Goal: Task Accomplishment & Management: Manage account settings

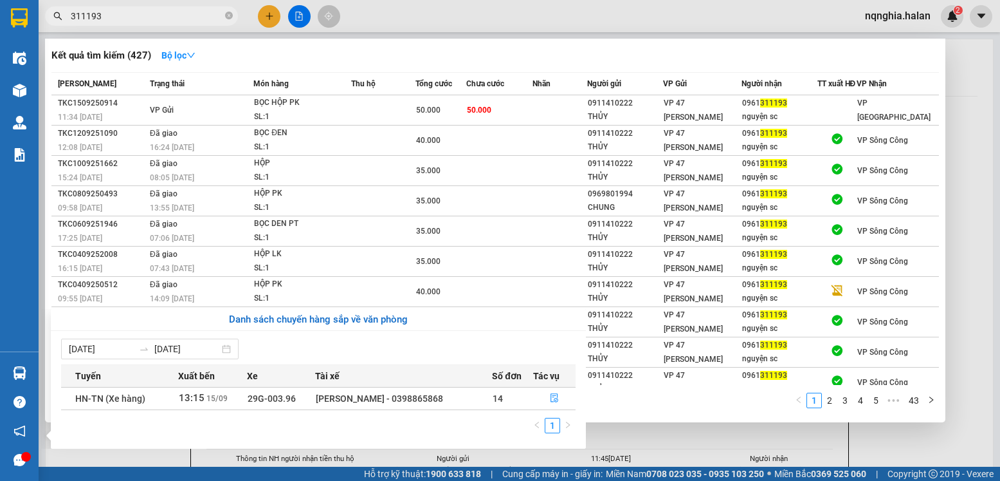
click at [730, 434] on section "Kết quả tìm kiếm ( 427 ) Bộ lọc Mã ĐH Trạng thái Món hàng Thu hộ Tổng cước Chưa…" at bounding box center [500, 240] width 1000 height 481
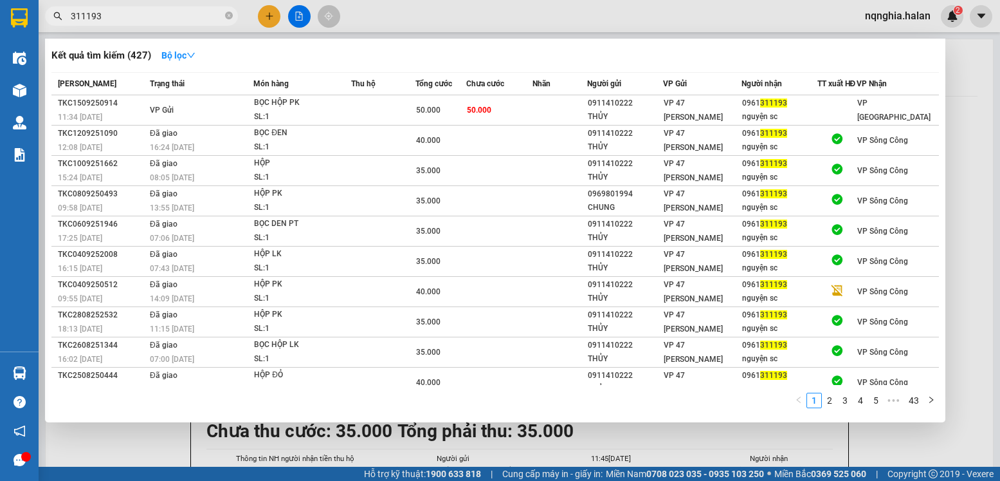
click at [730, 434] on div at bounding box center [500, 240] width 1000 height 481
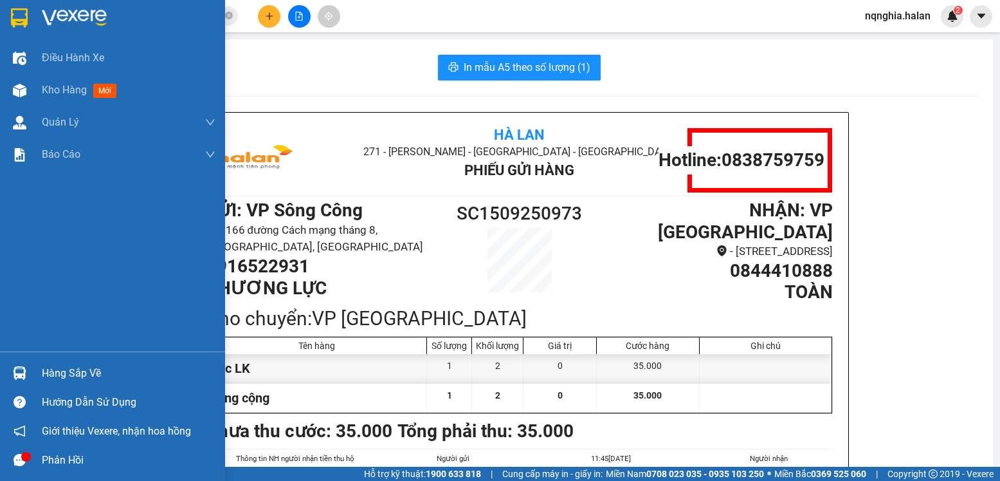
click at [21, 361] on div "Hàng sắp về" at bounding box center [112, 372] width 225 height 29
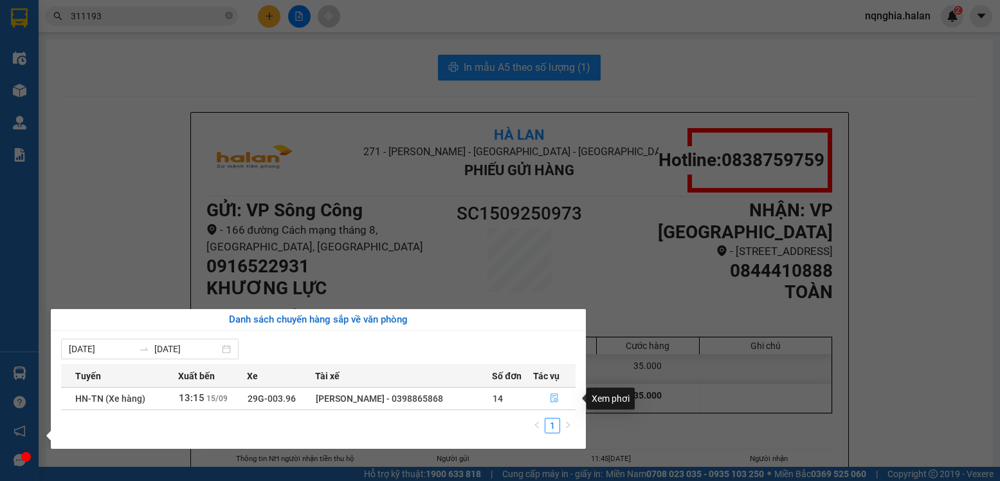
click at [555, 400] on icon "file-done" at bounding box center [554, 397] width 9 height 9
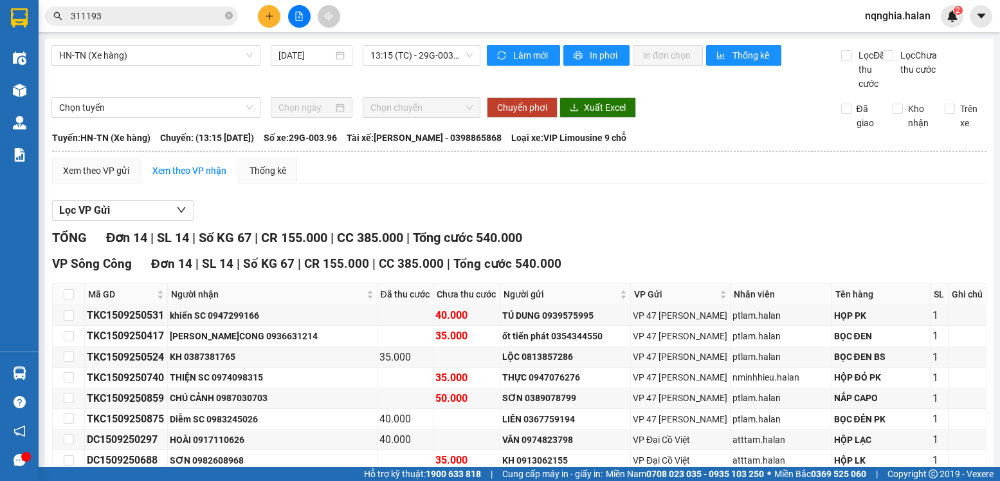
scroll to position [235, 0]
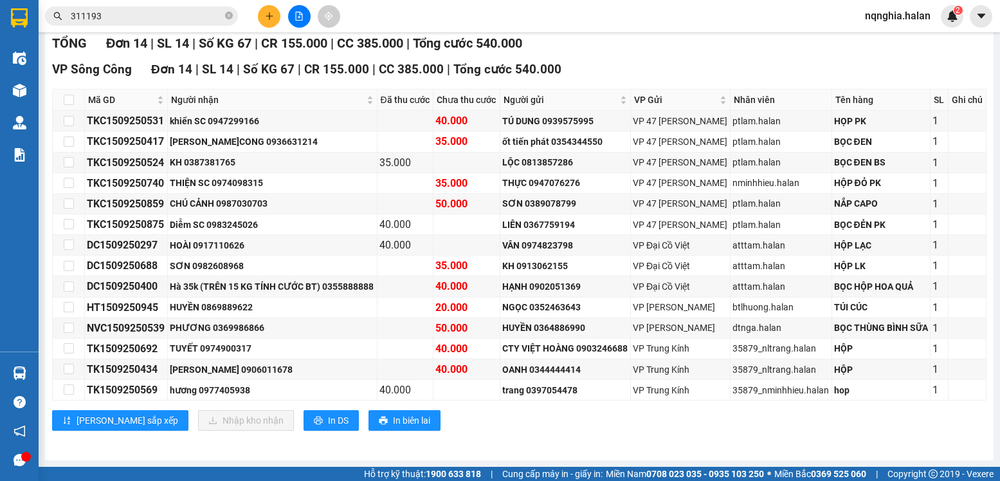
drag, startPoint x: 279, startPoint y: 26, endPoint x: 270, endPoint y: 15, distance: 13.3
click at [277, 26] on div at bounding box center [299, 16] width 96 height 23
click at [270, 15] on icon "plus" at bounding box center [269, 16] width 9 height 9
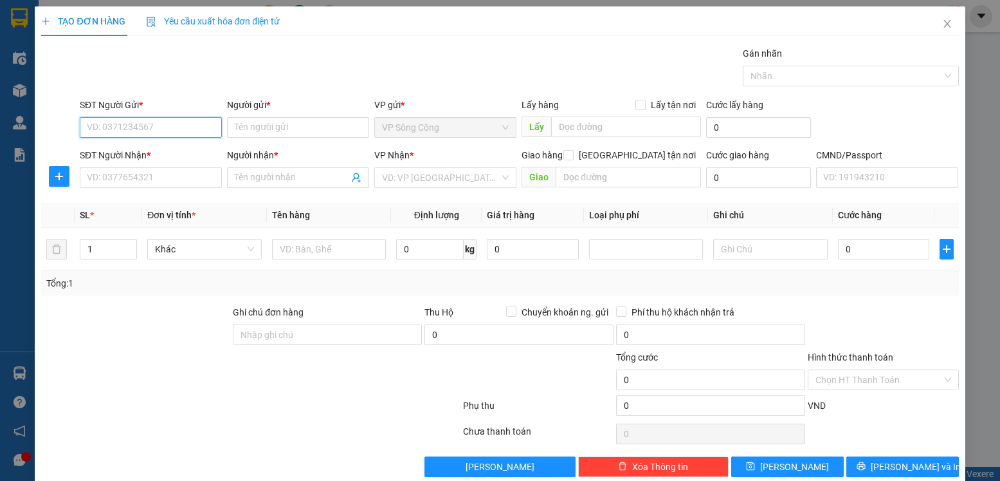
click at [119, 131] on input "SĐT Người Gửi *" at bounding box center [151, 127] width 142 height 21
type input "0963199093"
click at [165, 145] on div "0963199093 - CHINH" at bounding box center [149, 153] width 141 height 21
type input "CHINH"
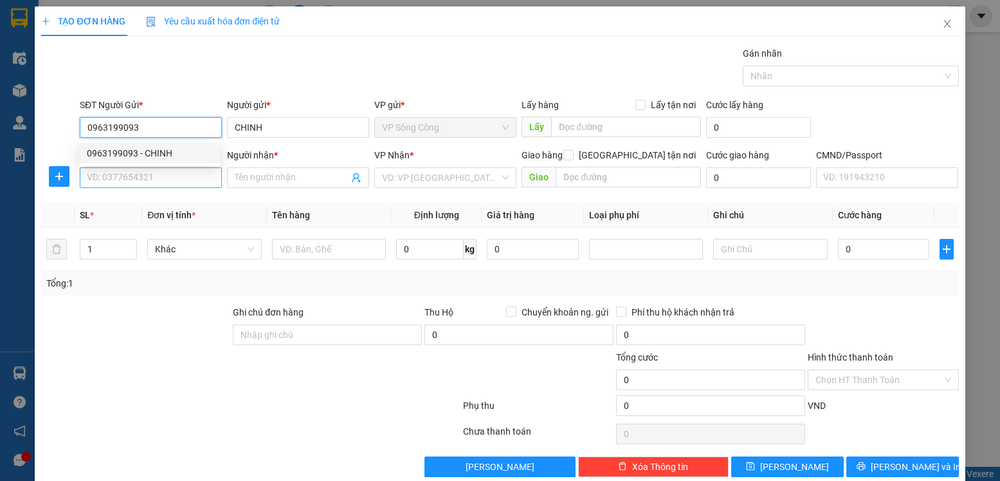
type input "0963199093"
click at [142, 181] on input "SĐT Người Nhận *" at bounding box center [151, 177] width 142 height 21
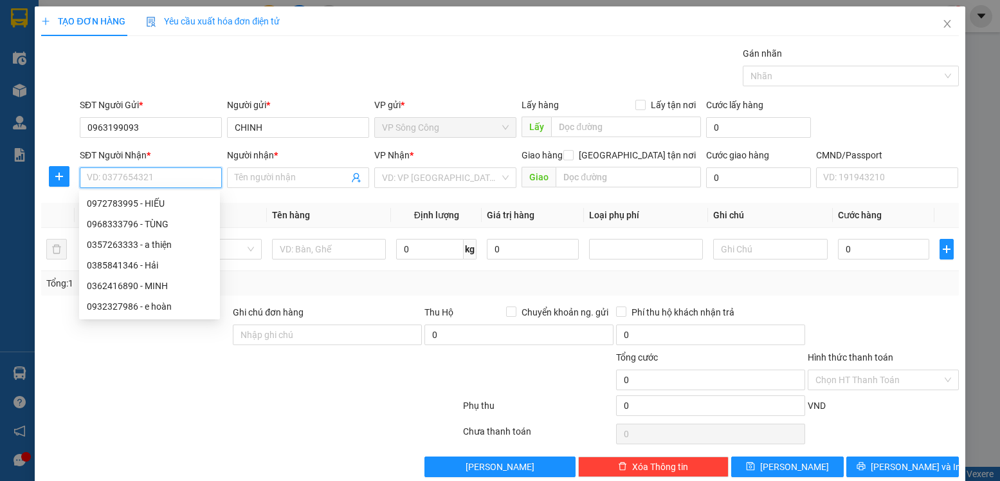
click at [156, 181] on input "SĐT Người Nhận *" at bounding box center [151, 177] width 142 height 21
click at [160, 181] on input "SĐT Người Nhận *" at bounding box center [151, 177] width 142 height 21
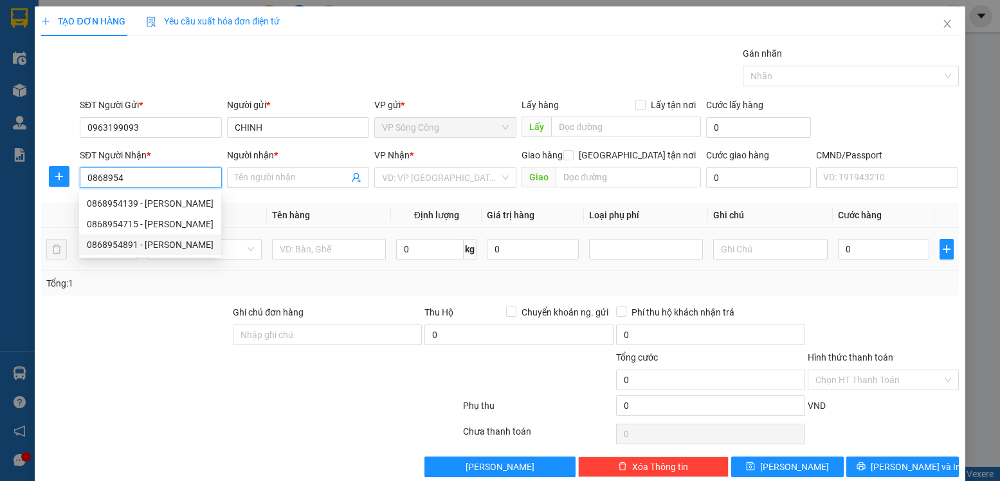
click at [158, 252] on div "0868954891 - ngọc" at bounding box center [150, 244] width 142 height 21
type input "0868954891"
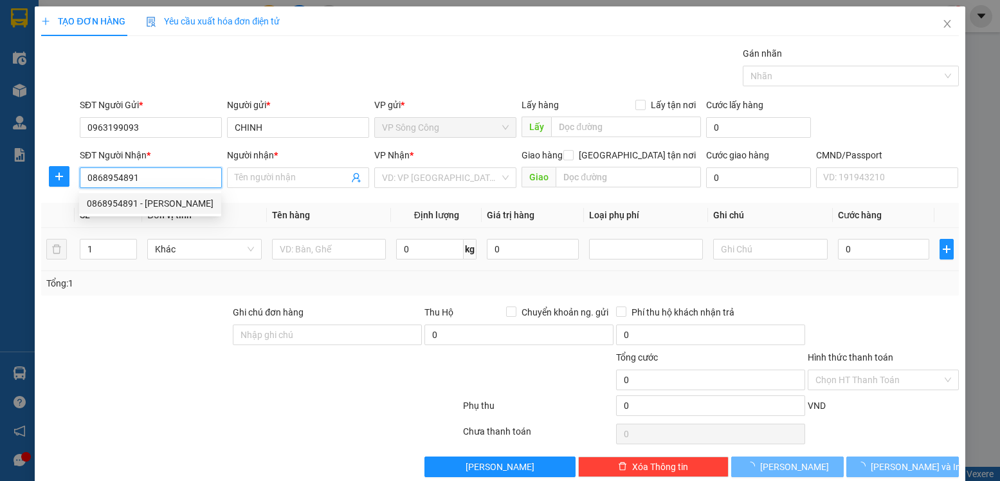
type input "ngọc"
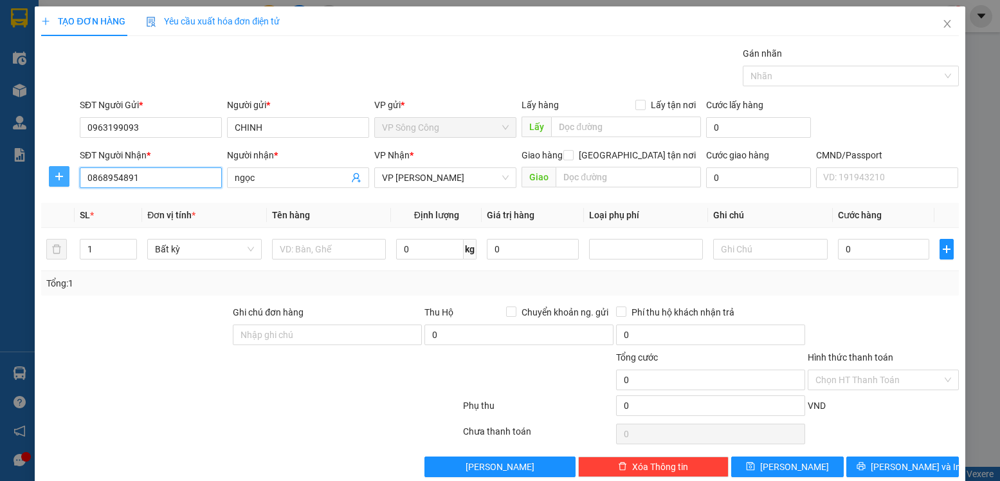
type input "0868954891"
click at [62, 173] on icon "plus" at bounding box center [59, 176] width 10 height 10
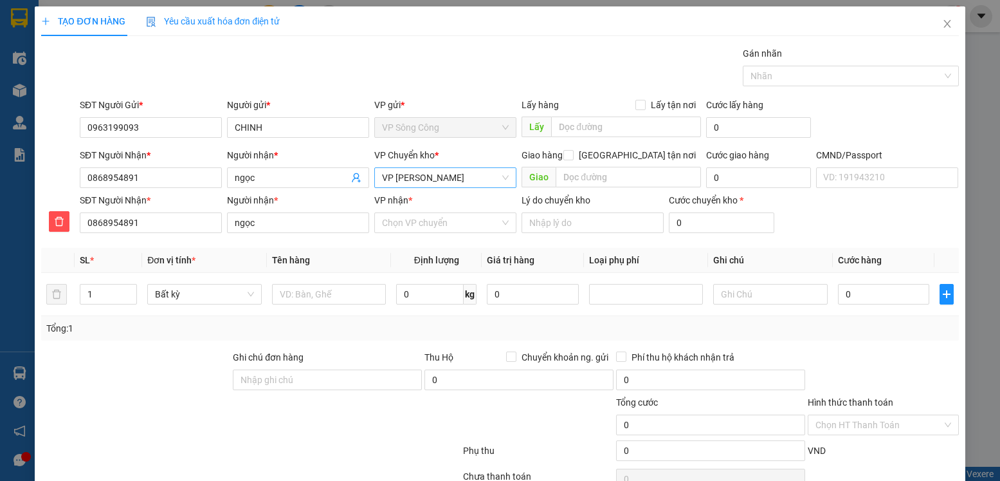
click at [436, 185] on span "VP [PERSON_NAME]" at bounding box center [445, 177] width 127 height 19
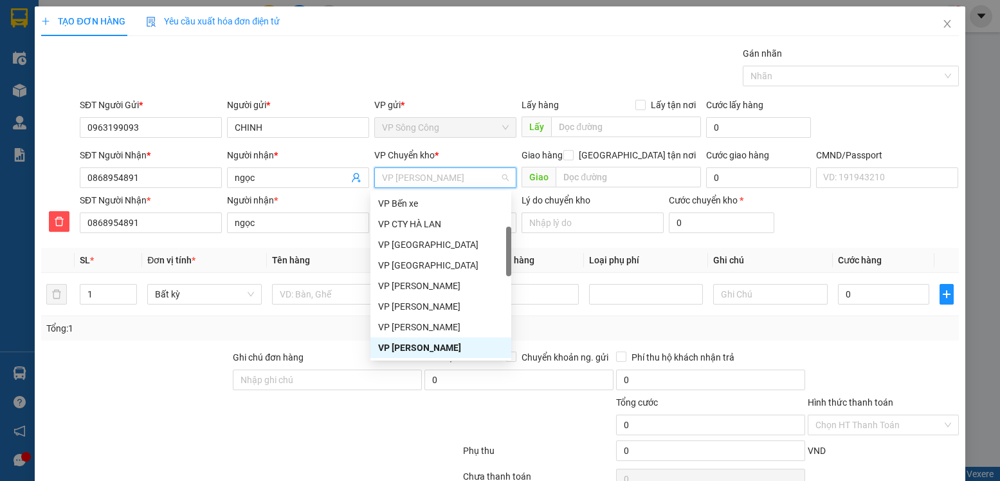
type input "y"
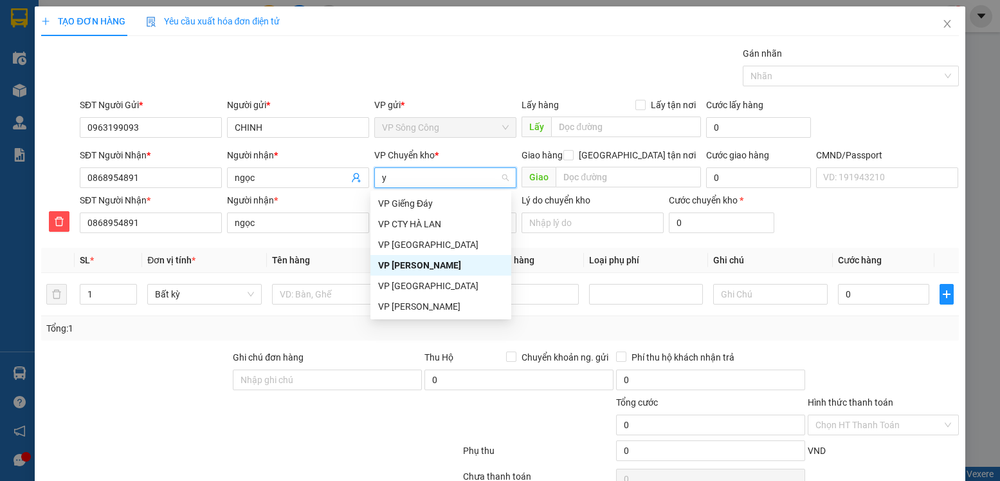
scroll to position [0, 0]
click at [421, 244] on div "VP [GEOGRAPHIC_DATA]" at bounding box center [440, 244] width 125 height 14
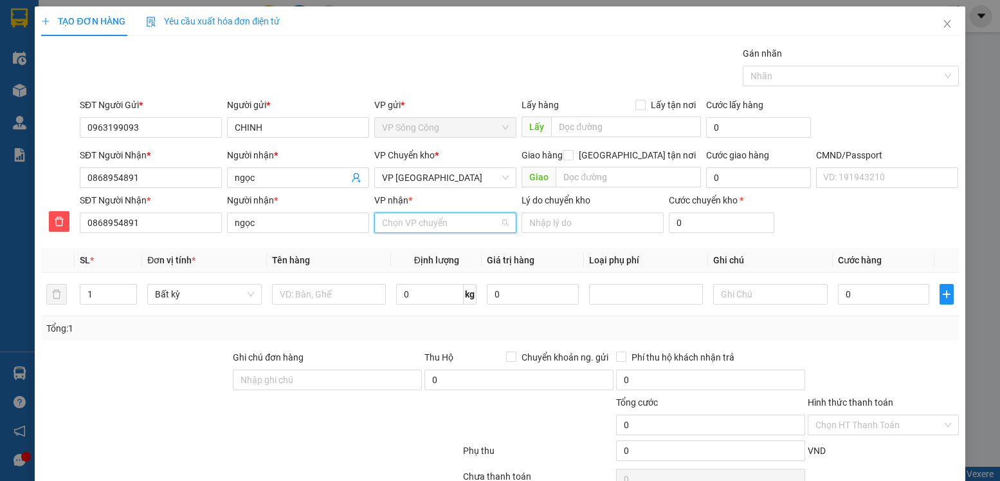
click at [427, 228] on input "VP nhận *" at bounding box center [441, 222] width 118 height 19
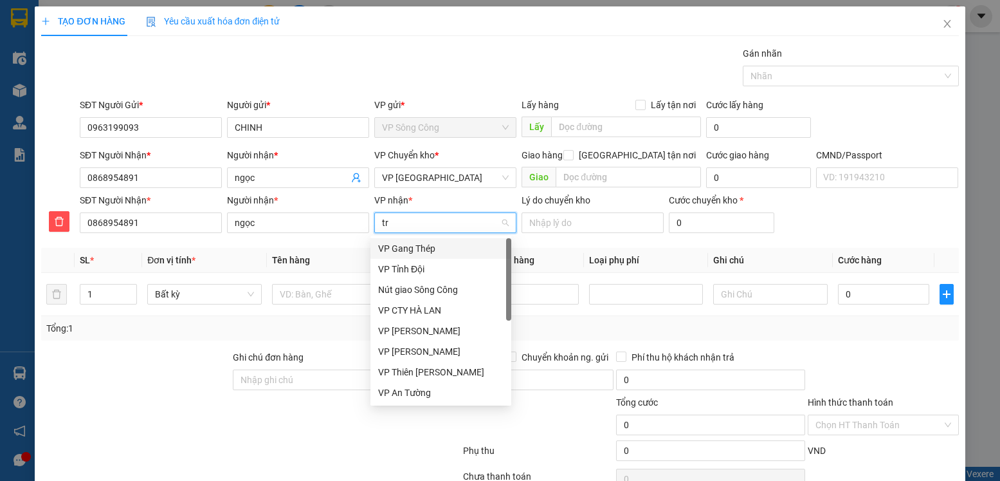
type input "tra"
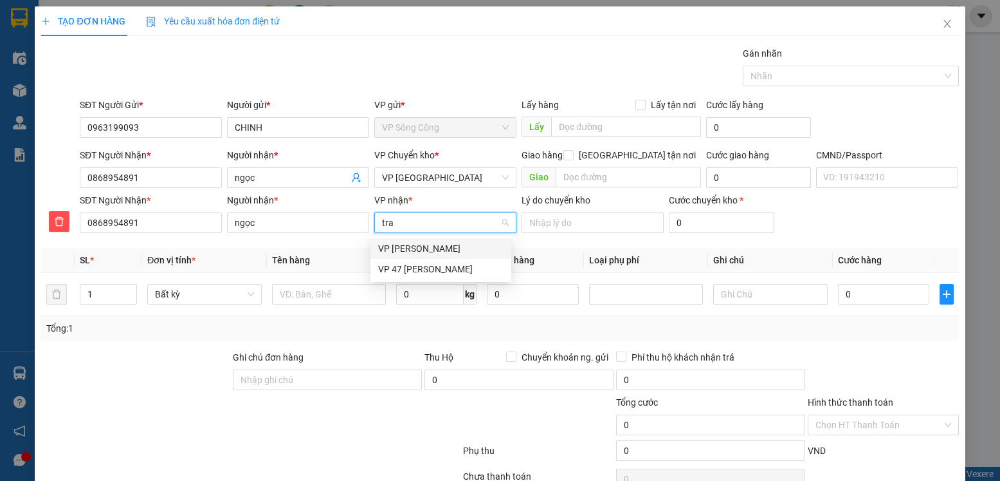
click at [437, 248] on div "VP [PERSON_NAME]" at bounding box center [440, 248] width 125 height 14
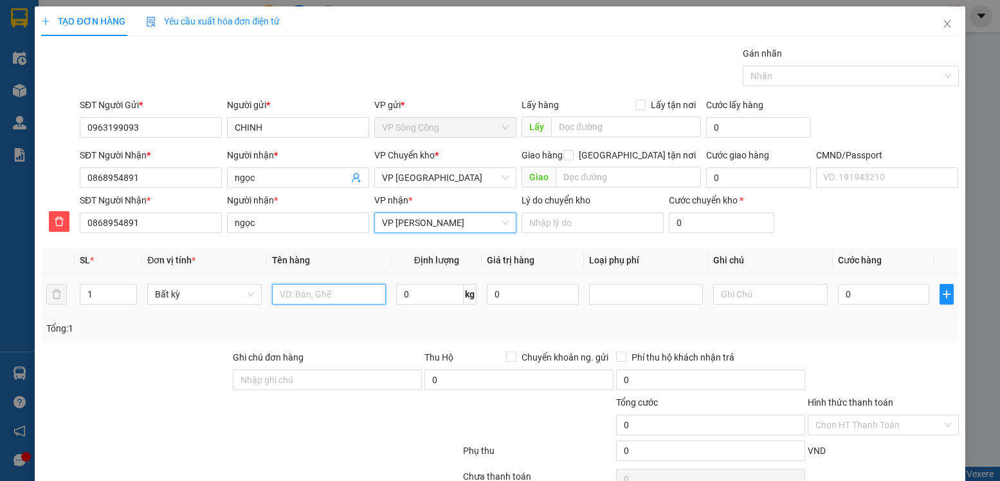
click at [309, 293] on input "text" at bounding box center [329, 294] width 115 height 21
type input "bọc hộp cá cảnh"
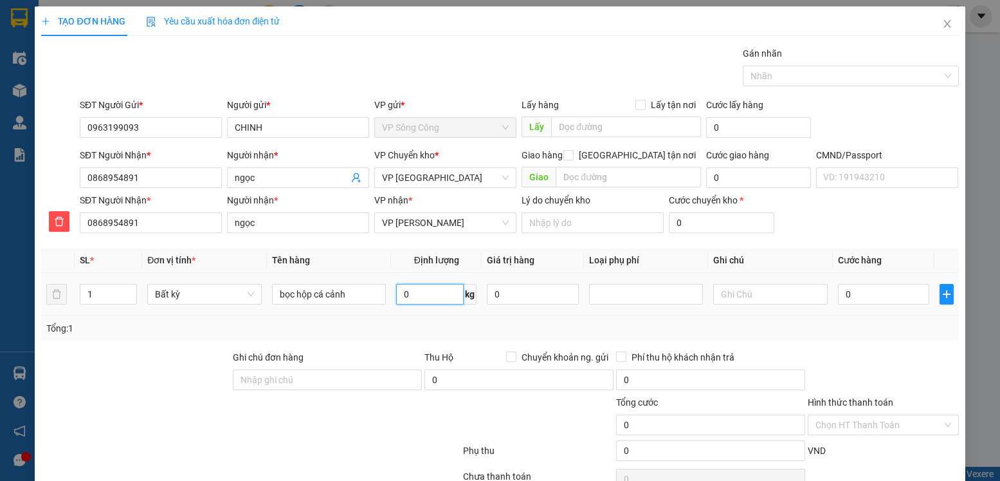
click at [422, 289] on input "0" at bounding box center [430, 294] width 68 height 21
type input "3"
click at [843, 342] on div "Transit Pickup Surcharge Ids Transit Deliver Surcharge Ids Transit Deliver Surc…" at bounding box center [499, 283] width 917 height 475
type input "40.000"
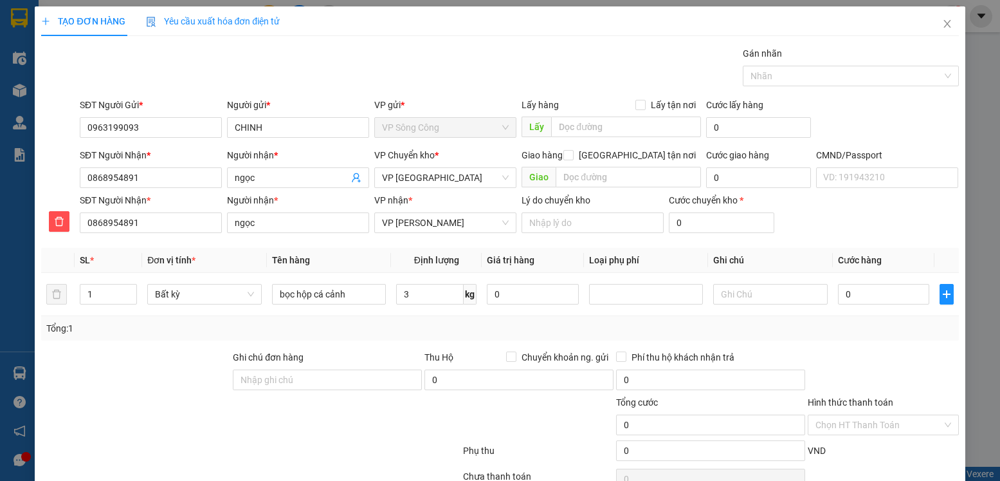
type input "40.000"
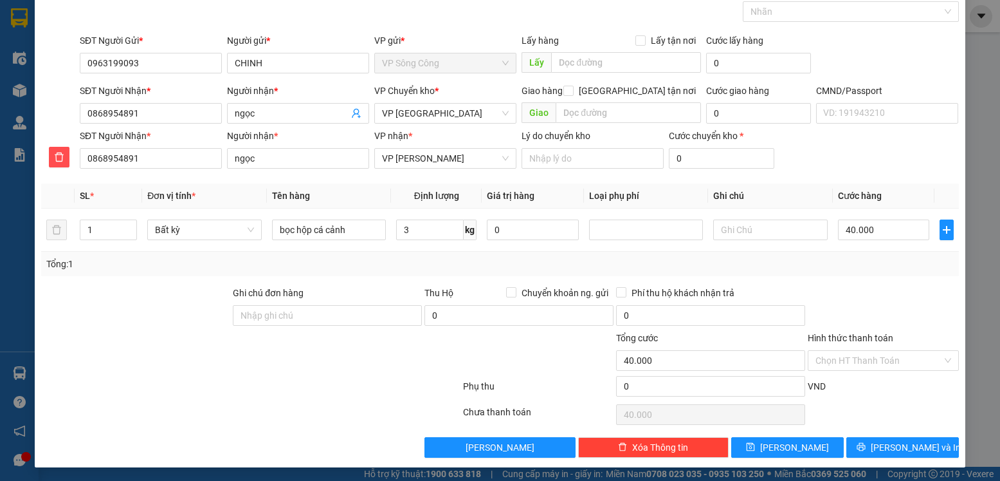
scroll to position [66, 0]
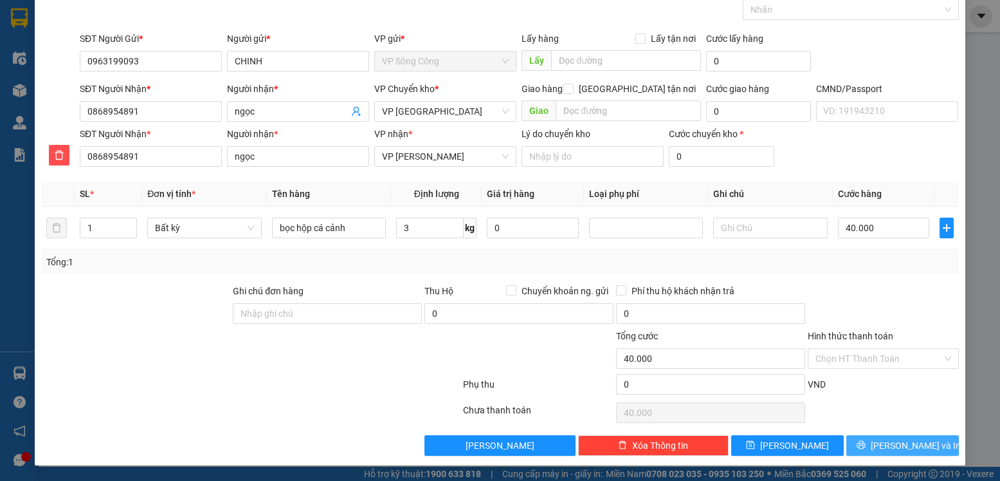
click at [878, 451] on button "[PERSON_NAME] và In" at bounding box center [903, 445] width 113 height 21
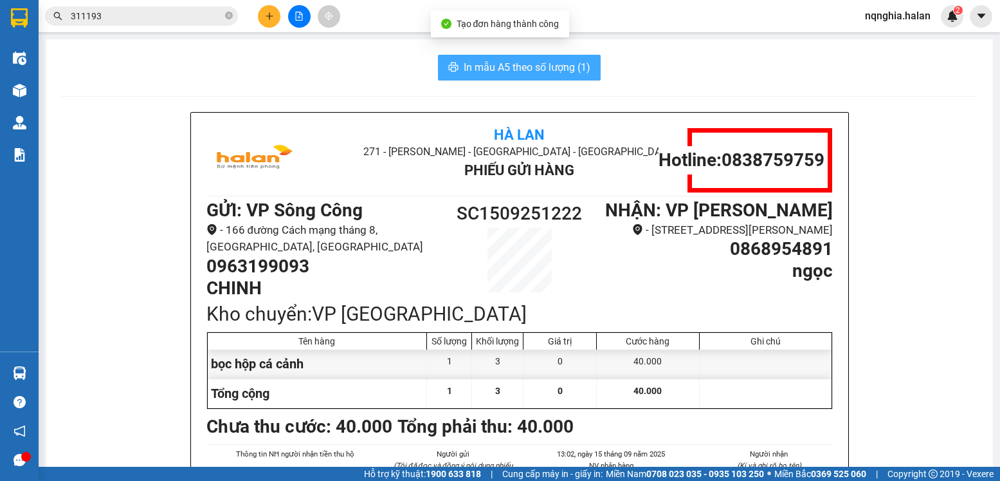
click at [504, 74] on span "In mẫu A5 theo số lượng (1)" at bounding box center [527, 67] width 127 height 16
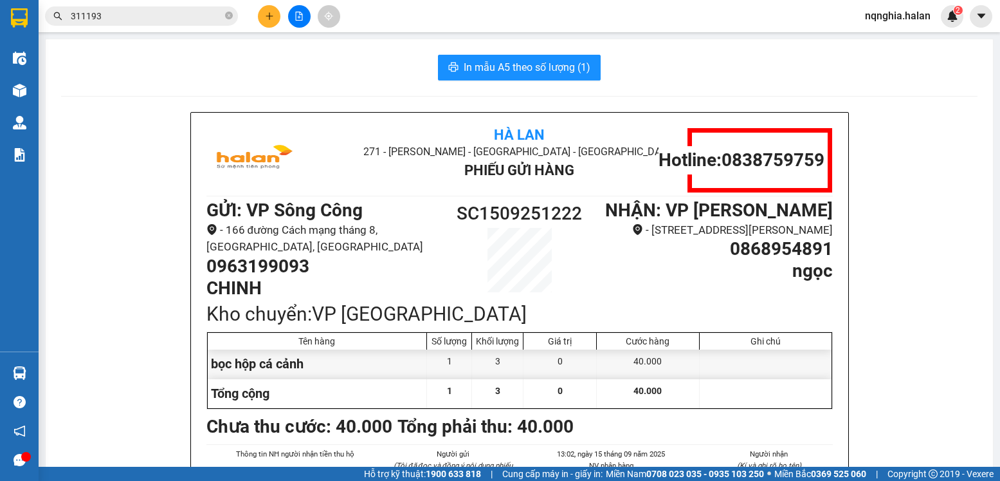
click at [268, 6] on button at bounding box center [269, 16] width 23 height 23
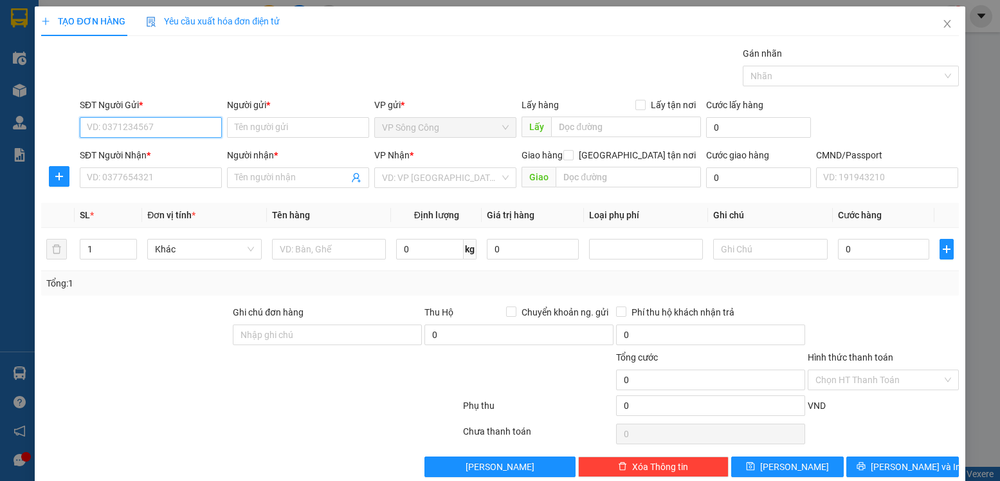
click at [147, 124] on input "SĐT Người Gửi *" at bounding box center [151, 127] width 142 height 21
paste input "0916522931"
type input "0916522931"
click at [183, 123] on input "0916522931" at bounding box center [151, 127] width 142 height 21
click at [191, 160] on div "0916522931 - KHƯƠNG LỰC" at bounding box center [149, 153] width 141 height 21
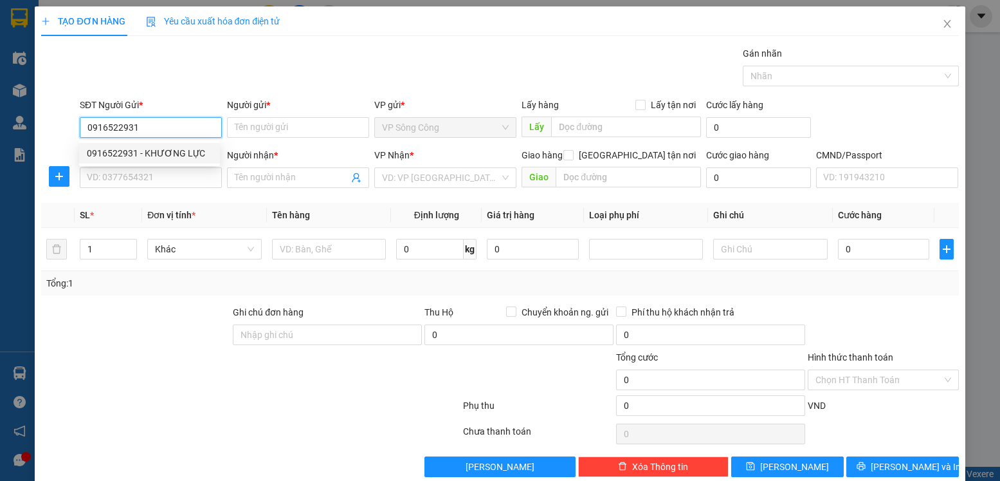
type input "KHƯƠNG LỰC"
click at [172, 129] on input "0916522931" at bounding box center [151, 127] width 142 height 21
click at [163, 126] on input "0916522931" at bounding box center [151, 127] width 142 height 21
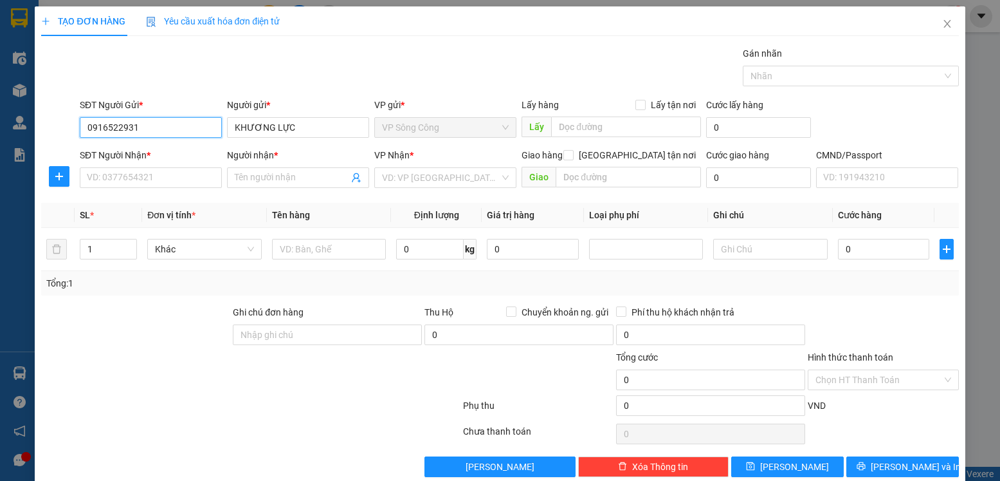
paste input "63199093"
type input "0963199093"
click at [165, 125] on input "0963199093" at bounding box center [151, 127] width 142 height 21
click at [171, 144] on div "0963199093 - CHINH" at bounding box center [149, 153] width 141 height 21
type input "CHINH"
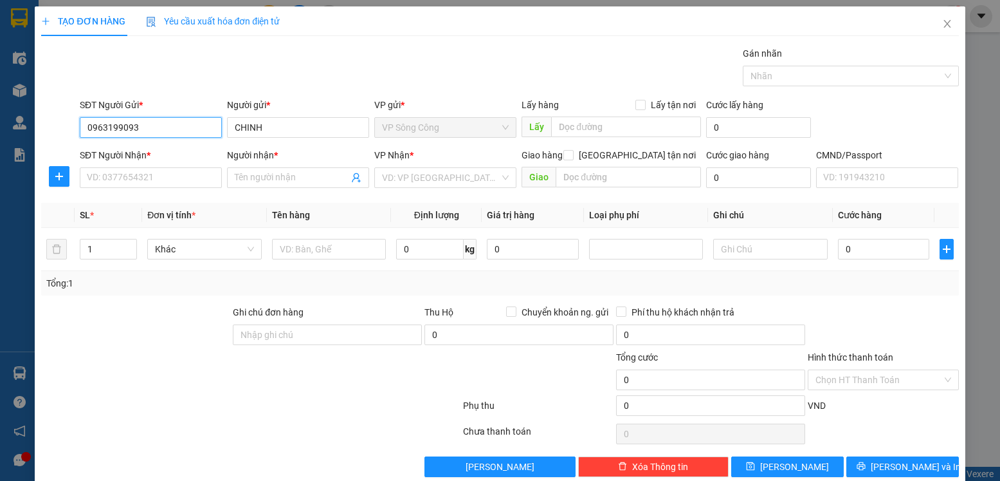
type input "0963199093"
click at [121, 173] on input "SĐT Người Nhận *" at bounding box center [151, 177] width 142 height 21
type input "0914838777"
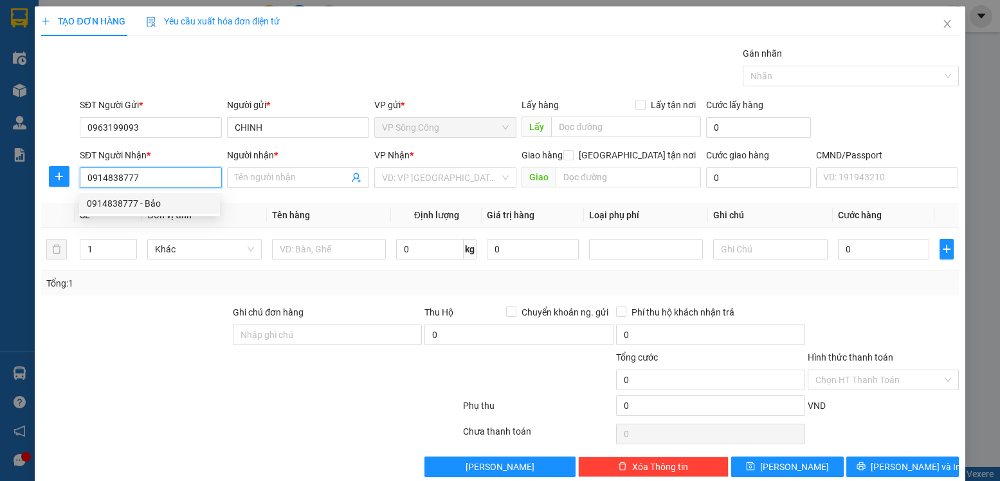
click at [133, 204] on div "0914838777 - Bảo" at bounding box center [149, 203] width 125 height 14
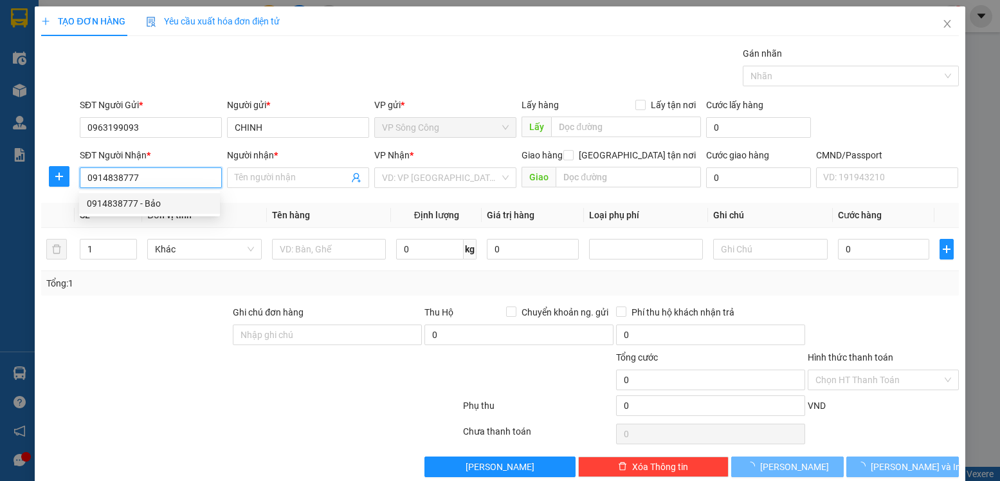
type input "Bảo"
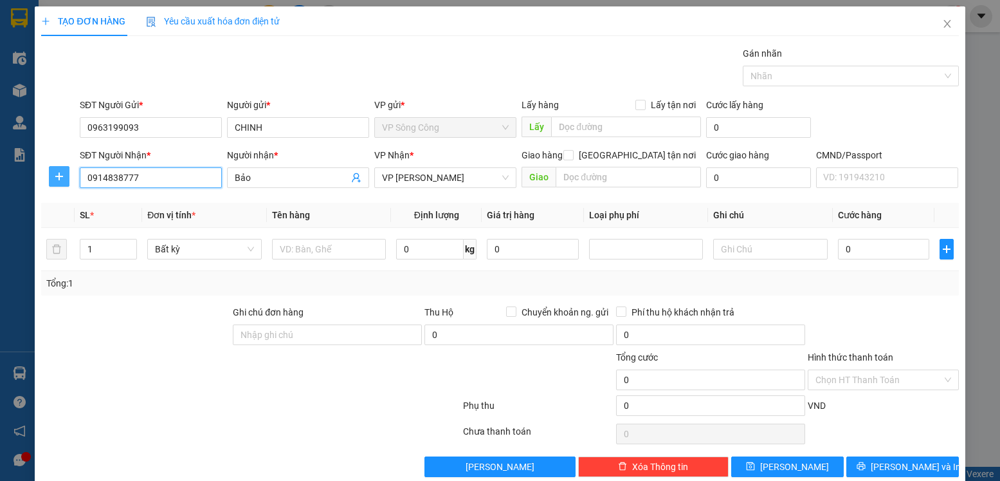
type input "0914838777"
drag, startPoint x: 67, startPoint y: 181, endPoint x: 115, endPoint y: 187, distance: 48.6
click at [67, 181] on button "button" at bounding box center [59, 176] width 21 height 21
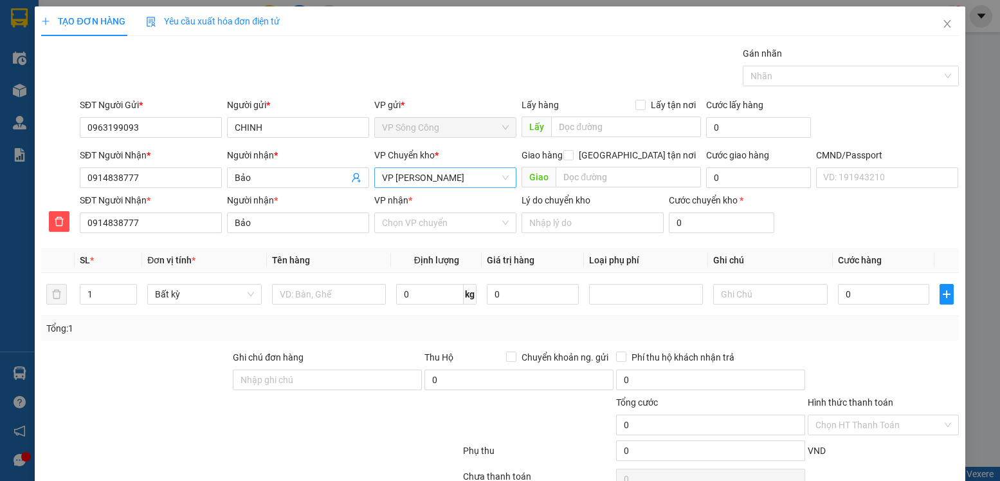
click at [477, 181] on span "VP [PERSON_NAME]" at bounding box center [445, 177] width 127 height 19
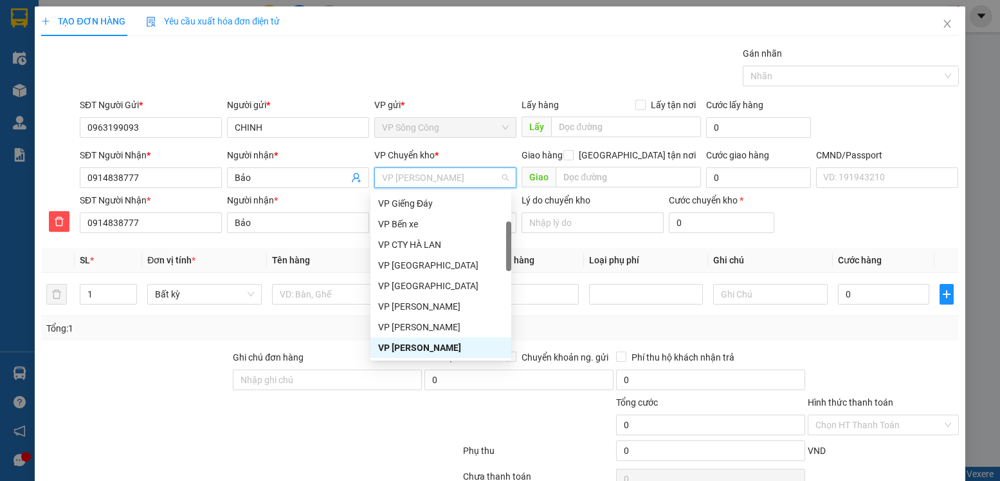
type input "y"
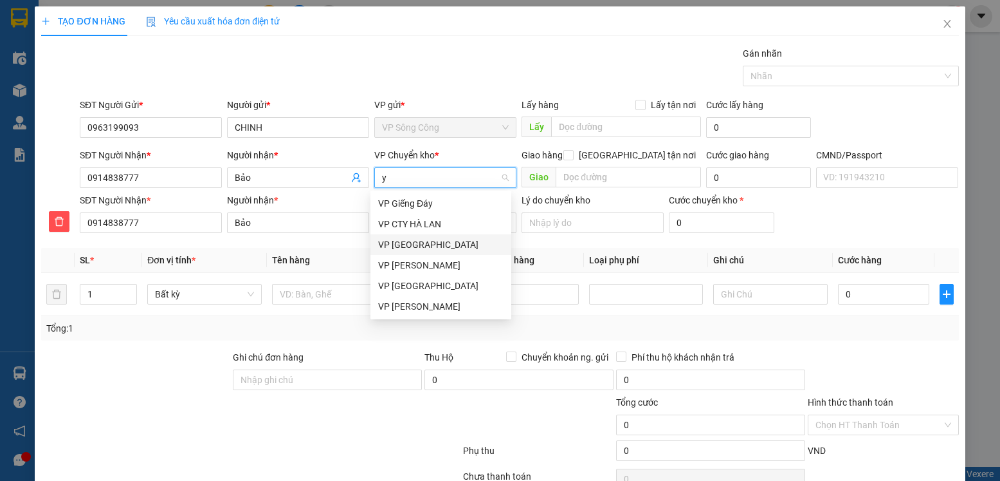
click at [407, 243] on div "VP [GEOGRAPHIC_DATA]" at bounding box center [440, 244] width 125 height 14
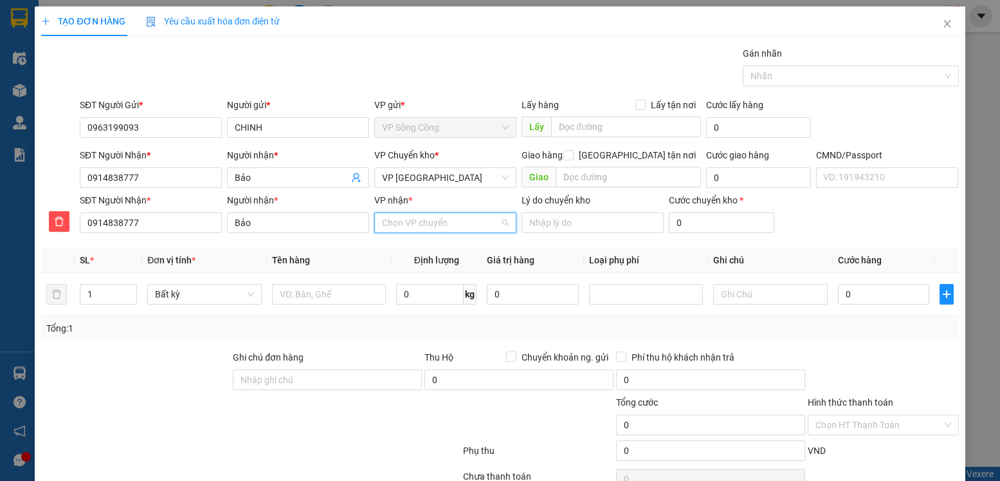
click at [412, 223] on input "VP nhận *" at bounding box center [441, 222] width 118 height 19
type input "võ"
click at [401, 246] on div "VP [PERSON_NAME]" at bounding box center [440, 248] width 125 height 14
click at [333, 291] on input "text" at bounding box center [329, 294] width 115 height 21
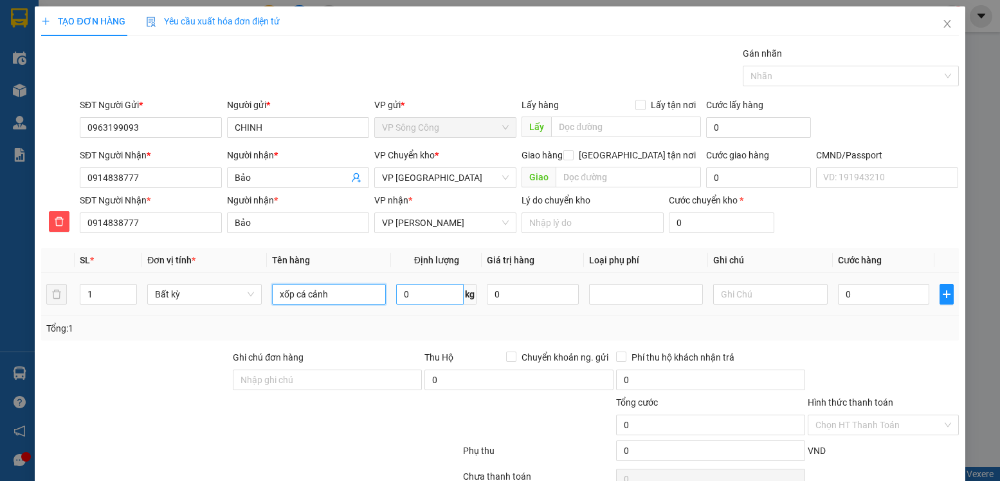
type input "xốp cá cảnh"
click at [433, 302] on input "0" at bounding box center [430, 294] width 68 height 21
type input "2"
click at [926, 331] on div "Tổng: 1" at bounding box center [499, 328] width 907 height 14
type input "35.000"
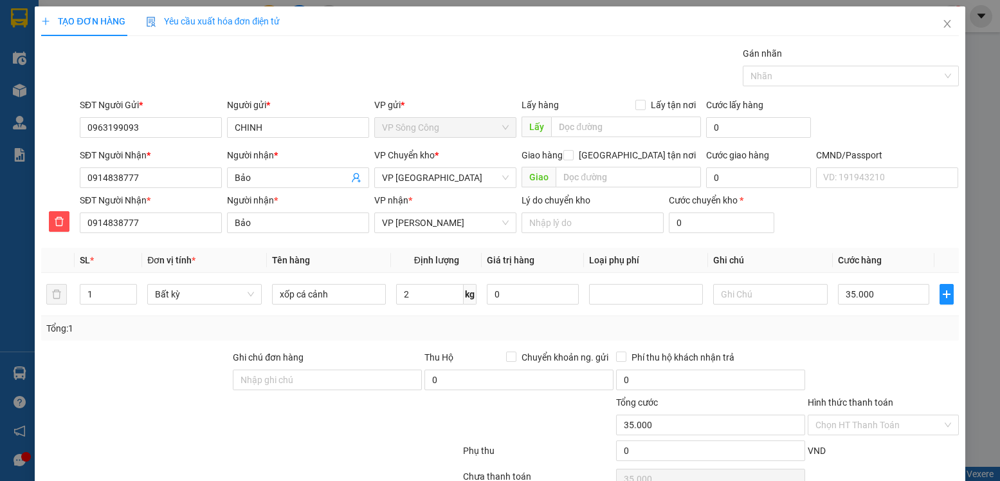
type input "35.000"
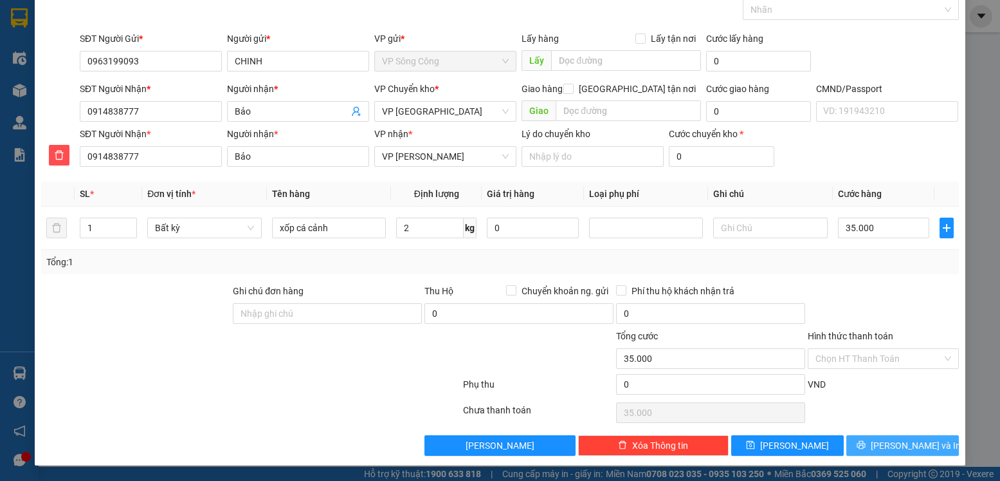
click at [894, 448] on span "[PERSON_NAME] và In" at bounding box center [916, 445] width 90 height 14
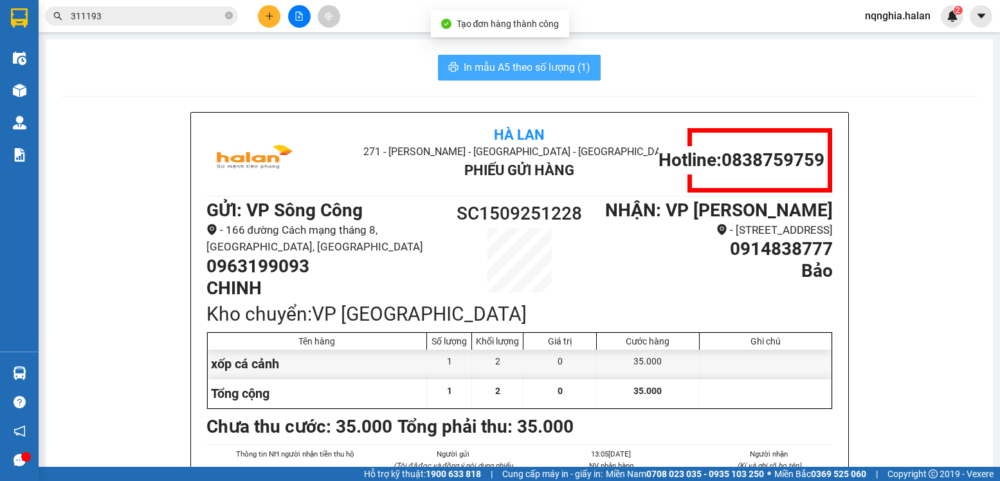
click at [531, 77] on button "In mẫu A5 theo số lượng (1)" at bounding box center [519, 68] width 163 height 26
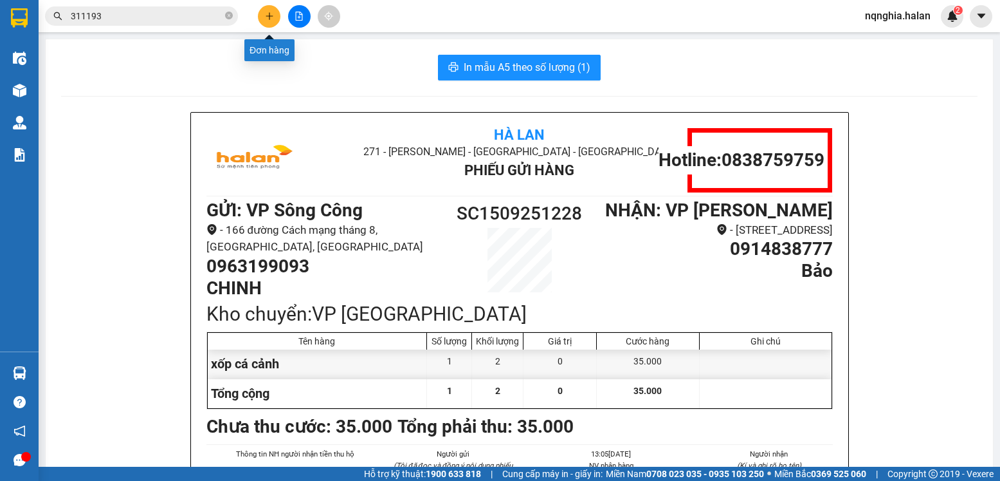
click at [267, 17] on icon "plus" at bounding box center [269, 16] width 9 height 9
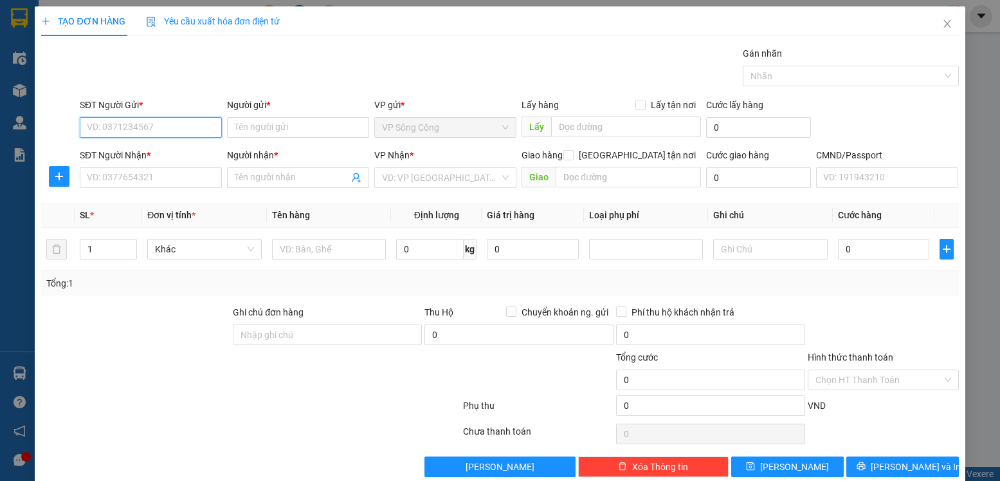
click at [187, 121] on input "SĐT Người Gửi *" at bounding box center [151, 127] width 142 height 21
paste input "0963199093"
type input "0963199093"
click at [190, 133] on input "0963199093" at bounding box center [151, 127] width 142 height 21
click at [185, 152] on div "0963199093 - CHINH" at bounding box center [149, 153] width 125 height 14
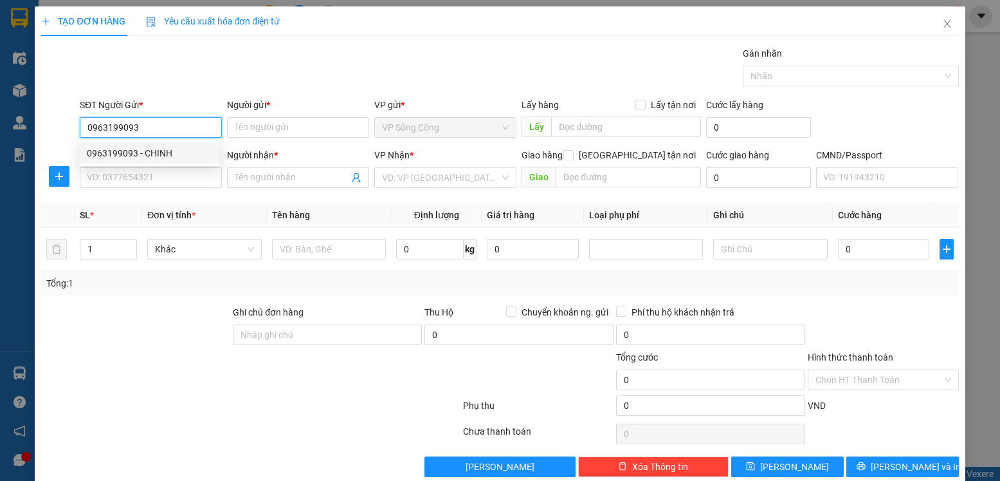
type input "CHINH"
type input "0963199093"
click at [170, 189] on div "SĐT Người Nhận * VD: 0377654321" at bounding box center [151, 170] width 142 height 45
click at [173, 177] on input "SĐT Người Nhận *" at bounding box center [151, 177] width 142 height 21
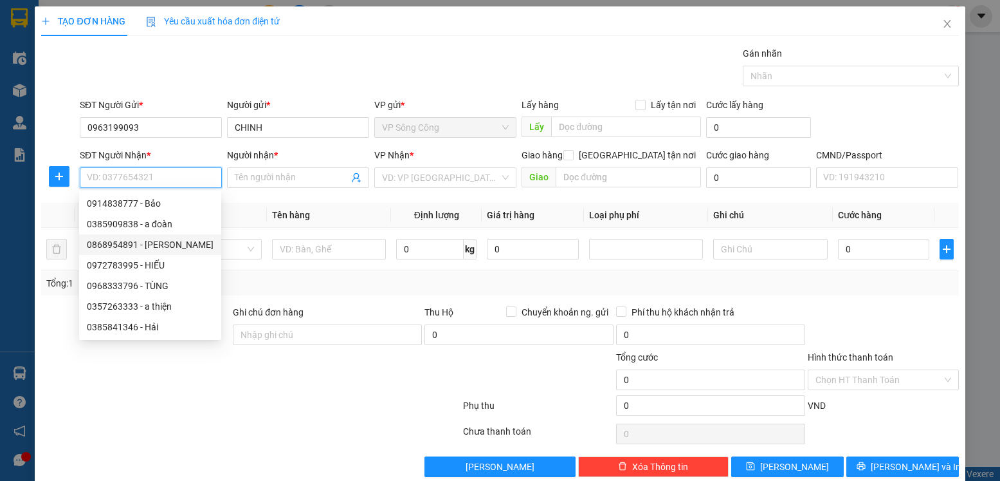
scroll to position [21, 0]
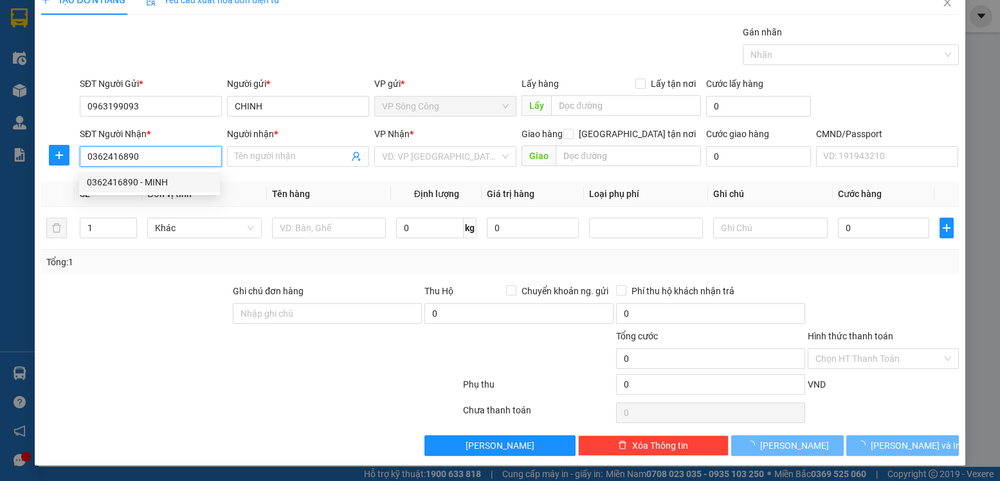
type input "0362416890"
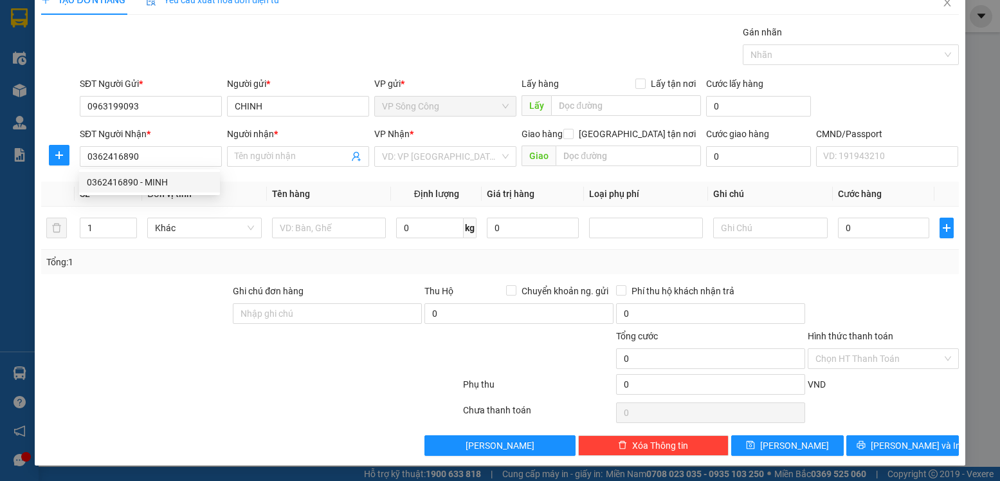
click at [193, 171] on div "0362416890 0362416890 - MINH" at bounding box center [149, 182] width 141 height 26
click at [191, 179] on div "Transit Pickup Surcharge Ids Transit Deliver Surcharge Ids Transit Deliver Surc…" at bounding box center [499, 240] width 917 height 430
click at [179, 164] on input "0362416890" at bounding box center [151, 156] width 142 height 21
click at [160, 185] on div "0362416890 - MINH" at bounding box center [149, 182] width 125 height 14
type input "MINH"
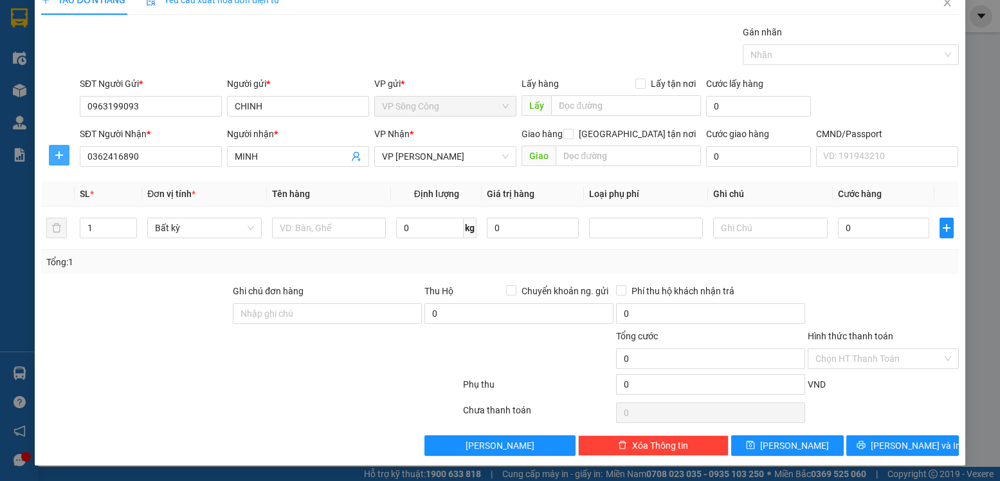
click at [59, 155] on icon "plus" at bounding box center [59, 154] width 8 height 1
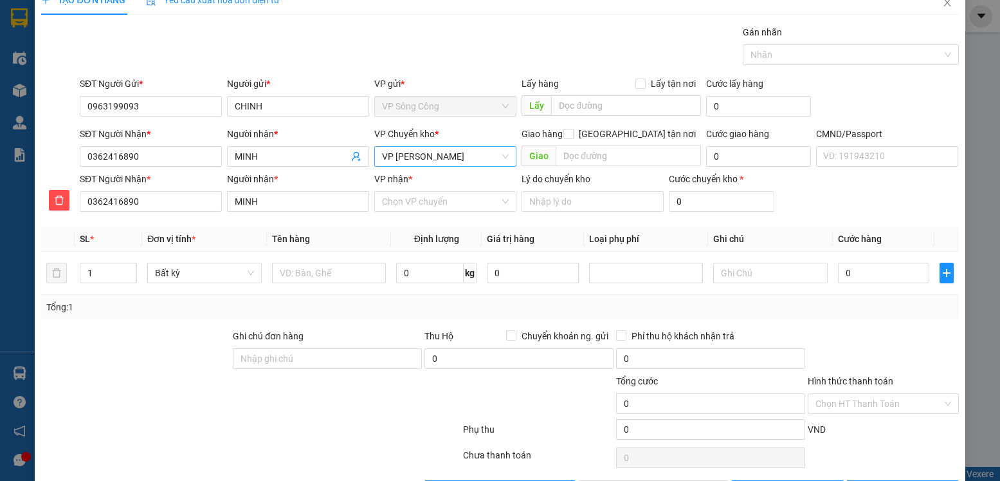
click at [470, 160] on span "VP [PERSON_NAME]" at bounding box center [445, 156] width 127 height 19
type input "y"
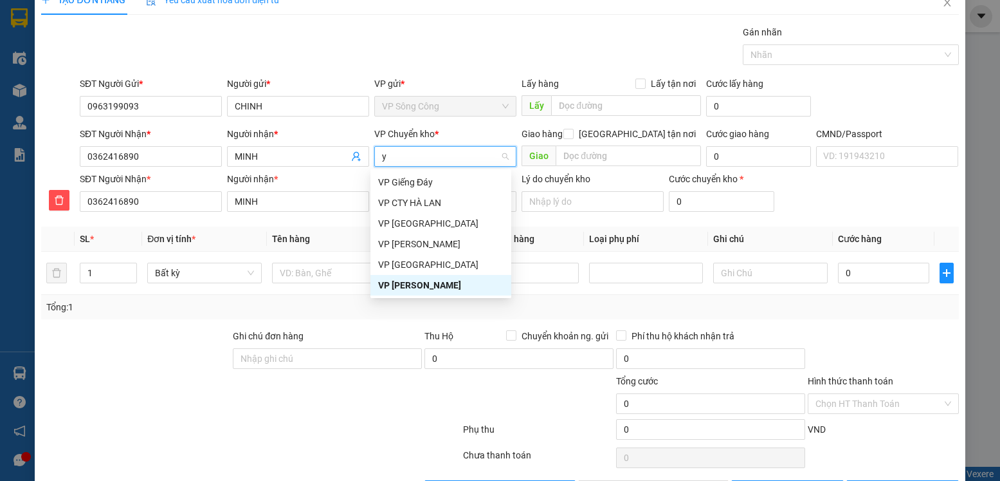
scroll to position [0, 0]
click at [418, 219] on div "VP [GEOGRAPHIC_DATA]" at bounding box center [440, 223] width 125 height 14
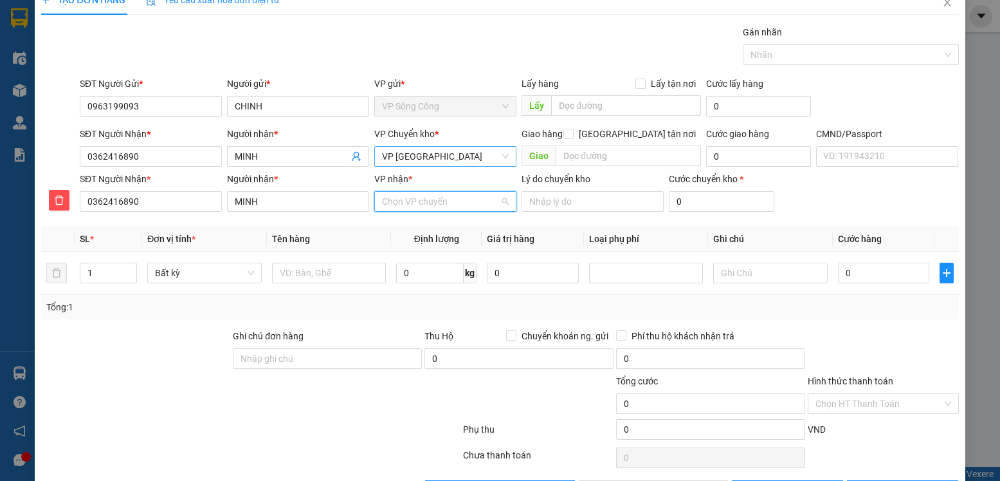
click at [419, 206] on input "VP nhận *" at bounding box center [441, 201] width 118 height 19
type input "cừ"
click at [436, 228] on div "VP [PERSON_NAME]" at bounding box center [440, 227] width 125 height 14
click at [316, 261] on div at bounding box center [329, 273] width 115 height 26
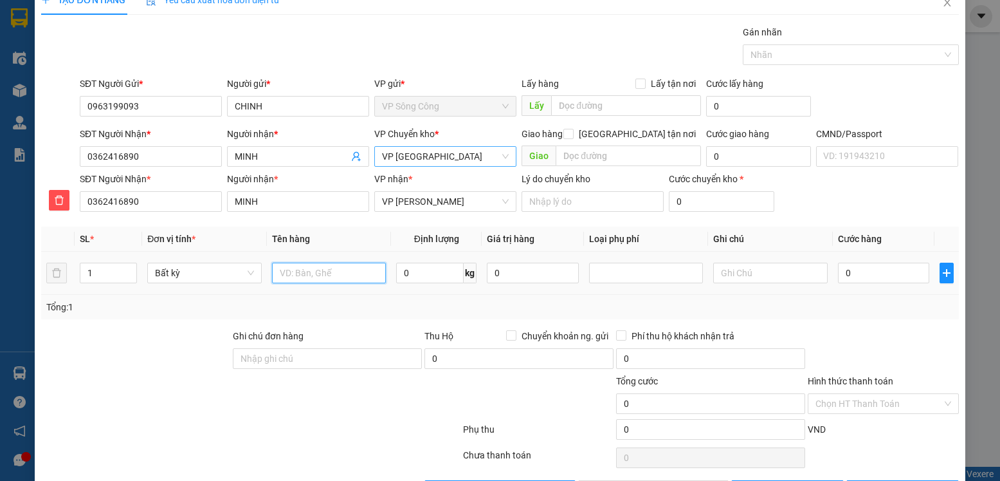
click at [313, 268] on input "text" at bounding box center [329, 272] width 115 height 21
type input "xốp cá cảnh"
click at [419, 269] on input "0" at bounding box center [430, 272] width 68 height 21
type input "3"
click at [880, 285] on div "0" at bounding box center [883, 273] width 91 height 26
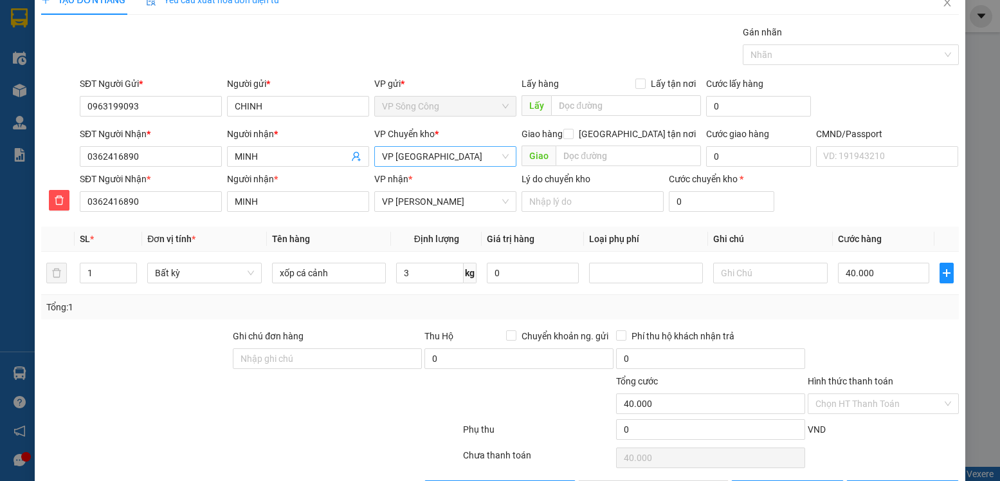
type input "40.000"
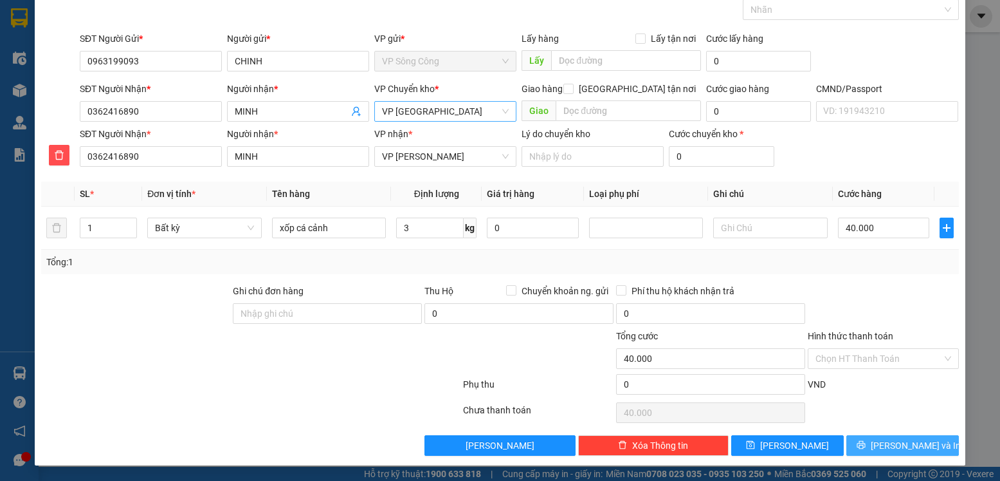
click at [900, 439] on span "[PERSON_NAME] và In" at bounding box center [916, 445] width 90 height 14
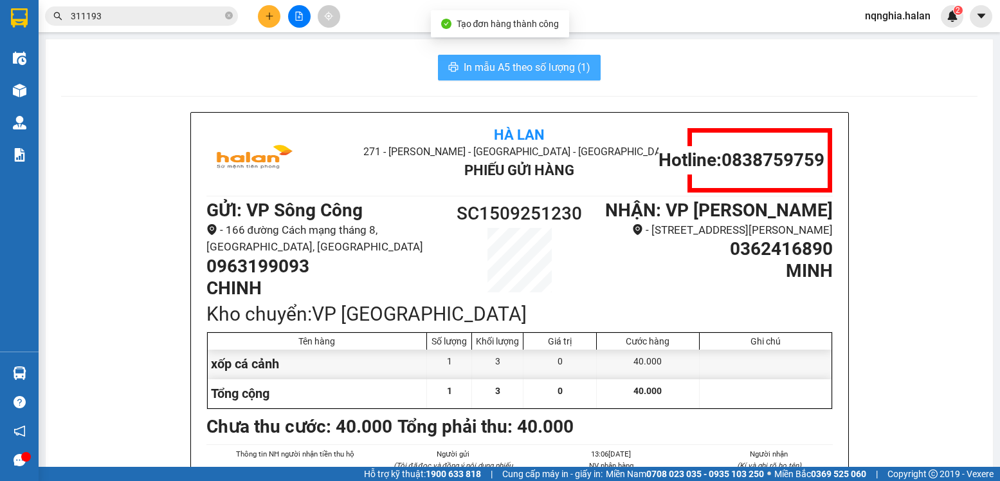
click at [528, 76] on button "In mẫu A5 theo số lượng (1)" at bounding box center [519, 68] width 163 height 26
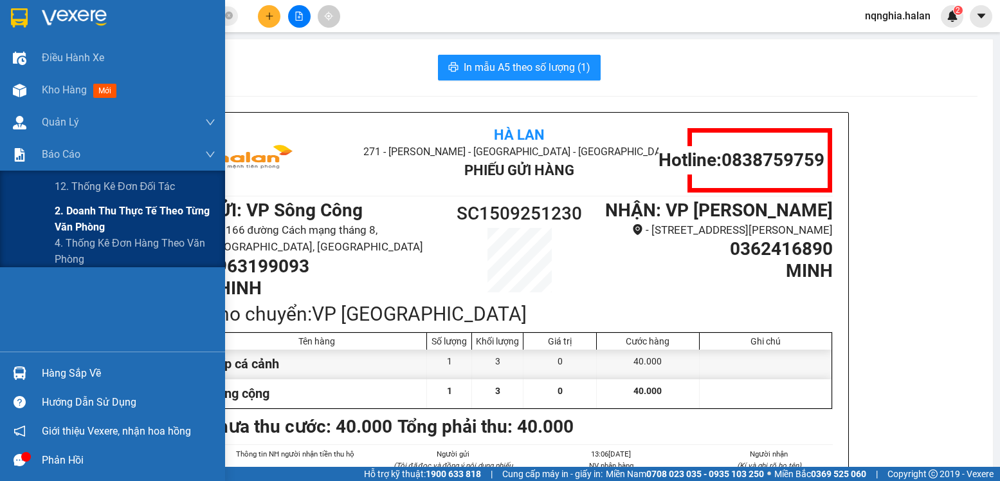
click at [85, 213] on span "2. Doanh thu thực tế theo từng văn phòng" at bounding box center [135, 219] width 161 height 32
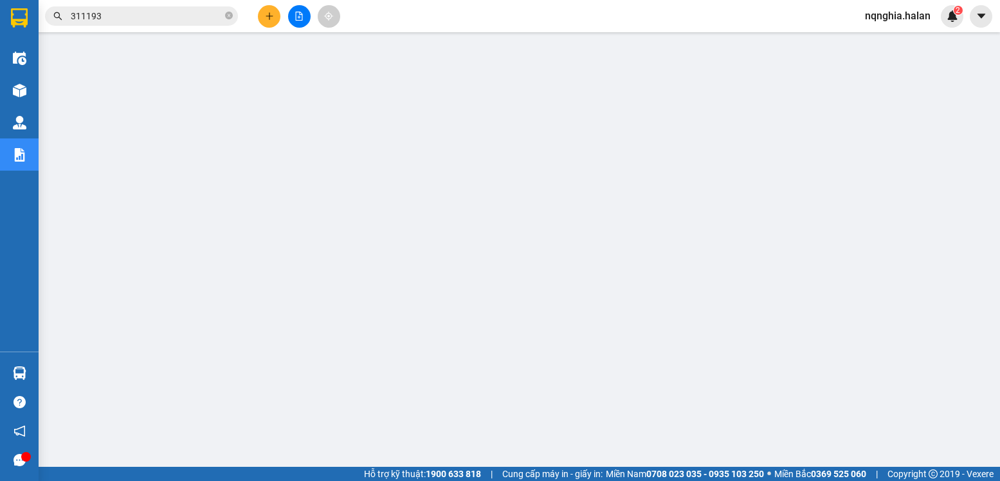
click at [136, 23] on span "311193" at bounding box center [141, 15] width 193 height 19
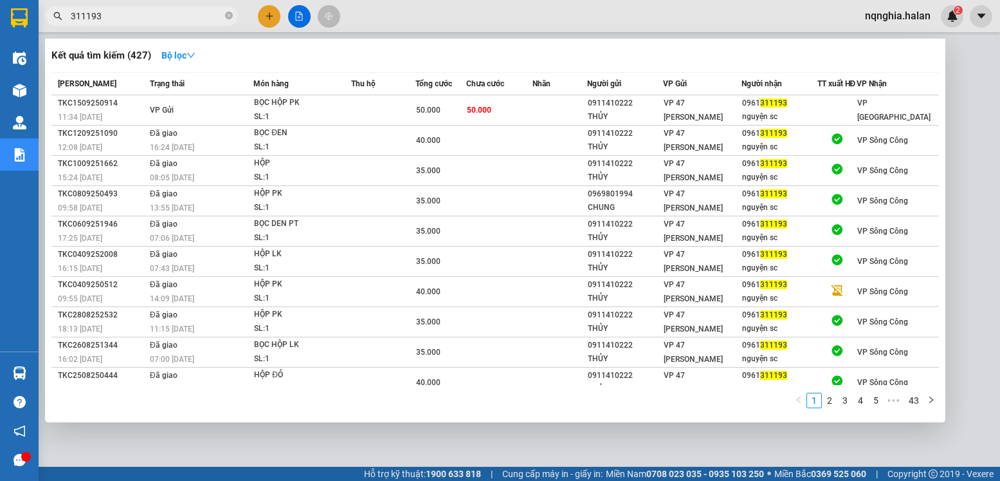
click at [138, 21] on input "311193" at bounding box center [147, 16] width 152 height 14
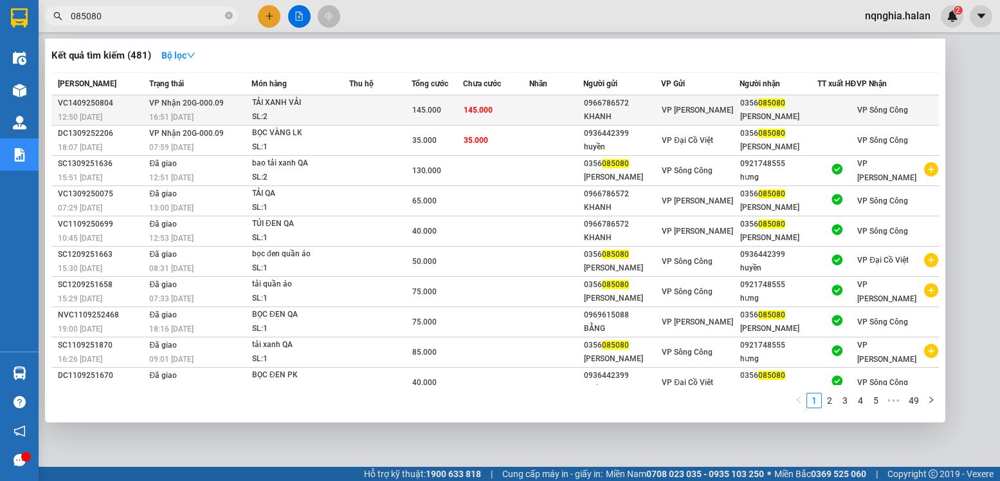
type input "085080"
click at [360, 119] on td at bounding box center [380, 110] width 62 height 30
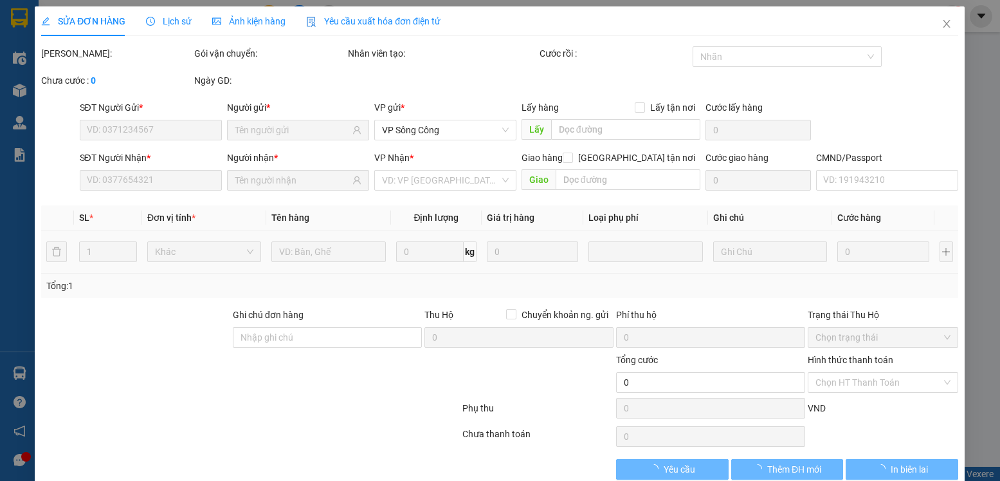
type input "0966786572"
type input "KHANH"
type input "0356085080"
type input "[PERSON_NAME]"
type input "145.000"
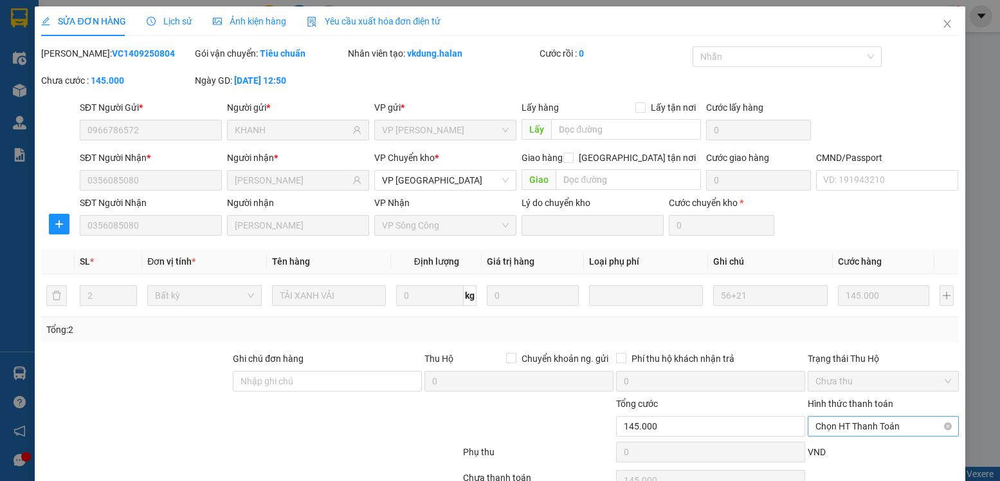
scroll to position [68, 0]
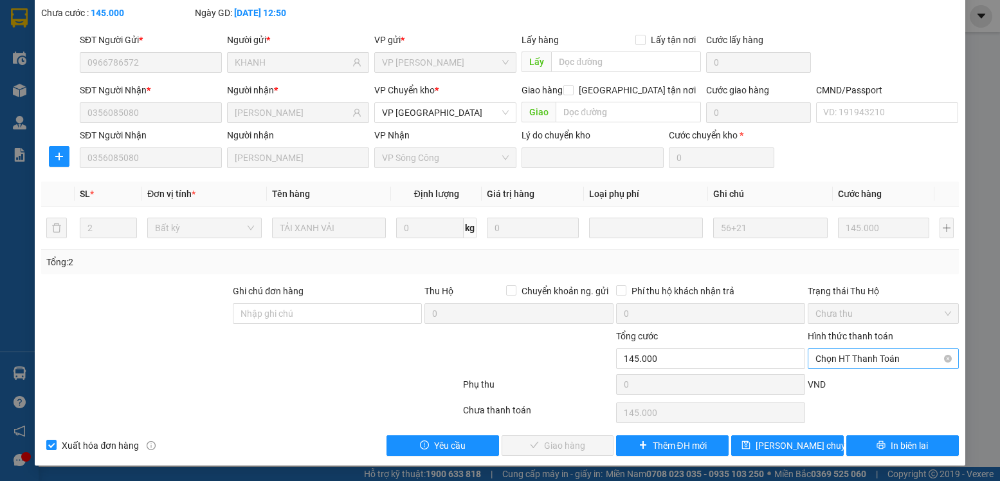
click at [865, 362] on span "Chọn HT Thanh Toán" at bounding box center [883, 358] width 135 height 19
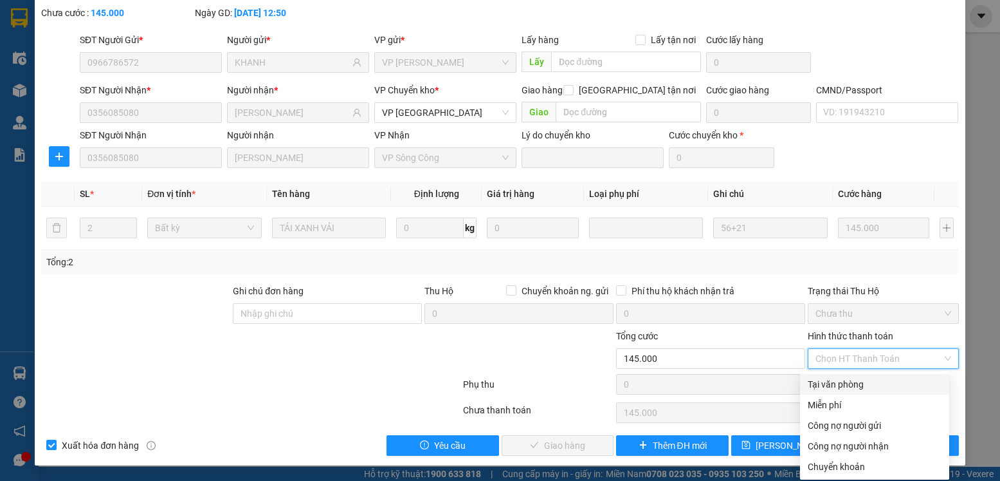
click at [839, 384] on div "Tại văn phòng" at bounding box center [875, 384] width 134 height 14
type input "0"
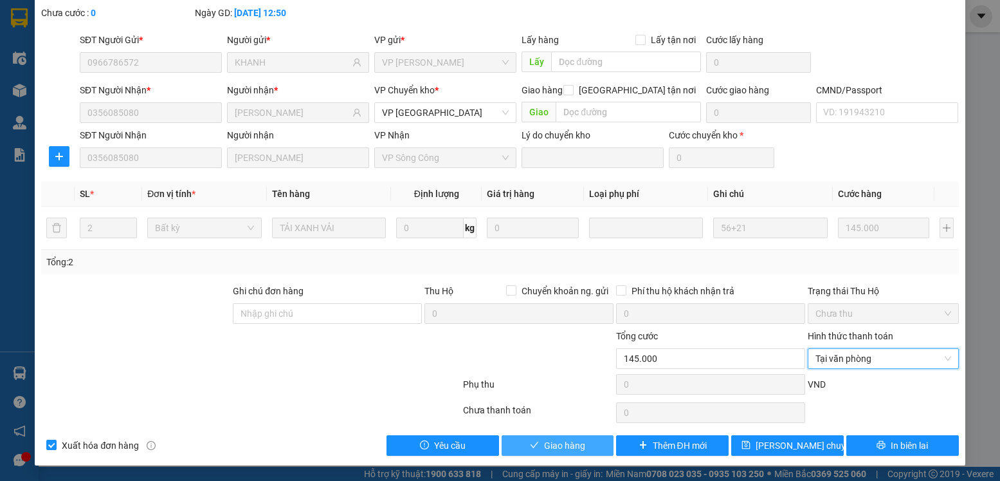
click at [546, 447] on span "Giao hàng" at bounding box center [564, 445] width 41 height 14
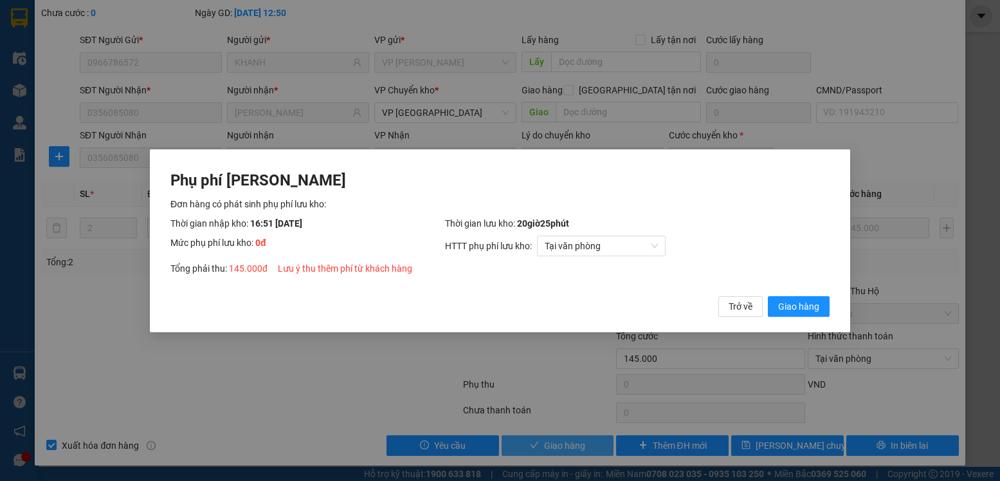
click at [768, 295] on button "Giao hàng" at bounding box center [799, 305] width 62 height 21
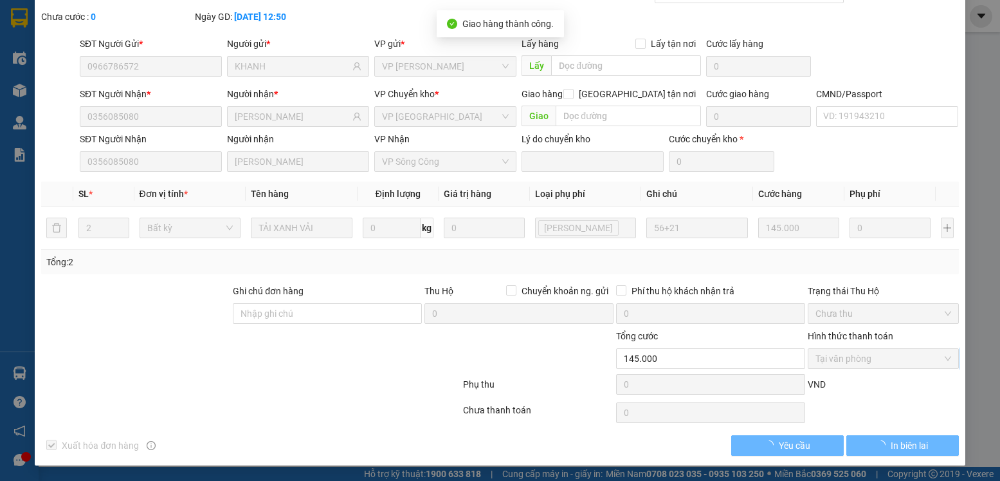
scroll to position [0, 0]
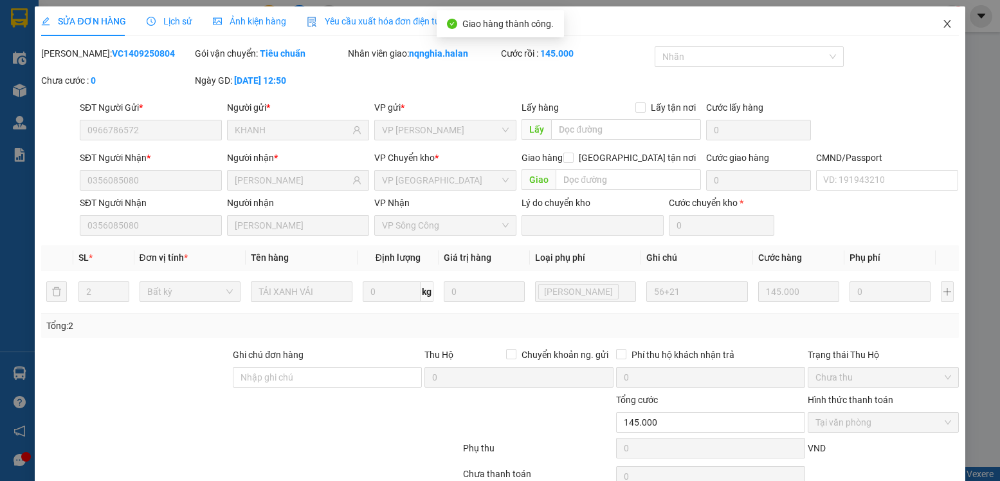
click at [942, 23] on icon "close" at bounding box center [947, 24] width 10 height 10
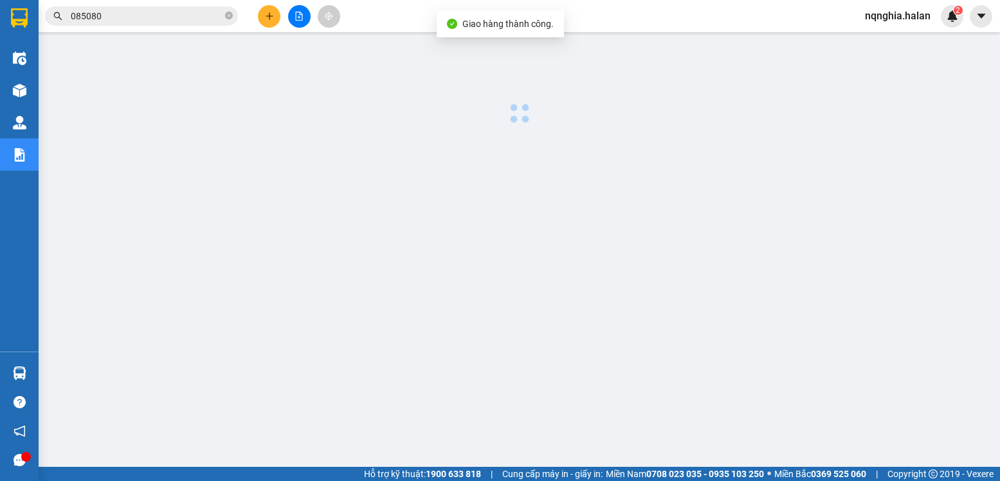
click at [129, 19] on input "085080" at bounding box center [147, 16] width 152 height 14
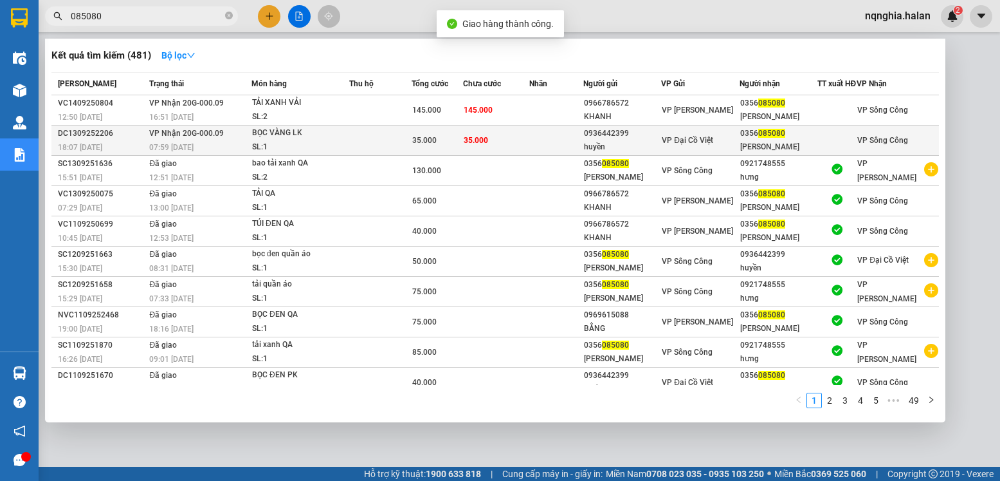
click at [429, 145] on span "35.000" at bounding box center [424, 140] width 24 height 9
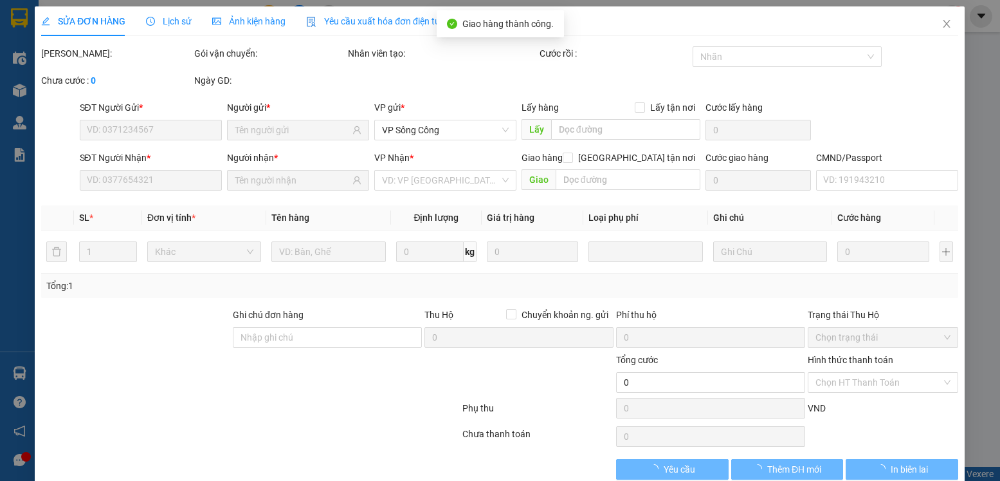
type input "0936442399"
type input "huyền"
type input "0356085080"
type input "[PERSON_NAME]"
type input "35.000"
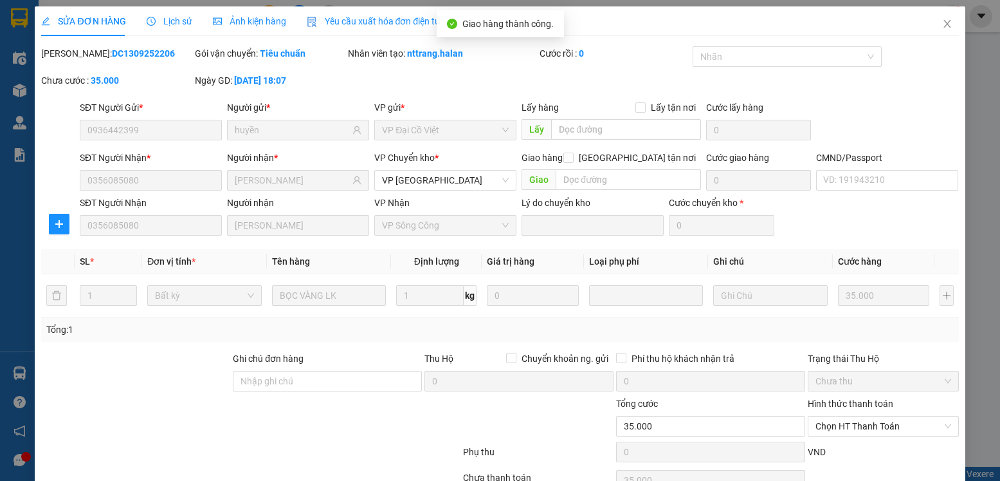
scroll to position [68, 0]
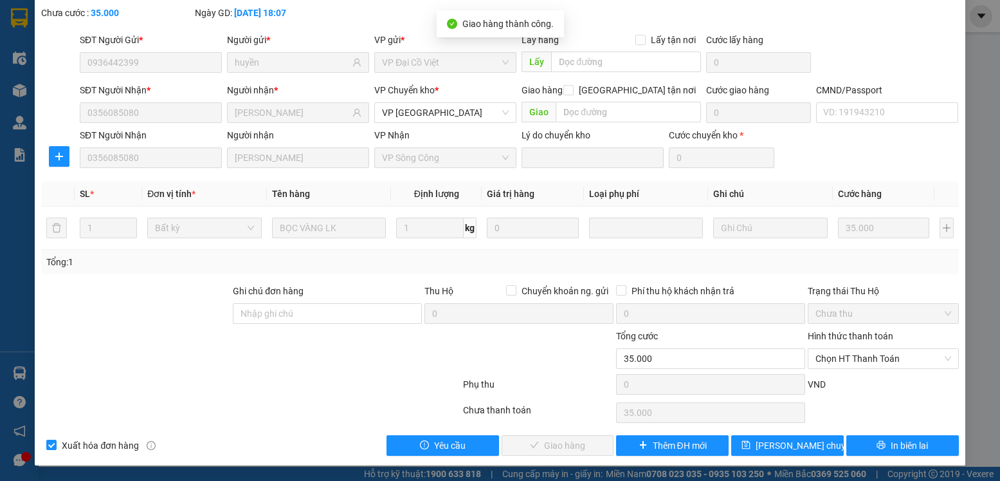
click at [845, 372] on div "Hình thức thanh toán Chọn HT Thanh Toán" at bounding box center [883, 351] width 151 height 45
click at [843, 363] on span "Chọn HT Thanh Toán" at bounding box center [883, 358] width 135 height 19
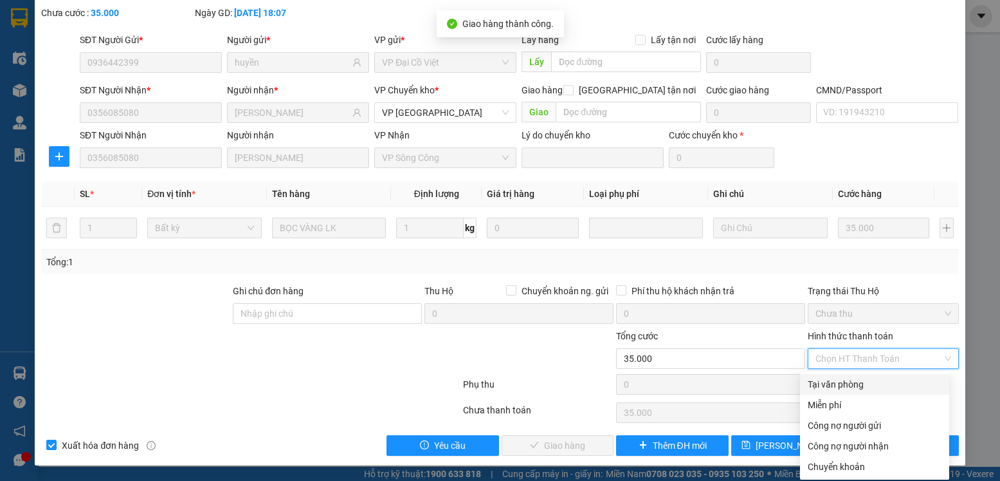
click at [831, 378] on div "Tại văn phòng" at bounding box center [875, 384] width 134 height 14
type input "0"
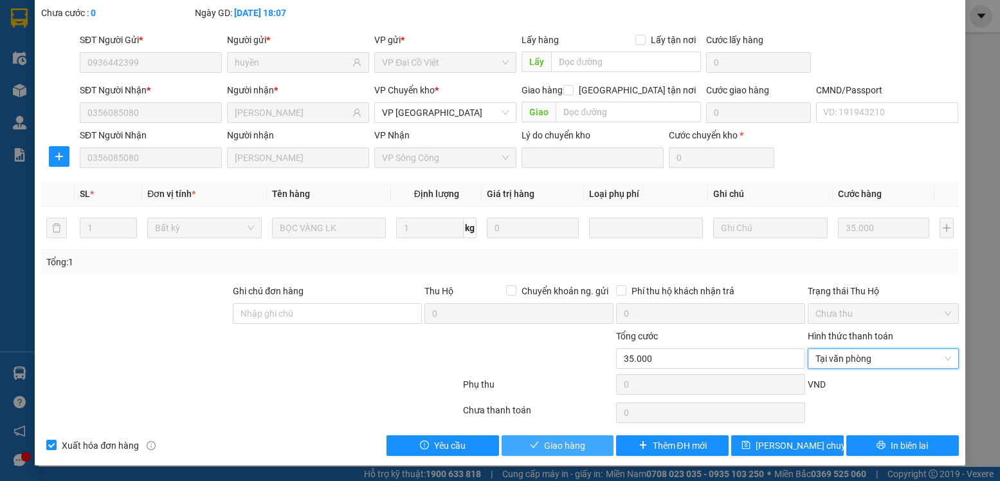
click at [570, 443] on span "Giao hàng" at bounding box center [564, 445] width 41 height 14
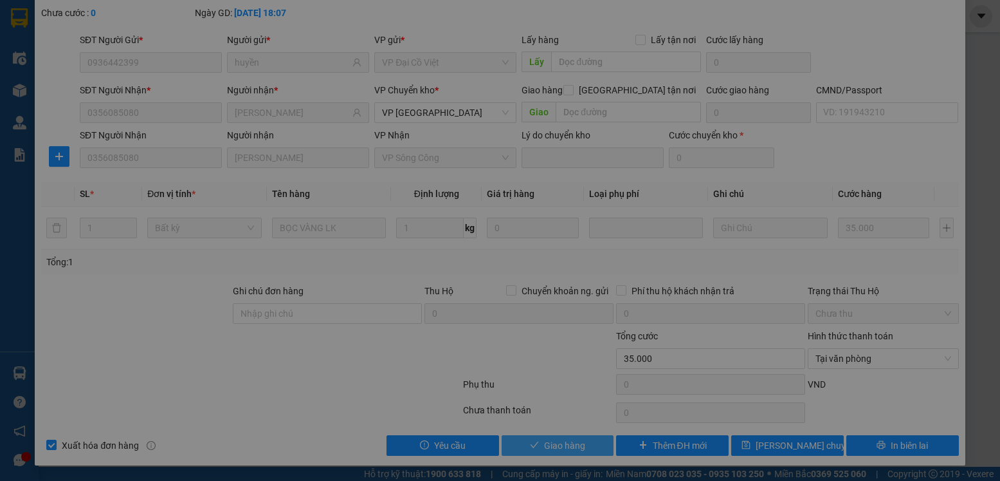
click at [768, 295] on button "Giao hàng" at bounding box center [799, 305] width 62 height 21
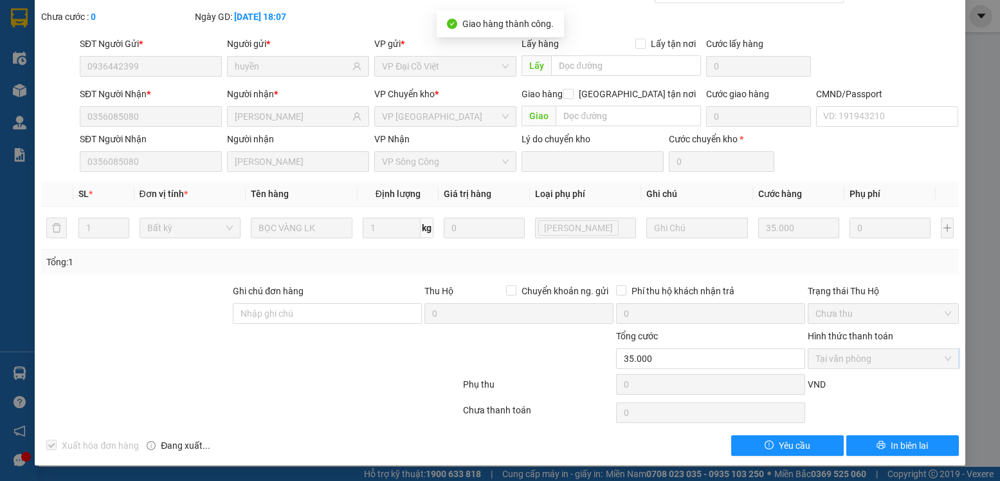
scroll to position [0, 0]
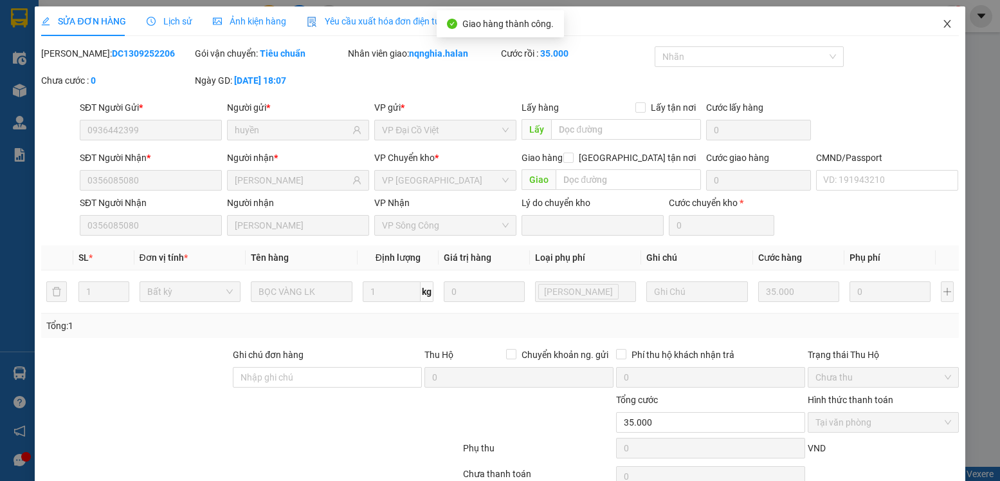
click at [950, 28] on span "Close" at bounding box center [948, 24] width 36 height 36
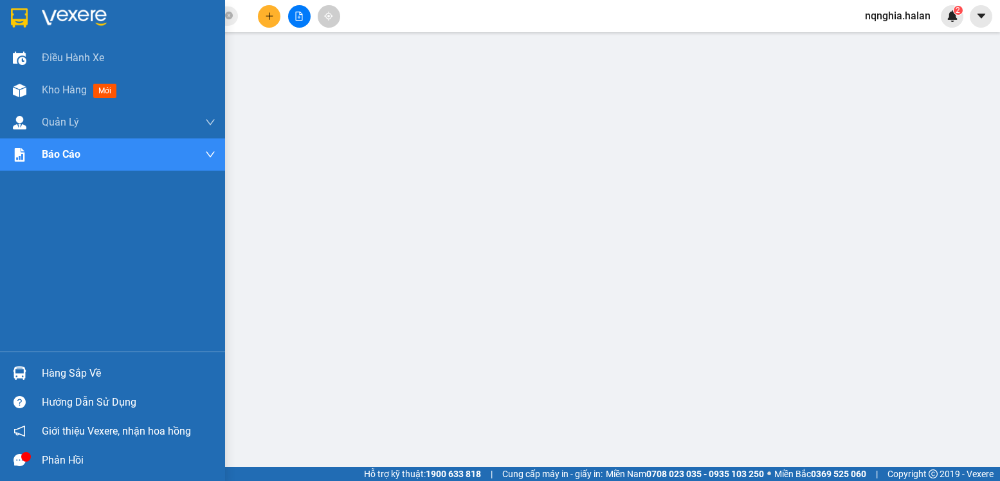
click at [28, 370] on div at bounding box center [19, 373] width 23 height 23
click at [15, 373] on img at bounding box center [20, 373] width 14 height 14
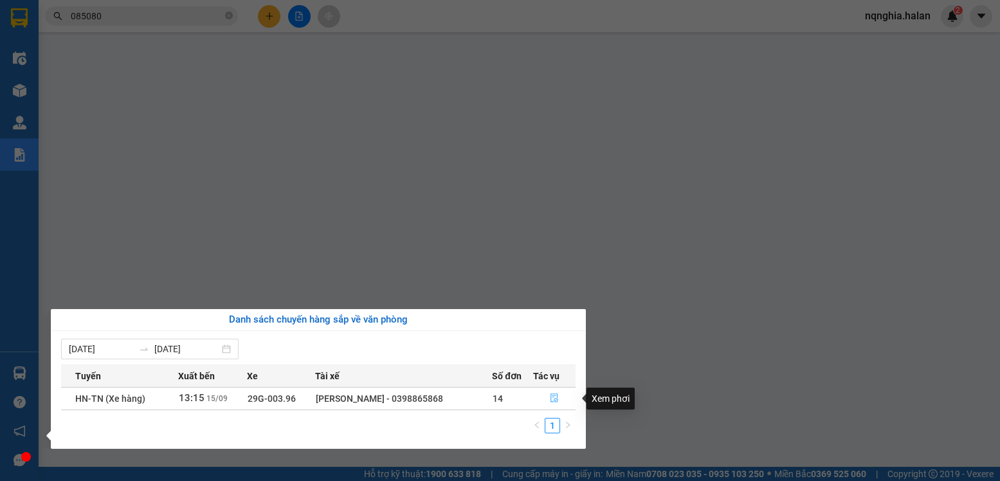
click at [559, 402] on button "button" at bounding box center [554, 398] width 41 height 21
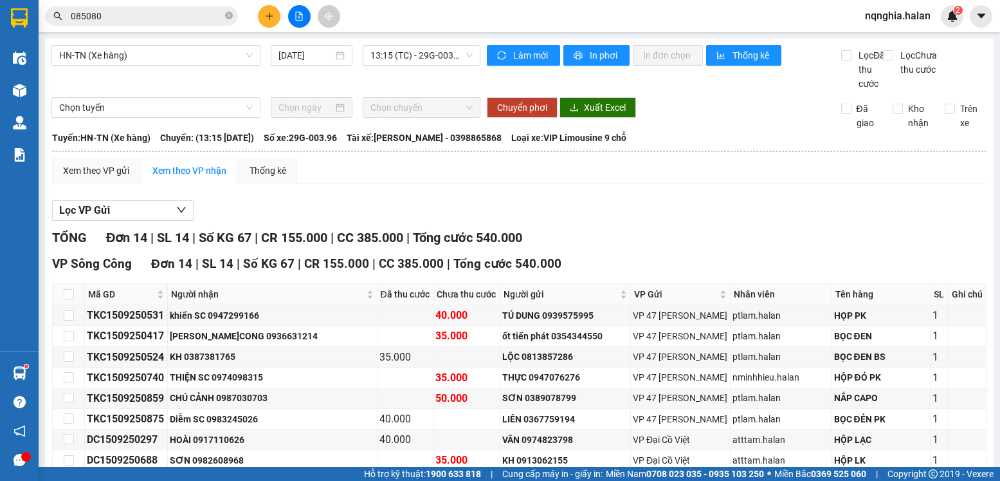
click at [24, 370] on img at bounding box center [20, 373] width 14 height 14
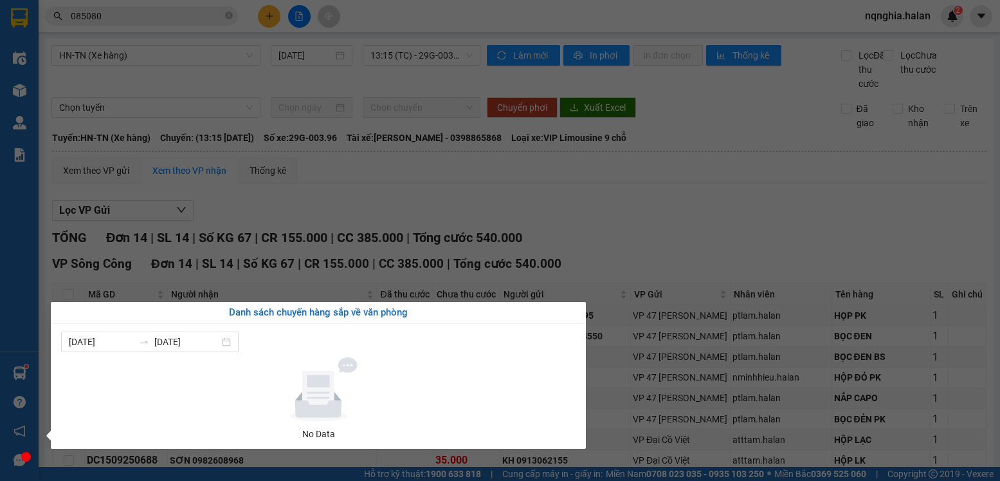
click at [600, 260] on section "Kết quả tìm kiếm ( 481 ) Bộ lọc Mã ĐH Trạng thái Món hàng Thu hộ Tổng cước Chưa…" at bounding box center [500, 240] width 1000 height 481
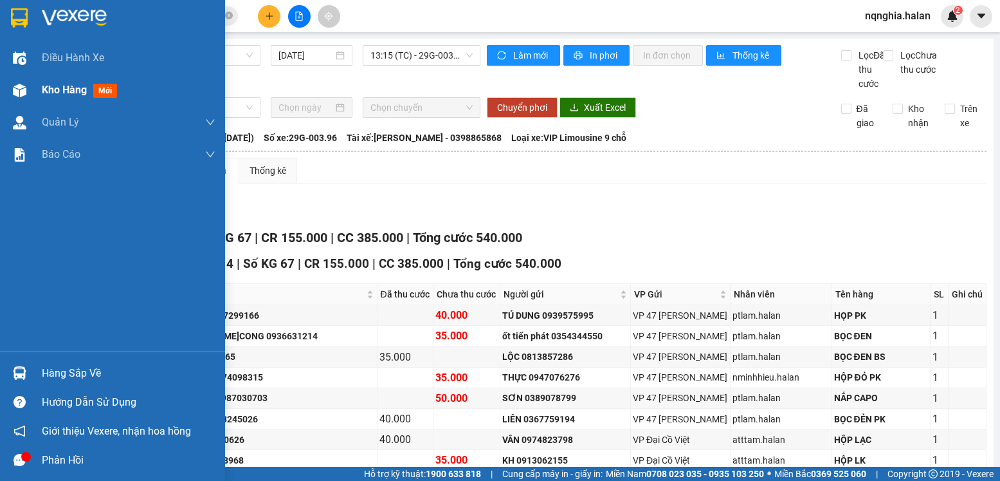
click at [10, 85] on div at bounding box center [19, 90] width 23 height 23
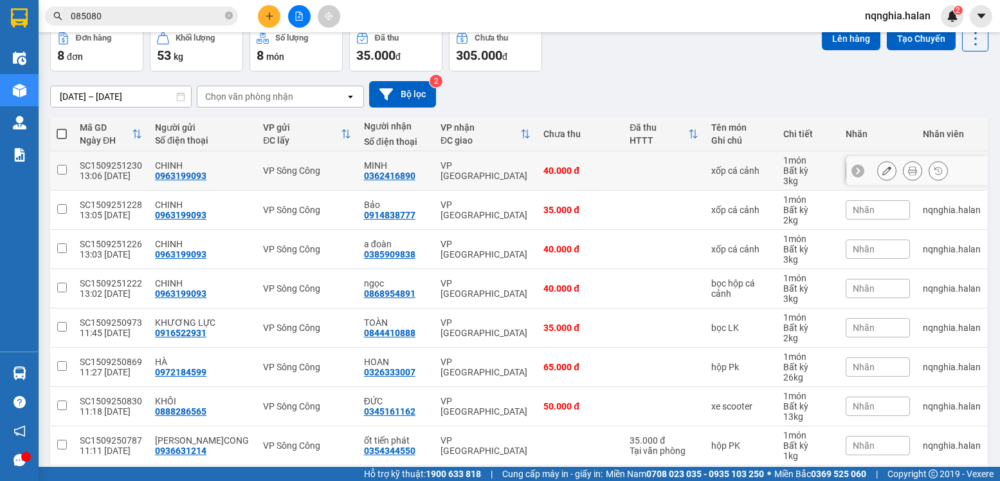
scroll to position [116, 0]
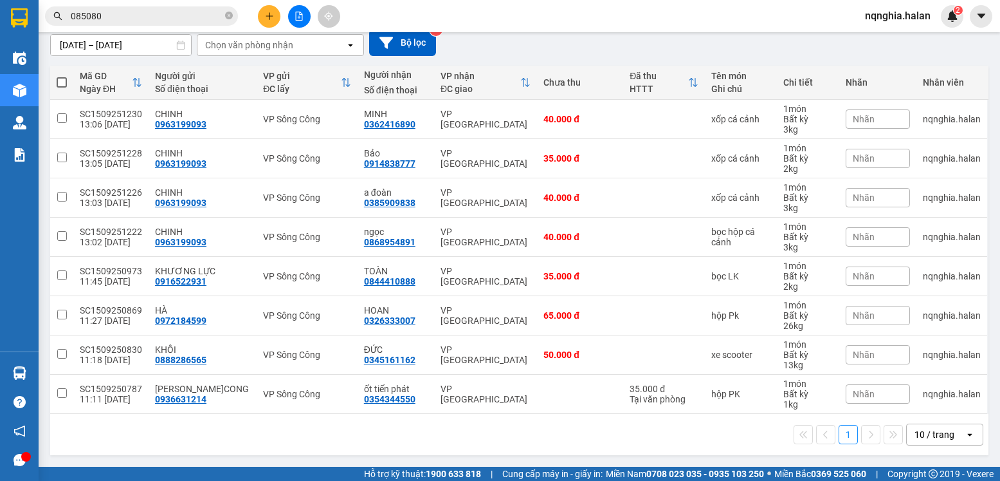
click at [64, 82] on span at bounding box center [62, 82] width 10 height 10
click at [62, 76] on input "checkbox" at bounding box center [62, 76] width 0 height 0
checkbox input "true"
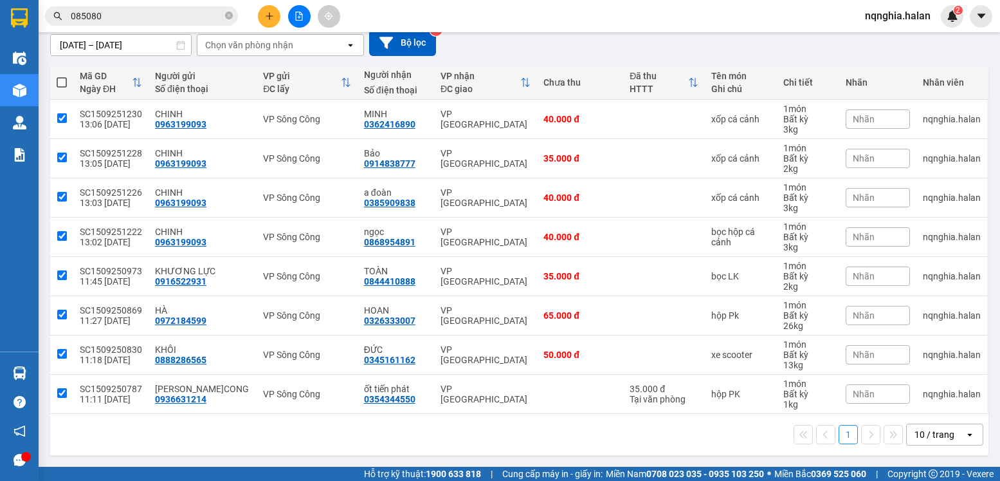
checkbox input "true"
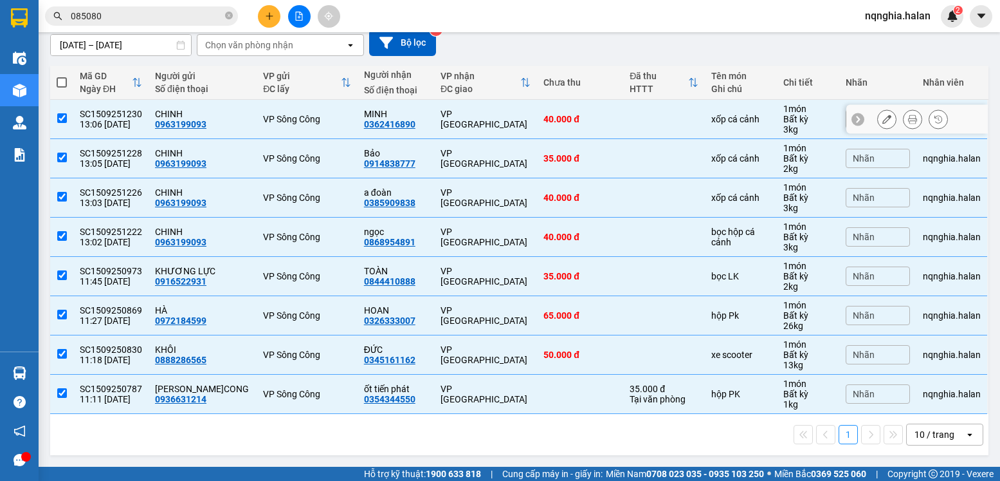
scroll to position [0, 0]
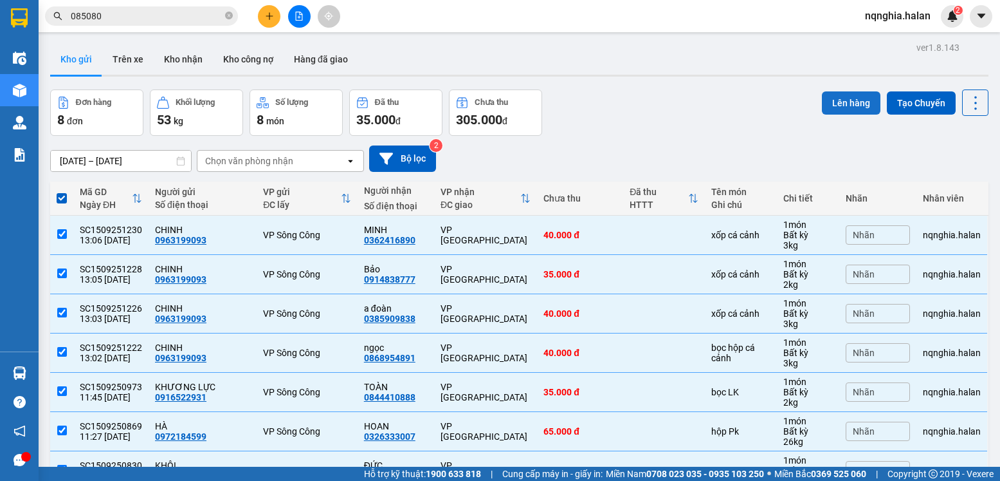
click at [843, 104] on button "Lên hàng" at bounding box center [851, 102] width 59 height 23
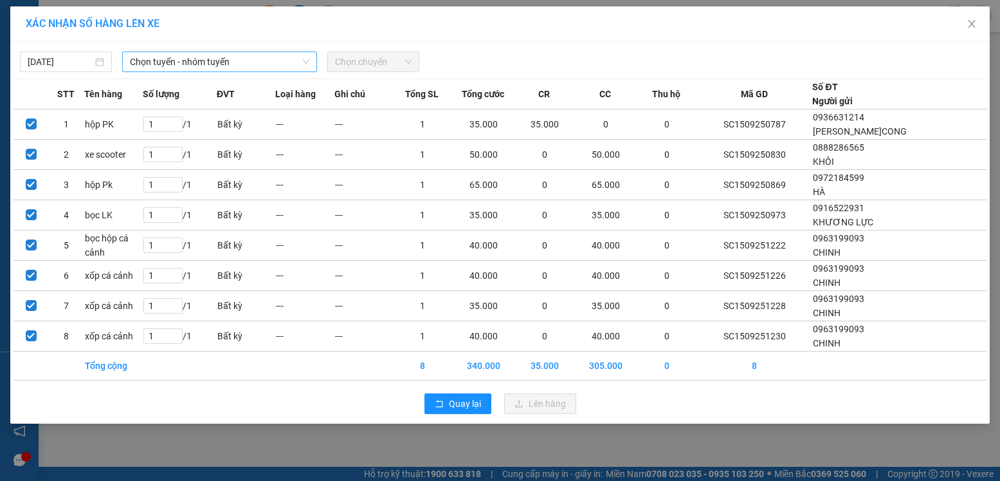
click at [199, 62] on span "Chọn tuyến - nhóm tuyến" at bounding box center [219, 61] width 179 height 19
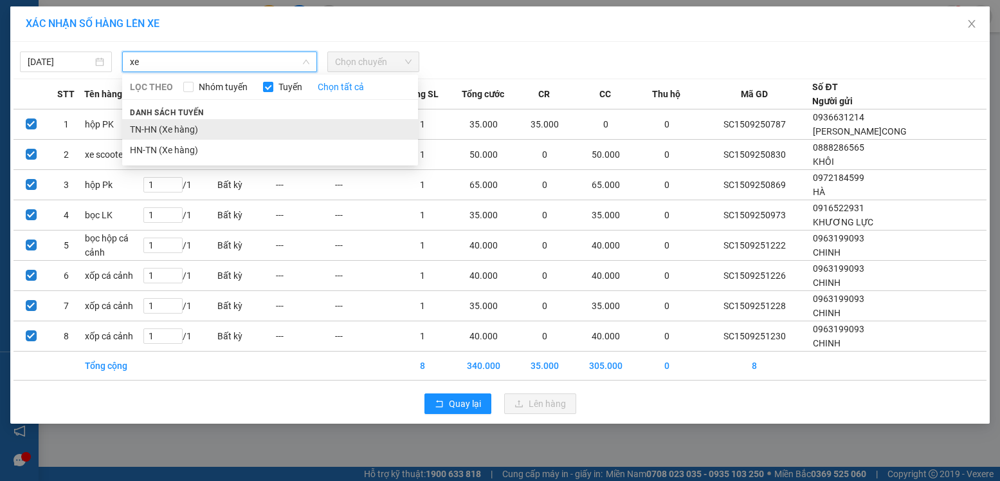
type input "xe"
drag, startPoint x: 142, startPoint y: 123, endPoint x: 286, endPoint y: 86, distance: 148.7
click at [142, 124] on li "TN-HN (Xe hàng)" at bounding box center [270, 129] width 296 height 21
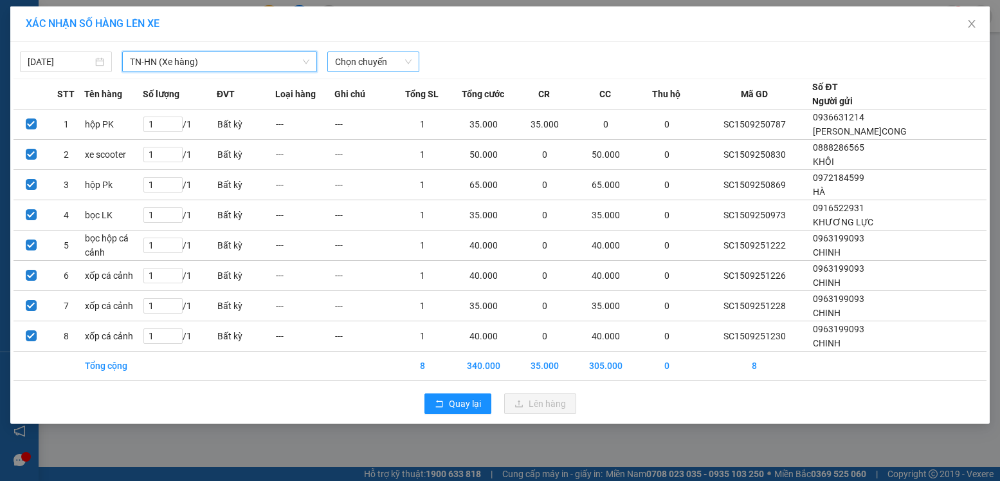
click at [365, 61] on span "Chọn chuyến" at bounding box center [373, 61] width 77 height 19
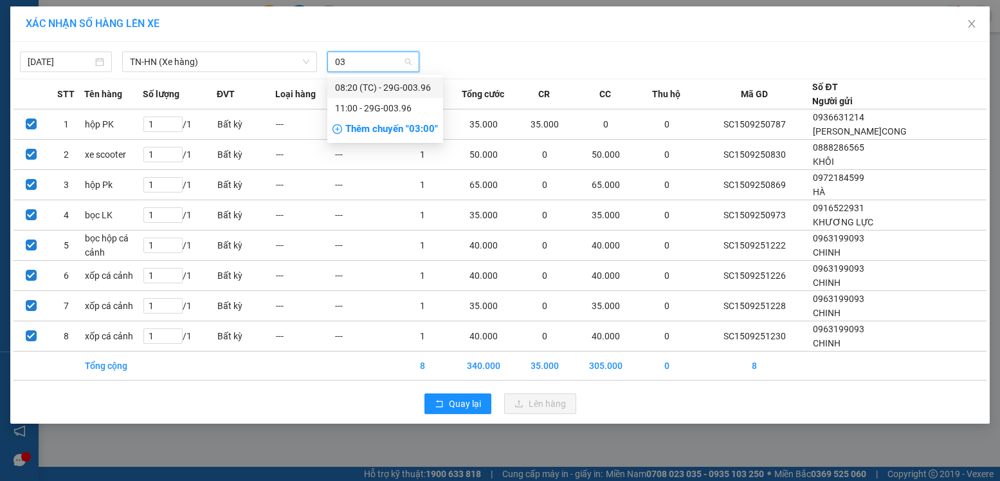
type input "0"
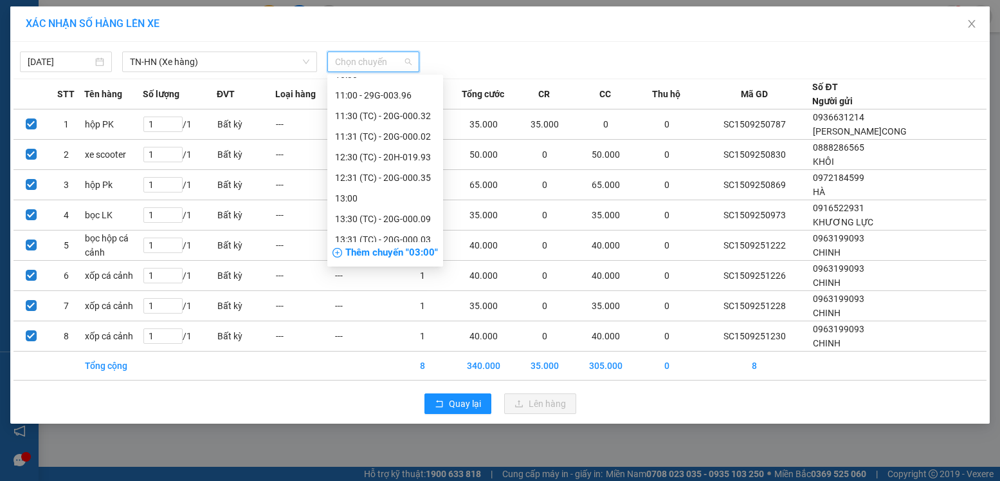
scroll to position [432, 0]
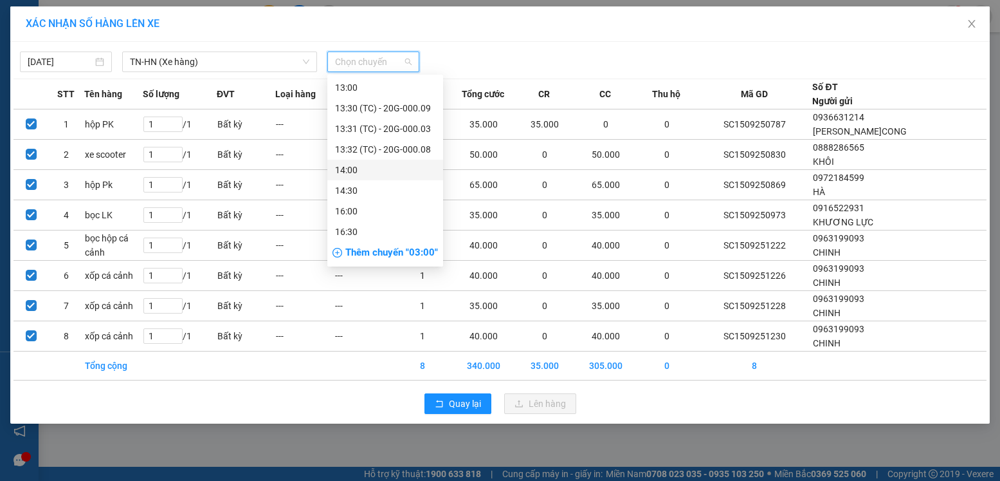
click at [364, 170] on div "14:00" at bounding box center [385, 170] width 100 height 14
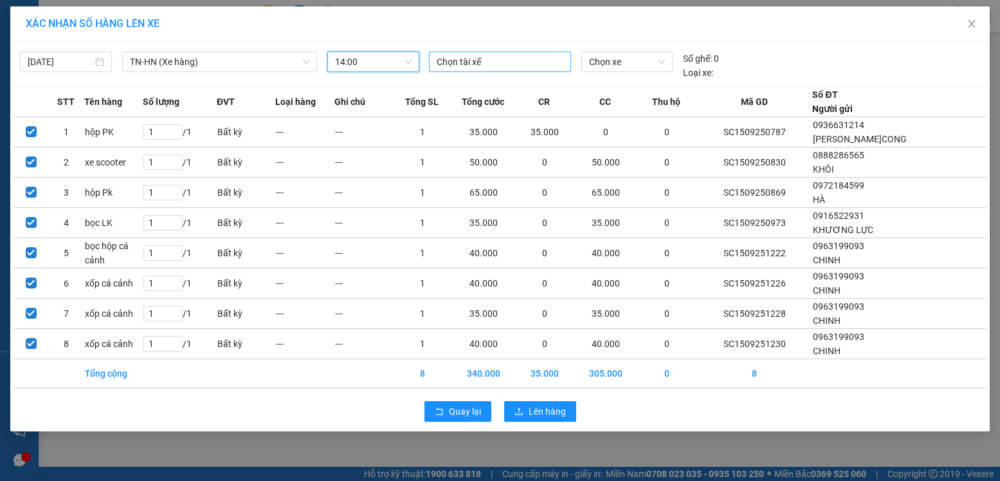
click at [490, 70] on div "Chọn tài xế" at bounding box center [500, 61] width 142 height 21
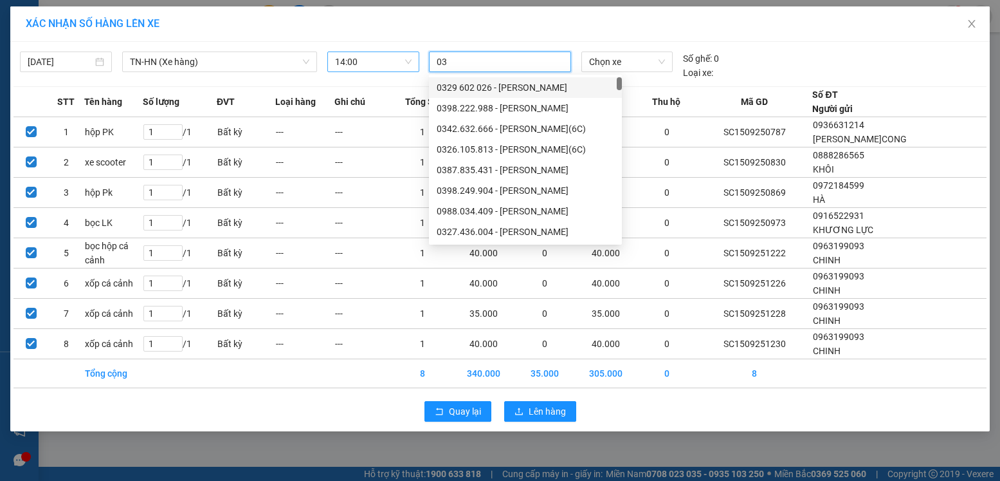
type input "0"
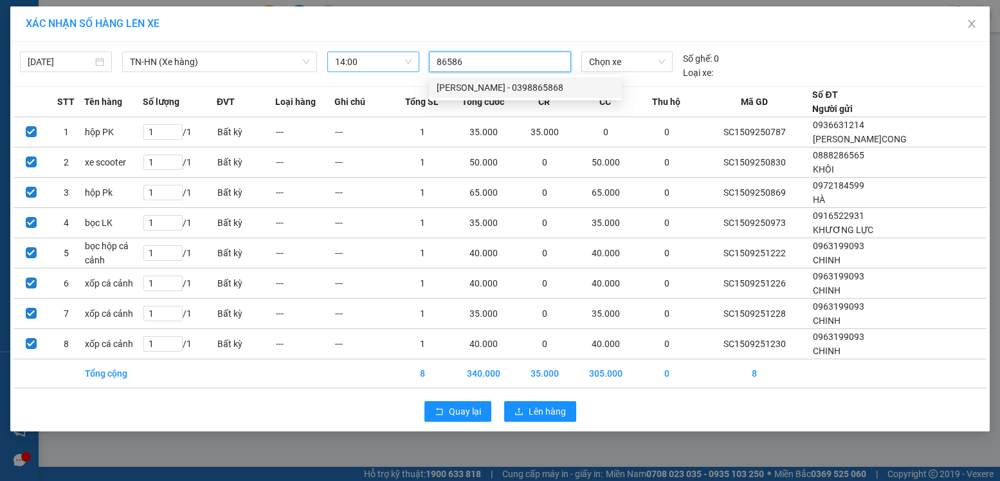
type input "865868"
click at [495, 87] on div "[PERSON_NAME] - 0398865868" at bounding box center [526, 87] width 178 height 14
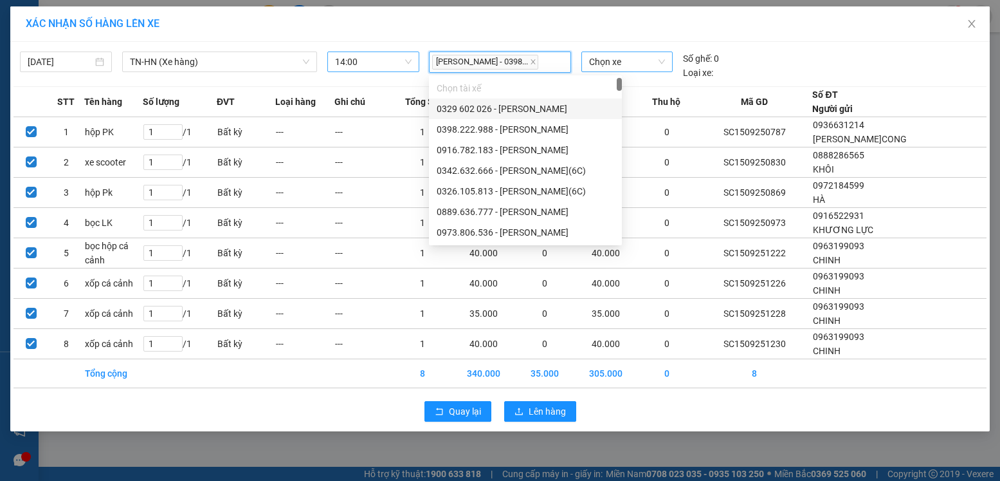
click at [632, 66] on span "Chọn xe" at bounding box center [627, 61] width 76 height 19
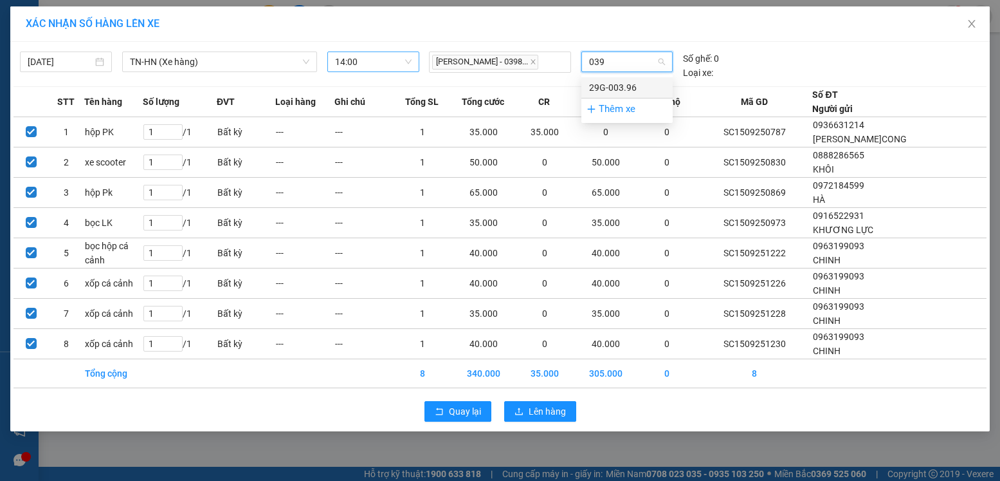
type input "0396"
click at [612, 89] on div "29G-003.96" at bounding box center [627, 87] width 76 height 14
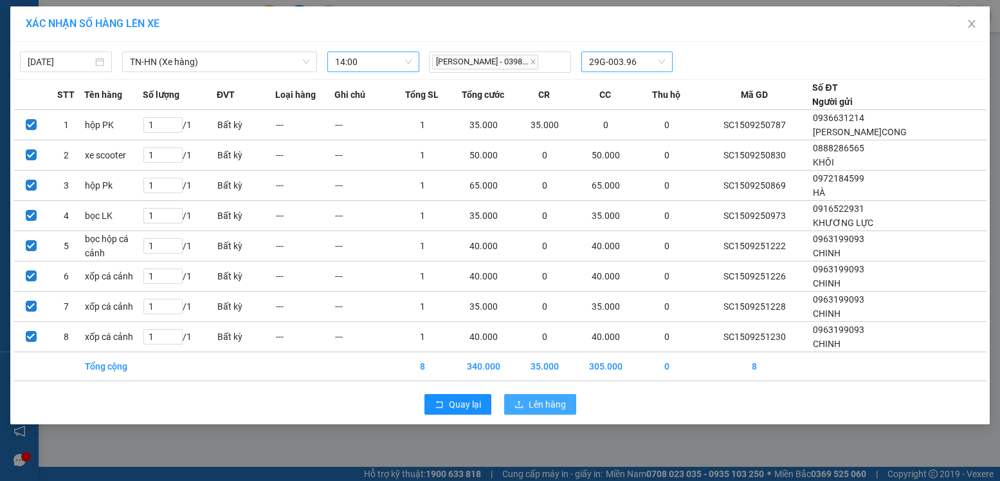
click at [560, 397] on span "Lên hàng" at bounding box center [547, 404] width 37 height 14
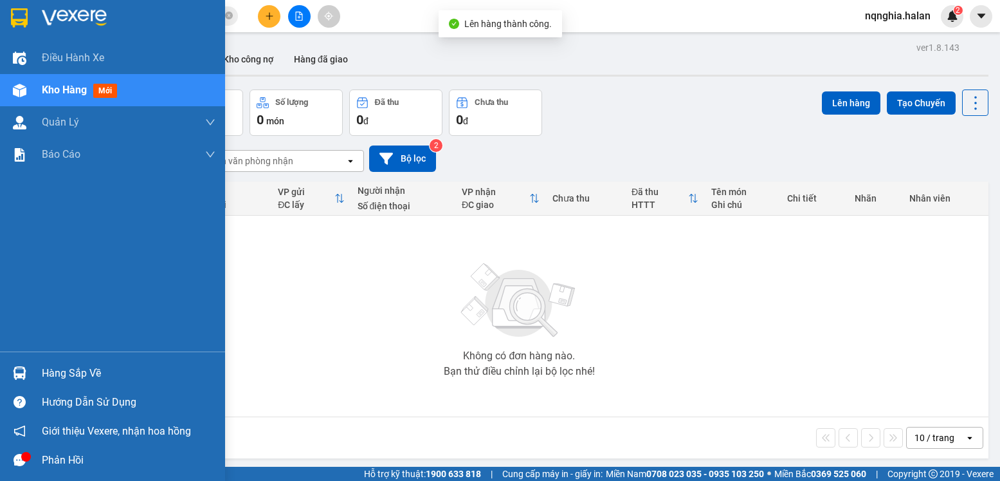
click at [19, 361] on div "Hàng sắp về" at bounding box center [112, 372] width 225 height 29
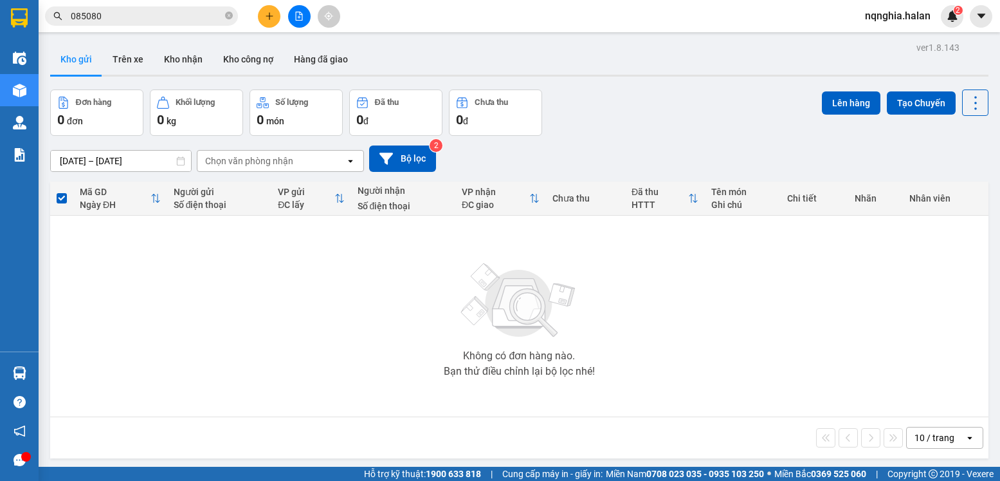
click at [118, 21] on section "Kết quả tìm kiếm ( 481 ) Bộ lọc Mã ĐH Trạng thái Món hàng Thu hộ Tổng cước Chưa…" at bounding box center [500, 240] width 1000 height 481
click at [118, 21] on input "085080" at bounding box center [147, 16] width 152 height 14
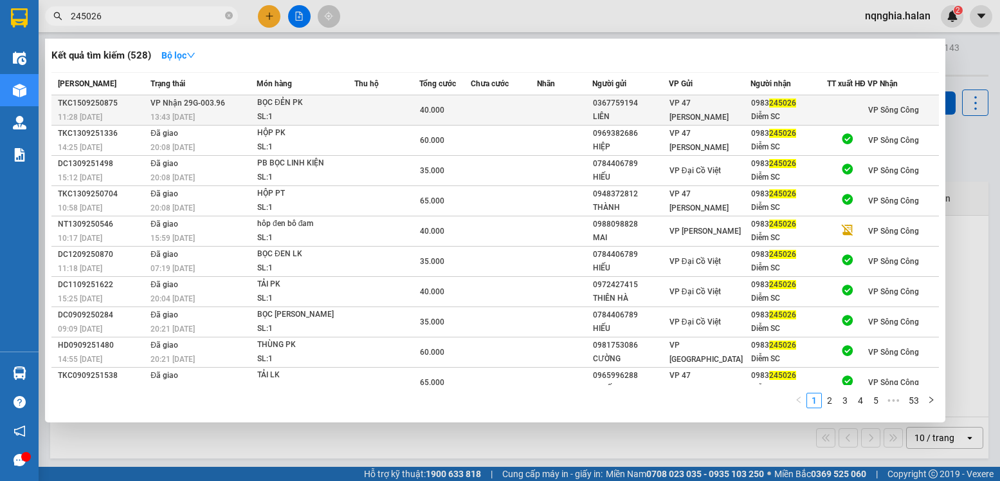
type input "245026"
click at [313, 110] on div "BỌC ĐẺN PK" at bounding box center [305, 103] width 96 height 14
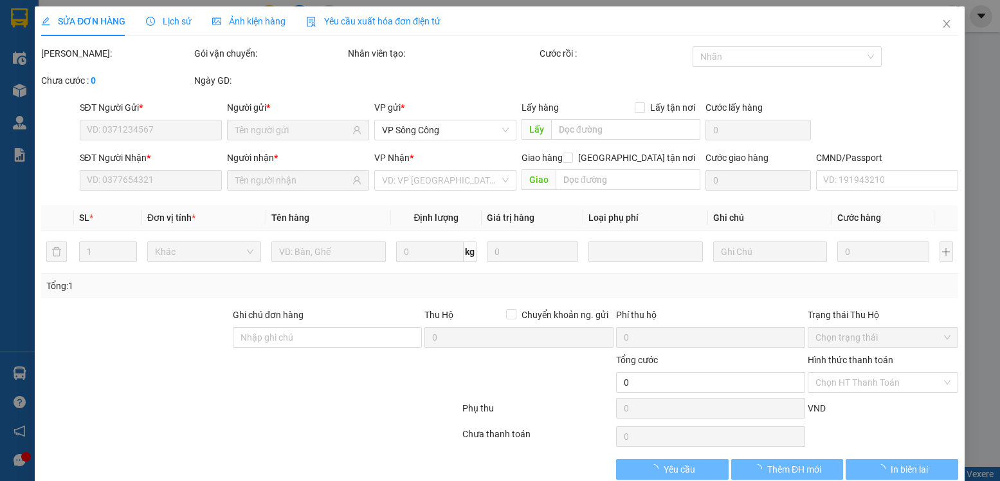
type input "0367759194"
type input "LIÊN"
type input "0983245026"
type input "Diễm SC"
type input "40.000"
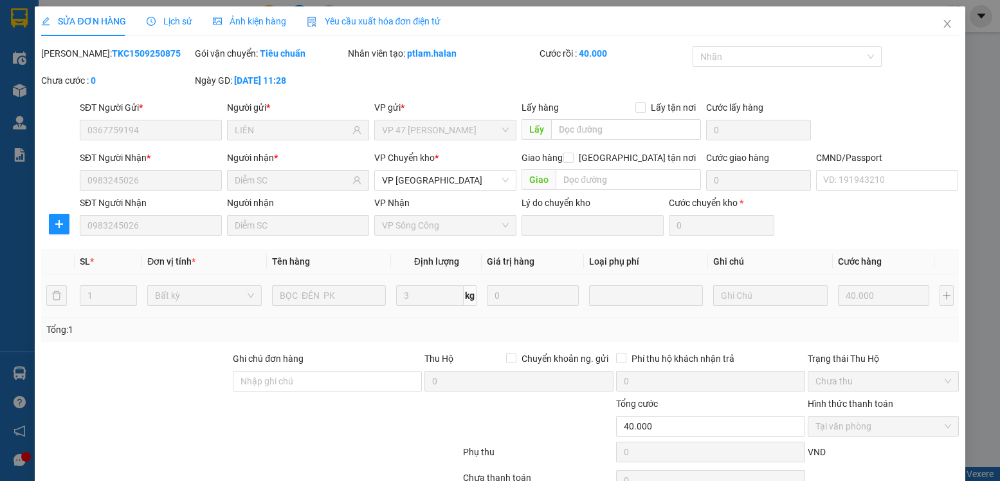
scroll to position [68, 0]
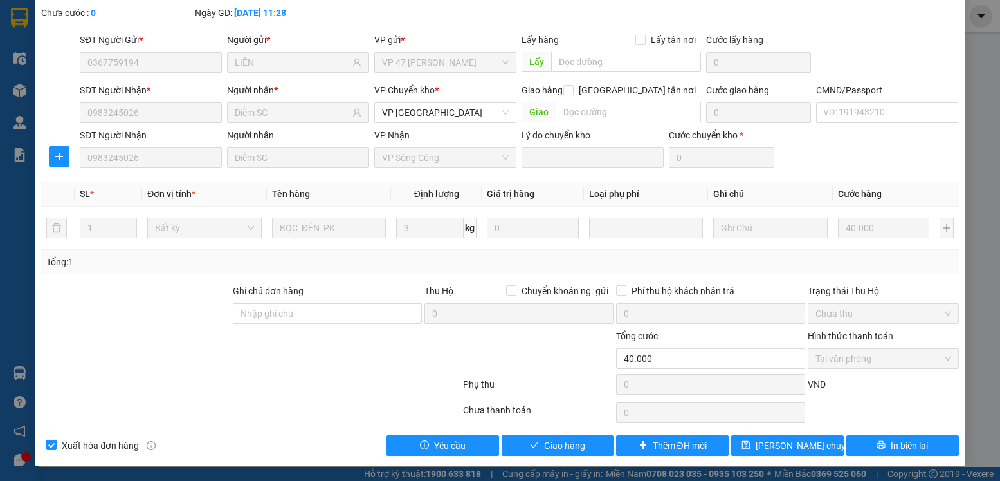
click at [863, 360] on span "Tại văn phòng" at bounding box center [883, 358] width 135 height 19
click at [553, 441] on span "Giao hàng" at bounding box center [564, 445] width 41 height 14
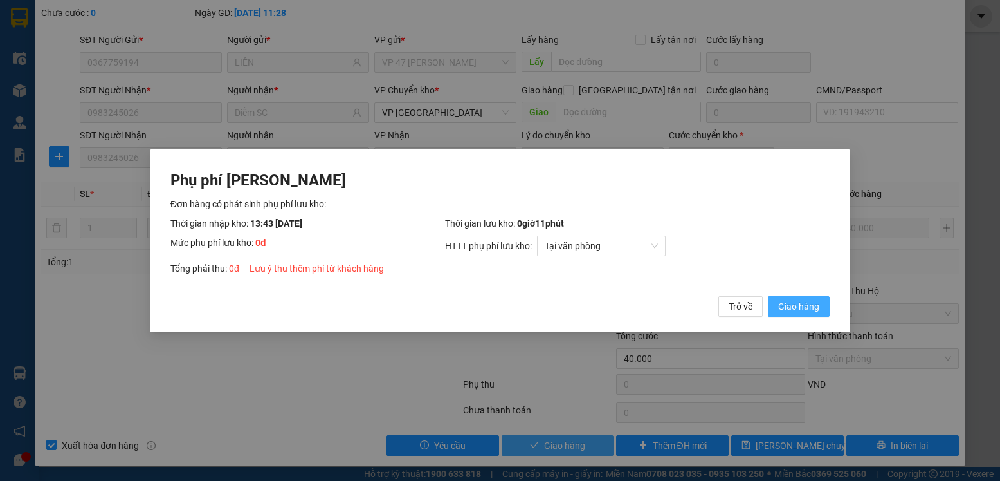
click at [768, 295] on button "Giao hàng" at bounding box center [799, 305] width 62 height 21
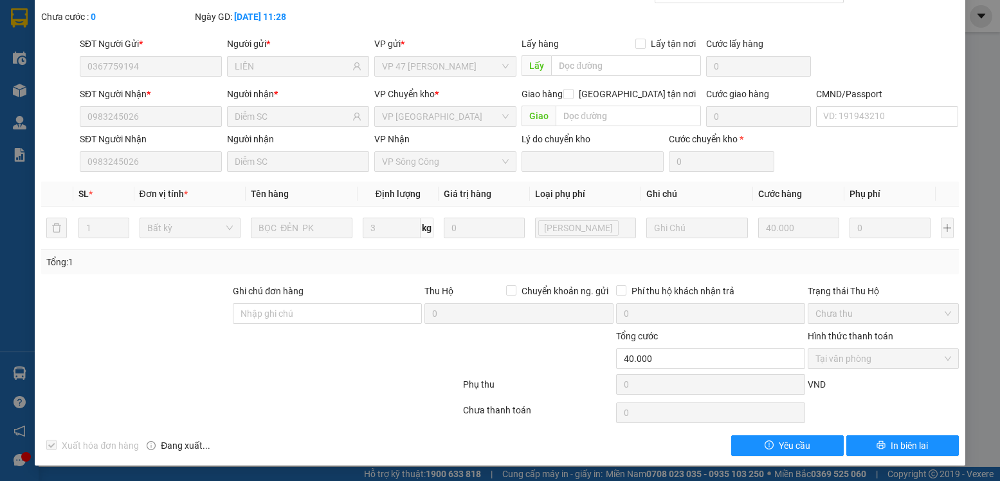
scroll to position [0, 0]
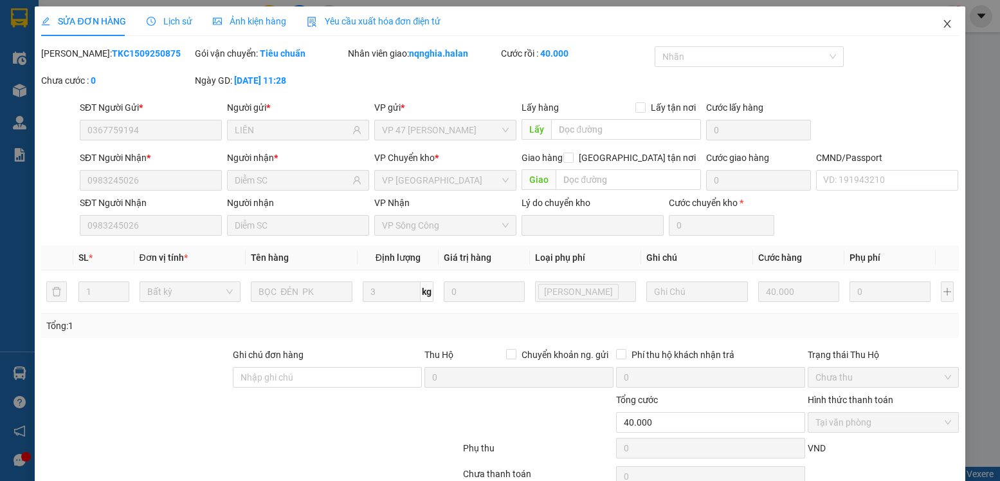
click at [939, 30] on span "Close" at bounding box center [948, 24] width 36 height 36
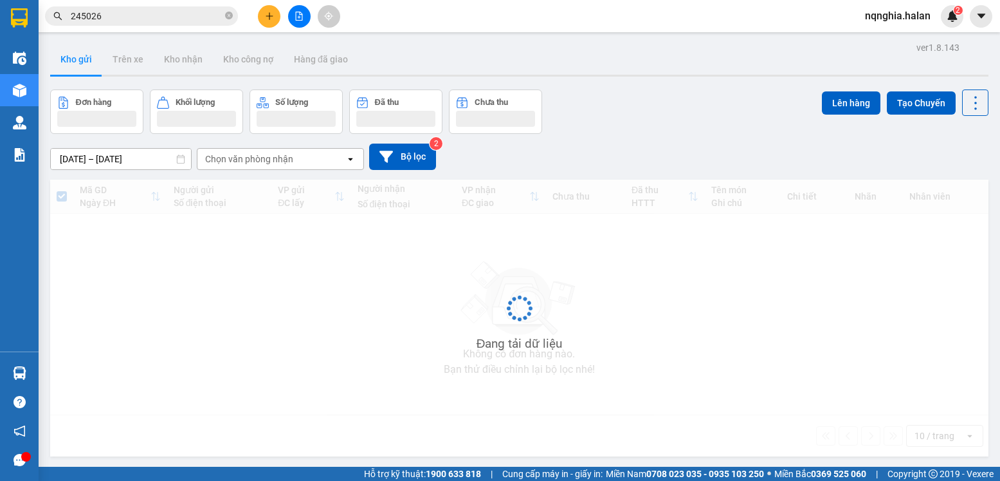
click at [113, 21] on input "245026" at bounding box center [147, 16] width 152 height 14
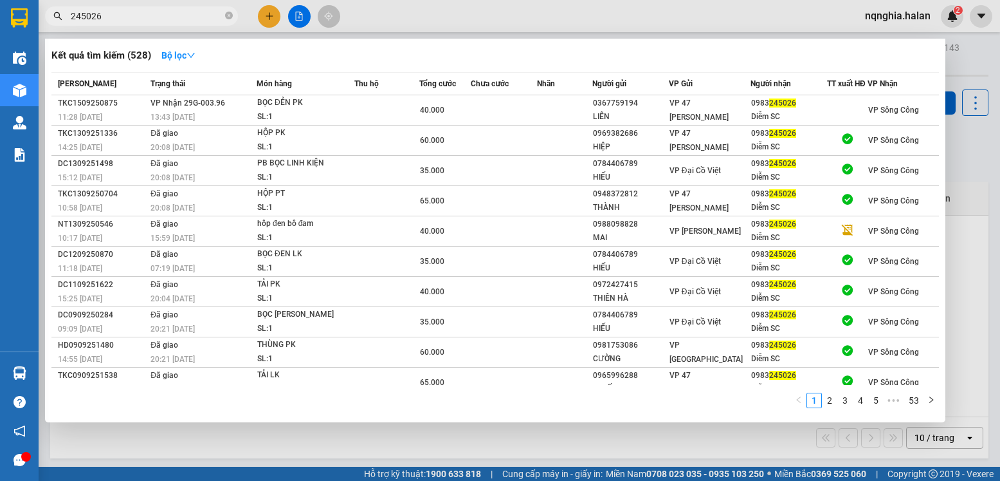
click at [113, 21] on input "245026" at bounding box center [147, 16] width 152 height 14
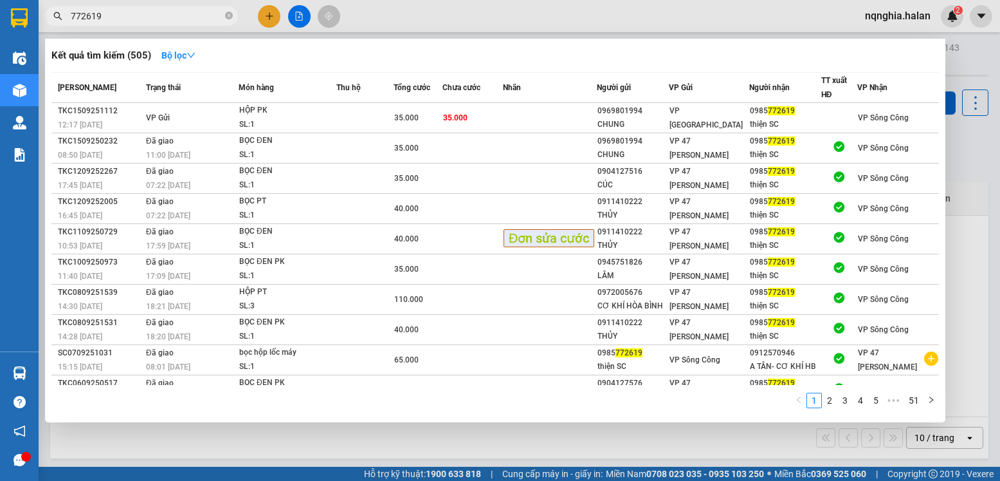
type input "772619"
click at [982, 69] on div at bounding box center [500, 240] width 1000 height 481
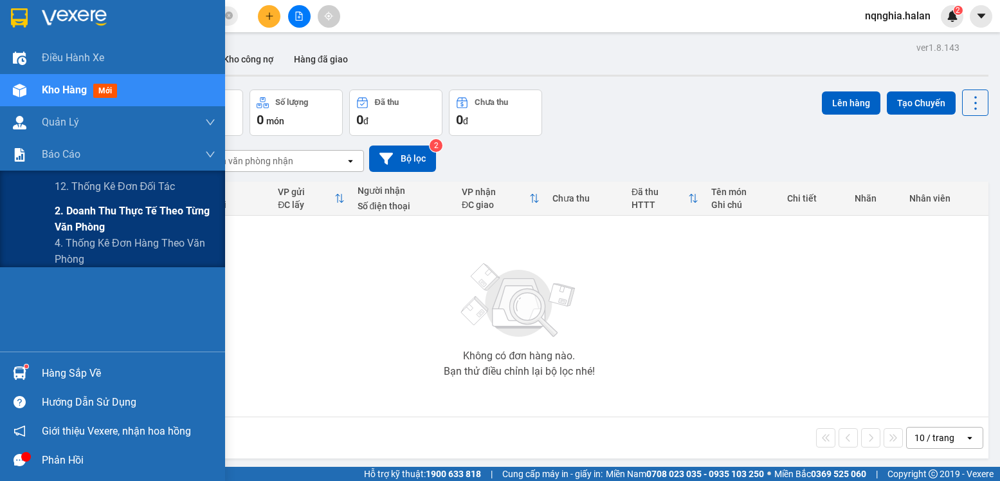
click at [71, 217] on span "2. Doanh thu thực tế theo từng văn phòng" at bounding box center [135, 219] width 161 height 32
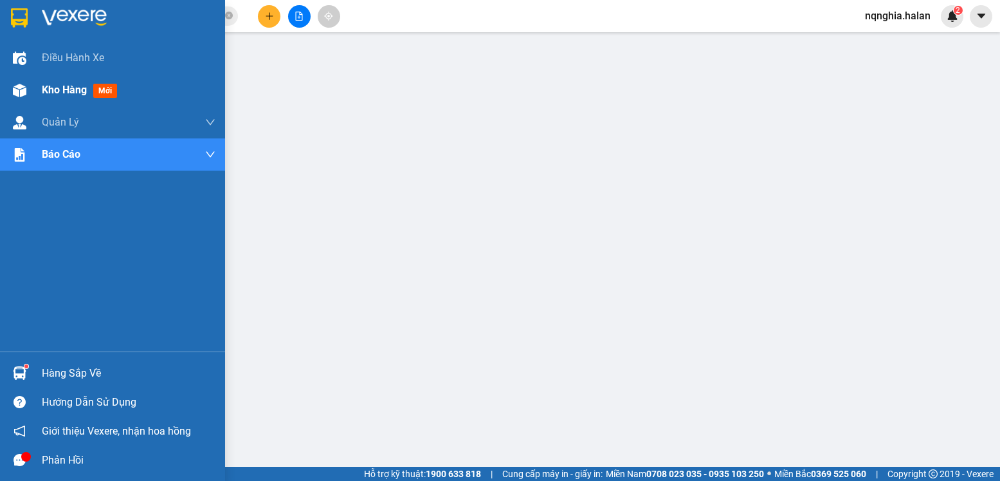
click at [17, 88] on img at bounding box center [20, 91] width 14 height 14
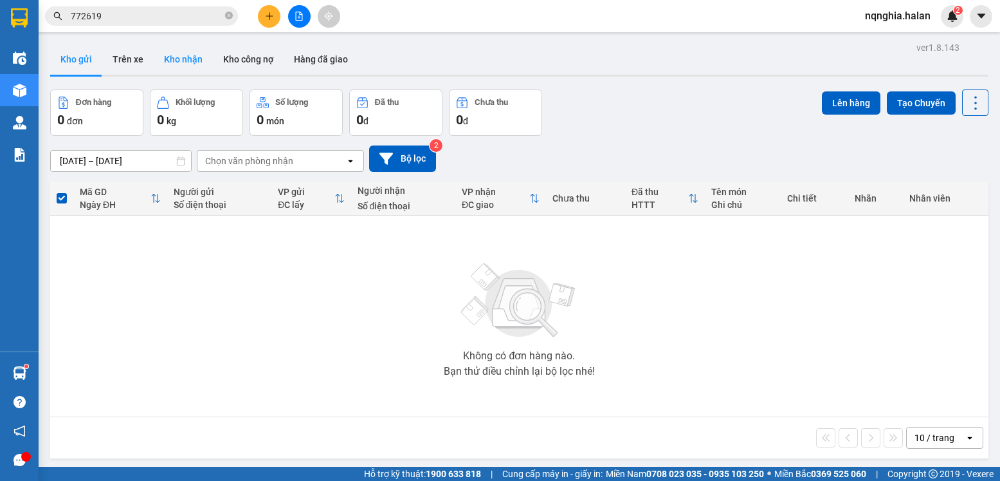
click at [180, 60] on button "Kho nhận" at bounding box center [183, 59] width 59 height 31
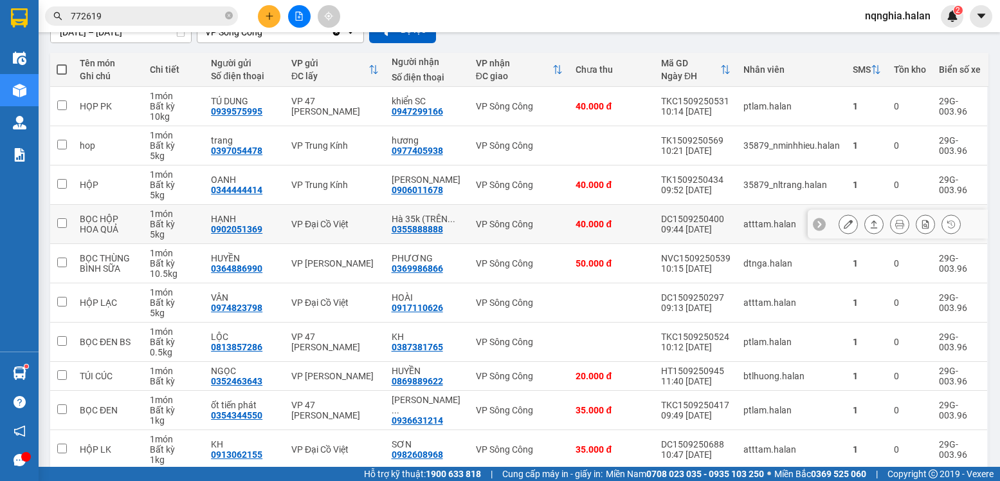
scroll to position [184, 0]
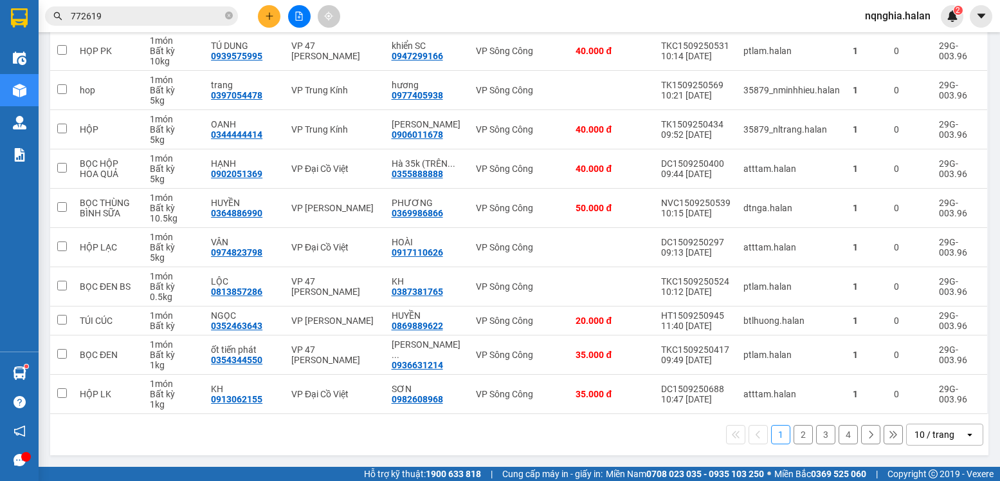
click at [921, 432] on div "10 / trang" at bounding box center [935, 434] width 40 height 13
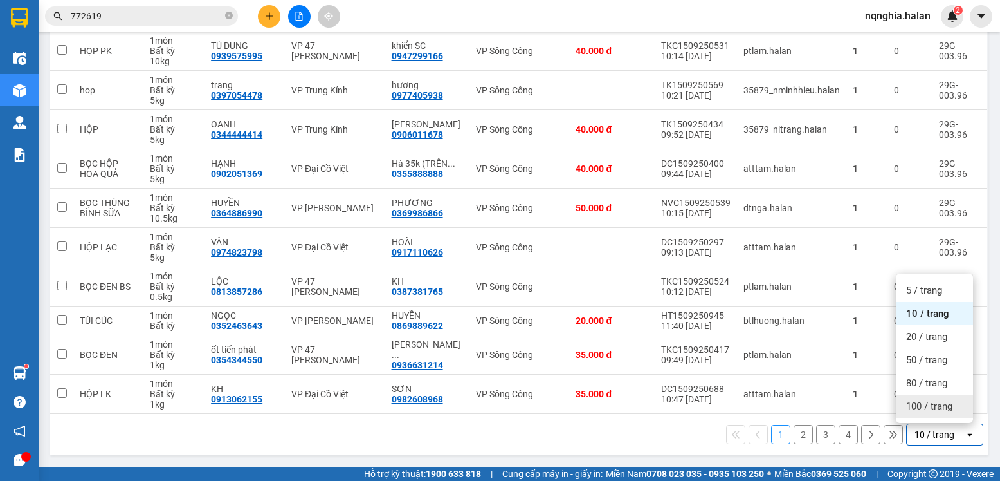
click at [925, 402] on span "100 / trang" at bounding box center [929, 405] width 46 height 13
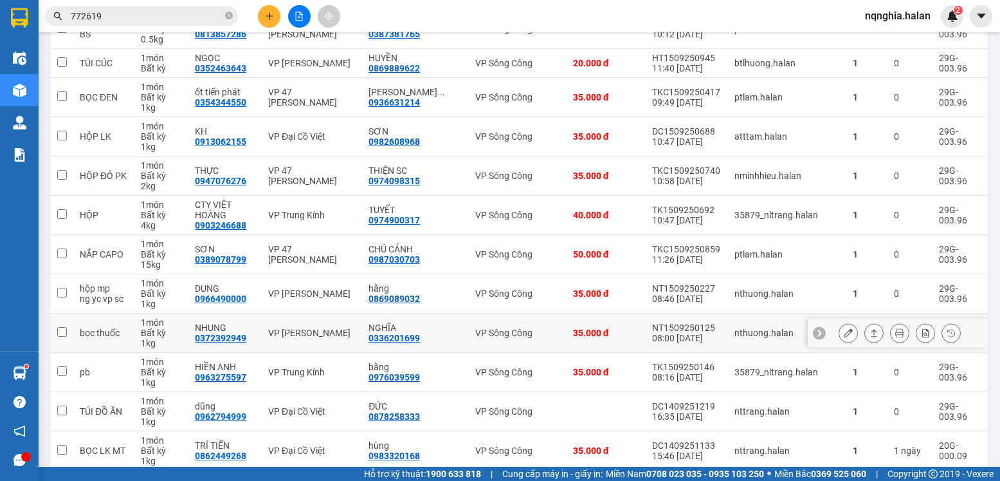
scroll to position [570, 0]
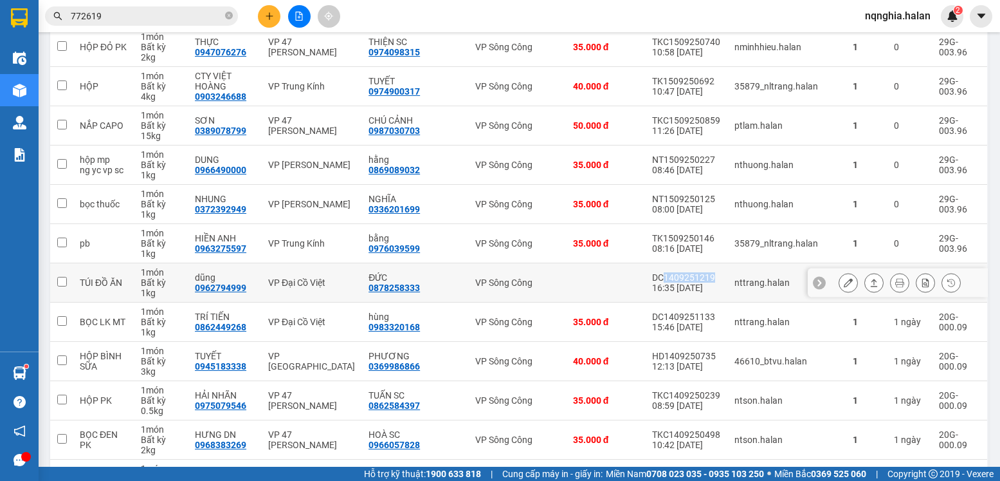
drag, startPoint x: 708, startPoint y: 275, endPoint x: 658, endPoint y: 279, distance: 49.6
click at [658, 279] on div "DC1409251219" at bounding box center [686, 277] width 69 height 10
checkbox input "true"
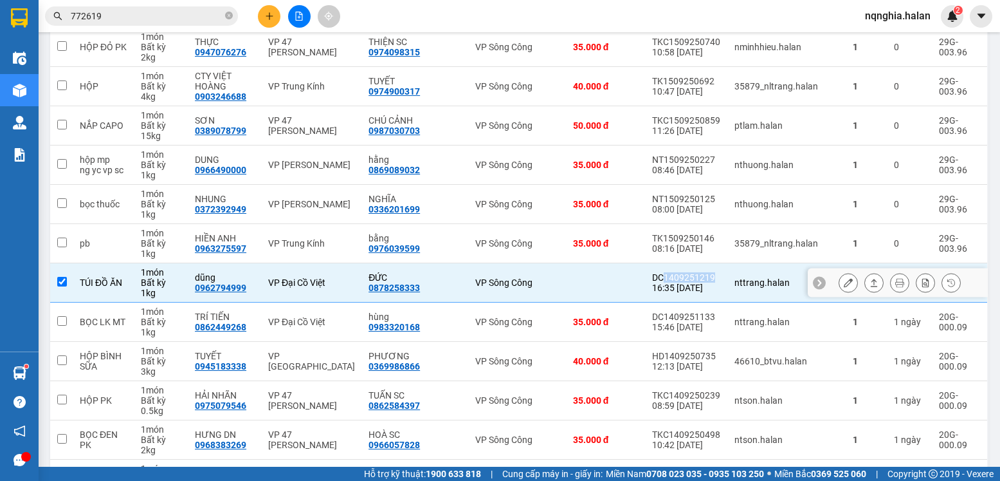
copy div "1409251219"
click at [233, 15] on span "772619" at bounding box center [141, 15] width 193 height 19
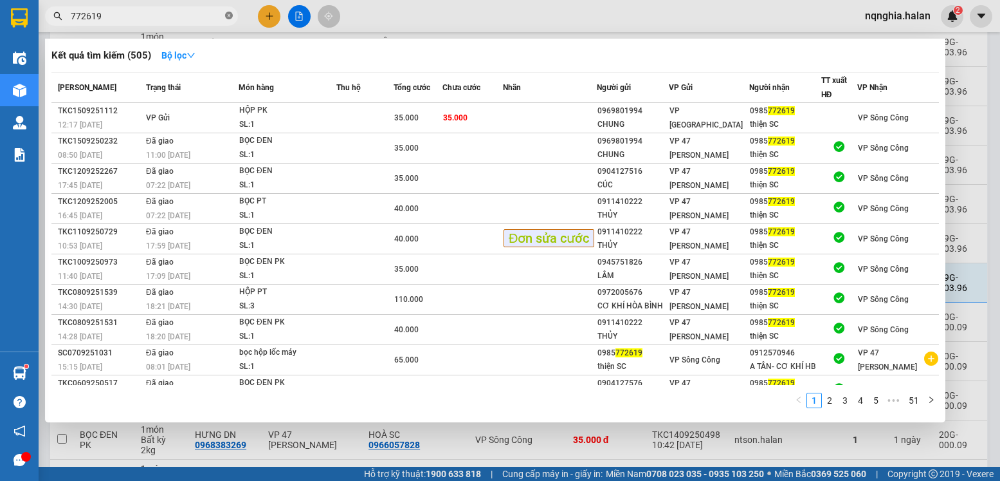
click at [230, 16] on icon "close-circle" at bounding box center [229, 16] width 8 height 8
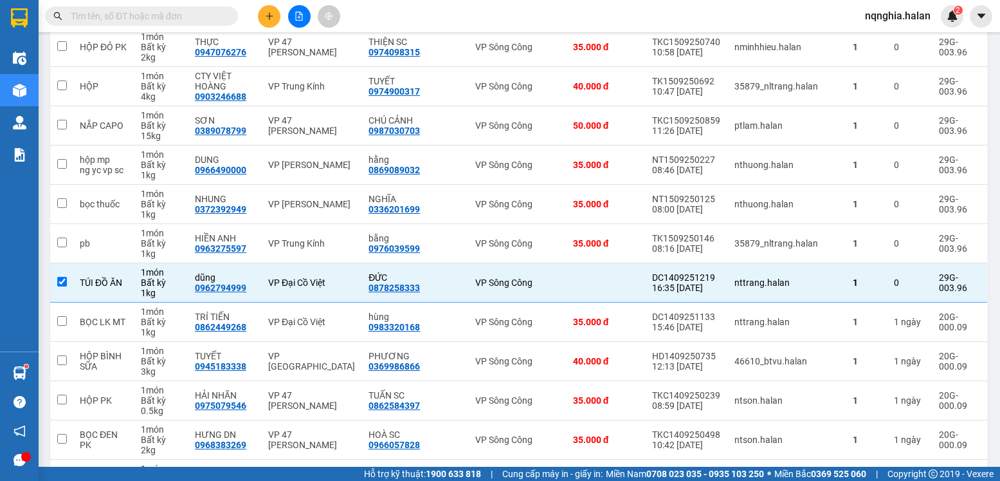
paste input "1409251219"
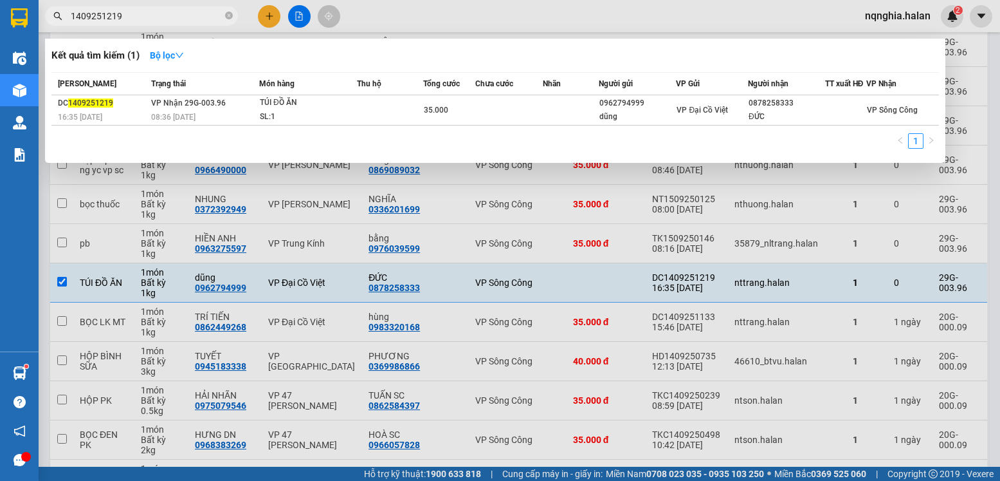
type input "1409251219"
click at [422, 24] on div at bounding box center [500, 240] width 1000 height 481
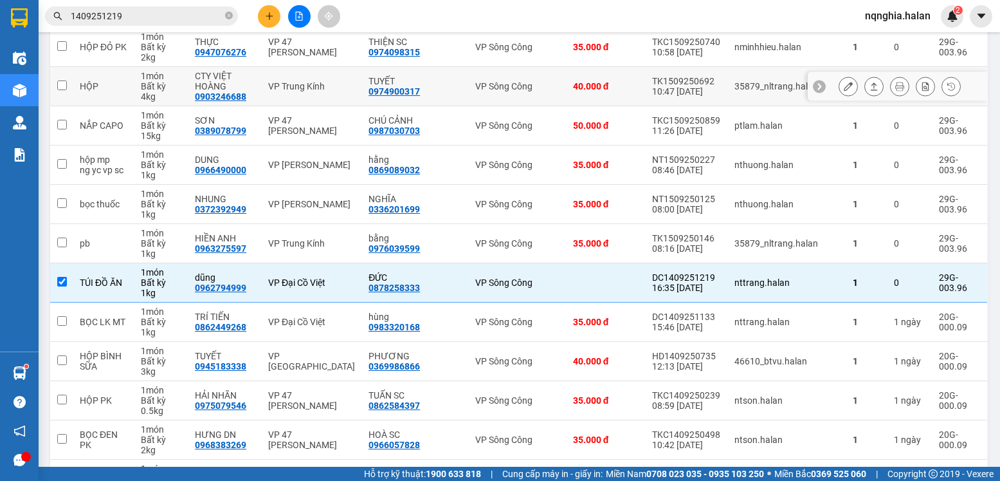
scroll to position [506, 0]
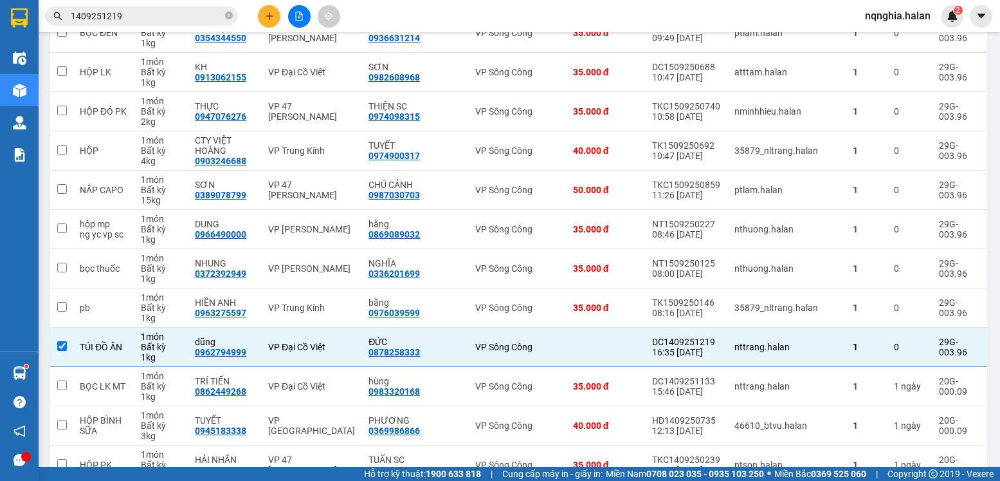
click at [155, 14] on input "1409251219" at bounding box center [147, 16] width 152 height 14
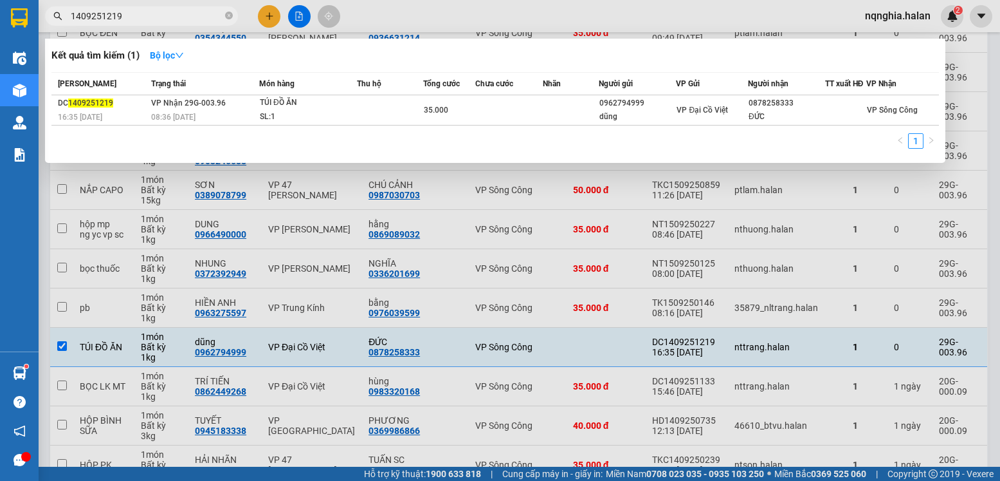
click at [155, 14] on input "1409251219" at bounding box center [147, 16] width 152 height 14
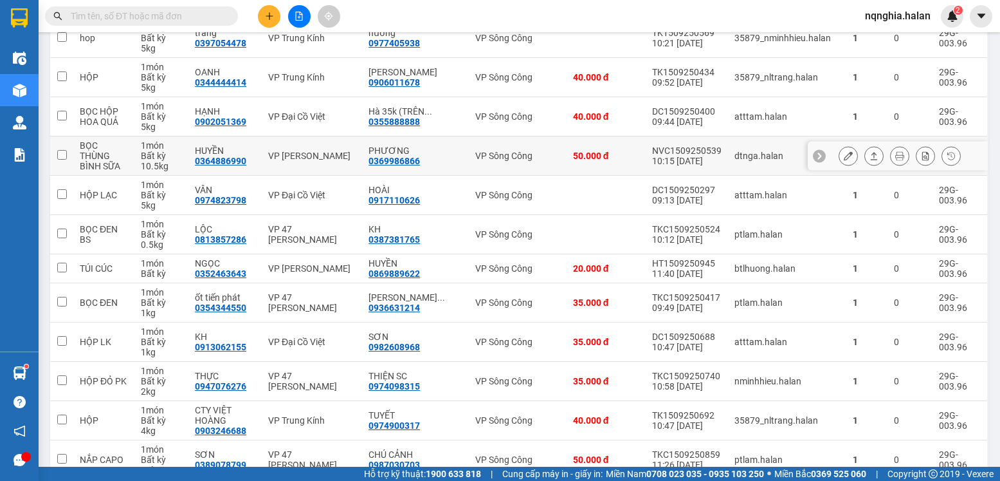
scroll to position [0, 0]
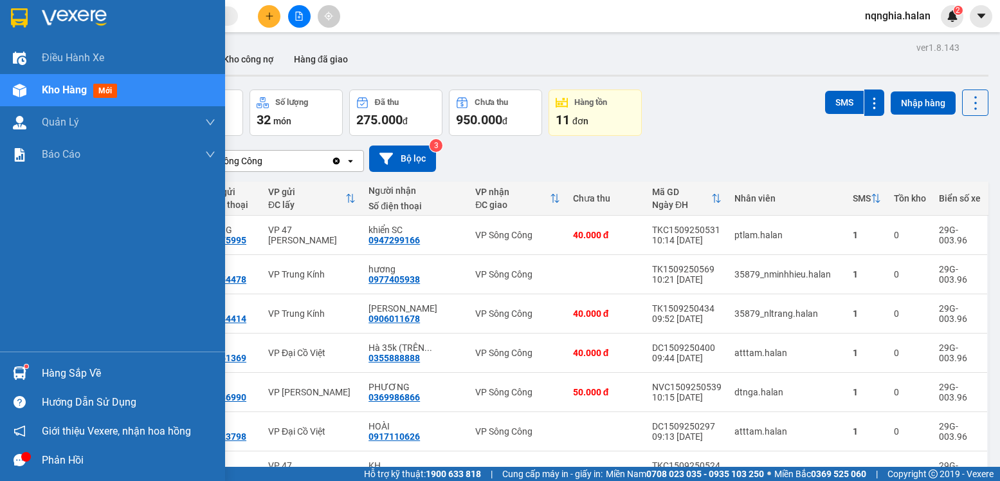
click at [40, 371] on div "Hàng sắp về" at bounding box center [112, 372] width 225 height 29
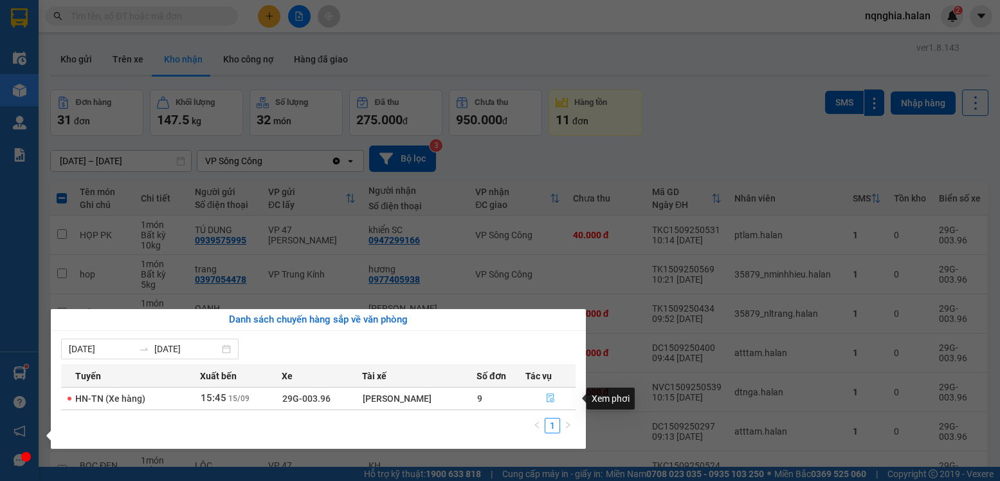
click at [552, 396] on icon "file-done" at bounding box center [550, 397] width 9 height 9
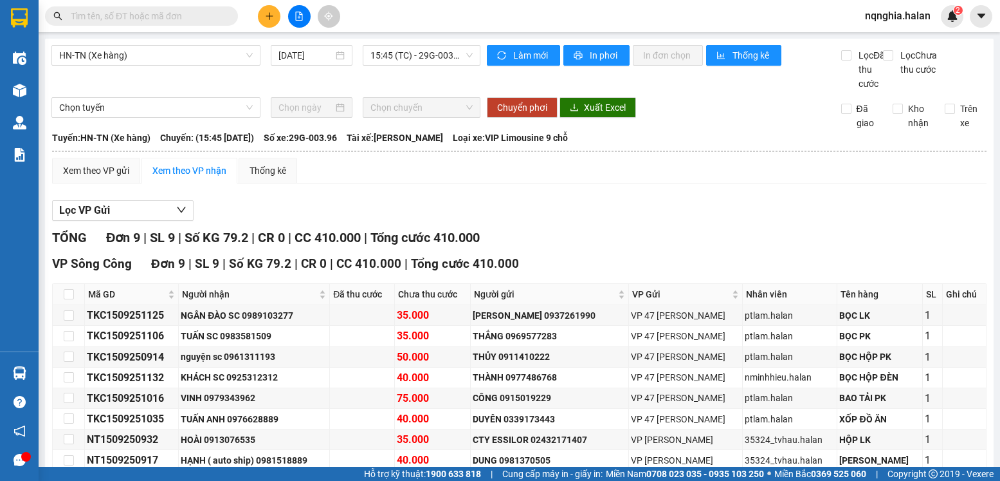
scroll to position [106, 0]
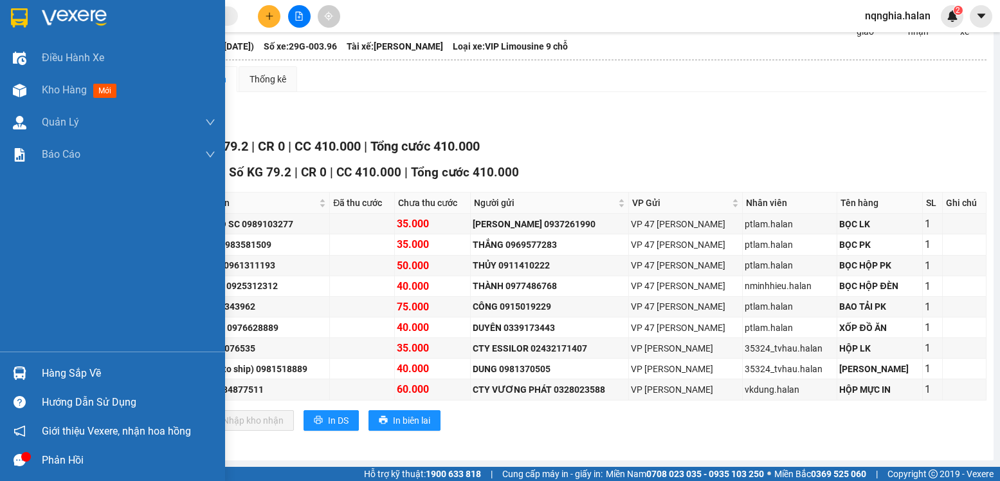
click at [48, 374] on div "Hàng sắp về" at bounding box center [129, 372] width 174 height 19
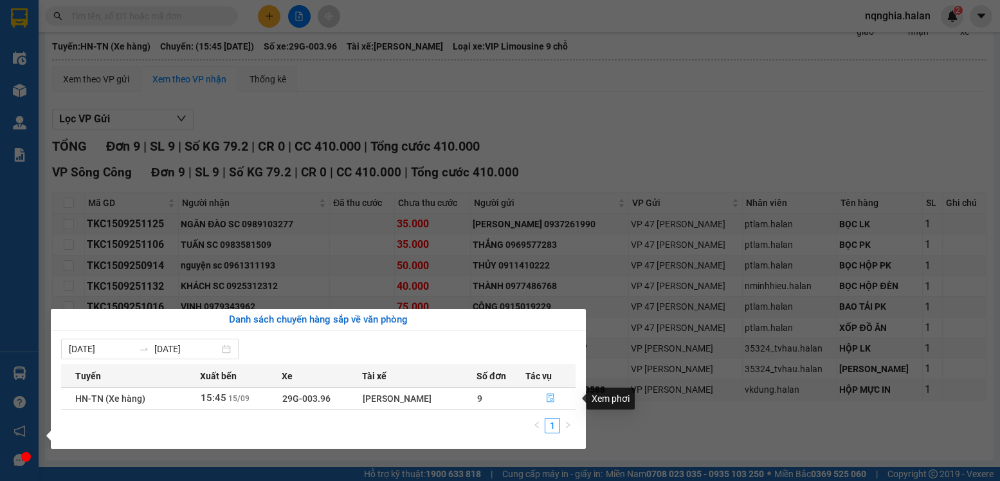
click at [552, 398] on icon "file-done" at bounding box center [551, 398] width 8 height 9
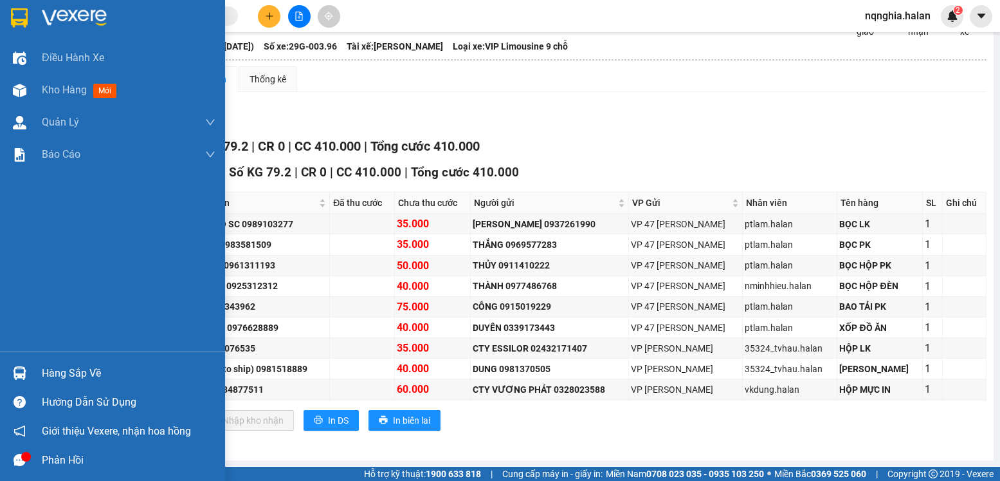
click at [95, 380] on div "Hàng sắp về" at bounding box center [129, 372] width 174 height 19
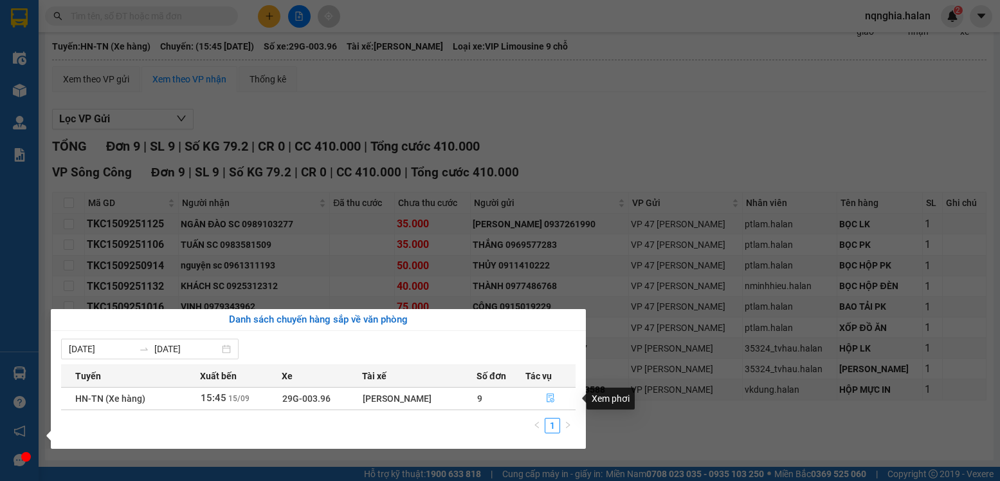
click at [551, 401] on icon "file-done" at bounding box center [550, 397] width 9 height 9
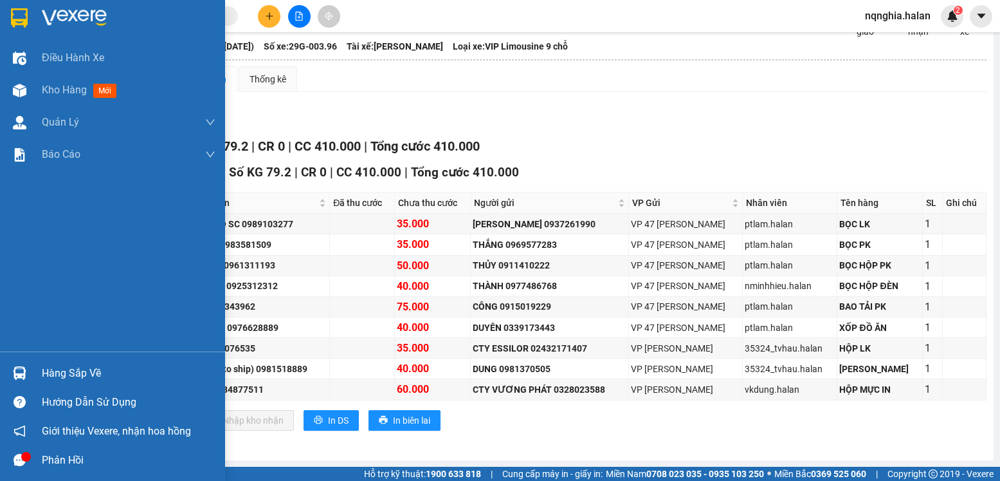
click at [54, 379] on div "Hàng sắp về" at bounding box center [129, 372] width 174 height 19
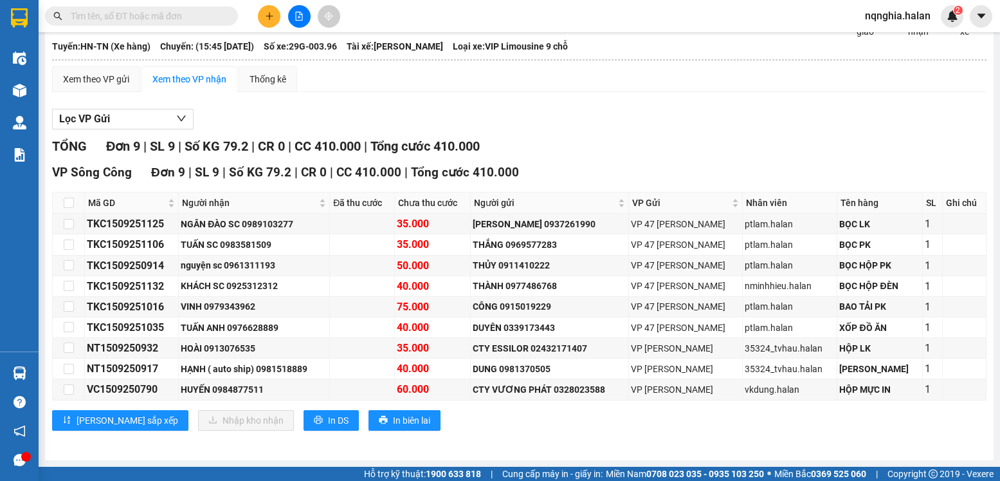
drag, startPoint x: 690, startPoint y: 443, endPoint x: 569, endPoint y: 464, distance: 122.3
click at [688, 441] on section "Kết quả tìm kiếm ( 1 ) Bộ lọc Mã ĐH Trạng thái Món hàng Thu hộ Tổng cước Chưa c…" at bounding box center [500, 240] width 1000 height 481
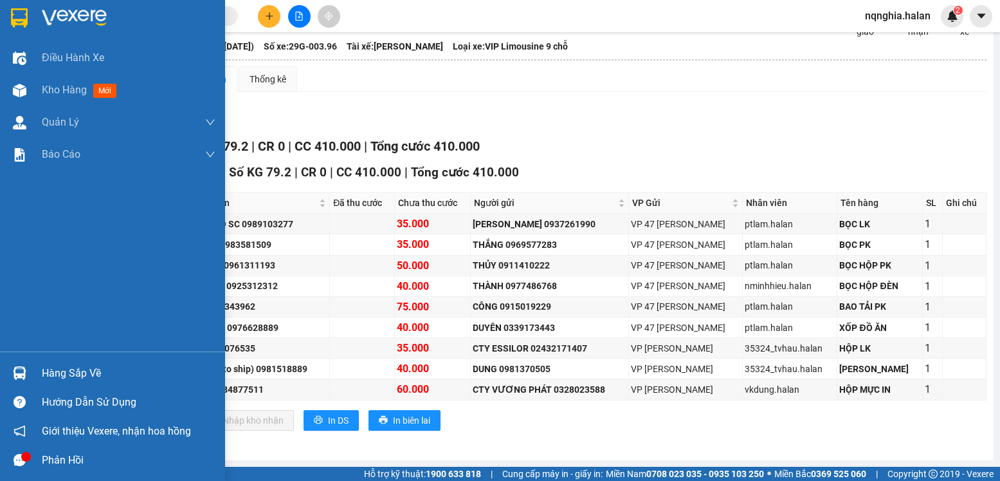
click at [55, 372] on div "Hàng sắp về" at bounding box center [129, 372] width 174 height 19
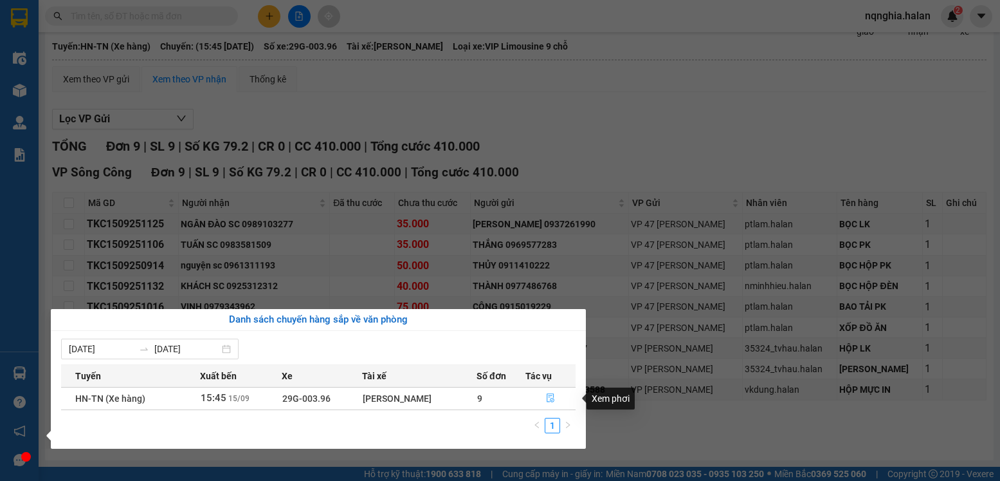
click at [553, 402] on icon "file-done" at bounding box center [550, 397] width 9 height 9
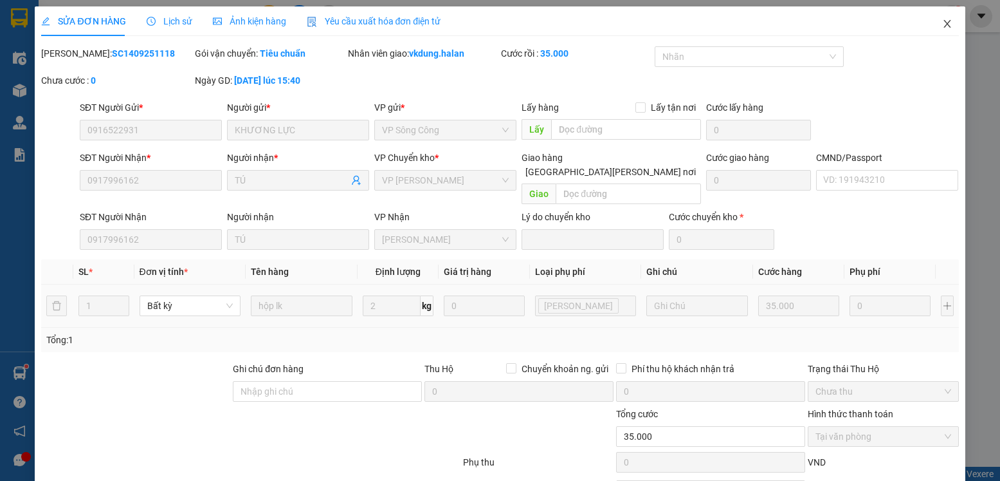
click at [941, 17] on span "Close" at bounding box center [948, 24] width 36 height 36
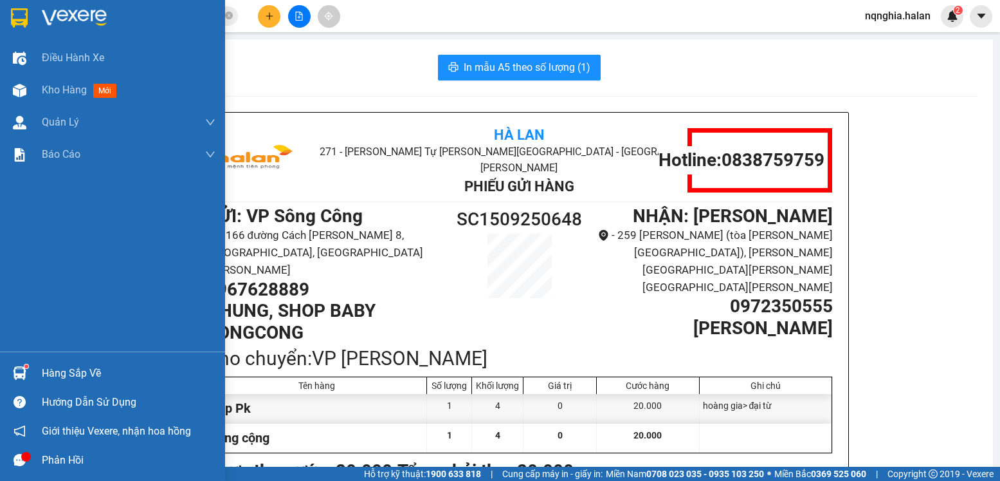
click at [10, 84] on div at bounding box center [19, 90] width 23 height 23
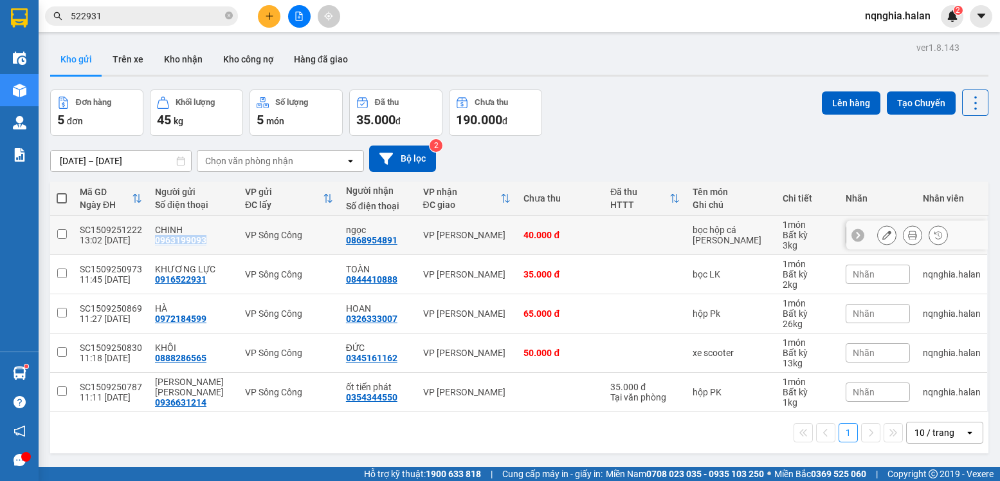
drag, startPoint x: 203, startPoint y: 241, endPoint x: 153, endPoint y: 242, distance: 50.2
click at [155, 242] on div "CHINH 0963199093" at bounding box center [193, 235] width 77 height 21
checkbox input "true"
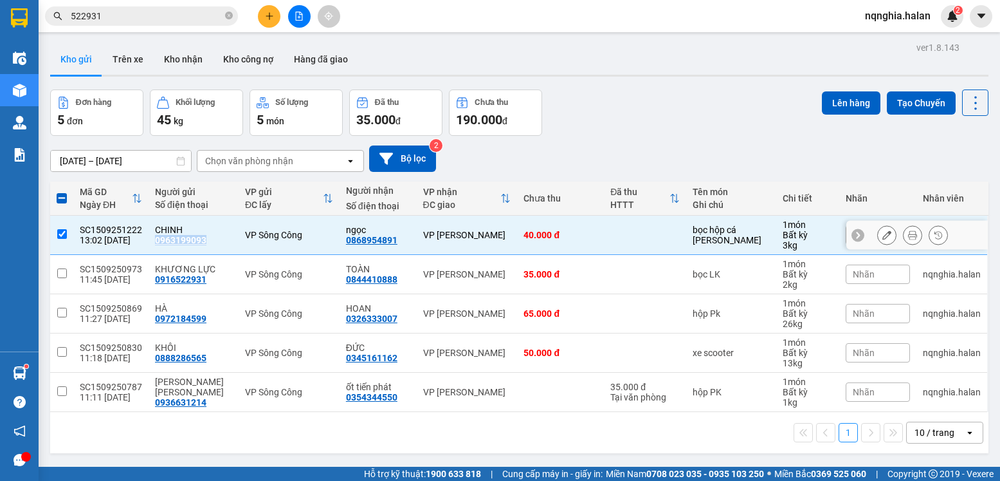
copy div "0963199093"
click at [827, 104] on button "Lên hàng" at bounding box center [851, 102] width 59 height 23
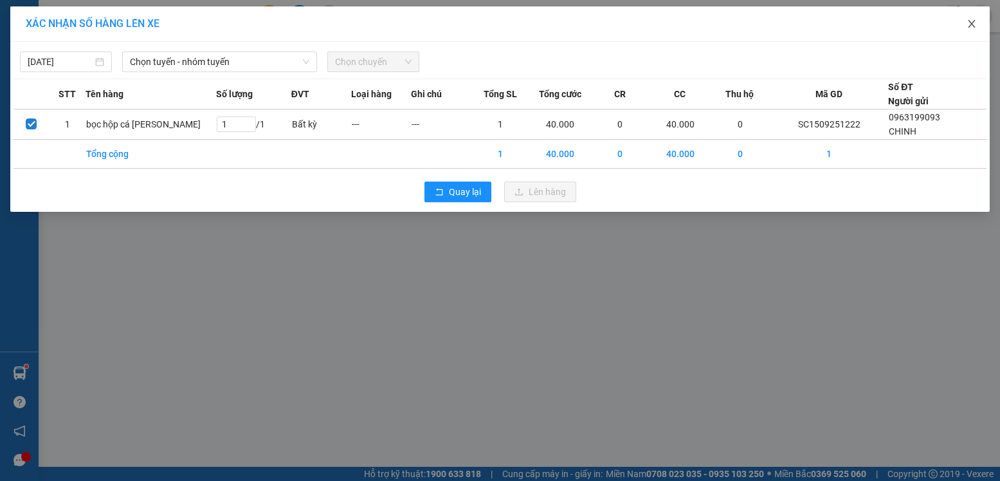
click at [978, 13] on span "Close" at bounding box center [972, 24] width 36 height 36
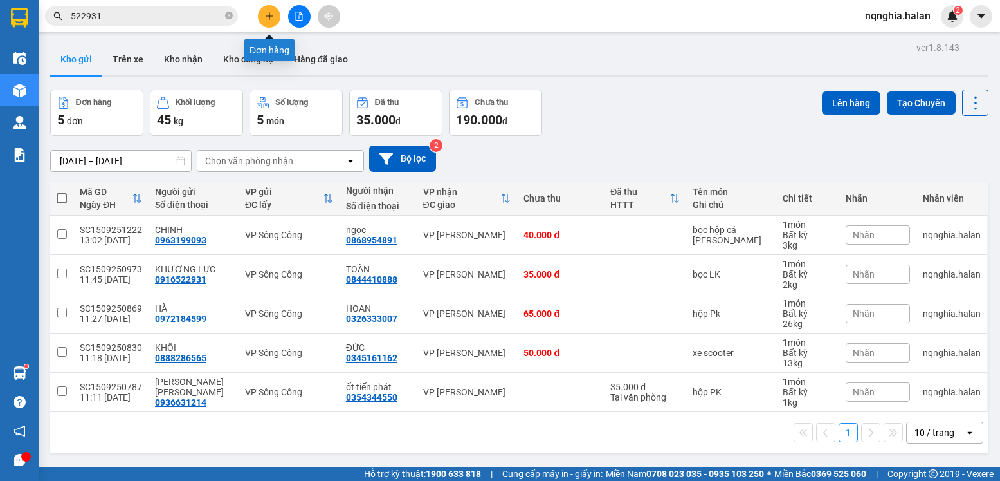
click at [276, 17] on button at bounding box center [269, 16] width 23 height 23
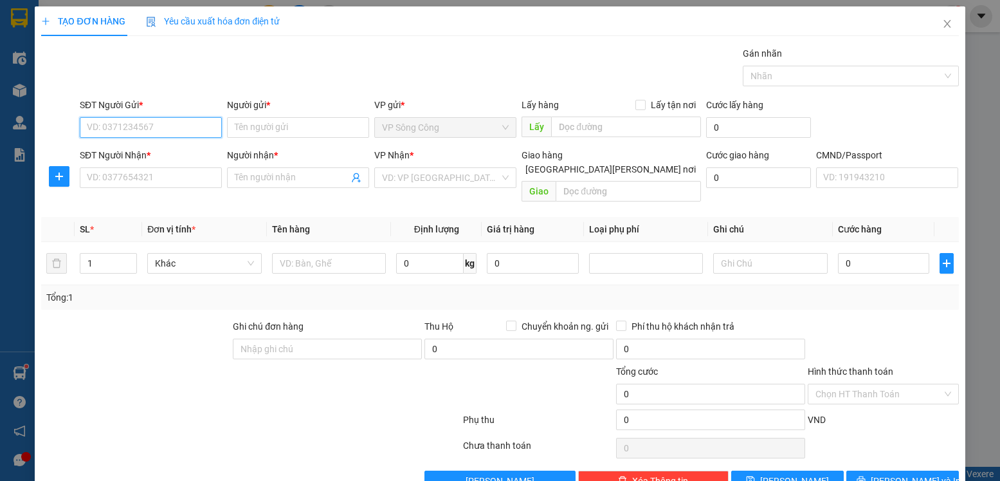
click at [142, 125] on input "SĐT Người Gửi *" at bounding box center [151, 127] width 142 height 21
paste input "0963199093"
type input "0963199093"
click at [208, 134] on input "0963199093" at bounding box center [151, 127] width 142 height 21
click at [208, 160] on div "0963199093 - CHINH" at bounding box center [150, 153] width 127 height 14
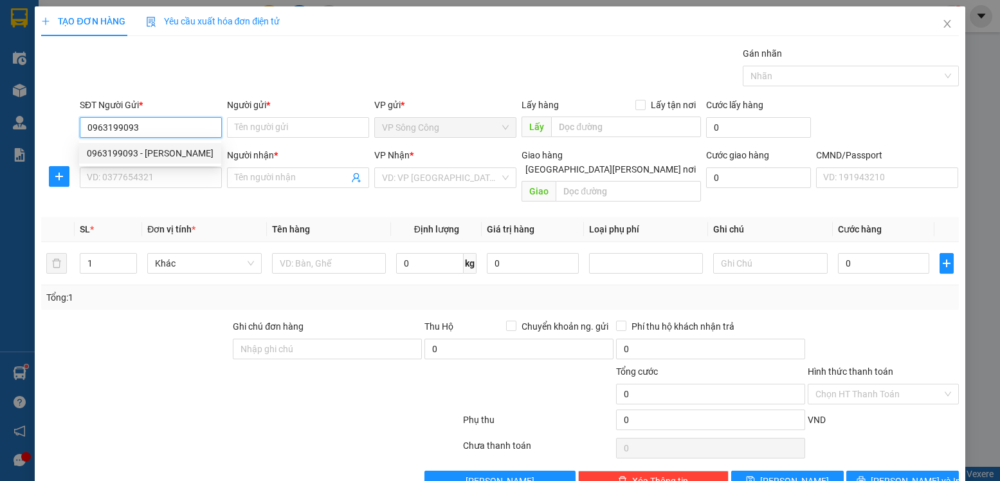
type input "CHINH"
type input "0963199093"
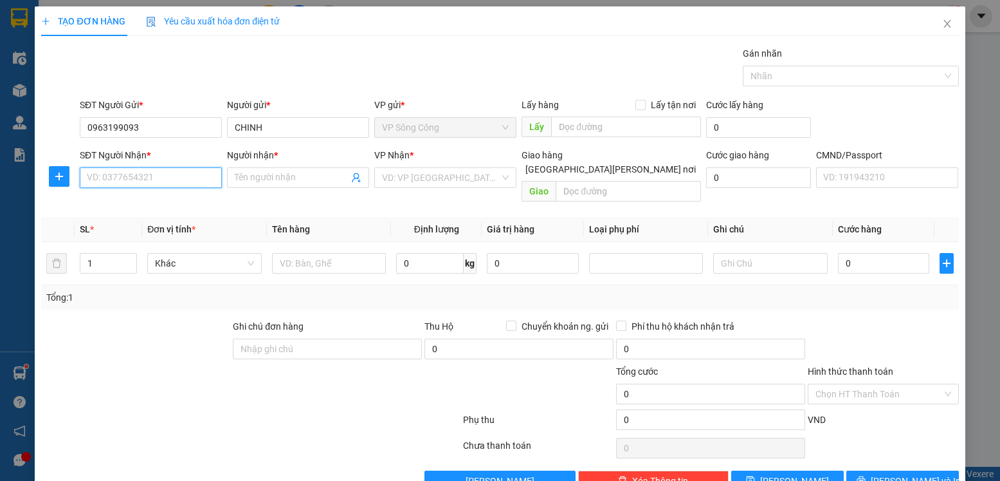
click at [172, 181] on input "SĐT Người Nhận *" at bounding box center [151, 177] width 142 height 21
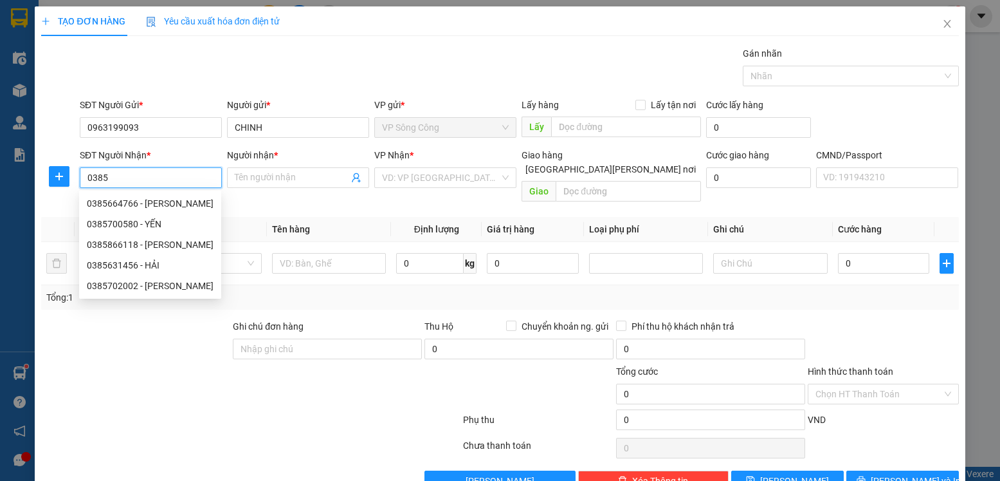
click at [170, 177] on input "0385" at bounding box center [151, 177] width 142 height 21
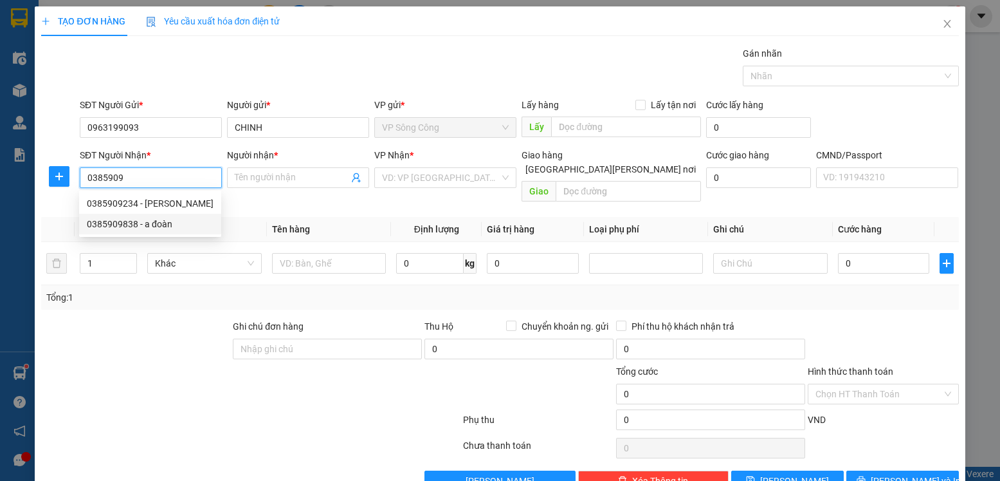
click at [167, 226] on div "0385909838 - a đoàn" at bounding box center [150, 224] width 127 height 14
type input "0385909838"
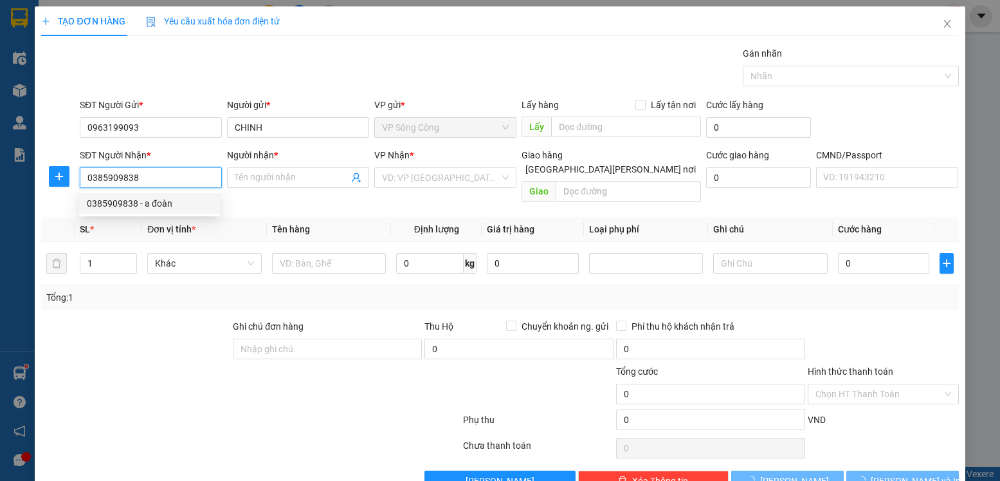
type input "a đoàn"
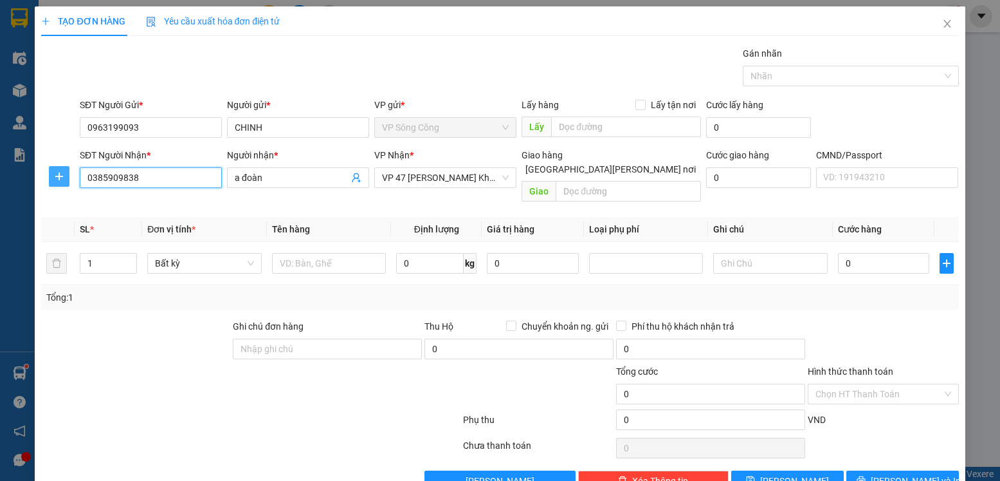
type input "0385909838"
click at [55, 173] on icon "plus" at bounding box center [59, 176] width 10 height 10
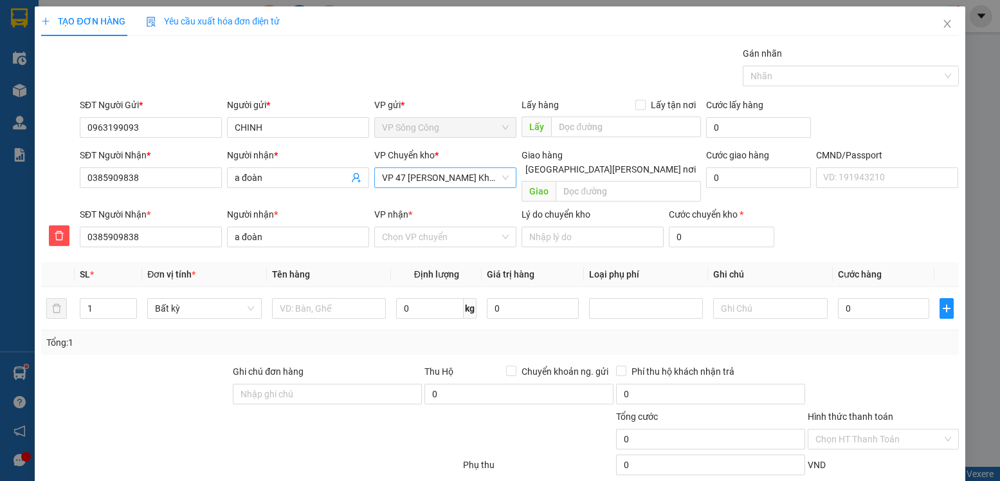
click at [469, 178] on span "VP 47 [PERSON_NAME]" at bounding box center [445, 177] width 127 height 19
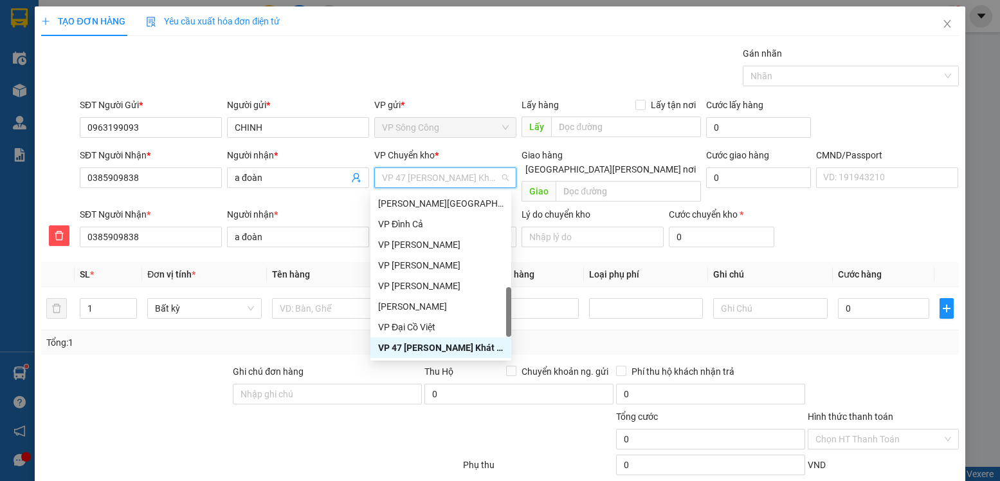
type input "y"
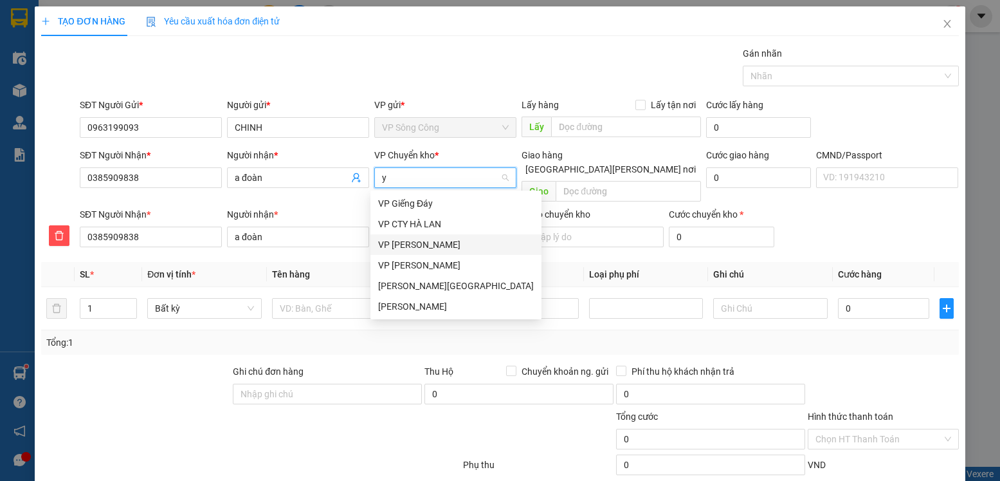
click at [423, 250] on div "VP [GEOGRAPHIC_DATA]" at bounding box center [456, 244] width 156 height 14
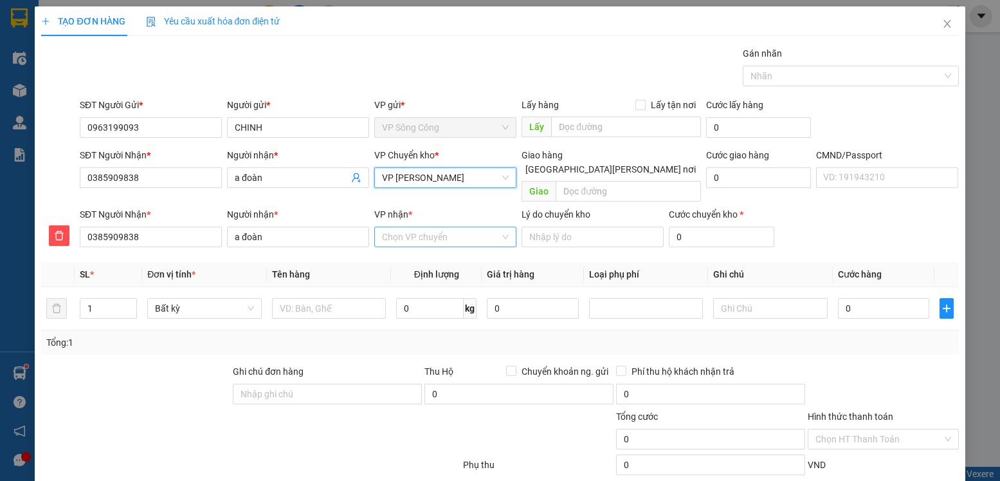
click at [416, 227] on input "VP nhận *" at bounding box center [441, 236] width 118 height 19
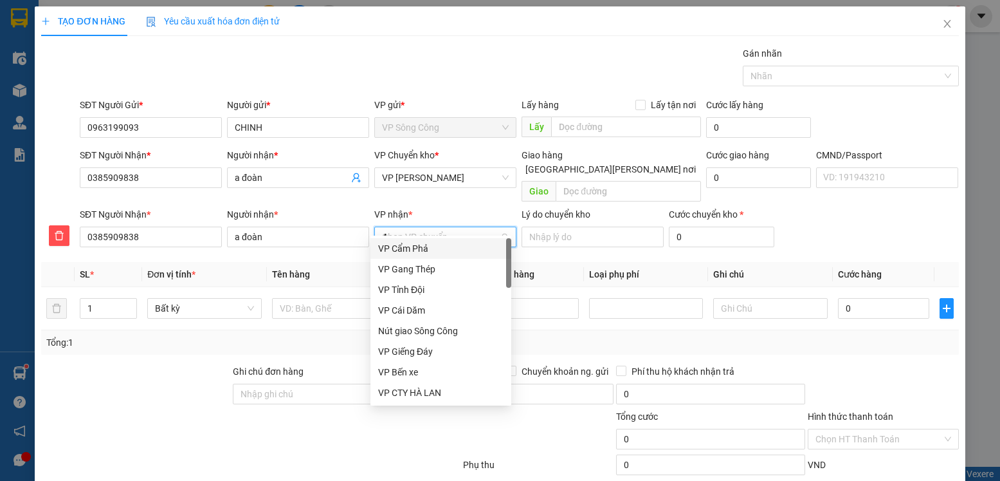
type input "47"
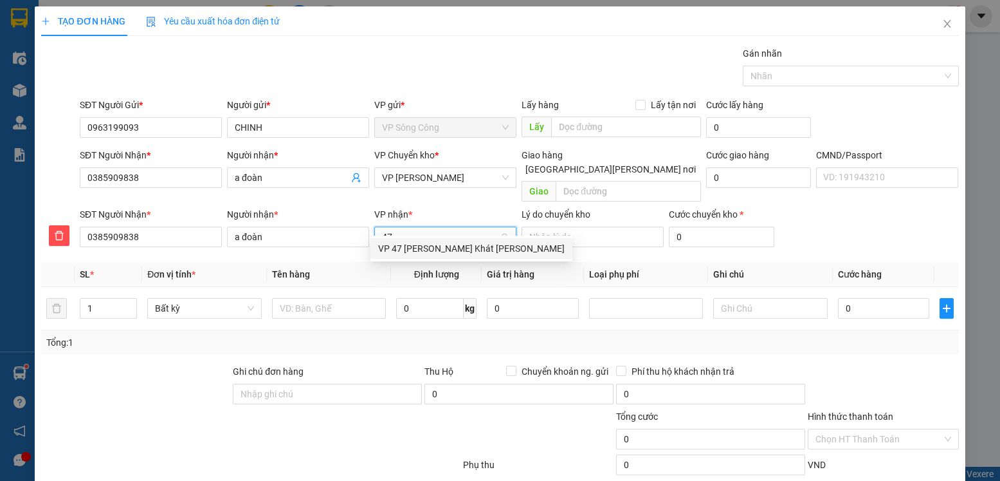
click at [415, 248] on div "VP 47 [PERSON_NAME]" at bounding box center [471, 248] width 187 height 14
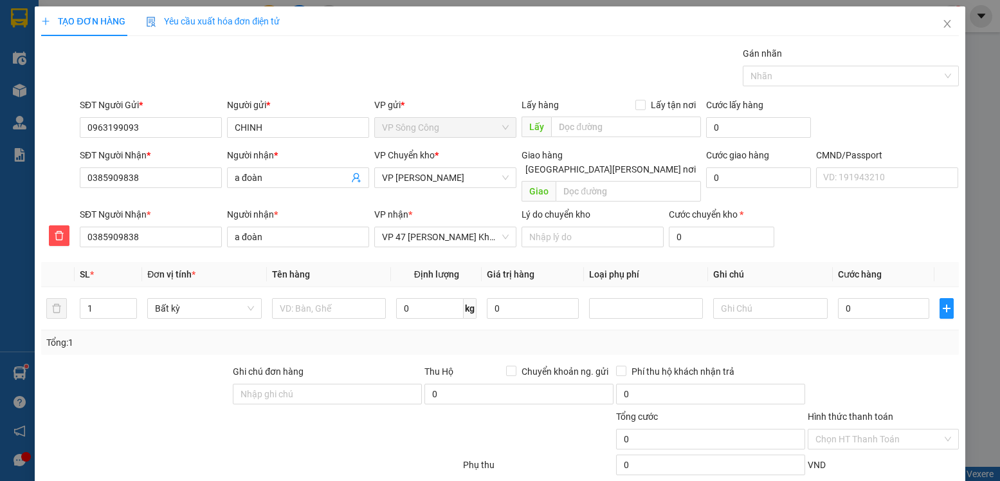
click at [322, 272] on th "Tên hàng" at bounding box center [329, 274] width 125 height 25
click at [299, 298] on input "text" at bounding box center [329, 308] width 115 height 21
type input "xốp cá cảnh"
click at [431, 295] on span "0 kg" at bounding box center [436, 306] width 80 height 23
click at [426, 304] on div "0 kg" at bounding box center [436, 308] width 80 height 26
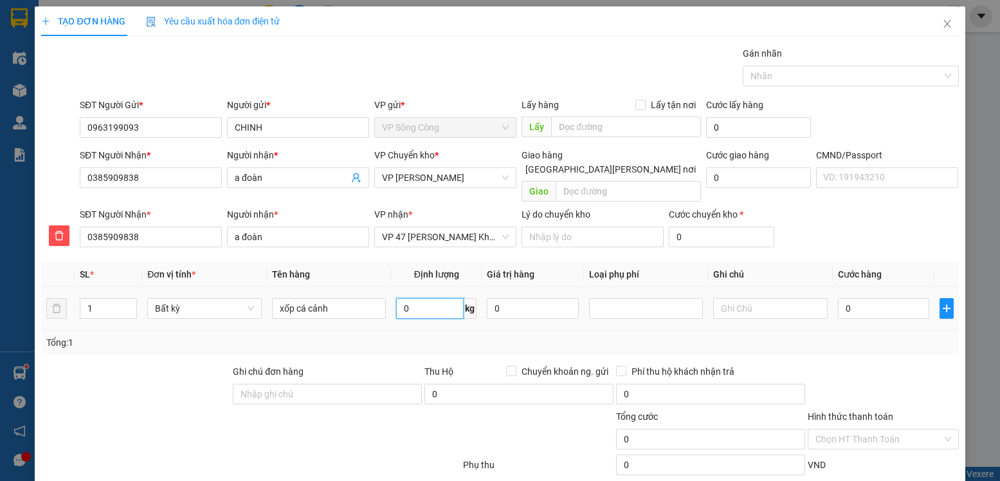
click at [428, 298] on input "0" at bounding box center [430, 308] width 68 height 21
type input "3"
click at [816, 339] on div "Tổng: 1" at bounding box center [499, 342] width 917 height 24
type input "40.000"
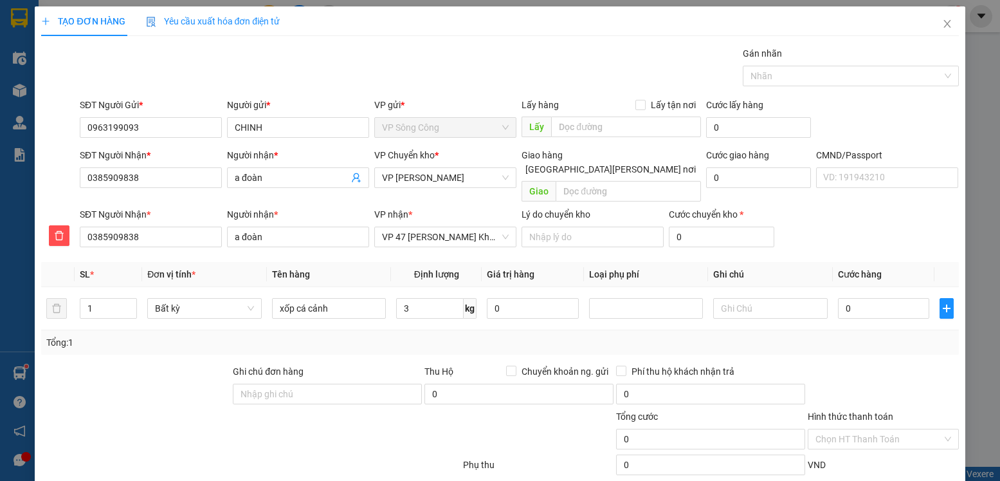
type input "40.000"
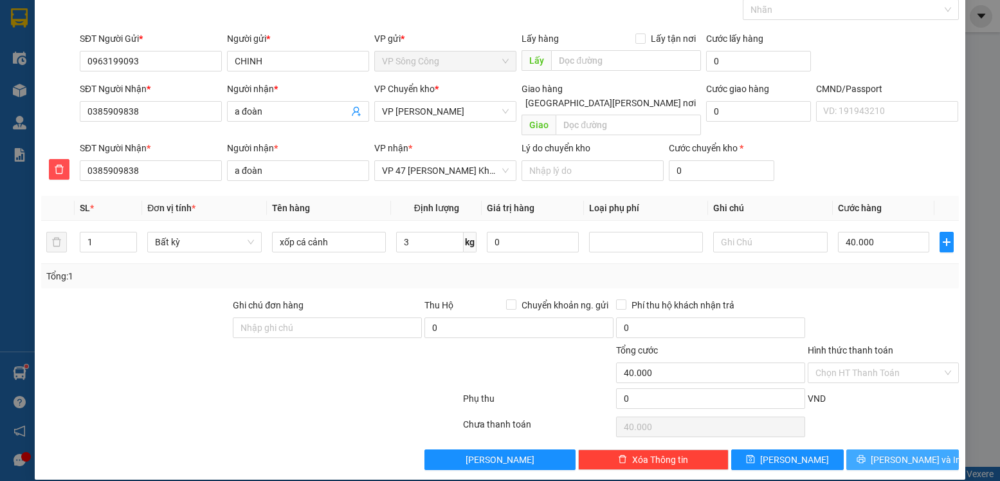
click at [892, 452] on span "[PERSON_NAME] và In" at bounding box center [916, 459] width 90 height 14
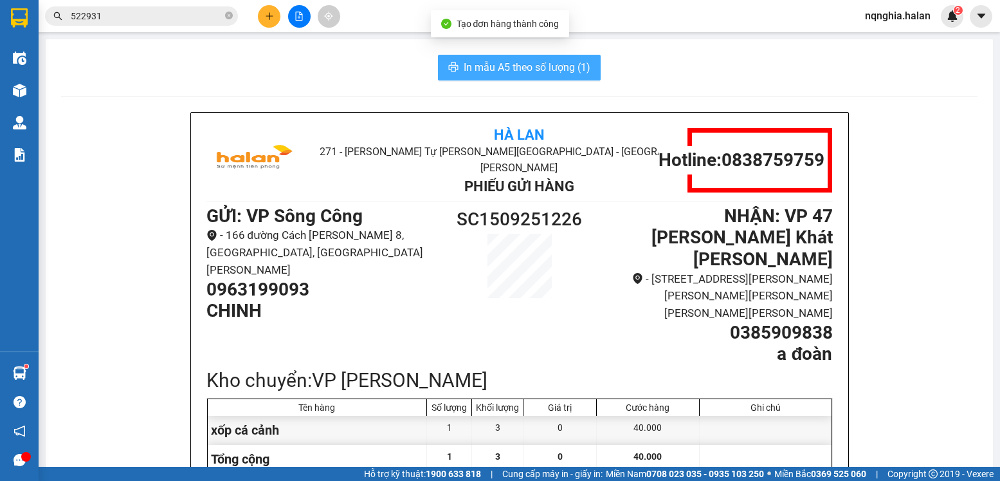
click at [479, 70] on span "In mẫu A5 theo số lượng (1)" at bounding box center [527, 67] width 127 height 16
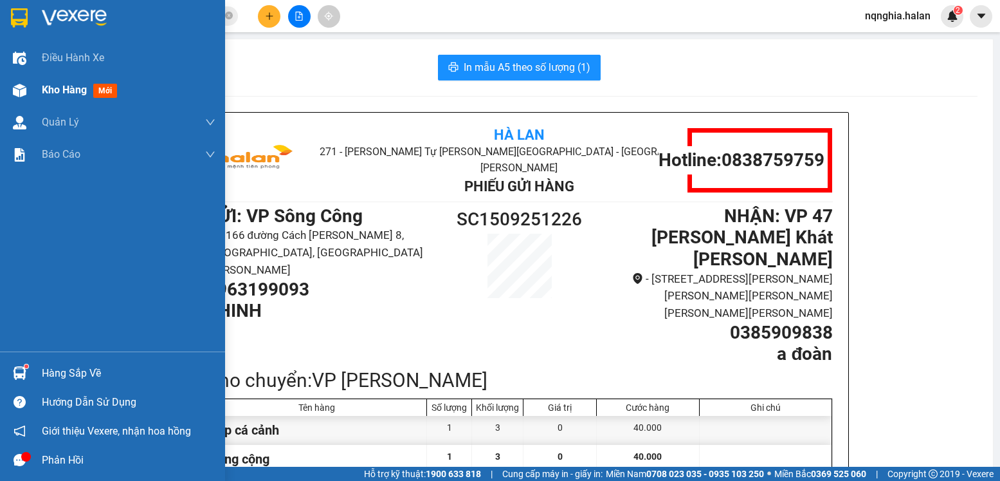
click at [33, 85] on div "Kho hàng mới" at bounding box center [112, 90] width 225 height 32
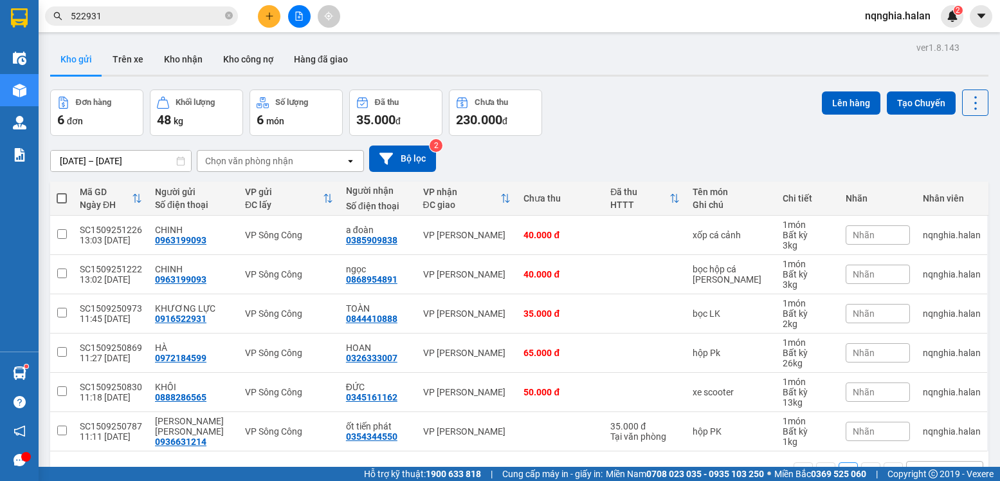
click at [140, 16] on input "522931" at bounding box center [147, 16] width 152 height 14
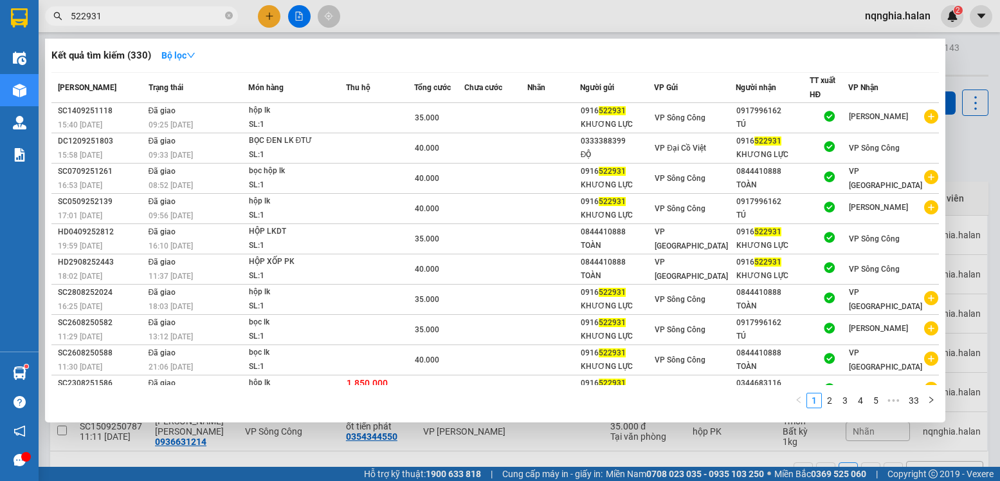
click at [140, 16] on input "522931" at bounding box center [147, 16] width 152 height 14
paste input "0963199093"
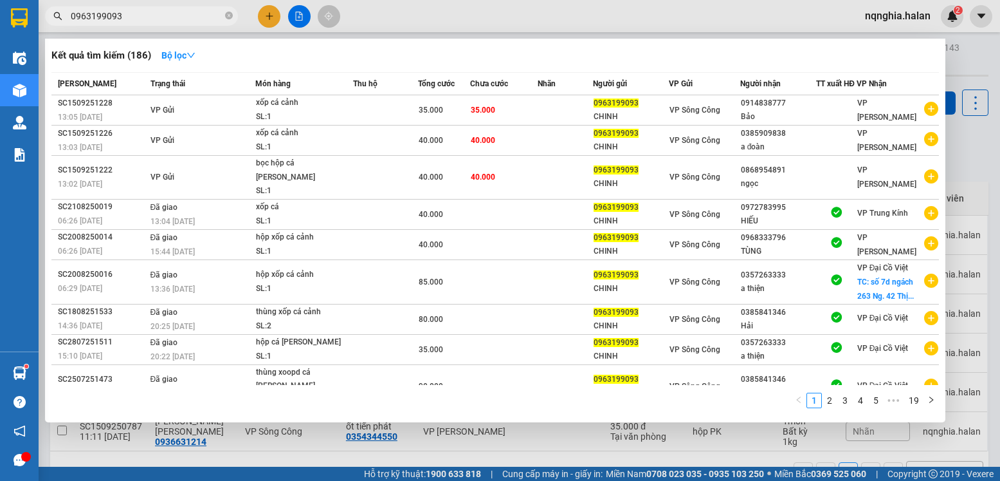
type input "0963199093"
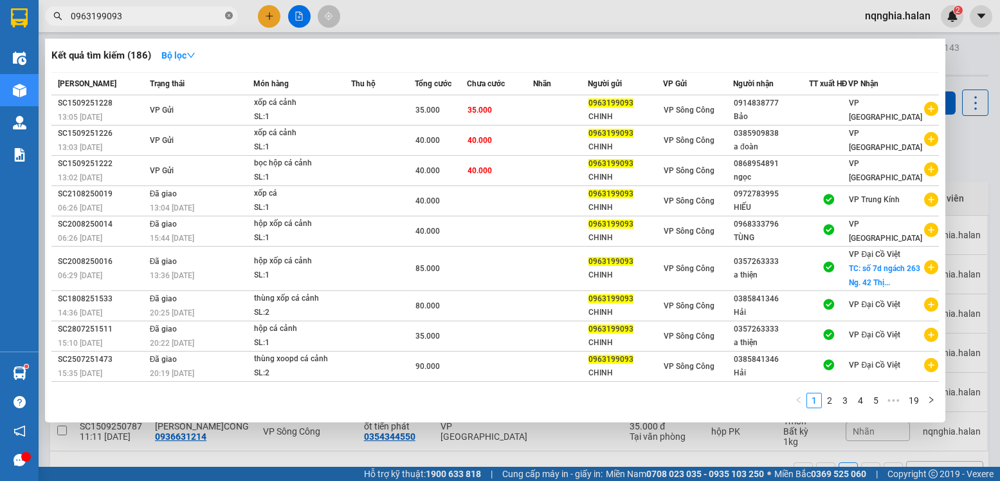
click at [226, 19] on icon "close-circle" at bounding box center [229, 16] width 8 height 8
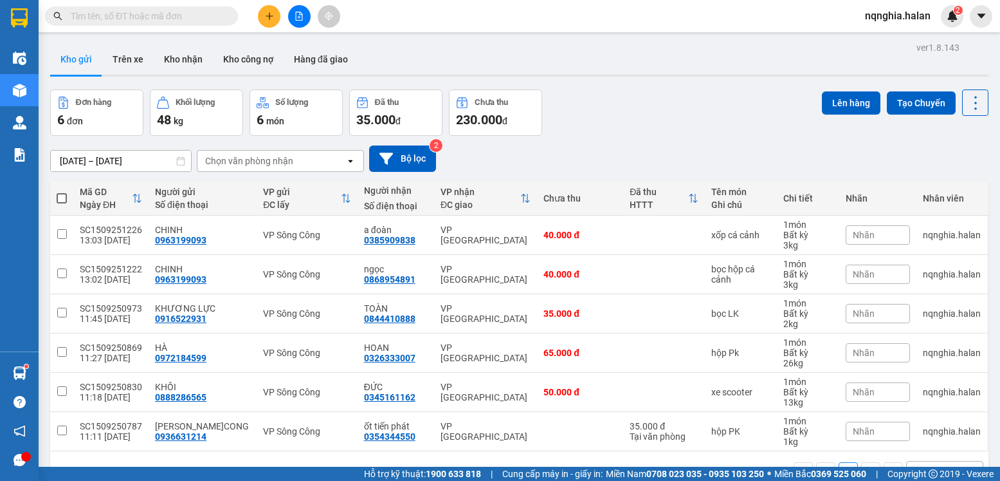
click at [199, 14] on input "text" at bounding box center [147, 16] width 152 height 14
click at [188, 14] on input "text" at bounding box center [147, 16] width 152 height 14
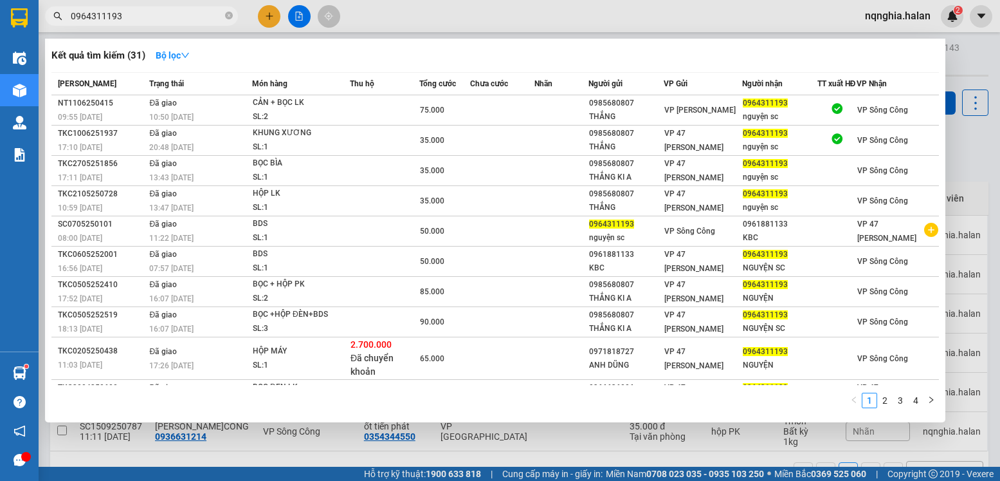
click at [89, 17] on input "0964311193" at bounding box center [147, 16] width 152 height 14
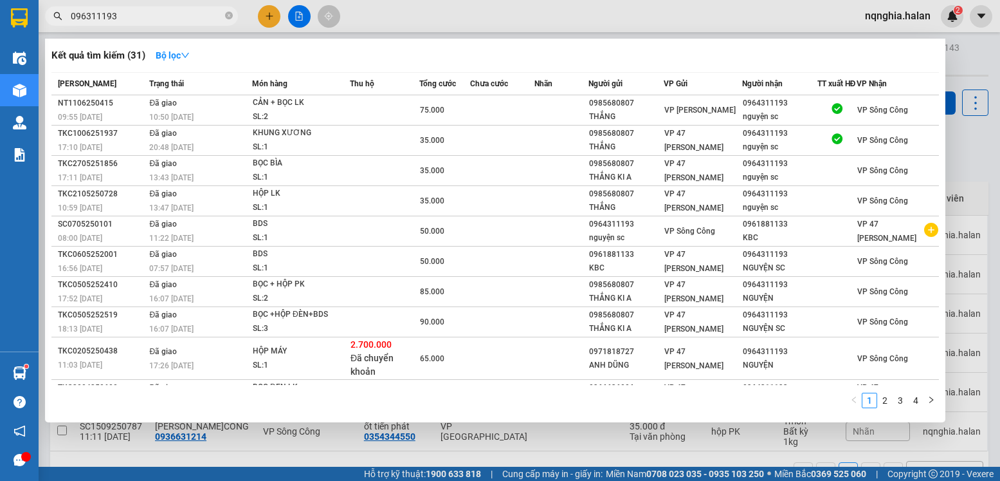
type input "0961311193"
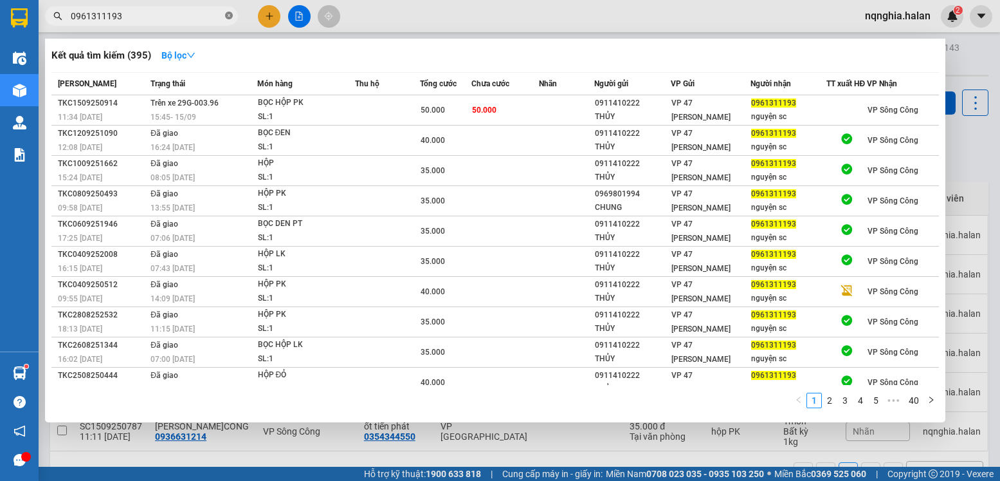
click at [231, 12] on icon "close-circle" at bounding box center [229, 16] width 8 height 8
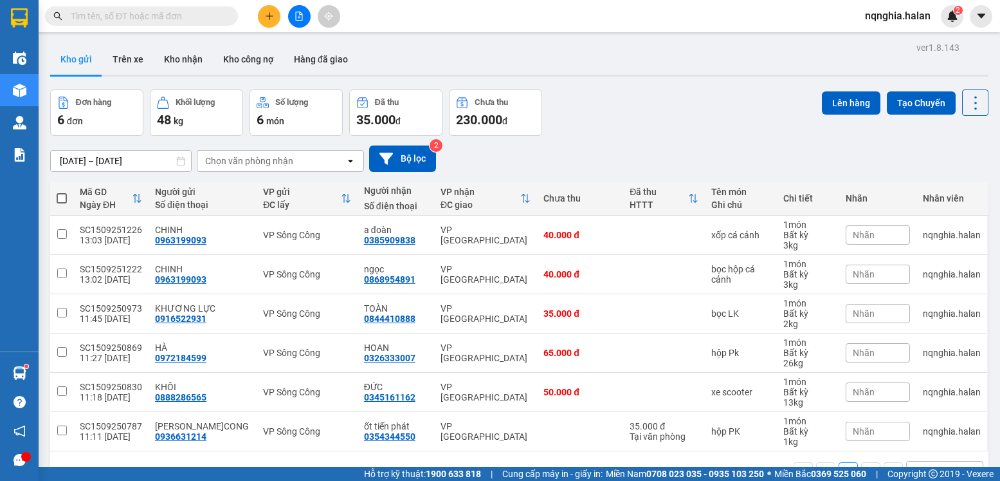
click at [181, 15] on input "text" at bounding box center [147, 16] width 152 height 14
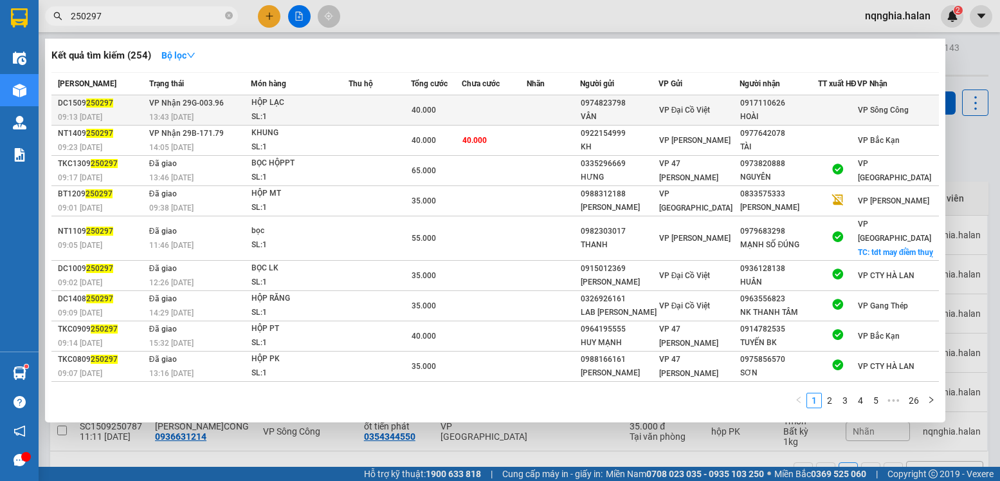
type input "250297"
click at [527, 122] on td at bounding box center [494, 110] width 65 height 30
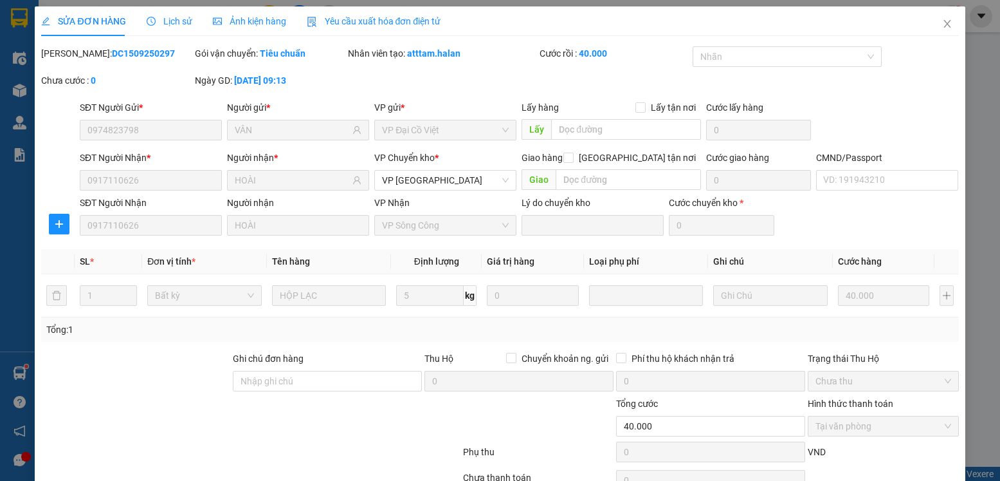
type input "0974823798"
type input "VÂN"
type input "0917110626"
type input "HOÀI"
type input "40.000"
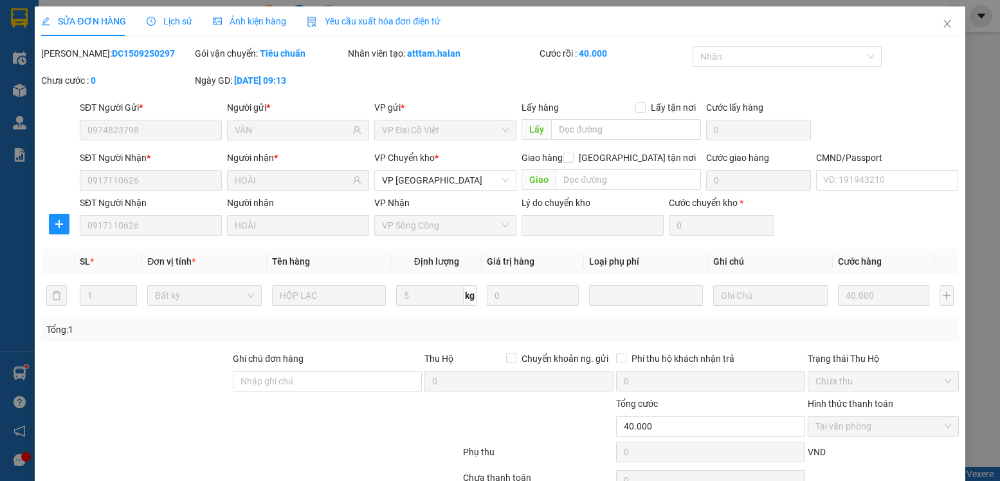
scroll to position [68, 0]
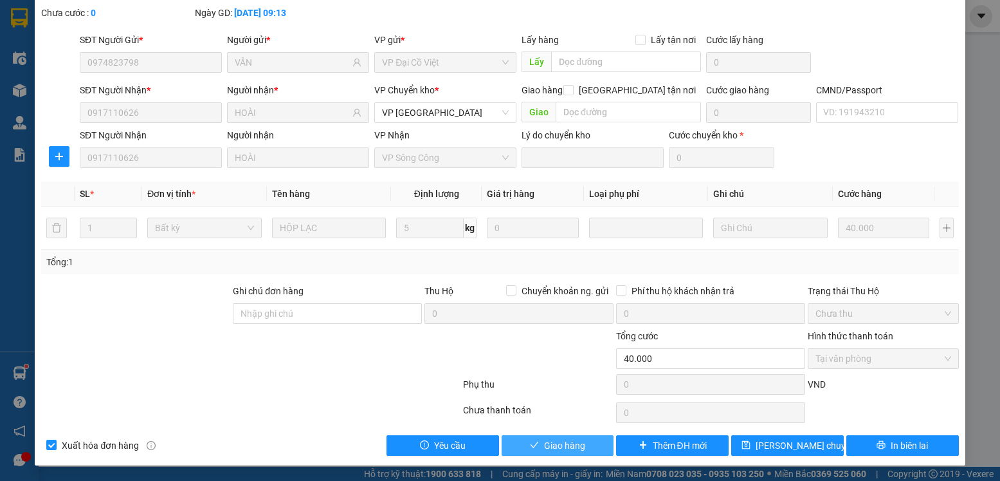
click at [557, 446] on span "Giao hàng" at bounding box center [564, 445] width 41 height 14
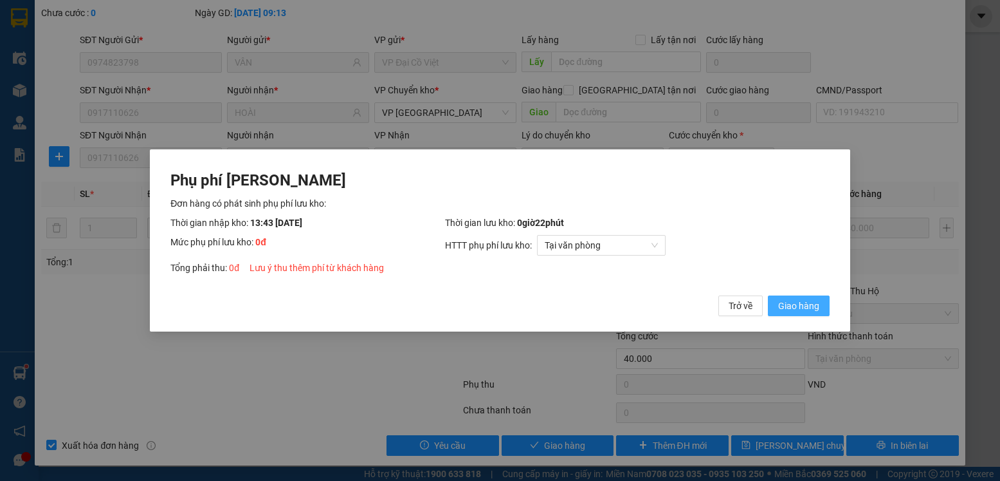
click at [797, 303] on span "Giao hàng" at bounding box center [798, 305] width 41 height 14
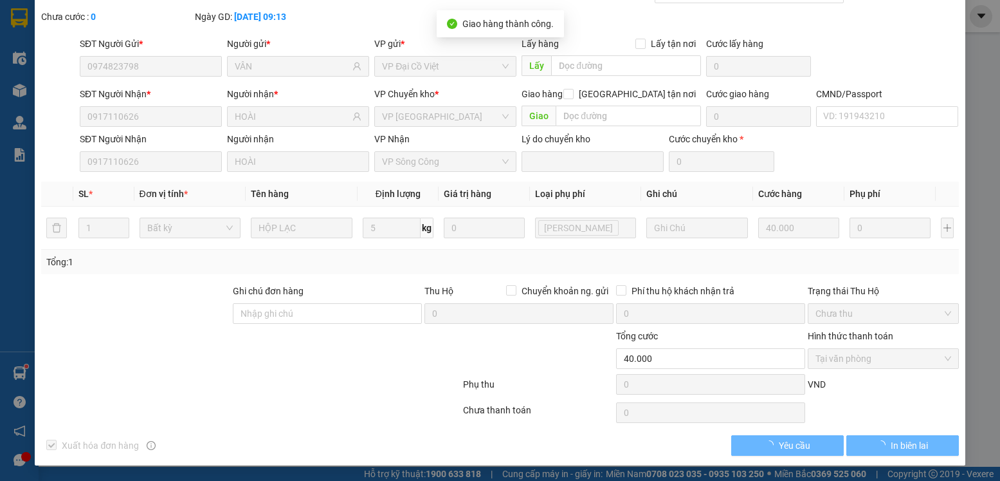
scroll to position [0, 0]
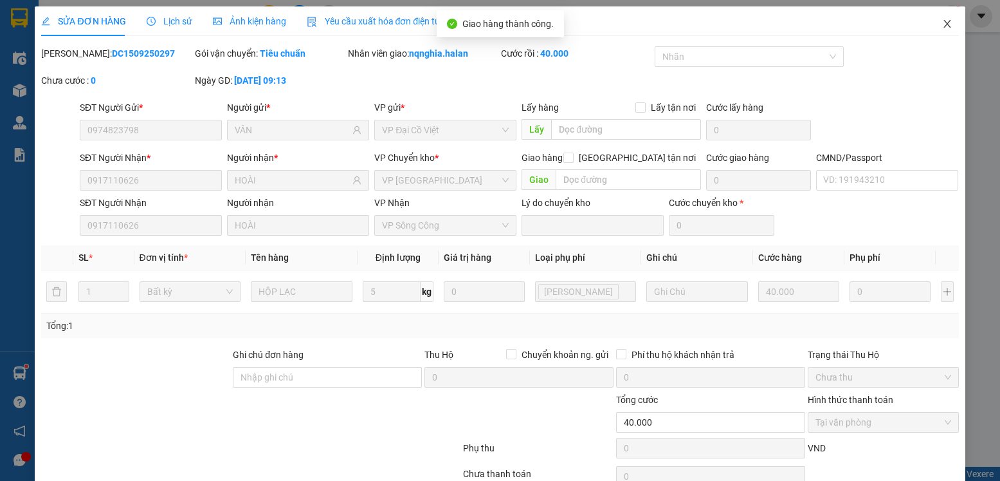
click at [942, 24] on icon "close" at bounding box center [947, 24] width 10 height 10
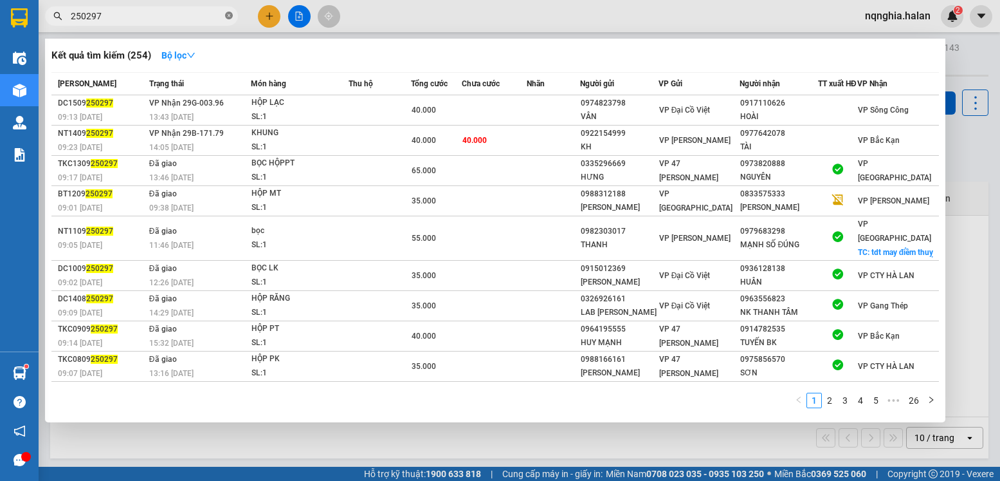
click at [231, 16] on icon "close-circle" at bounding box center [229, 16] width 8 height 8
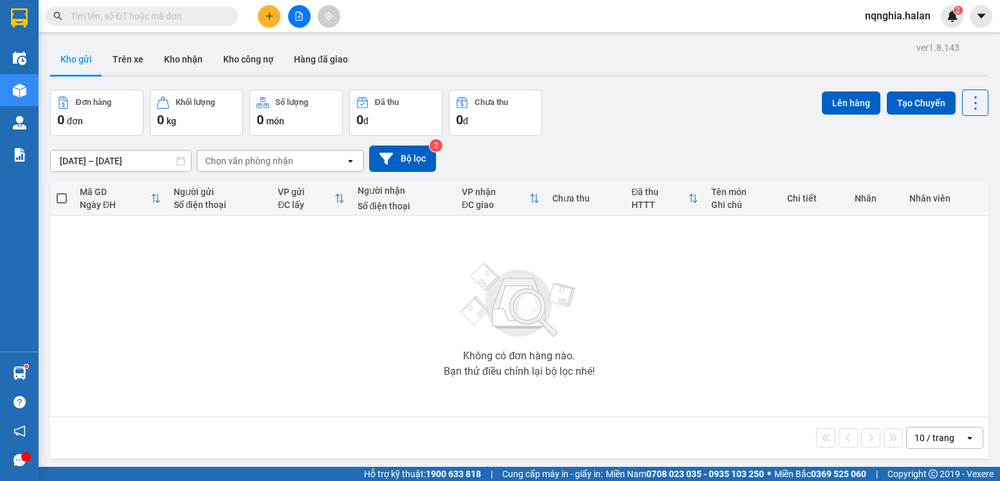
click at [192, 20] on input "text" at bounding box center [147, 16] width 152 height 14
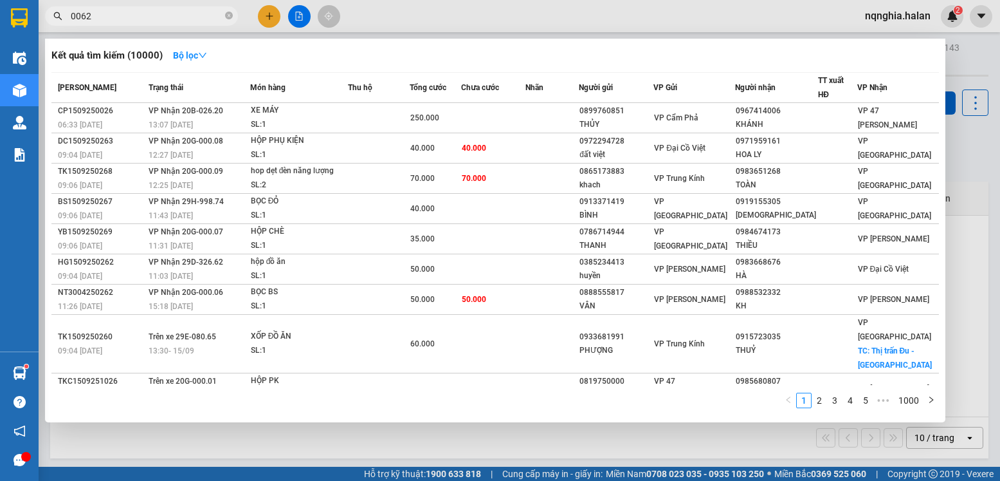
type input "00626"
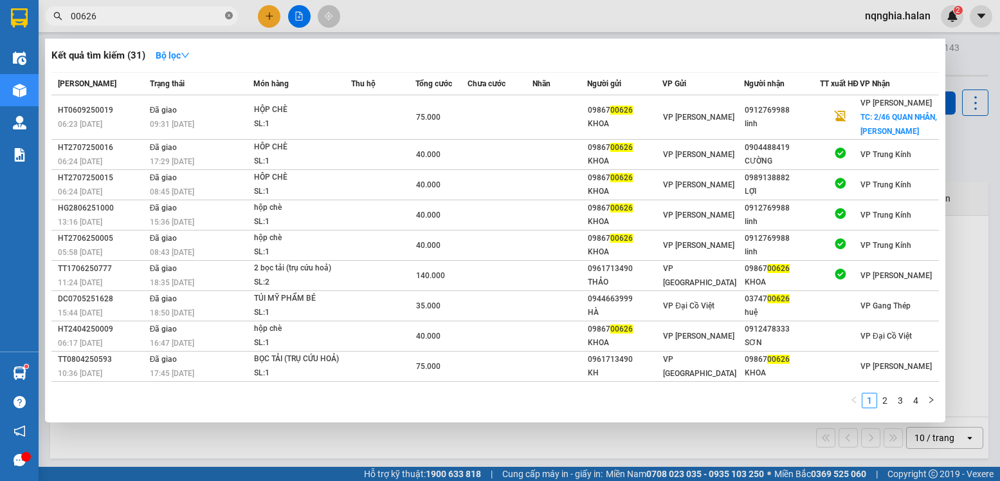
click at [229, 19] on icon "close-circle" at bounding box center [229, 16] width 8 height 8
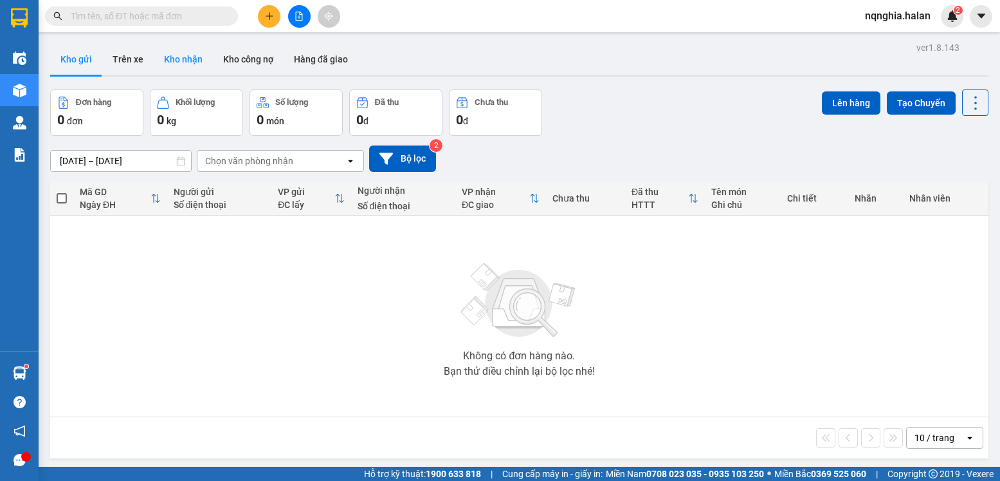
click at [188, 59] on button "Kho nhận" at bounding box center [183, 59] width 59 height 31
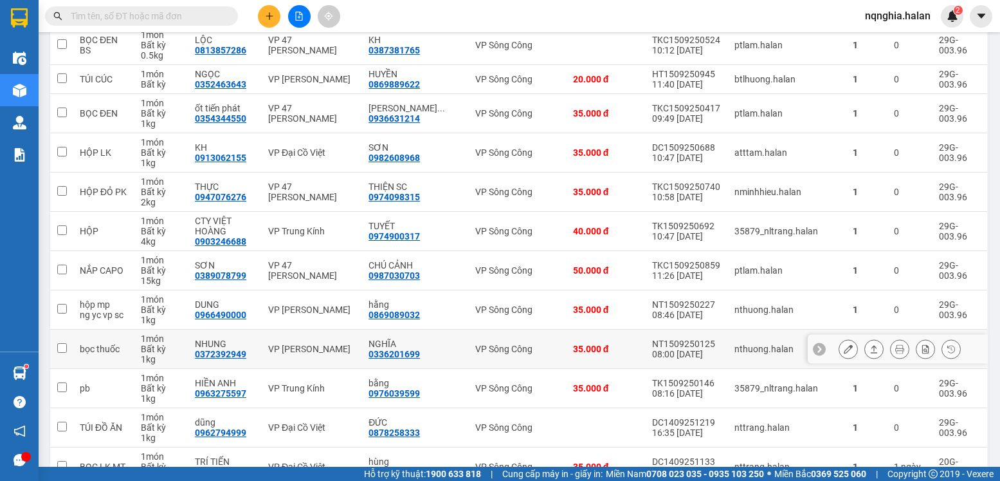
scroll to position [515, 0]
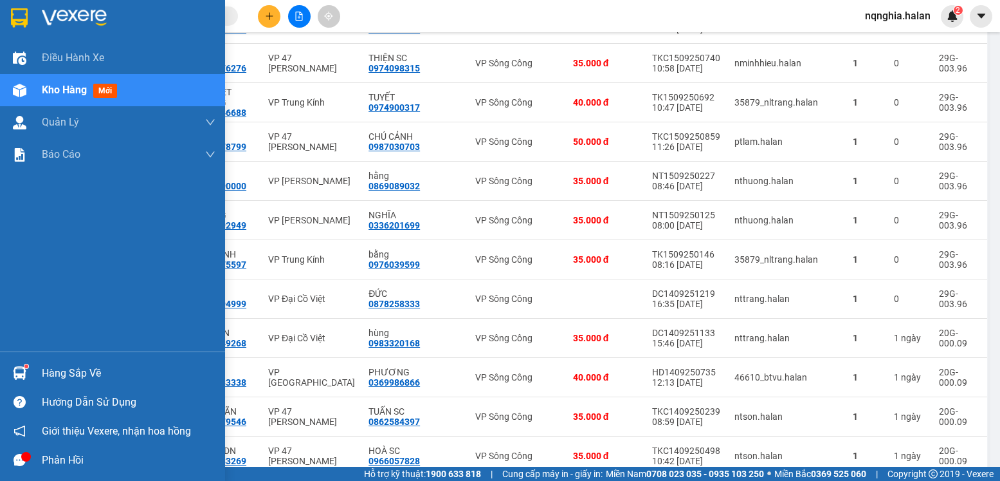
click at [58, 376] on div "Hàng sắp về" at bounding box center [129, 372] width 174 height 19
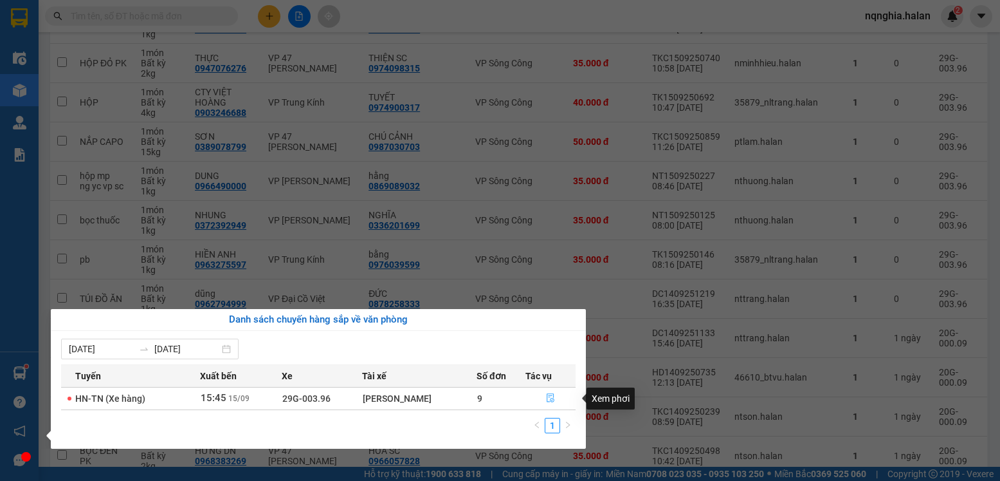
click at [549, 396] on icon "file-done" at bounding box center [550, 397] width 9 height 9
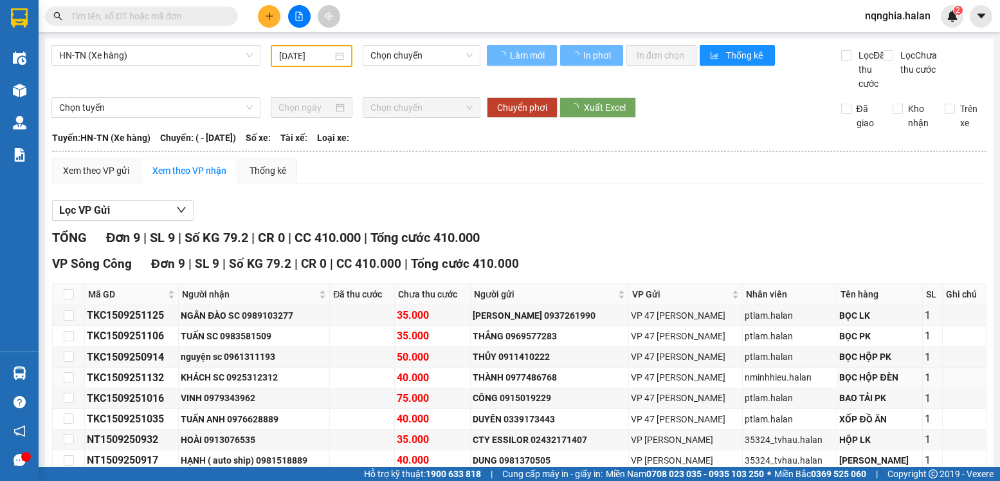
type input "[DATE]"
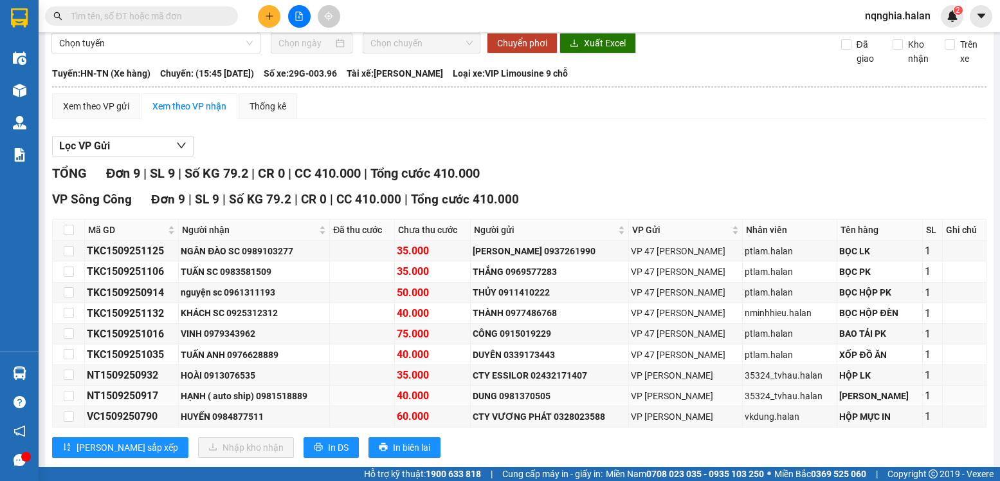
scroll to position [106, 0]
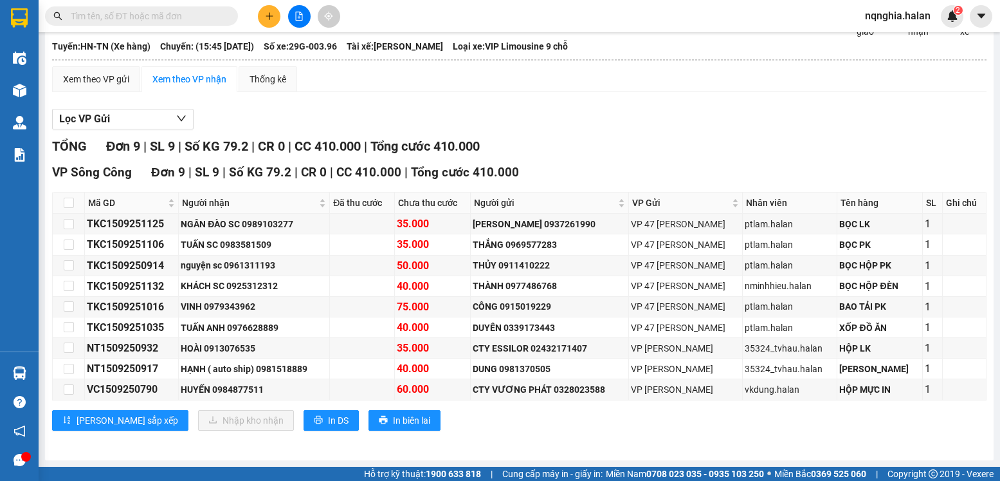
click at [200, 18] on input "text" at bounding box center [147, 16] width 152 height 14
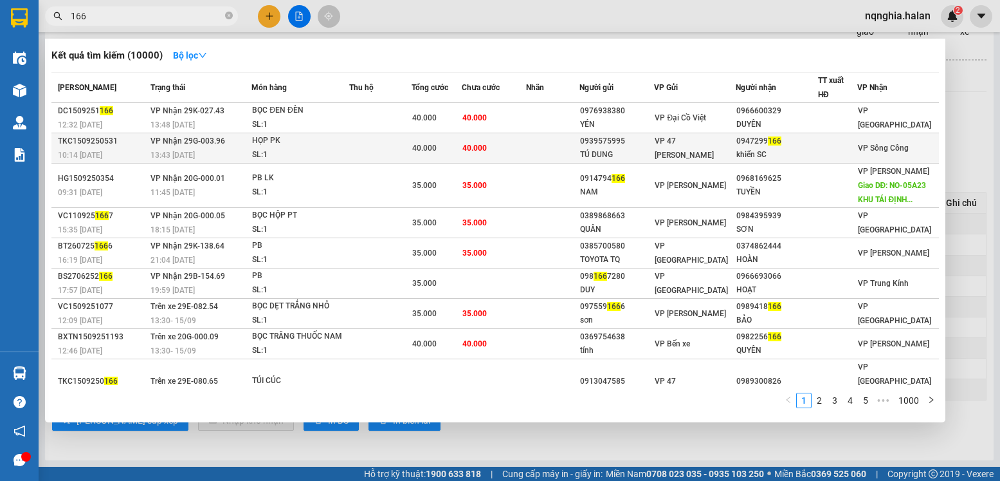
type input "166"
click at [809, 149] on div "khiển SC" at bounding box center [777, 155] width 81 height 14
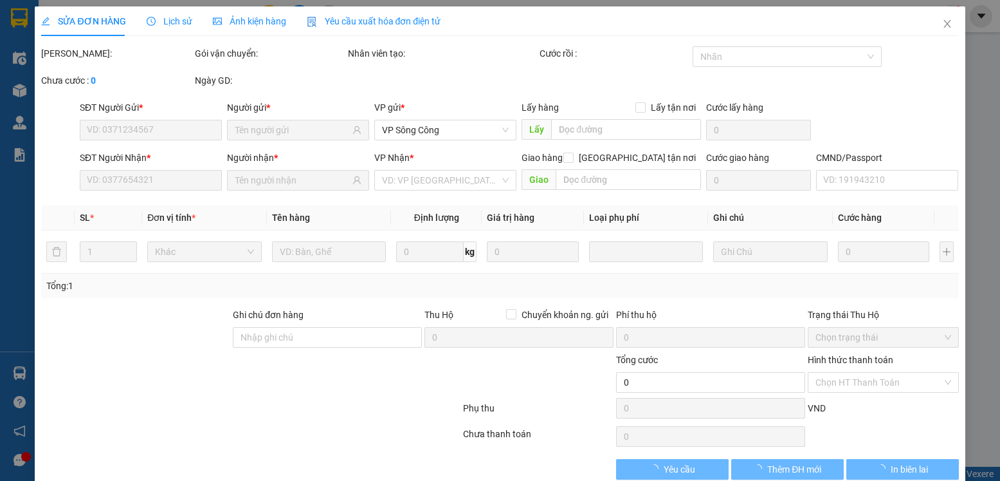
scroll to position [24, 0]
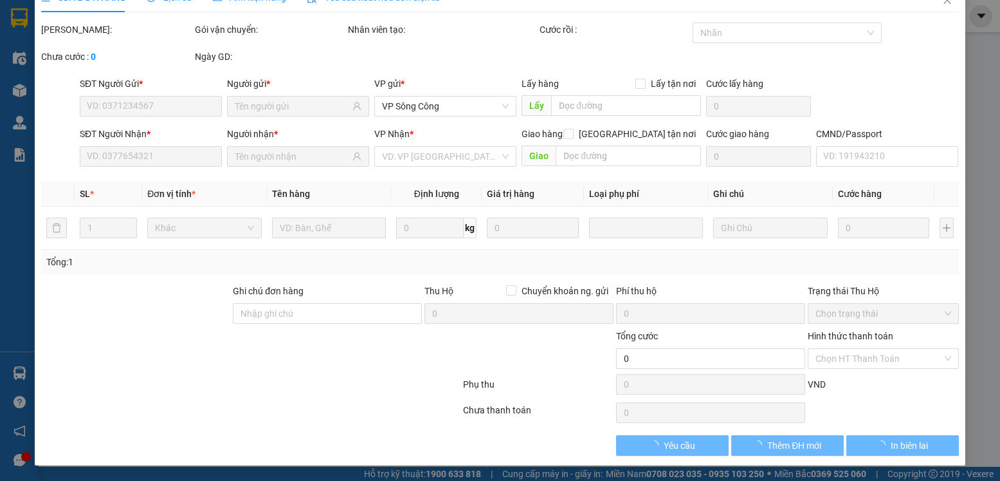
type input "0939575995"
type input "TÚ DUNG"
type input "0947299166"
type input "khiển SC"
type input "40.000"
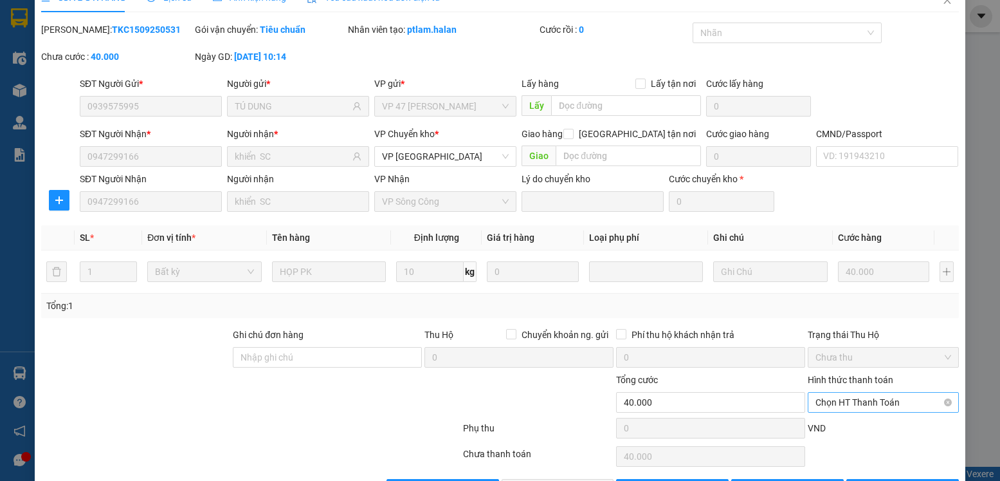
click at [870, 402] on span "Chọn HT Thanh Toán" at bounding box center [883, 401] width 135 height 19
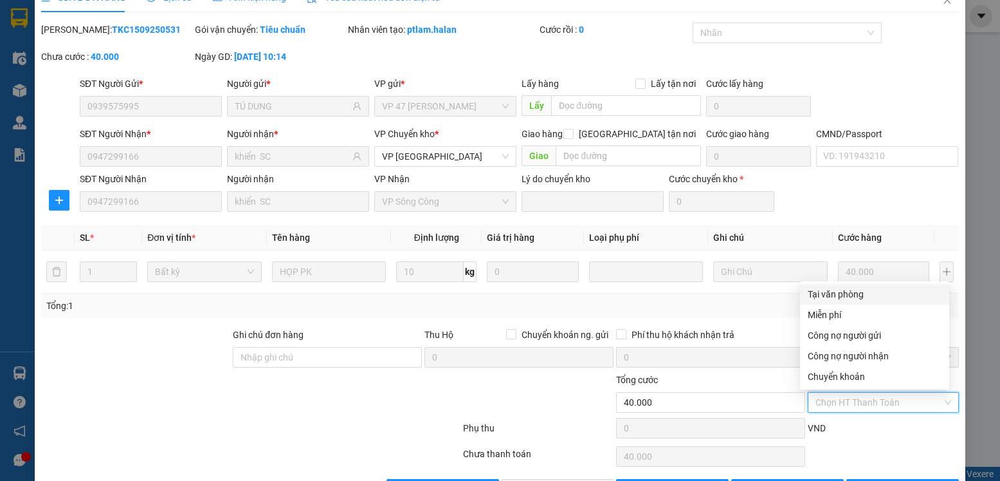
click at [842, 293] on div "Tại văn phòng" at bounding box center [875, 294] width 134 height 14
type input "0"
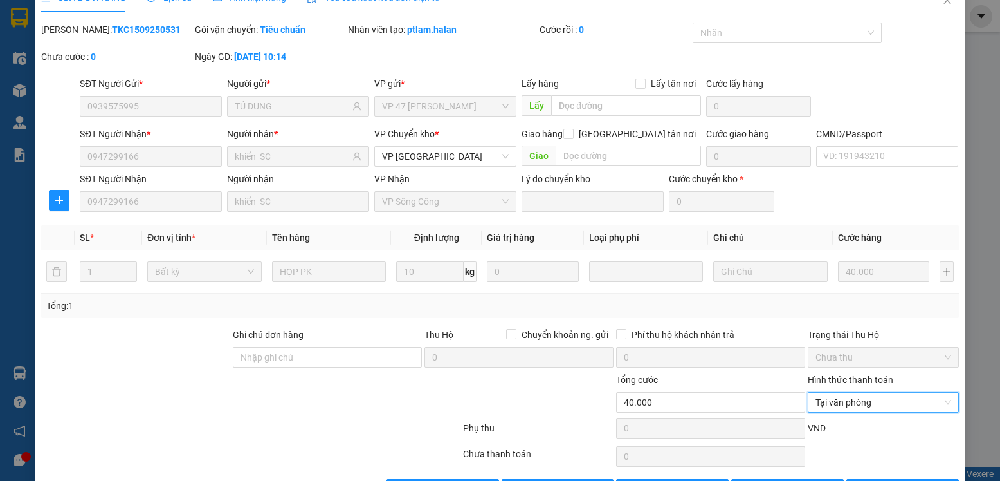
scroll to position [68, 0]
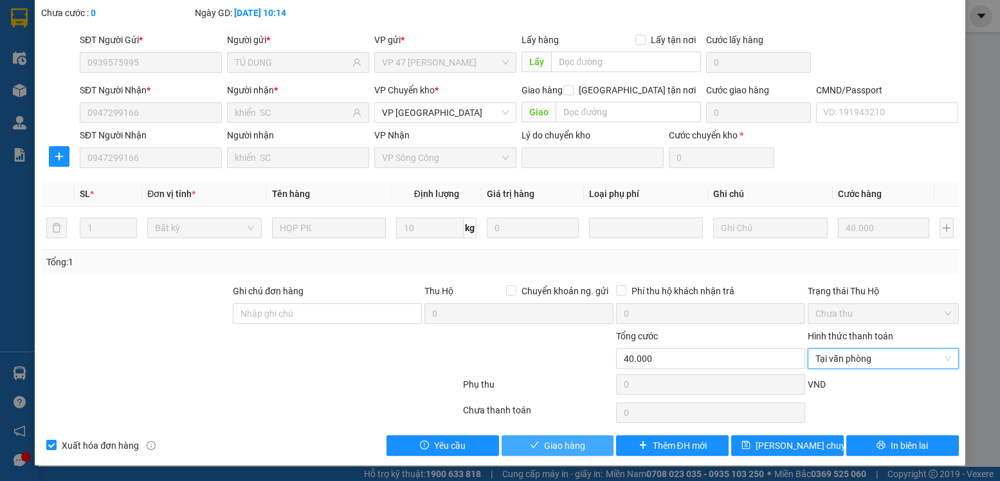
click at [576, 446] on span "Giao hàng" at bounding box center [564, 445] width 41 height 14
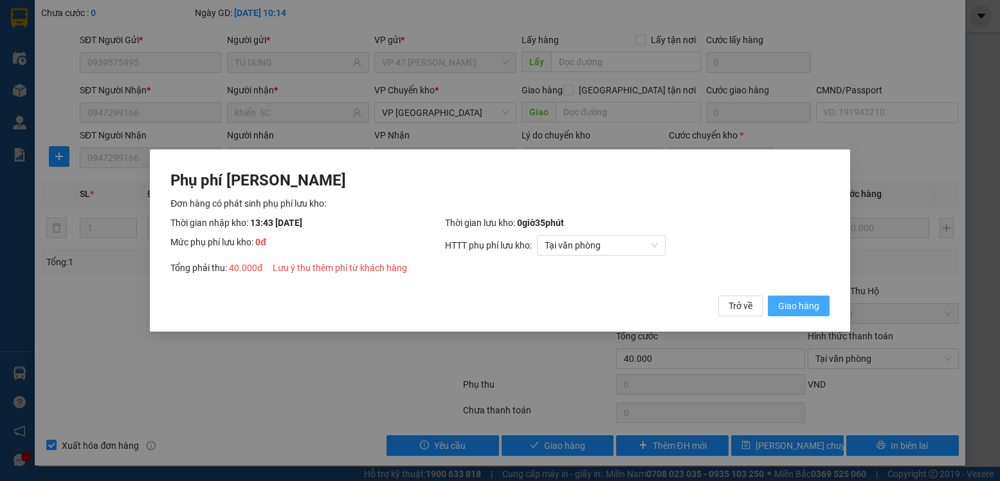
click at [780, 308] on span "Giao hàng" at bounding box center [798, 305] width 41 height 14
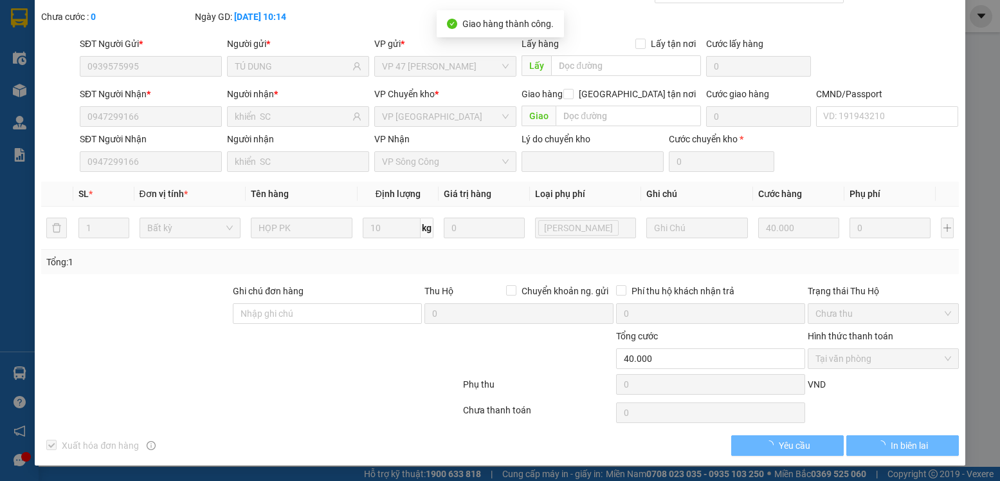
scroll to position [0, 0]
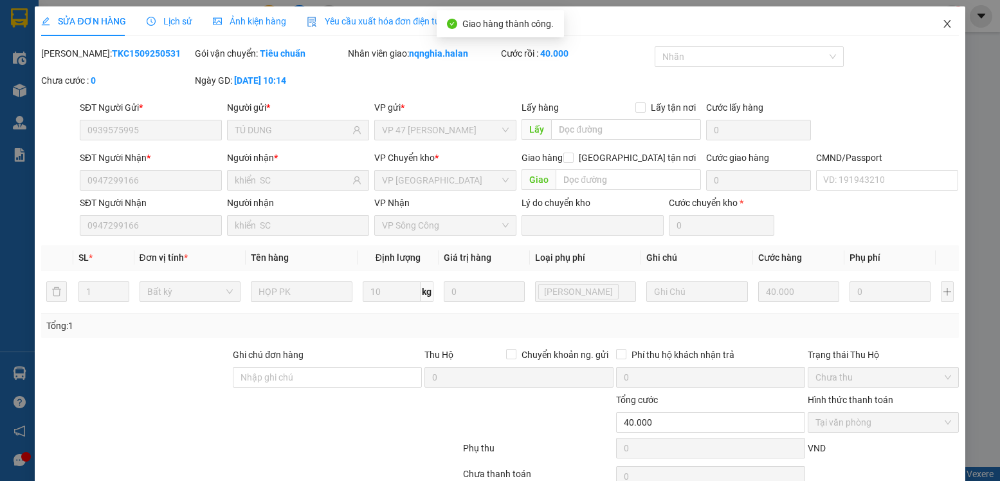
click at [944, 24] on icon "close" at bounding box center [947, 24] width 7 height 8
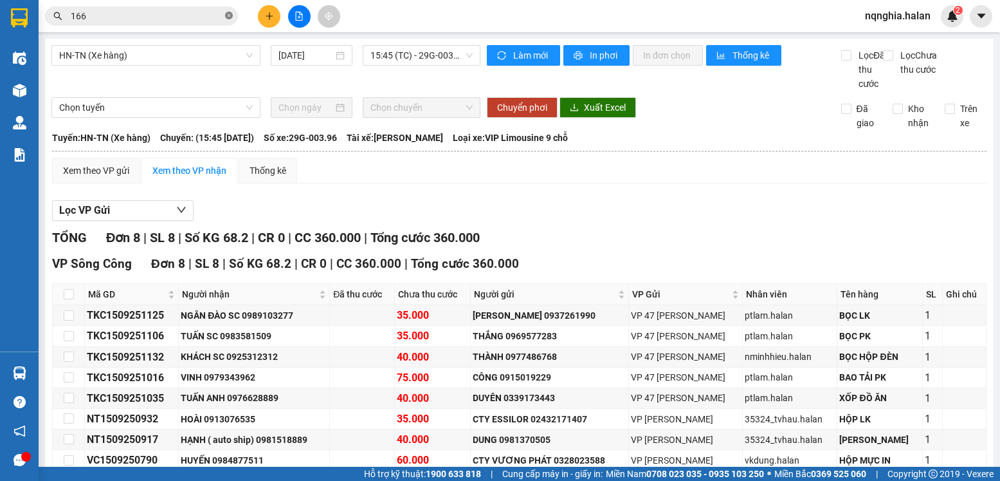
click at [230, 17] on icon "close-circle" at bounding box center [229, 16] width 8 height 8
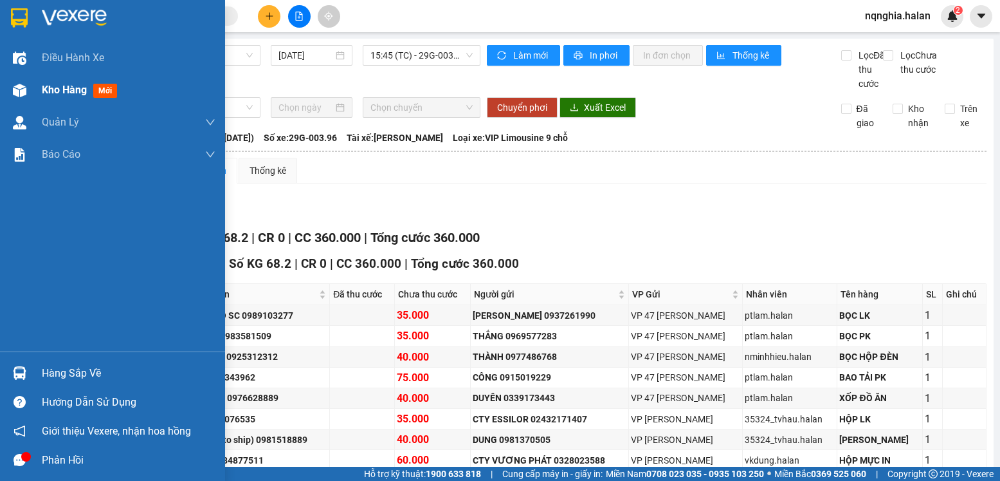
click at [65, 91] on span "Kho hàng" at bounding box center [64, 90] width 45 height 12
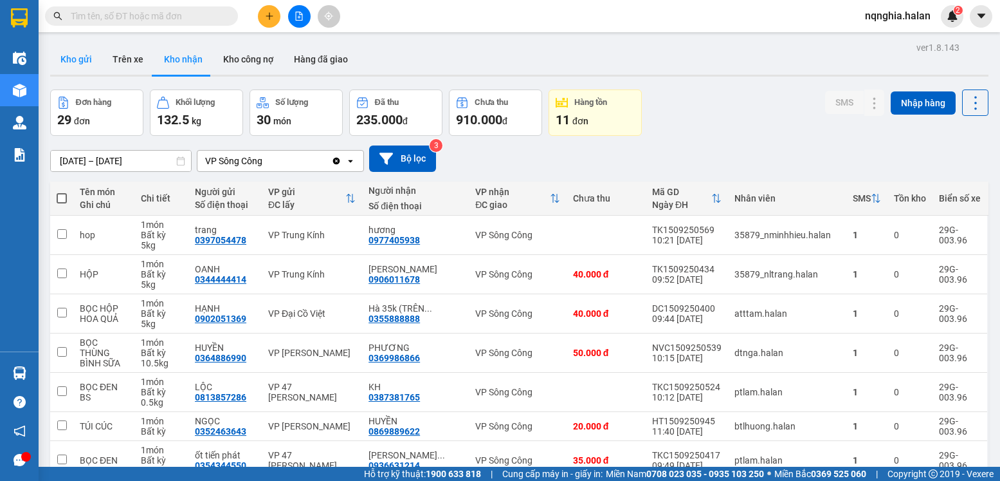
click at [74, 57] on button "Kho gửi" at bounding box center [76, 59] width 52 height 31
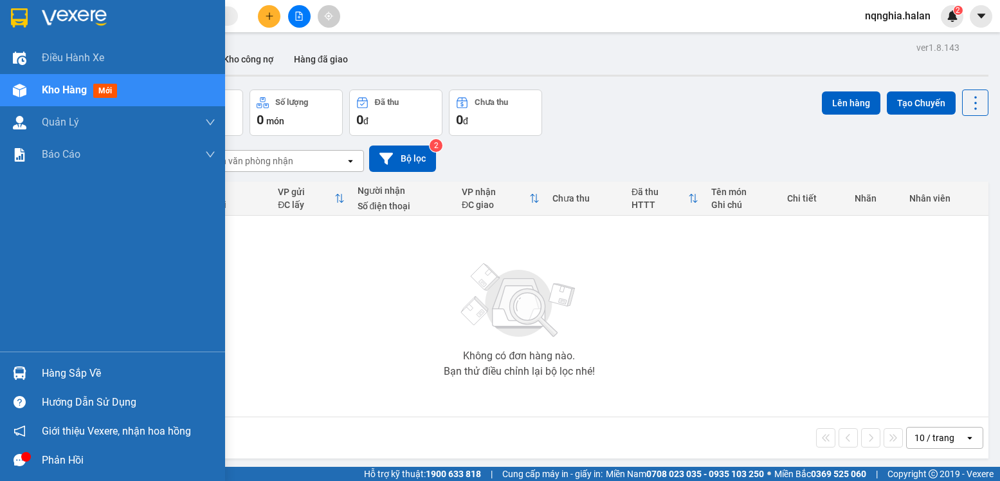
click at [75, 369] on div "Hàng sắp về" at bounding box center [129, 372] width 174 height 19
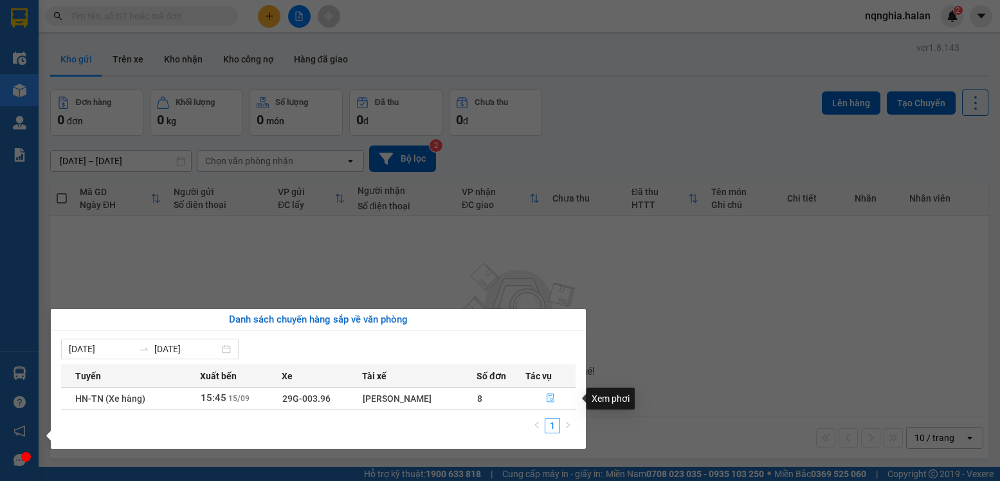
click at [549, 400] on icon "file-done" at bounding box center [550, 397] width 9 height 9
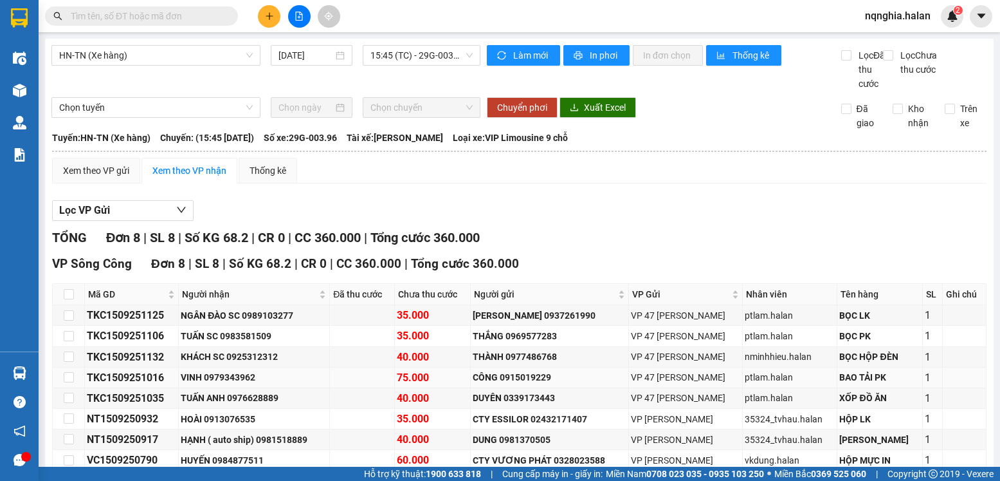
scroll to position [84, 0]
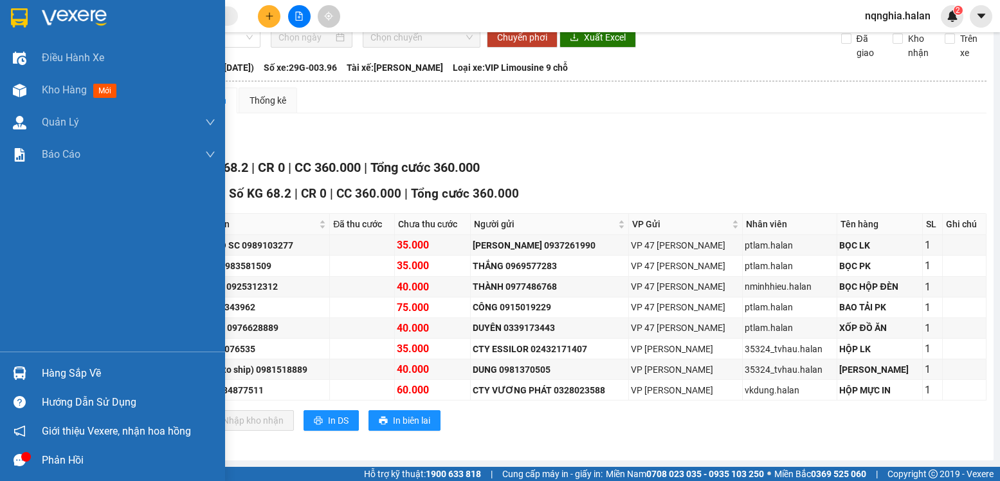
click at [57, 366] on div "Hàng sắp về" at bounding box center [129, 372] width 174 height 19
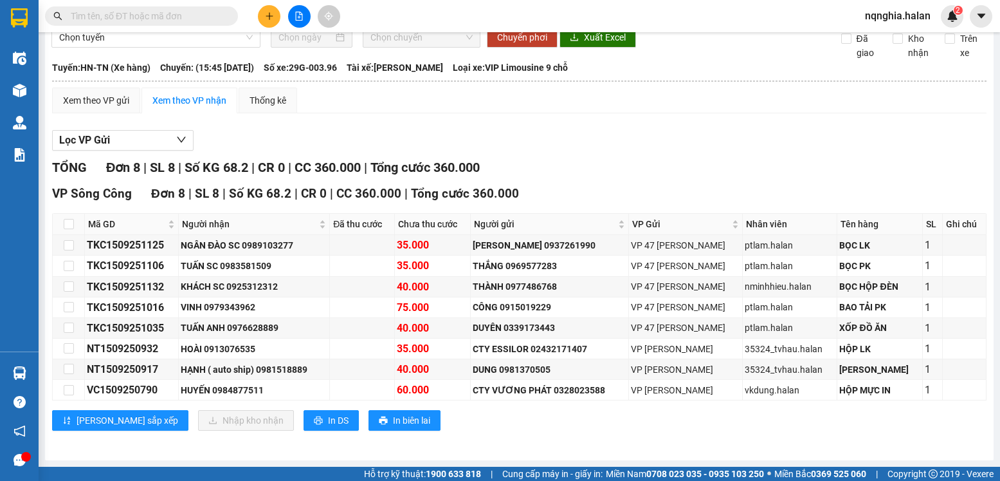
click at [394, 122] on section "Kết quả tìm kiếm ( 10000 ) Bộ lọc Mã ĐH Trạng thái Món hàng Thu hộ Tổng cước Ch…" at bounding box center [500, 240] width 1000 height 481
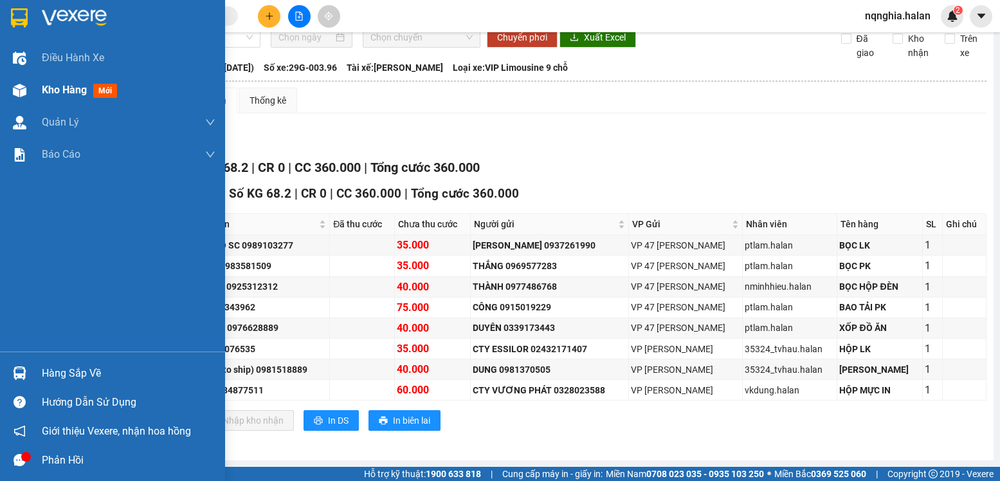
click at [62, 92] on span "Kho hàng" at bounding box center [64, 90] width 45 height 12
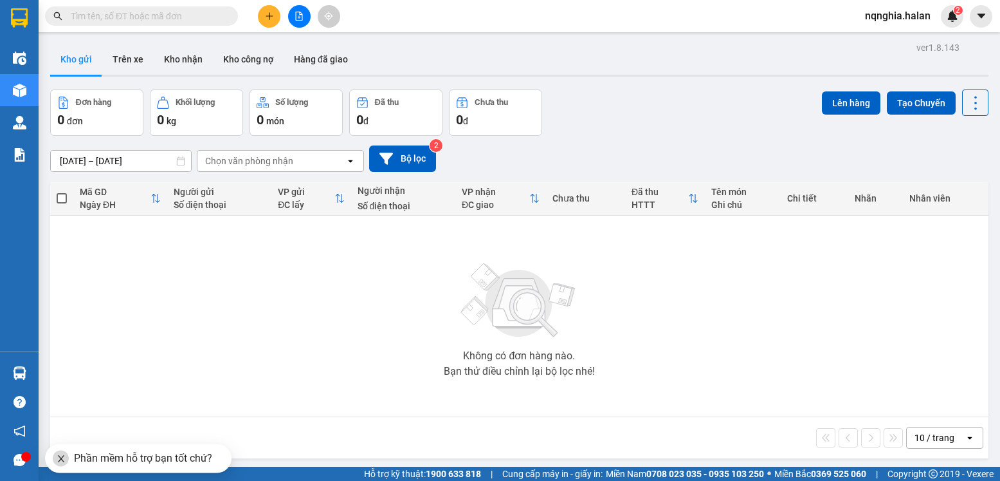
click at [200, 14] on input "text" at bounding box center [147, 16] width 152 height 14
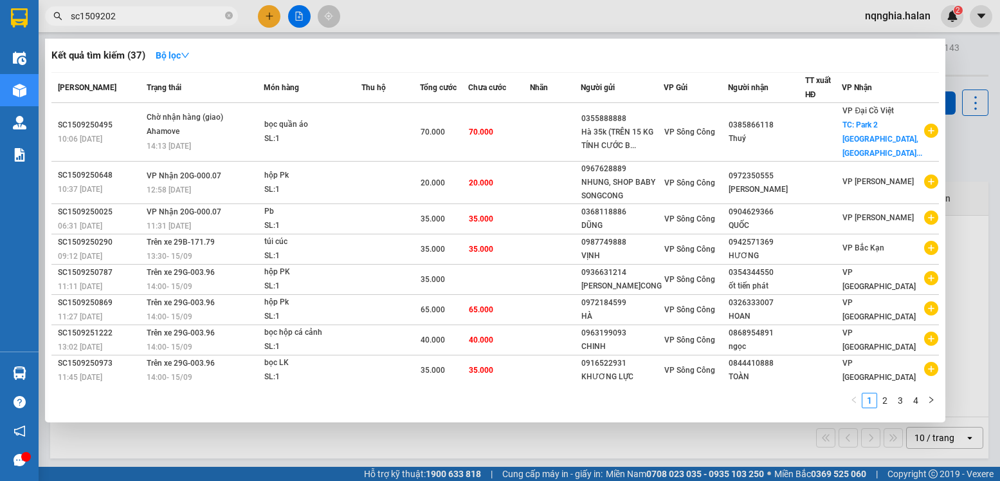
type input "sc15092025"
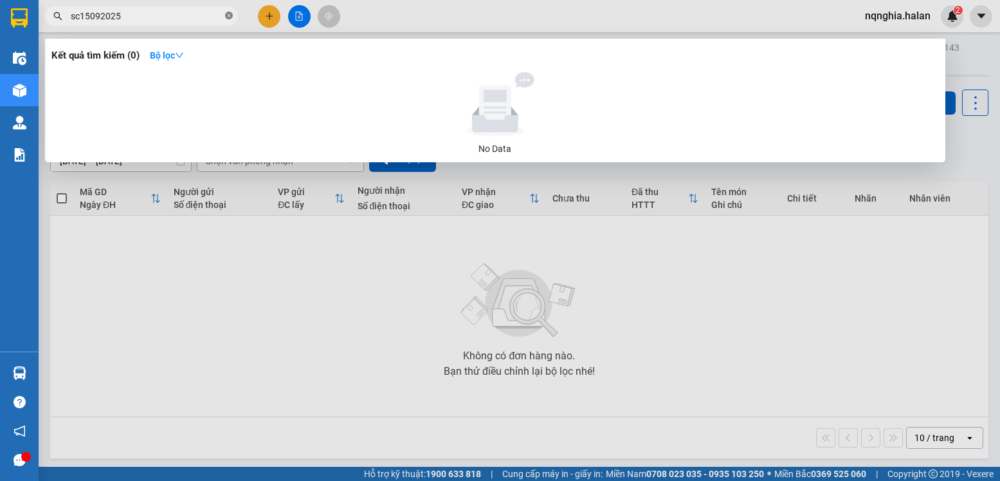
click at [230, 15] on icon "close-circle" at bounding box center [229, 16] width 8 height 8
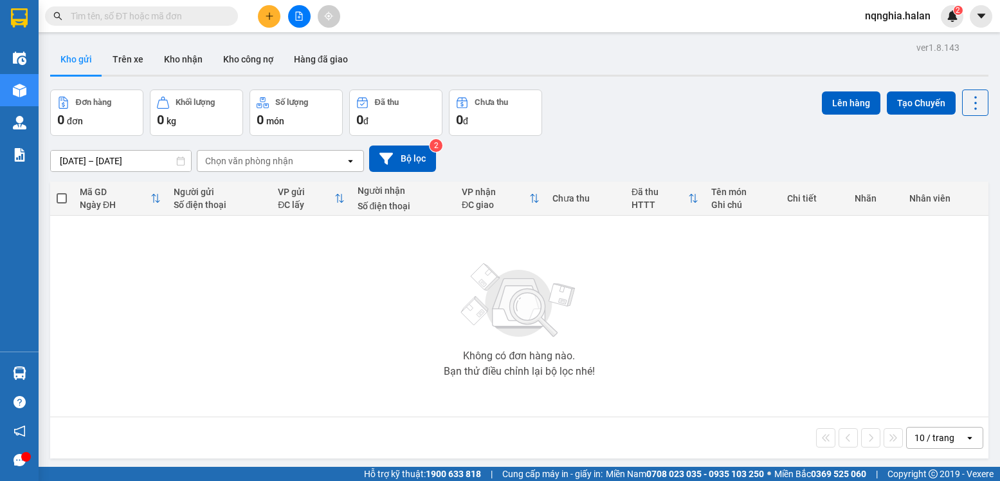
click at [174, 12] on input "text" at bounding box center [147, 16] width 152 height 14
click at [174, 13] on input "text" at bounding box center [147, 16] width 152 height 14
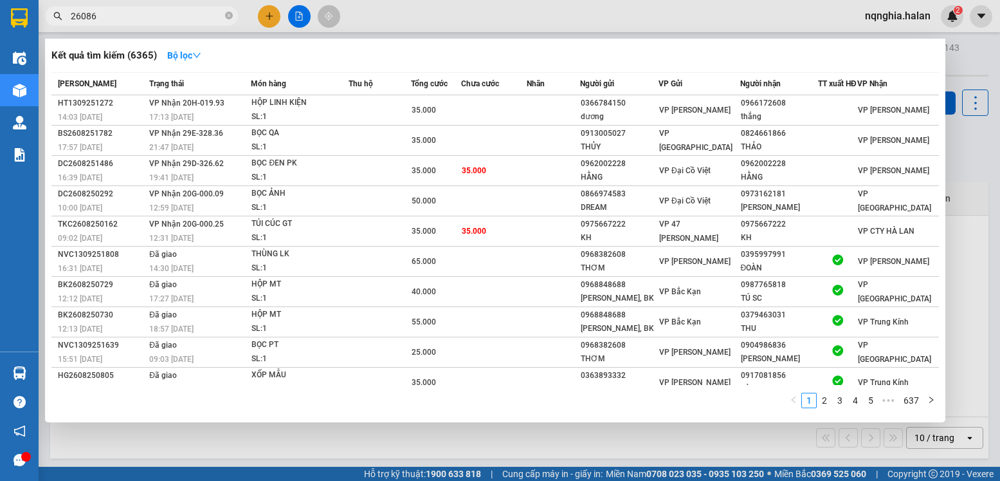
type input "260868"
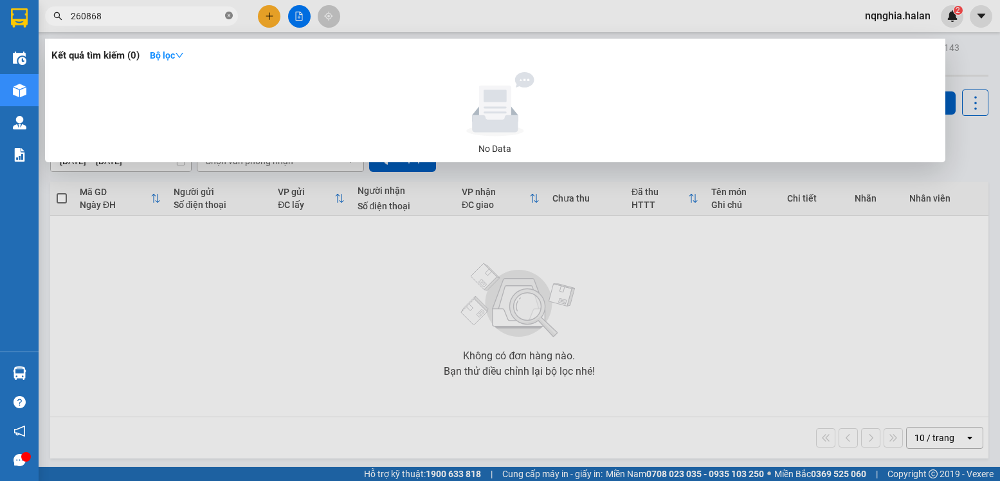
click at [230, 16] on icon "close-circle" at bounding box center [229, 16] width 8 height 8
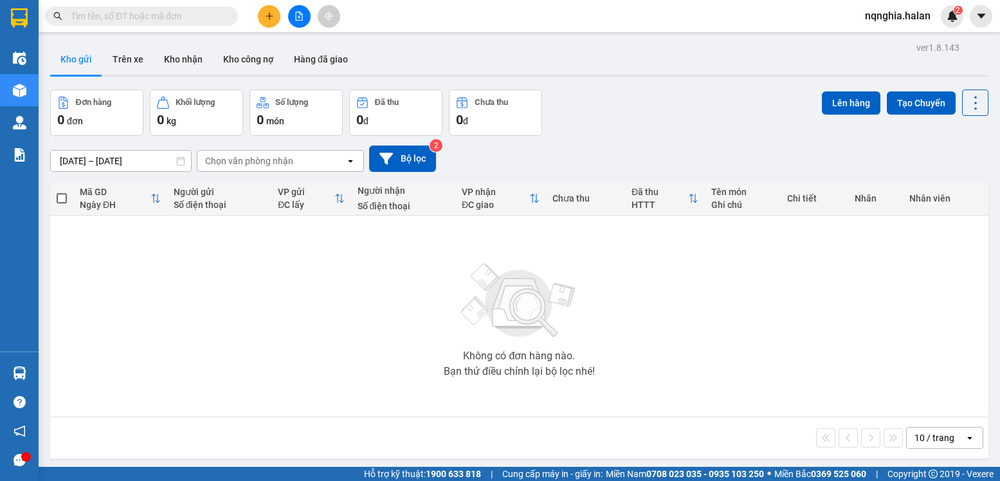
click at [216, 12] on input "text" at bounding box center [147, 16] width 152 height 14
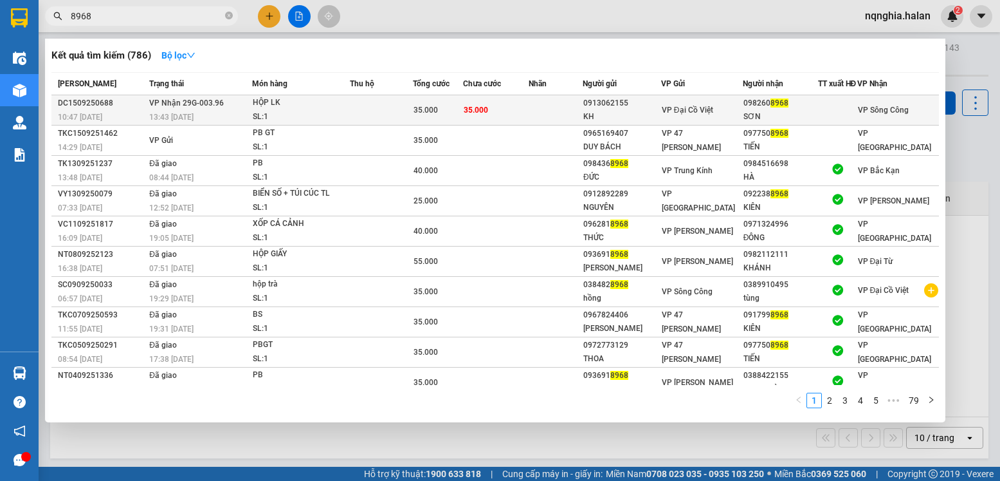
type input "8968"
click at [542, 115] on td at bounding box center [556, 110] width 54 height 30
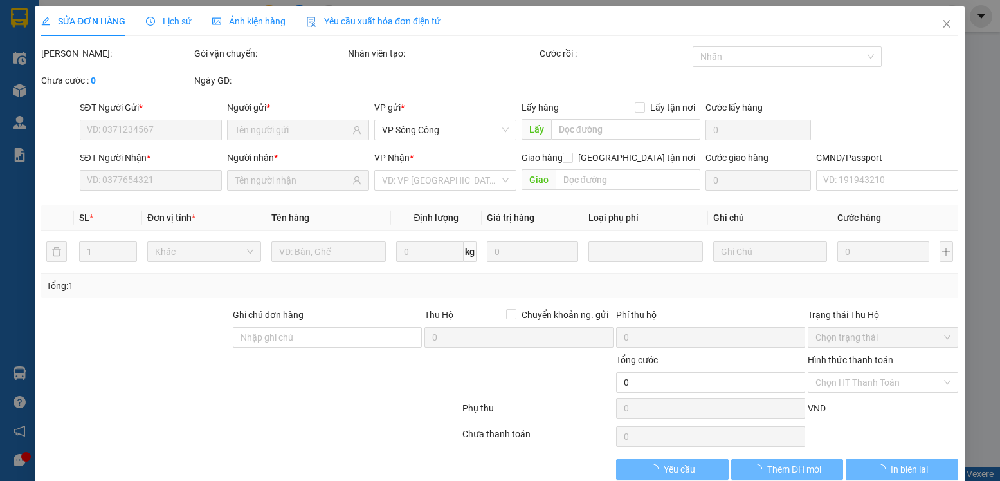
type input "0913062155"
type input "KH"
type input "0982608968"
type input "SƠN"
type input "35.000"
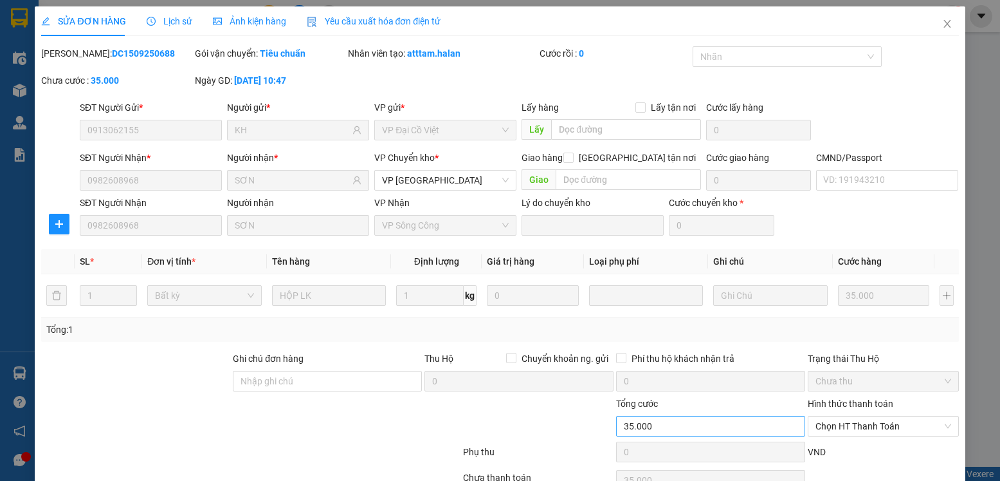
scroll to position [68, 0]
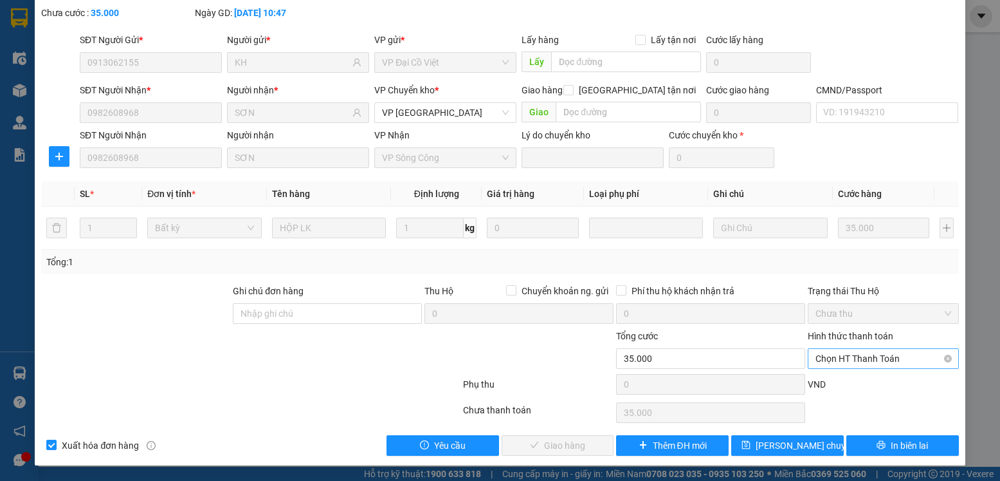
click at [895, 352] on span "Chọn HT Thanh Toán" at bounding box center [883, 358] width 135 height 19
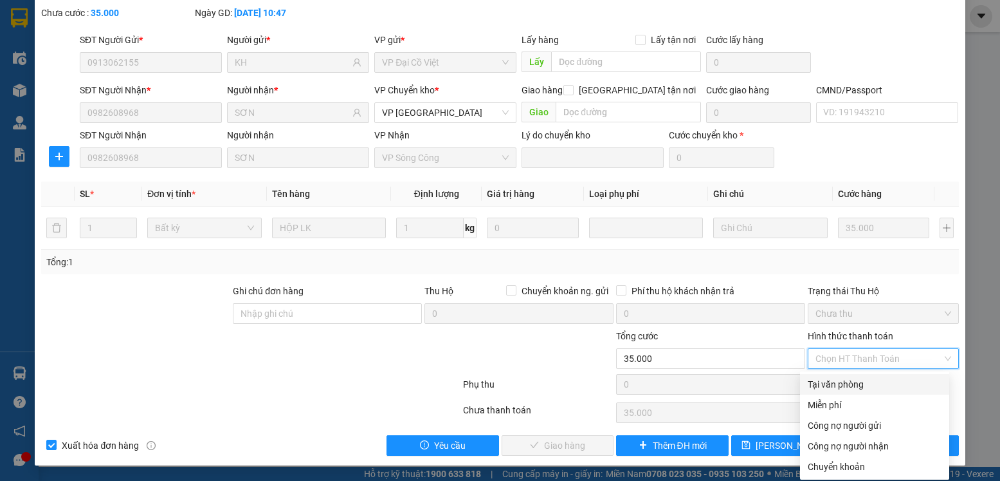
click at [861, 386] on div "Tại văn phòng" at bounding box center [875, 384] width 134 height 14
type input "0"
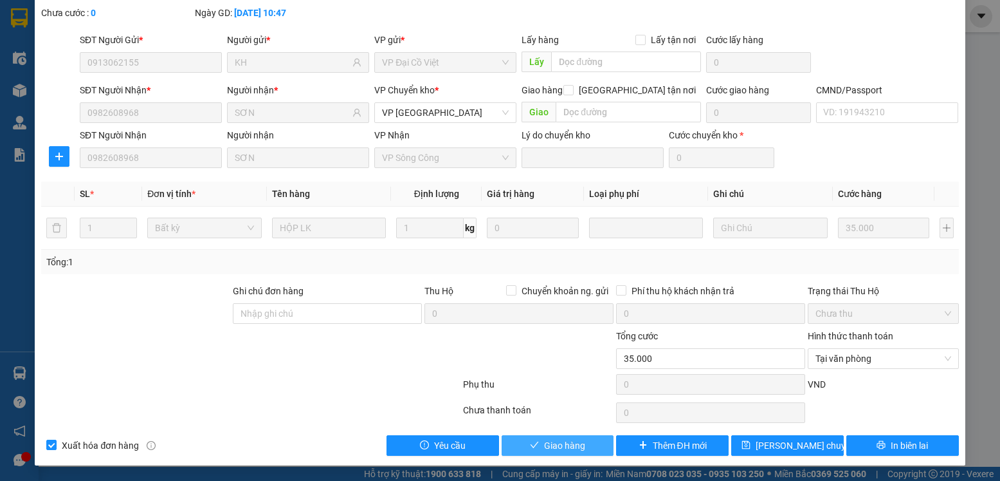
click at [545, 445] on span "Giao hàng" at bounding box center [564, 445] width 41 height 14
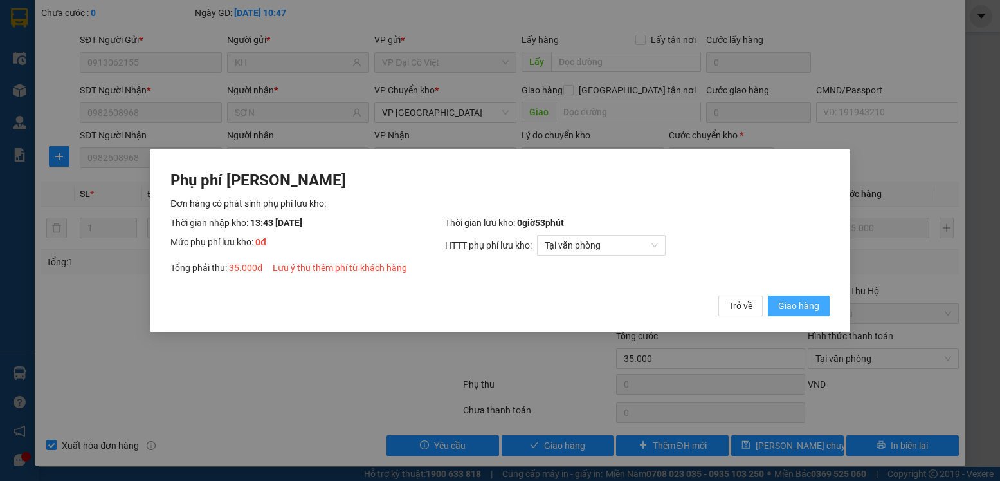
click at [784, 306] on span "Giao hàng" at bounding box center [798, 305] width 41 height 14
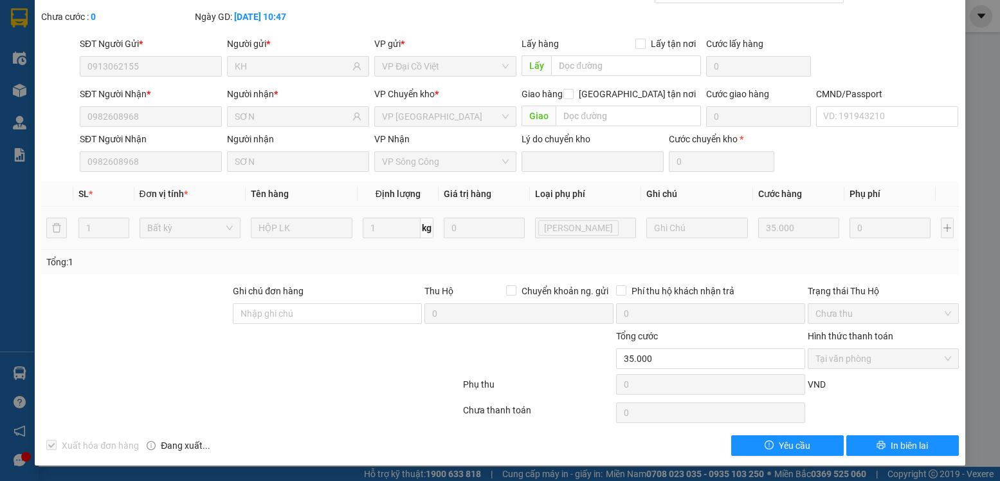
scroll to position [0, 0]
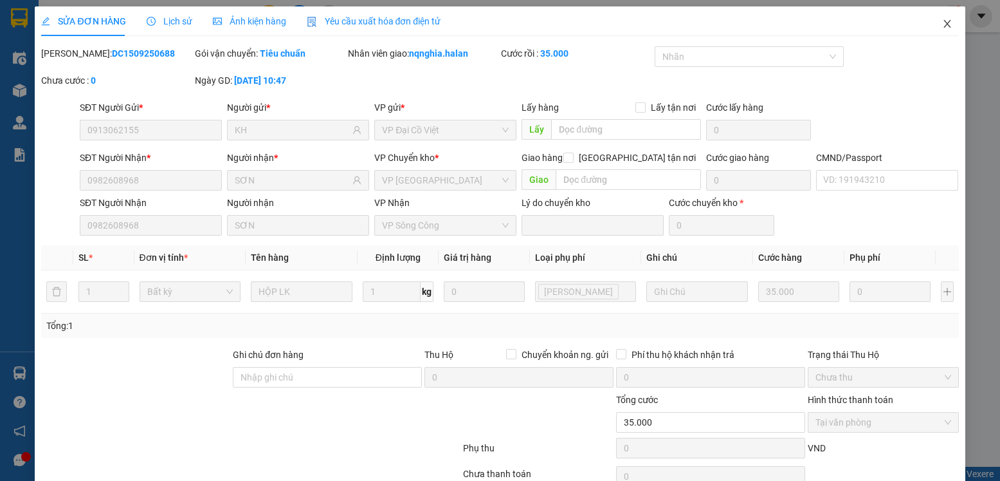
click at [944, 26] on icon "close" at bounding box center [947, 24] width 7 height 8
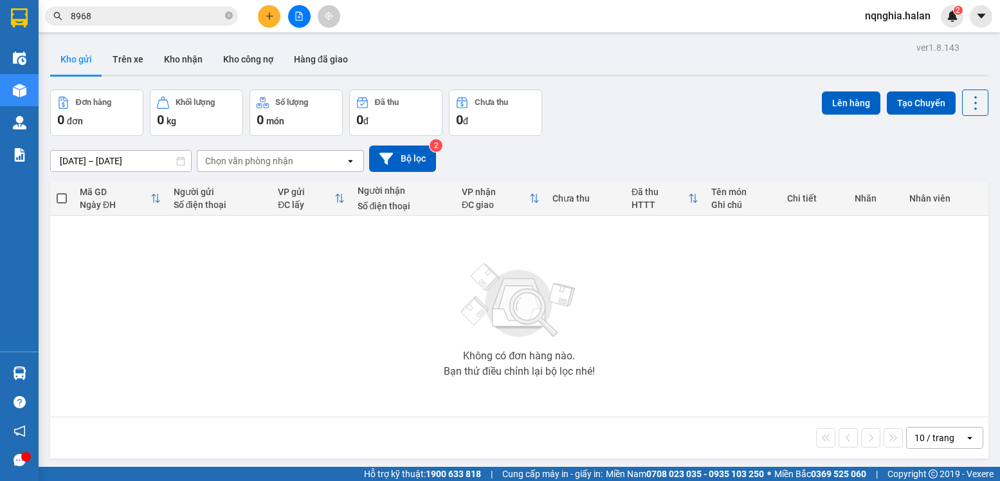
click at [233, 18] on span "8968" at bounding box center [141, 15] width 193 height 19
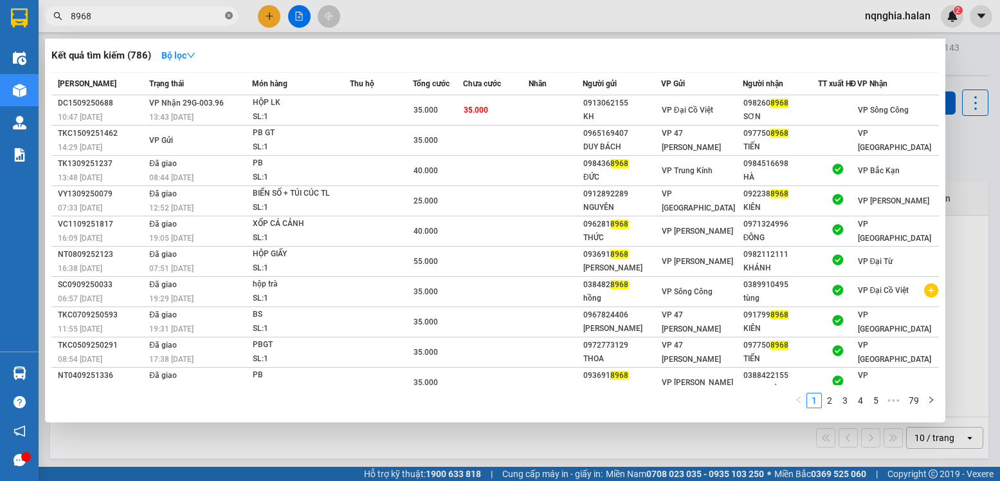
click at [226, 17] on icon "close-circle" at bounding box center [229, 16] width 8 height 8
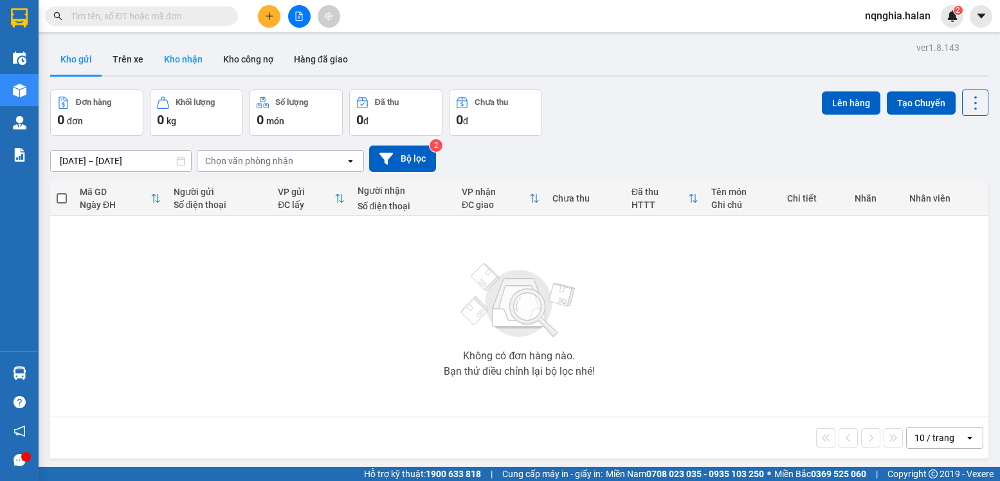
click at [178, 59] on button "Kho nhận" at bounding box center [183, 59] width 59 height 31
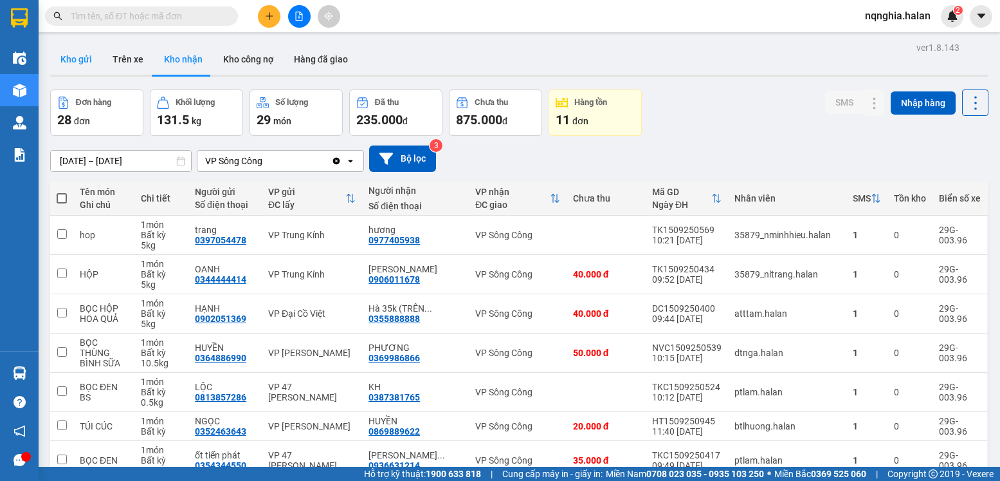
click at [77, 60] on button "Kho gửi" at bounding box center [76, 59] width 52 height 31
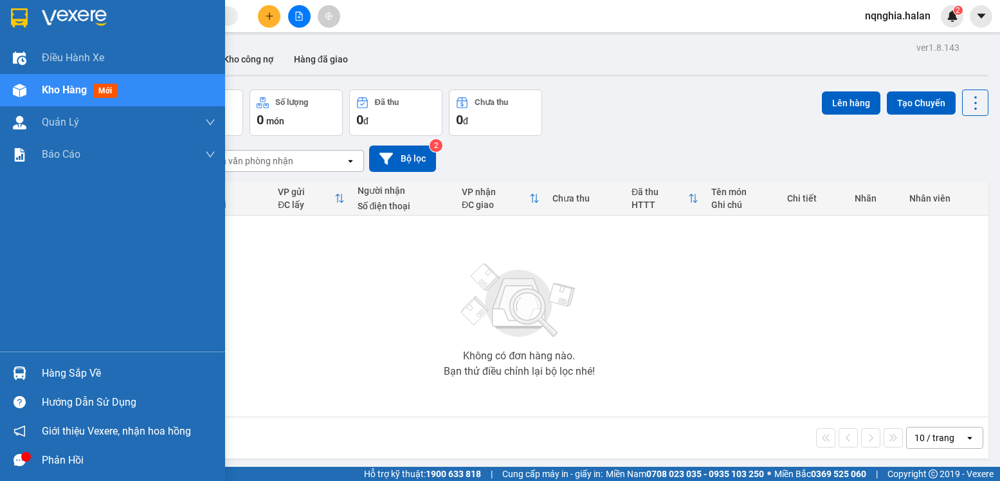
click at [79, 378] on div "Hàng sắp về" at bounding box center [129, 372] width 174 height 19
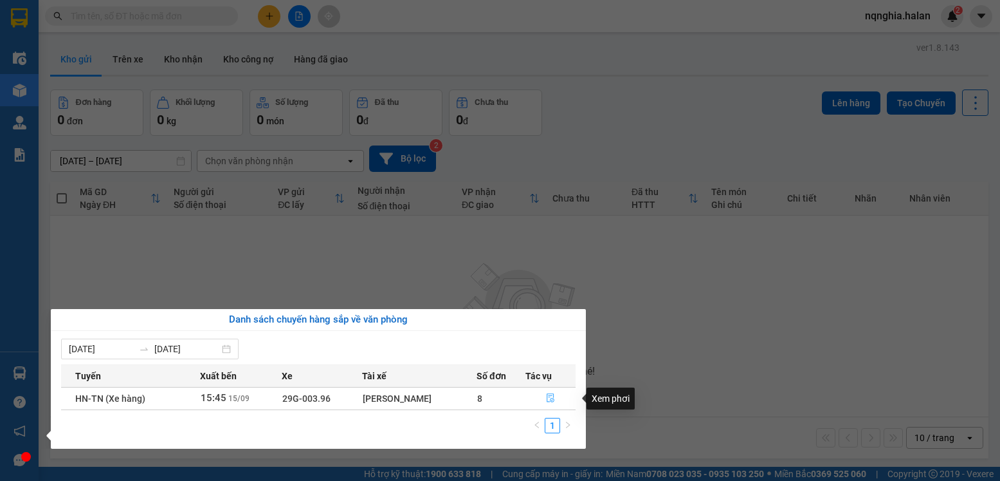
click at [550, 398] on icon "file-done" at bounding box center [550, 397] width 9 height 9
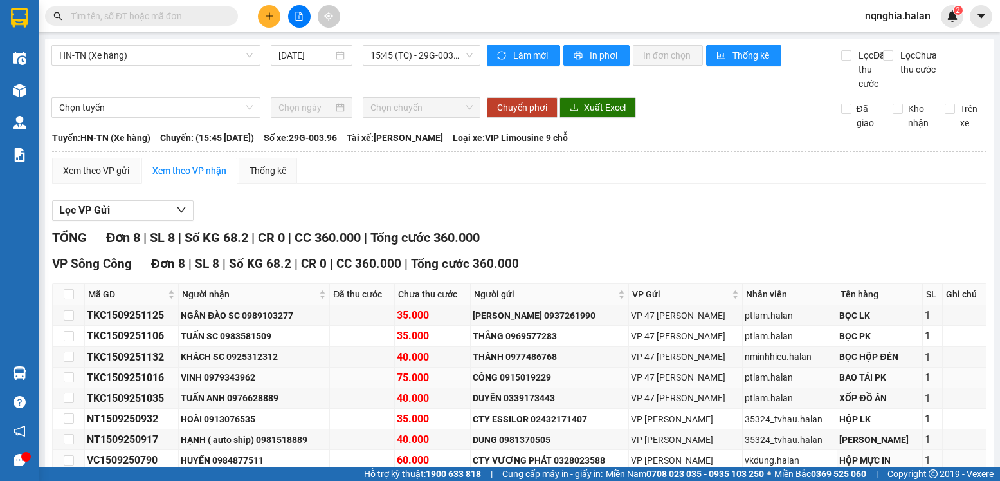
scroll to position [84, 0]
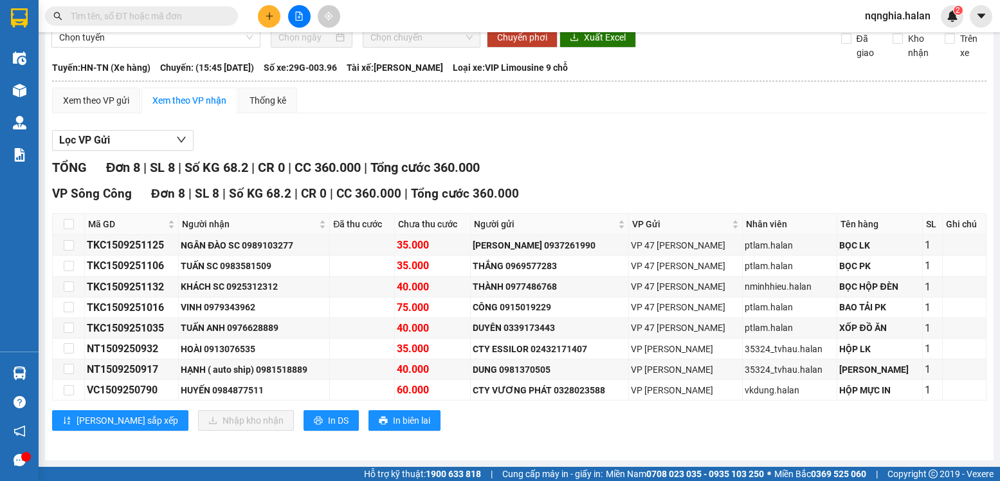
click at [163, 17] on input "text" at bounding box center [147, 16] width 152 height 14
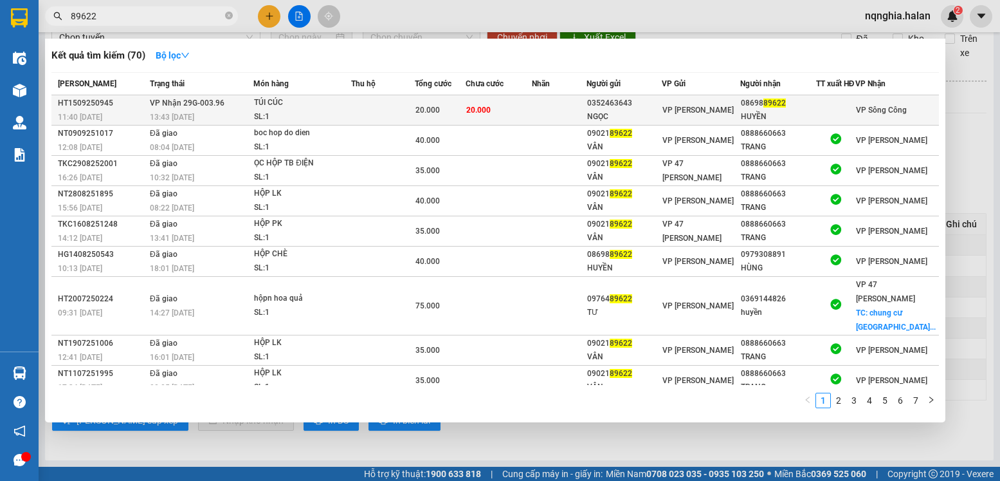
type input "89622"
click at [541, 116] on td at bounding box center [559, 110] width 55 height 30
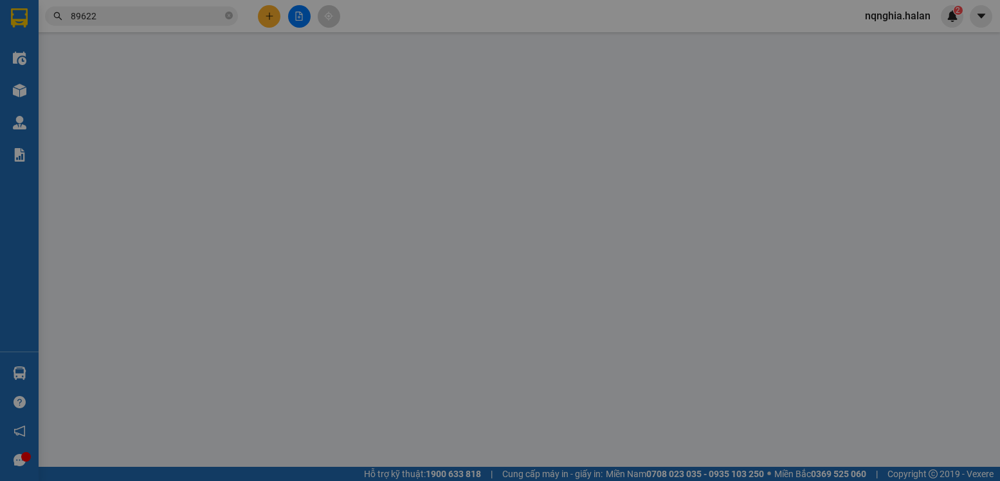
type input "0352463643"
type input "NGỌC"
type input "0869889622"
type input "HUYỀN"
type input "20.000"
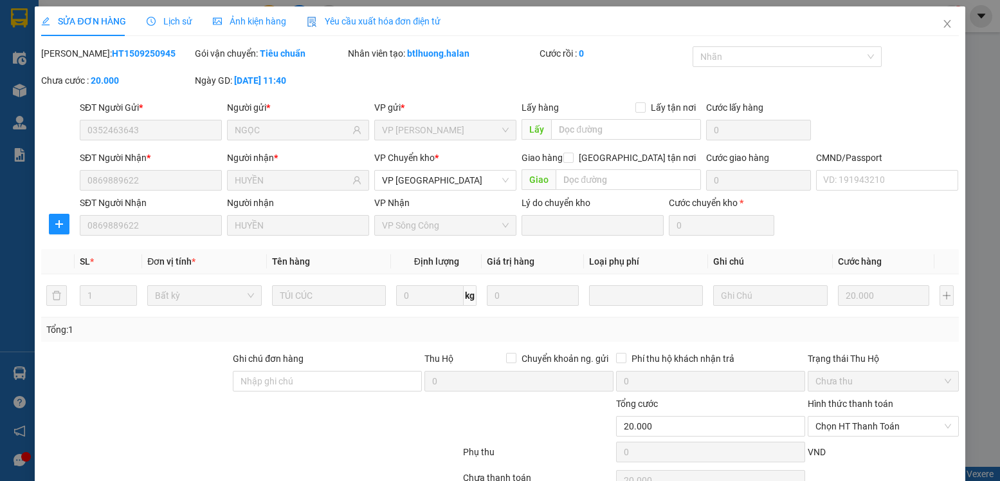
scroll to position [68, 0]
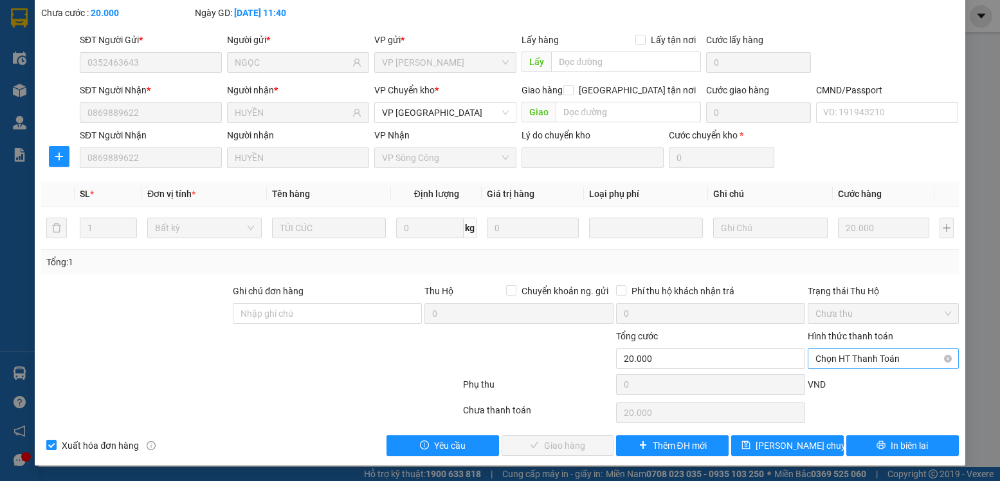
click at [904, 358] on span "Chọn HT Thanh Toán" at bounding box center [883, 358] width 135 height 19
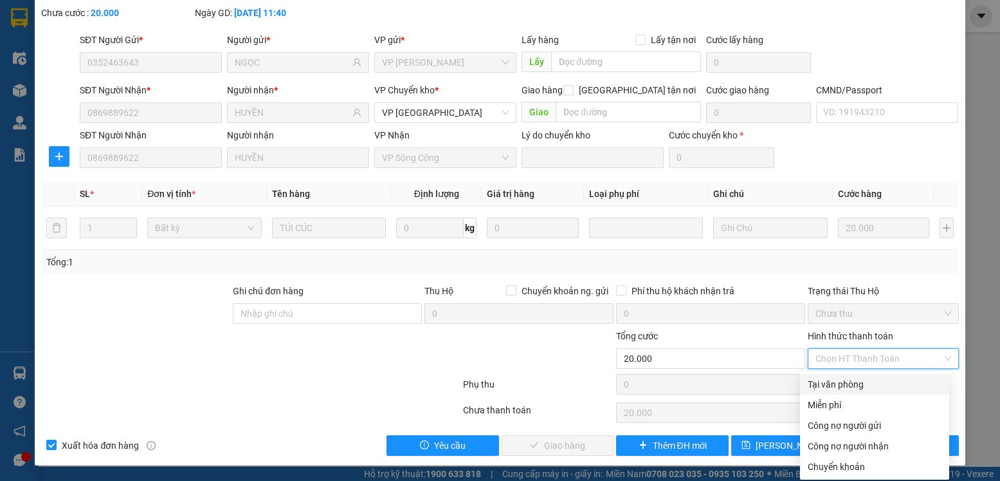
click at [829, 387] on div "Tại văn phòng" at bounding box center [875, 384] width 134 height 14
type input "0"
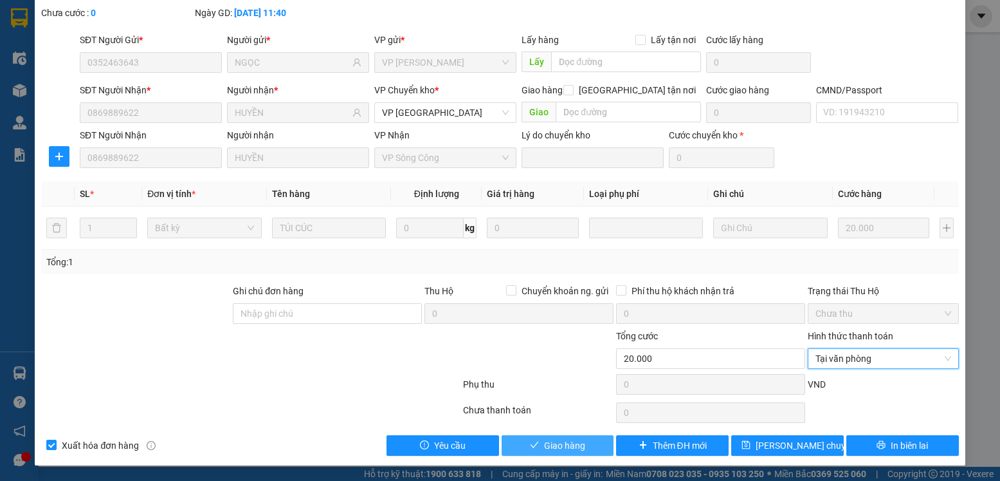
click at [531, 448] on icon "check" at bounding box center [534, 444] width 9 height 9
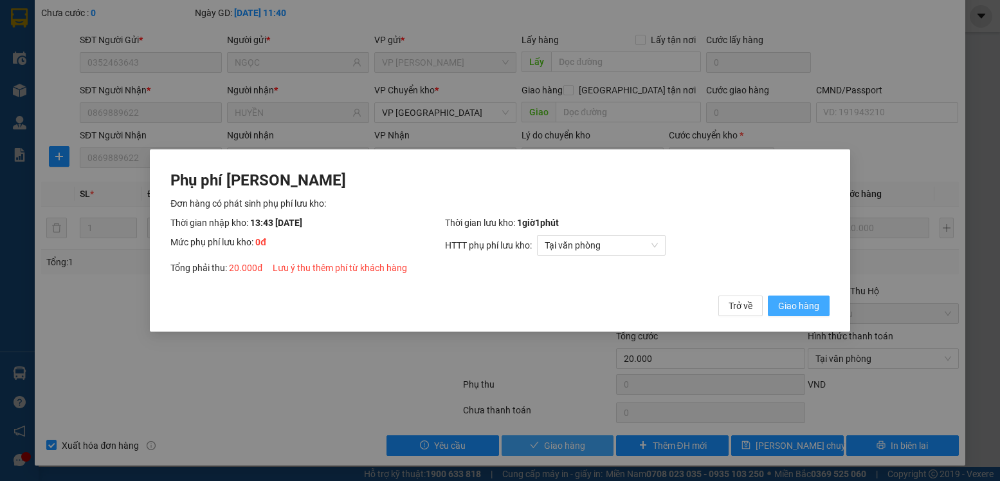
click at [789, 304] on span "Giao hàng" at bounding box center [798, 305] width 41 height 14
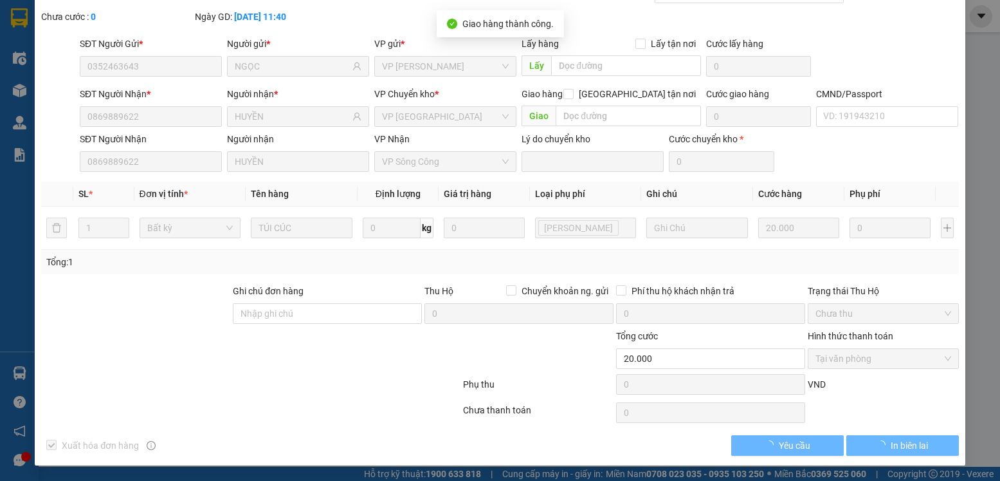
scroll to position [0, 0]
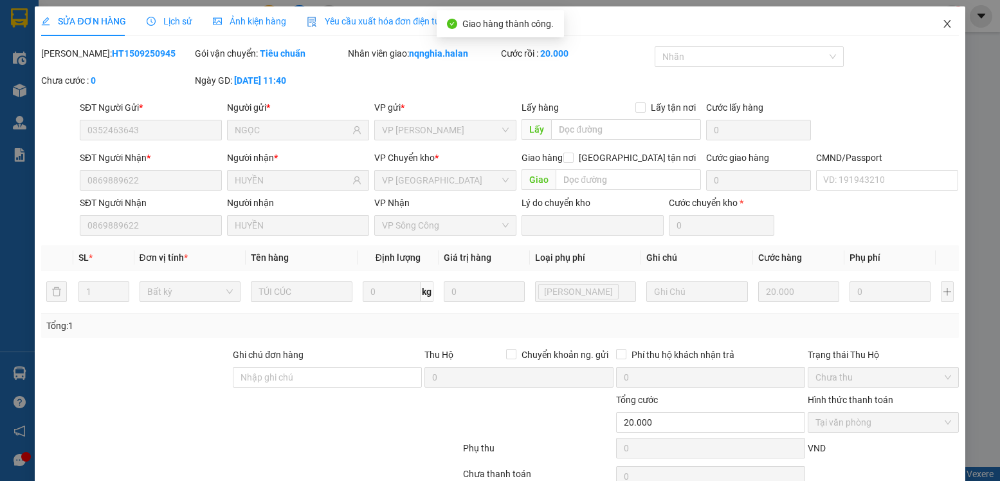
click at [944, 25] on icon "close" at bounding box center [947, 24] width 7 height 8
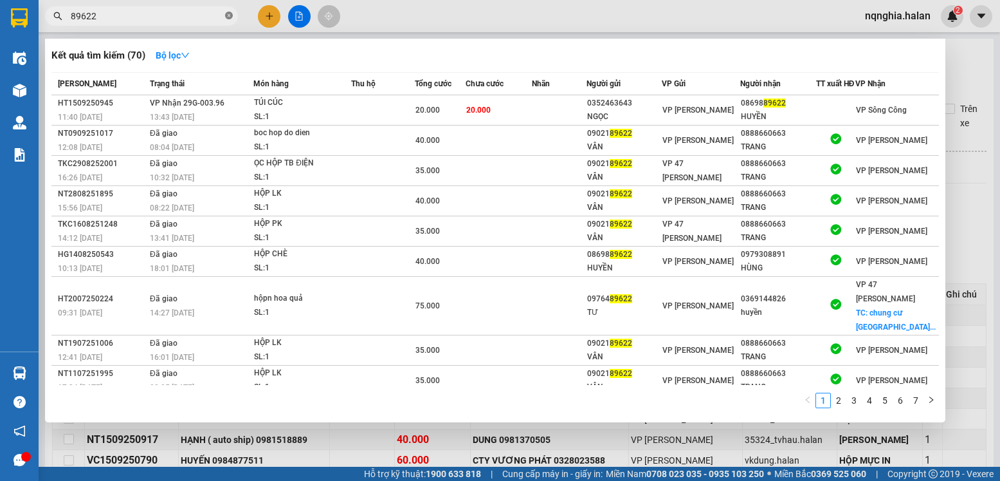
click at [229, 19] on icon "close-circle" at bounding box center [229, 16] width 8 height 8
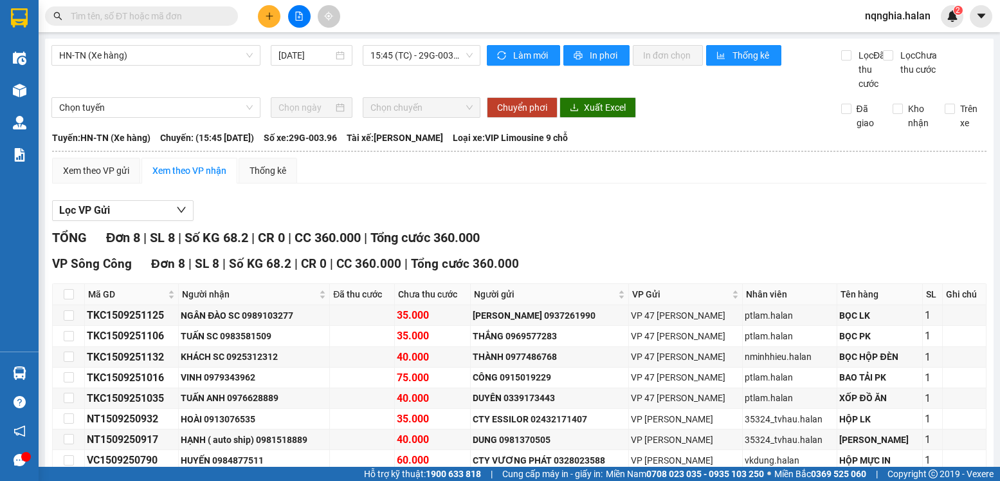
click at [211, 14] on input "text" at bounding box center [147, 16] width 152 height 14
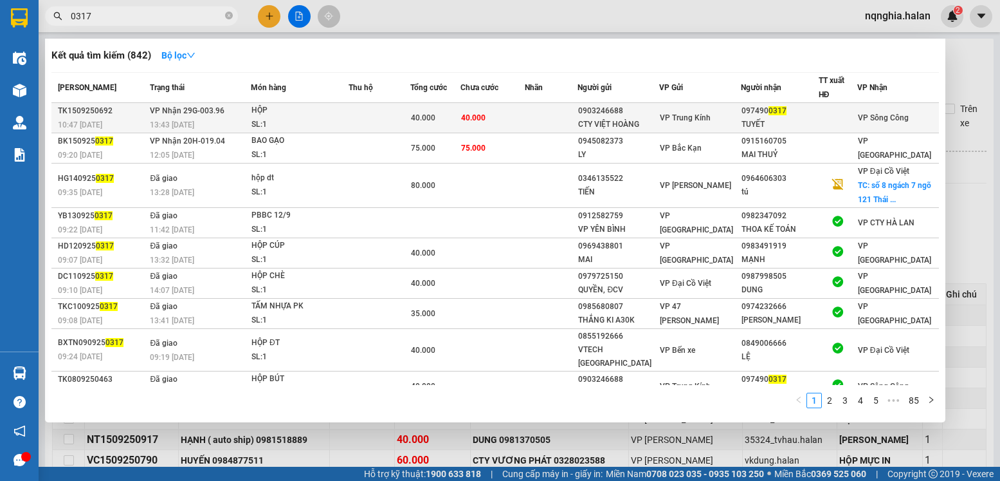
type input "0317"
click at [771, 105] on div "097490 0317" at bounding box center [780, 111] width 77 height 14
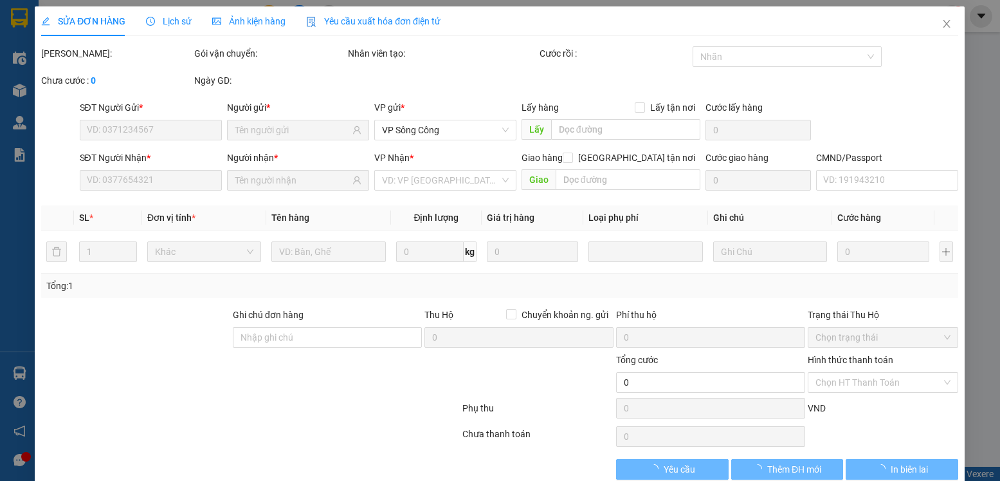
type input "0903246688"
type input "CTY VIỆT HOÀNG"
type input "0974900317"
type input "TUYẾT"
type input "40.000"
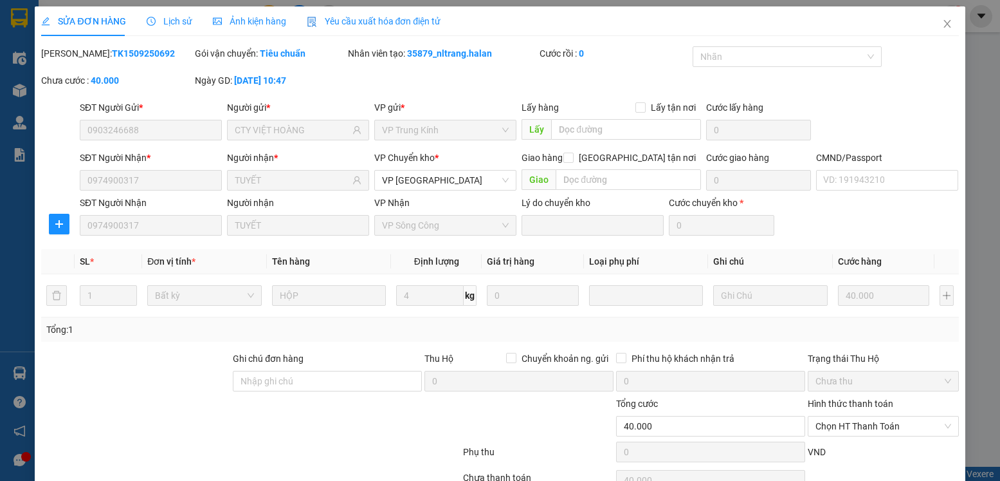
scroll to position [68, 0]
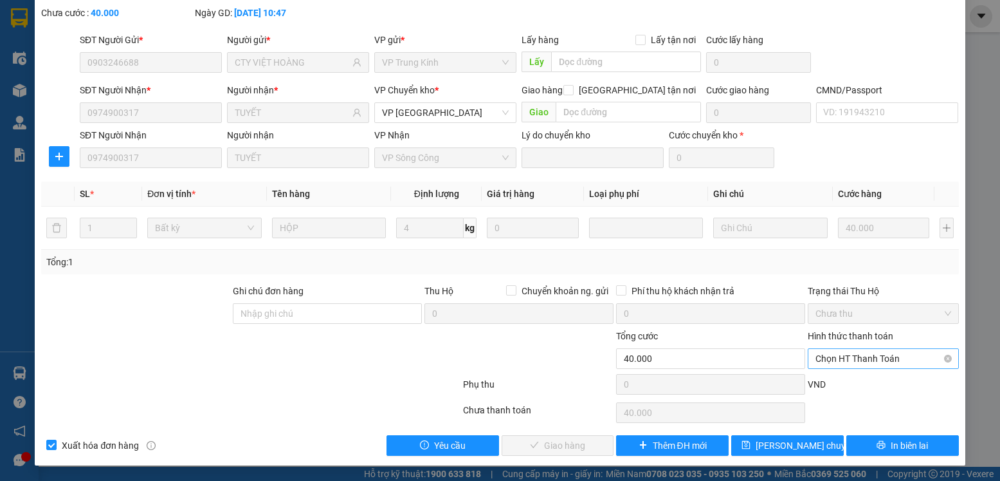
click at [863, 360] on span "Chọn HT Thanh Toán" at bounding box center [883, 358] width 135 height 19
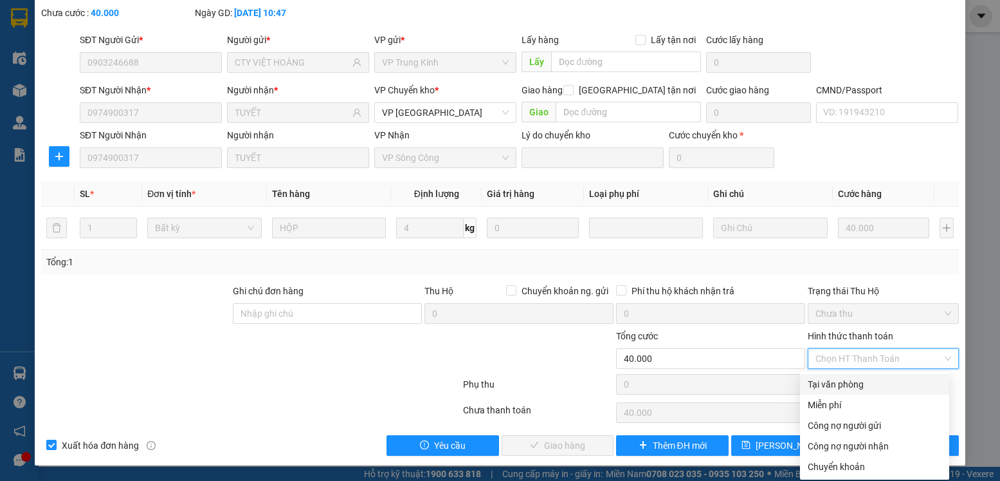
click at [826, 387] on div "Tại văn phòng" at bounding box center [875, 384] width 134 height 14
type input "0"
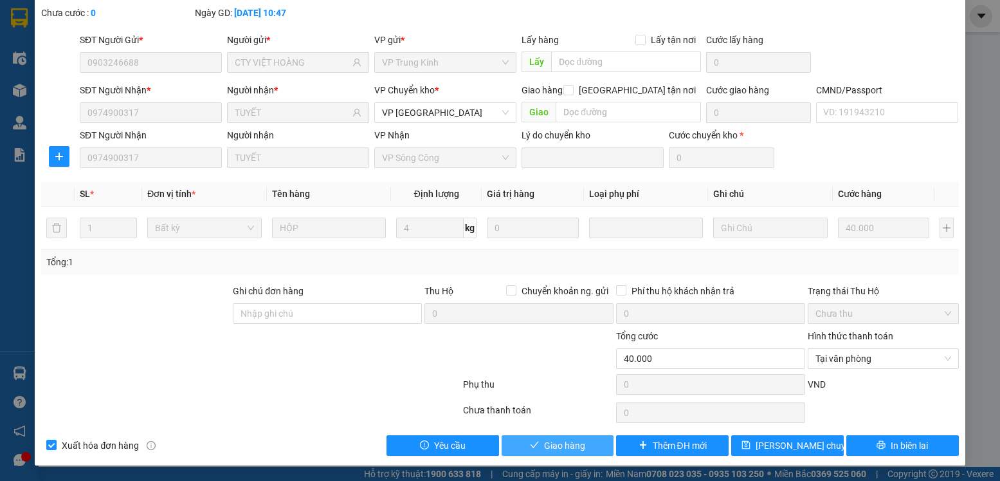
click at [552, 445] on span "Giao hàng" at bounding box center [564, 445] width 41 height 14
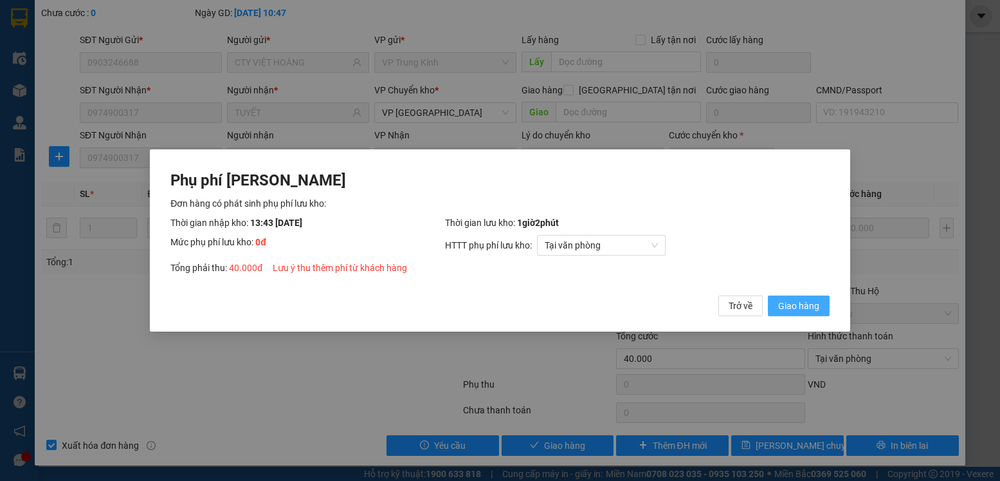
click at [818, 305] on span "Giao hàng" at bounding box center [798, 305] width 41 height 14
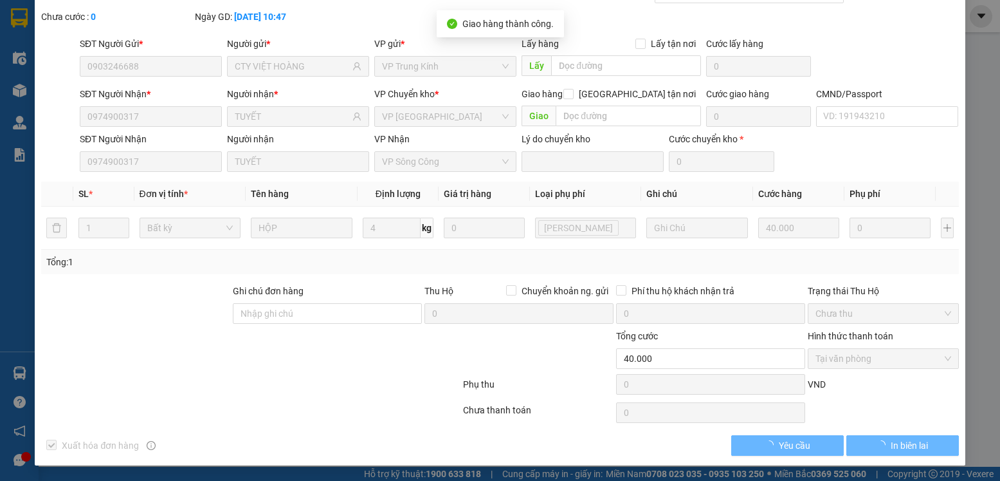
scroll to position [0, 0]
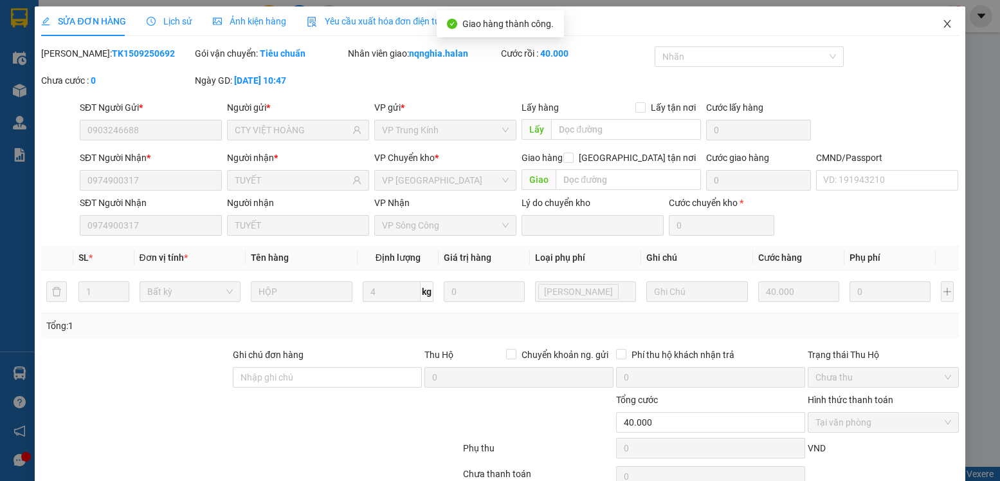
click at [944, 23] on icon "close" at bounding box center [947, 24] width 7 height 8
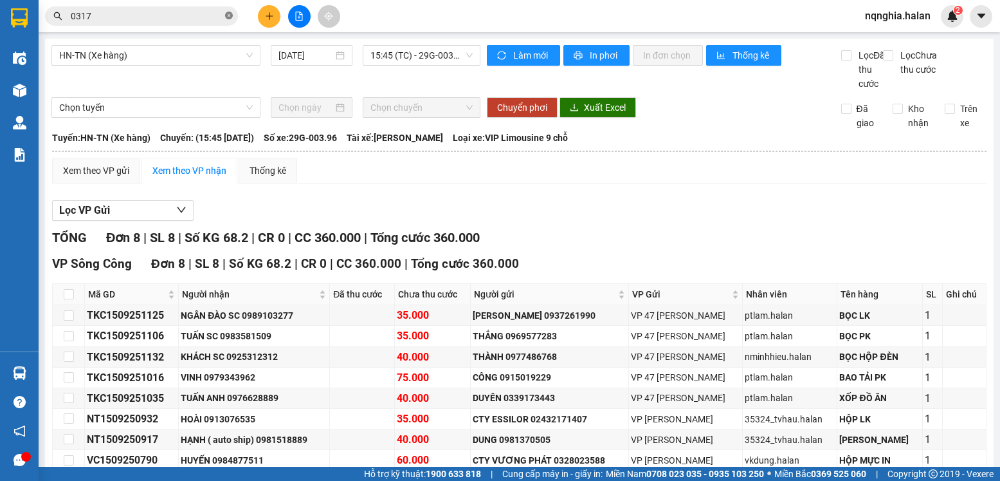
click at [229, 17] on icon "close-circle" at bounding box center [229, 16] width 8 height 8
click at [265, 19] on icon "plus" at bounding box center [269, 16] width 9 height 9
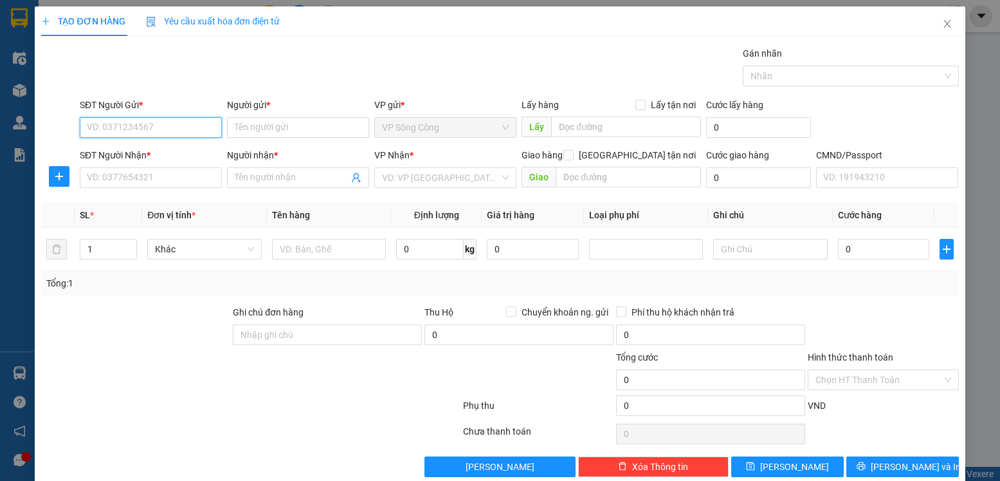
click at [176, 129] on input "SĐT Người Gửi *" at bounding box center [151, 127] width 142 height 21
click at [122, 154] on div "0979522005 - TÚ" at bounding box center [149, 153] width 125 height 14
type input "0979522005"
type input "TÚ"
type input "0979522005"
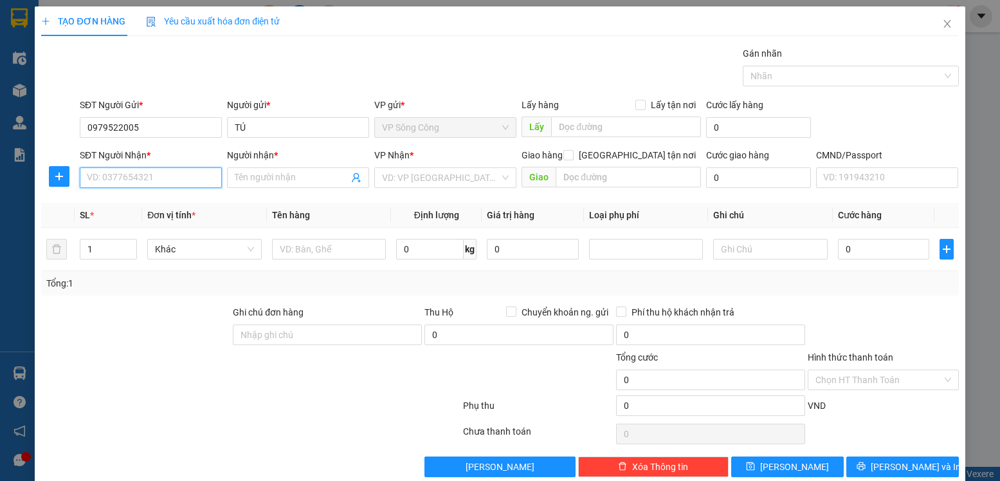
click at [120, 175] on input "SĐT Người Nhận *" at bounding box center [151, 177] width 142 height 21
click at [115, 203] on div "0902765566 - giang" at bounding box center [149, 203] width 125 height 14
type input "0902765566"
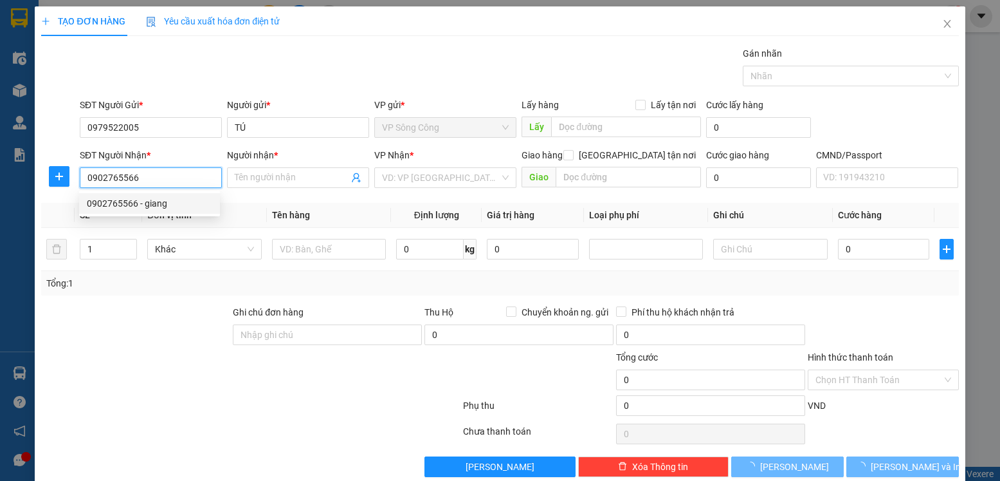
type input "giang"
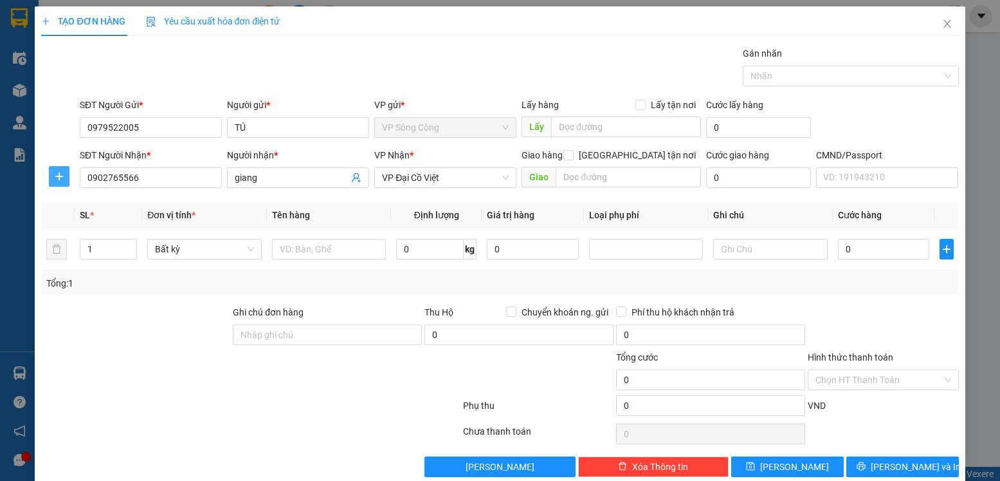
click at [52, 174] on span "plus" at bounding box center [59, 176] width 19 height 10
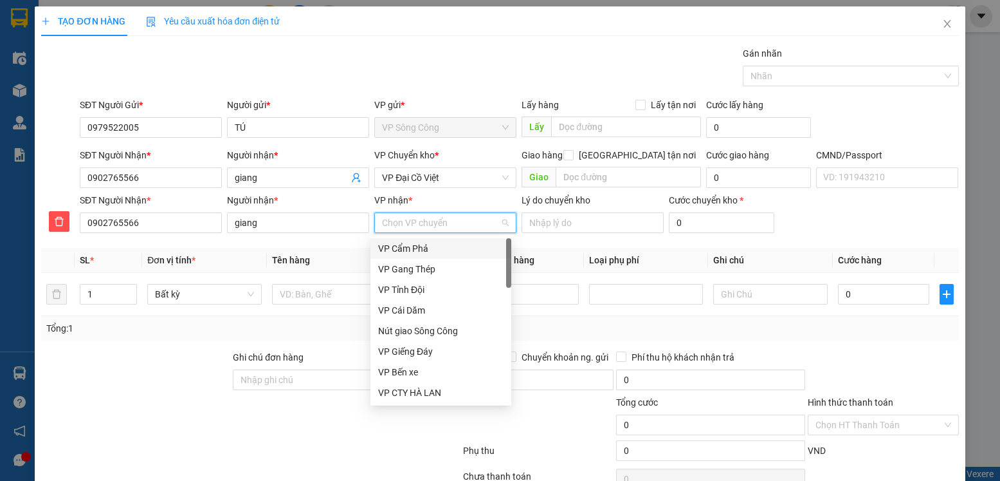
click at [419, 225] on input "VP nhận *" at bounding box center [441, 222] width 118 height 19
type input "da"
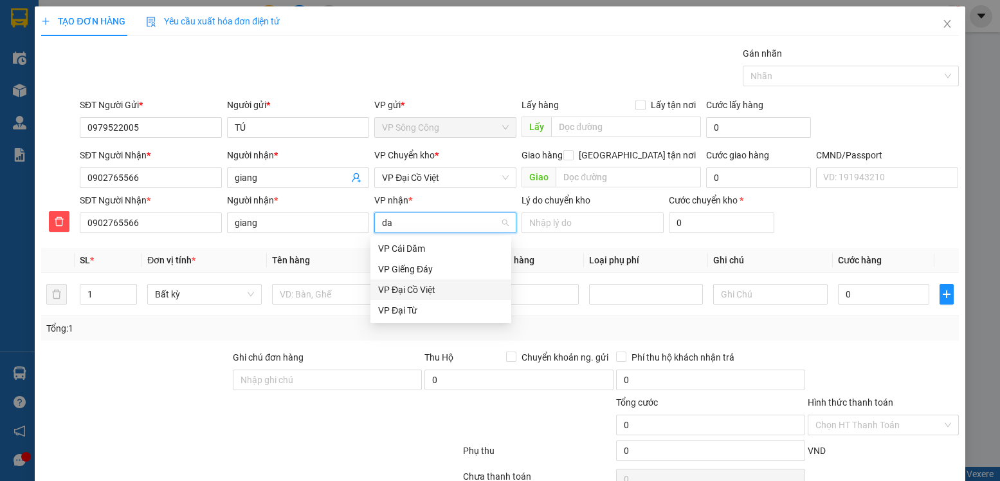
click at [407, 292] on div "VP Đại Cồ Việt" at bounding box center [440, 289] width 125 height 14
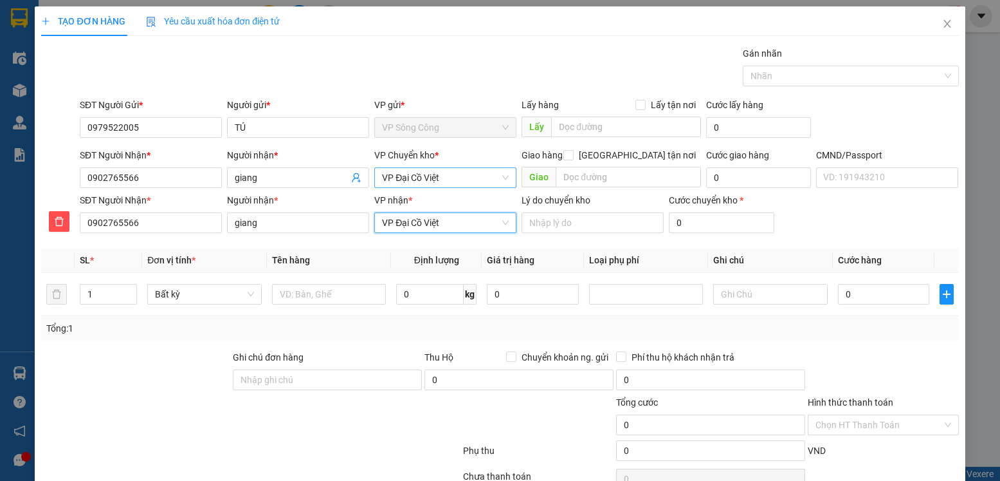
click at [447, 178] on span "VP Đại Cồ Việt" at bounding box center [445, 177] width 127 height 19
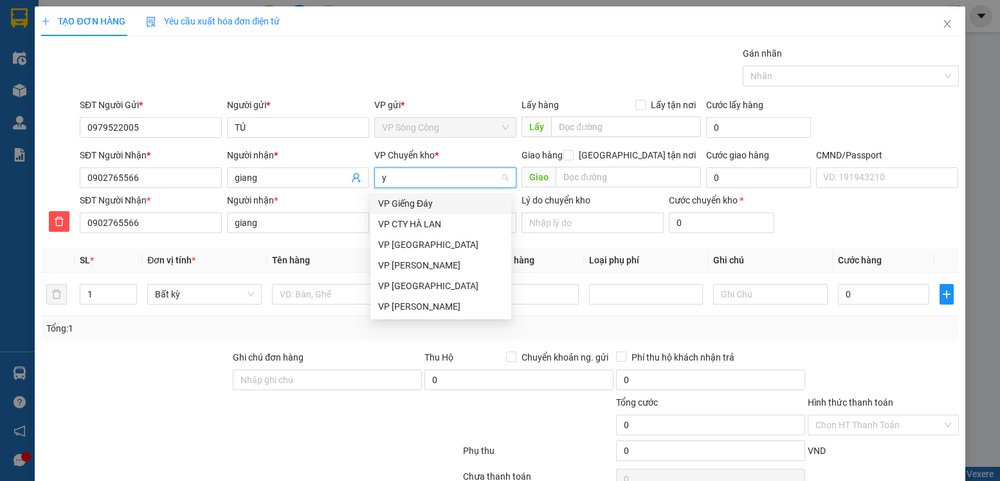
type input "yb"
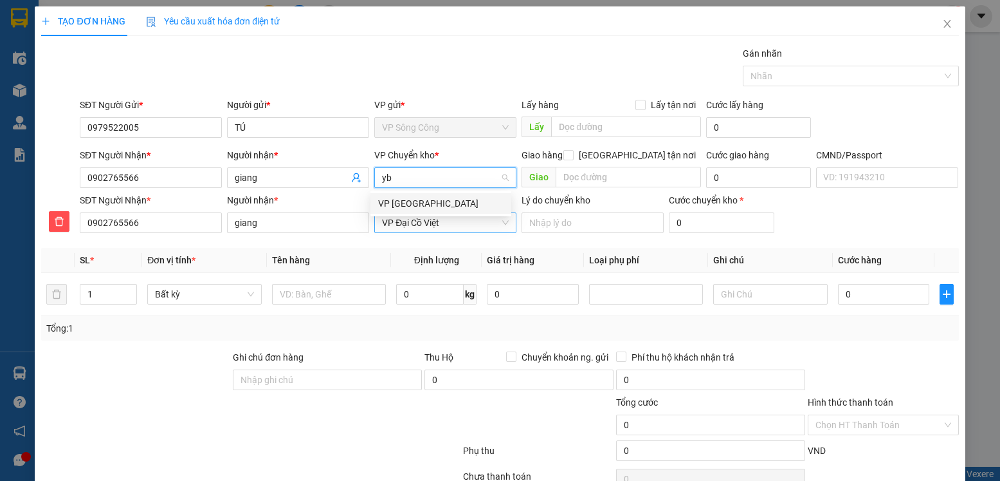
drag, startPoint x: 405, startPoint y: 202, endPoint x: 390, endPoint y: 227, distance: 29.1
click at [405, 205] on div "VP [GEOGRAPHIC_DATA]" at bounding box center [440, 203] width 125 height 14
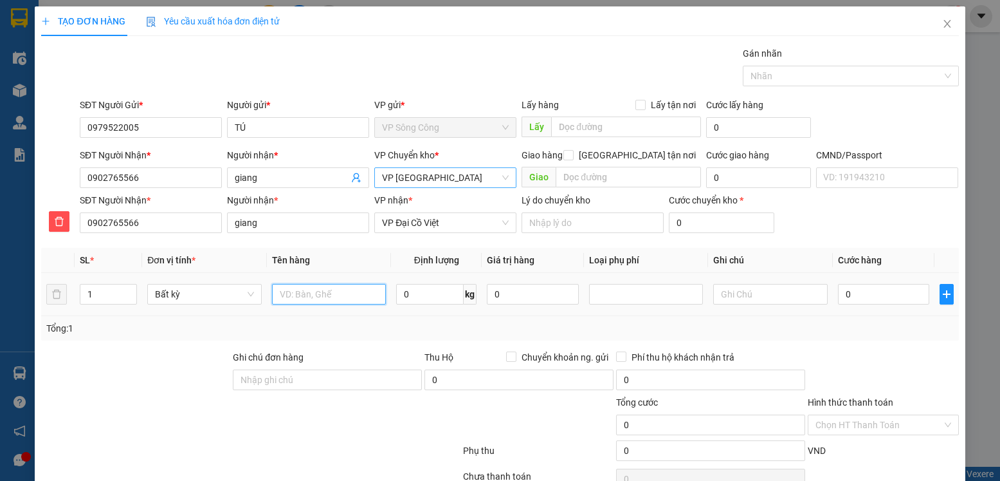
click at [322, 291] on input "text" at bounding box center [329, 294] width 115 height 21
type input "túi cúc gt"
click at [416, 288] on input "0" at bounding box center [430, 294] width 68 height 21
type input "0.2"
click at [868, 300] on input "0" at bounding box center [883, 294] width 91 height 21
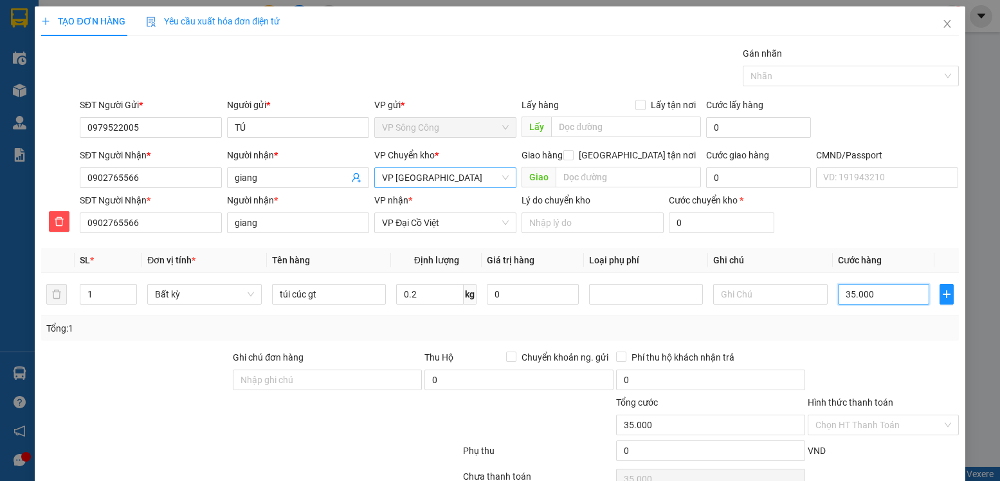
type input "35.000"
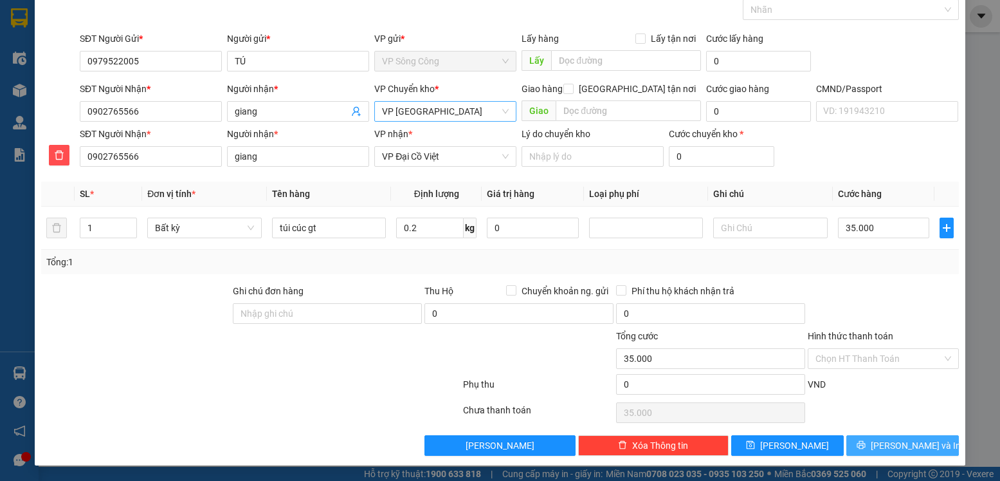
click at [889, 448] on span "[PERSON_NAME] và In" at bounding box center [916, 445] width 90 height 14
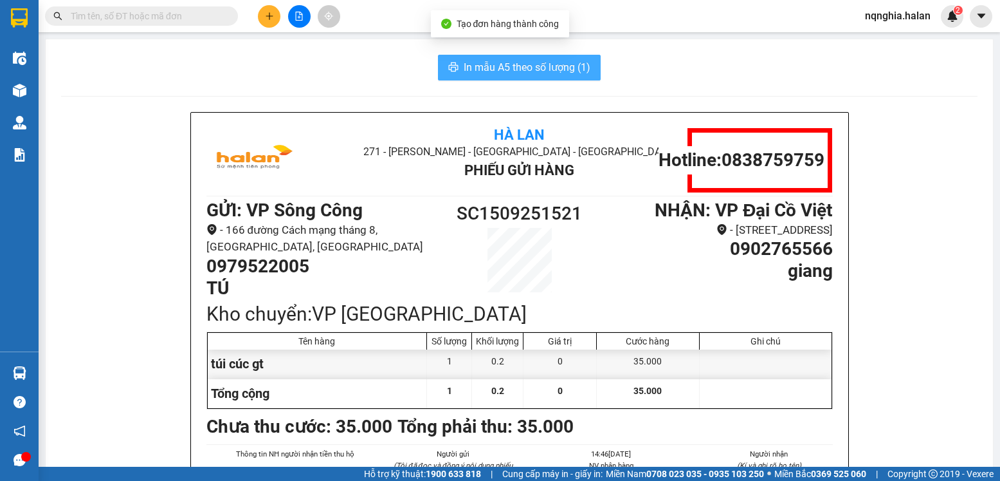
click at [542, 66] on span "In mẫu A5 theo số lượng (1)" at bounding box center [527, 67] width 127 height 16
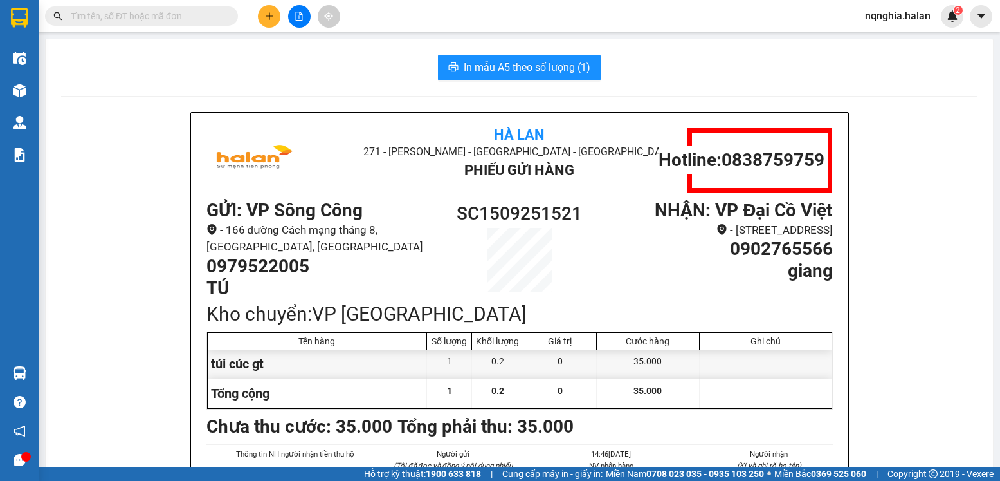
click at [906, 60] on div "In mẫu A5 theo số lượng (1)" at bounding box center [519, 68] width 917 height 26
click at [178, 16] on input "text" at bounding box center [147, 16] width 152 height 14
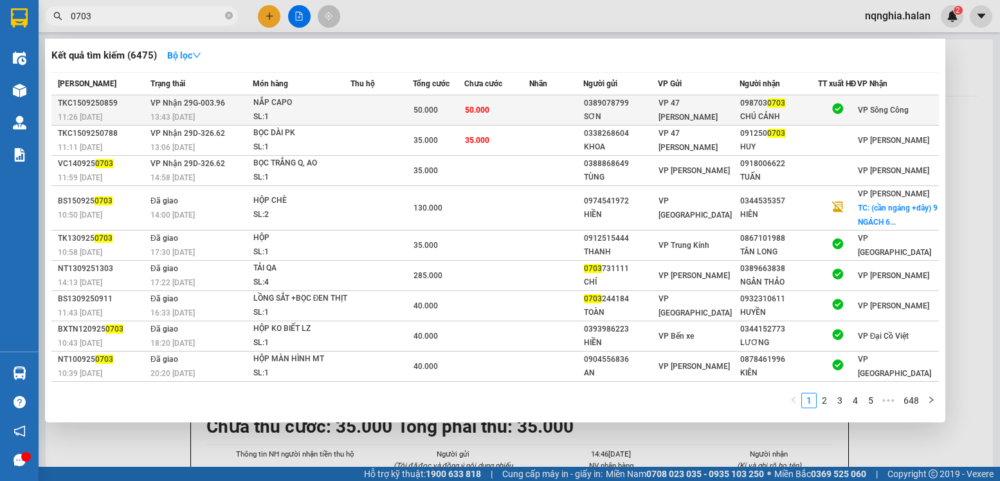
type input "0703"
click at [529, 109] on td "50.000" at bounding box center [496, 110] width 65 height 30
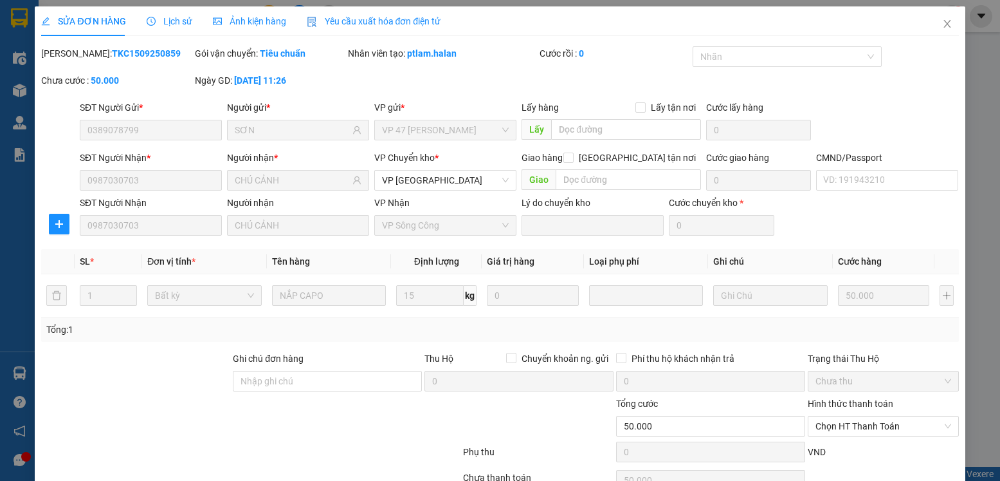
type input "0389078799"
type input "SƠN"
type input "0987030703"
type input "CHÚ CẢNH"
type input "50.000"
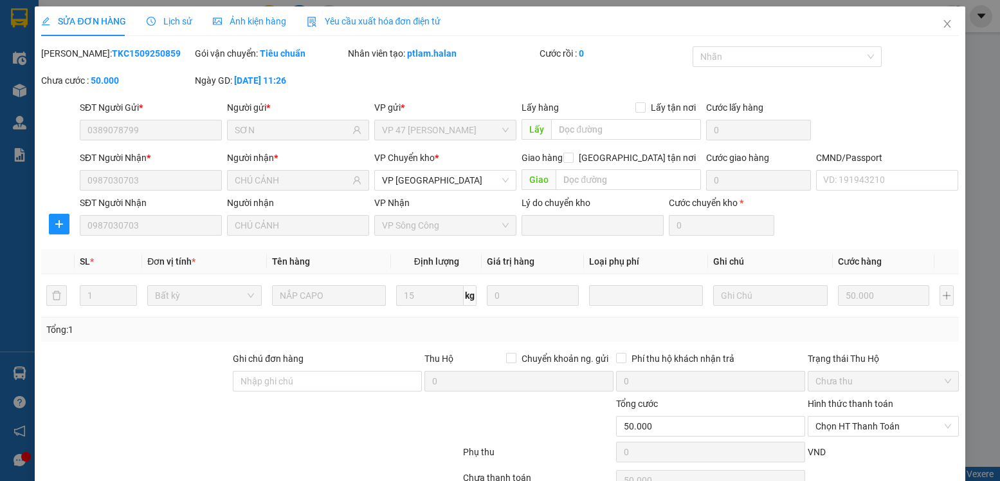
scroll to position [68, 0]
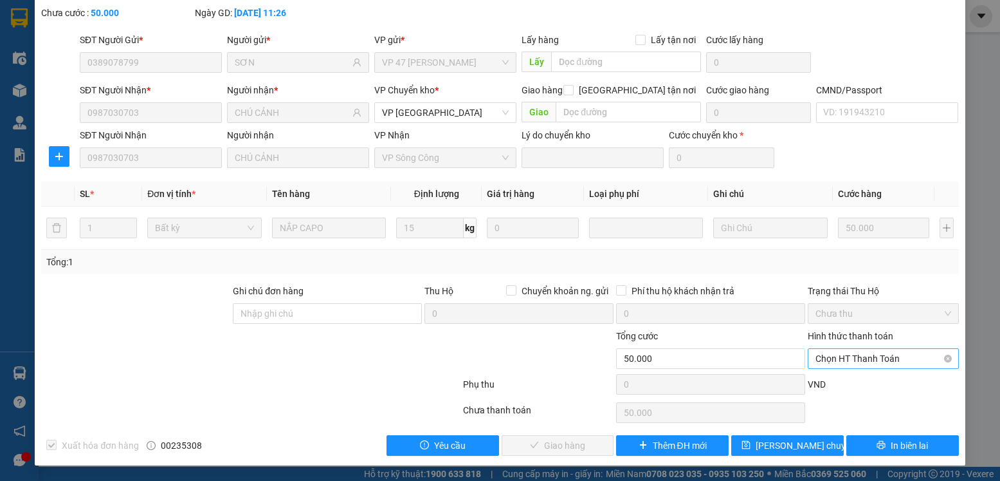
click at [892, 358] on span "Chọn HT Thanh Toán" at bounding box center [883, 358] width 135 height 19
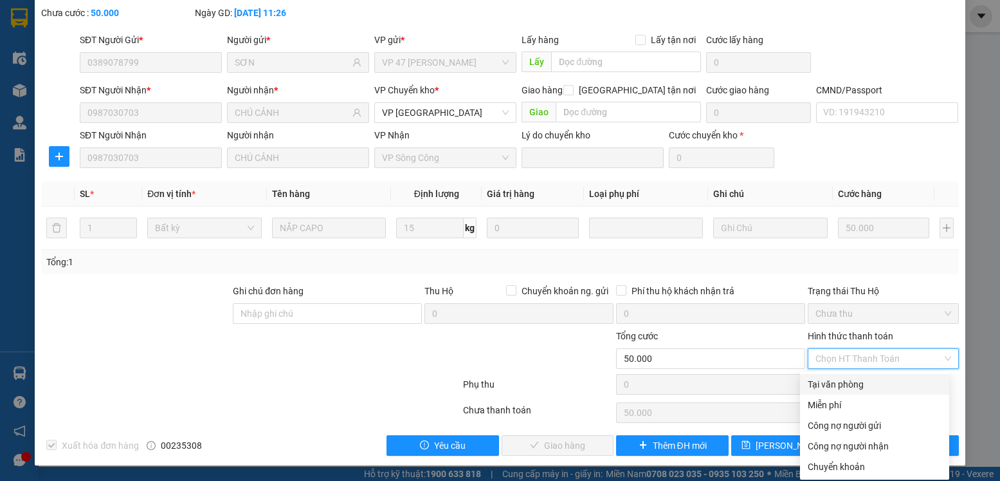
click at [832, 389] on div "Tại văn phòng" at bounding box center [875, 384] width 134 height 14
type input "0"
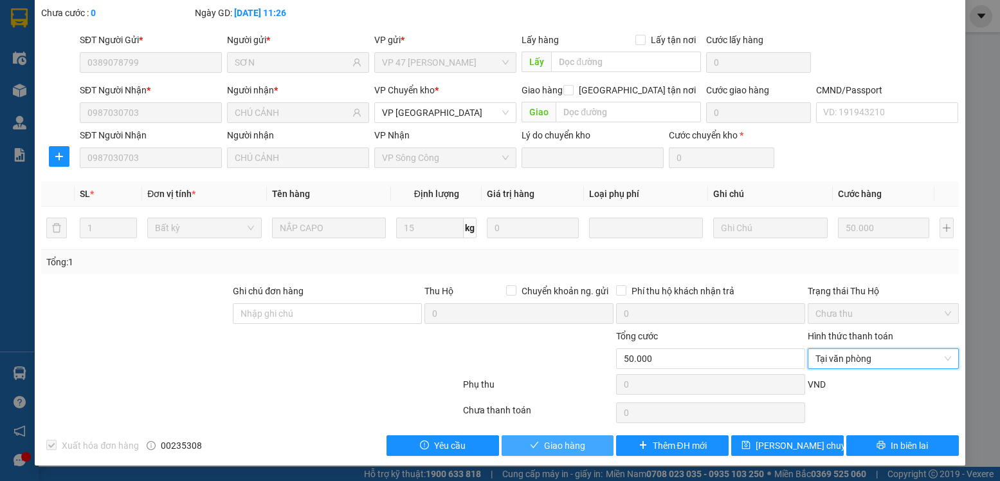
click at [572, 445] on span "Giao hàng" at bounding box center [564, 445] width 41 height 14
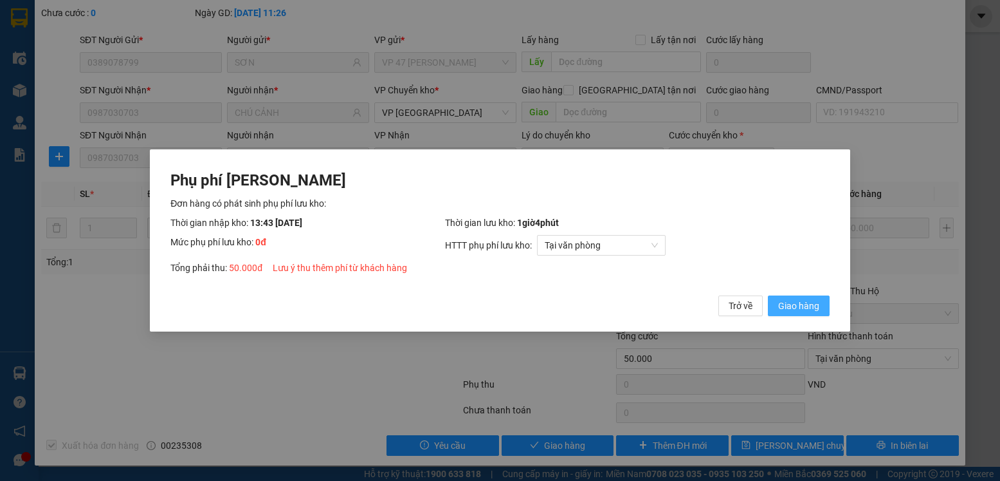
click at [789, 301] on span "Giao hàng" at bounding box center [798, 305] width 41 height 14
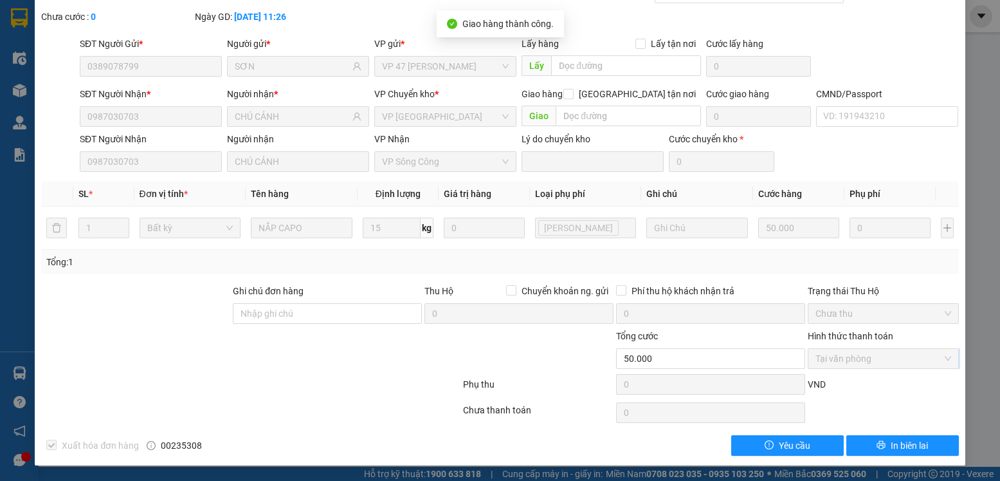
scroll to position [0, 0]
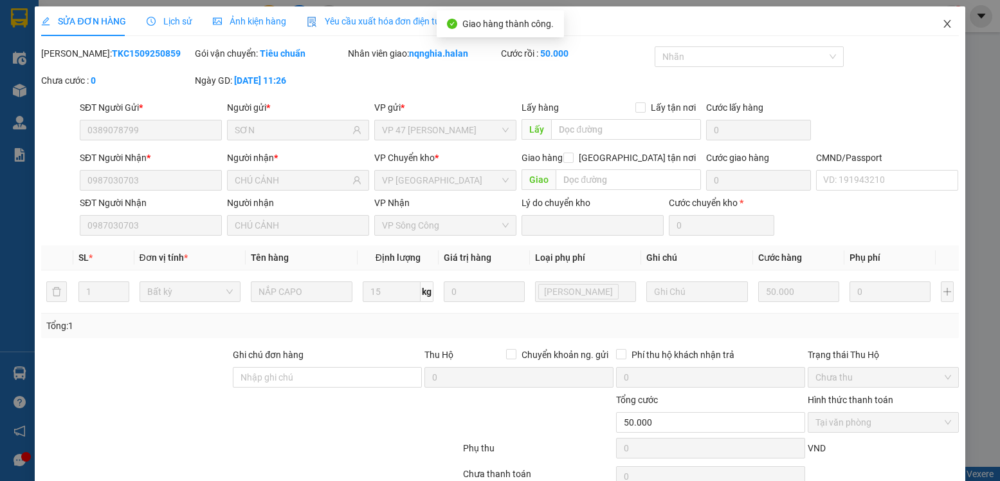
click at [944, 25] on icon "close" at bounding box center [947, 24] width 7 height 8
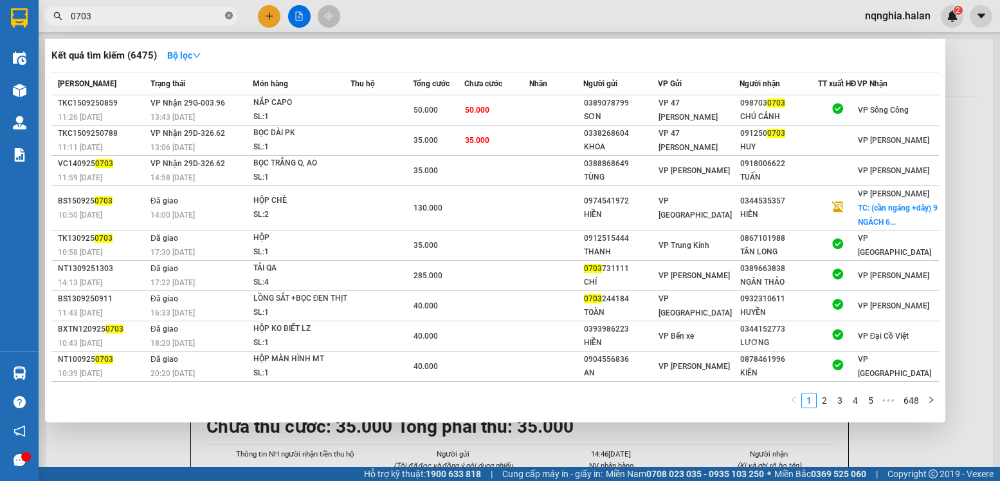
click at [225, 17] on icon "close-circle" at bounding box center [229, 16] width 8 height 8
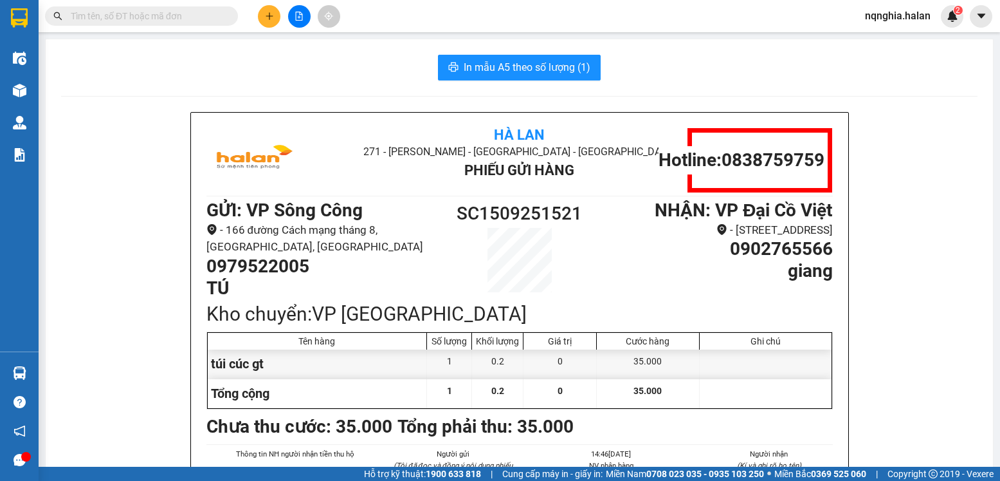
click at [167, 17] on input "text" at bounding box center [147, 16] width 152 height 14
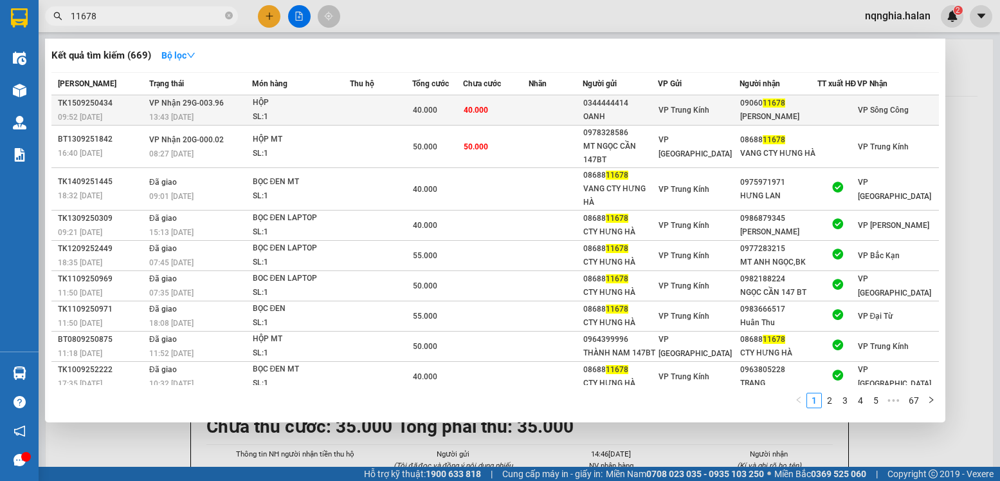
type input "11678"
click at [548, 113] on td at bounding box center [556, 110] width 54 height 30
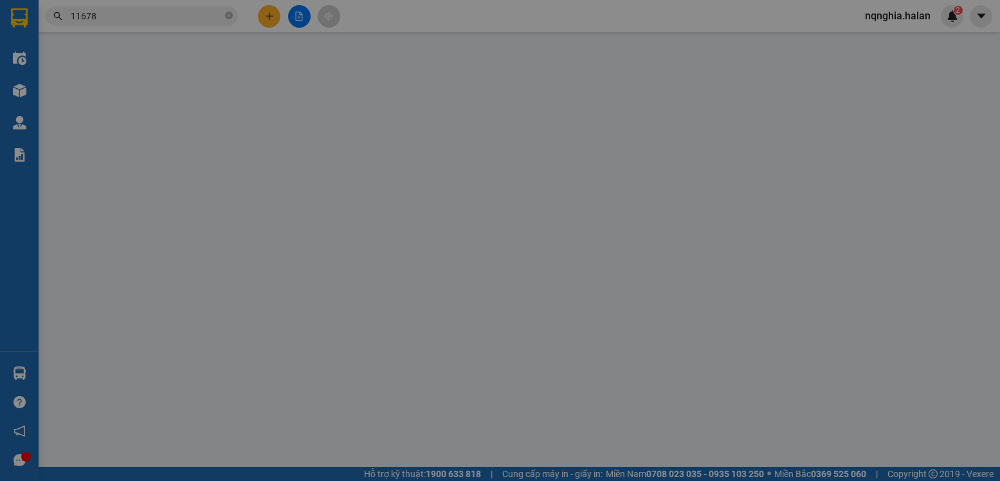
type input "0344444414"
type input "OANH"
type input "0906011678"
type input "Bảo Bảo"
type input "40.000"
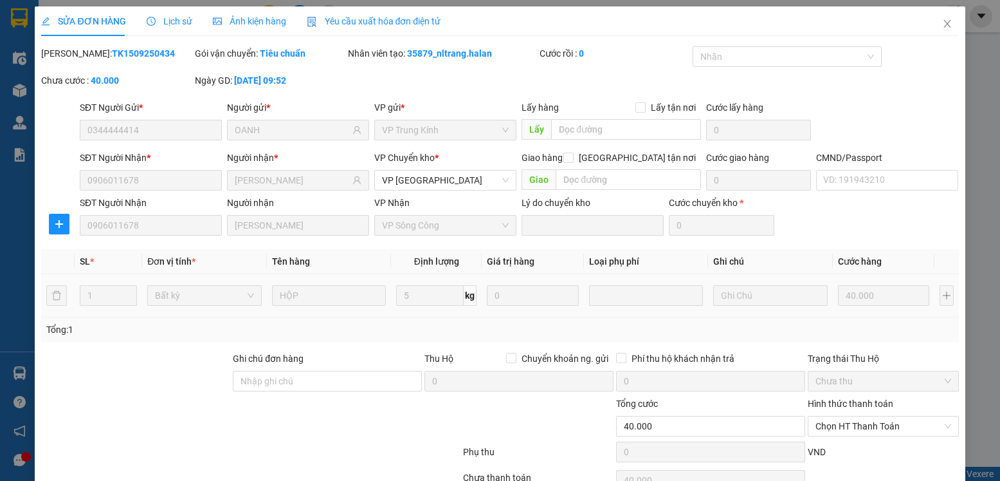
scroll to position [68, 0]
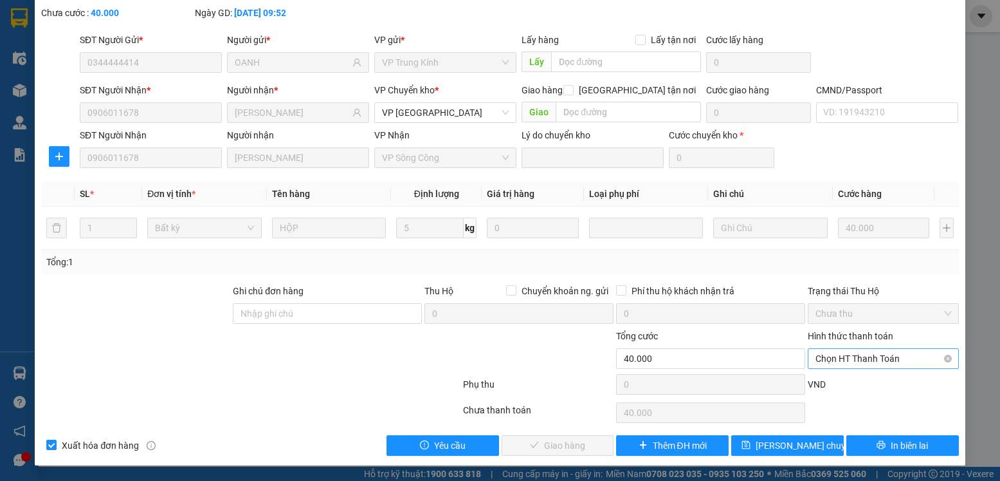
click at [894, 361] on span "Chọn HT Thanh Toán" at bounding box center [883, 358] width 135 height 19
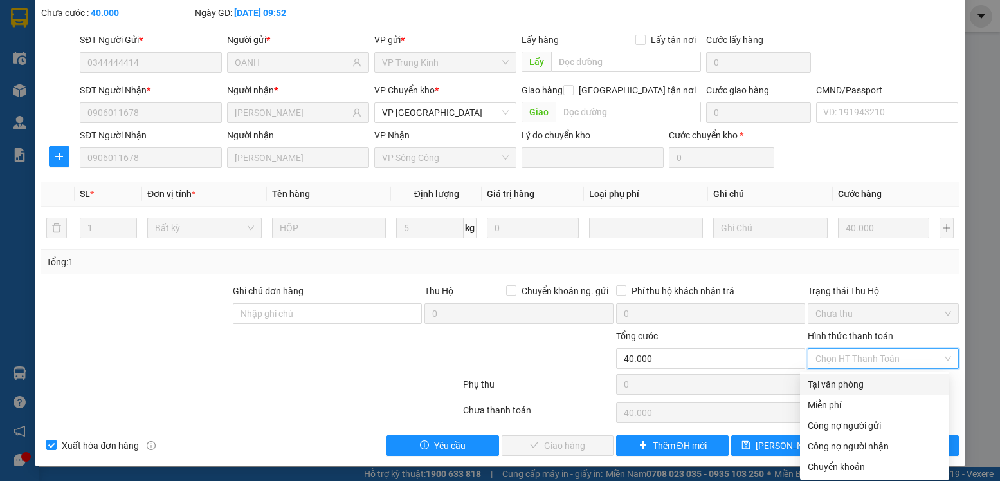
click at [849, 386] on div "Tại văn phòng" at bounding box center [875, 384] width 134 height 14
type input "0"
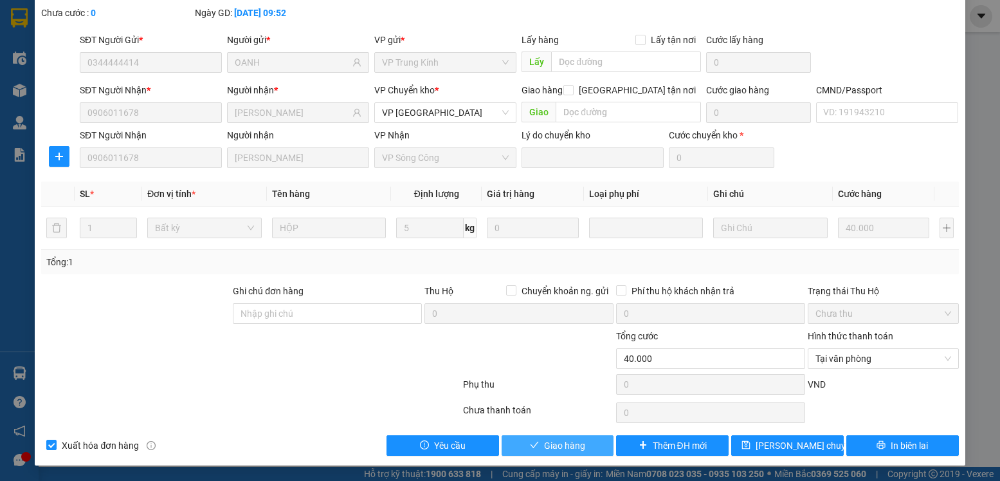
click at [544, 445] on span "Giao hàng" at bounding box center [564, 445] width 41 height 14
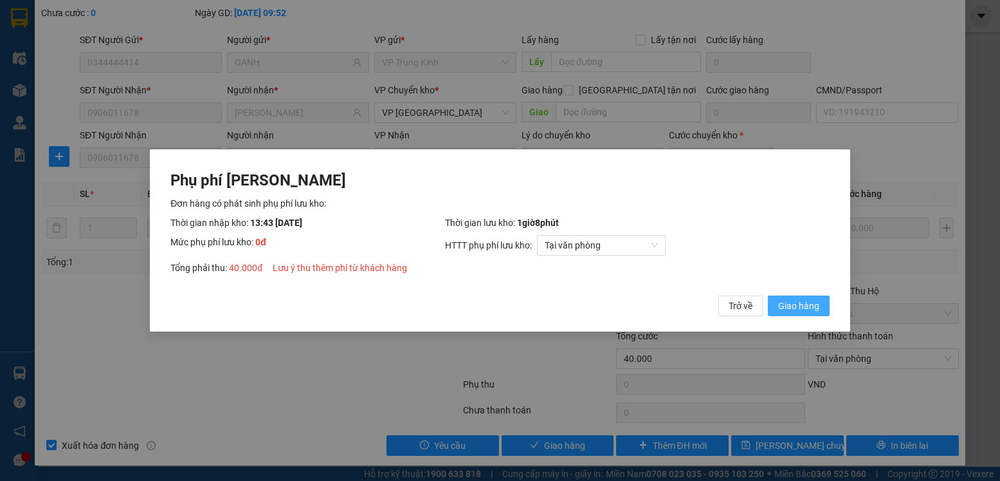
click at [789, 308] on span "Giao hàng" at bounding box center [798, 305] width 41 height 14
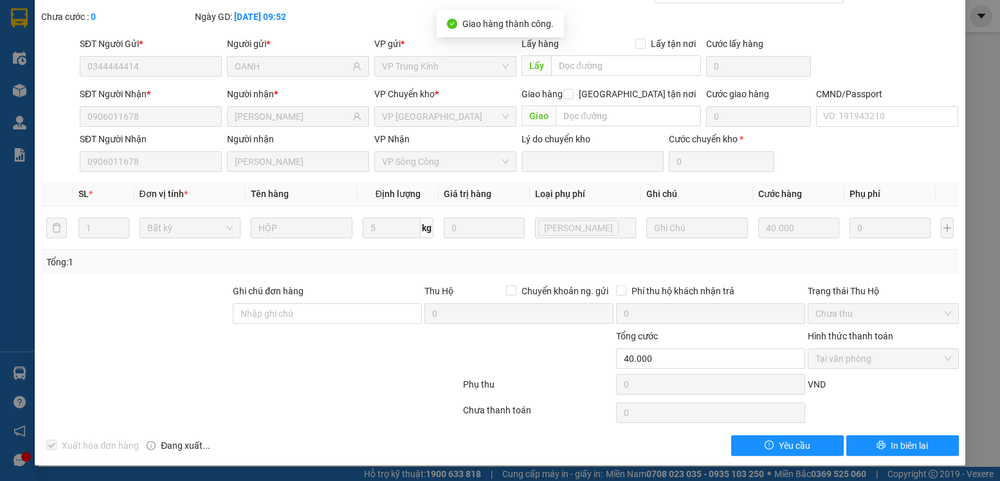
scroll to position [0, 0]
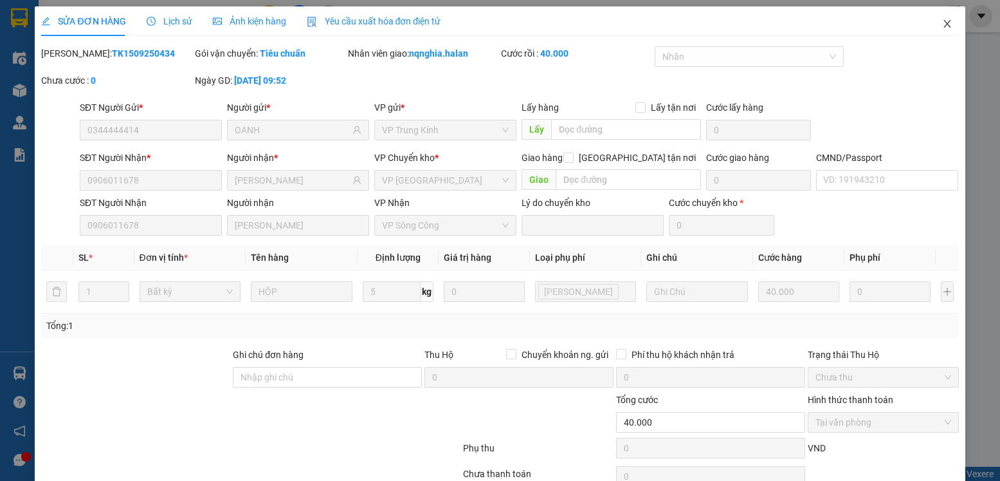
click at [942, 25] on icon "close" at bounding box center [947, 24] width 10 height 10
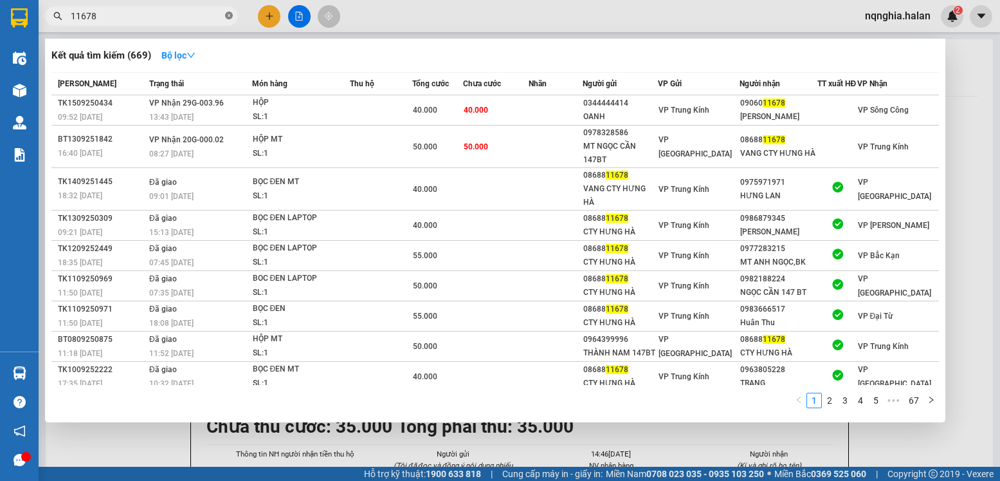
click at [228, 12] on span at bounding box center [229, 16] width 8 height 12
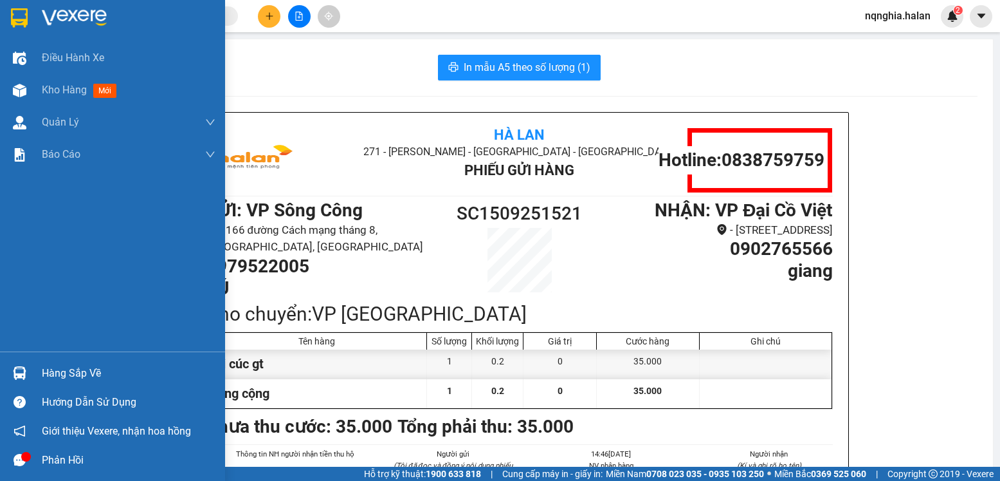
click at [82, 366] on div "Hàng sắp về" at bounding box center [129, 372] width 174 height 19
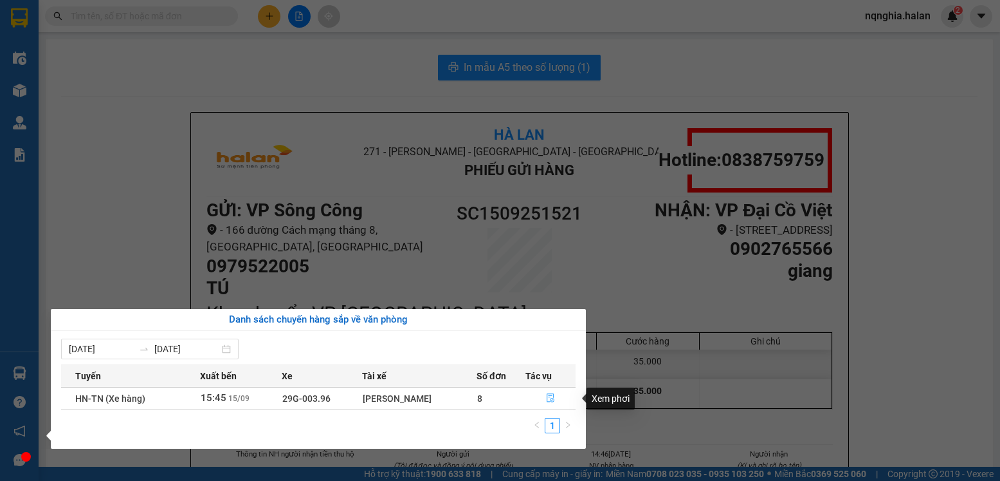
click at [549, 394] on icon "file-done" at bounding box center [550, 397] width 9 height 9
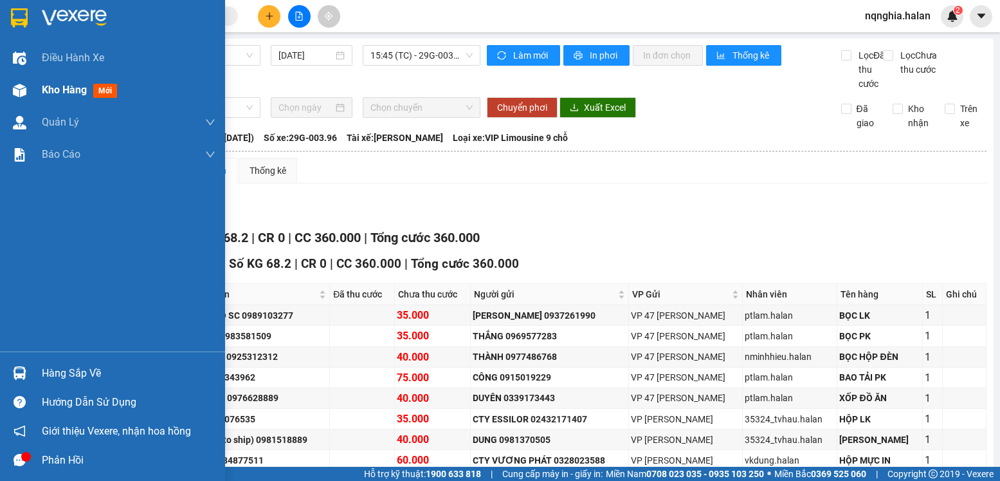
click at [49, 88] on span "Kho hàng" at bounding box center [64, 90] width 45 height 12
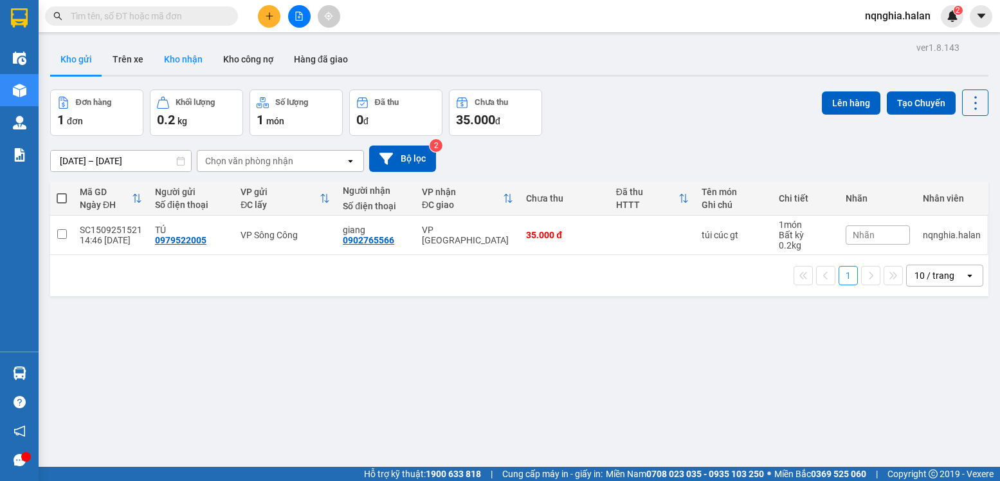
click at [181, 57] on button "Kho nhận" at bounding box center [183, 59] width 59 height 31
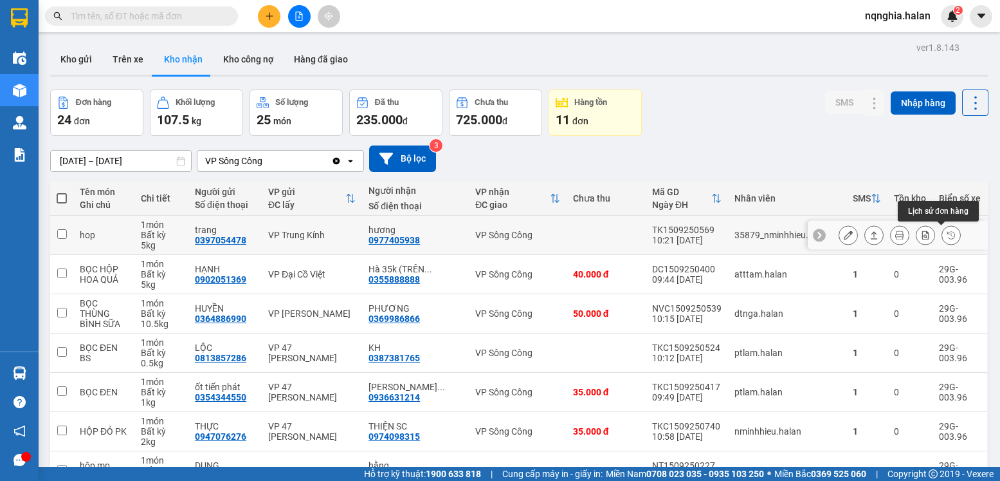
click at [948, 235] on icon at bounding box center [952, 235] width 8 height 8
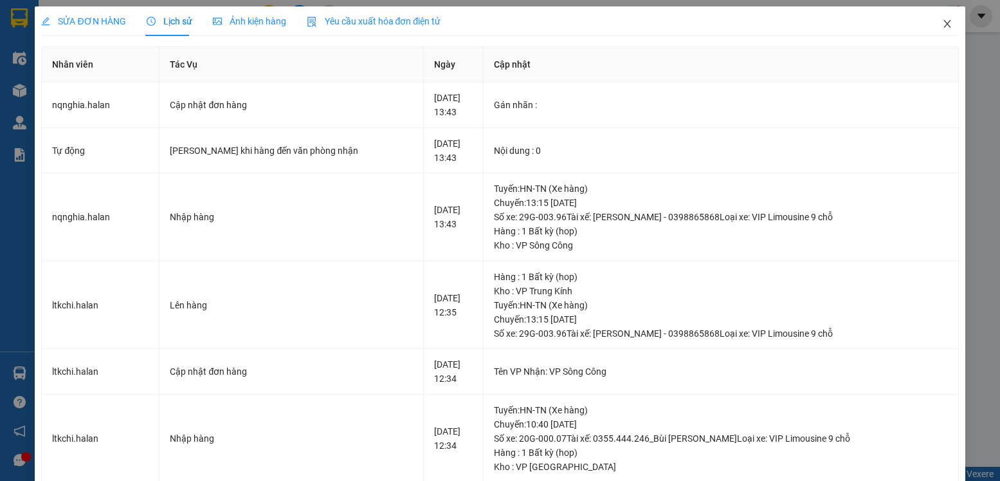
click at [944, 26] on icon "close" at bounding box center [947, 24] width 7 height 8
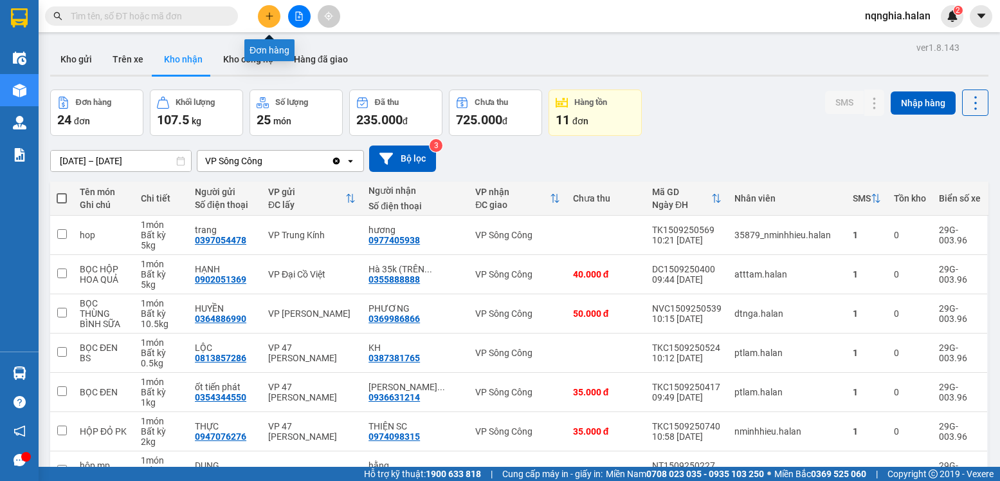
click at [265, 15] on icon "plus" at bounding box center [269, 16] width 9 height 9
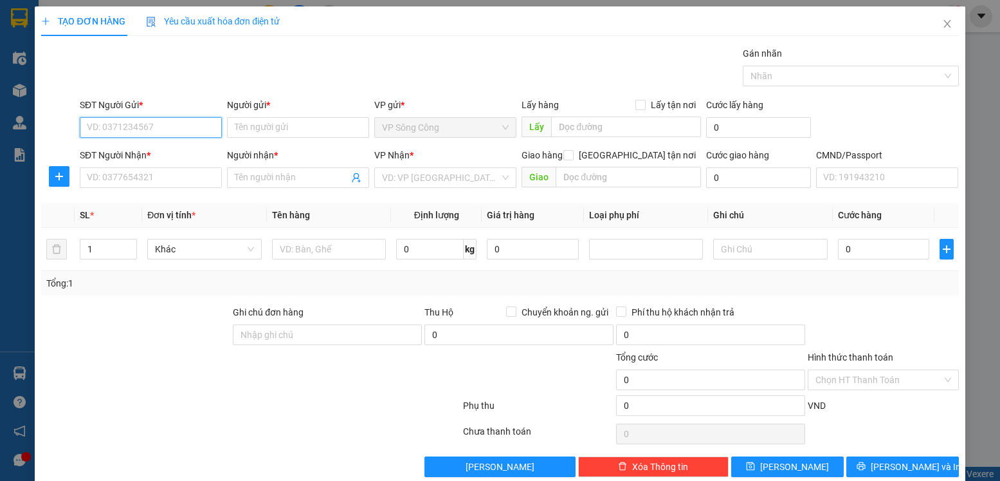
click at [140, 127] on input "SĐT Người Gửi *" at bounding box center [151, 127] width 142 height 21
click at [188, 147] on div "0967628889 - NHUNG, SHOP BABY SONGCONG" at bounding box center [183, 153] width 193 height 14
type input "0967628889"
type input "NHUNG, SHOP BABY SONGCONG"
type input "0967628889"
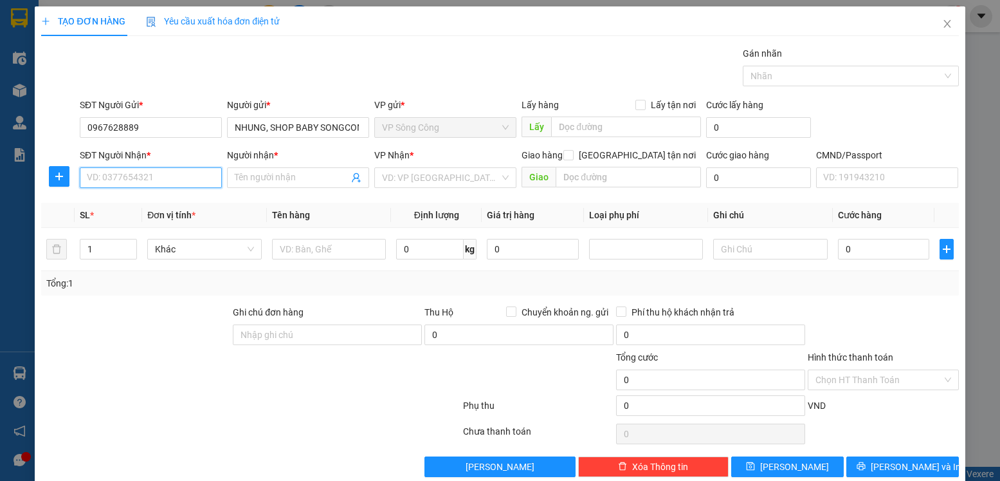
click at [156, 180] on input "SĐT Người Nhận *" at bounding box center [151, 177] width 142 height 21
type input "0898935559"
click at [128, 199] on div "0898935559 - [PERSON_NAME]" at bounding box center [150, 203] width 127 height 14
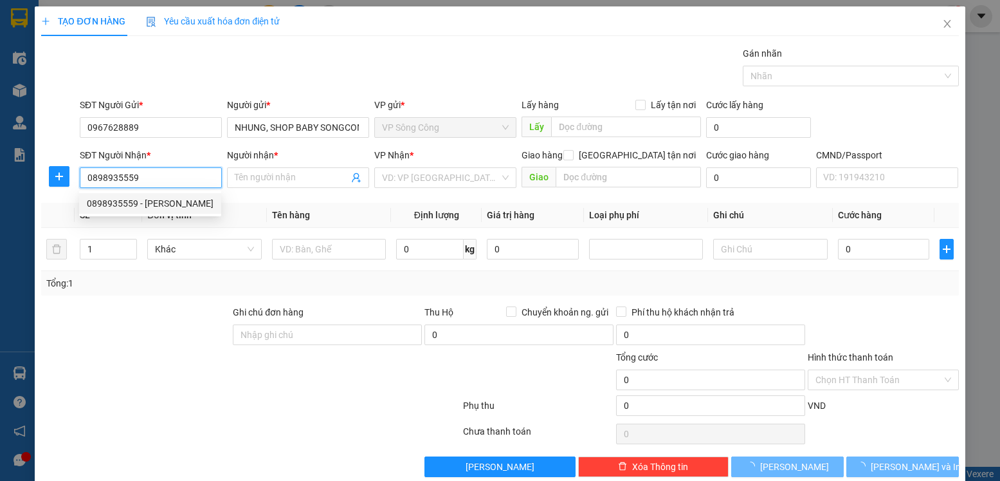
type input "VÂN"
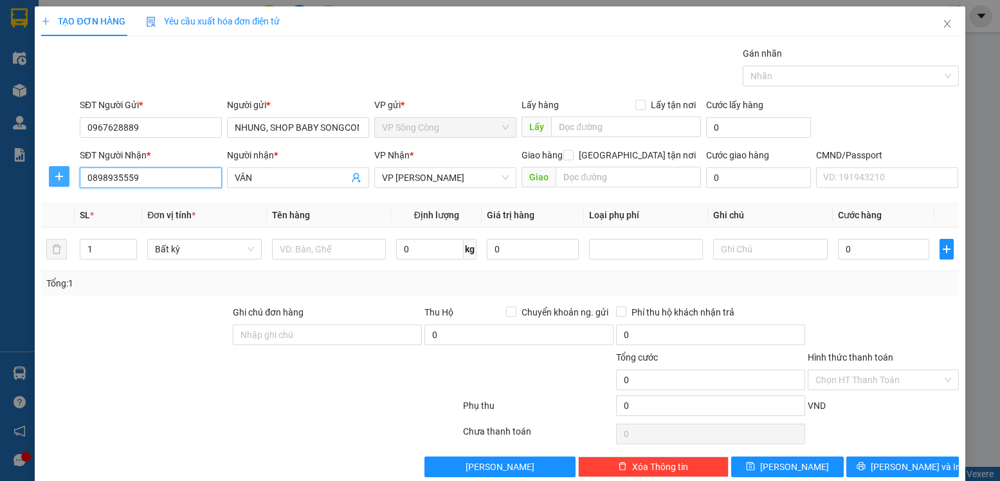
type input "0898935559"
click at [55, 177] on icon "plus" at bounding box center [59, 176] width 10 height 10
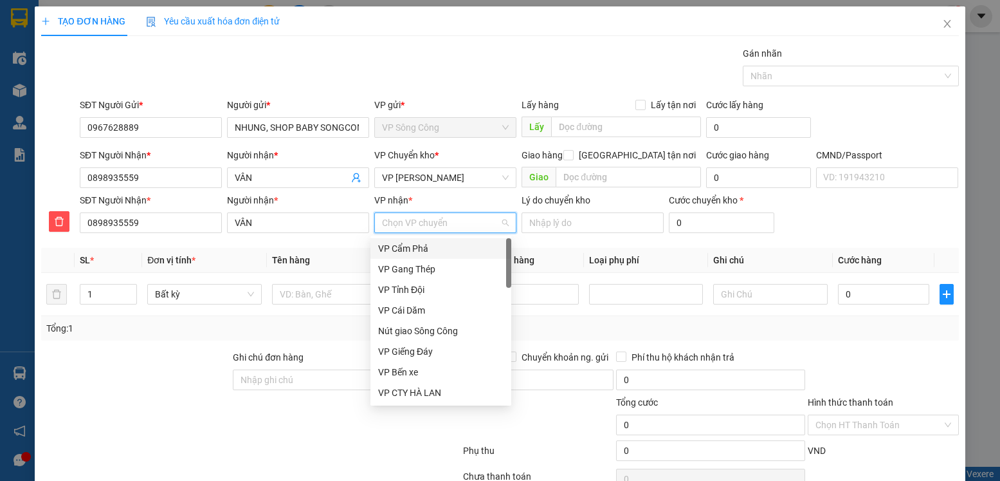
click at [417, 225] on input "VP nhận *" at bounding box center [441, 222] width 118 height 19
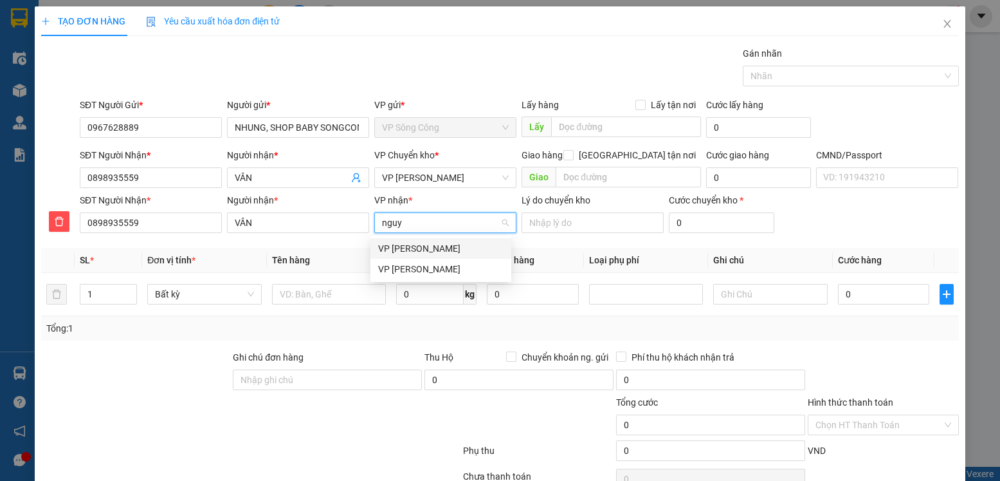
type input "nguye"
click at [407, 275] on div "VP [PERSON_NAME]" at bounding box center [440, 269] width 125 height 14
click at [467, 176] on span "VP [PERSON_NAME]" at bounding box center [445, 177] width 127 height 19
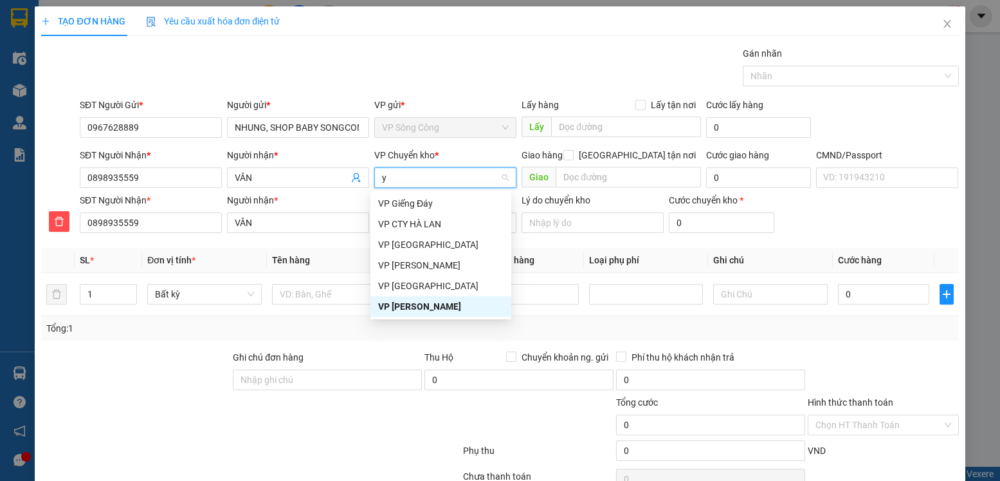
type input "yb"
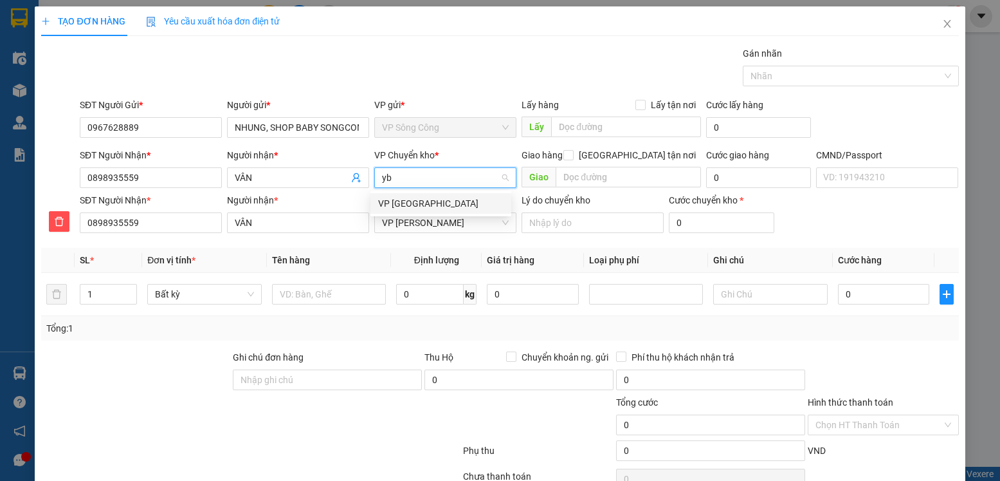
click at [416, 197] on div "VP [GEOGRAPHIC_DATA]" at bounding box center [440, 203] width 125 height 14
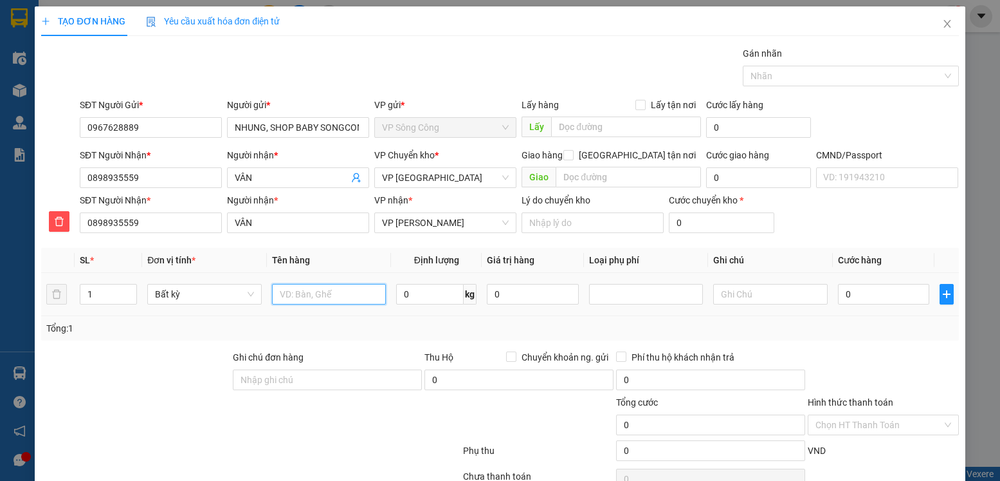
click at [317, 294] on input "text" at bounding box center [329, 294] width 115 height 21
type input "bọc hộp vàng tpcn"
click at [416, 290] on input "0" at bounding box center [430, 294] width 68 height 21
type input "20"
click at [870, 295] on input "0" at bounding box center [883, 294] width 91 height 21
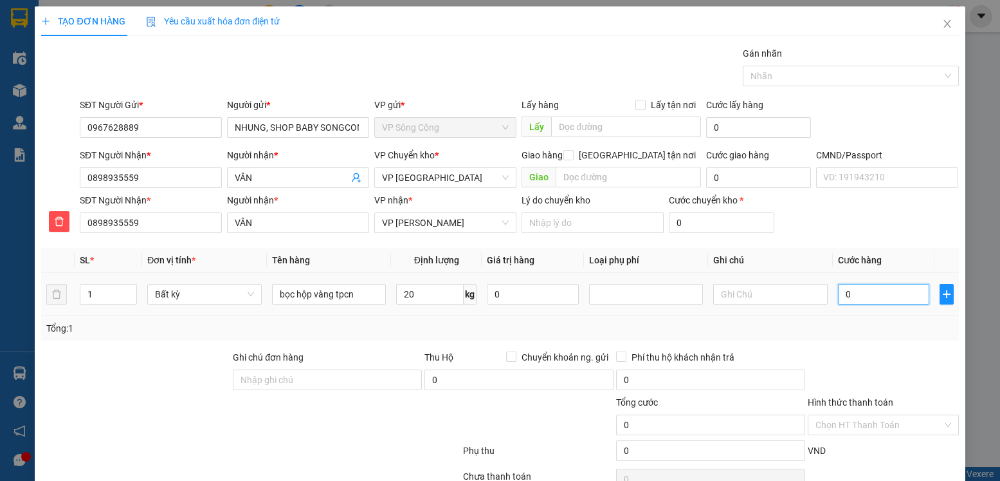
type input "60.000"
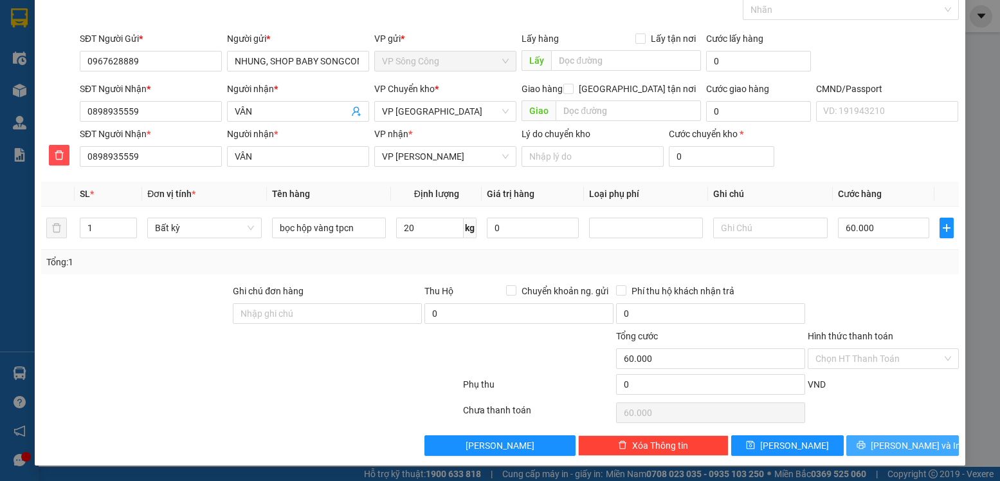
click at [903, 439] on span "Lưu và In" at bounding box center [916, 445] width 90 height 14
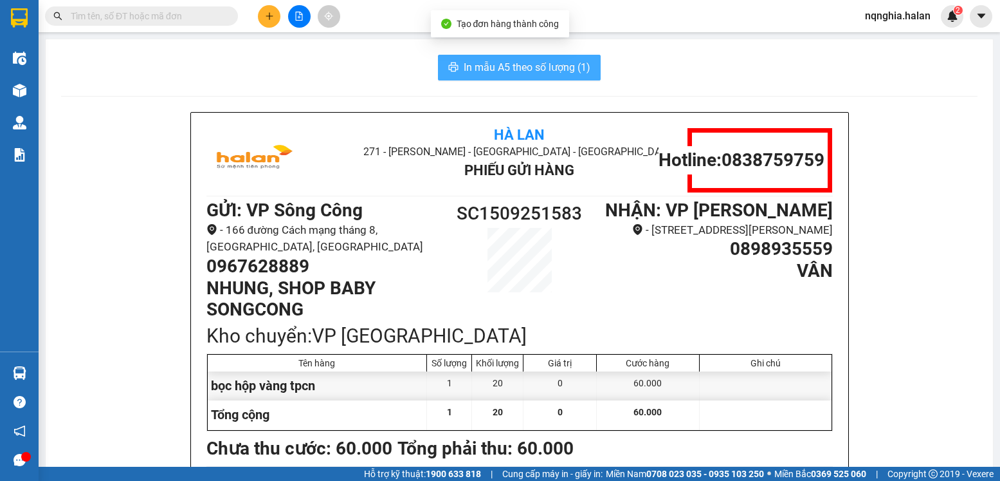
click at [569, 68] on span "In mẫu A5 theo số lượng (1)" at bounding box center [527, 67] width 127 height 16
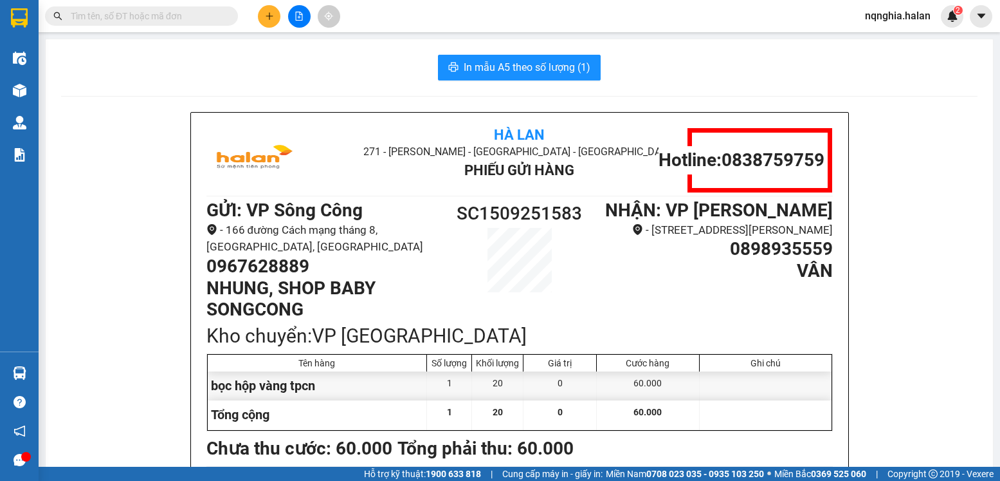
click at [169, 15] on input "text" at bounding box center [147, 16] width 152 height 14
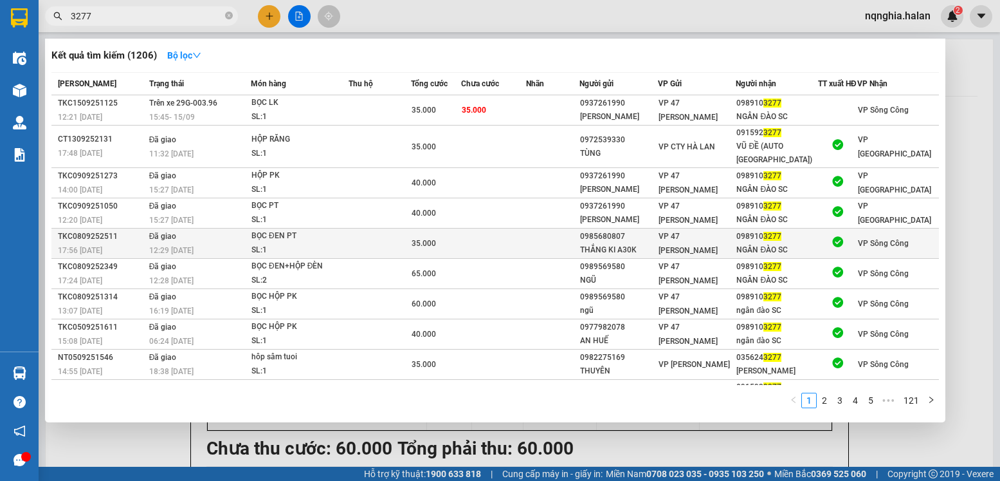
type input "3277"
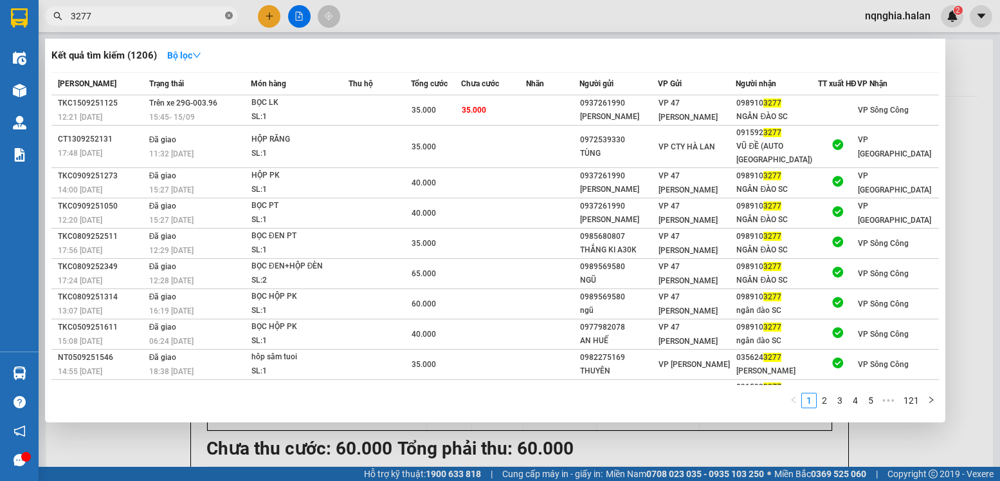
click at [230, 19] on icon "close-circle" at bounding box center [229, 16] width 8 height 8
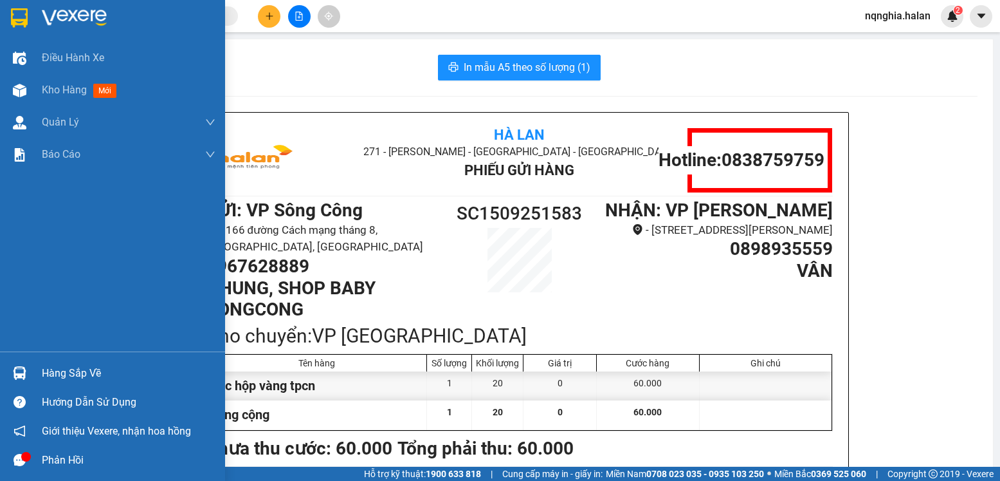
click at [86, 373] on div "Hàng sắp về" at bounding box center [129, 372] width 174 height 19
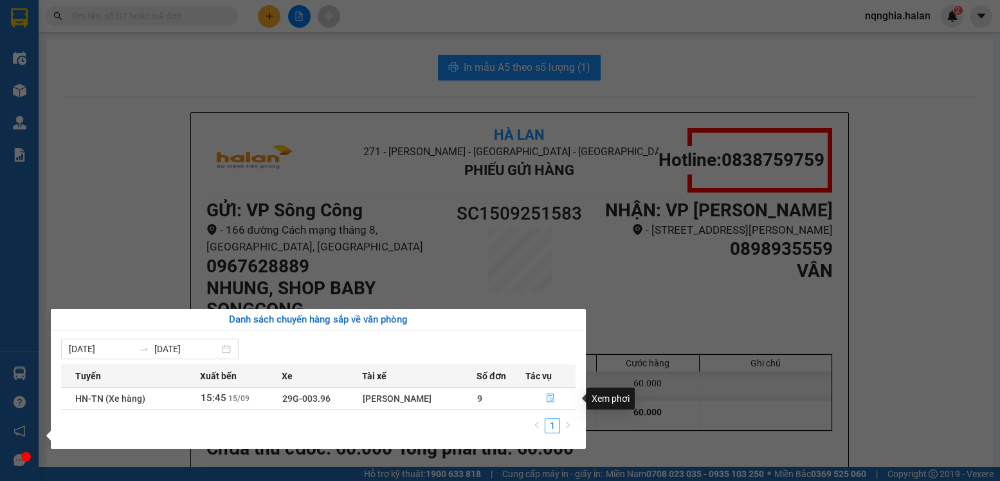
click at [553, 392] on button "button" at bounding box center [550, 398] width 49 height 21
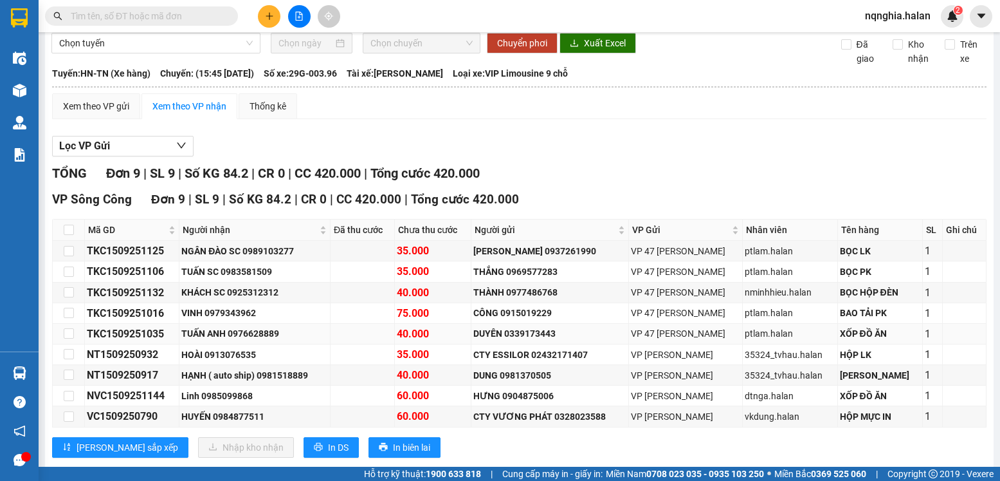
scroll to position [106, 0]
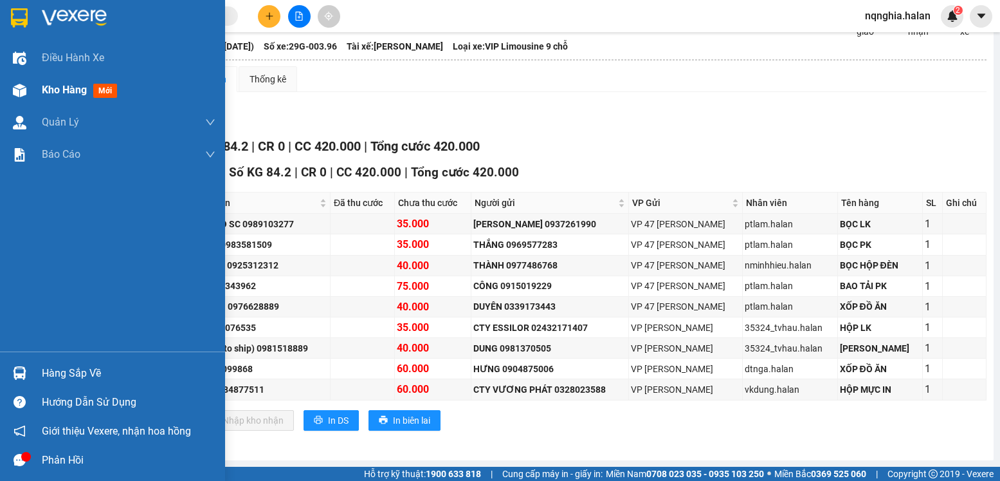
click at [49, 93] on span "Kho hàng" at bounding box center [64, 90] width 45 height 12
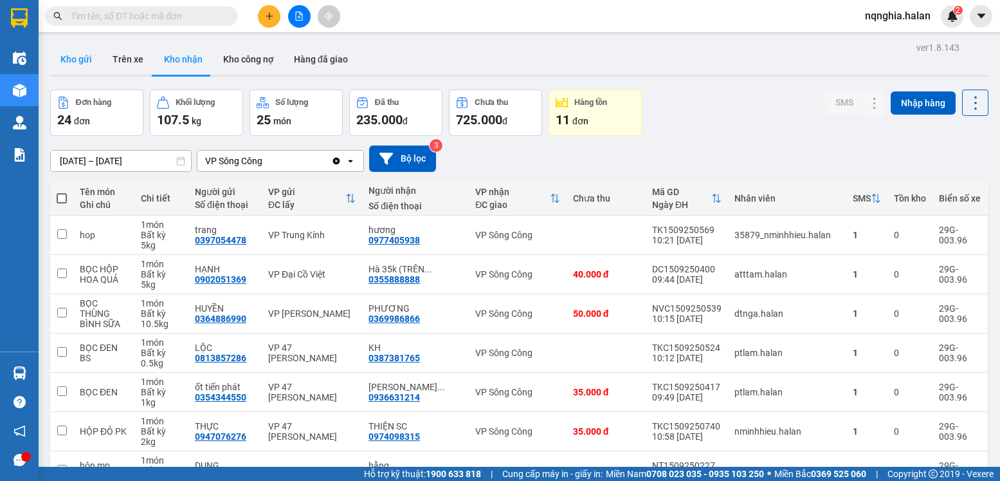
click at [74, 63] on button "Kho gửi" at bounding box center [76, 59] width 52 height 31
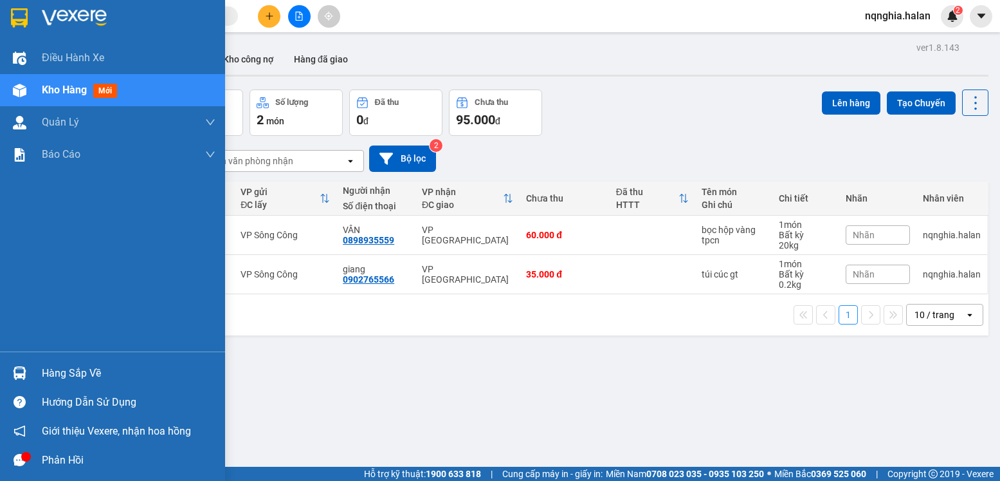
click at [58, 377] on div "Hàng sắp về" at bounding box center [129, 372] width 174 height 19
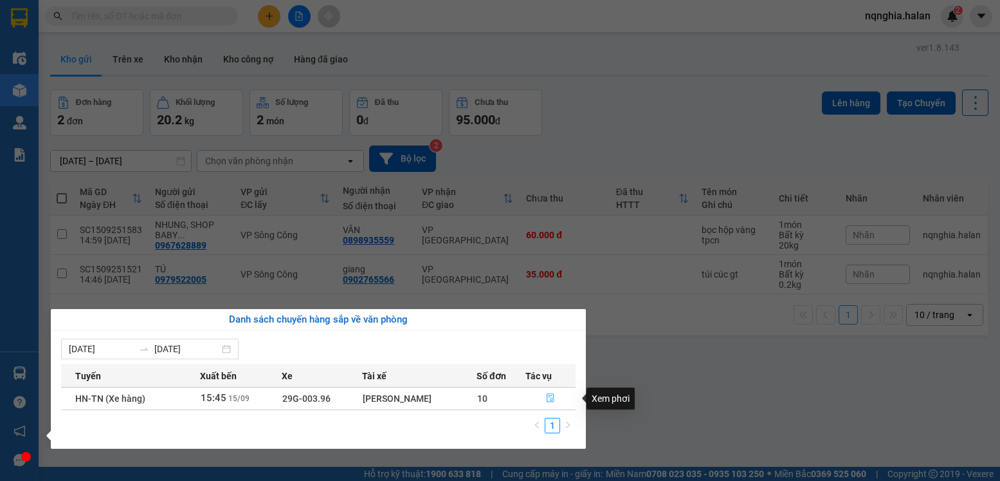
click at [551, 396] on icon "file-done" at bounding box center [550, 397] width 9 height 9
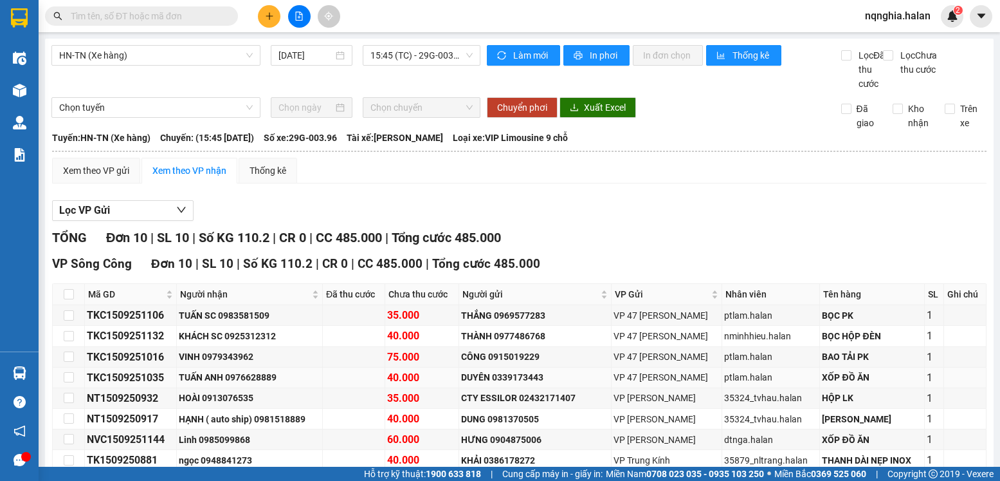
scroll to position [126, 0]
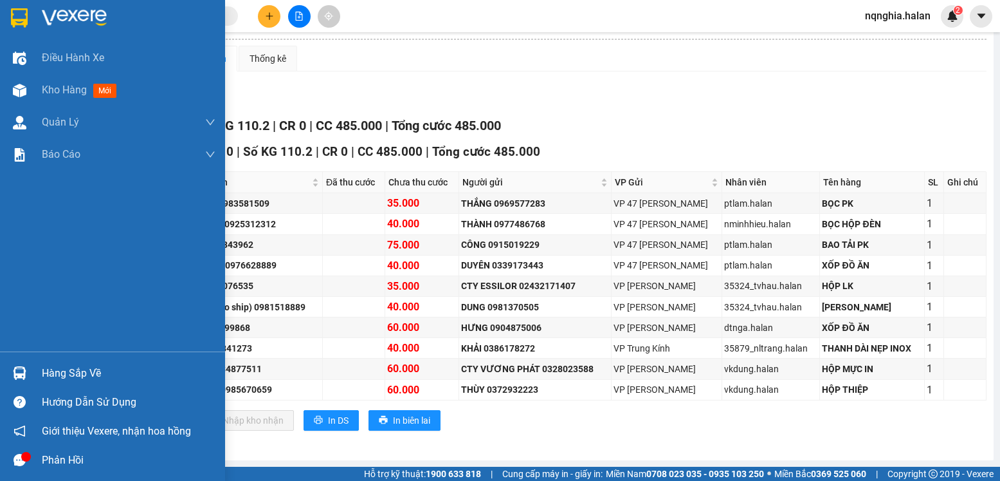
click at [65, 374] on div "Hàng sắp về" at bounding box center [129, 372] width 174 height 19
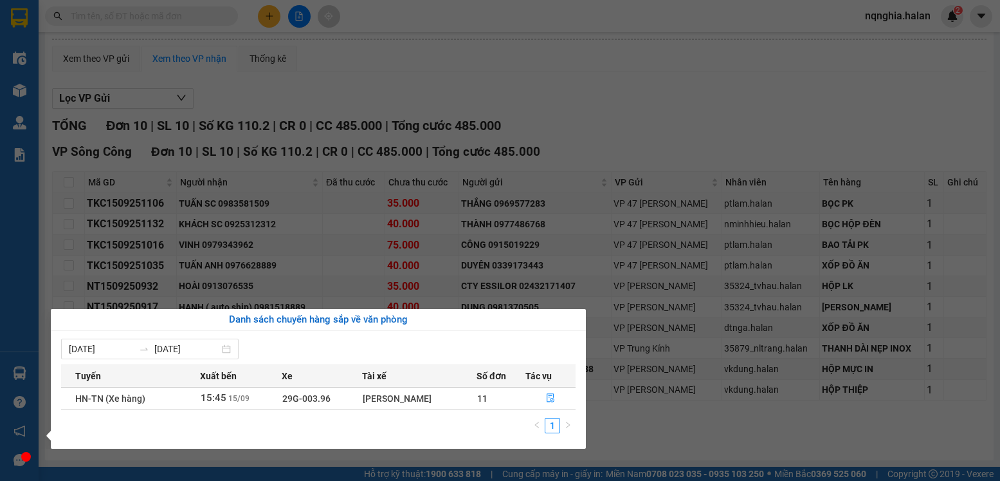
drag, startPoint x: 650, startPoint y: 120, endPoint x: 640, endPoint y: 134, distance: 16.6
click at [650, 120] on section "Kết quả tìm kiếm ( 1206 ) Bộ lọc Mã ĐH Trạng thái Món hàng Thu hộ Tổng cước Chư…" at bounding box center [500, 240] width 1000 height 481
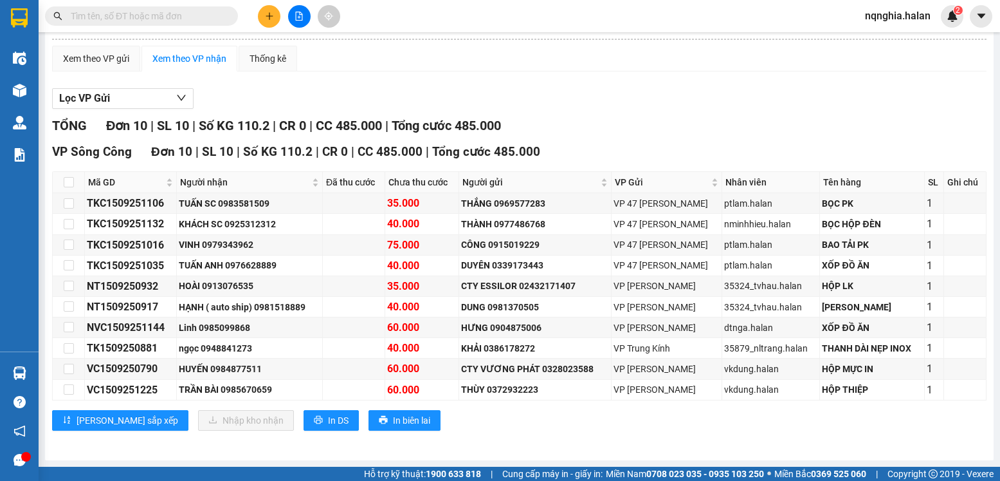
click at [196, 16] on input "text" at bounding box center [147, 16] width 152 height 14
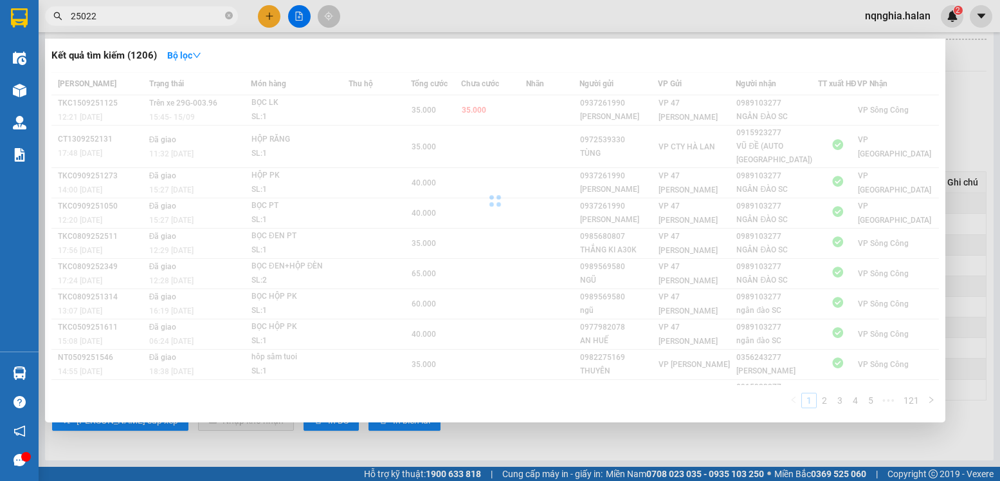
type input "250227"
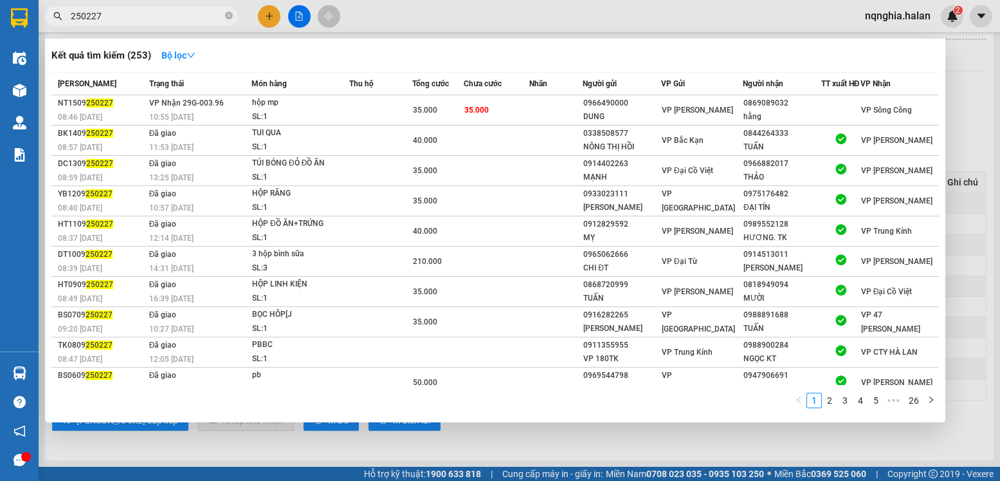
click at [162, 18] on input "250227" at bounding box center [147, 16] width 152 height 14
click at [230, 14] on icon "close-circle" at bounding box center [229, 16] width 8 height 8
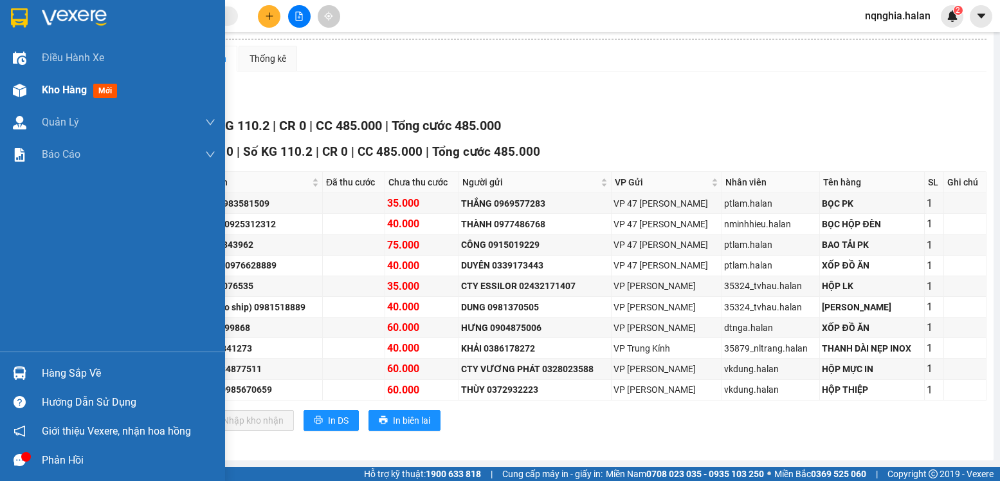
click at [62, 84] on span "Kho hàng" at bounding box center [64, 90] width 45 height 12
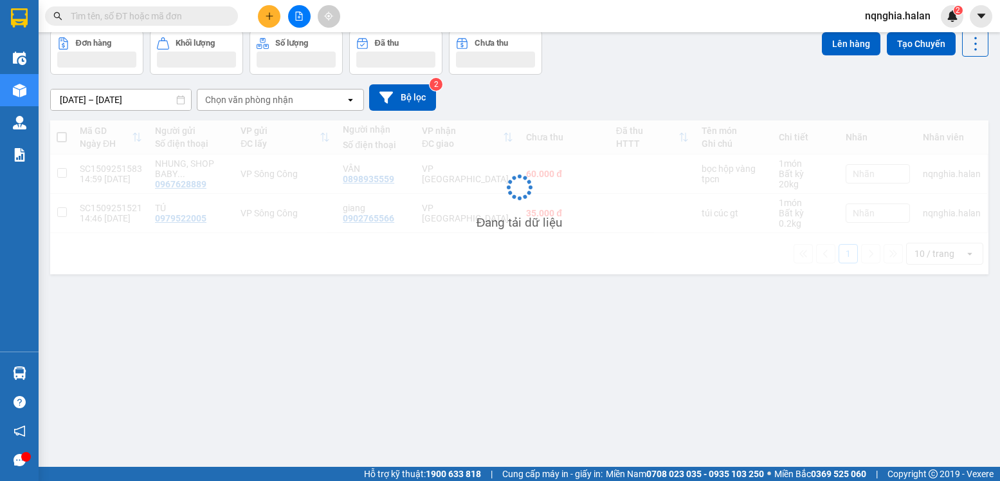
scroll to position [59, 0]
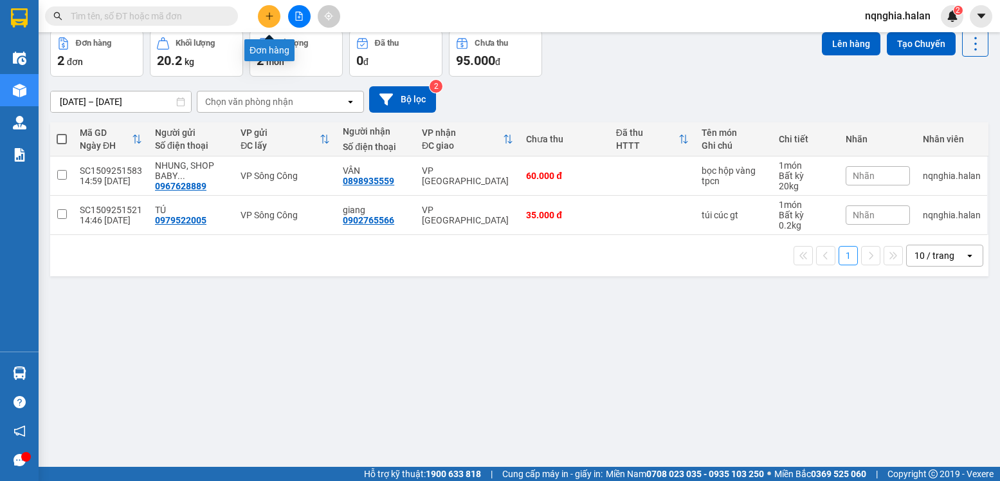
click at [266, 15] on icon "plus" at bounding box center [269, 16] width 9 height 9
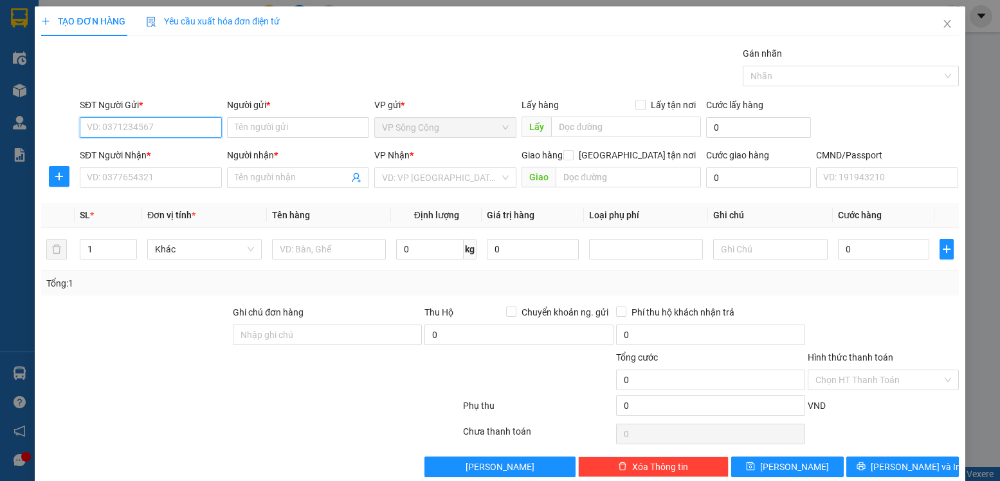
click at [160, 126] on input "SĐT Người Gửi *" at bounding box center [151, 127] width 142 height 21
type input "0974792735"
click at [158, 147] on div "0974792735 - TUYỀN" at bounding box center [149, 153] width 125 height 14
type input "TUYỀN"
type input "0974792735"
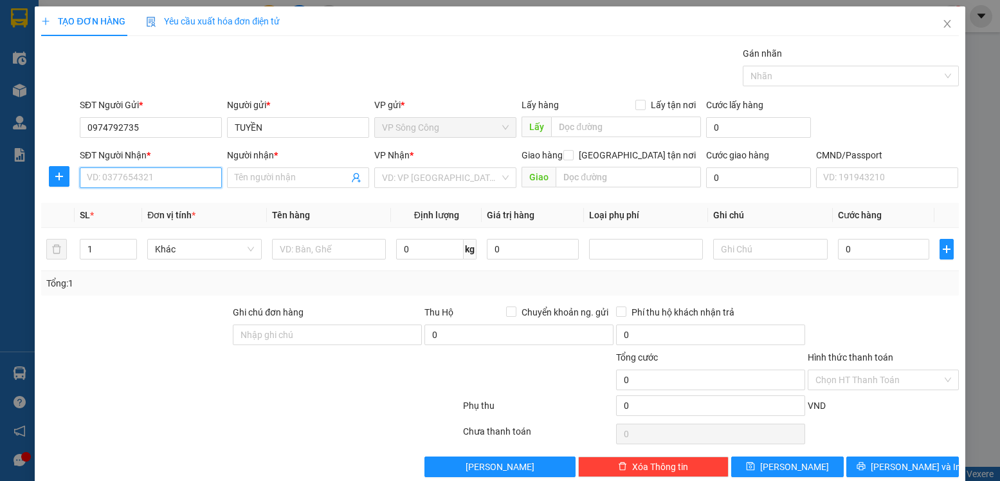
click at [147, 172] on input "SĐT Người Nhận *" at bounding box center [151, 177] width 142 height 21
click at [121, 226] on div "0972435605 - An" at bounding box center [149, 224] width 125 height 14
type input "0972435605"
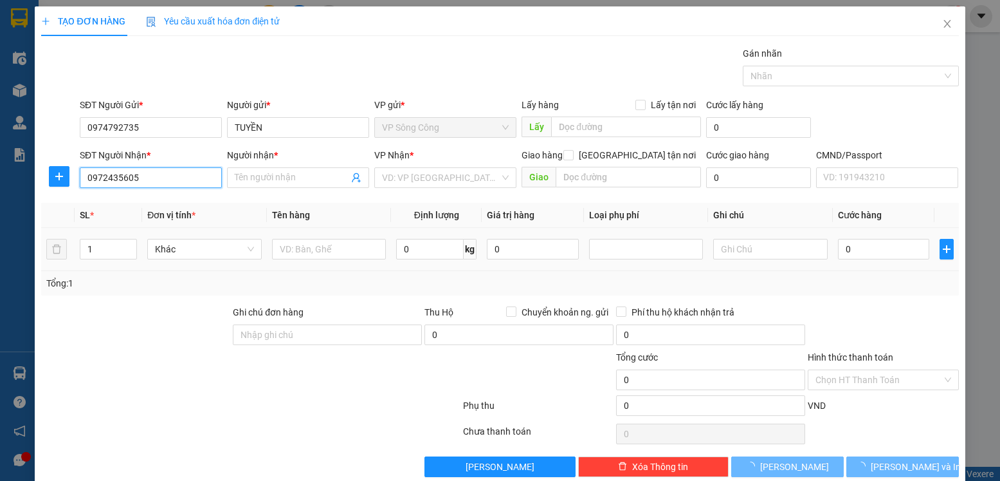
type input "An"
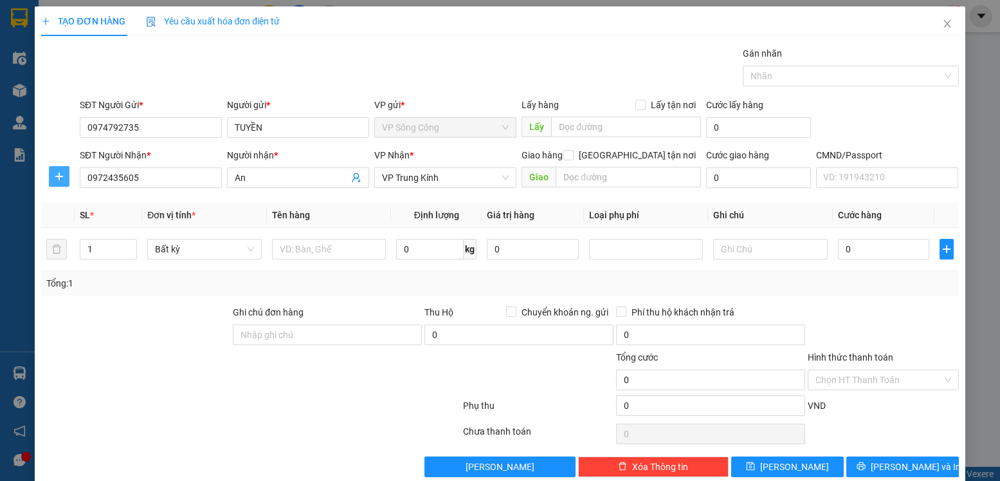
click at [54, 174] on icon "plus" at bounding box center [59, 176] width 10 height 10
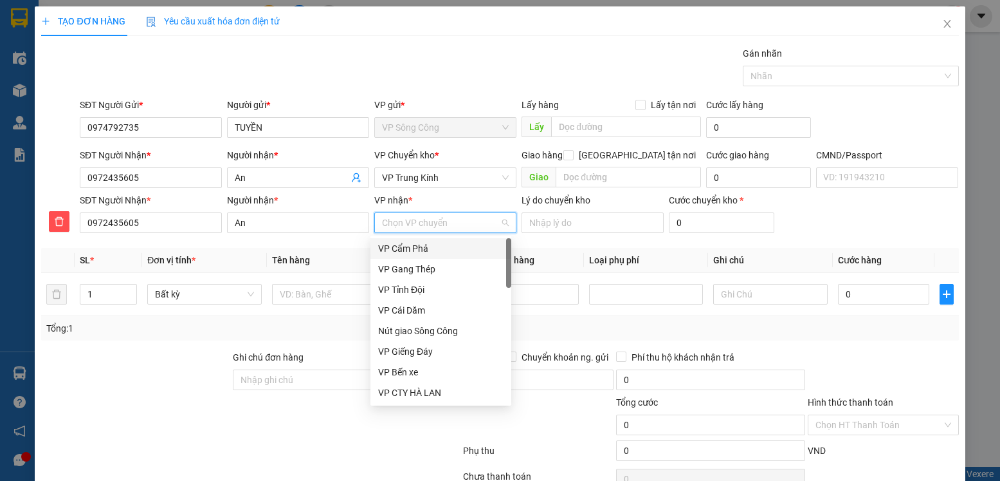
click at [412, 226] on input "VP nhận *" at bounding box center [441, 222] width 118 height 19
type input "tr"
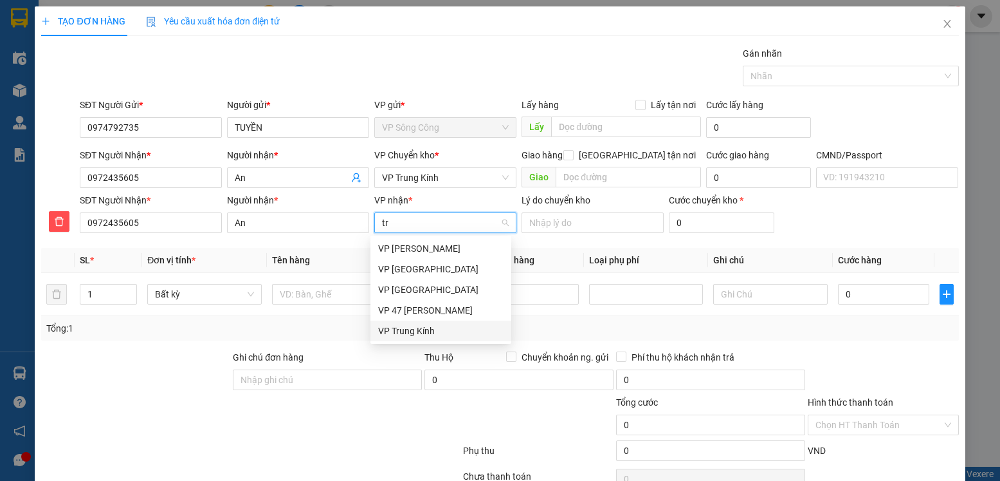
click at [385, 324] on div "VP Trung Kính" at bounding box center [440, 331] width 125 height 14
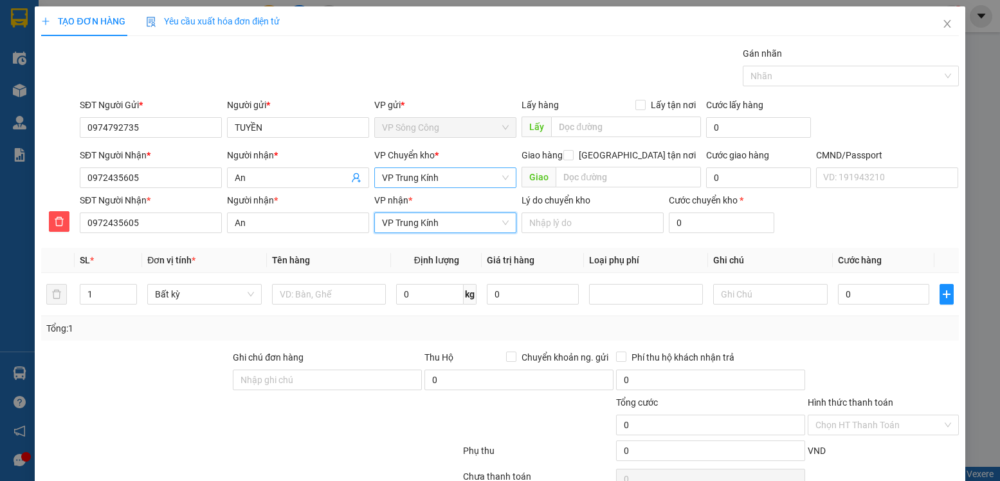
click at [452, 176] on span "VP Trung Kính" at bounding box center [445, 177] width 127 height 19
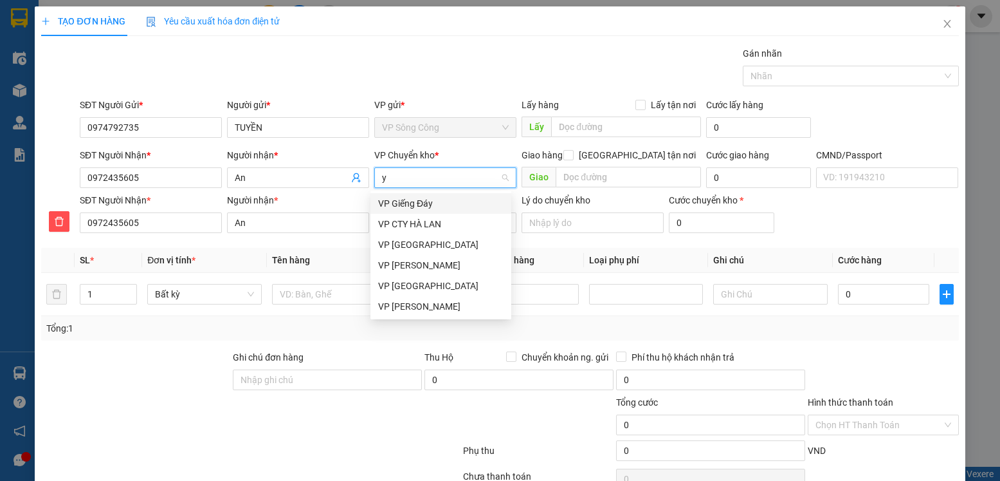
type input "yb"
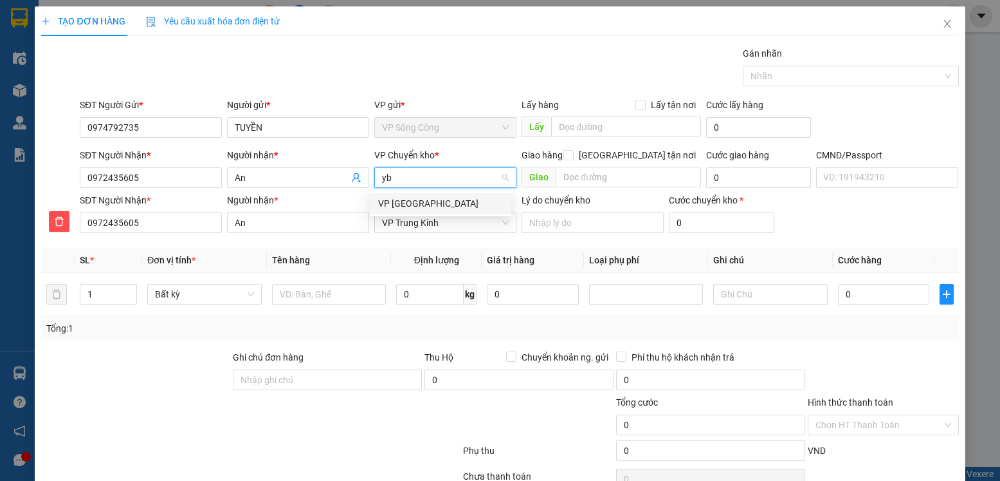
click at [414, 206] on div "VP [GEOGRAPHIC_DATA]" at bounding box center [440, 203] width 125 height 14
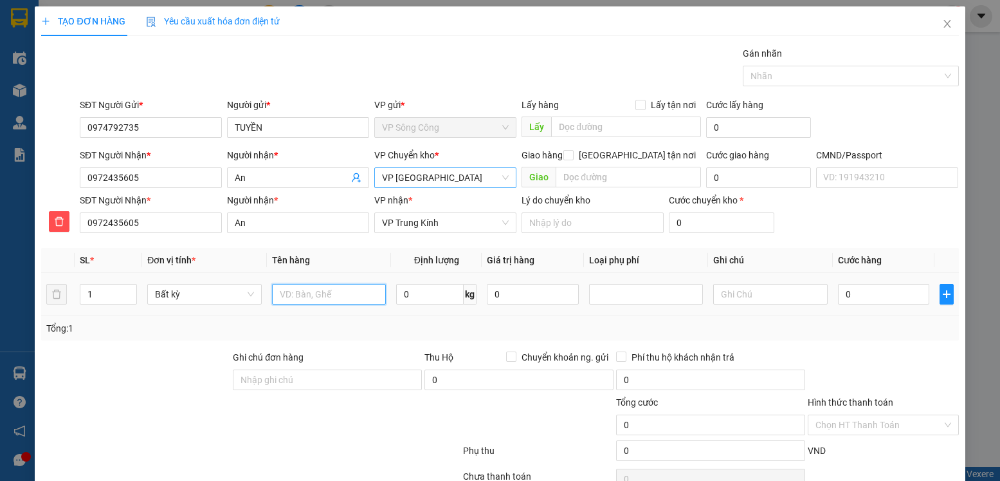
click at [313, 295] on input "text" at bounding box center [329, 294] width 115 height 21
type input "pb gt"
click at [421, 293] on input "0" at bounding box center [430, 294] width 68 height 21
type input "0.5"
click at [861, 295] on input "0" at bounding box center [883, 294] width 91 height 21
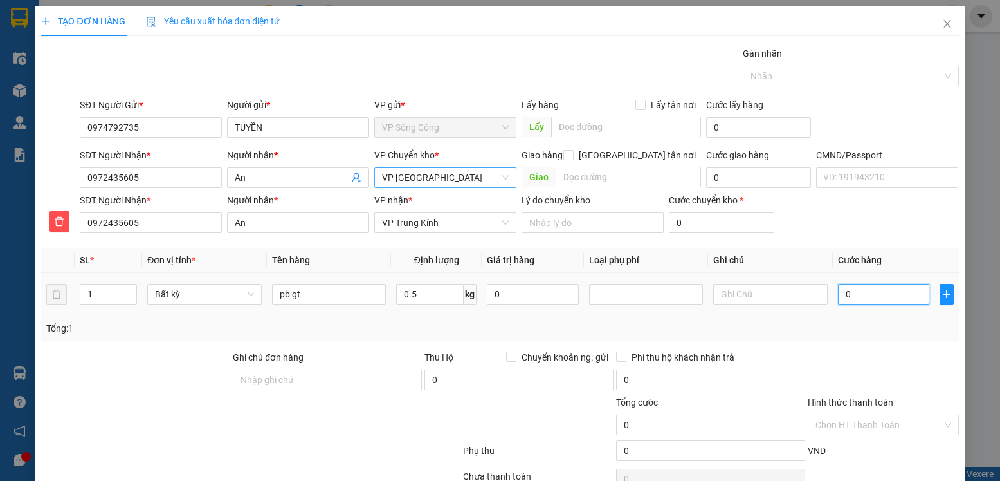
type input "35.000"
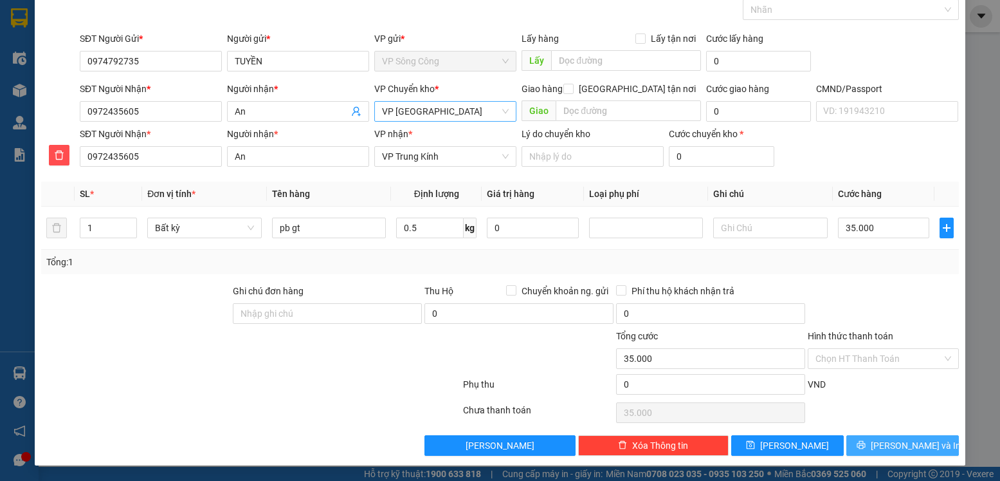
click at [897, 443] on span "Lưu và In" at bounding box center [916, 445] width 90 height 14
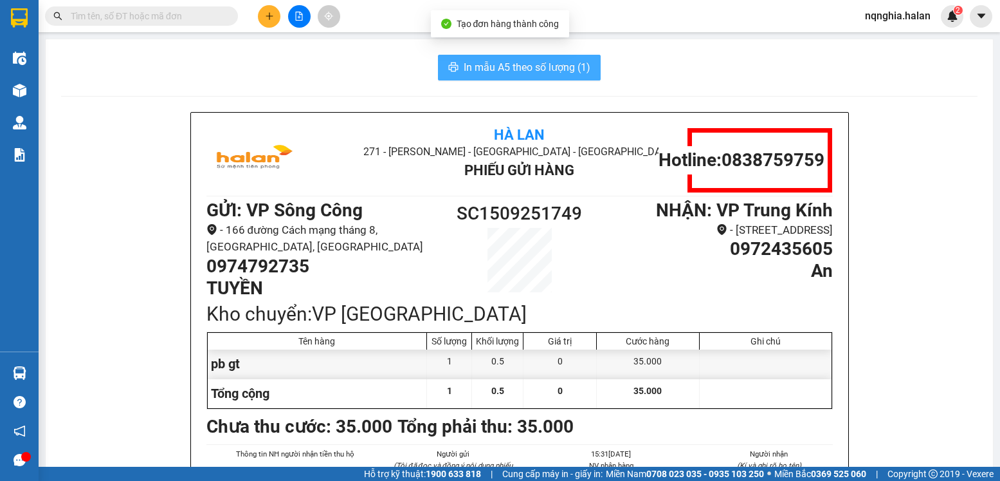
click at [562, 69] on span "In mẫu A5 theo số lượng (1)" at bounding box center [527, 67] width 127 height 16
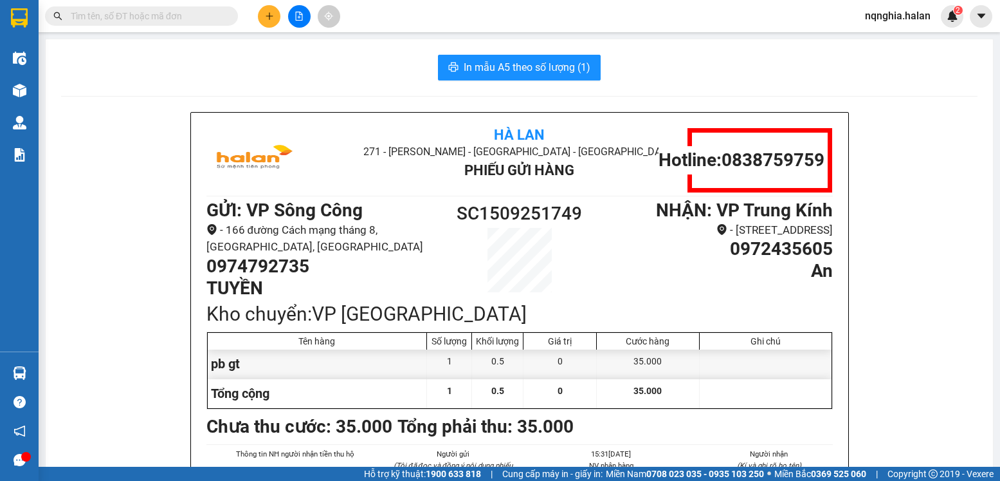
click at [145, 21] on input "text" at bounding box center [147, 16] width 152 height 14
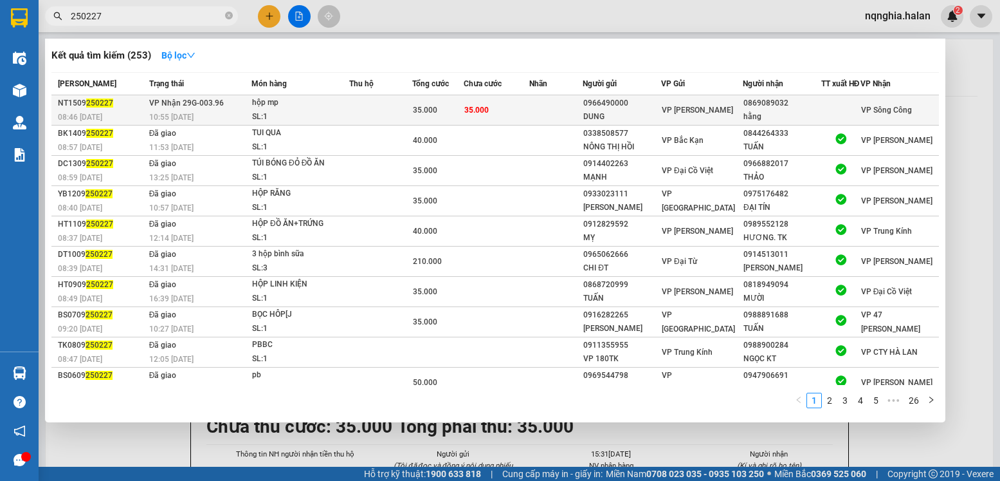
type input "250227"
click at [802, 118] on div "hằng" at bounding box center [782, 117] width 77 height 14
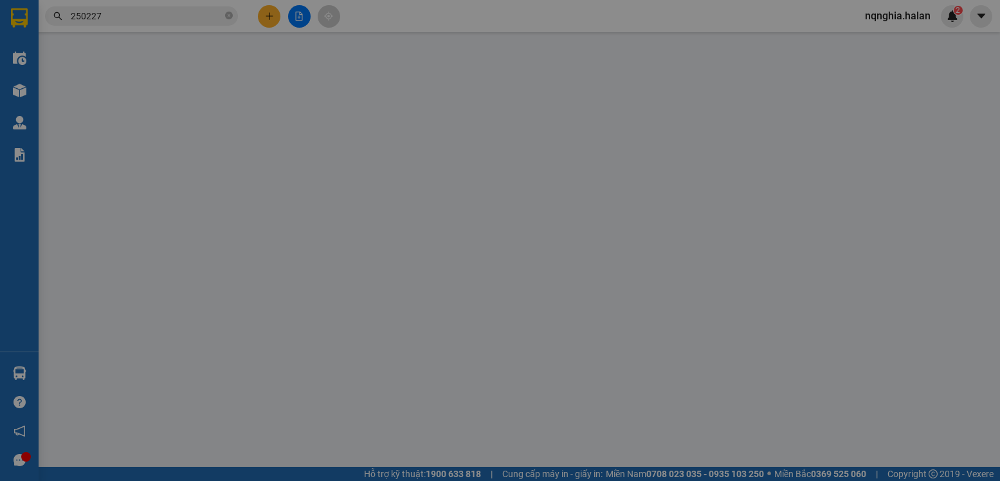
type input "0966490000"
type input "DUNG"
type input "0869089032"
type input "hằng"
type input "35.000"
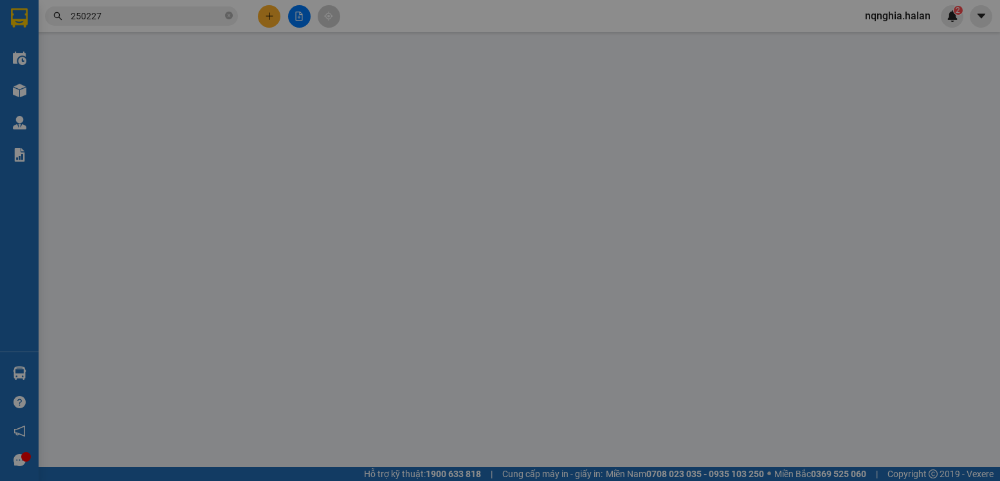
type input "35.000"
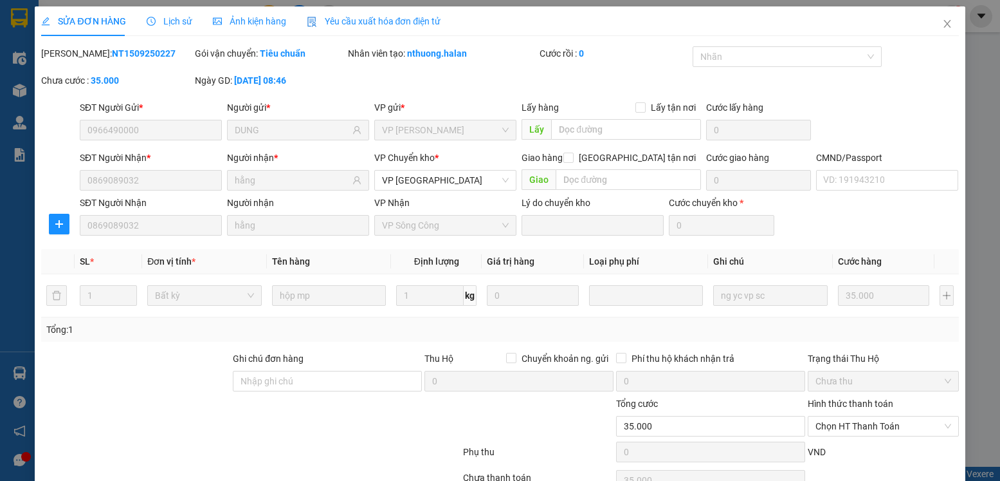
scroll to position [68, 0]
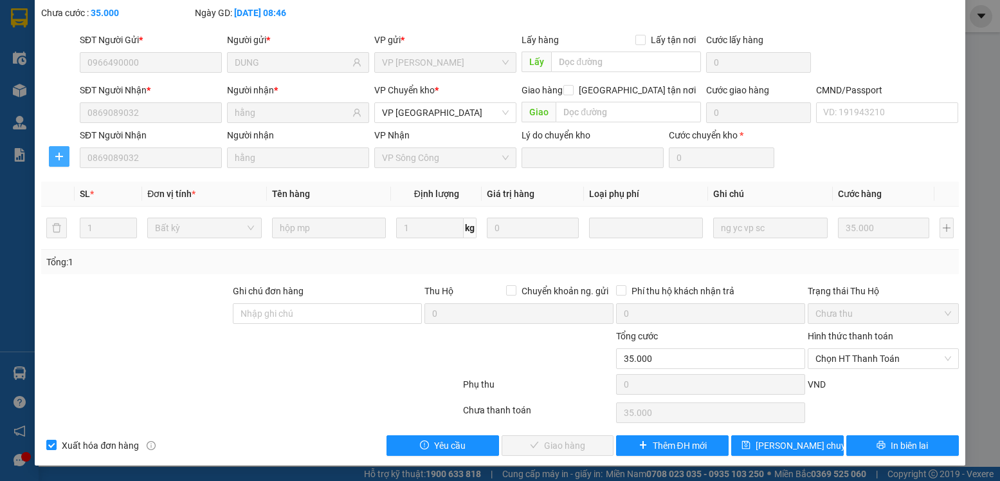
click at [62, 155] on icon "plus" at bounding box center [59, 156] width 10 height 10
click at [91, 183] on span "Chuyển kho" at bounding box center [82, 182] width 53 height 14
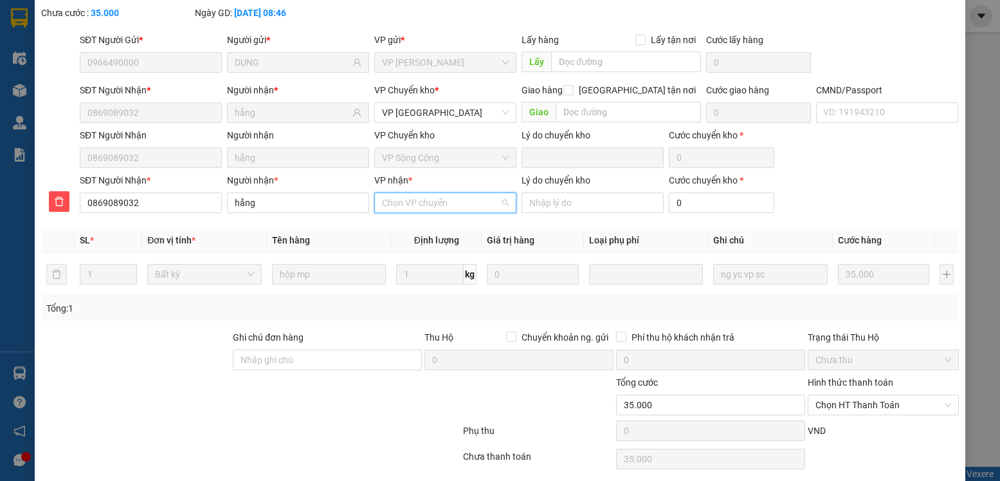
click at [435, 206] on input "VP nhận *" at bounding box center [441, 202] width 118 height 19
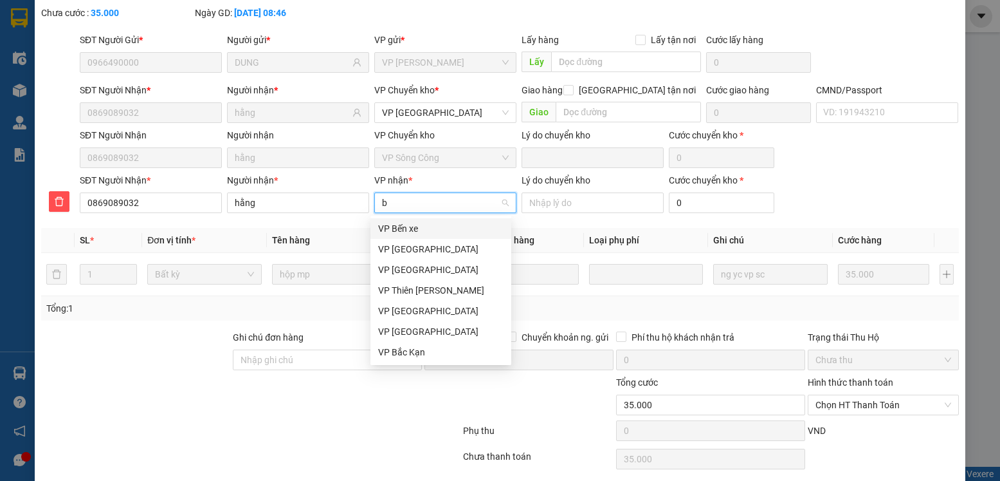
type input "ba"
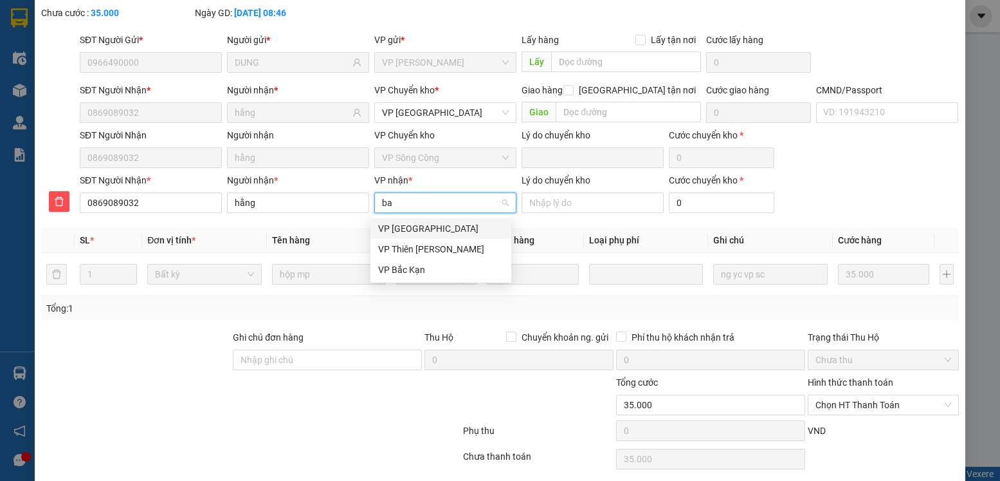
click at [412, 223] on div "VP [GEOGRAPHIC_DATA]" at bounding box center [440, 228] width 125 height 14
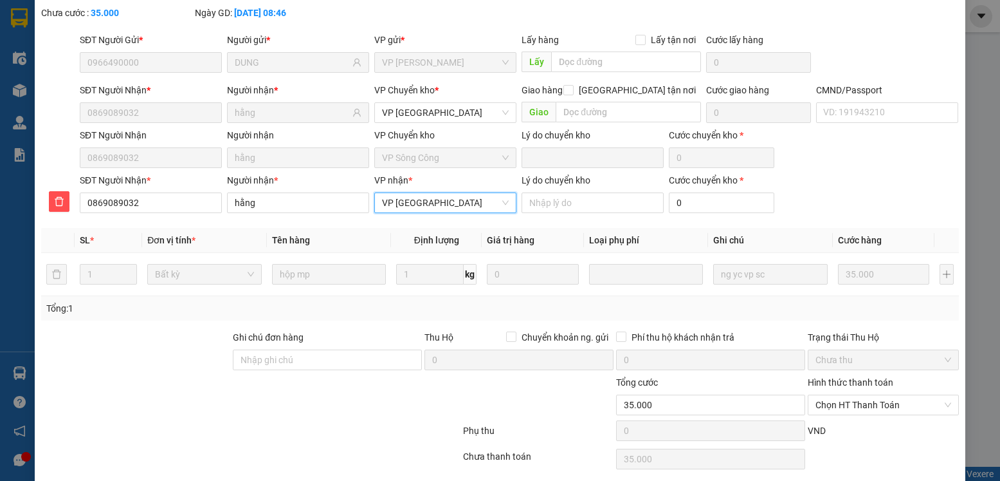
scroll to position [114, 0]
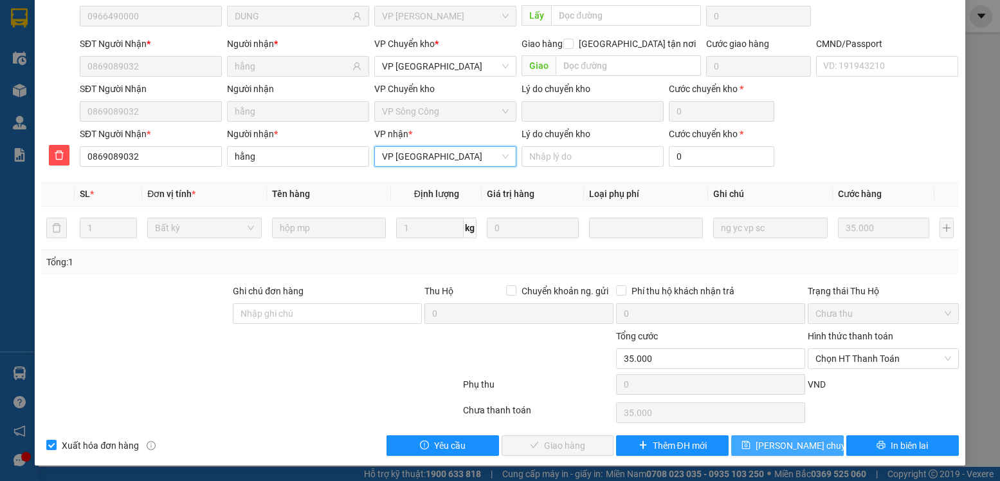
click at [787, 444] on span "[PERSON_NAME] chuyển hoàn" at bounding box center [817, 445] width 122 height 14
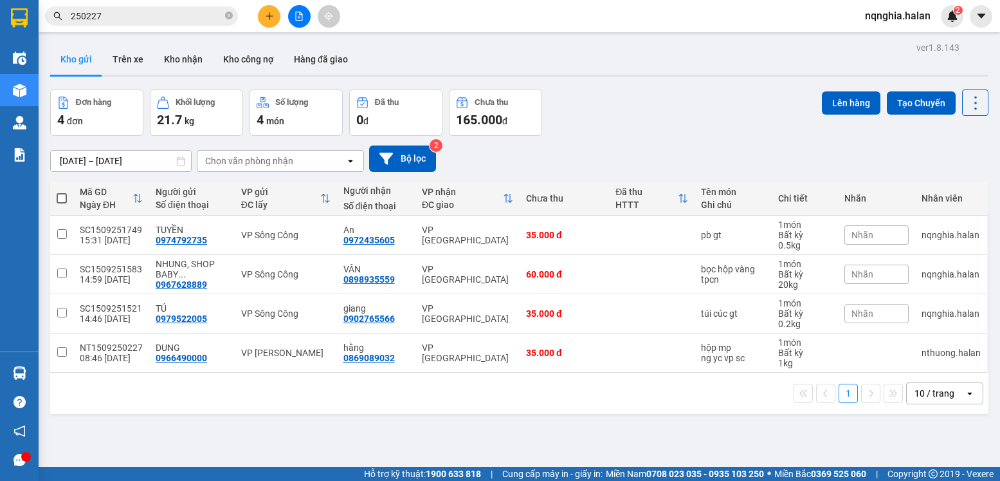
click at [161, 20] on input "250227" at bounding box center [147, 16] width 152 height 14
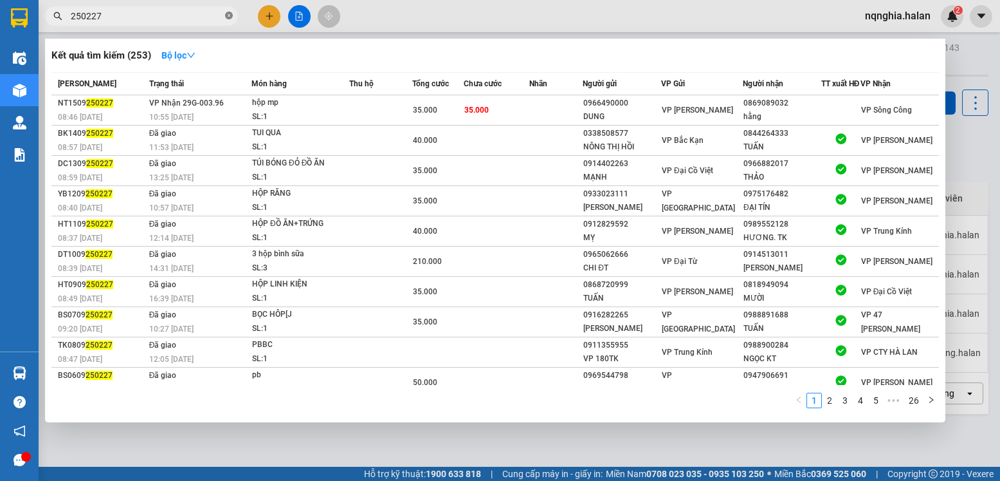
click at [229, 17] on icon "close-circle" at bounding box center [229, 16] width 8 height 8
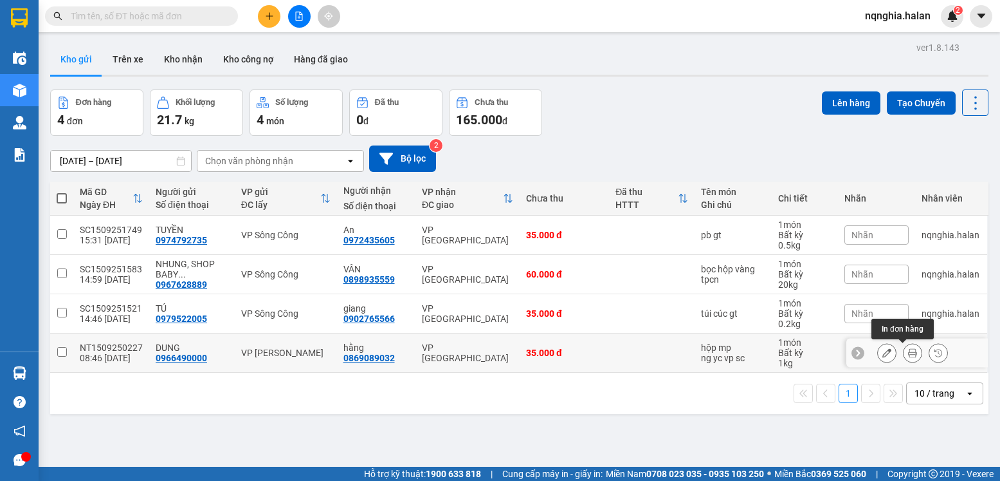
click at [904, 359] on button at bounding box center [913, 353] width 18 height 23
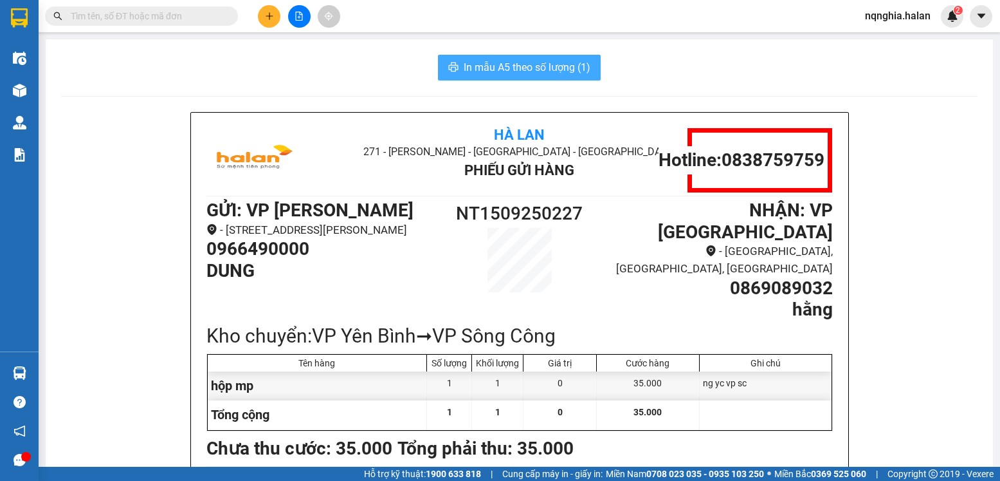
click at [504, 73] on span "In mẫu A5 theo số lượng (1)" at bounding box center [527, 67] width 127 height 16
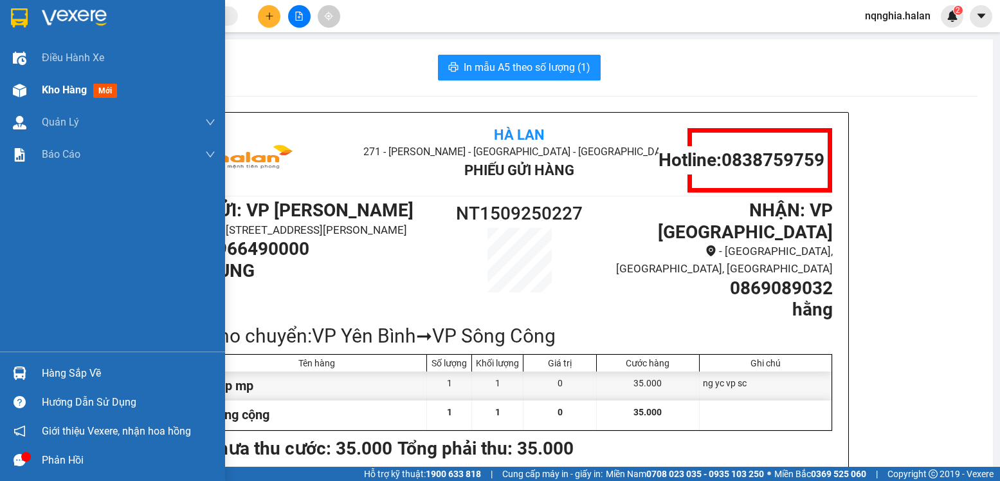
click at [60, 88] on span "Kho hàng" at bounding box center [64, 90] width 45 height 12
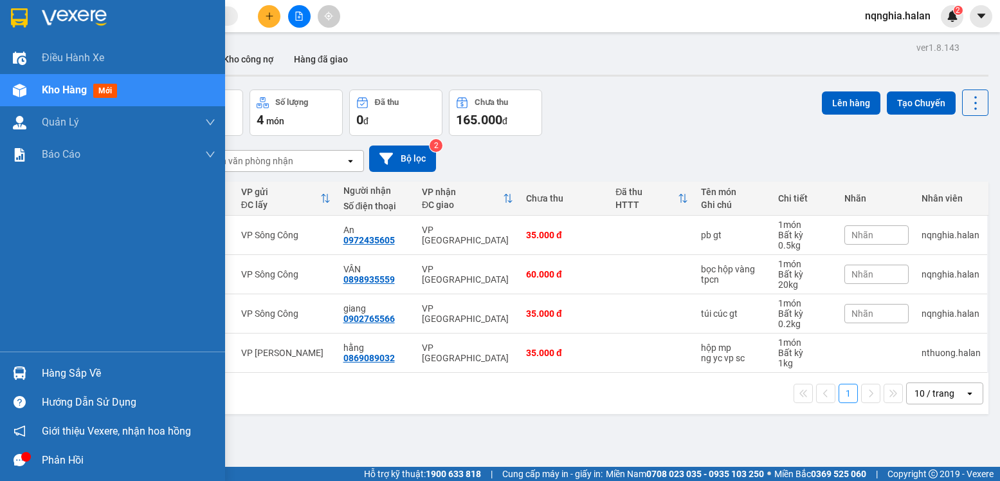
click at [71, 378] on div "Hàng sắp về" at bounding box center [129, 372] width 174 height 19
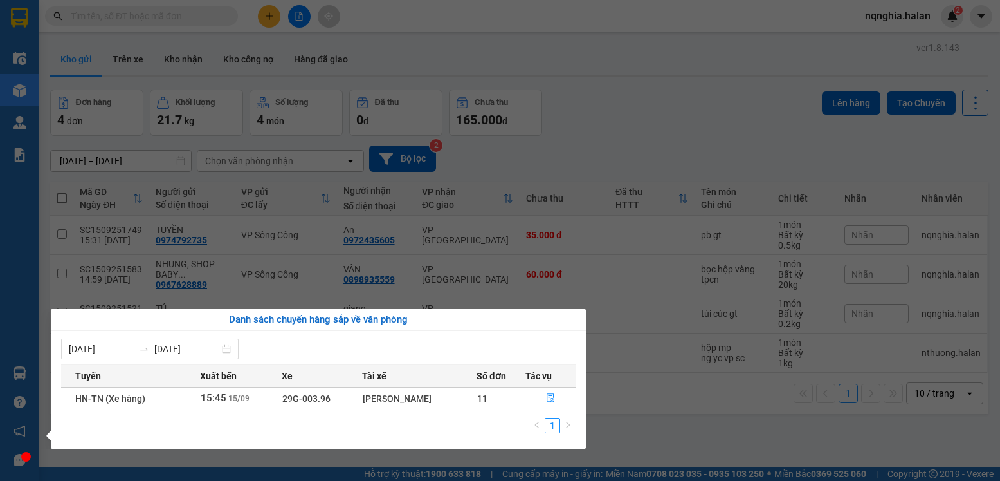
drag, startPoint x: 614, startPoint y: 416, endPoint x: 489, endPoint y: 113, distance: 327.7
click at [612, 407] on section "Kết quả tìm kiếm ( 253 ) Bộ lọc Mã ĐH Trạng thái Món hàng Thu hộ Tổng cước Chưa…" at bounding box center [500, 240] width 1000 height 481
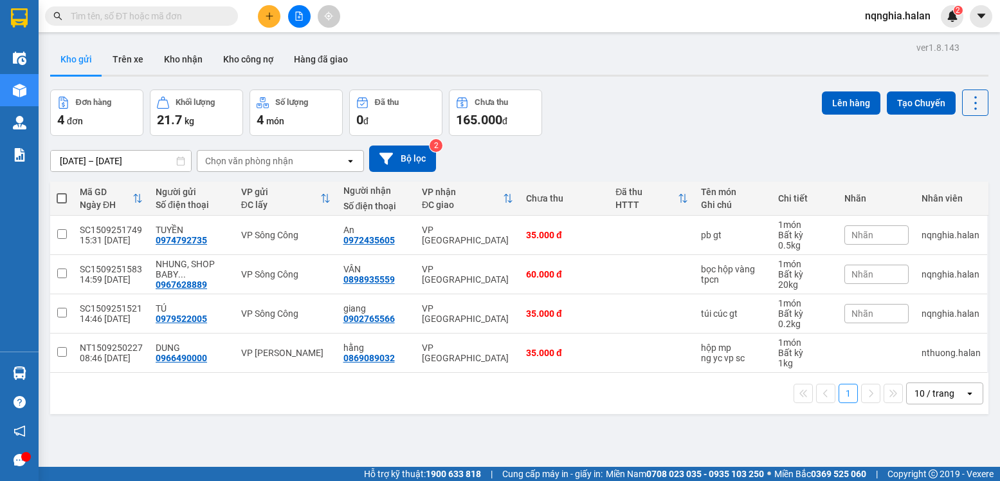
click at [187, 20] on input "text" at bounding box center [147, 16] width 152 height 14
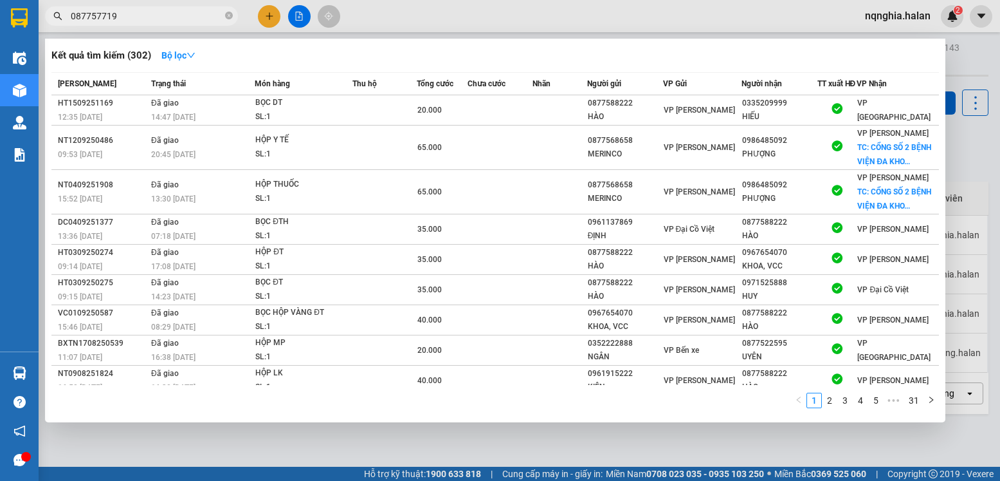
type input "0877577195"
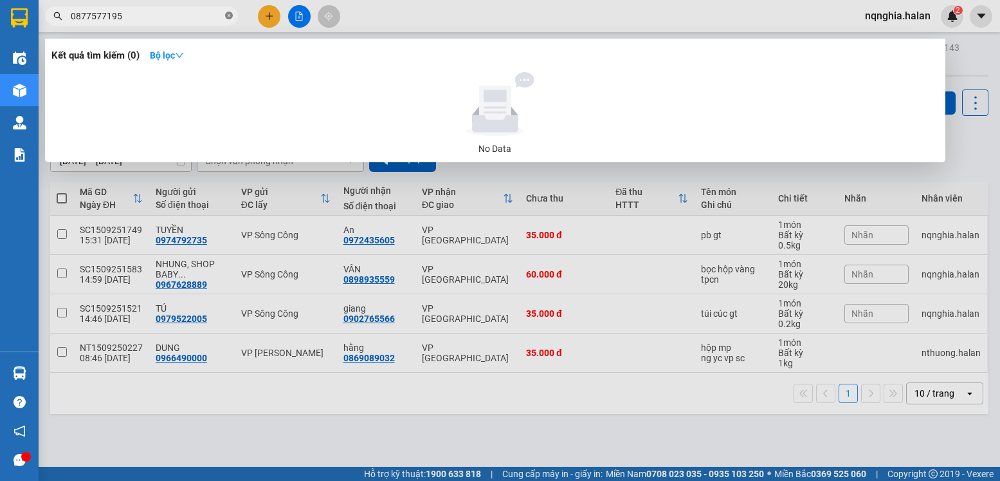
click at [228, 19] on icon "close-circle" at bounding box center [229, 16] width 8 height 8
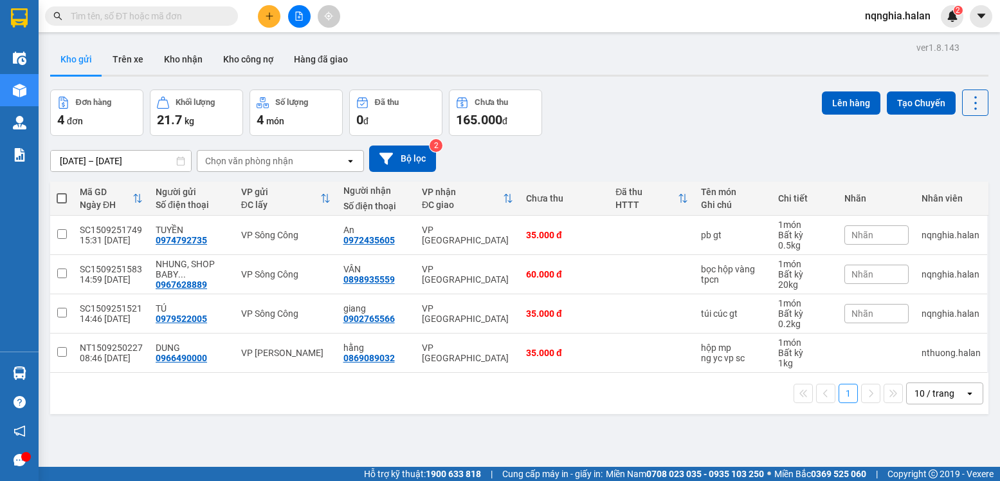
click at [205, 15] on input "text" at bounding box center [147, 16] width 152 height 14
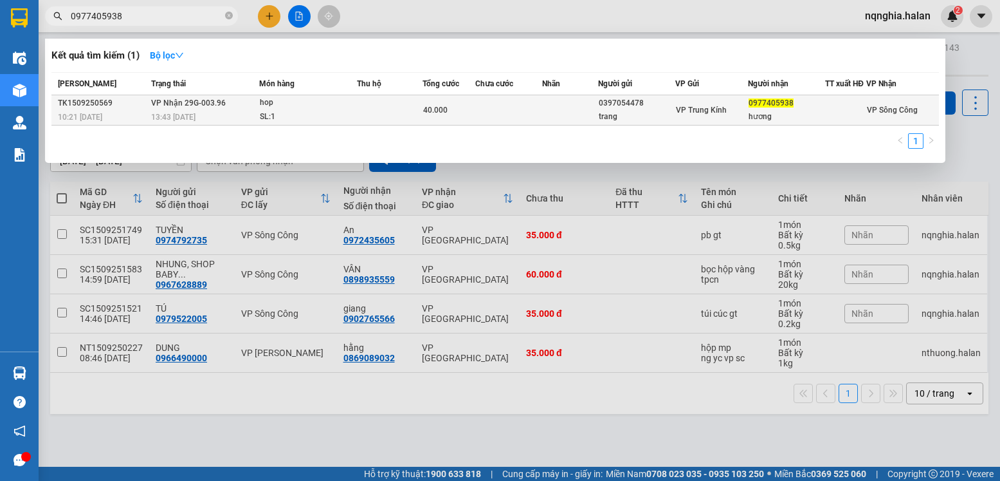
type input "0977405938"
click at [555, 123] on td at bounding box center [570, 110] width 57 height 30
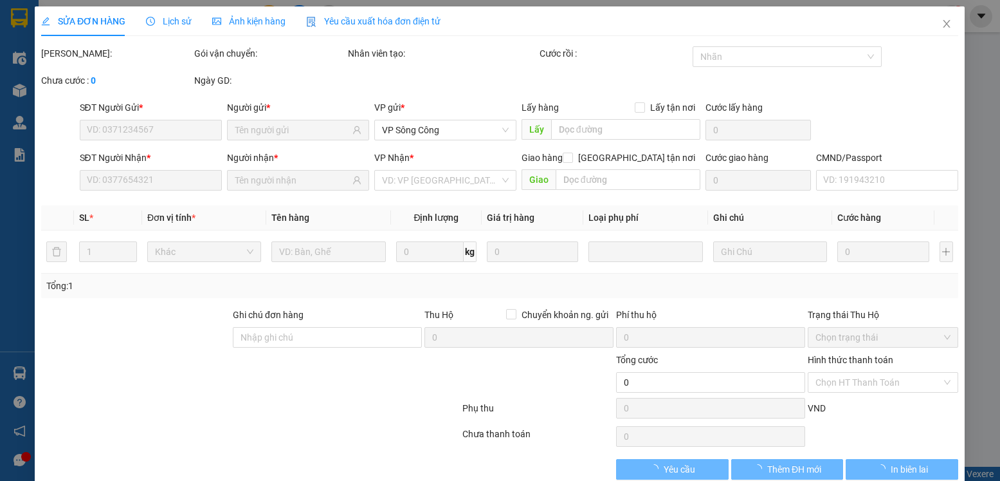
type input "0397054478"
type input "trang"
type input "0977405938"
type input "hương"
type input "40.000"
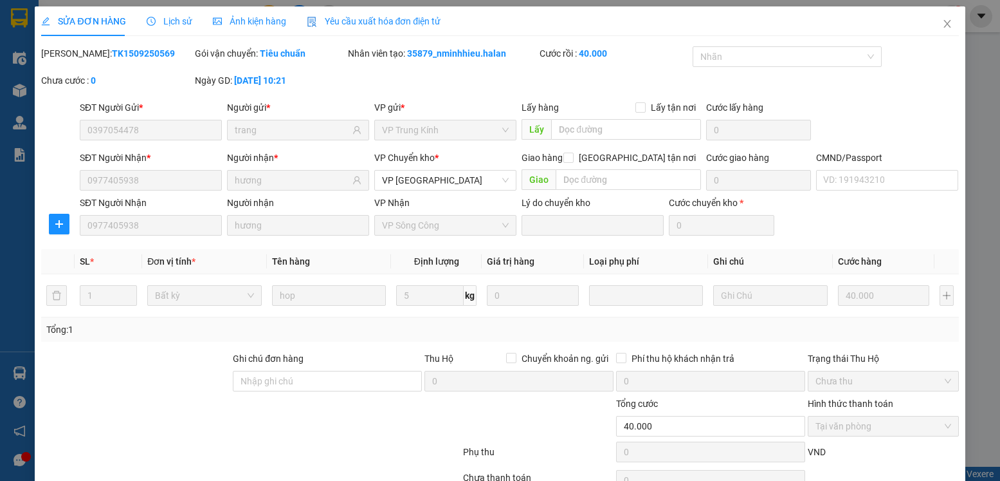
scroll to position [68, 0]
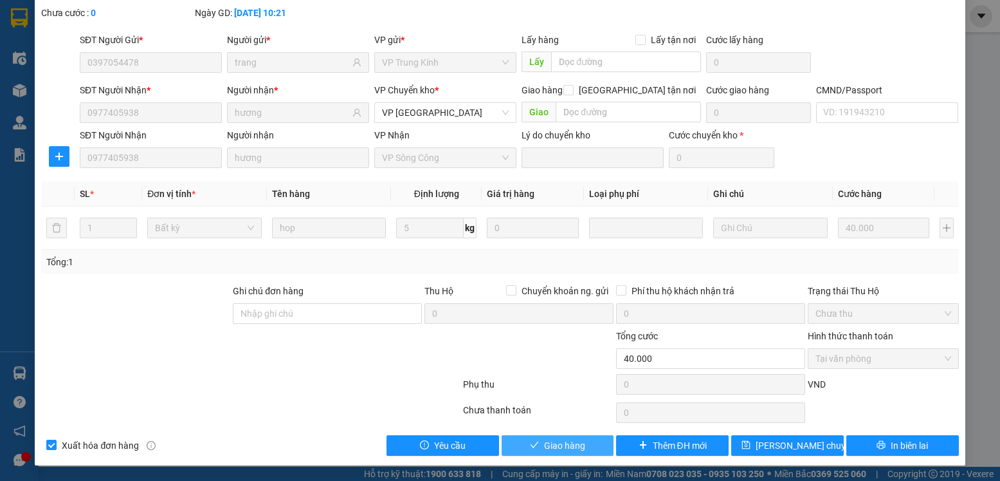
click at [559, 450] on span "Giao hàng" at bounding box center [564, 445] width 41 height 14
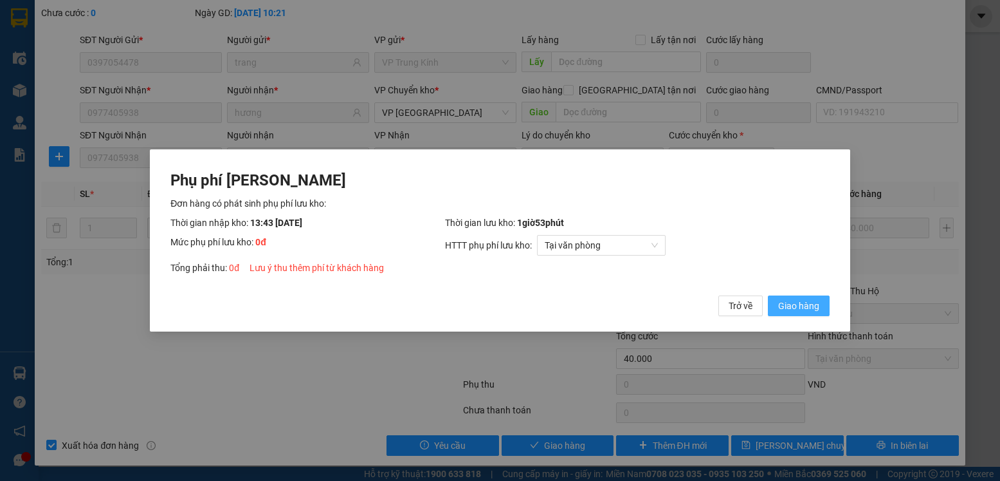
click at [801, 306] on span "Giao hàng" at bounding box center [798, 305] width 41 height 14
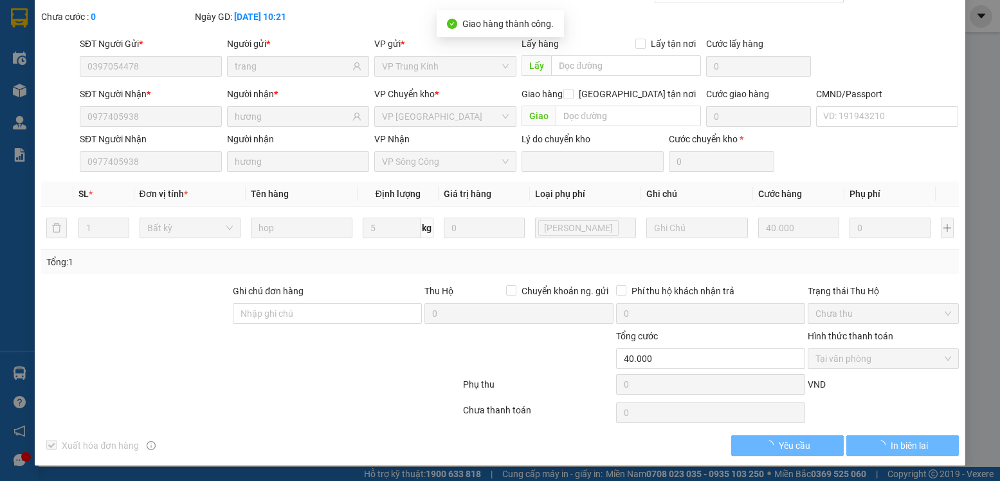
scroll to position [0, 0]
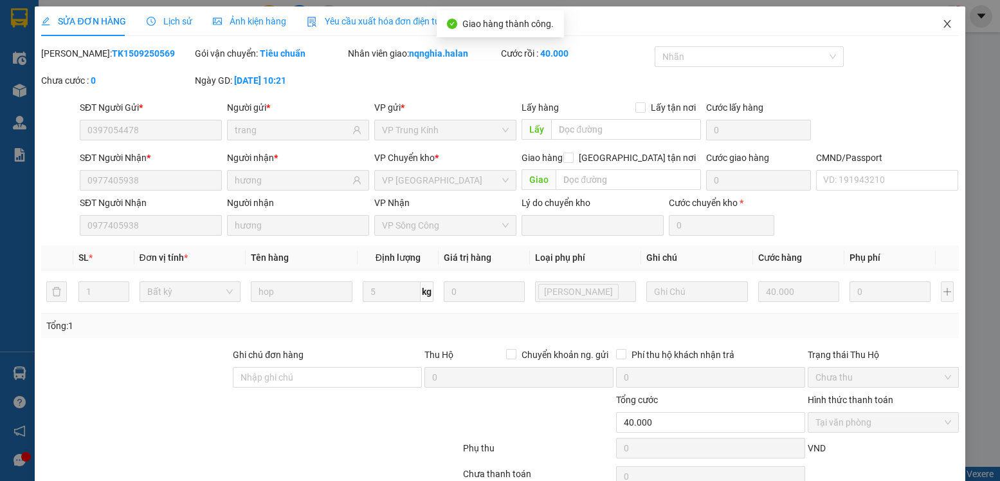
click at [942, 22] on icon "close" at bounding box center [947, 24] width 10 height 10
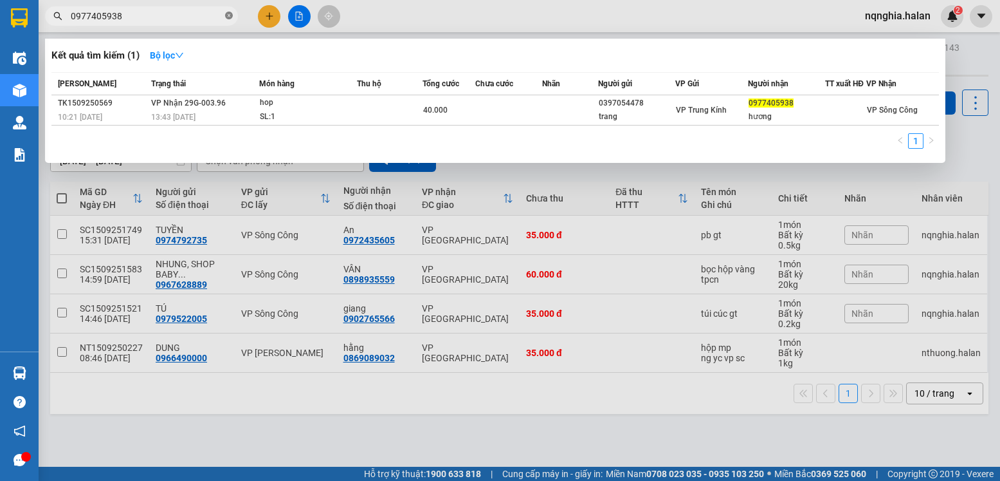
click at [232, 17] on icon "close-circle" at bounding box center [229, 16] width 8 height 8
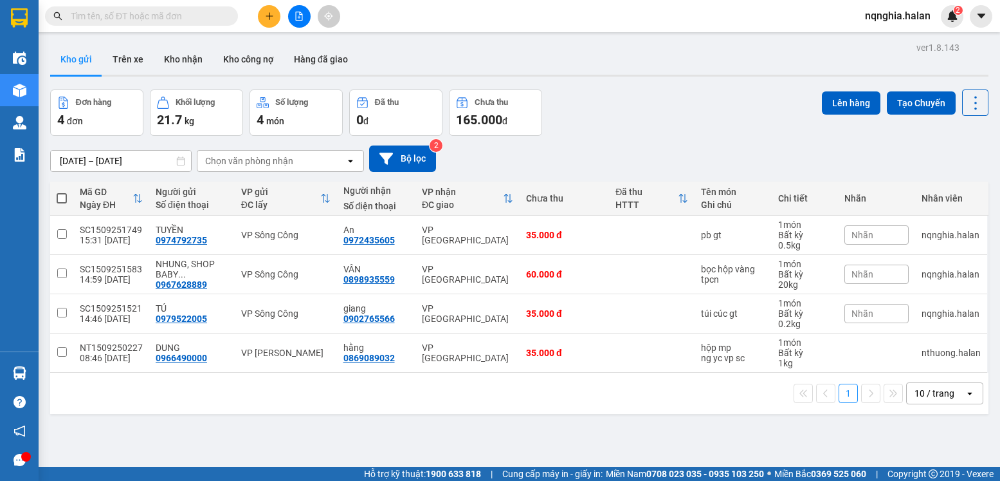
click at [893, 21] on span "nqnghia.halan" at bounding box center [898, 16] width 86 height 16
click at [896, 44] on span "Đăng xuất" at bounding box center [904, 40] width 59 height 14
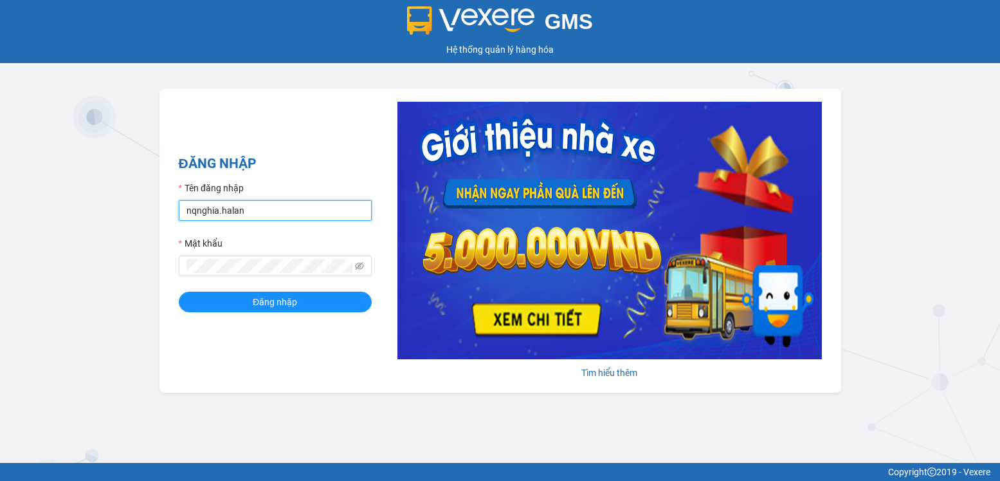
click at [297, 212] on input "nqnghia.halan" at bounding box center [275, 210] width 193 height 21
type input "lthong.halan"
click at [289, 303] on span "Đăng nhập" at bounding box center [275, 302] width 44 height 14
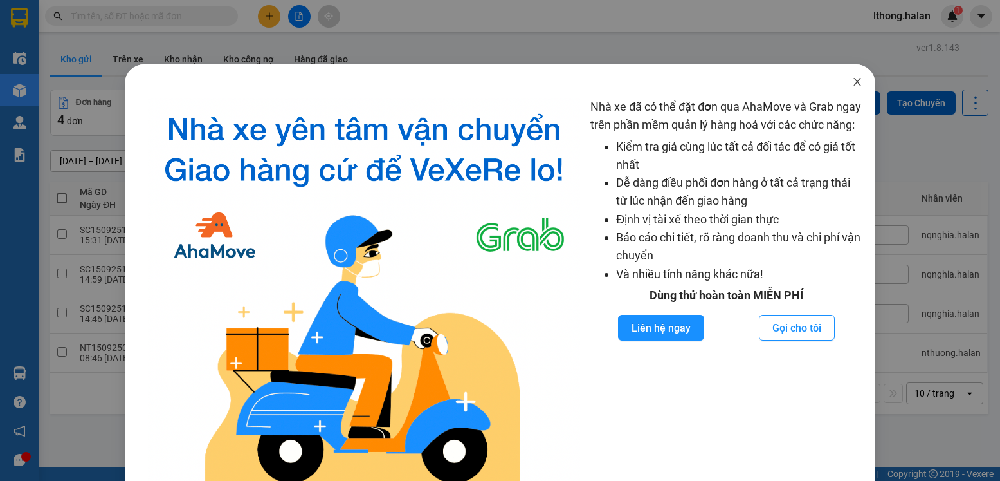
click at [852, 82] on icon "close" at bounding box center [857, 82] width 10 height 10
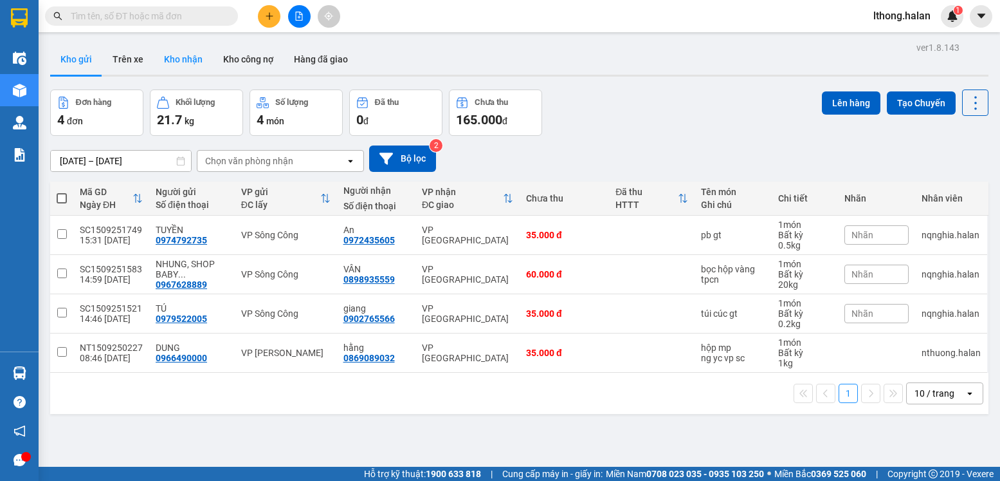
click at [183, 62] on button "Kho nhận" at bounding box center [183, 59] width 59 height 31
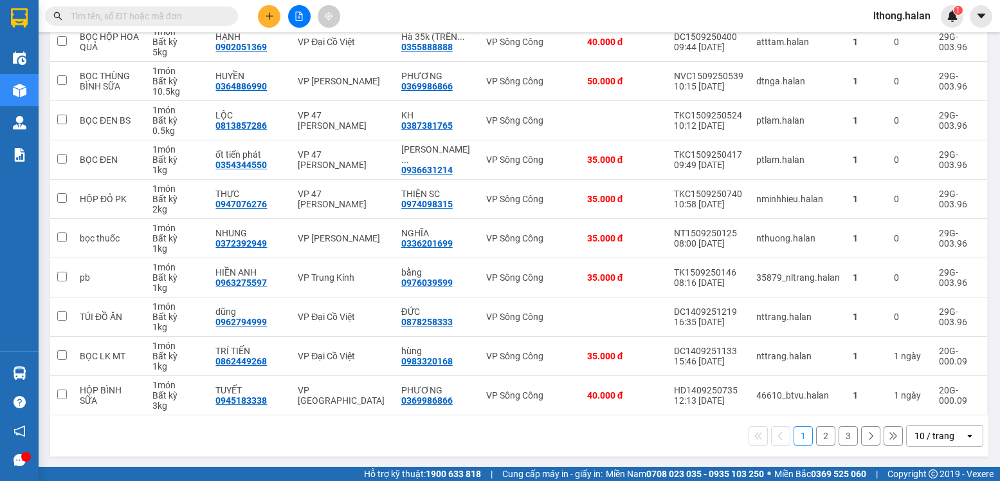
scroll to position [194, 0]
click at [816, 437] on button "2" at bounding box center [825, 434] width 19 height 19
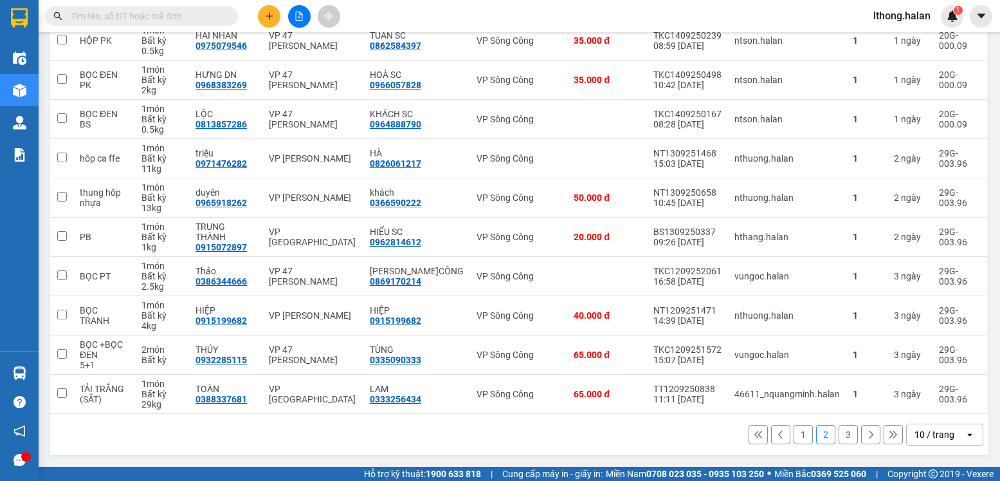
click at [839, 436] on button "3" at bounding box center [848, 434] width 19 height 19
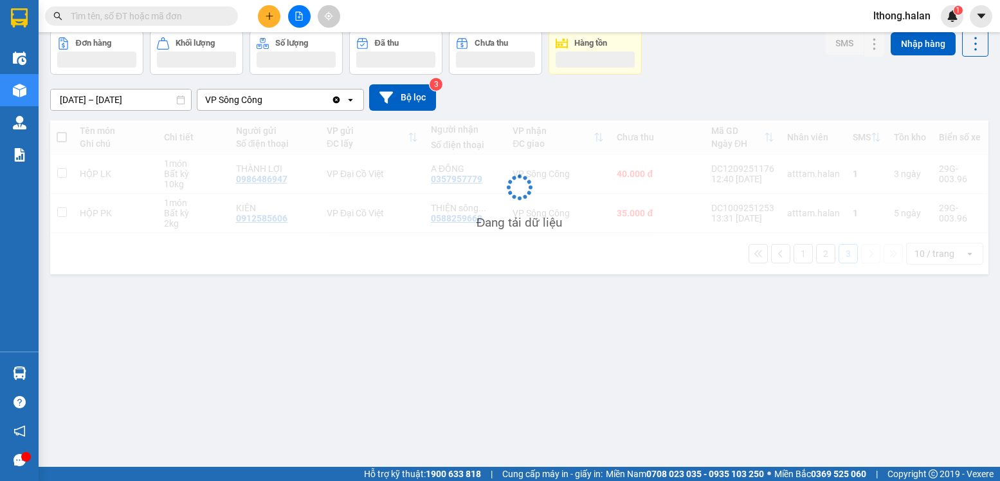
scroll to position [59, 0]
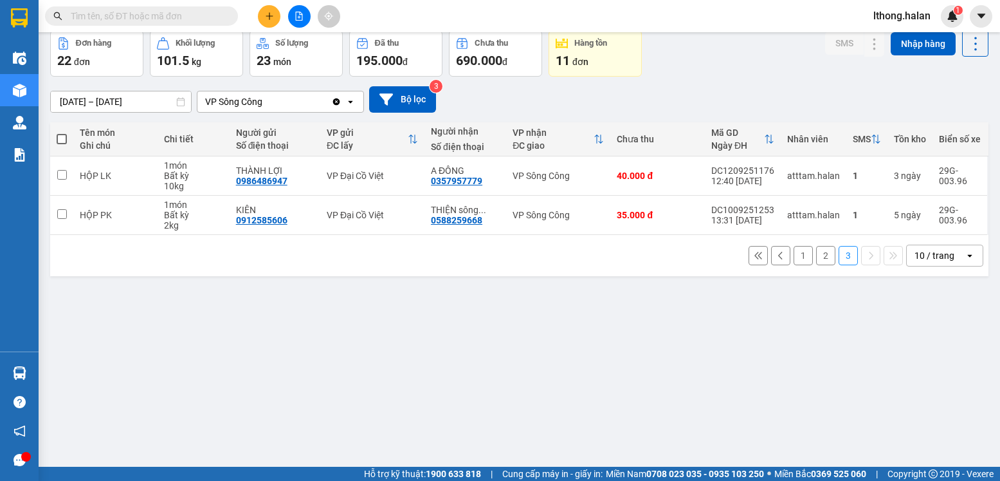
click at [816, 259] on button "2" at bounding box center [825, 255] width 19 height 19
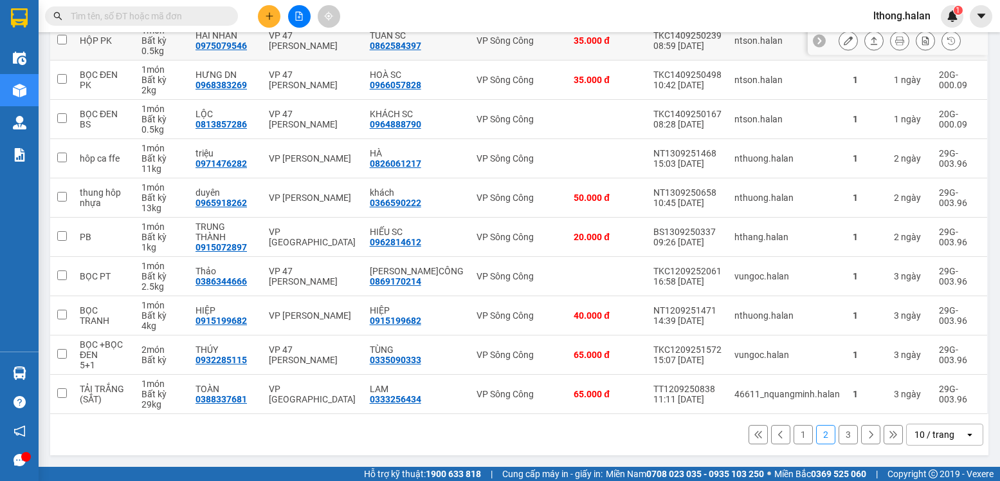
scroll to position [0, 0]
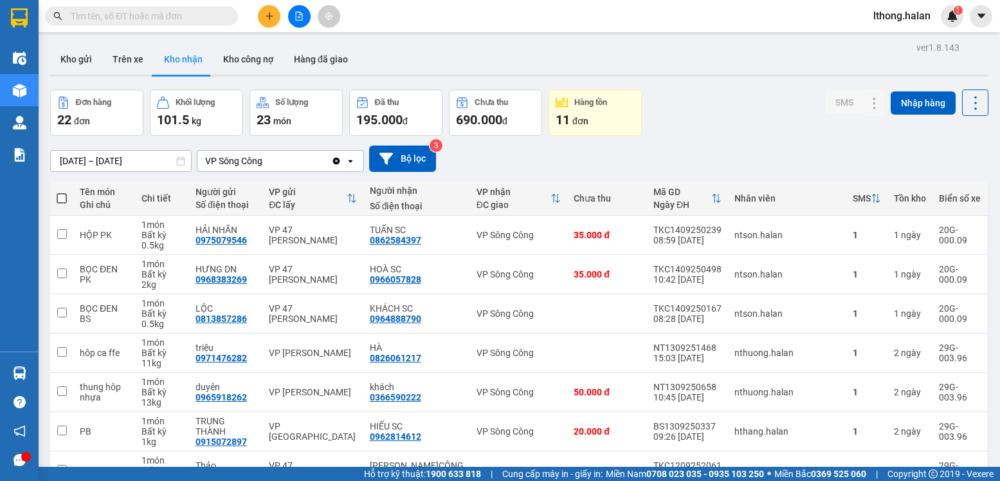
click at [194, 16] on input "text" at bounding box center [147, 16] width 152 height 14
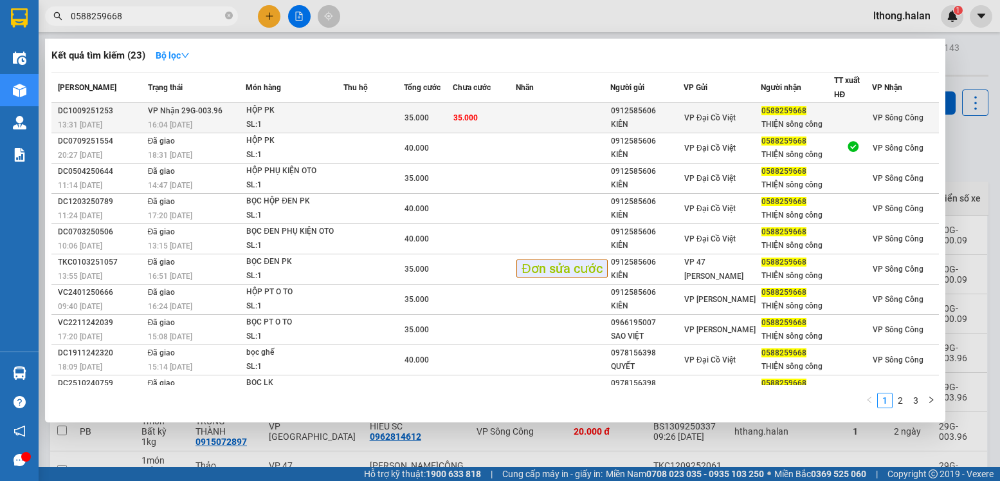
type input "0588259668"
click at [555, 111] on td at bounding box center [563, 118] width 94 height 30
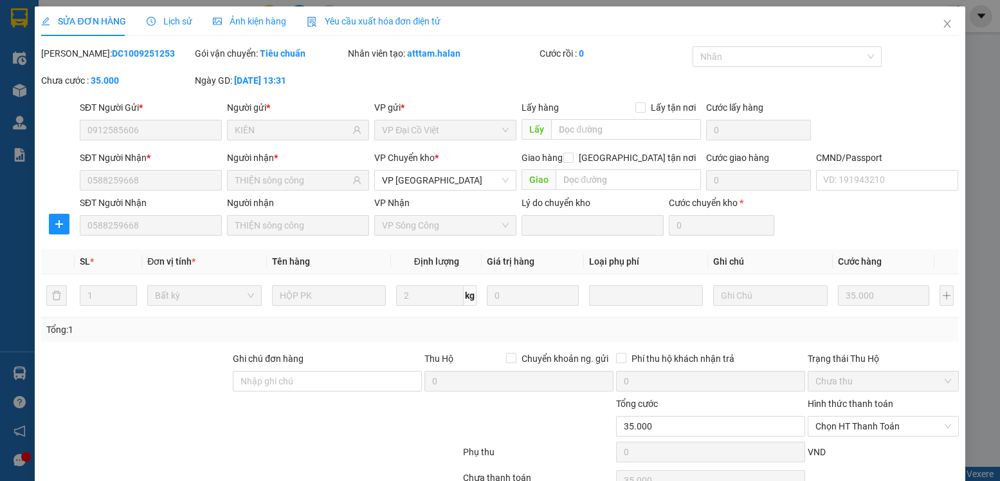
type input "0912585606"
type input "KIÊN"
type input "0588259668"
type input "THIỆN sông công"
type input "35.000"
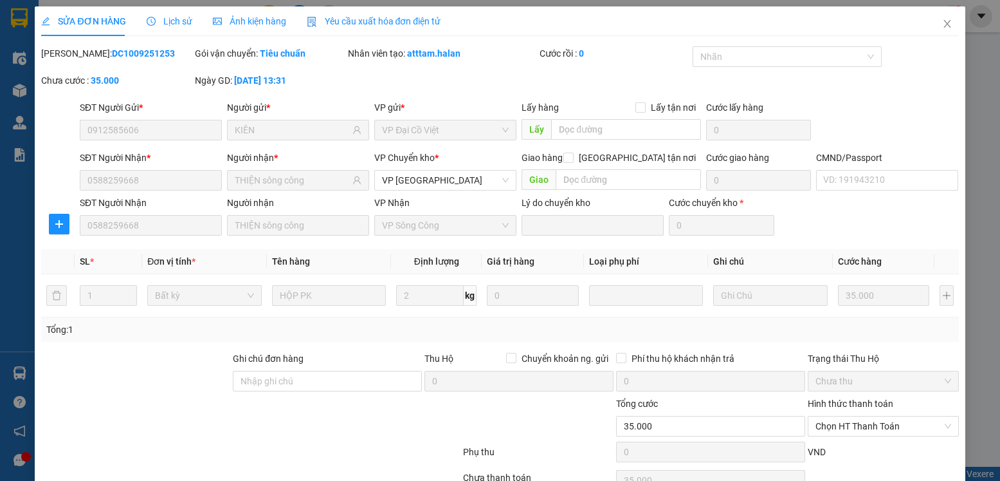
scroll to position [68, 0]
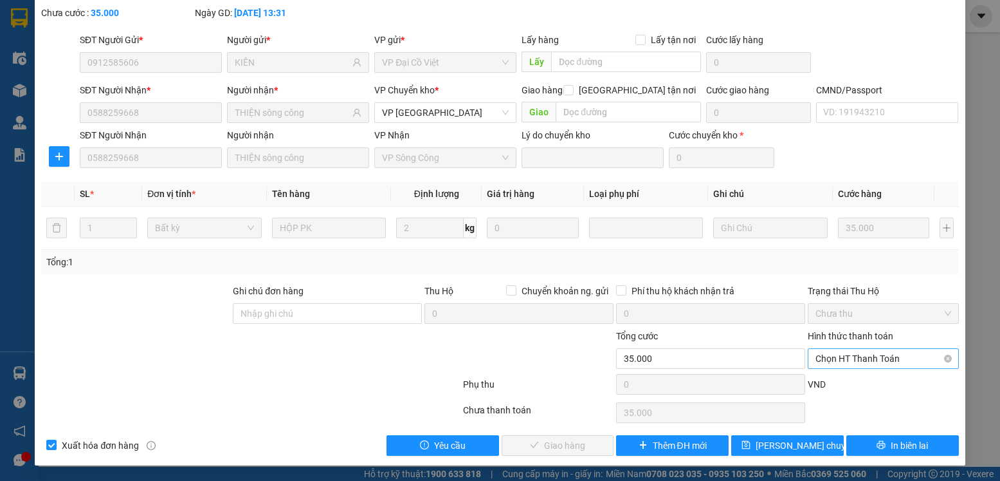
click at [870, 358] on span "Chọn HT Thanh Toán" at bounding box center [883, 358] width 135 height 19
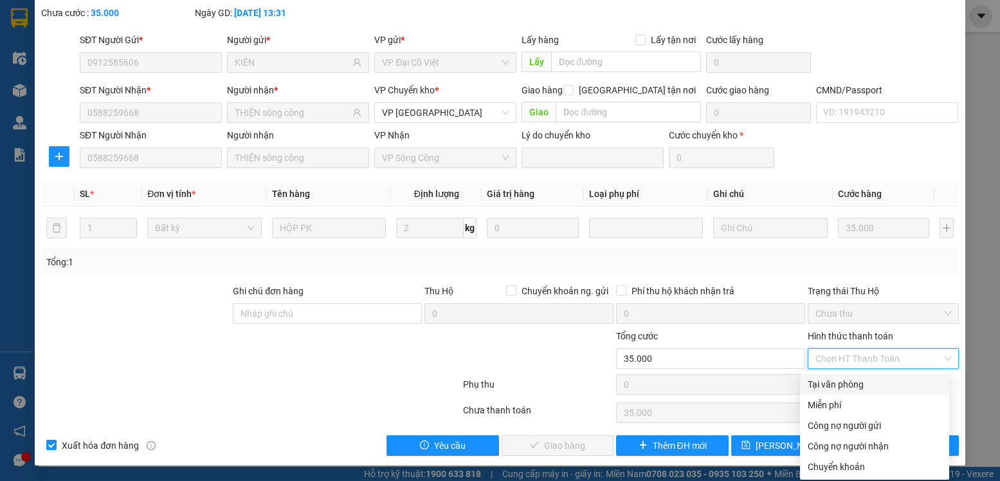
click at [832, 385] on div "Tại văn phòng" at bounding box center [875, 384] width 134 height 14
type input "0"
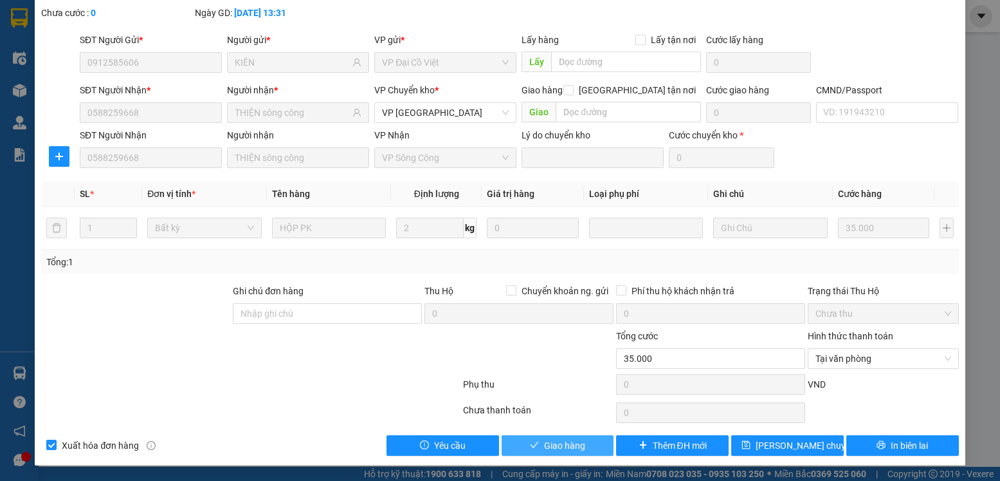
click at [560, 448] on span "Giao hàng" at bounding box center [564, 445] width 41 height 14
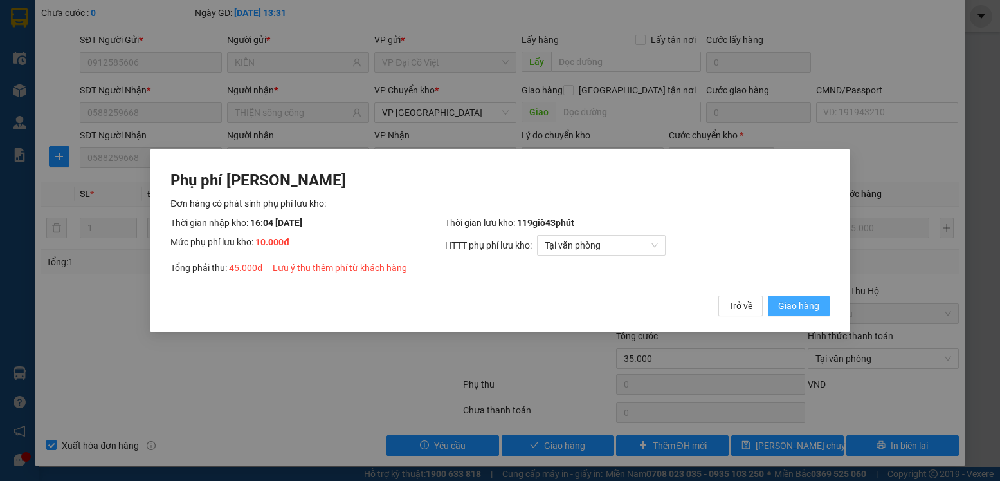
click at [803, 305] on span "Giao hàng" at bounding box center [798, 305] width 41 height 14
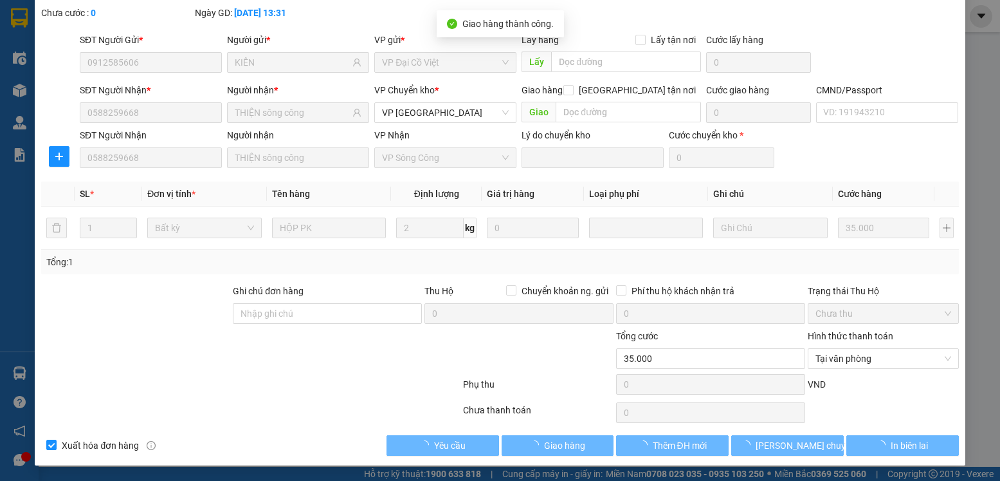
type input "45.000"
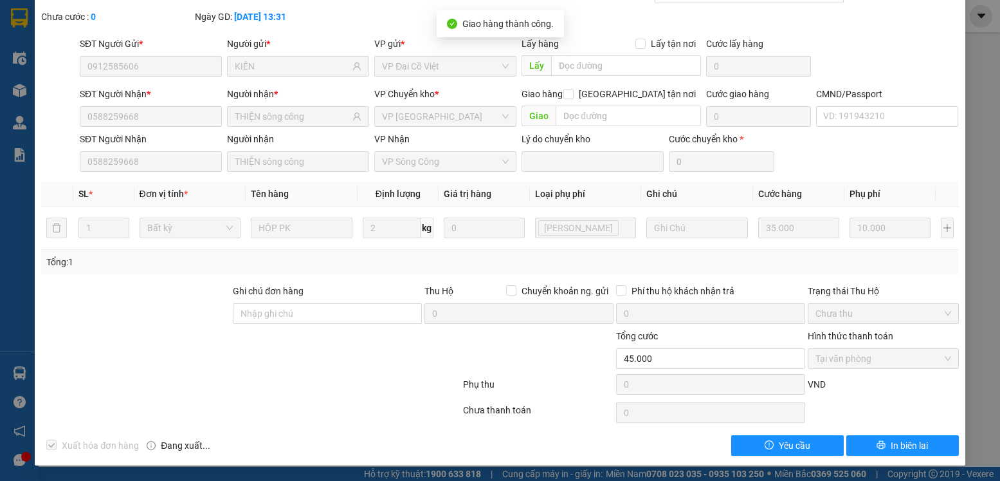
scroll to position [0, 0]
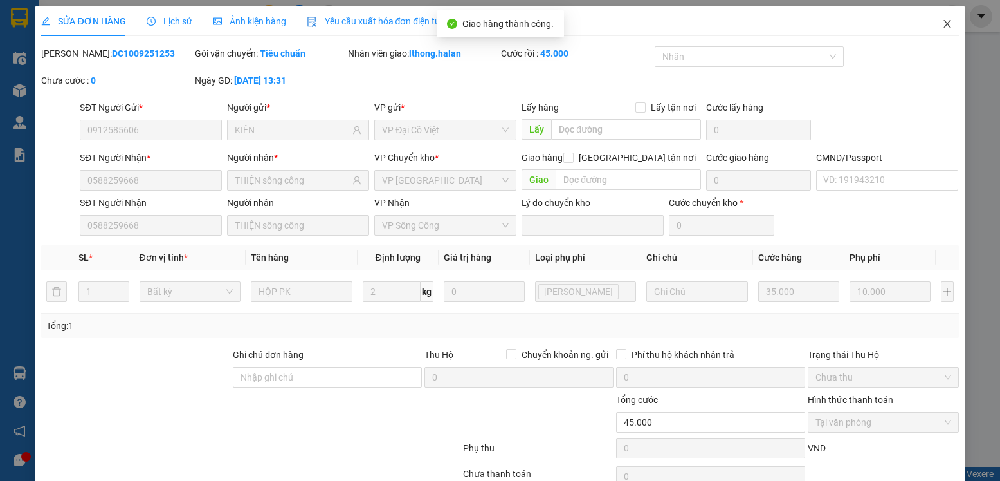
click at [944, 25] on icon "close" at bounding box center [947, 24] width 7 height 8
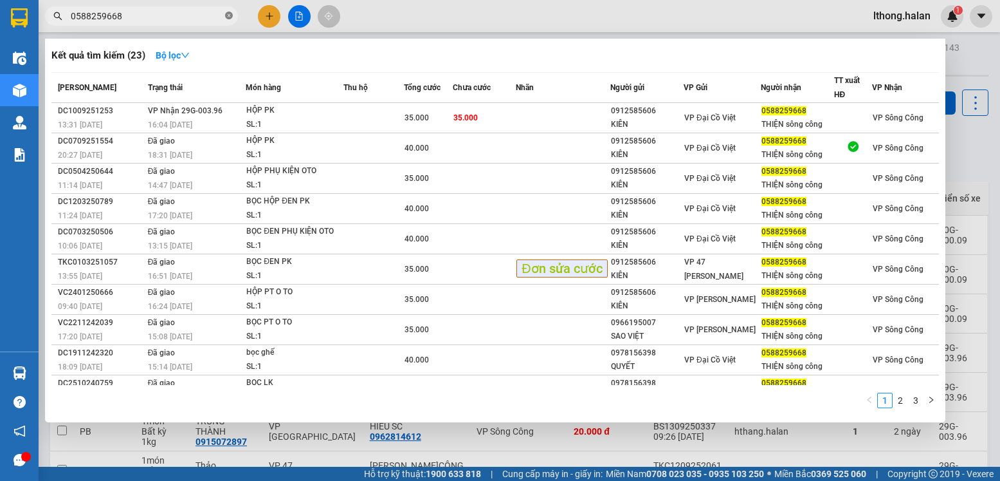
click at [230, 15] on icon "close-circle" at bounding box center [229, 16] width 8 height 8
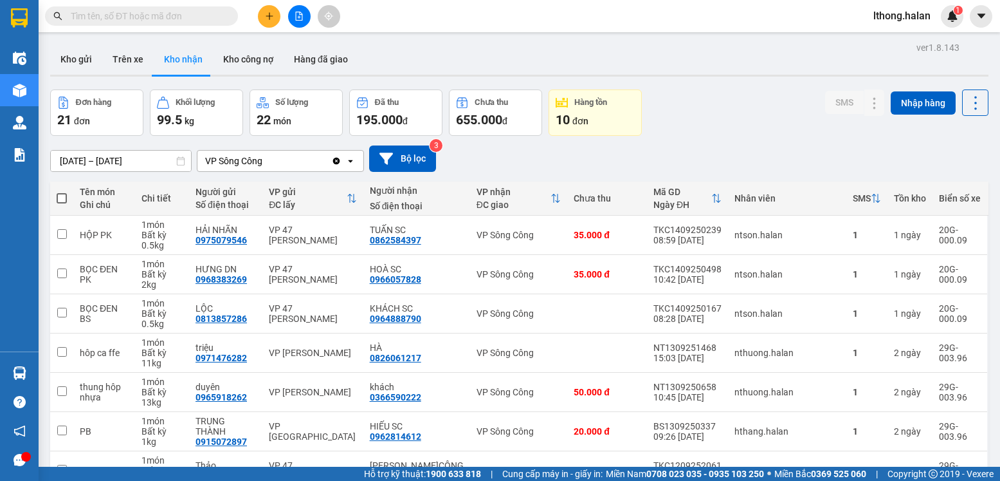
click at [207, 15] on input "text" at bounding box center [147, 16] width 152 height 14
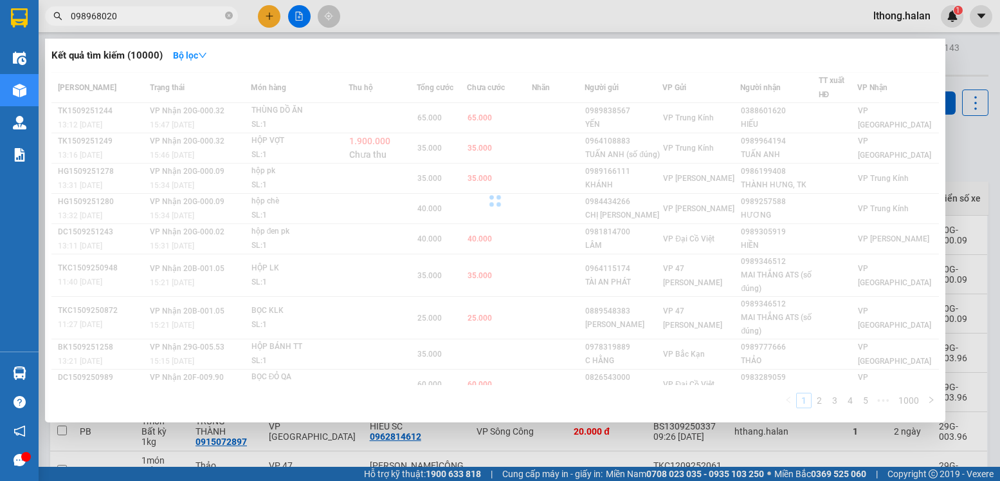
type input "0989680208"
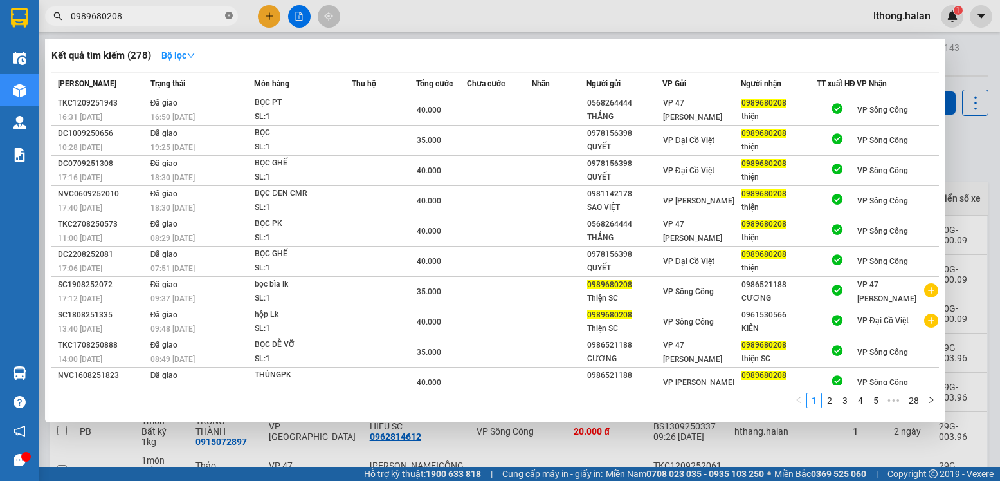
click at [225, 15] on icon "close-circle" at bounding box center [229, 16] width 8 height 8
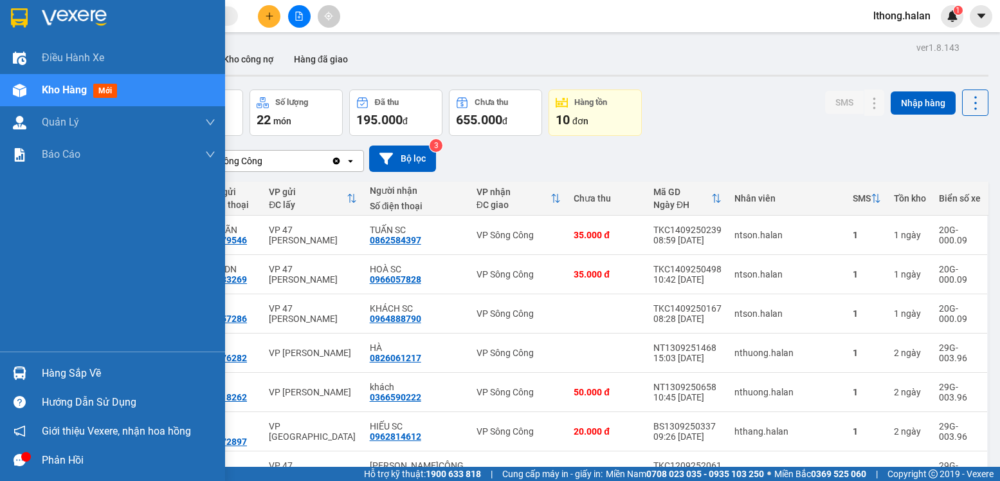
click at [53, 378] on div "Hàng sắp về" at bounding box center [129, 372] width 174 height 19
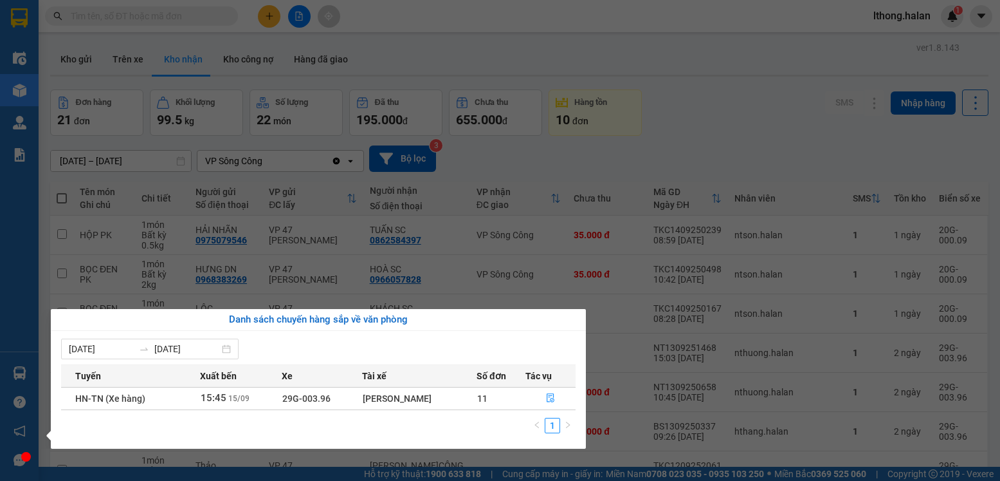
click at [730, 158] on section "Kết quả tìm kiếm ( 278 ) Bộ lọc Mã ĐH Trạng thái Món hàng Thu hộ Tổng cước Chưa…" at bounding box center [500, 240] width 1000 height 481
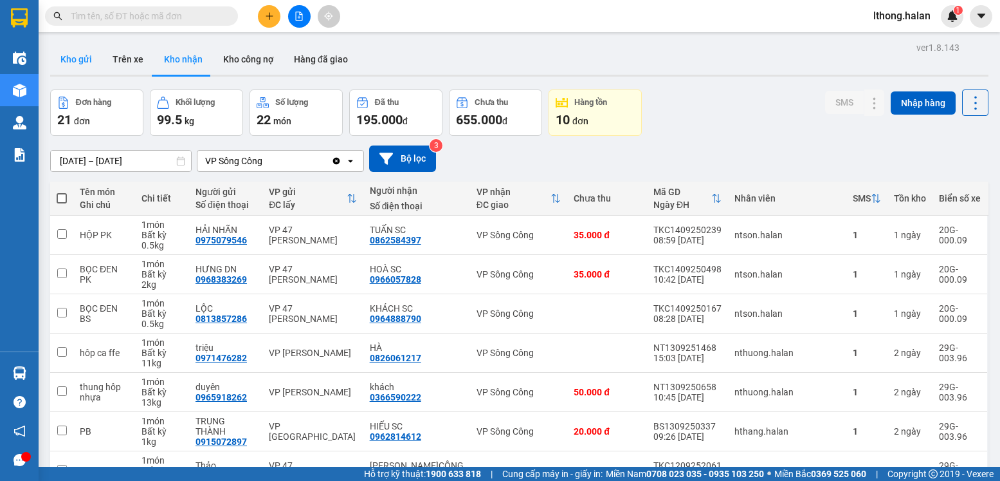
click at [64, 56] on button "Kho gửi" at bounding box center [76, 59] width 52 height 31
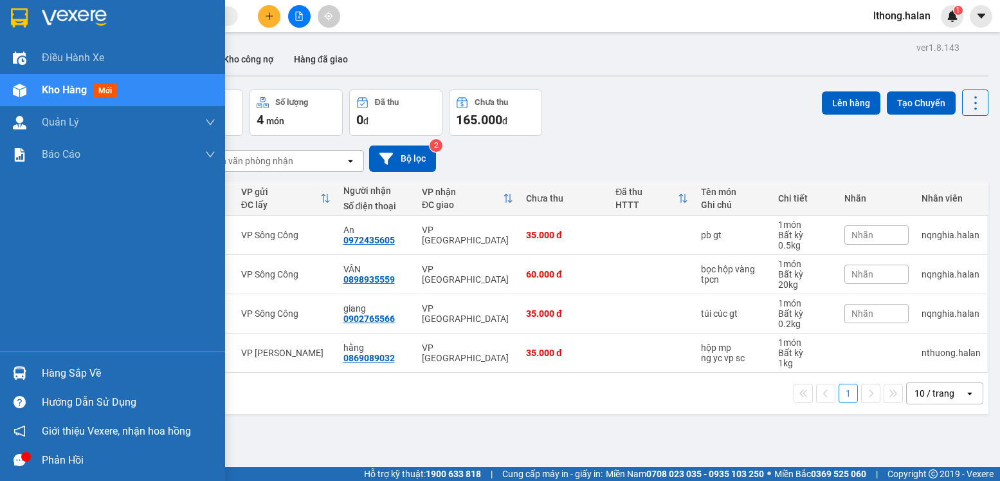
click at [44, 371] on div "Hàng sắp về" at bounding box center [129, 372] width 174 height 19
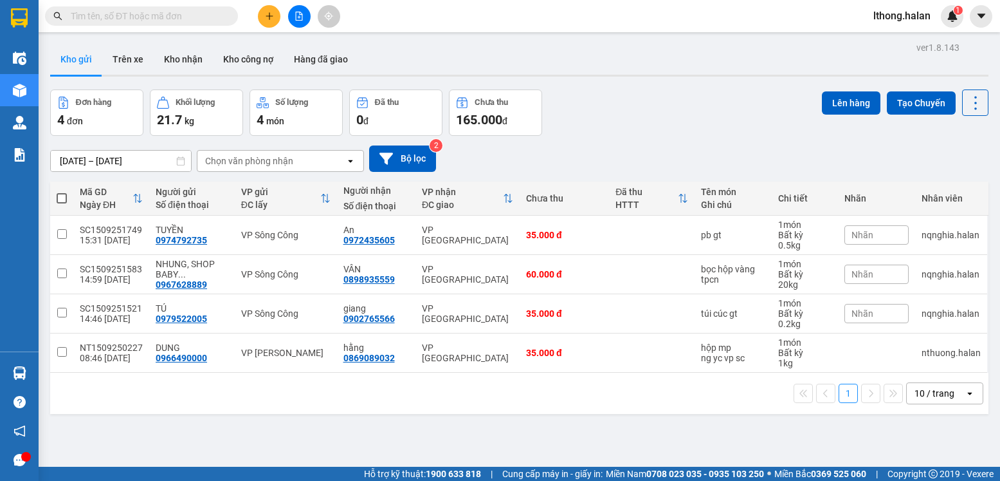
drag, startPoint x: 684, startPoint y: 427, endPoint x: 554, endPoint y: 355, distance: 148.6
click at [672, 420] on section "Kết quả tìm kiếm ( 278 ) Bộ lọc Mã ĐH Trạng thái Món hàng Thu hộ Tổng cước Chưa…" at bounding box center [500, 240] width 1000 height 481
click at [188, 57] on button "Kho nhận" at bounding box center [183, 59] width 59 height 31
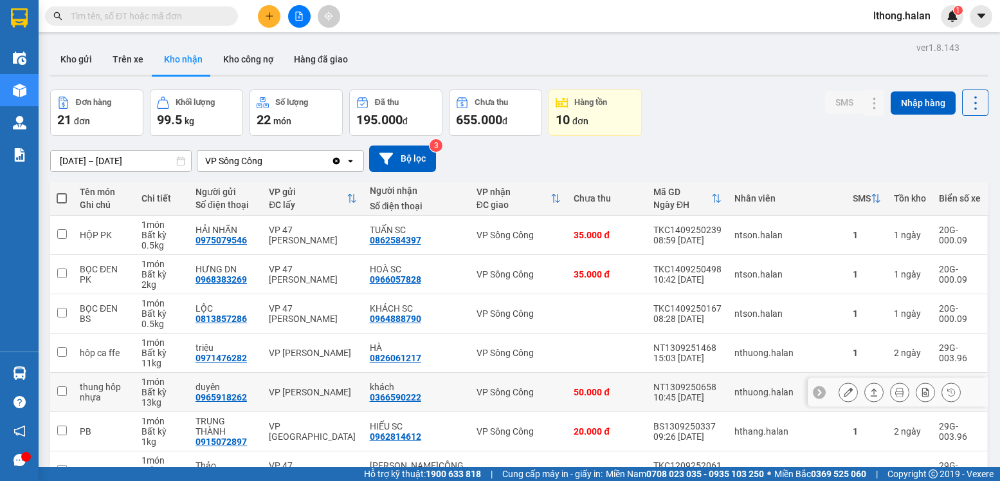
scroll to position [194, 0]
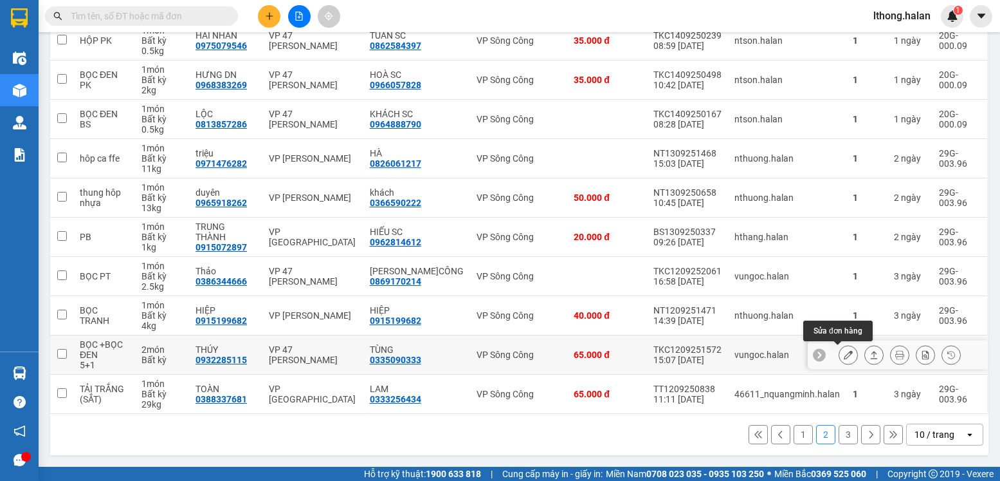
click at [844, 356] on icon at bounding box center [848, 354] width 9 height 9
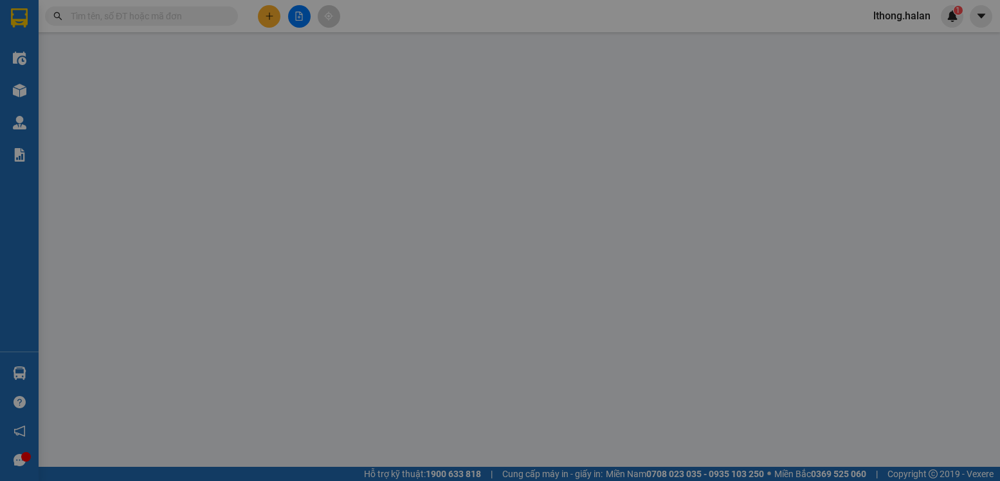
type input "0932285115"
type input "THÚY"
type input "0335090333"
type input "TÙNG"
type input "65.000"
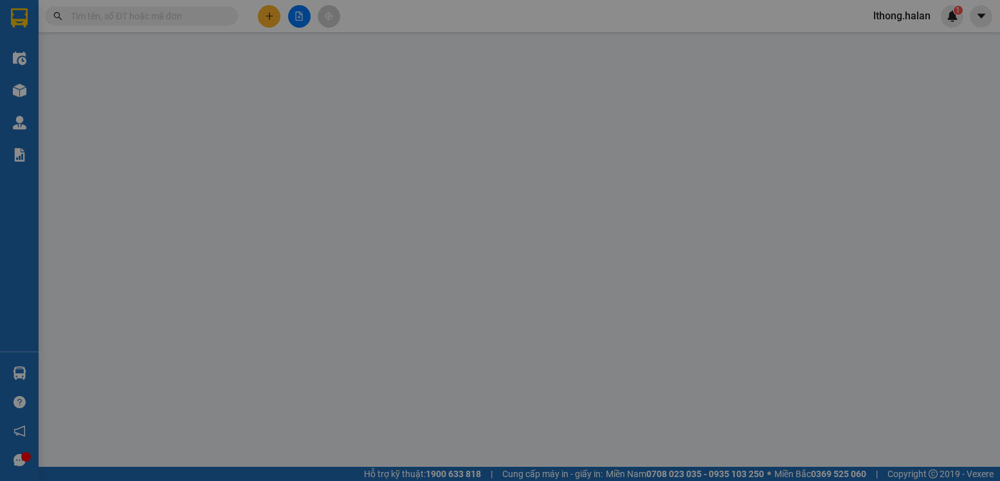
type input "65.000"
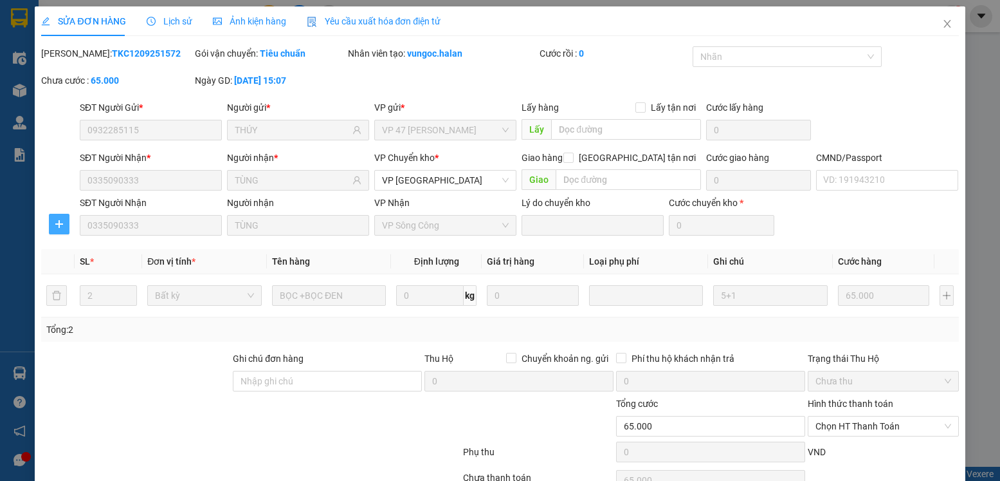
click at [57, 218] on button "button" at bounding box center [59, 224] width 21 height 21
click at [91, 250] on span "Chuyển kho" at bounding box center [82, 250] width 53 height 14
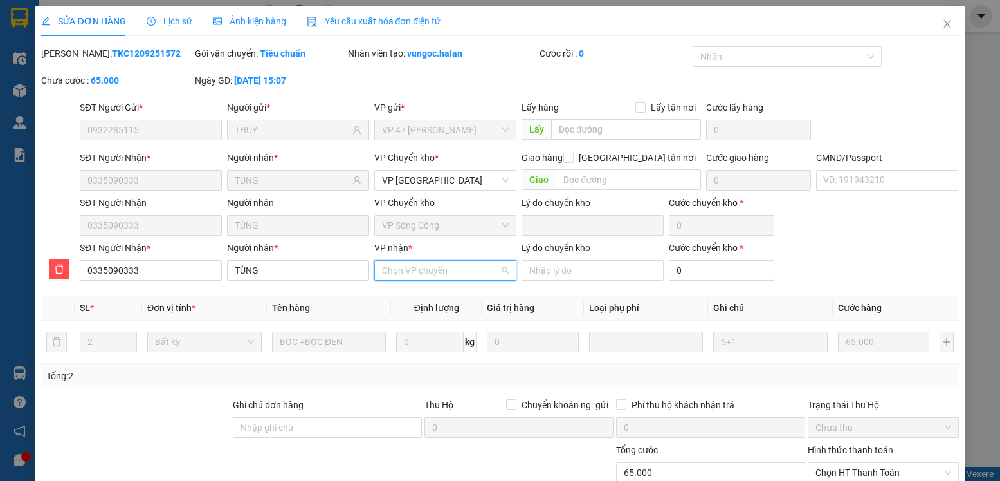
click at [437, 273] on input "VP nhận *" at bounding box center [441, 270] width 118 height 19
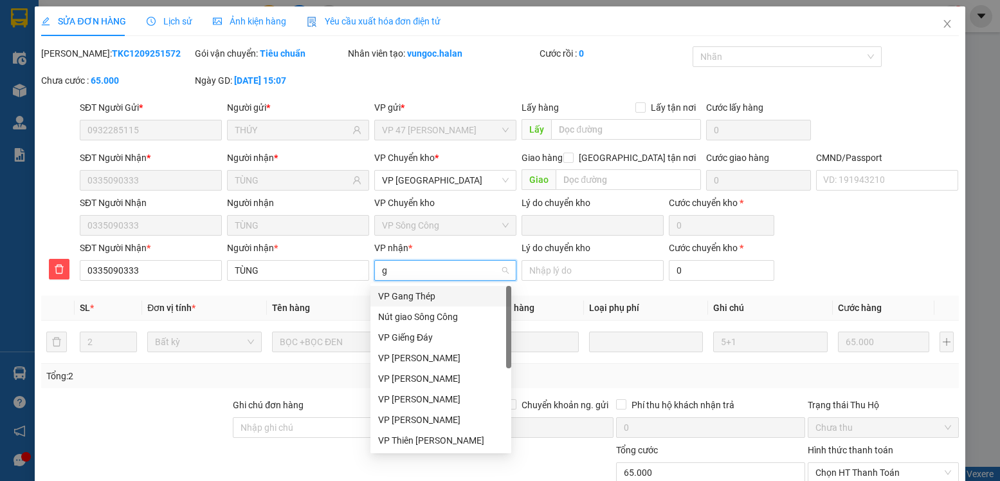
type input "gt"
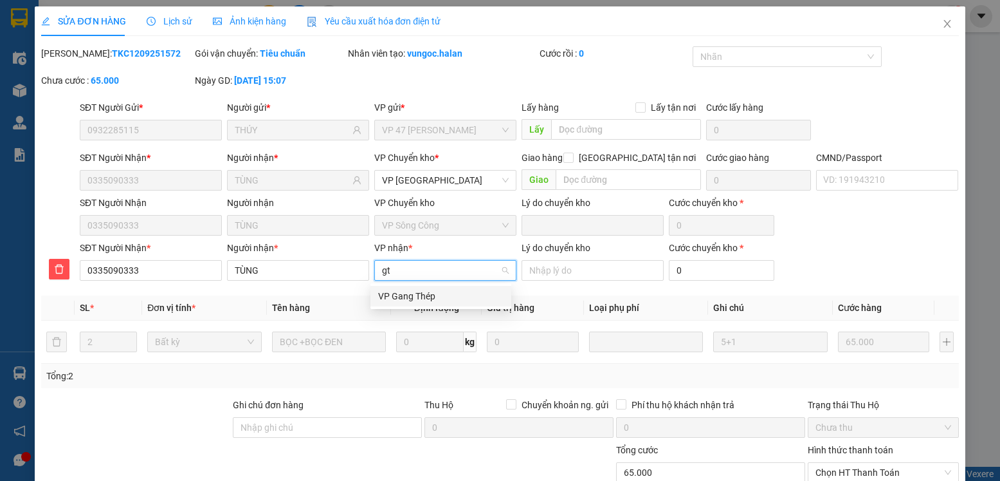
click at [423, 297] on div "VP Gang Thép" at bounding box center [440, 296] width 125 height 14
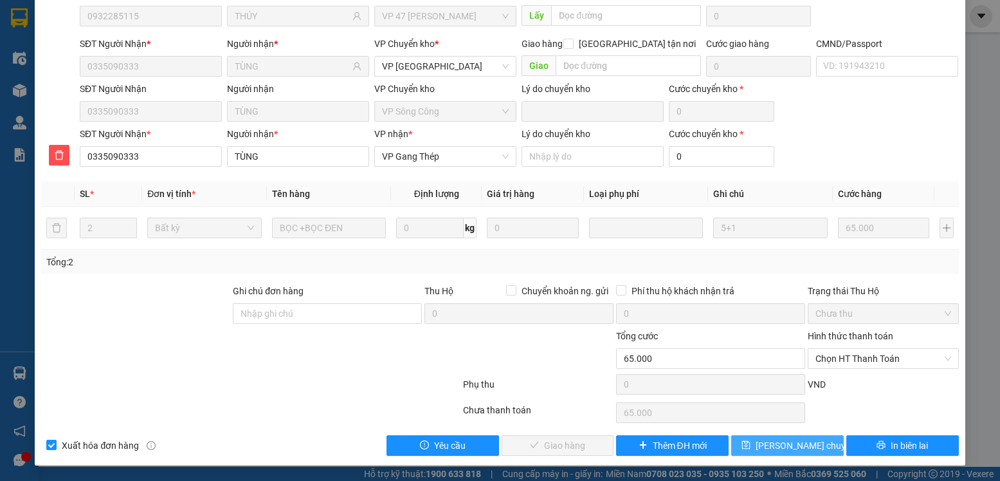
click at [789, 444] on span "[PERSON_NAME] chuyển hoàn" at bounding box center [817, 445] width 122 height 14
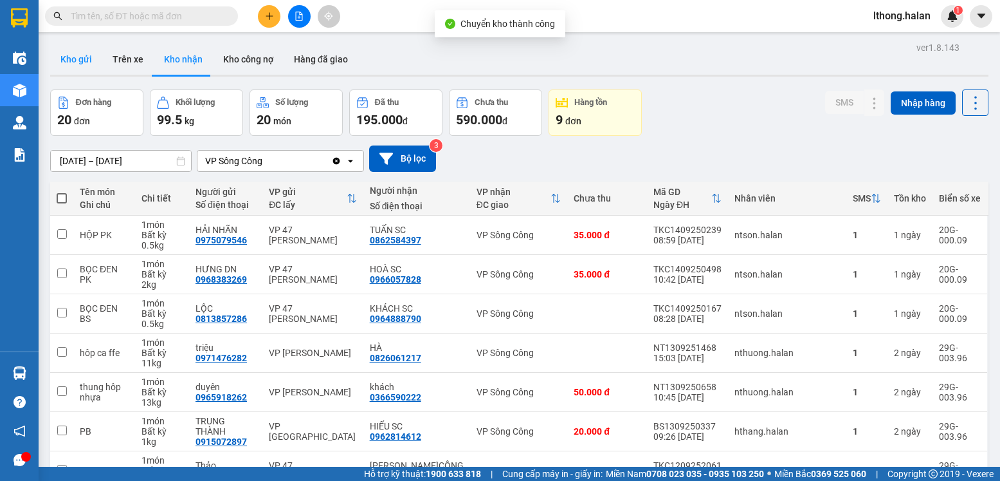
click at [58, 50] on button "Kho gửi" at bounding box center [76, 59] width 52 height 31
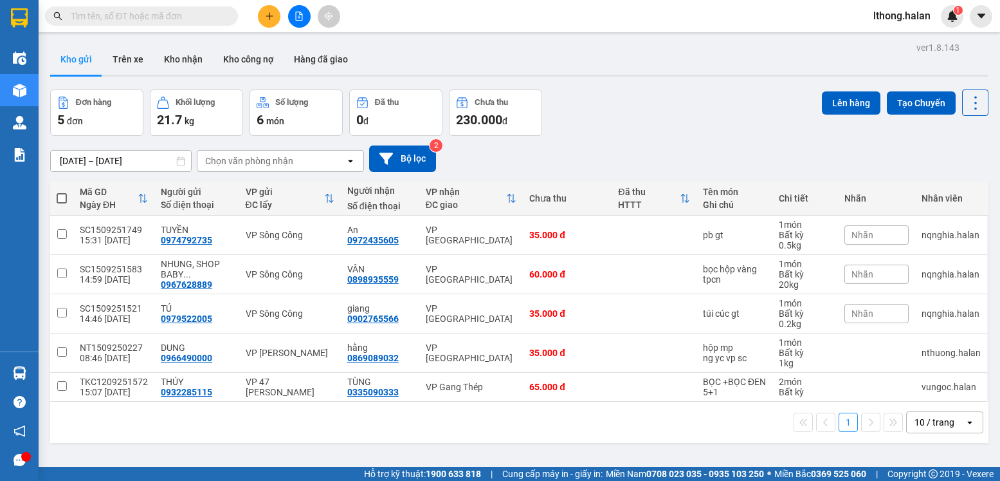
click at [210, 11] on input "text" at bounding box center [147, 16] width 152 height 14
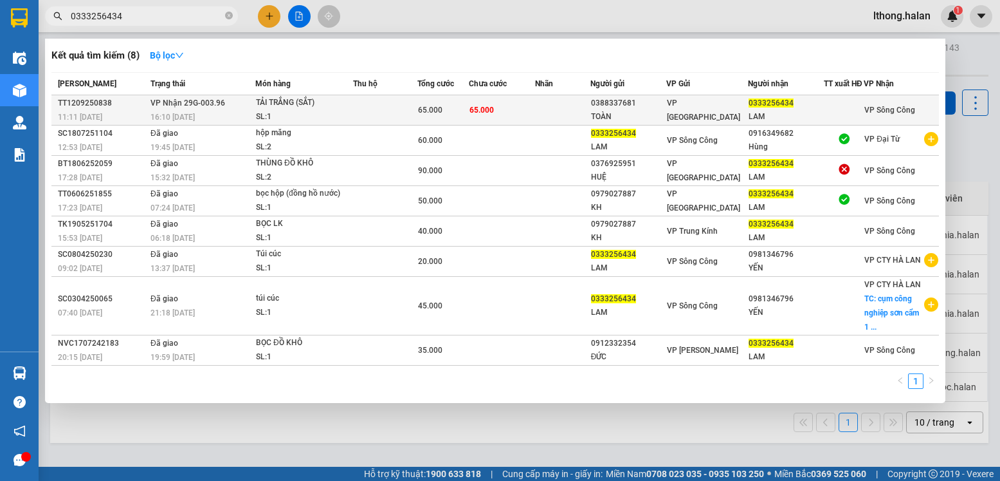
type input "0333256434"
click at [570, 113] on td at bounding box center [562, 110] width 55 height 30
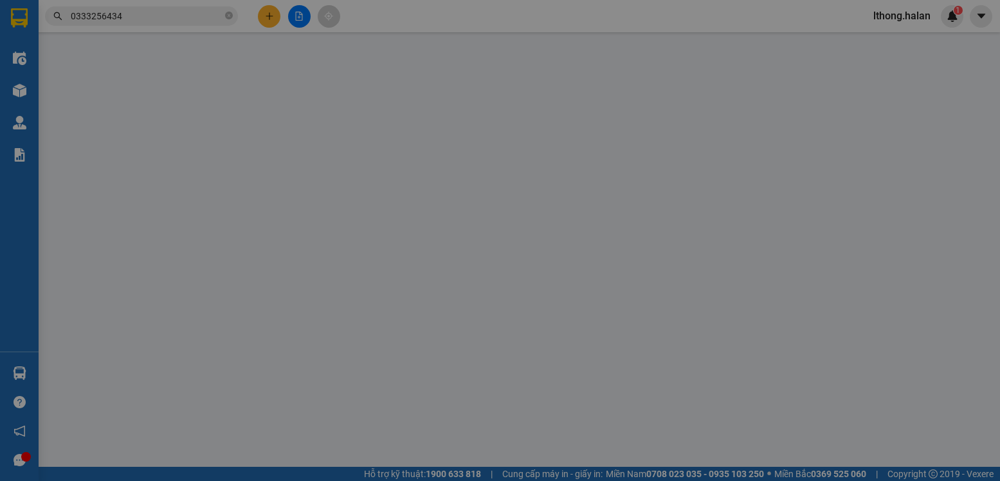
type input "0388337681"
type input "TOÀN"
type input "0333256434"
type input "LAM"
type input "65.000"
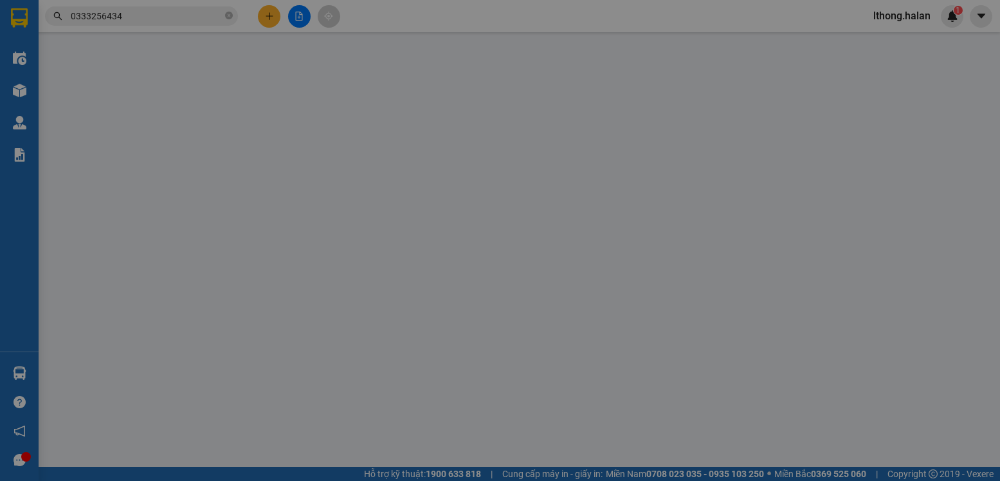
type input "65.000"
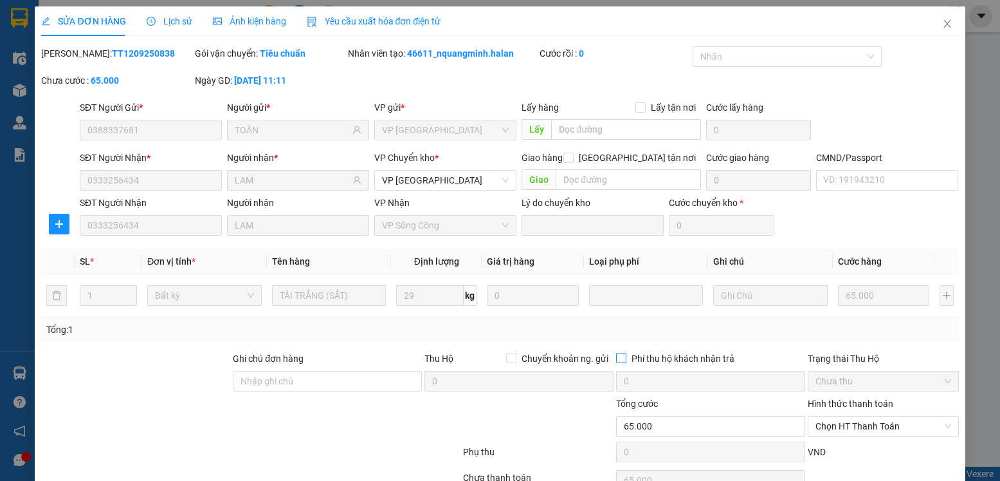
scroll to position [68, 0]
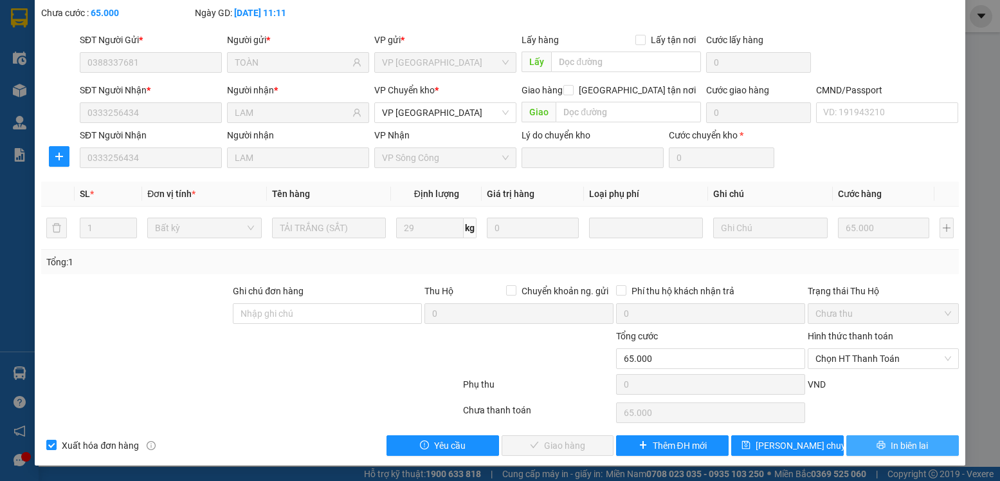
click at [891, 446] on span "In biên lai" at bounding box center [909, 445] width 37 height 14
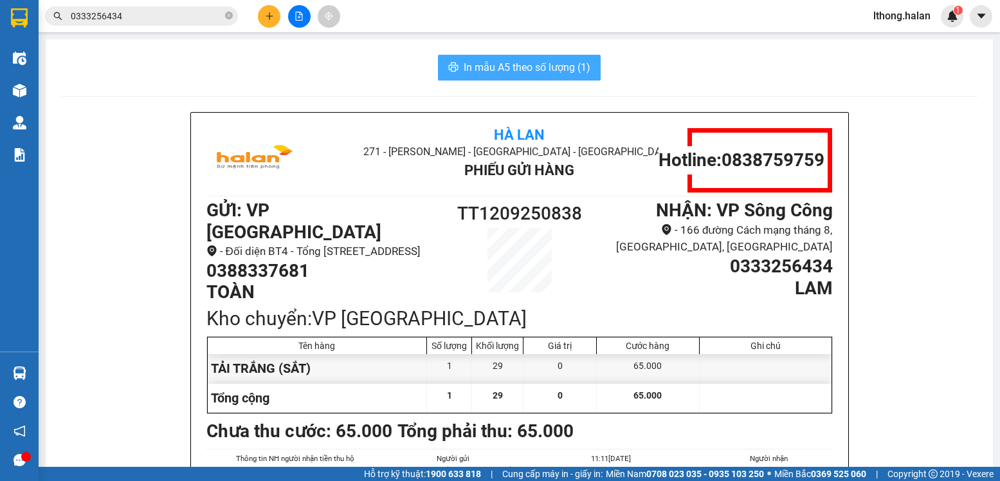
click at [551, 66] on span "In mẫu A5 theo số lượng (1)" at bounding box center [527, 67] width 127 height 16
drag, startPoint x: 786, startPoint y: 67, endPoint x: 729, endPoint y: 67, distance: 57.3
click at [763, 67] on div "In mẫu A5 theo số lượng (1)" at bounding box center [519, 68] width 917 height 26
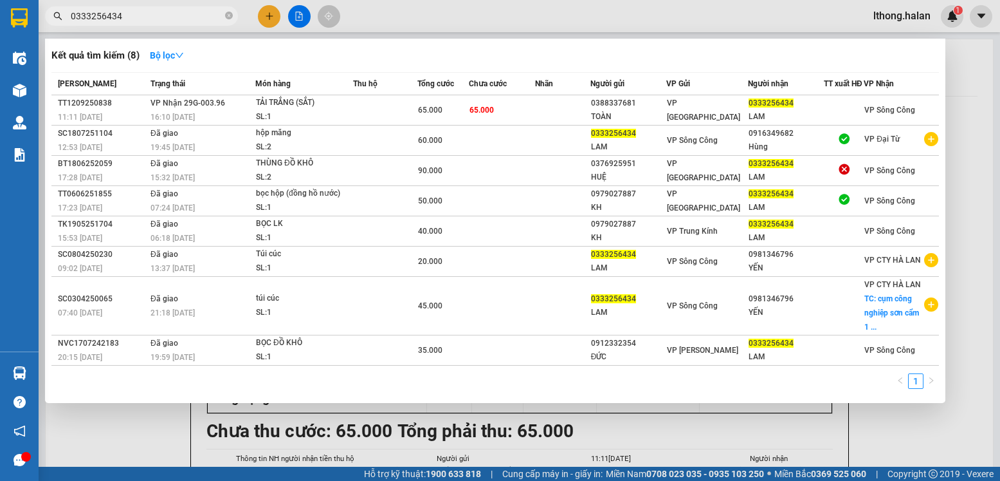
click at [177, 24] on span "0333256434" at bounding box center [141, 15] width 193 height 19
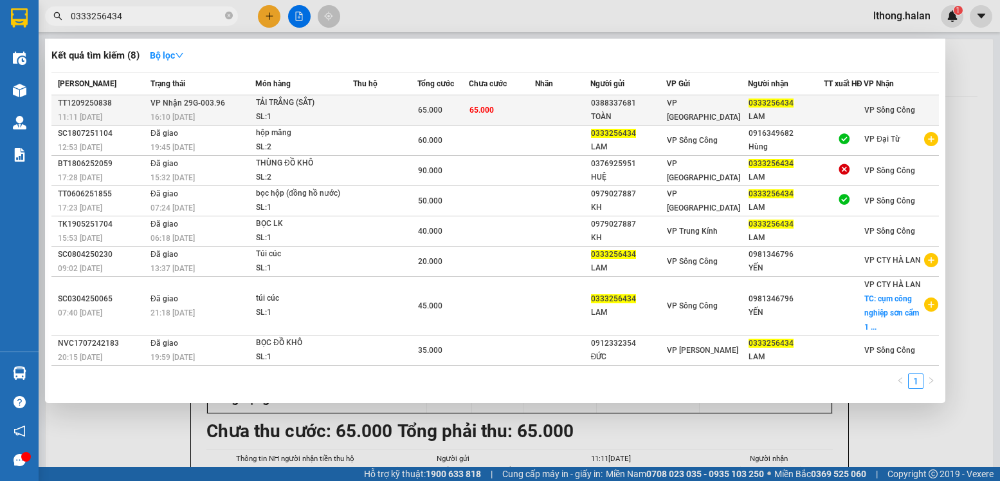
click at [517, 119] on td "65.000" at bounding box center [502, 110] width 67 height 30
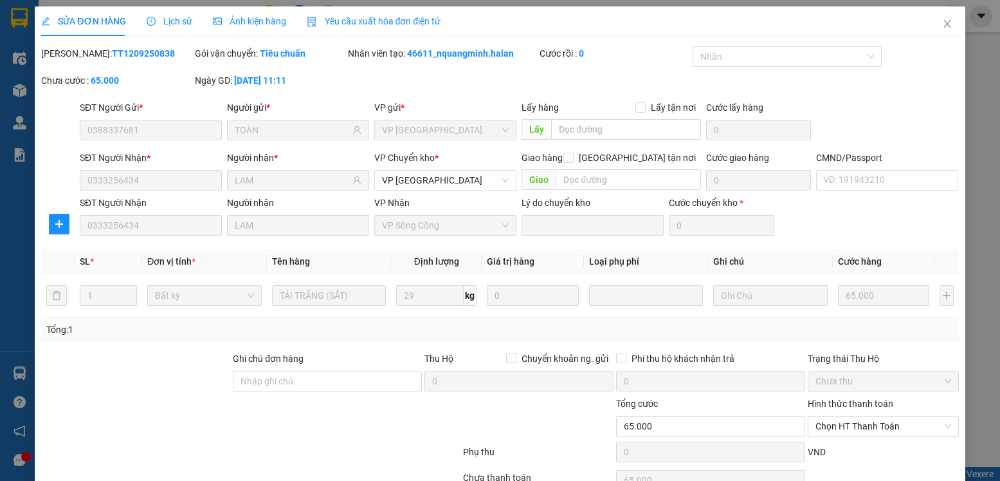
type input "0388337681"
type input "TOÀN"
type input "0333256434"
type input "LAM"
type input "65.000"
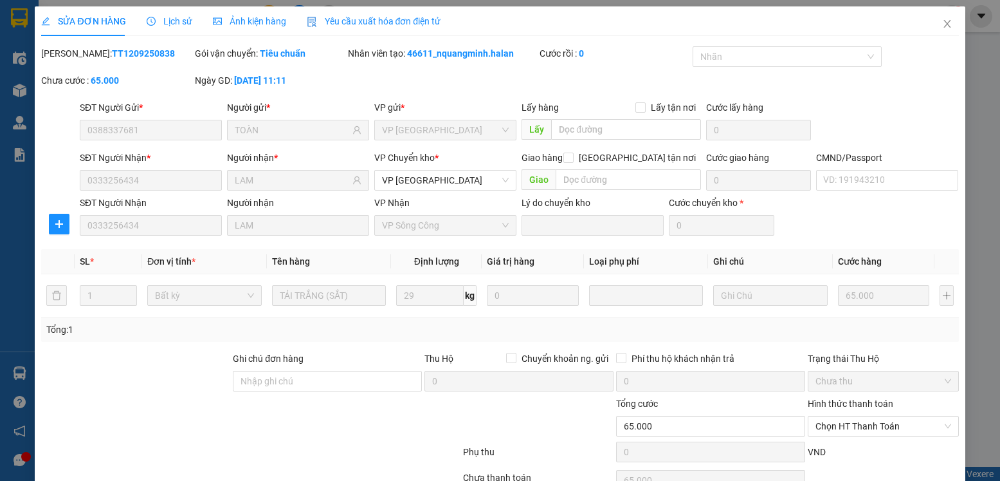
scroll to position [68, 0]
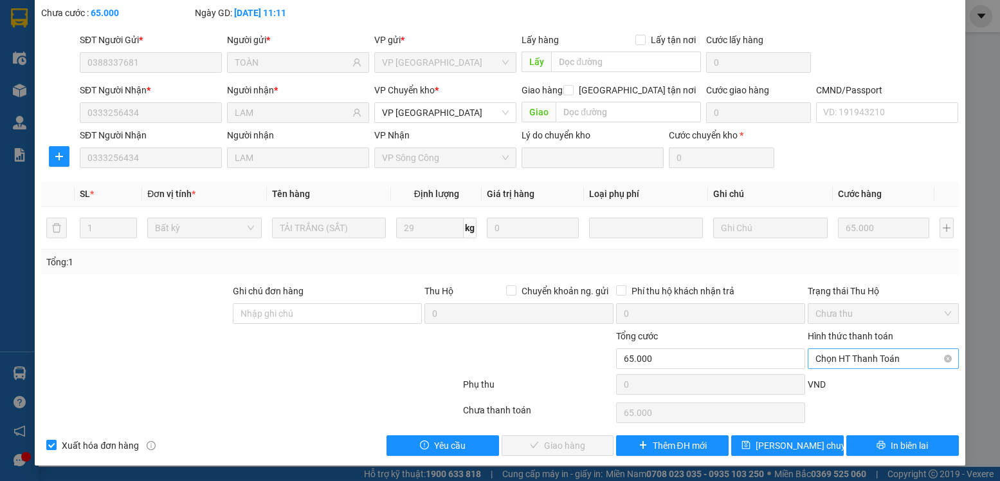
click at [896, 354] on span "Chọn HT Thanh Toán" at bounding box center [883, 358] width 135 height 19
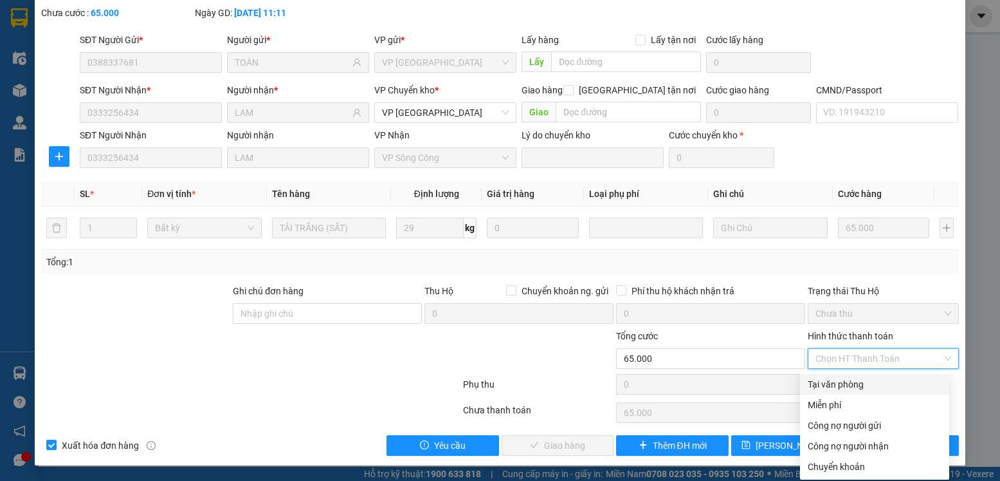
click at [841, 384] on div "Tại văn phòng" at bounding box center [875, 384] width 134 height 14
type input "0"
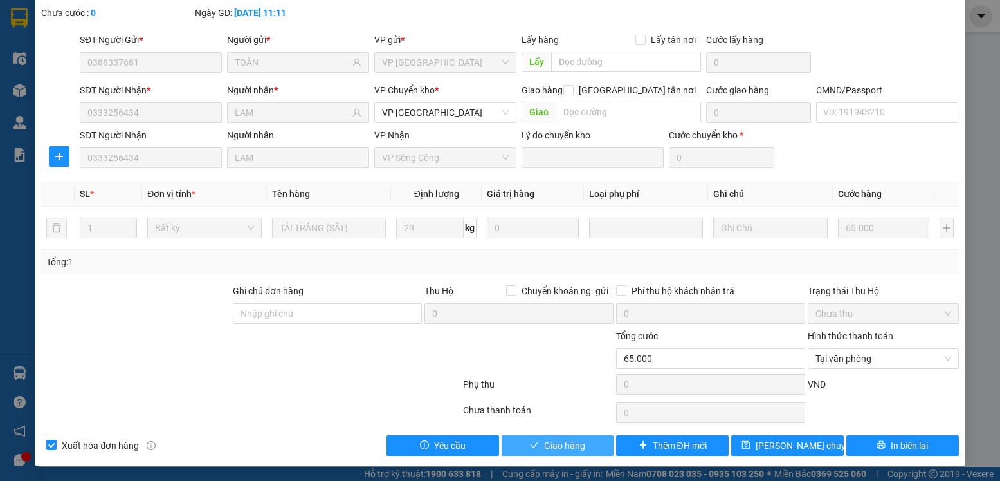
click at [567, 441] on span "Giao hàng" at bounding box center [564, 445] width 41 height 14
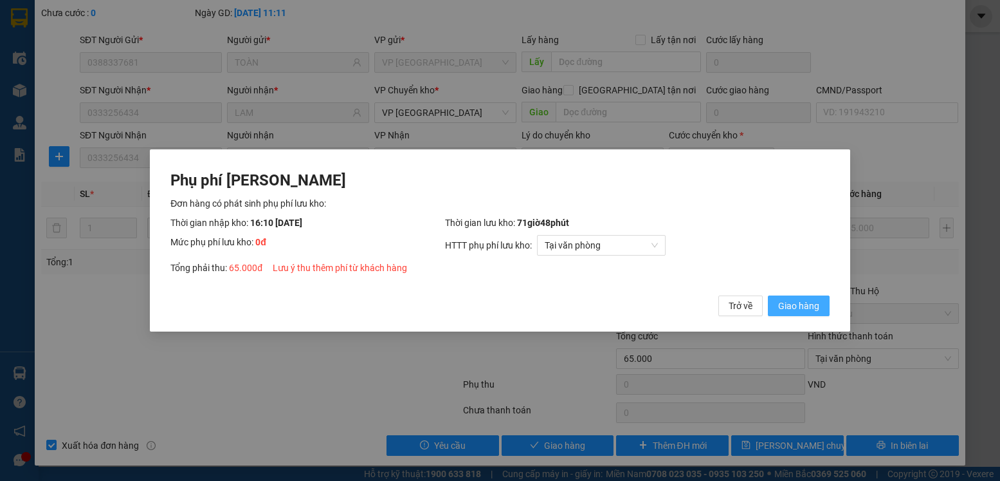
click at [801, 301] on span "Giao hàng" at bounding box center [798, 305] width 41 height 14
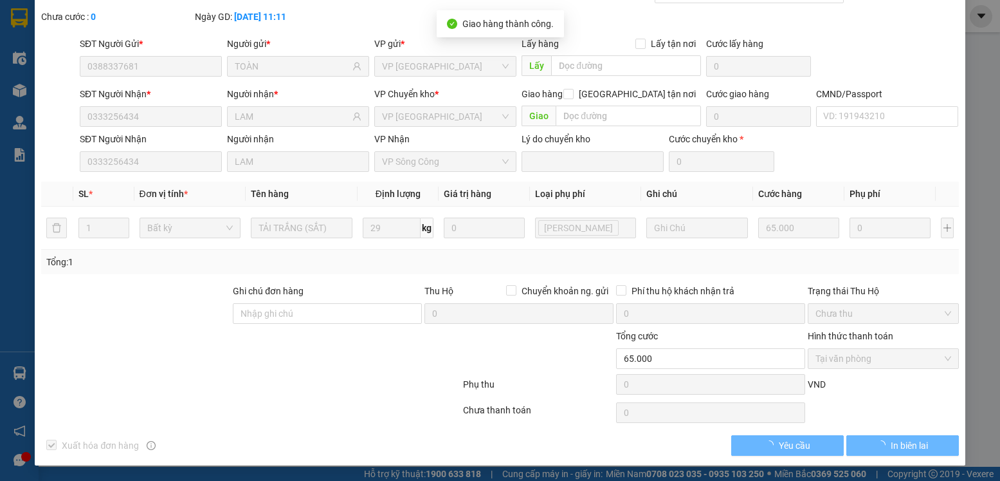
scroll to position [0, 0]
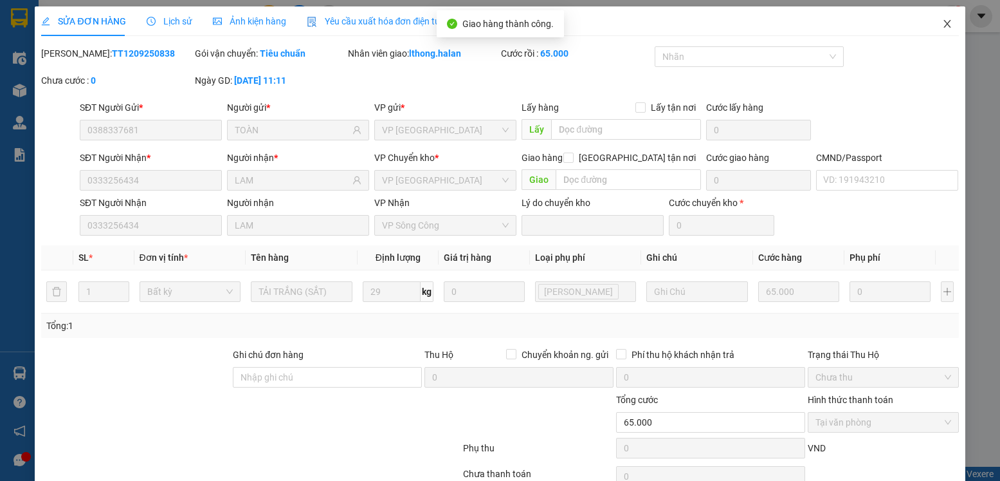
click at [944, 26] on icon "close" at bounding box center [947, 24] width 7 height 8
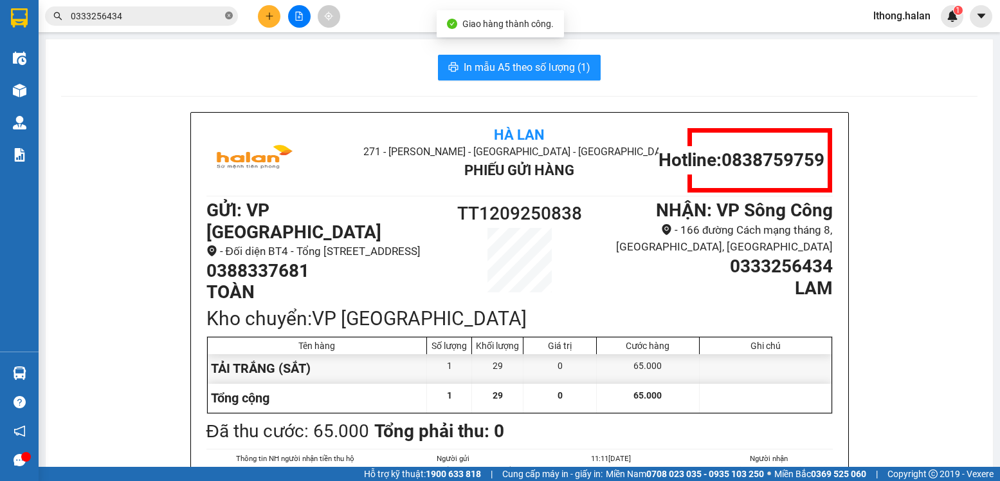
click at [228, 16] on icon "close-circle" at bounding box center [229, 16] width 8 height 8
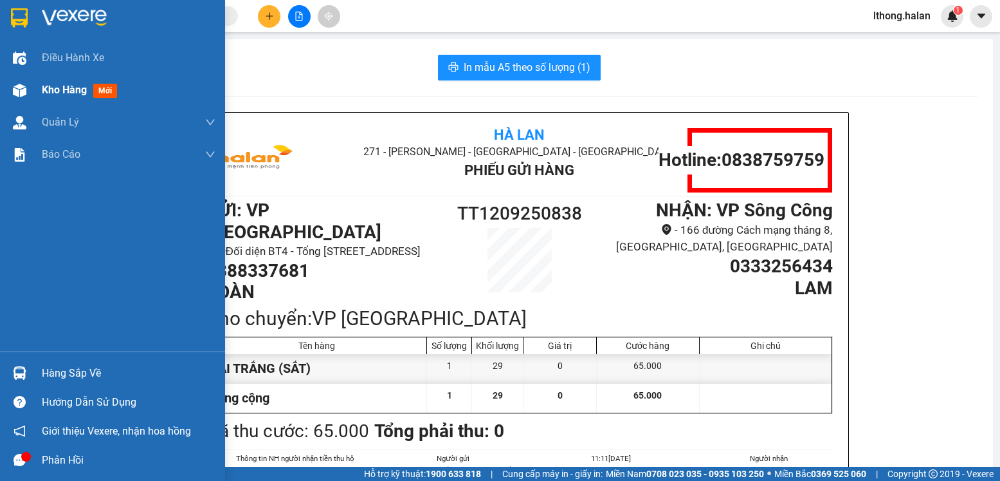
click at [54, 92] on span "Kho hàng" at bounding box center [64, 90] width 45 height 12
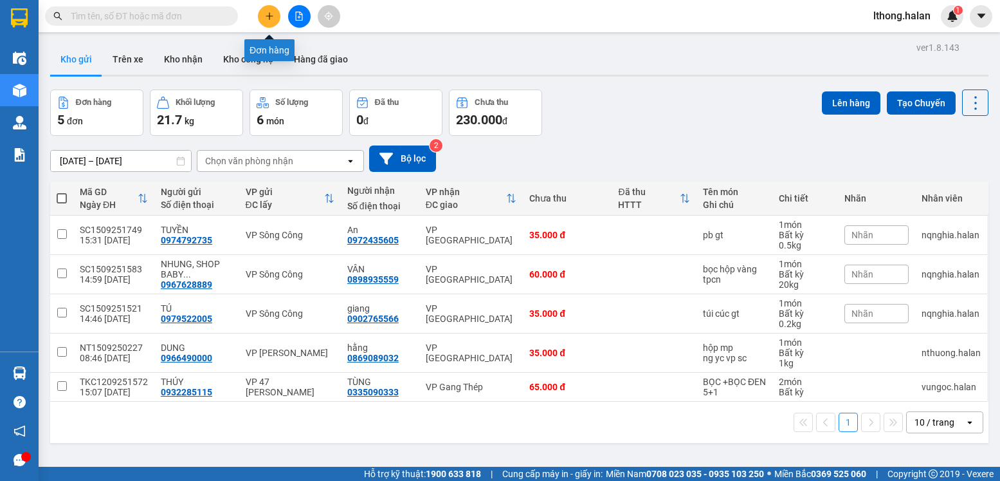
click at [271, 15] on icon "plus" at bounding box center [269, 16] width 9 height 9
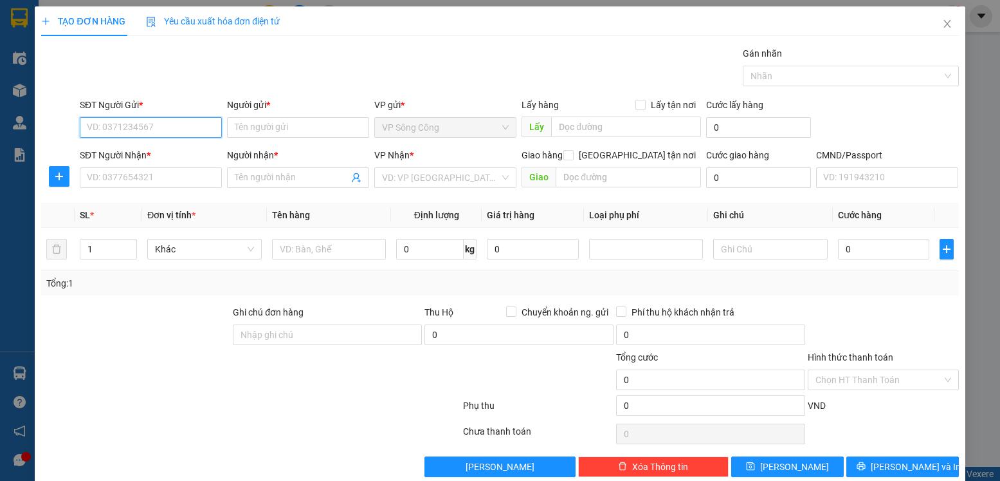
click at [157, 126] on input "SĐT Người Gửi *" at bounding box center [151, 127] width 142 height 21
click at [118, 152] on div "0356085080 - hoài anh" at bounding box center [150, 153] width 127 height 14
type input "0356085080"
type input "[PERSON_NAME]"
type input "0356085080"
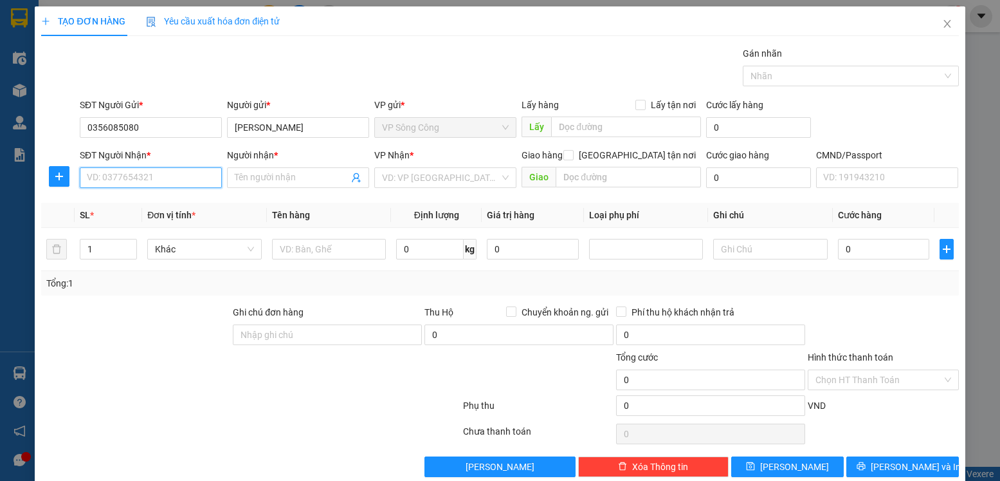
click at [116, 172] on input "SĐT Người Nhận *" at bounding box center [151, 177] width 142 height 21
click at [122, 223] on div "0921748555 - hưng" at bounding box center [150, 224] width 127 height 14
type input "0921748555"
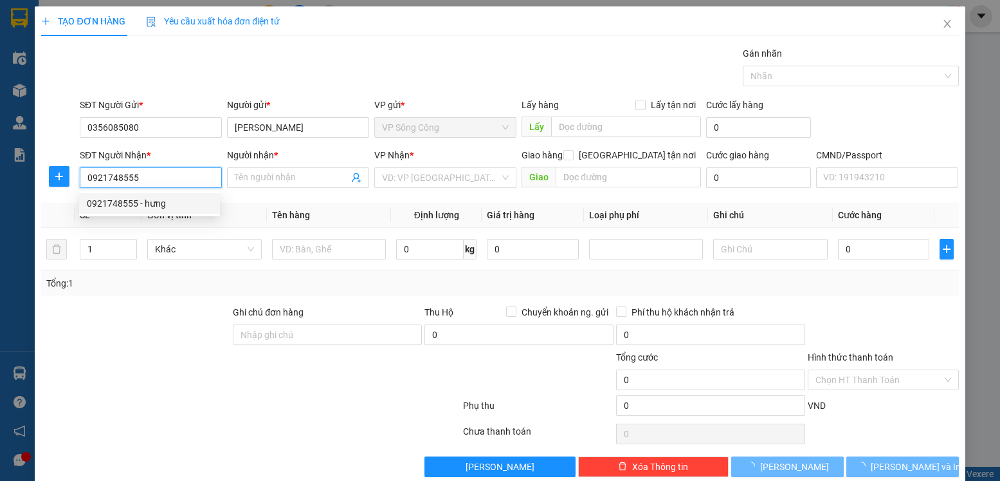
type input "hưng"
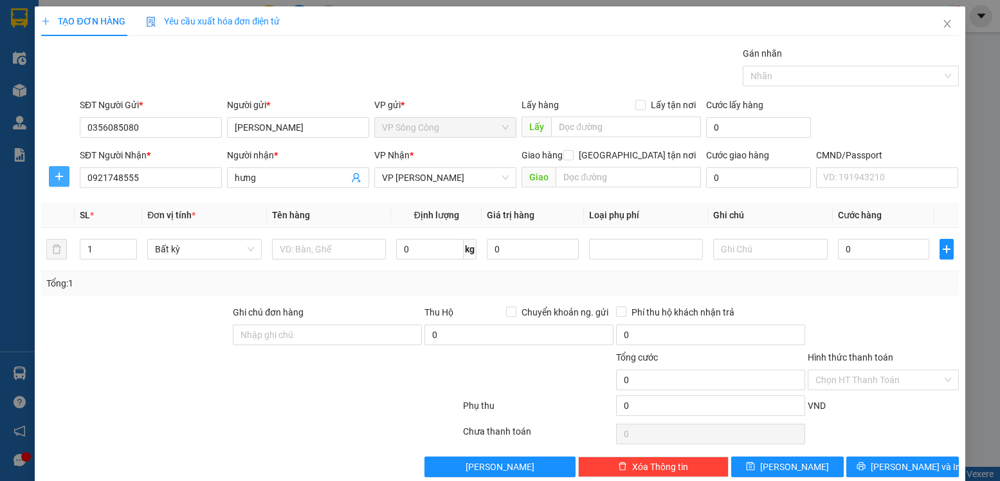
click at [56, 178] on icon "plus" at bounding box center [59, 176] width 10 height 10
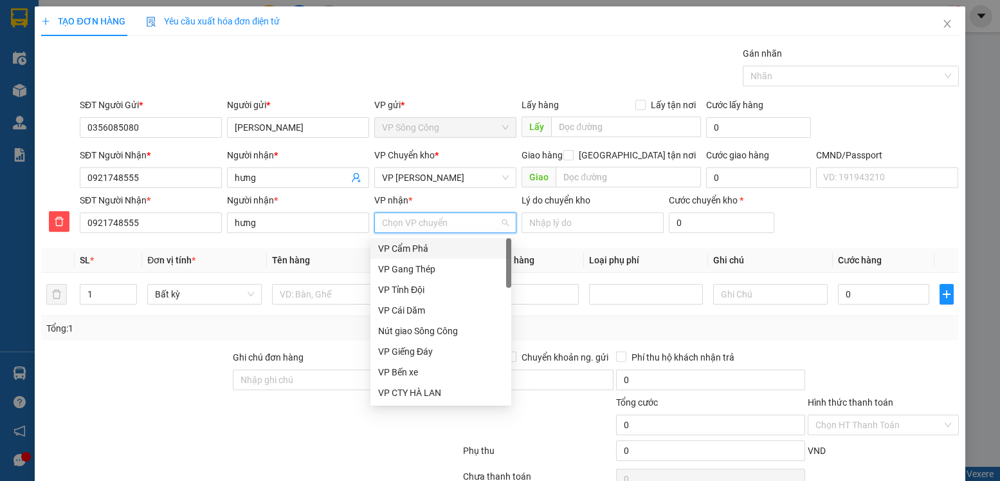
click at [406, 227] on input "VP nhận *" at bounding box center [441, 222] width 118 height 19
type input "vo"
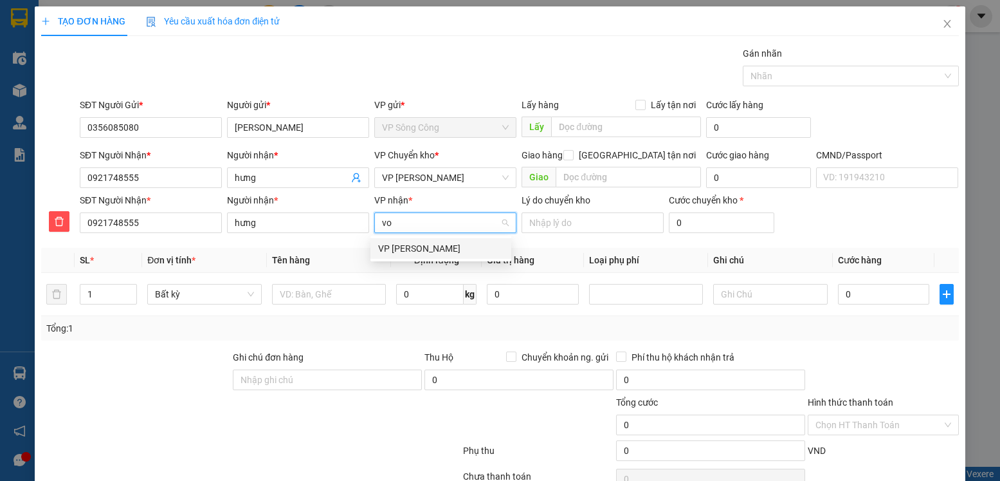
click at [398, 252] on div "VP [PERSON_NAME]" at bounding box center [440, 248] width 125 height 14
click at [453, 178] on span "VP [PERSON_NAME]" at bounding box center [445, 177] width 127 height 19
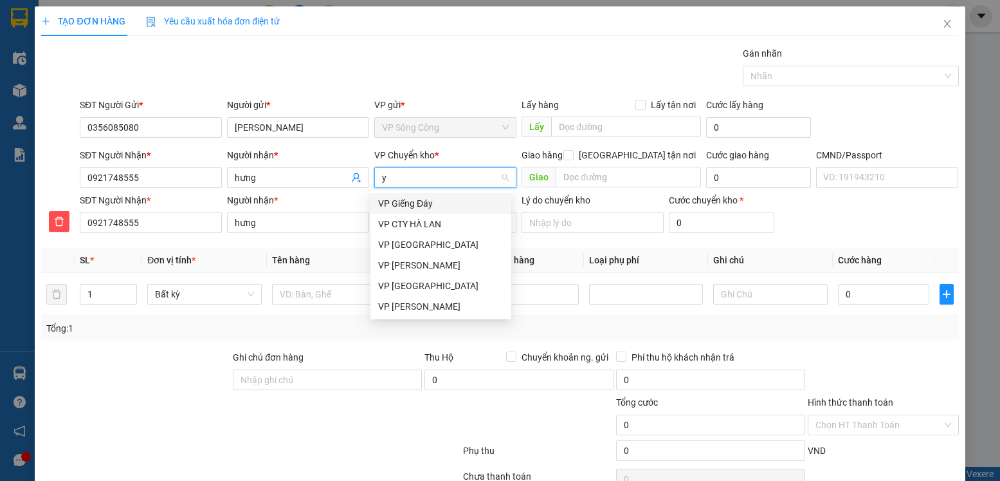
type input "yb"
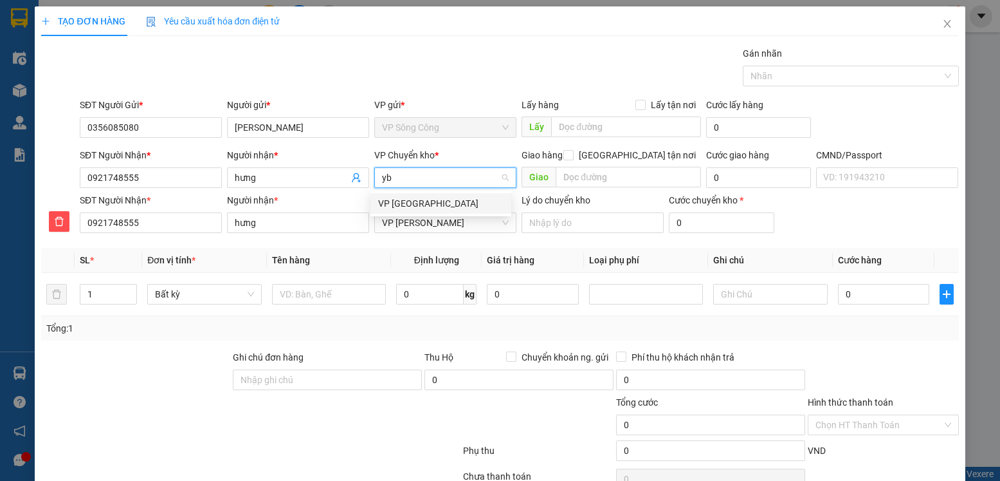
drag, startPoint x: 394, startPoint y: 205, endPoint x: 332, endPoint y: 287, distance: 102.4
click at [394, 207] on div "VP [GEOGRAPHIC_DATA]" at bounding box center [440, 203] width 125 height 14
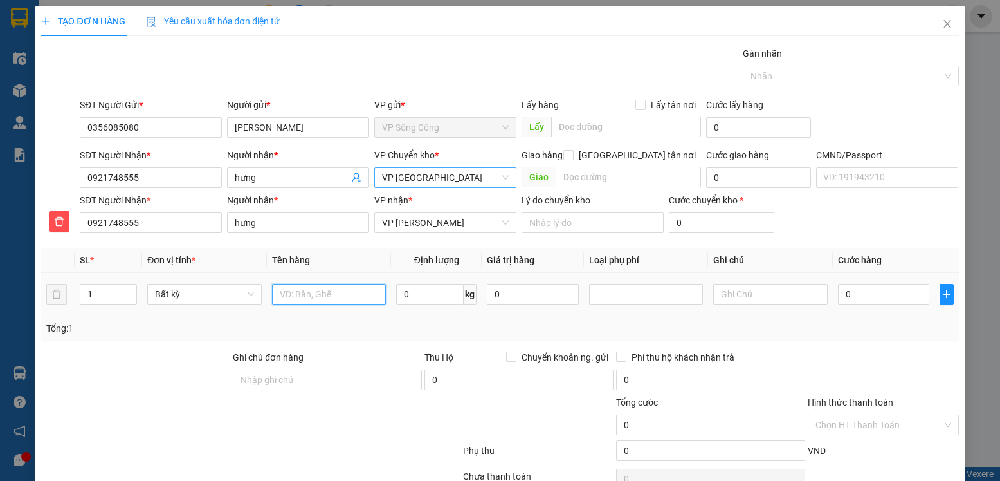
click at [329, 289] on input "text" at bounding box center [329, 294] width 115 height 21
type input "bọc đen Qa"
click at [420, 295] on input "0" at bounding box center [430, 294] width 68 height 21
type input "="
type input "6"
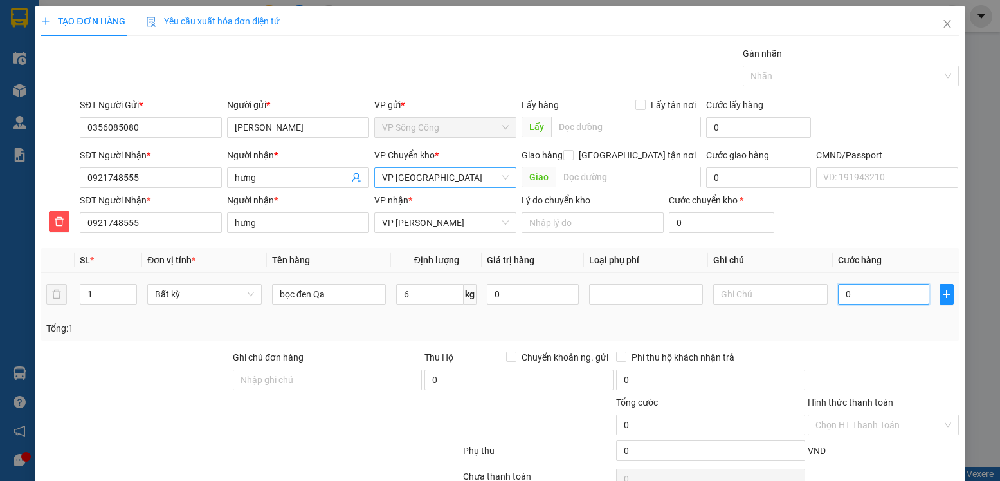
click at [870, 295] on input "0" at bounding box center [883, 294] width 91 height 21
type input "40.000"
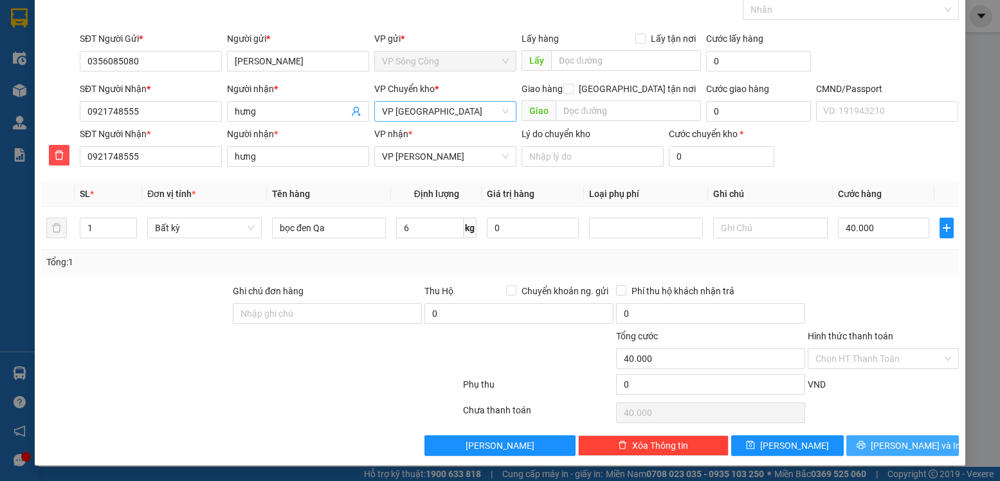
click at [909, 443] on span "[PERSON_NAME] và In" at bounding box center [916, 445] width 90 height 14
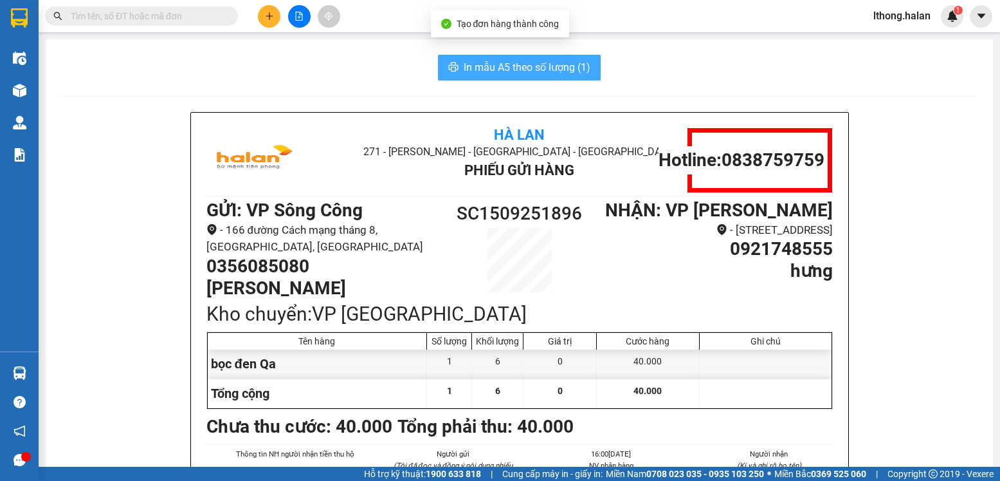
click at [538, 68] on span "In mẫu A5 theo số lượng (1)" at bounding box center [527, 67] width 127 height 16
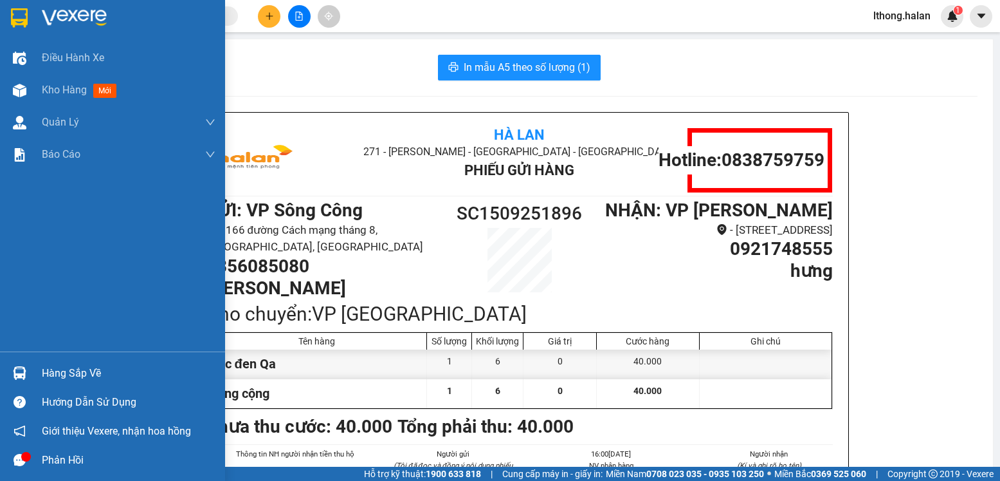
click at [64, 372] on div "Hàng sắp về" at bounding box center [129, 372] width 174 height 19
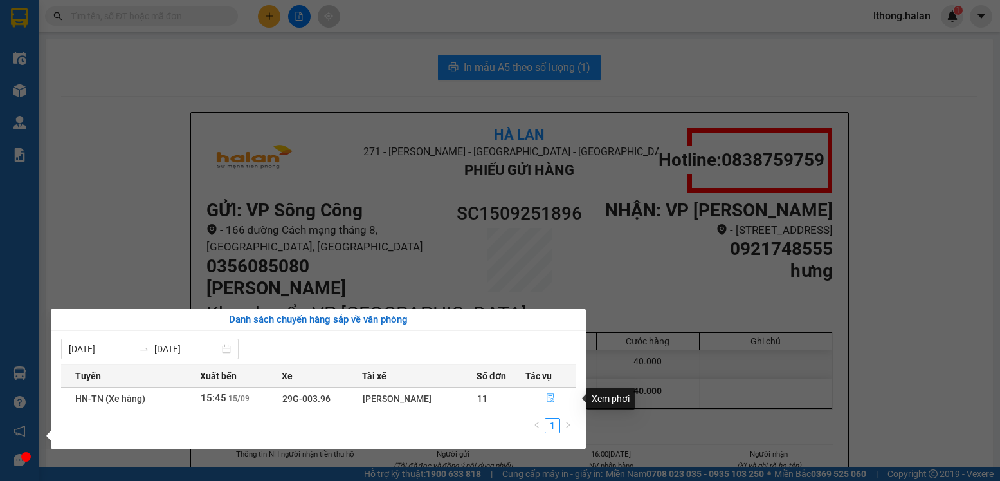
click at [551, 397] on icon "file-done" at bounding box center [551, 398] width 8 height 9
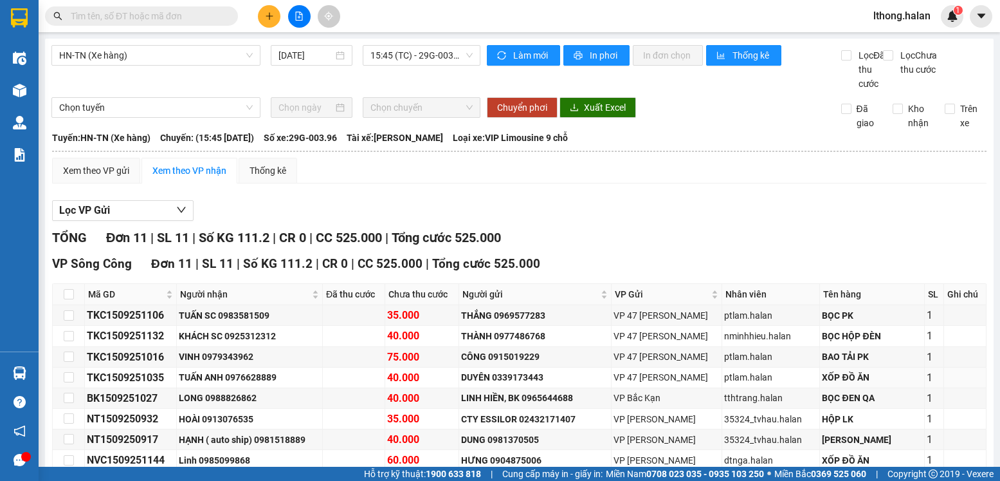
scroll to position [129, 0]
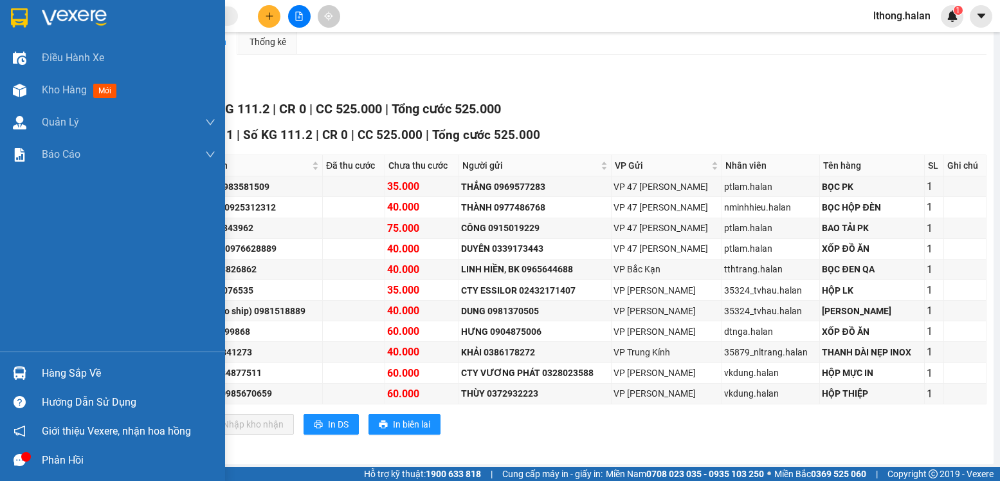
click at [39, 374] on div "Hàng sắp về" at bounding box center [112, 372] width 225 height 29
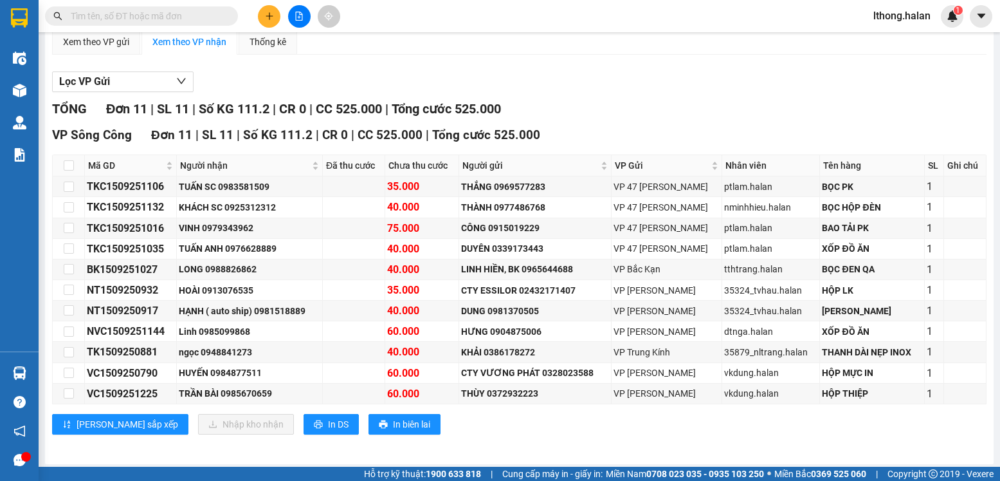
click at [645, 438] on section "Kết quả tìm kiếm ( 8 ) Bộ lọc Mã ĐH Trạng thái Món hàng Thu hộ Tổng cước Chưa c…" at bounding box center [500, 240] width 1000 height 481
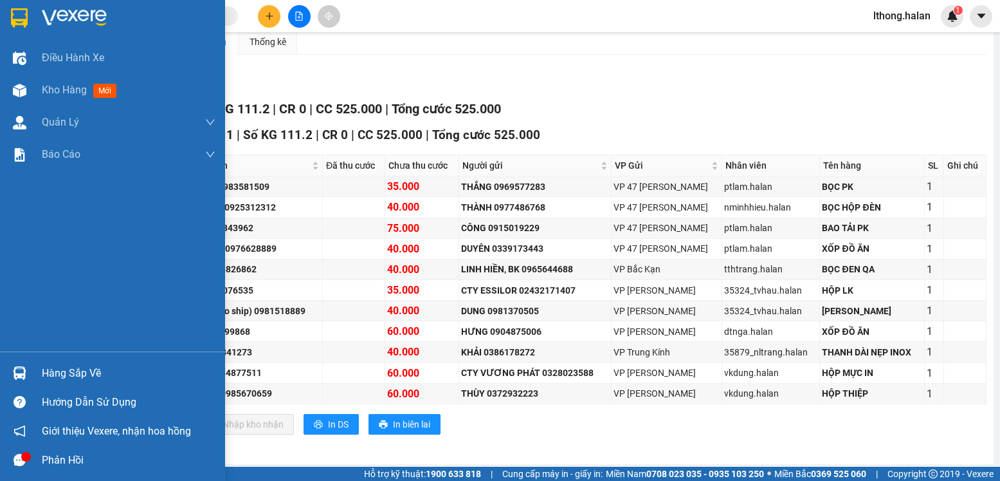
click at [88, 380] on div "Hàng sắp về" at bounding box center [129, 372] width 174 height 19
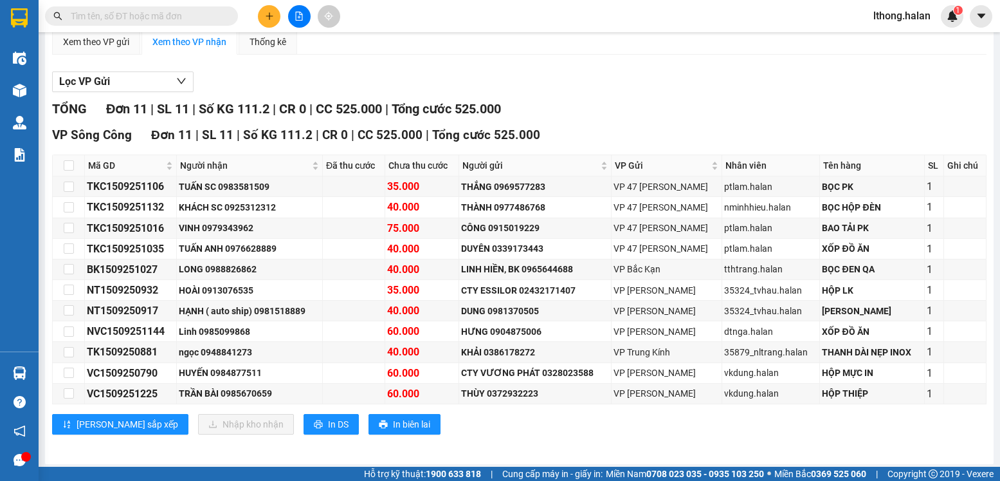
click at [672, 39] on section "Kết quả tìm kiếm ( 8 ) Bộ lọc Mã ĐH Trạng thái Món hàng Thu hộ Tổng cước Chưa c…" at bounding box center [500, 240] width 1000 height 481
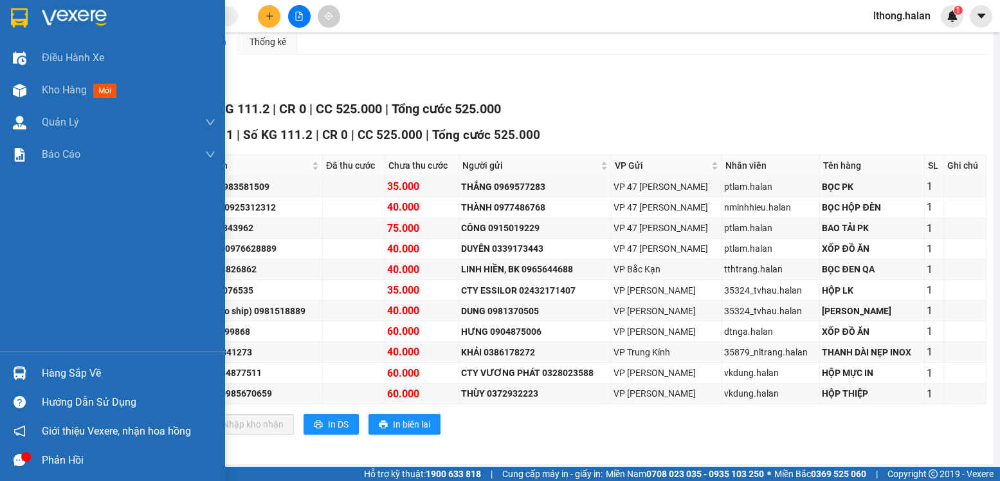
click at [65, 373] on div "Hàng sắp về" at bounding box center [129, 372] width 174 height 19
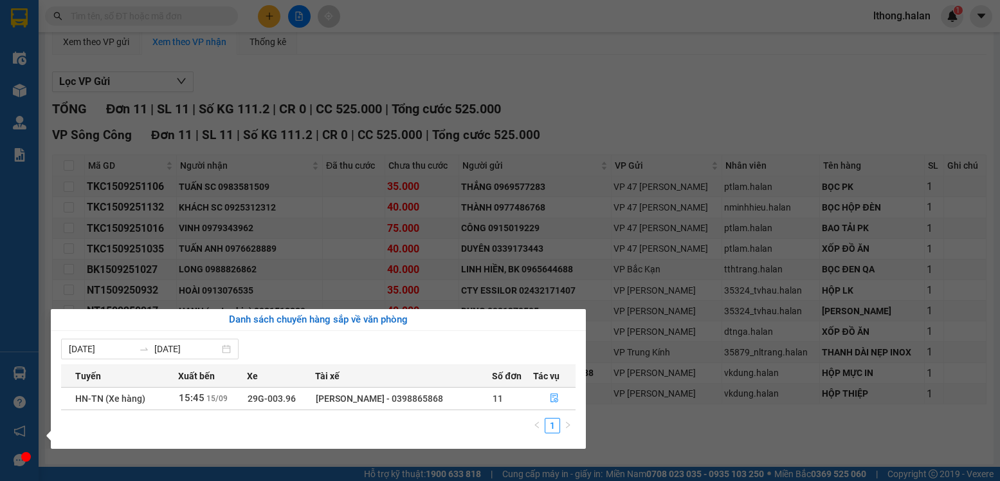
click at [718, 129] on section "Kết quả tìm kiếm ( 8 ) Bộ lọc Mã ĐH Trạng thái Món hàng Thu hộ Tổng cước Chưa c…" at bounding box center [500, 240] width 1000 height 481
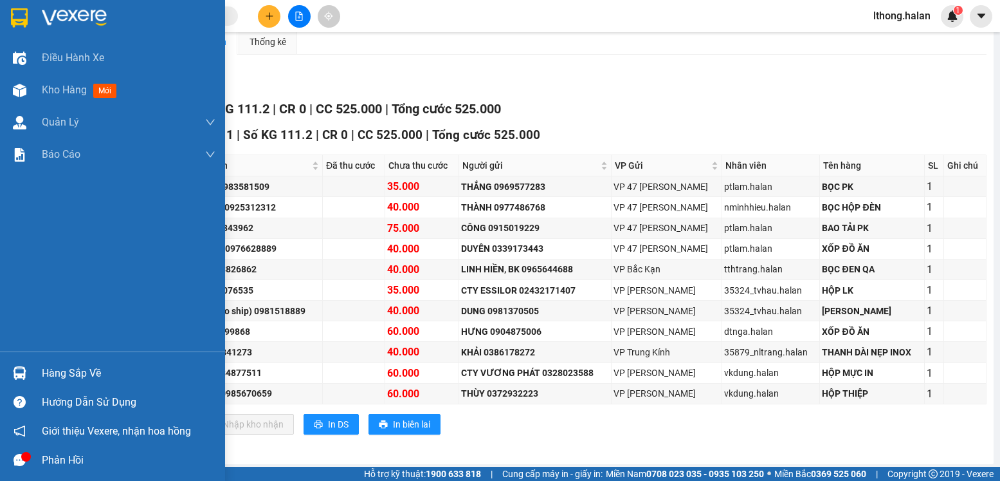
click at [61, 376] on div "Hàng sắp về" at bounding box center [129, 372] width 174 height 19
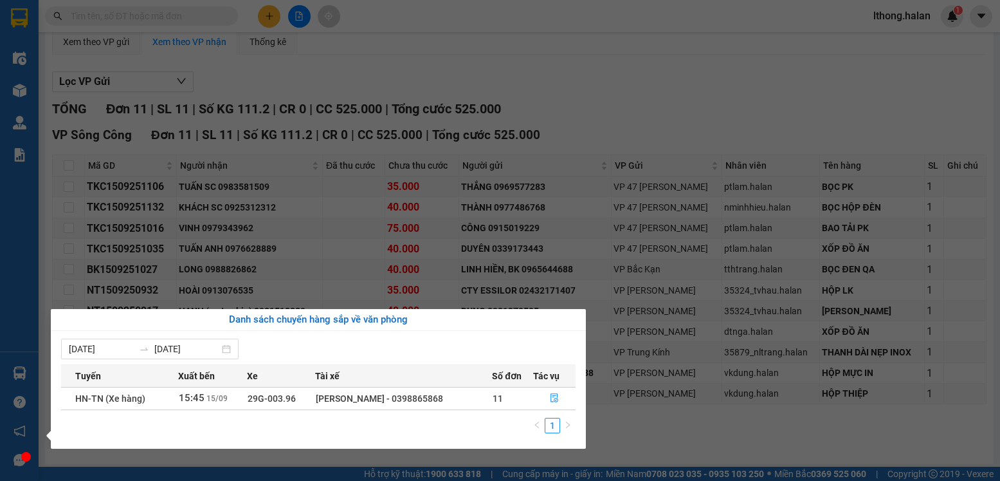
click at [763, 67] on section "Kết quả tìm kiếm ( 8 ) Bộ lọc Mã ĐH Trạng thái Món hàng Thu hộ Tổng cước Chưa c…" at bounding box center [500, 240] width 1000 height 481
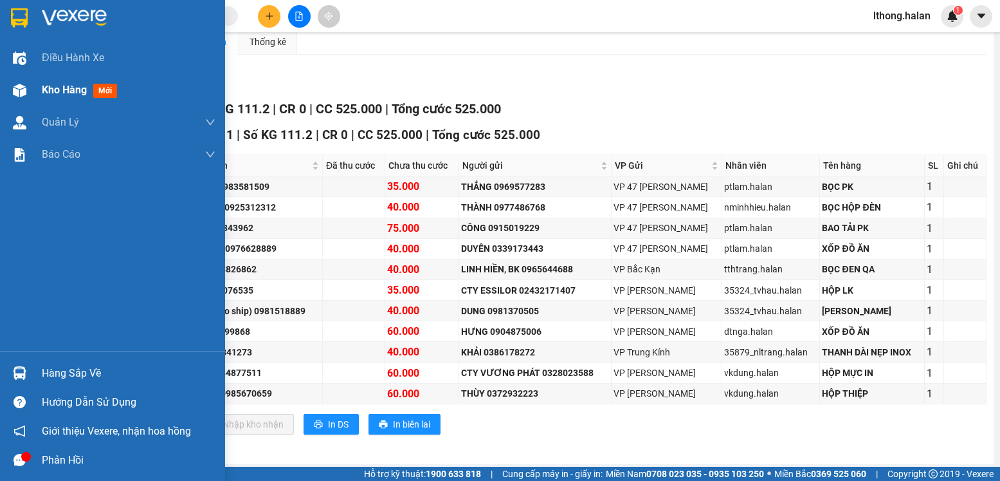
click at [53, 84] on span "Kho hàng" at bounding box center [64, 90] width 45 height 12
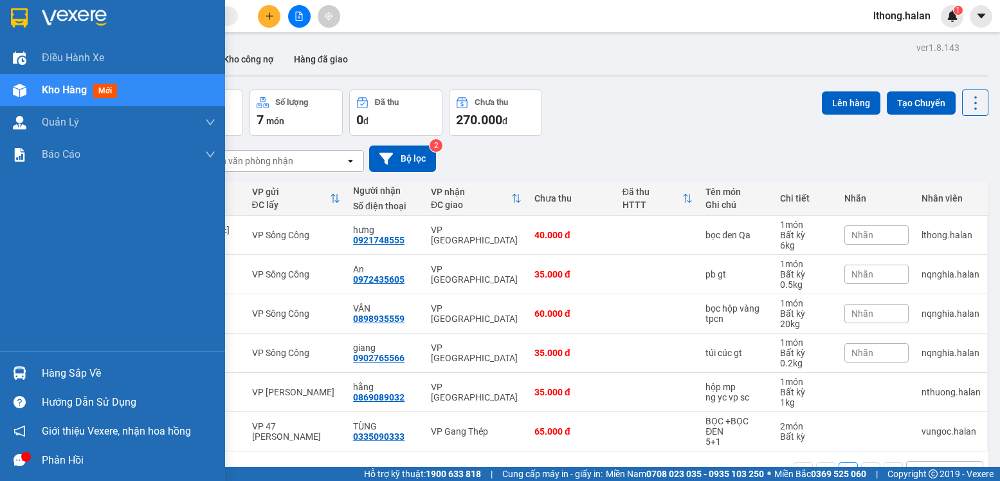
click at [75, 372] on div "Hàng sắp về" at bounding box center [129, 372] width 174 height 19
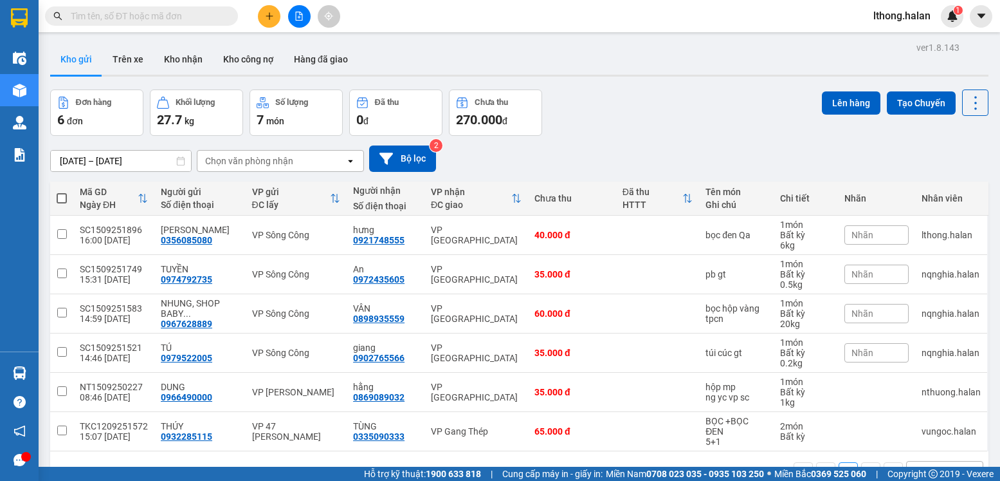
click at [619, 455] on section "Kết quả tìm kiếm ( 8 ) Bộ lọc Mã ĐH Trạng thái Món hàng Thu hộ Tổng cước Chưa c…" at bounding box center [500, 240] width 1000 height 481
drag, startPoint x: 186, startPoint y: 59, endPoint x: 205, endPoint y: 93, distance: 38.3
click at [185, 59] on button "Kho nhận" at bounding box center [183, 59] width 59 height 31
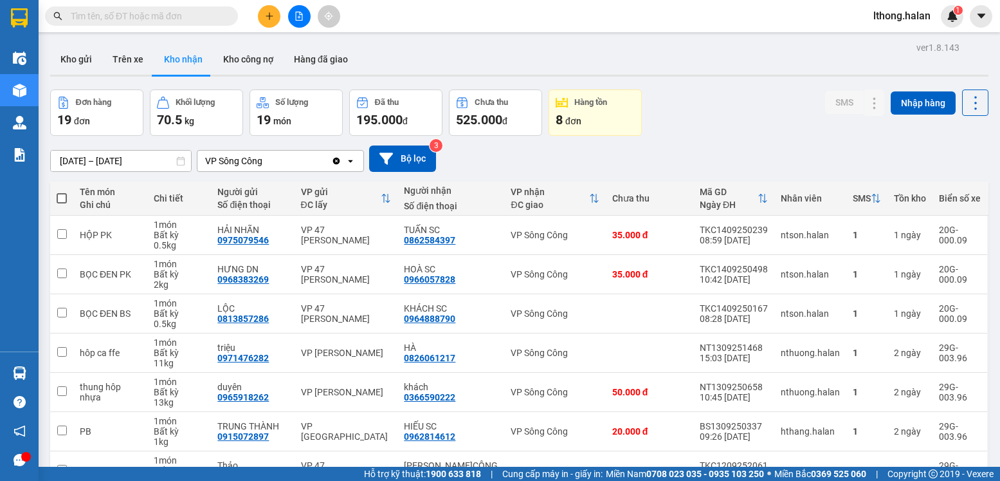
scroll to position [155, 0]
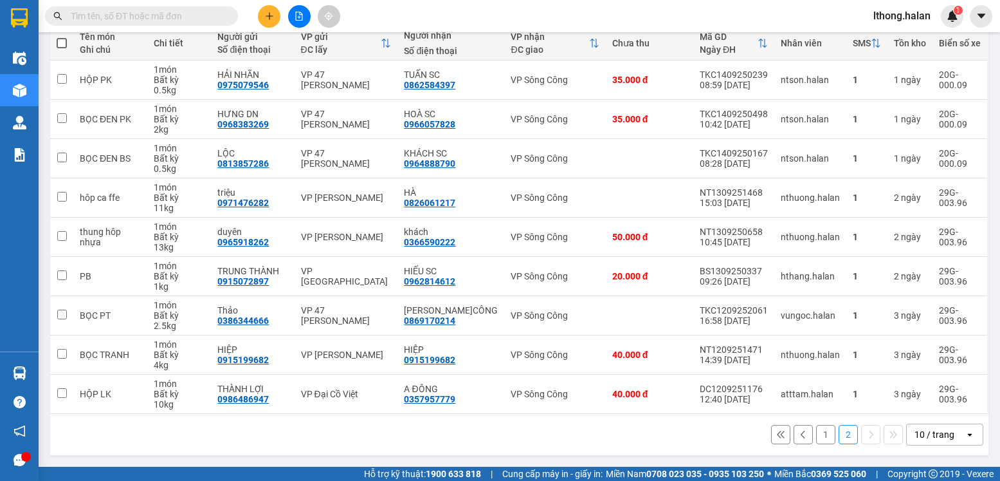
click at [839, 437] on button "2" at bounding box center [848, 434] width 19 height 19
click at [816, 433] on button "1" at bounding box center [825, 434] width 19 height 19
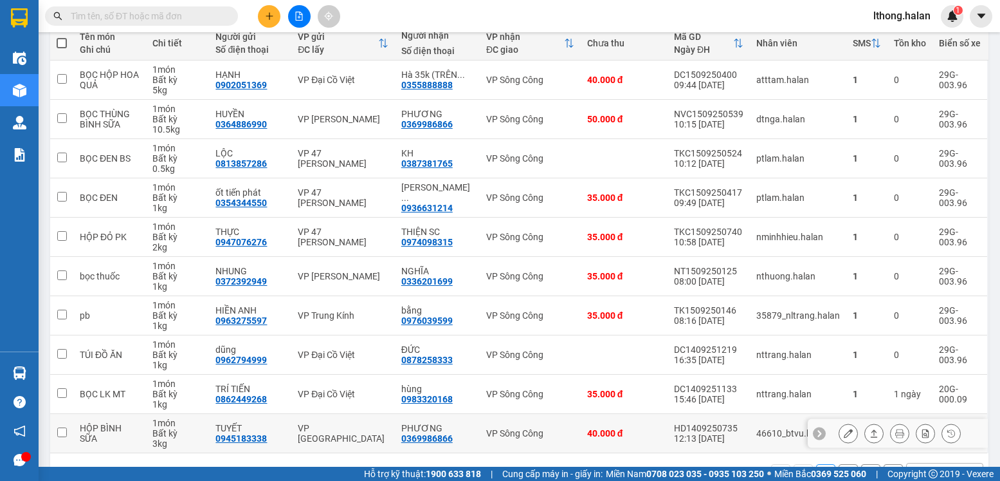
scroll to position [194, 0]
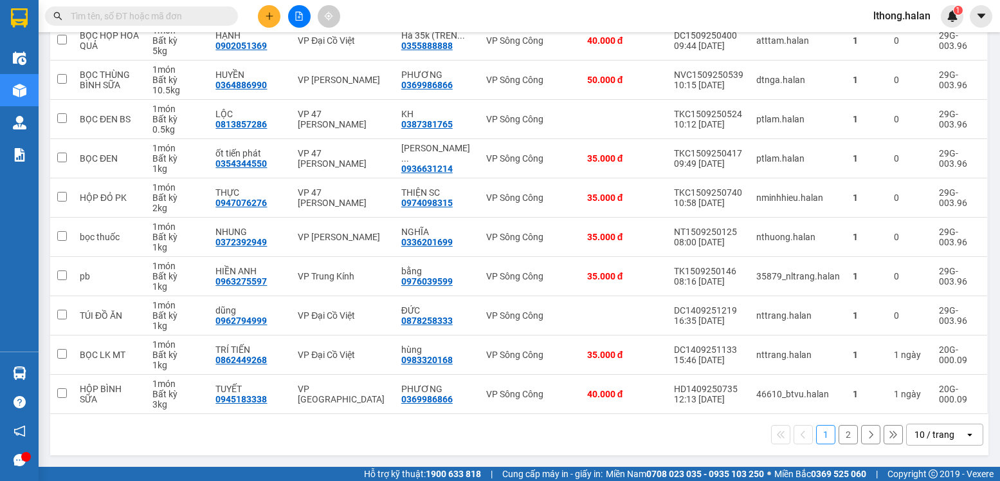
click at [839, 436] on button "2" at bounding box center [848, 434] width 19 height 19
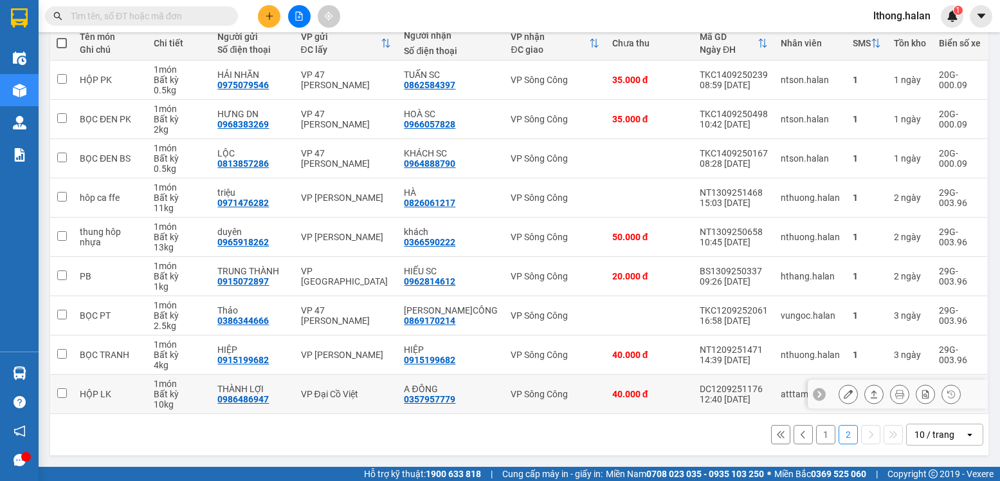
scroll to position [26, 0]
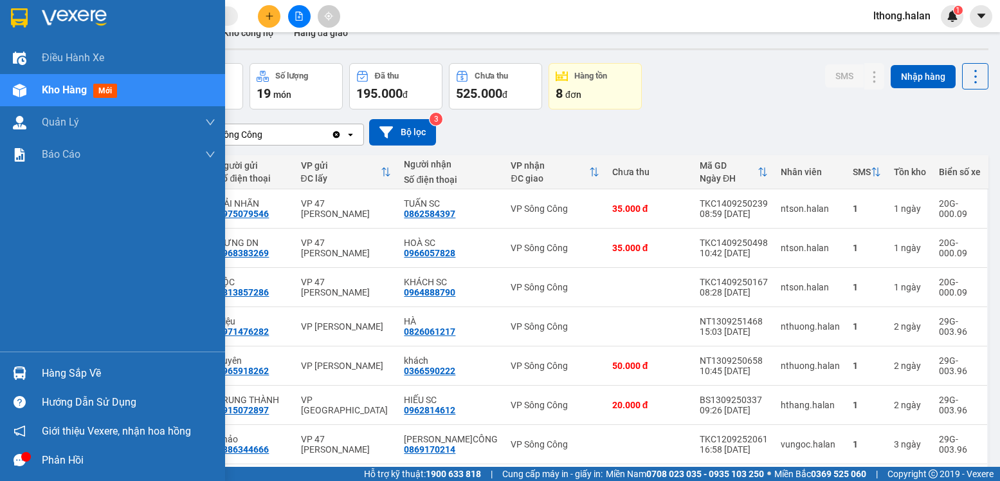
click at [72, 379] on div "Hàng sắp về" at bounding box center [129, 372] width 174 height 19
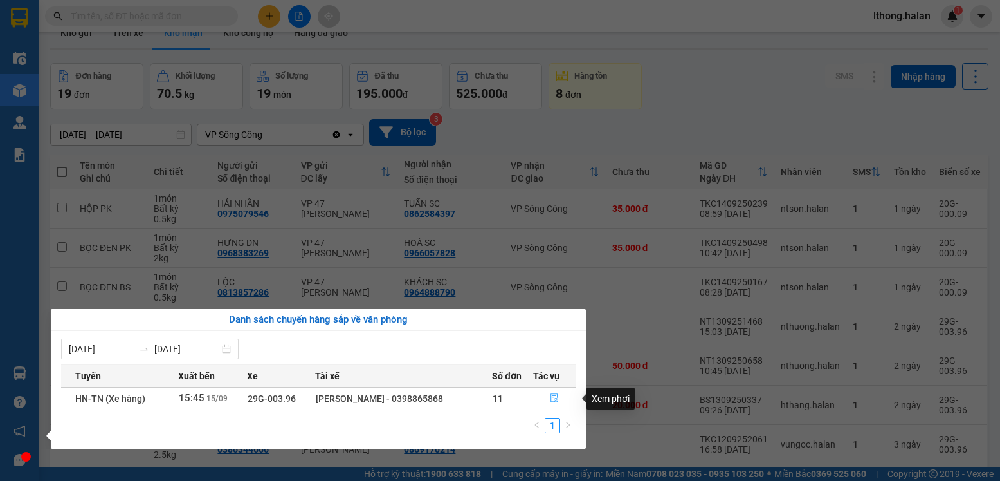
click at [553, 399] on icon "file-done" at bounding box center [554, 397] width 9 height 9
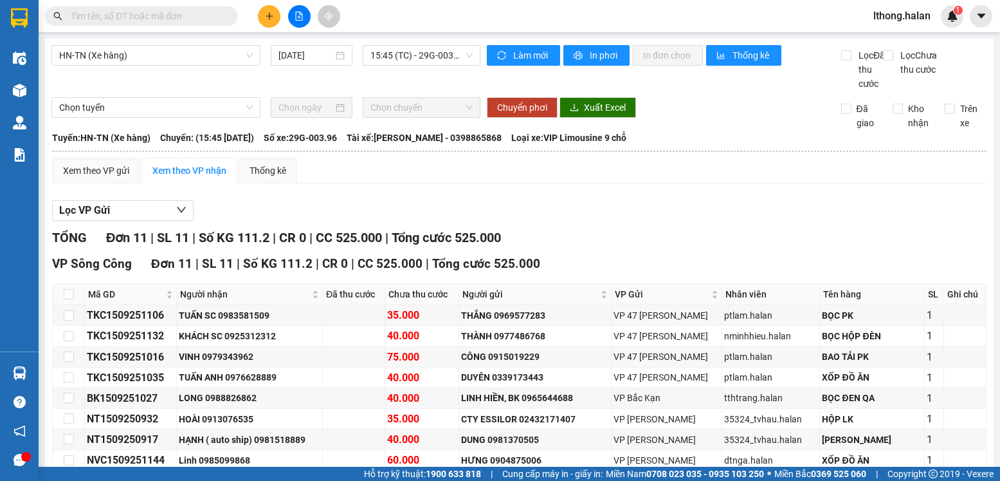
scroll to position [129, 0]
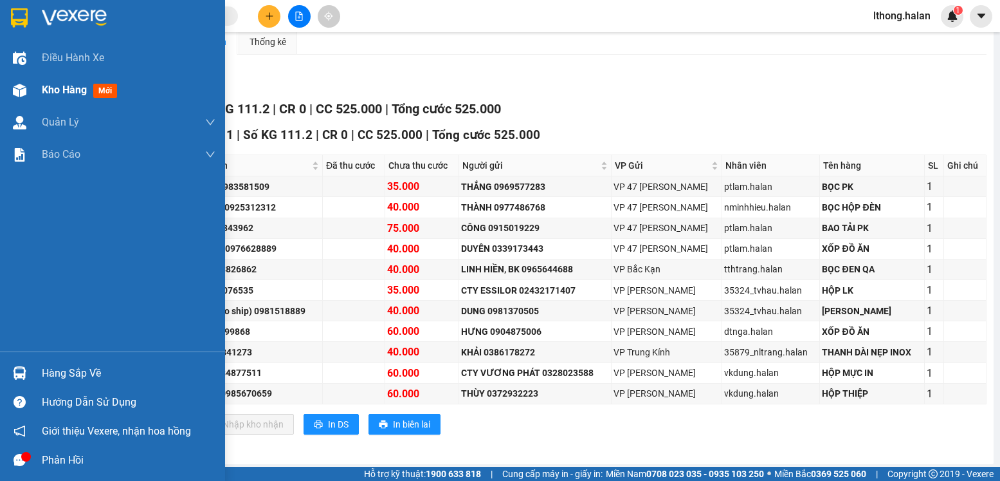
click at [68, 87] on span "Kho hàng" at bounding box center [64, 90] width 45 height 12
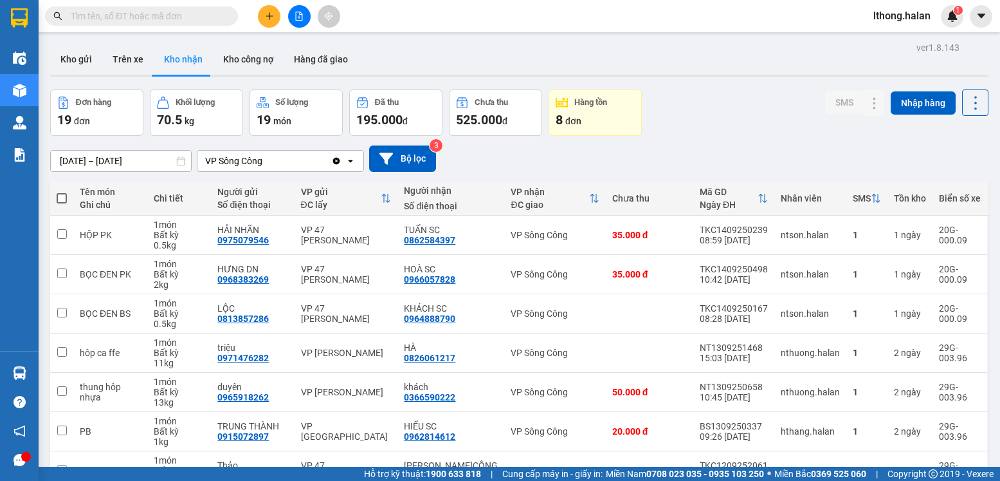
click at [208, 15] on input "text" at bounding box center [147, 16] width 152 height 14
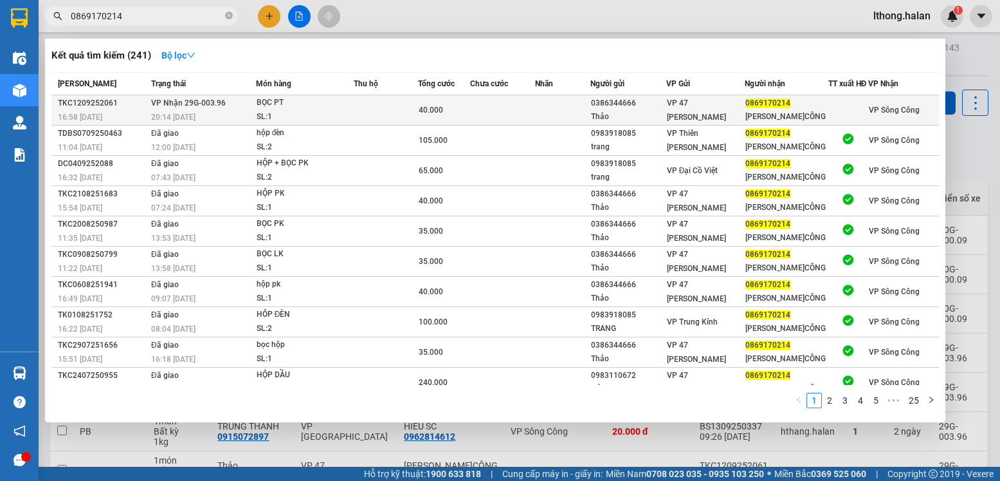
type input "0869170214"
click at [535, 115] on td at bounding box center [502, 110] width 65 height 30
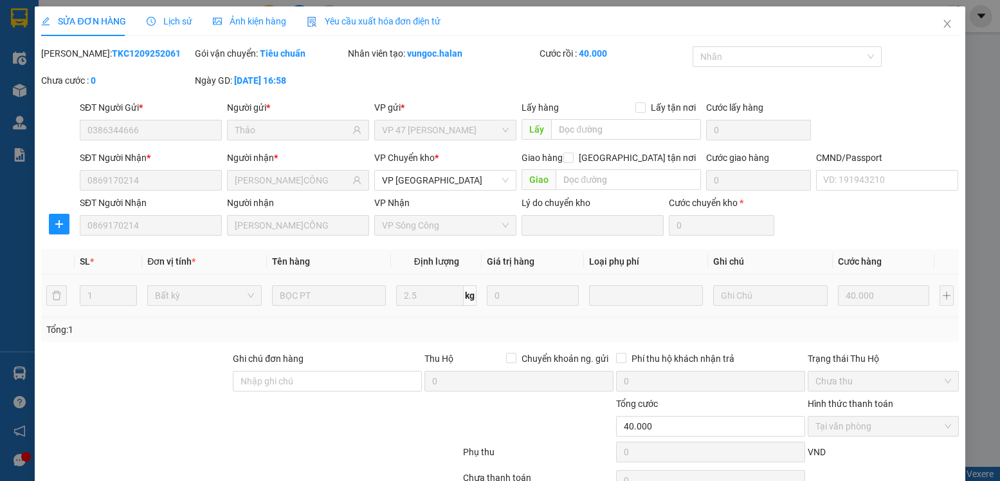
type input "0386344666"
type input "Thảo"
type input "0869170214"
type input "HẢI S.CÔNG"
type input "40.000"
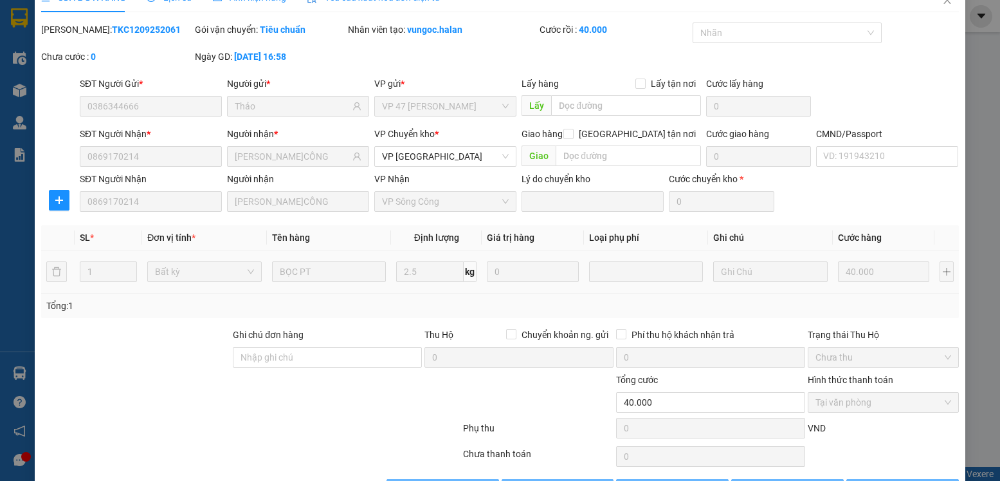
scroll to position [68, 0]
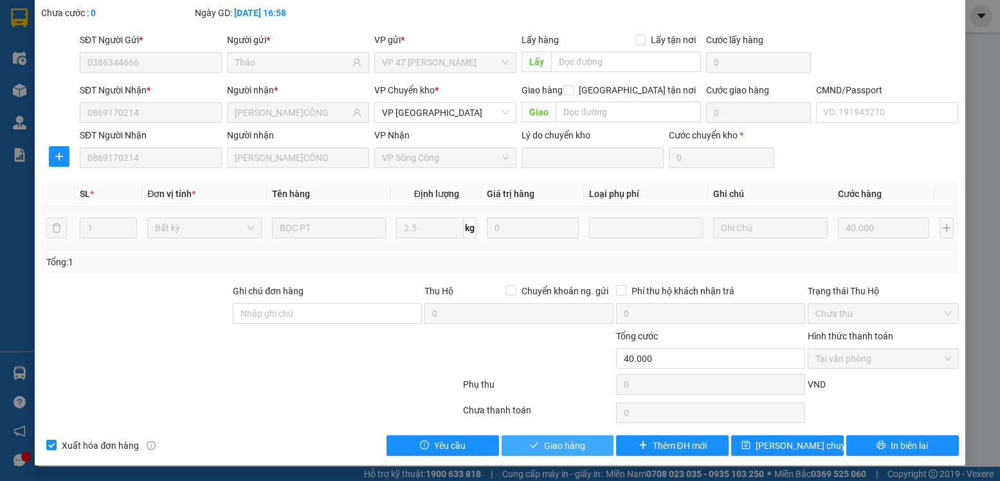
click at [564, 446] on span "Giao hàng" at bounding box center [564, 445] width 41 height 14
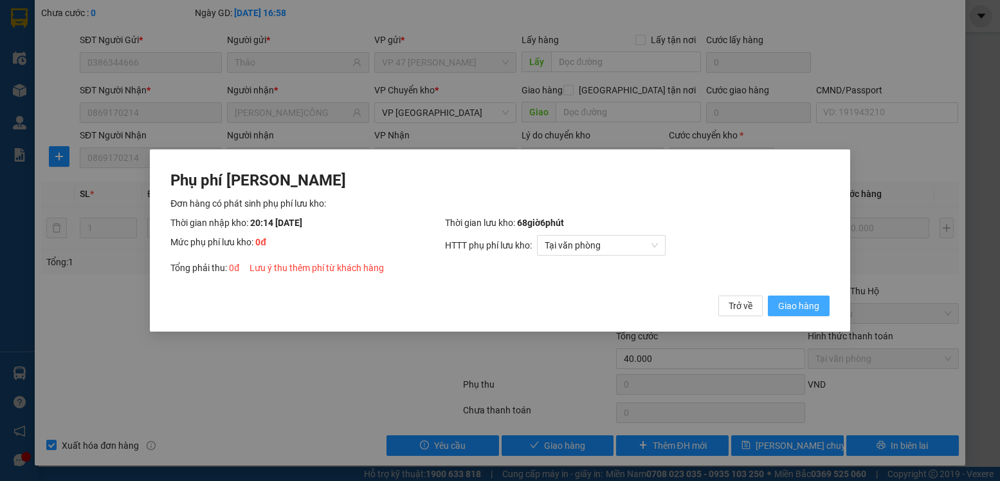
click at [788, 303] on span "Giao hàng" at bounding box center [798, 305] width 41 height 14
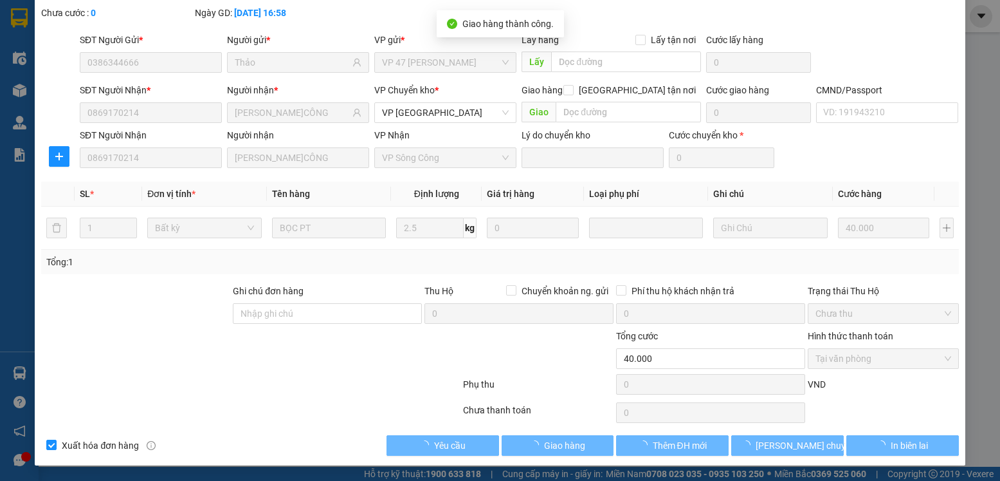
scroll to position [0, 0]
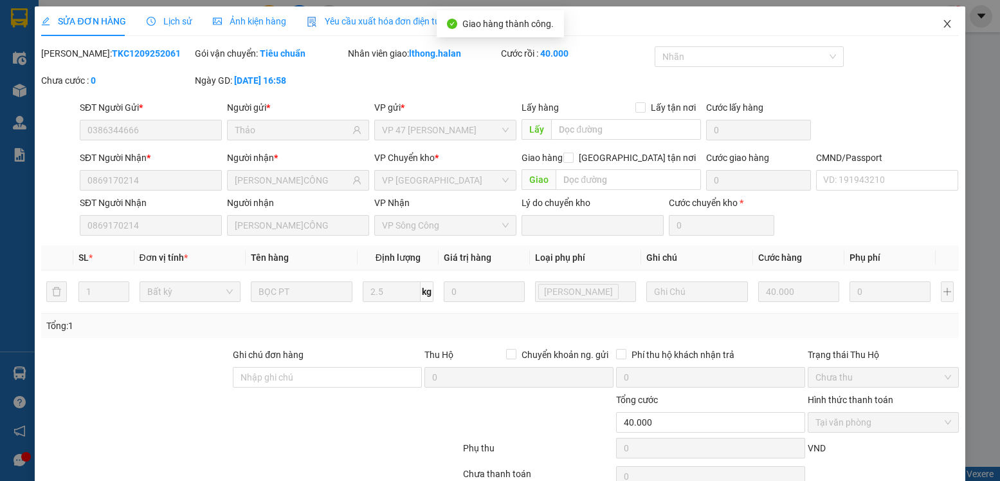
click at [942, 24] on icon "close" at bounding box center [947, 24] width 10 height 10
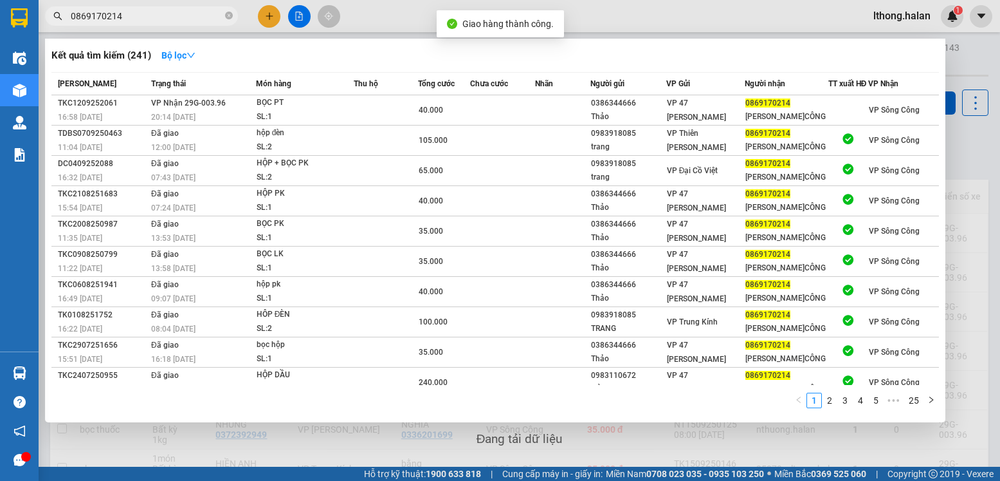
click at [149, 21] on input "0869170214" at bounding box center [147, 16] width 152 height 14
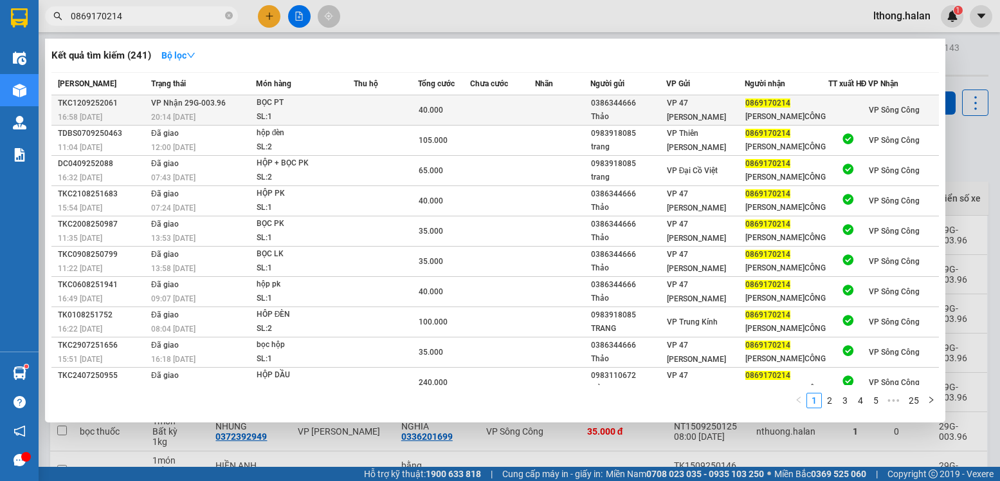
click at [550, 113] on td at bounding box center [562, 110] width 55 height 30
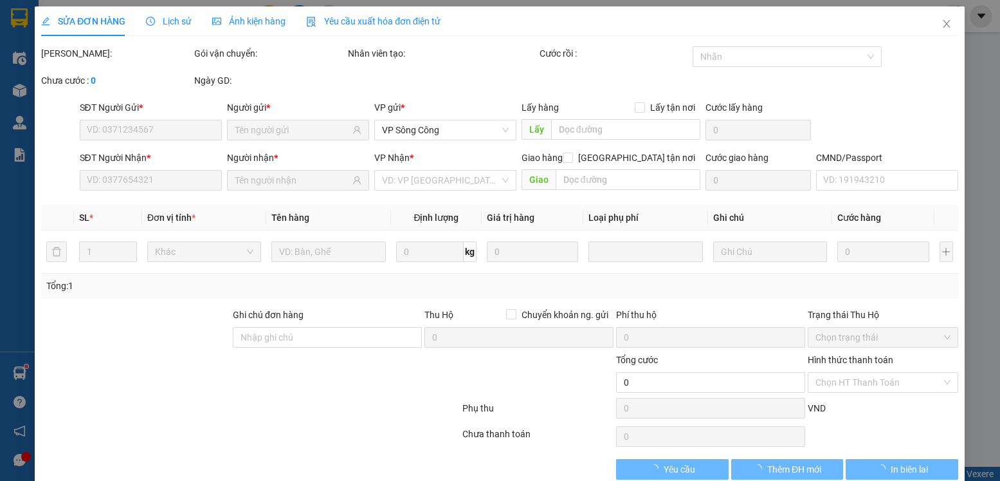
type input "0386344666"
type input "Thảo"
type input "0869170214"
type input "HẢI S.CÔNG"
type input "40.000"
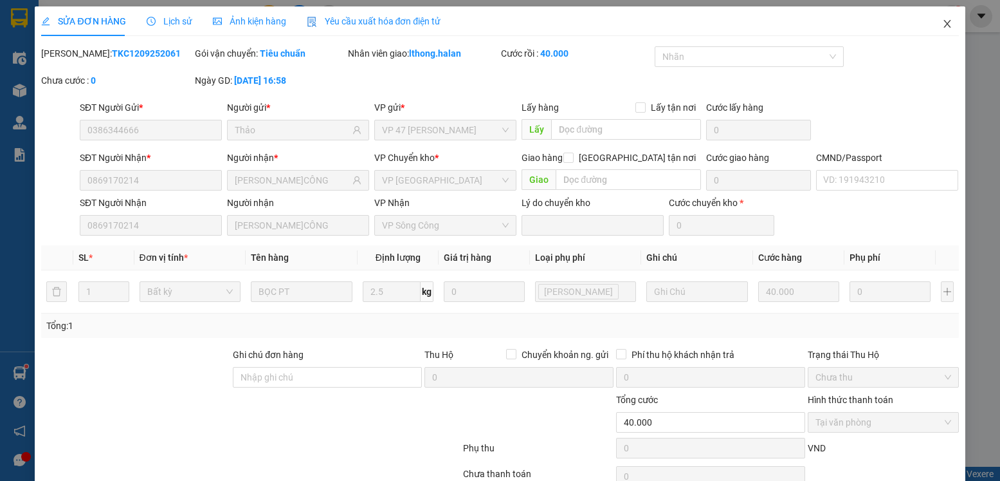
click at [944, 26] on icon "close" at bounding box center [947, 24] width 7 height 8
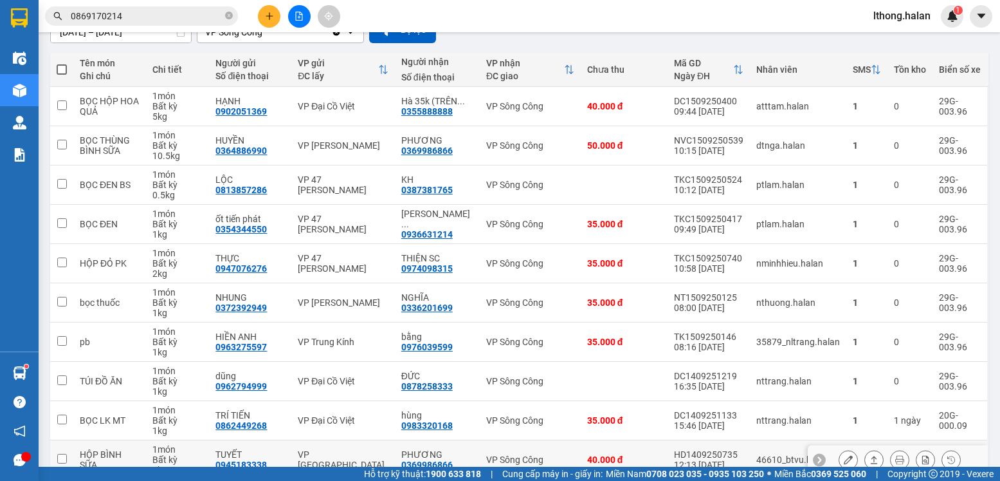
scroll to position [194, 0]
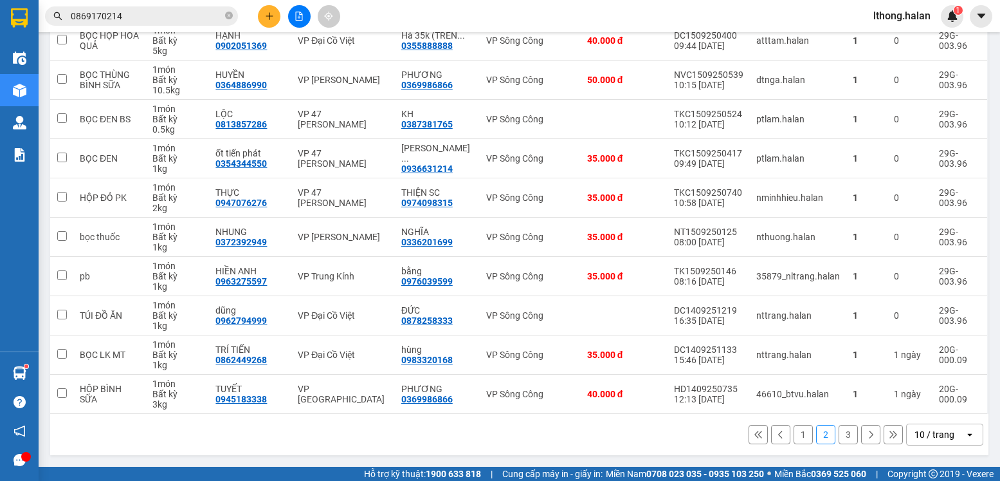
click at [839, 430] on button "3" at bounding box center [848, 434] width 19 height 19
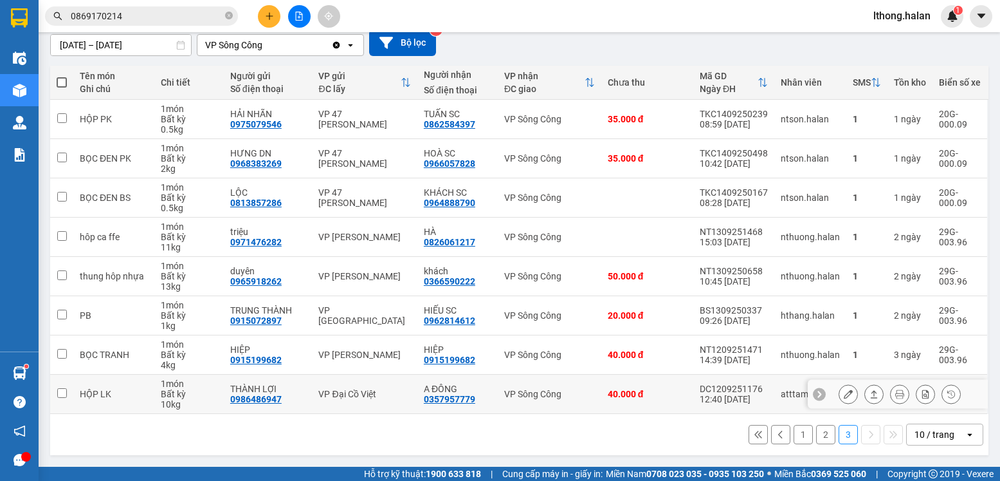
scroll to position [0, 0]
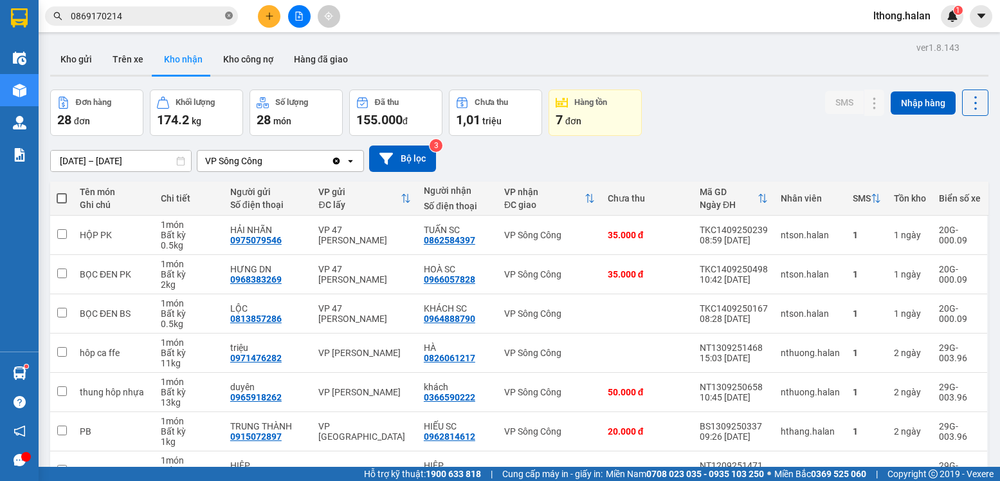
click at [232, 17] on icon "close-circle" at bounding box center [229, 16] width 8 height 8
click at [81, 60] on button "Kho gửi" at bounding box center [76, 59] width 52 height 31
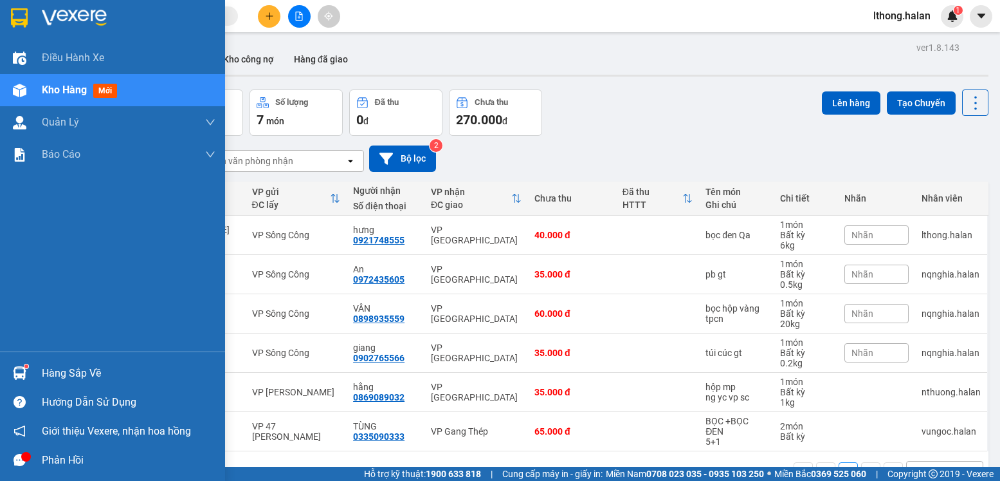
click at [75, 374] on div "Hàng sắp về" at bounding box center [129, 372] width 174 height 19
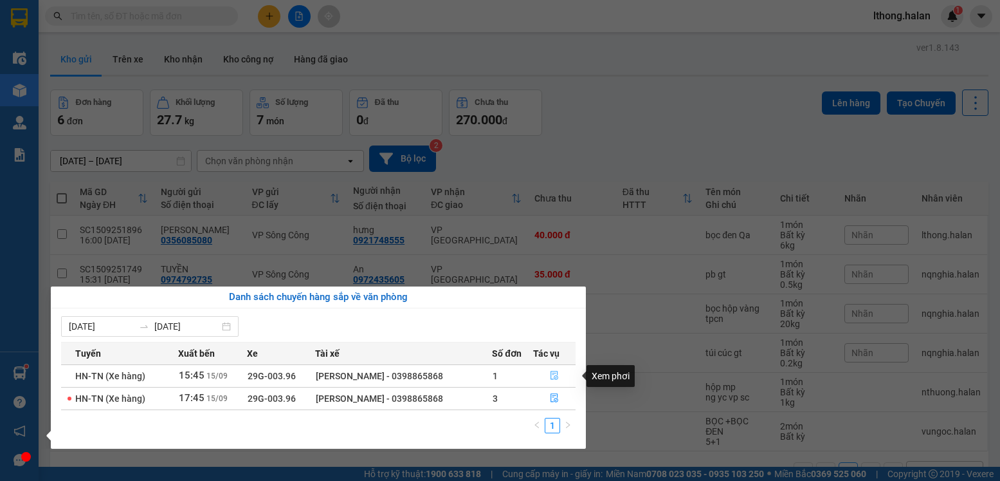
click at [556, 375] on icon "file-done" at bounding box center [554, 375] width 9 height 9
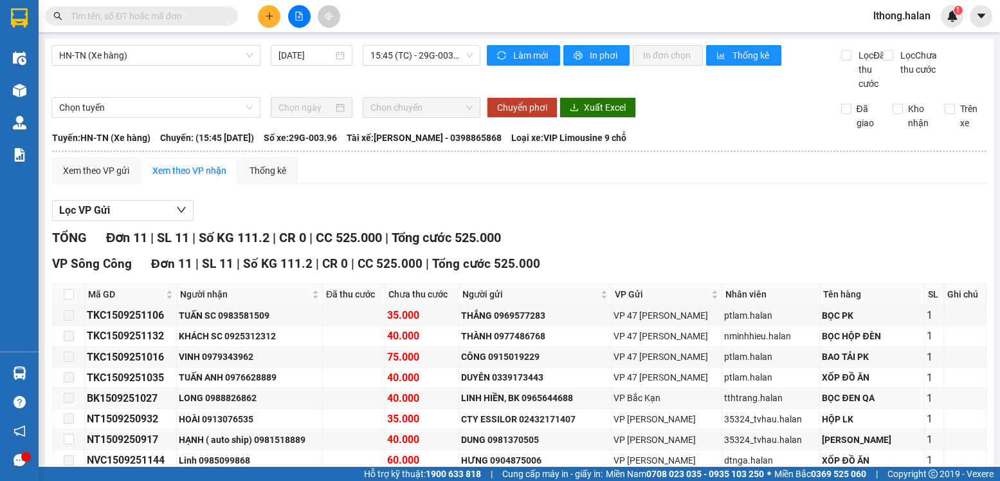
scroll to position [129, 0]
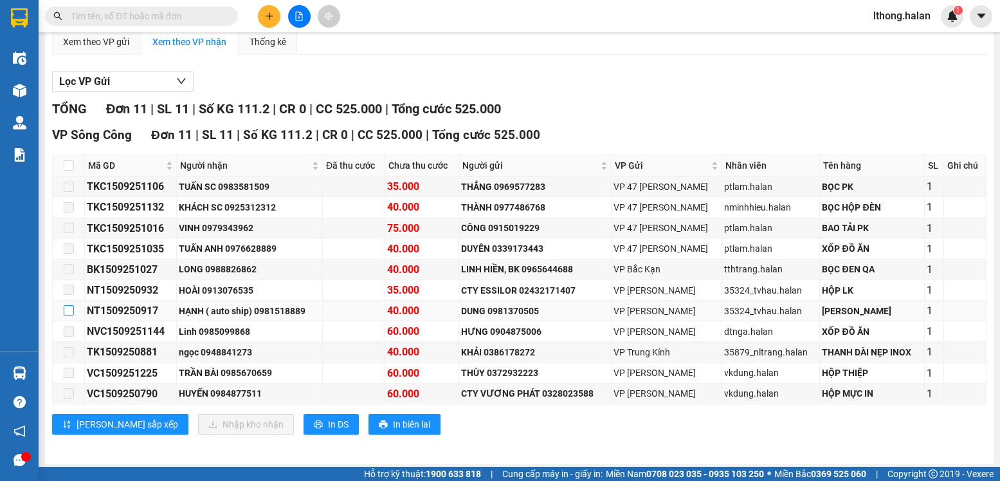
click at [68, 315] on input "checkbox" at bounding box center [69, 310] width 10 height 10
checkbox input "true"
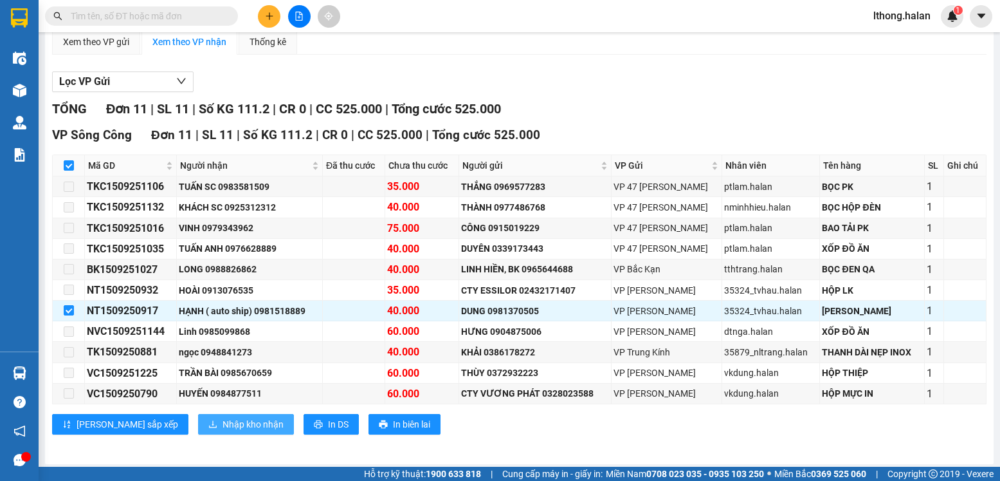
click at [223, 430] on span "Nhập kho nhận" at bounding box center [253, 424] width 61 height 14
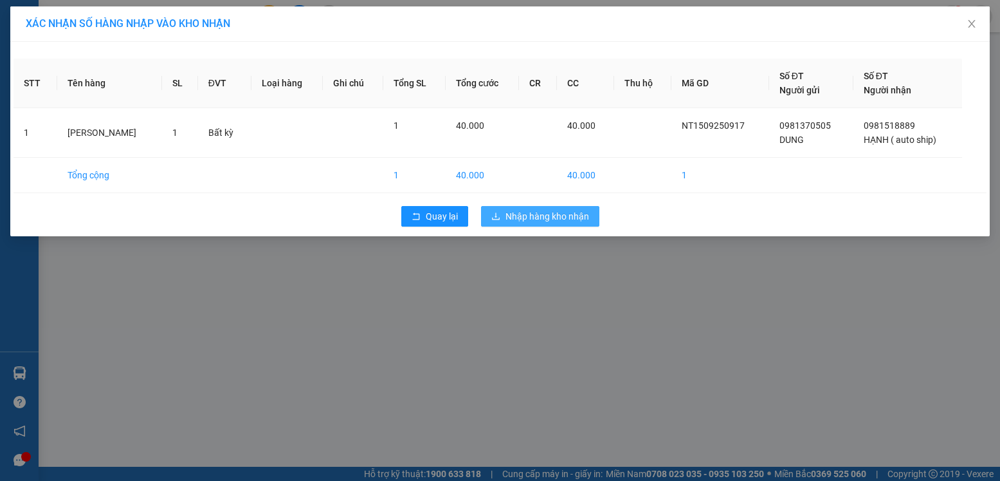
click at [551, 221] on span "Nhập hàng kho nhận" at bounding box center [548, 216] width 84 height 14
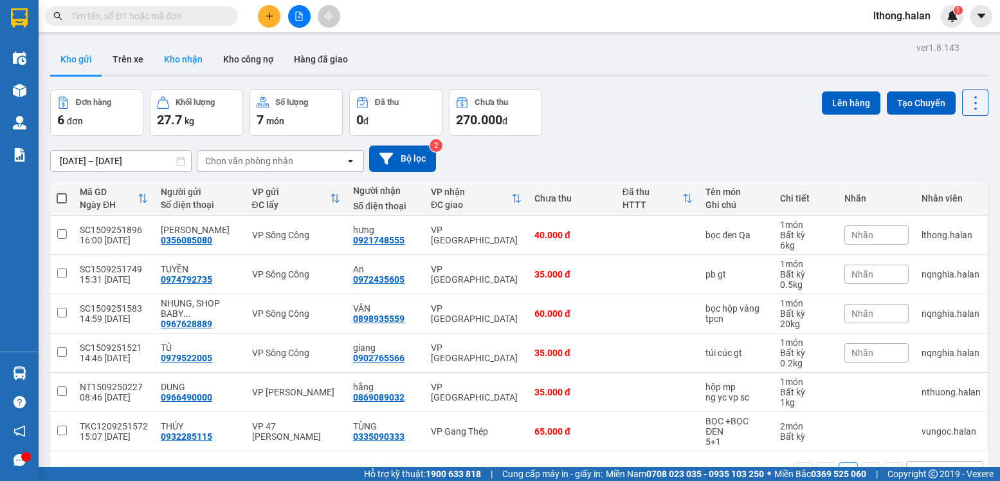
click at [183, 62] on button "Kho nhận" at bounding box center [183, 59] width 59 height 31
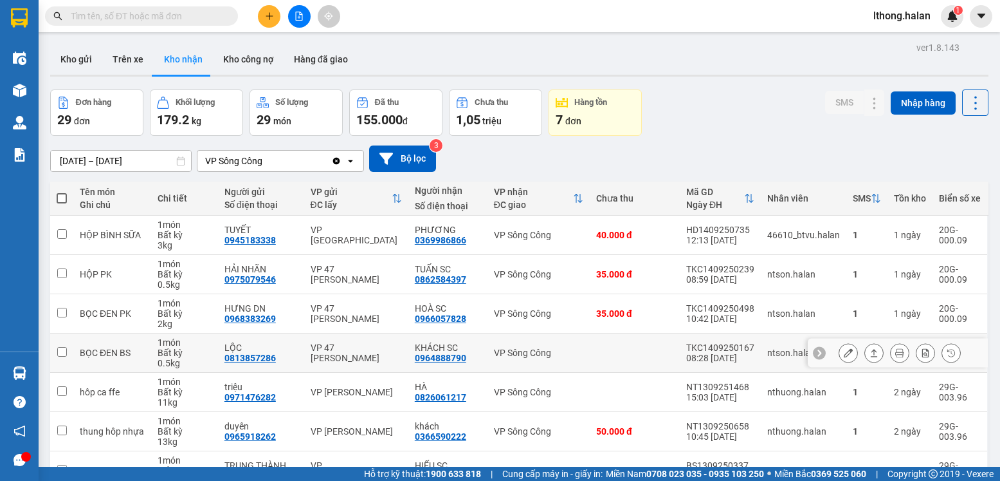
scroll to position [155, 0]
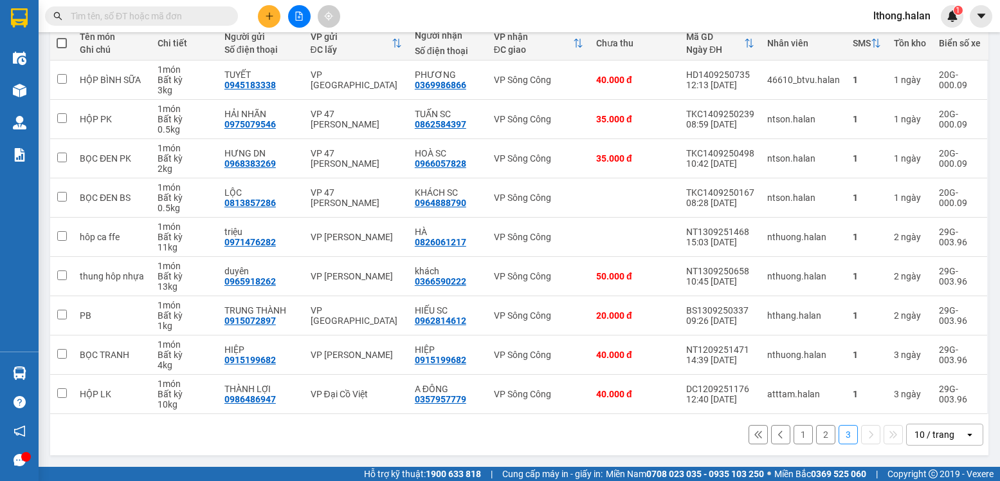
click at [794, 436] on button "1" at bounding box center [803, 434] width 19 height 19
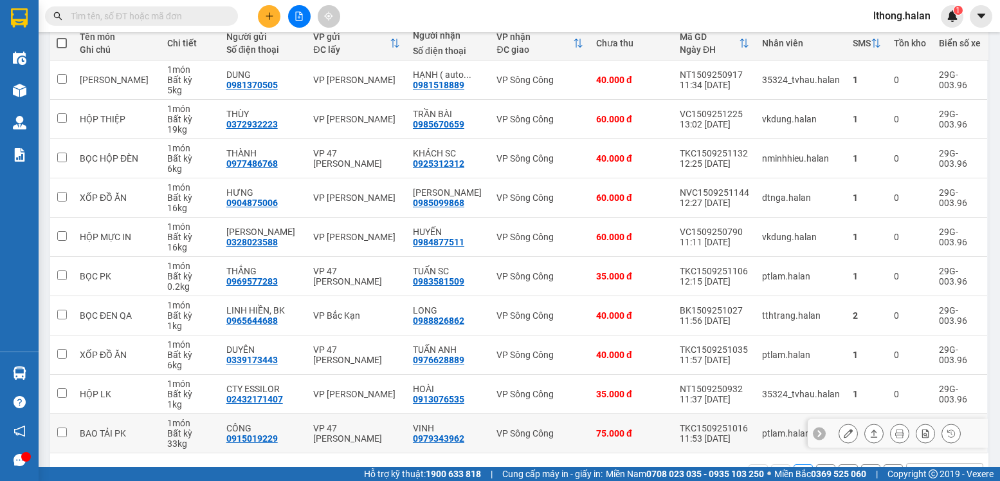
scroll to position [0, 0]
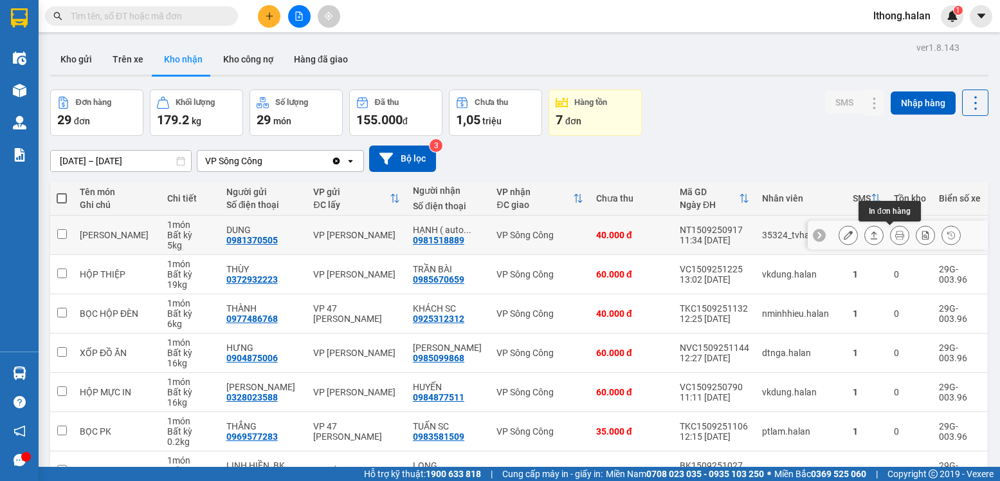
click at [895, 235] on icon at bounding box center [899, 234] width 9 height 9
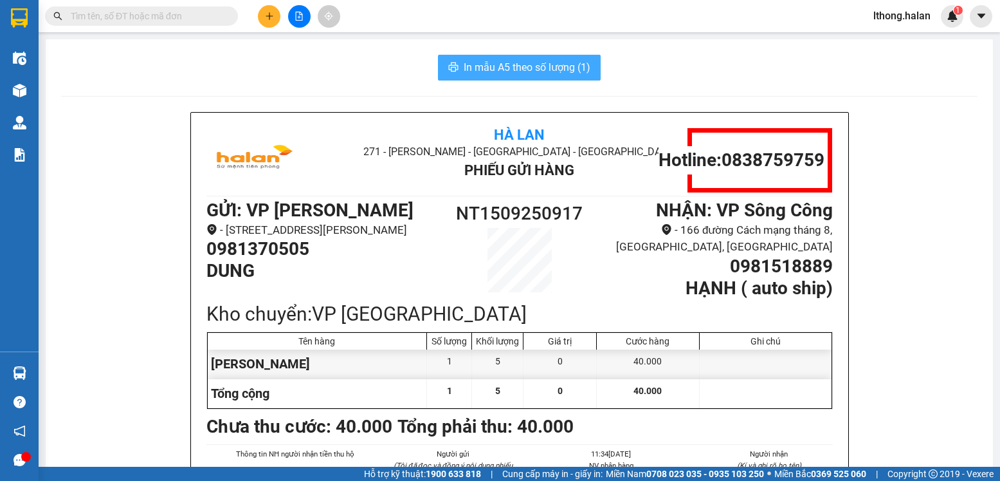
click at [571, 63] on span "In mẫu A5 theo số lượng (1)" at bounding box center [527, 67] width 127 height 16
click at [684, 71] on div "In mẫu A5 theo số lượng (1)" at bounding box center [519, 68] width 917 height 26
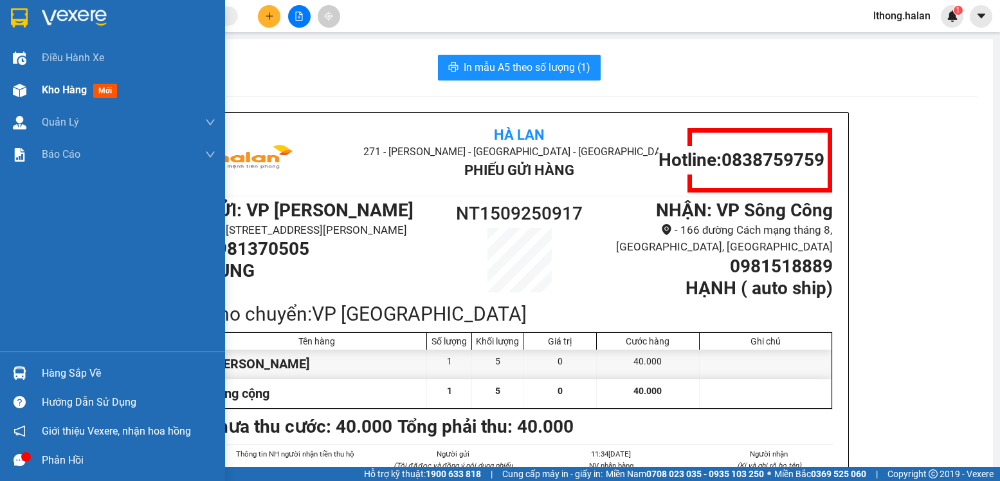
click at [69, 86] on span "Kho hàng" at bounding box center [64, 90] width 45 height 12
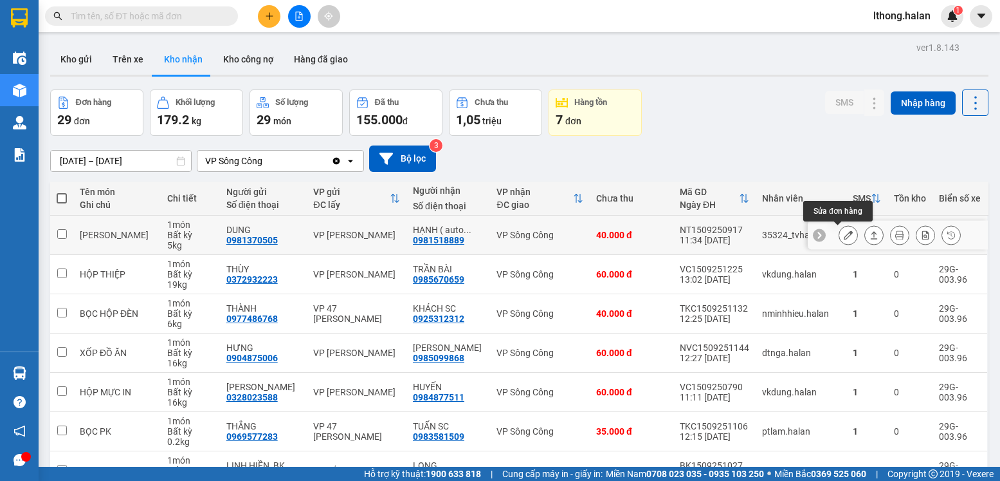
click at [840, 237] on button at bounding box center [849, 235] width 18 height 23
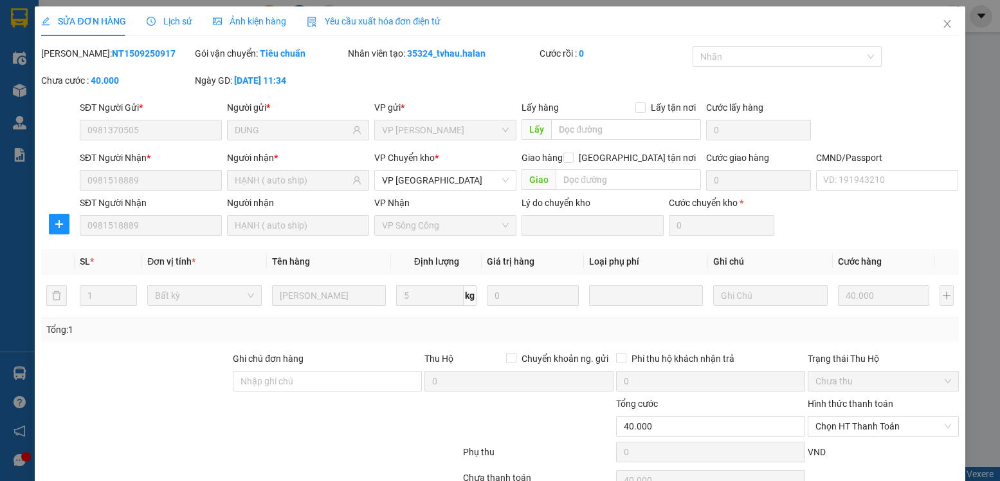
type input "0981370505"
type input "DUNG"
type input "0981518889"
type input "HẠNH ( auto ship)"
type input "40.000"
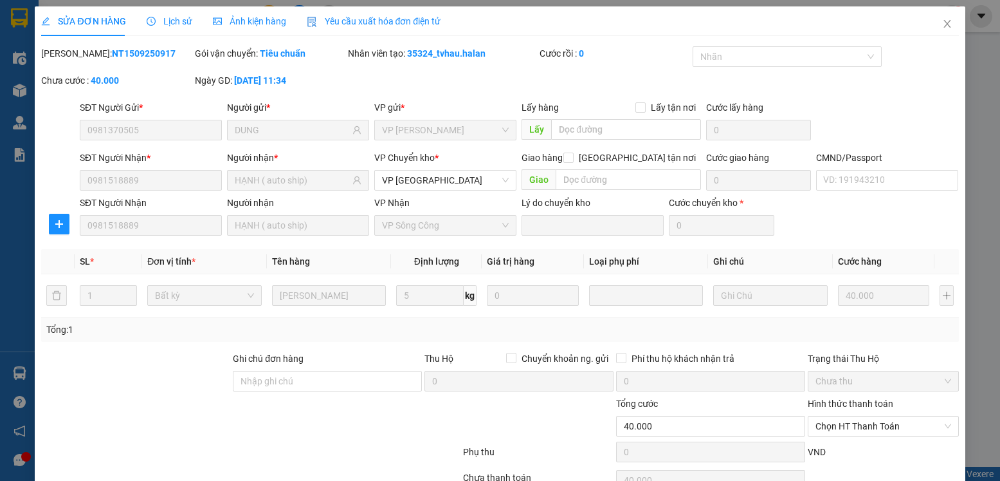
scroll to position [68, 0]
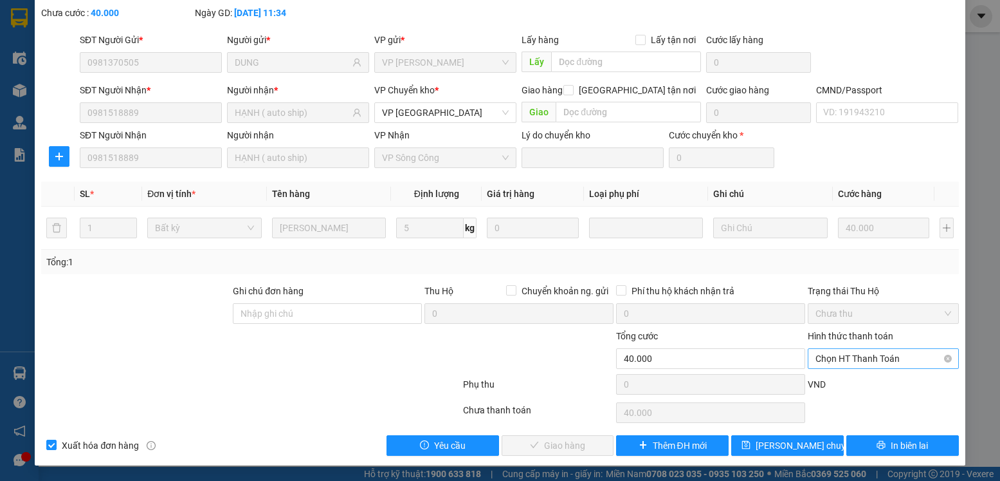
click at [877, 355] on span "Chọn HT Thanh Toán" at bounding box center [883, 358] width 135 height 19
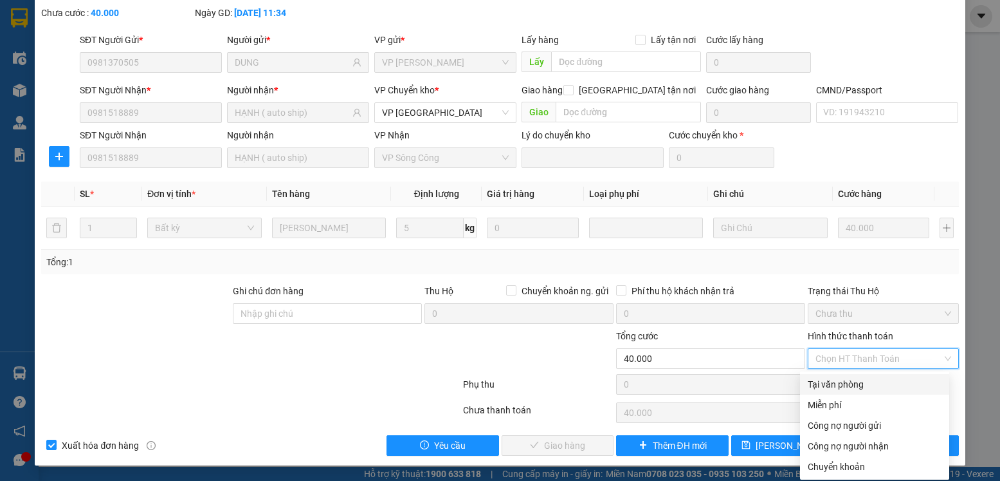
click at [847, 382] on div "Tại văn phòng" at bounding box center [875, 384] width 134 height 14
type input "0"
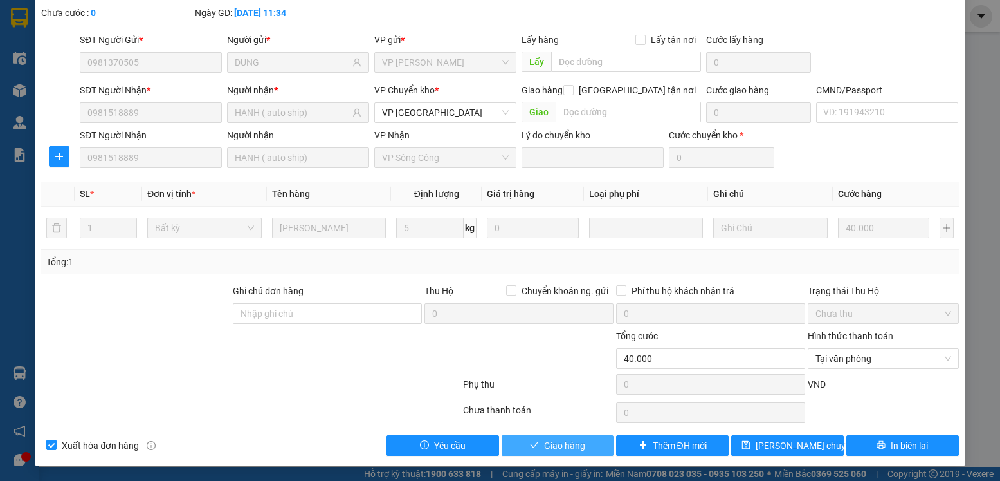
click at [547, 441] on span "Giao hàng" at bounding box center [564, 445] width 41 height 14
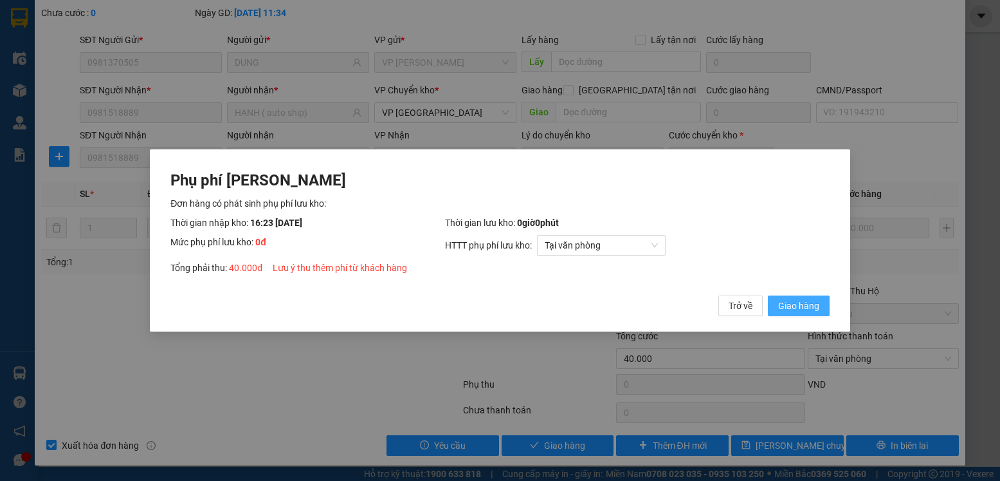
click at [788, 304] on span "Giao hàng" at bounding box center [798, 305] width 41 height 14
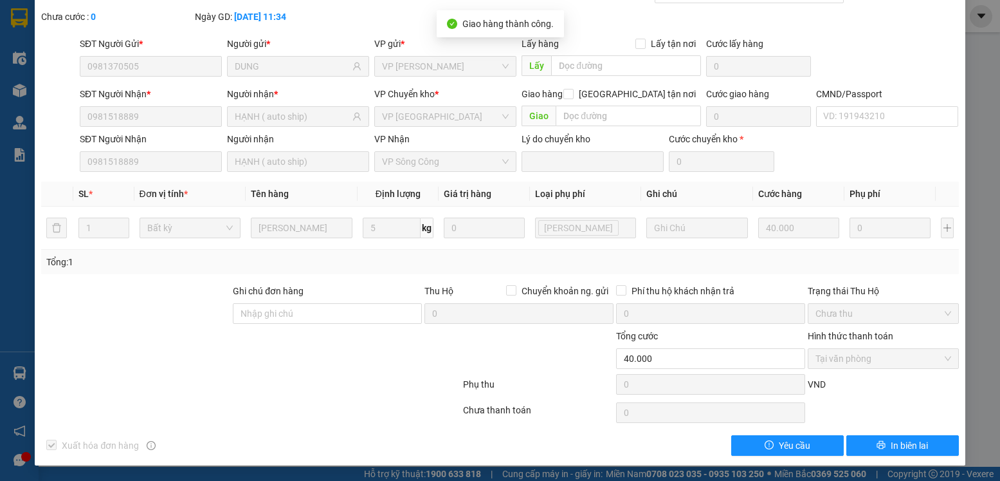
scroll to position [0, 0]
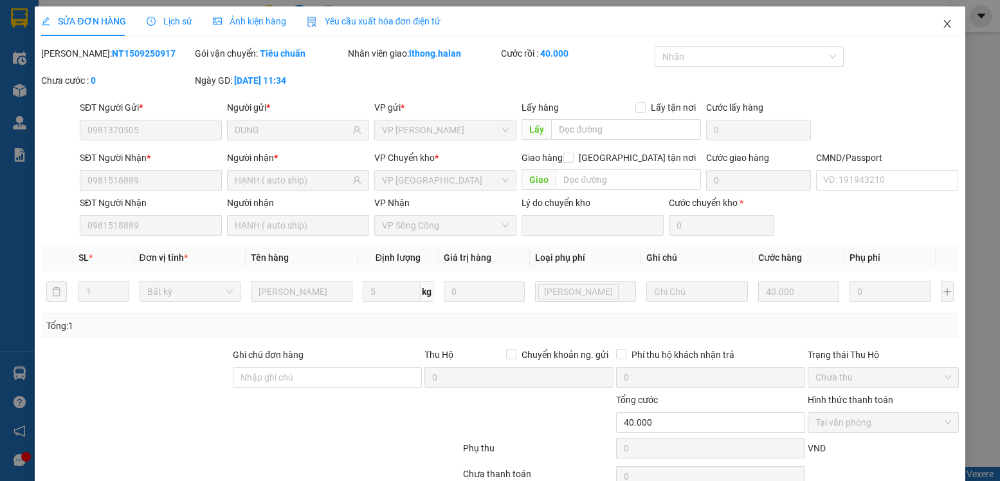
click at [942, 24] on icon "close" at bounding box center [947, 24] width 10 height 10
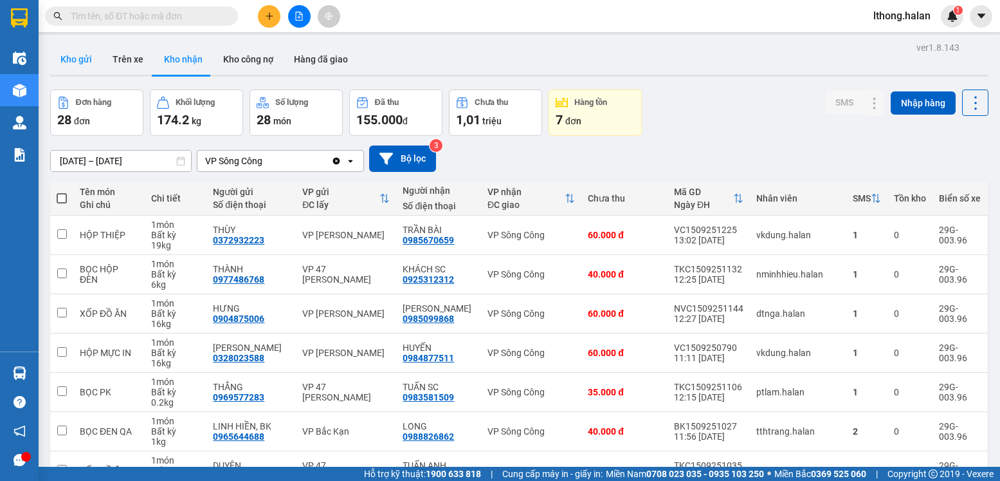
click at [68, 55] on button "Kho gửi" at bounding box center [76, 59] width 52 height 31
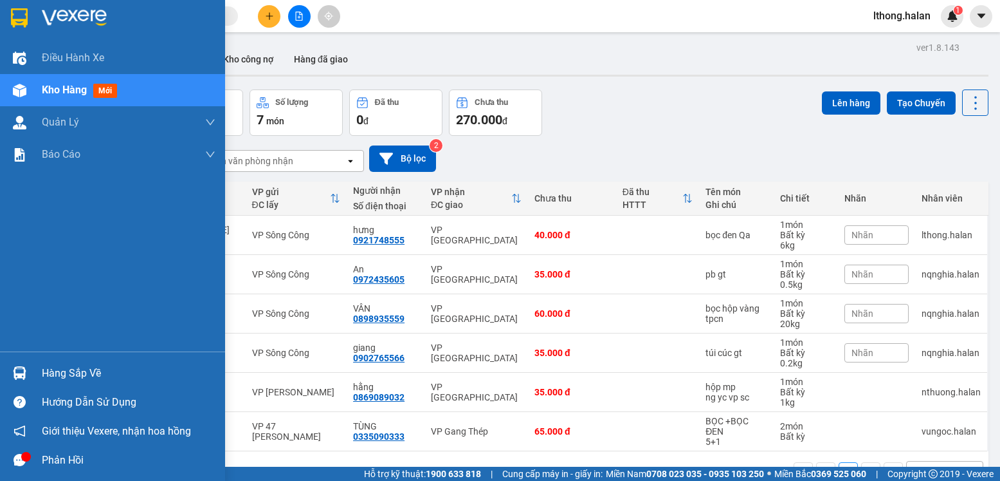
click at [73, 381] on div "Hàng sắp về" at bounding box center [129, 372] width 174 height 19
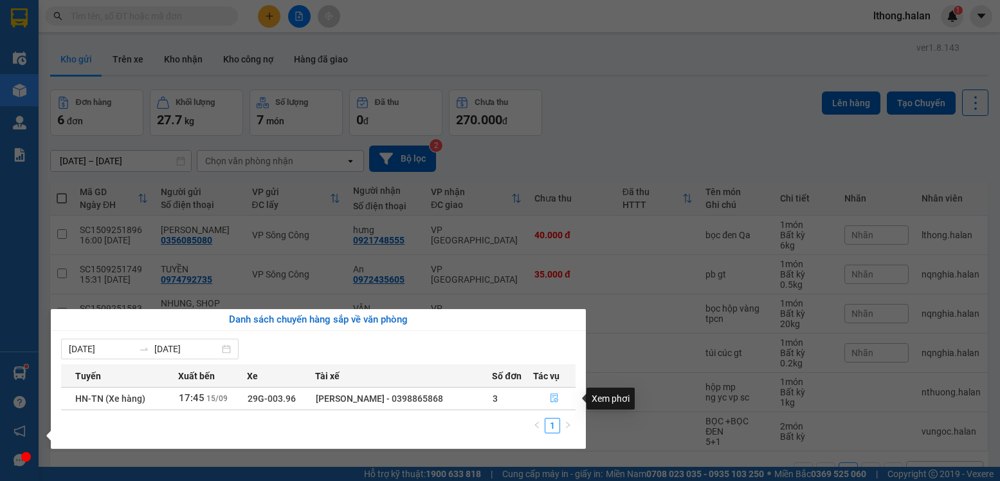
click at [553, 400] on icon "file-done" at bounding box center [554, 397] width 9 height 9
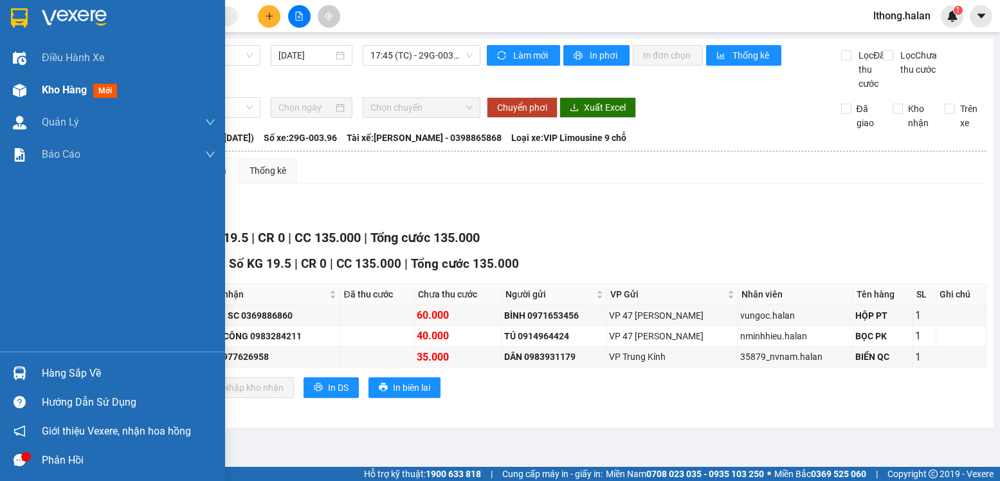
click at [49, 86] on span "Kho hàng" at bounding box center [64, 90] width 45 height 12
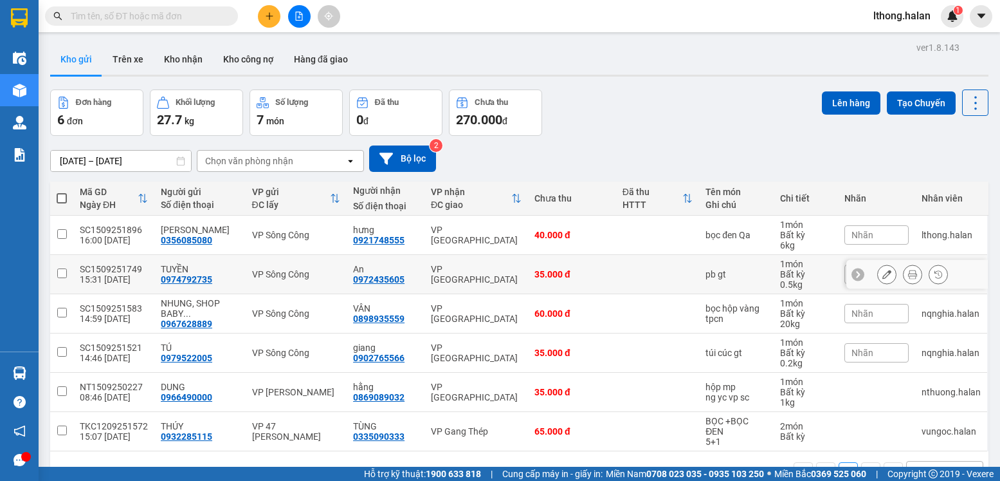
scroll to position [59, 0]
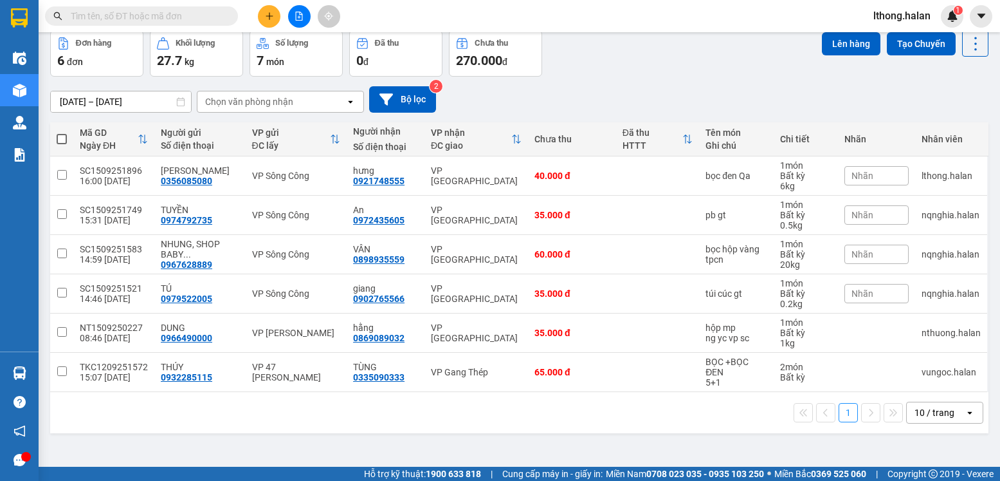
click at [60, 138] on span at bounding box center [62, 139] width 10 height 10
click at [62, 133] on input "checkbox" at bounding box center [62, 133] width 0 height 0
checkbox input "true"
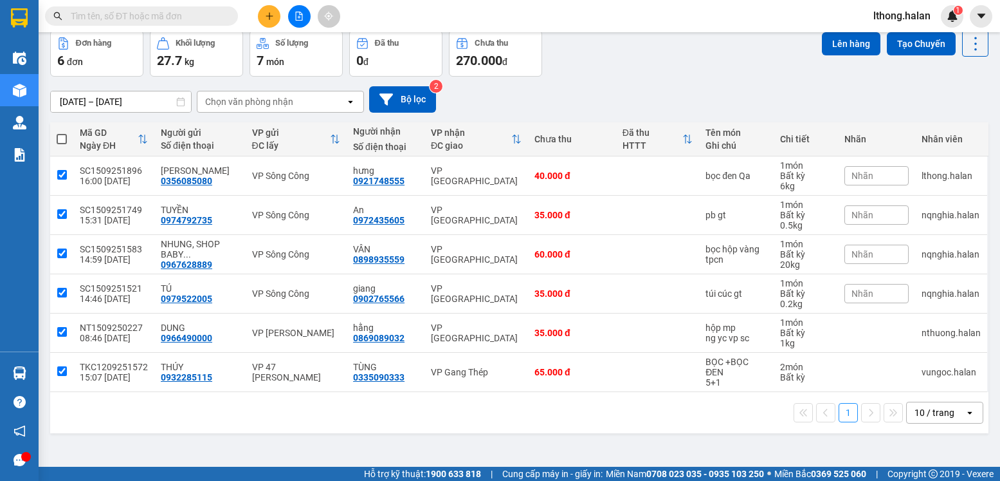
checkbox input "true"
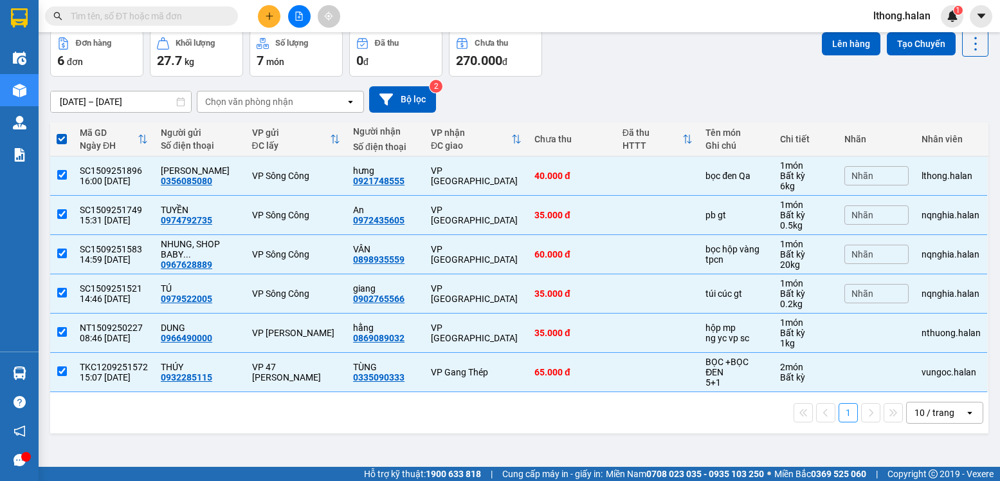
scroll to position [0, 0]
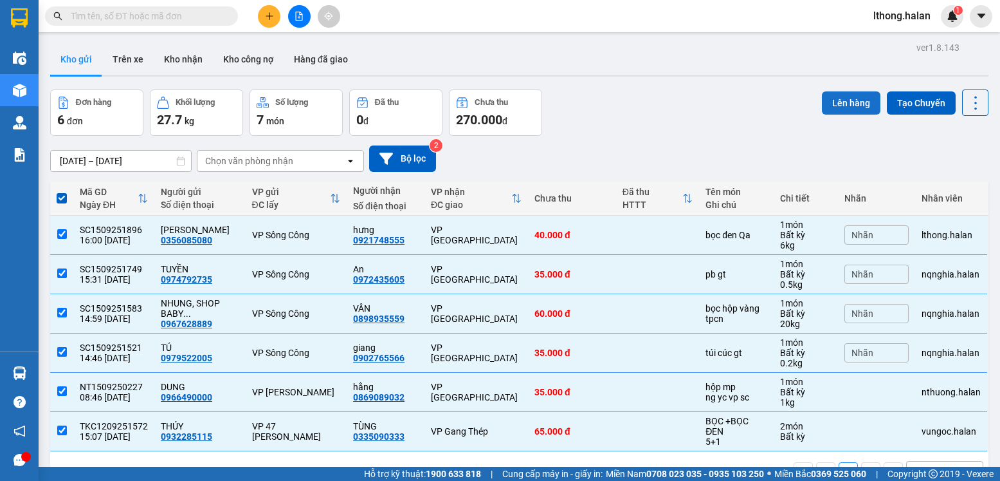
click at [835, 106] on button "Lên hàng" at bounding box center [851, 102] width 59 height 23
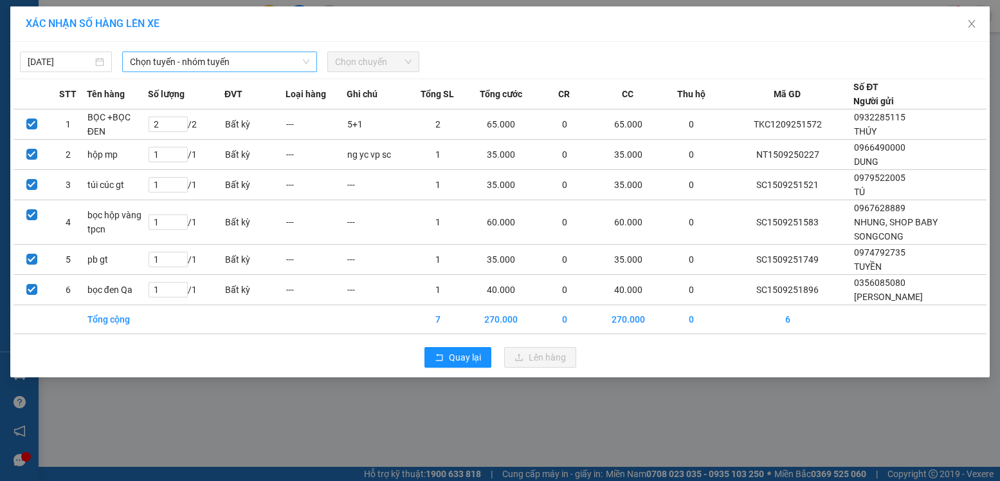
click at [206, 59] on span "Chọn tuyến - nhóm tuyến" at bounding box center [219, 61] width 179 height 19
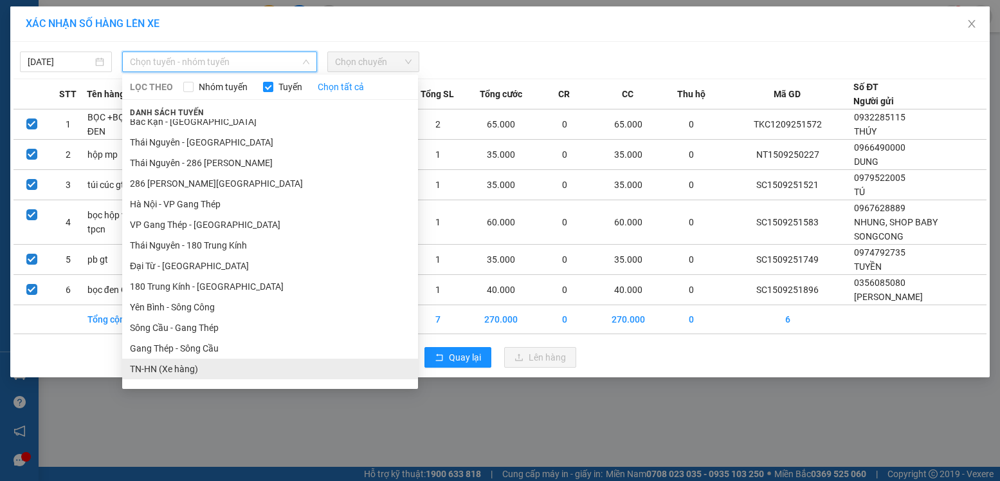
scroll to position [257, 0]
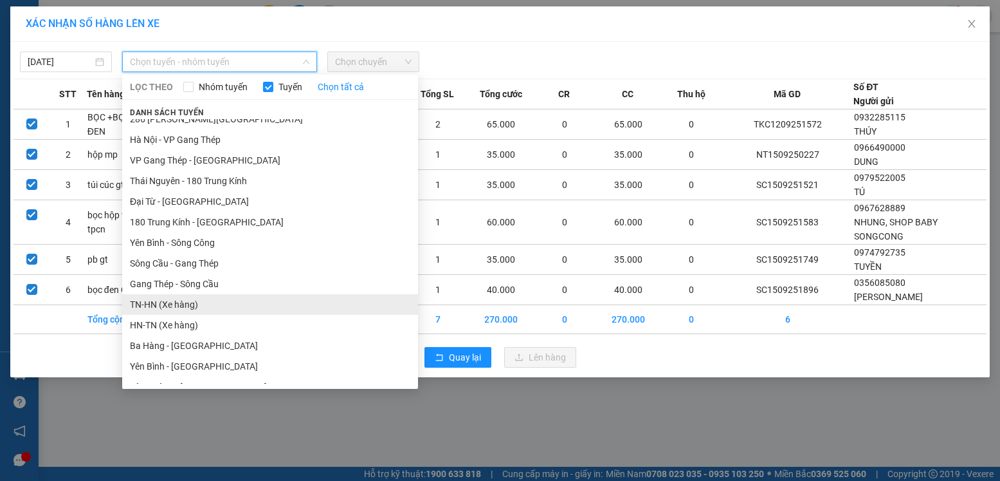
click at [154, 307] on li "TN-HN (Xe hàng)" at bounding box center [270, 304] width 296 height 21
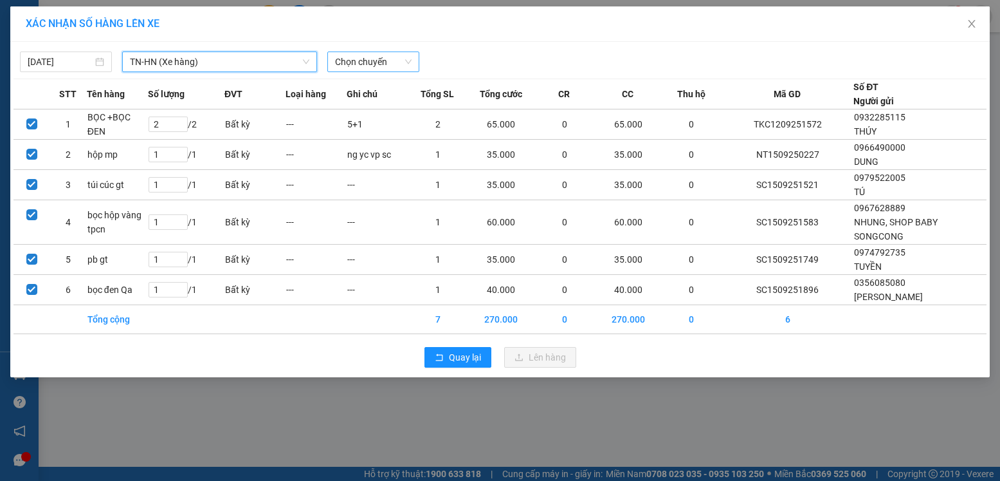
click at [369, 62] on span "Chọn chuyến" at bounding box center [373, 61] width 77 height 19
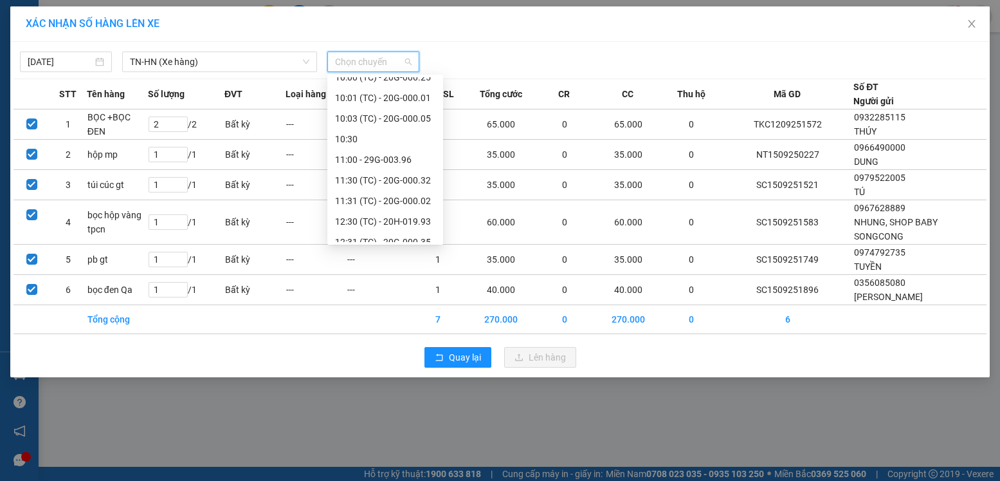
scroll to position [515, 0]
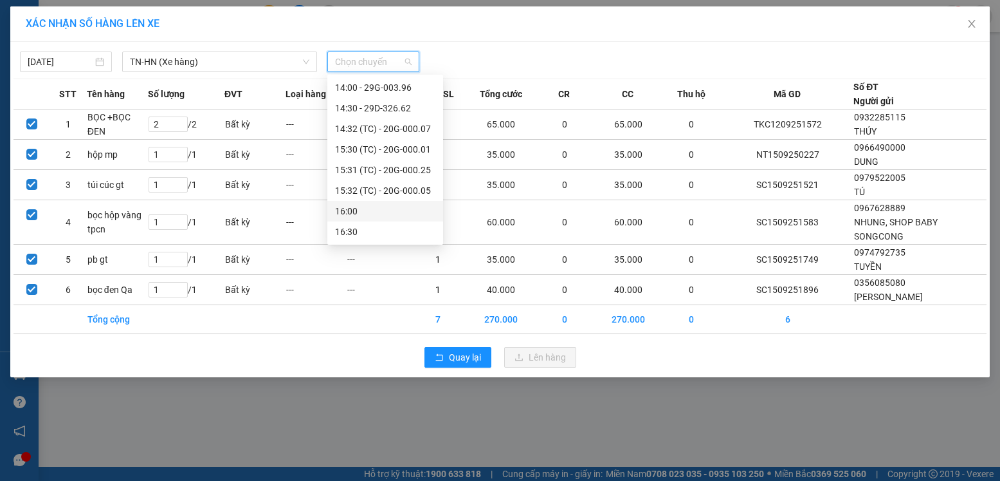
click at [353, 211] on div "16:00" at bounding box center [385, 211] width 100 height 14
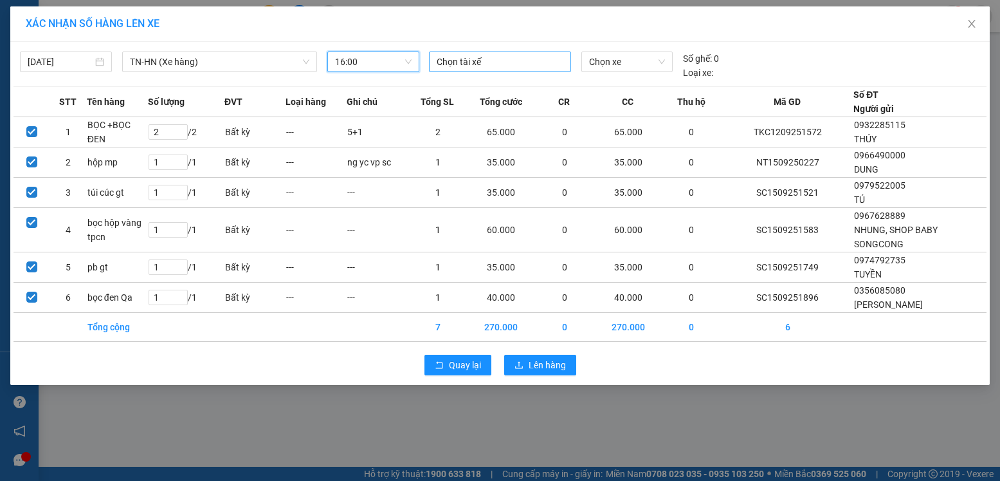
click at [486, 61] on div at bounding box center [500, 61] width 136 height 15
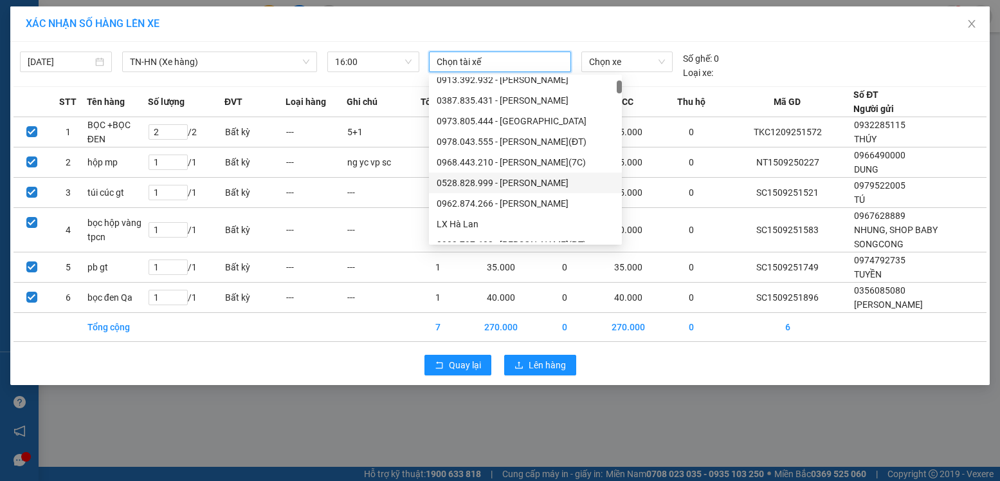
scroll to position [386, 0]
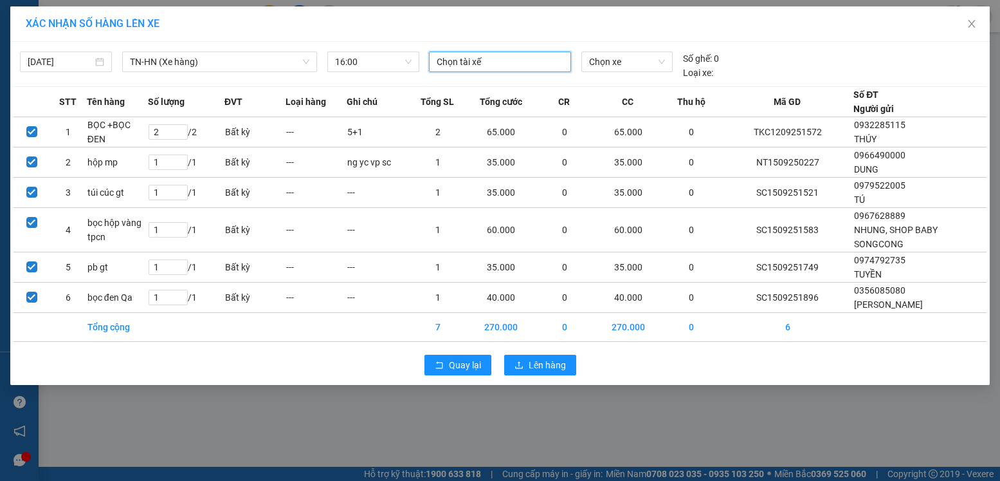
click at [490, 66] on div at bounding box center [500, 61] width 136 height 15
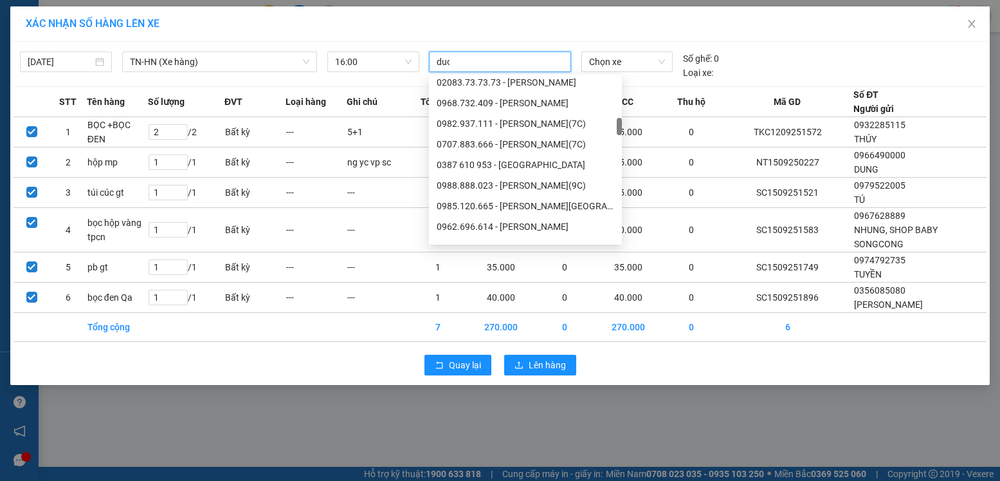
scroll to position [226, 0]
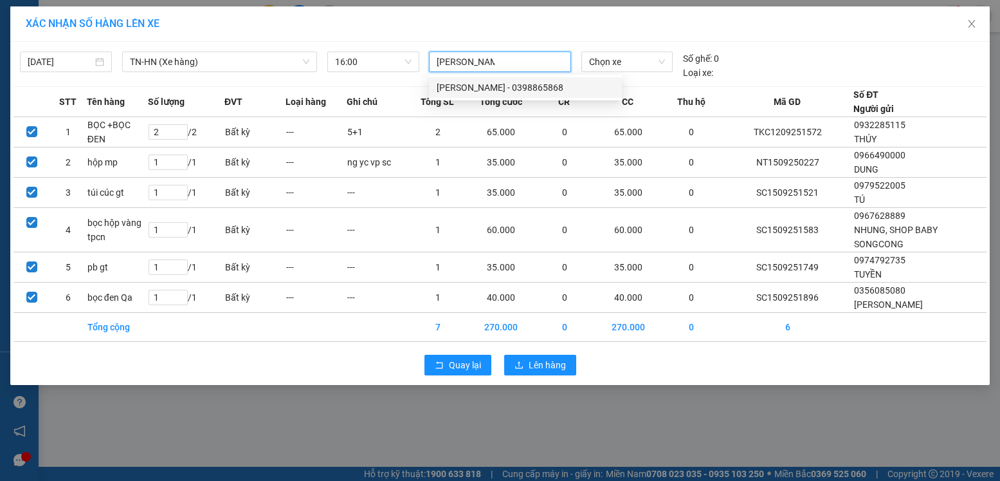
type input "[PERSON_NAME]"
click at [472, 89] on div "[PERSON_NAME] - 0398865868" at bounding box center [526, 87] width 178 height 14
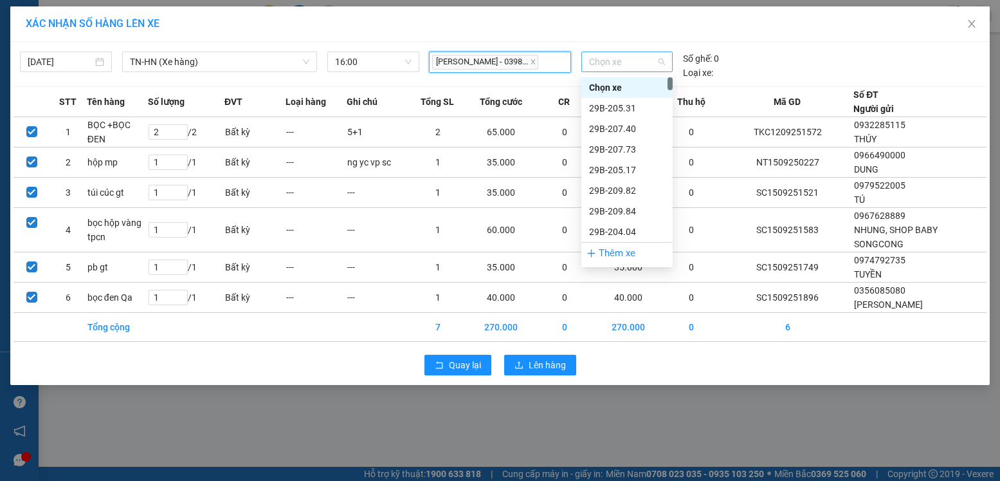
click at [624, 66] on span "Chọn xe" at bounding box center [627, 61] width 76 height 19
type input "396"
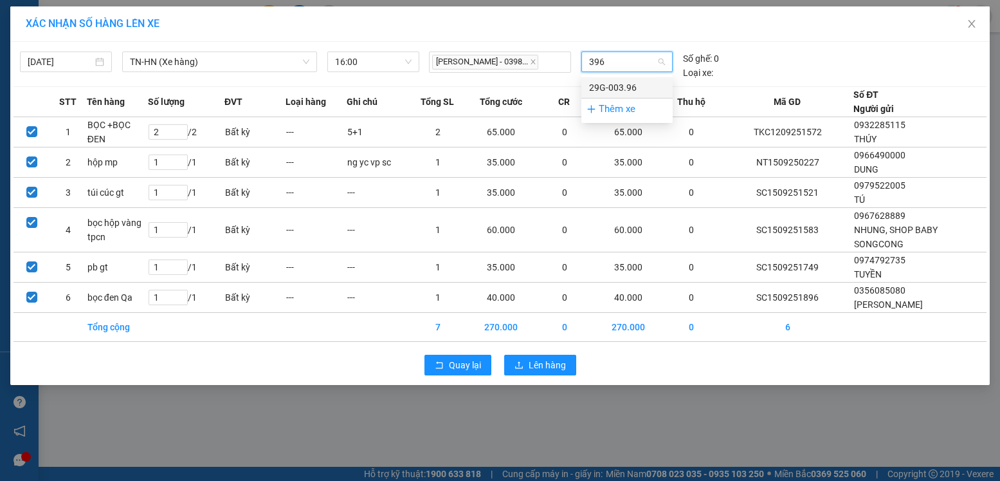
click at [610, 90] on div "29G-003.96" at bounding box center [627, 87] width 76 height 14
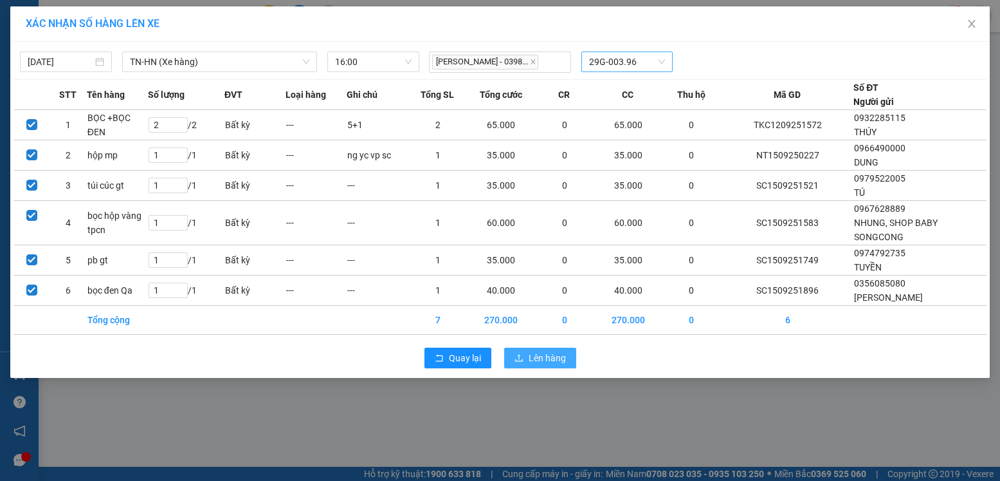
click at [540, 355] on span "Lên hàng" at bounding box center [547, 358] width 37 height 14
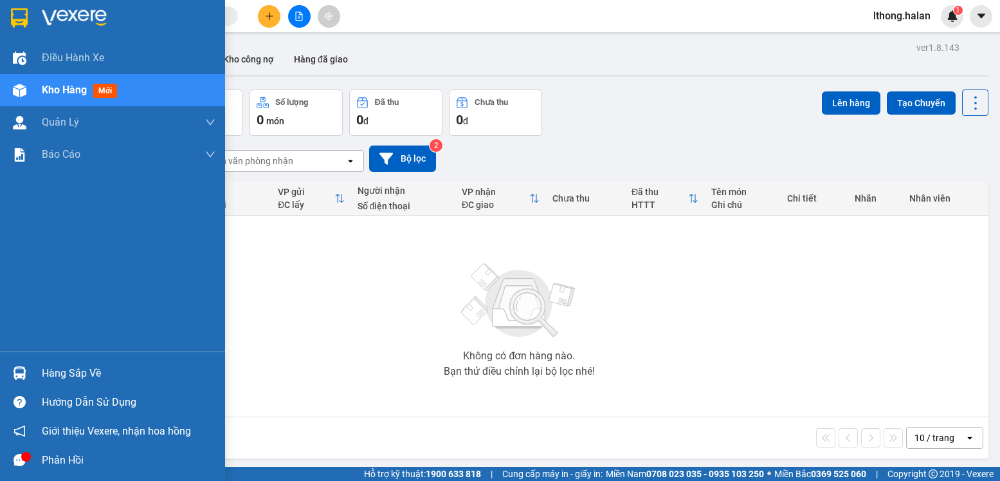
click at [57, 376] on div "Hàng sắp về" at bounding box center [129, 372] width 174 height 19
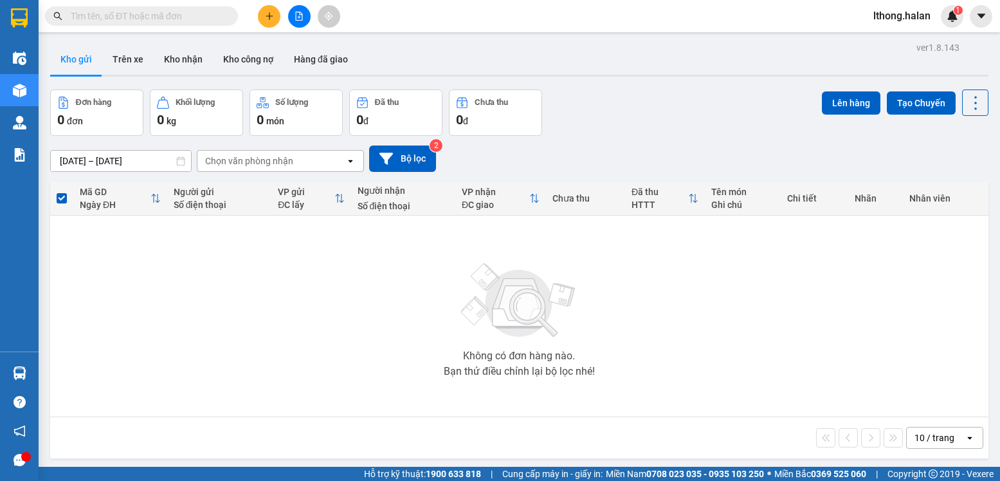
click at [751, 367] on section "Kết quả tìm kiếm ( 241 ) Bộ lọc Mã ĐH Trạng thái Món hàng Thu hộ Tổng cước Chưa…" at bounding box center [500, 240] width 1000 height 481
click at [192, 15] on input "text" at bounding box center [147, 16] width 152 height 14
click at [192, 23] on input "text" at bounding box center [147, 16] width 152 height 14
click at [197, 19] on input "text" at bounding box center [147, 16] width 152 height 14
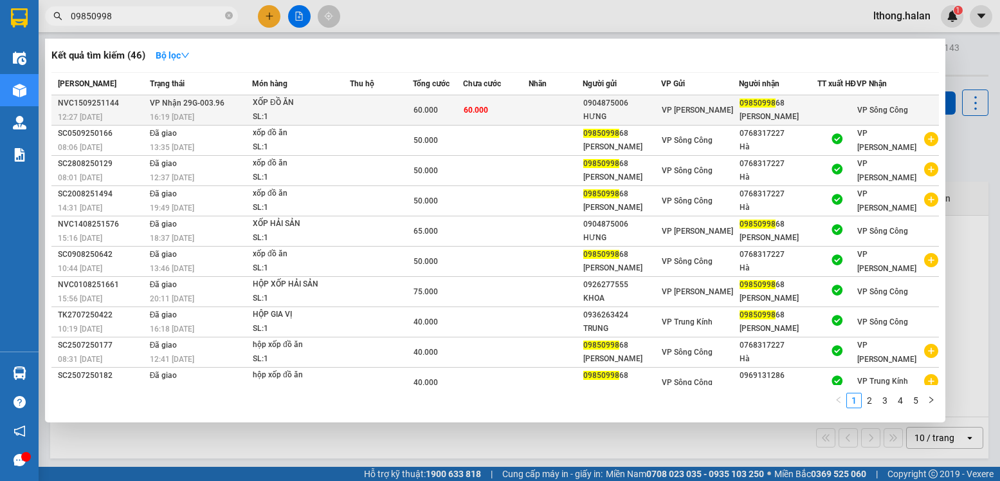
type input "09850998"
click at [551, 117] on td at bounding box center [556, 110] width 54 height 30
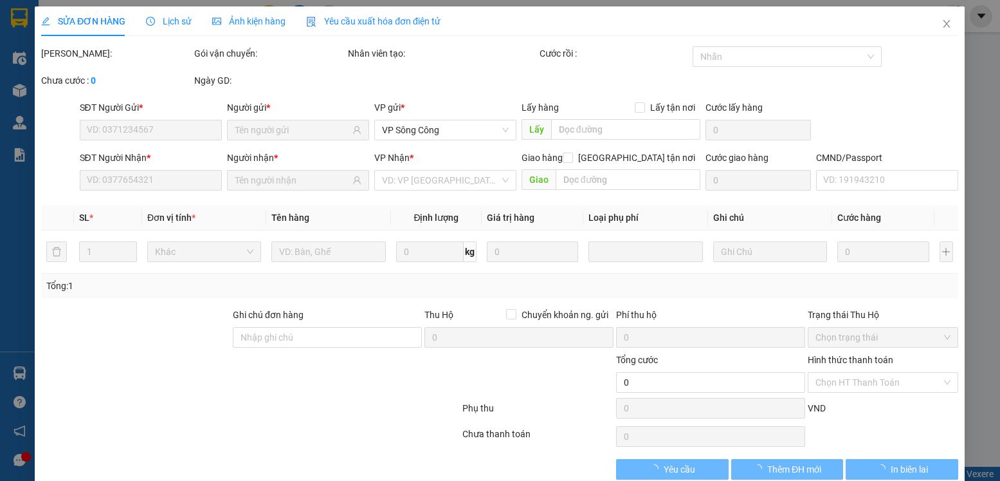
type input "0904875006"
type input "HƯNG"
type input "0985099868"
type input "[PERSON_NAME]"
type input "60.000"
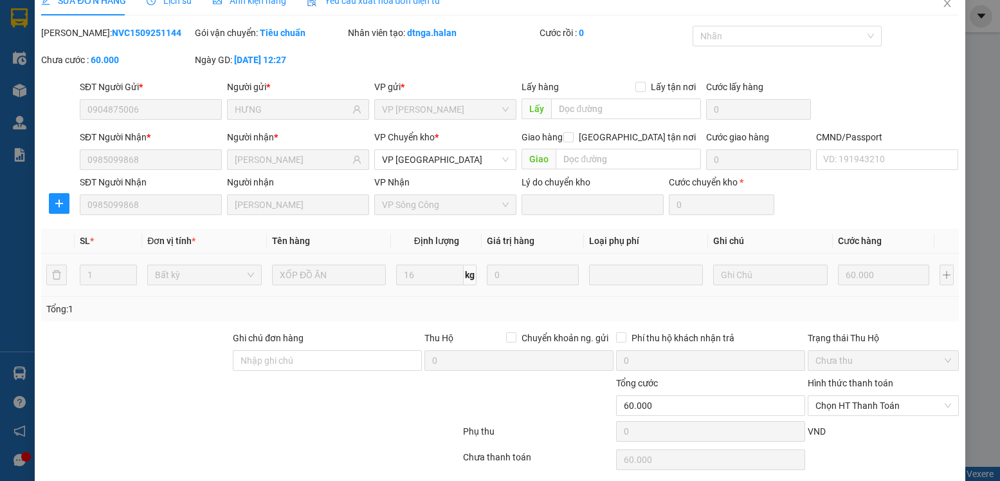
scroll to position [68, 0]
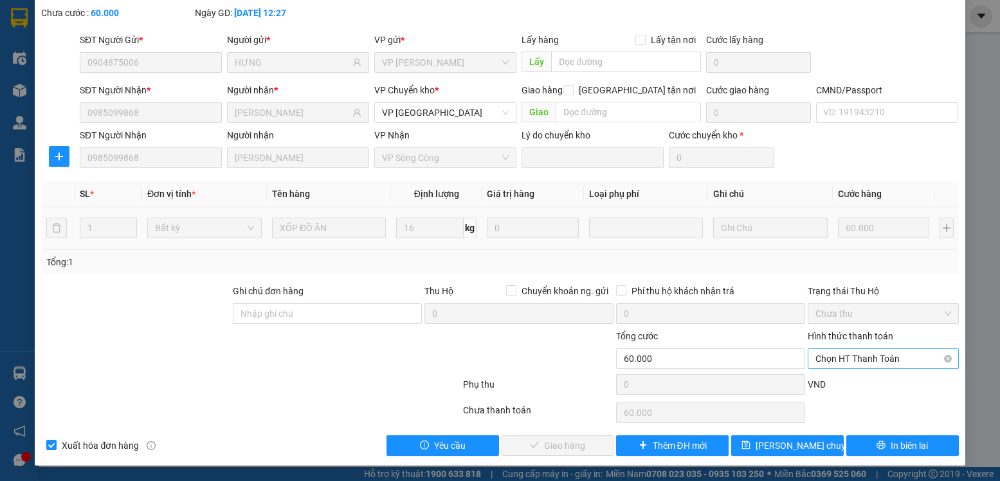
click at [912, 356] on span "Chọn HT Thanh Toán" at bounding box center [883, 358] width 135 height 19
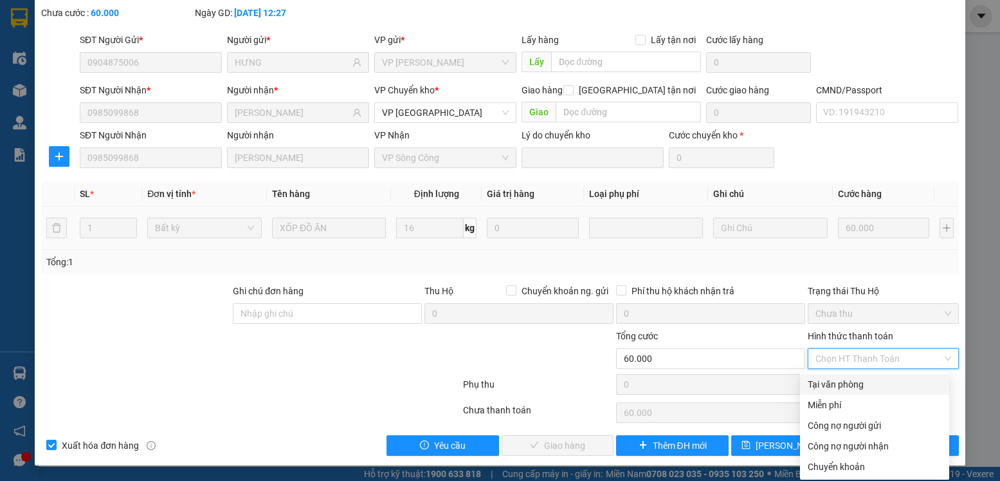
click at [856, 381] on div "Tại văn phòng" at bounding box center [875, 384] width 134 height 14
type input "0"
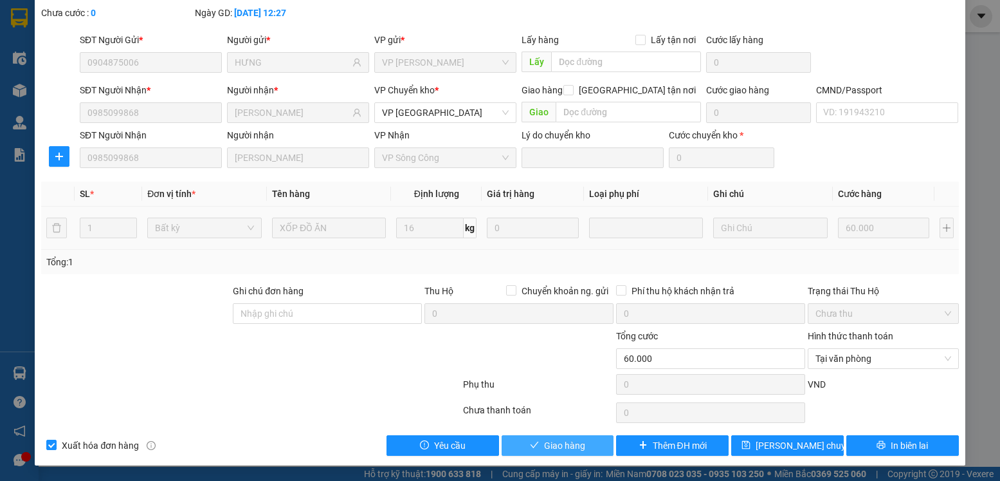
click at [544, 444] on span "Giao hàng" at bounding box center [564, 445] width 41 height 14
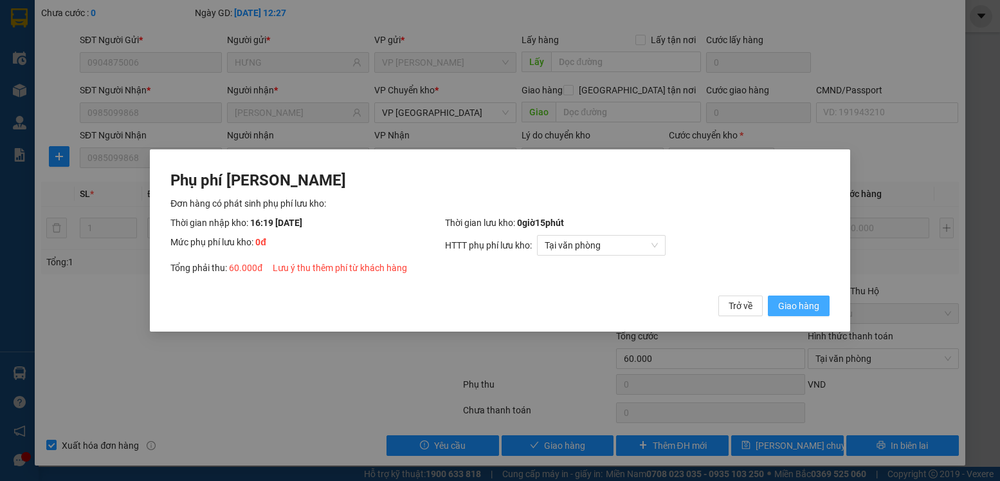
click at [782, 308] on span "Giao hàng" at bounding box center [798, 305] width 41 height 14
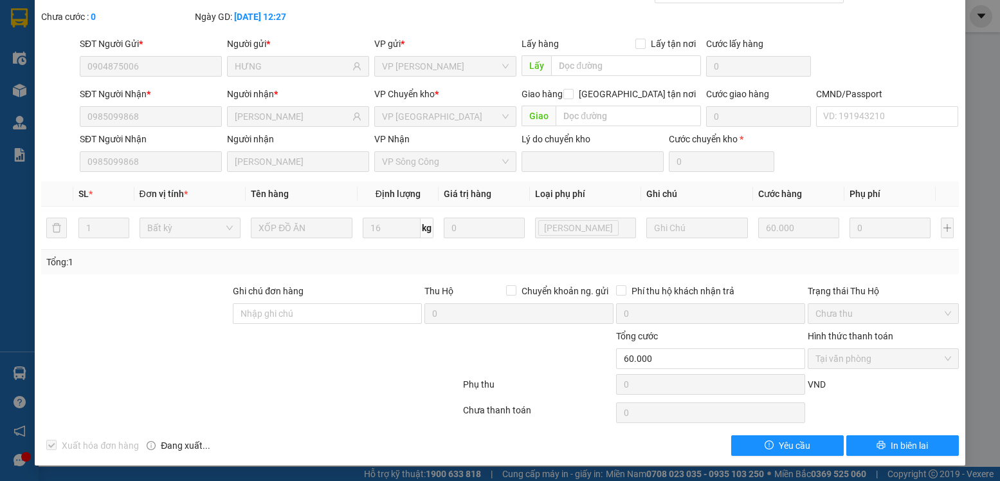
scroll to position [0, 0]
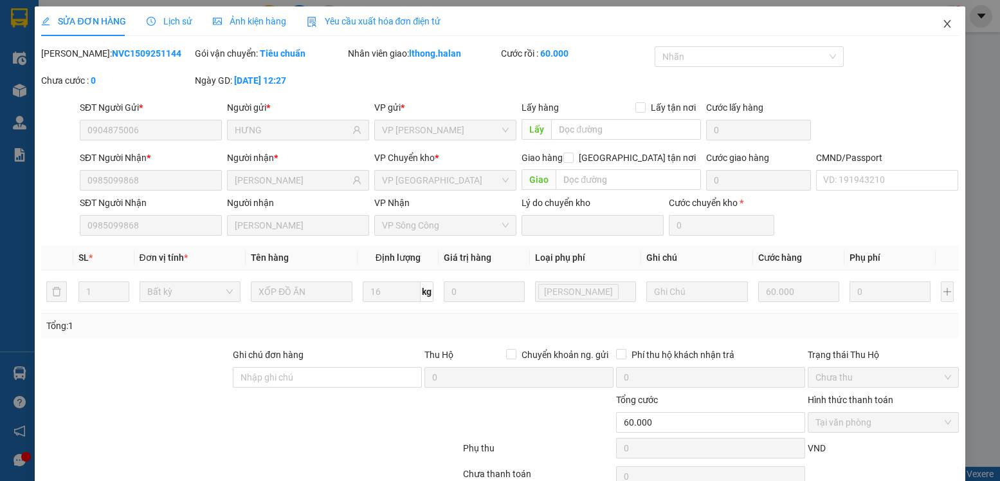
click at [942, 26] on icon "close" at bounding box center [947, 24] width 10 height 10
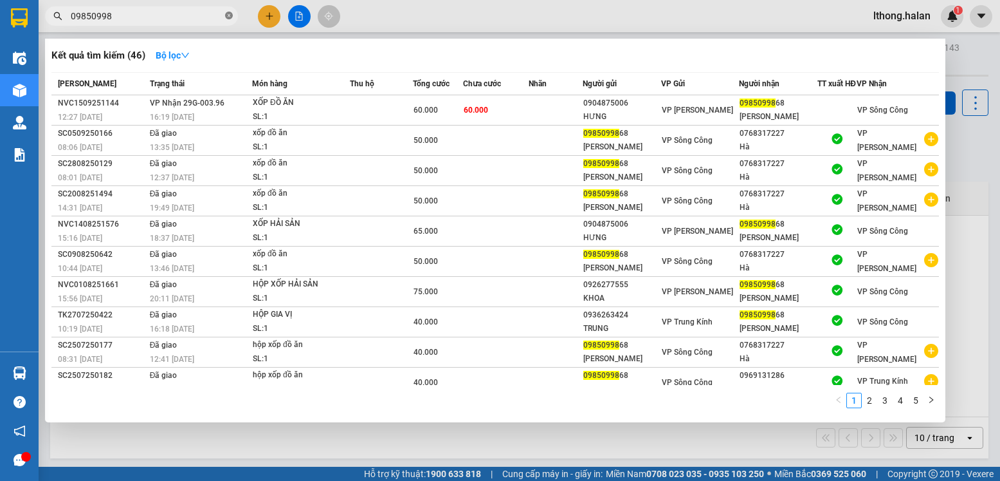
click at [228, 17] on icon "close-circle" at bounding box center [229, 16] width 8 height 8
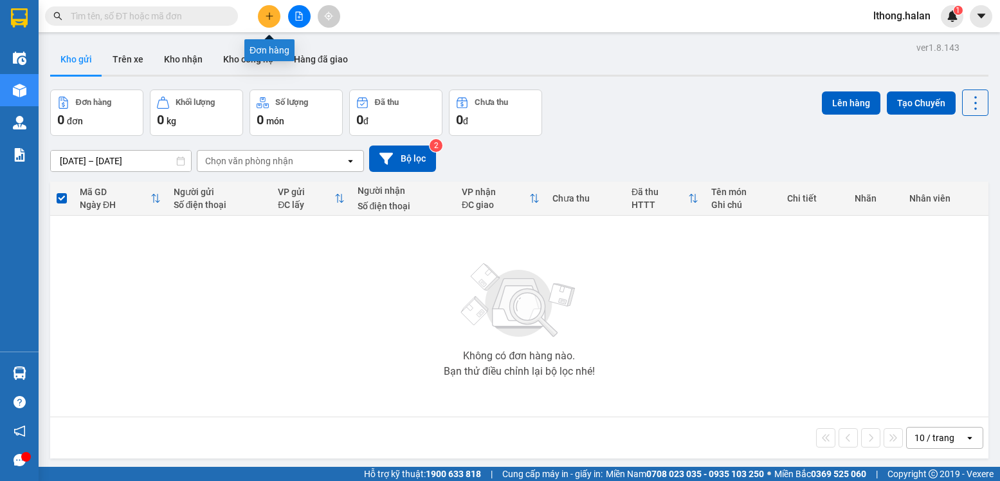
click at [269, 17] on icon "plus" at bounding box center [269, 16] width 9 height 9
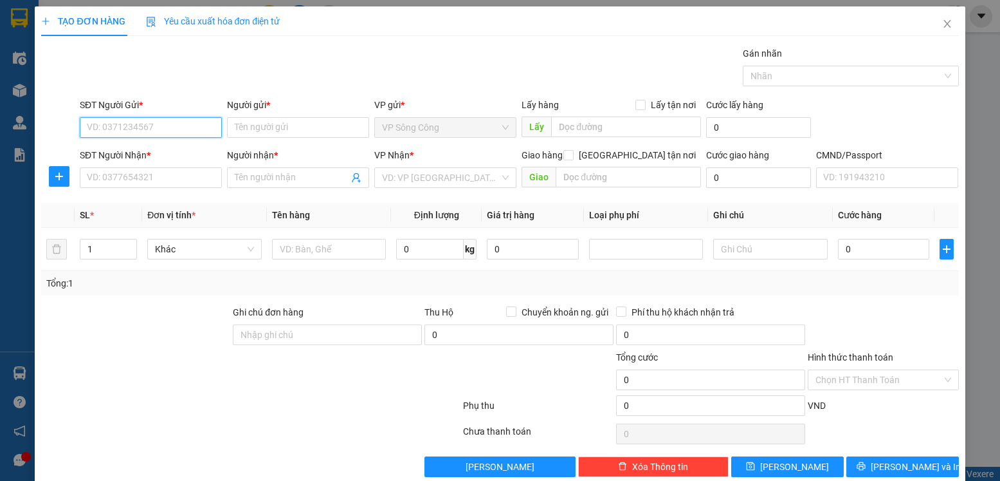
click at [158, 129] on input "SĐT Người Gửi *" at bounding box center [151, 127] width 142 height 21
drag, startPoint x: 165, startPoint y: 132, endPoint x: 173, endPoint y: 102, distance: 31.2
click at [166, 132] on input "SĐT Người Gửi *" at bounding box center [151, 127] width 142 height 21
type input "0369408733"
click at [130, 151] on div "0369408733 - Huy" at bounding box center [150, 153] width 127 height 14
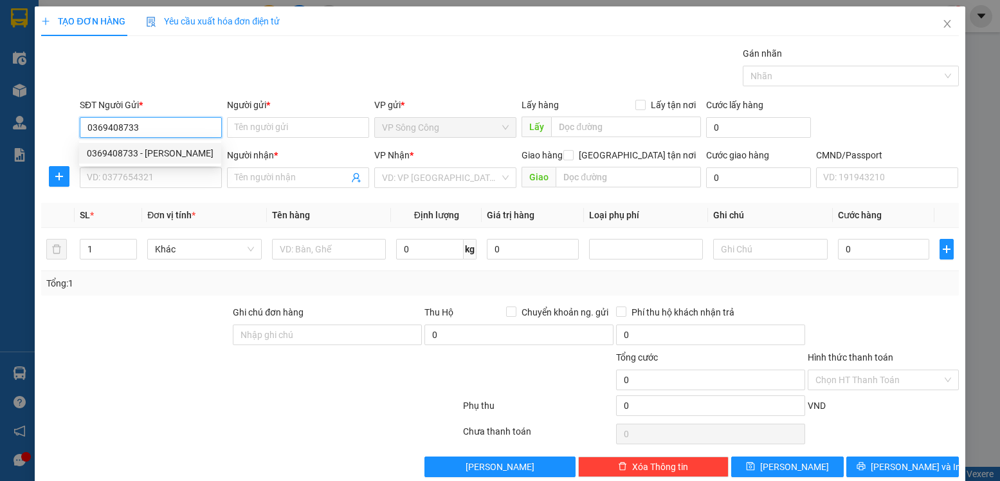
type input "Huy"
type input "0369408733"
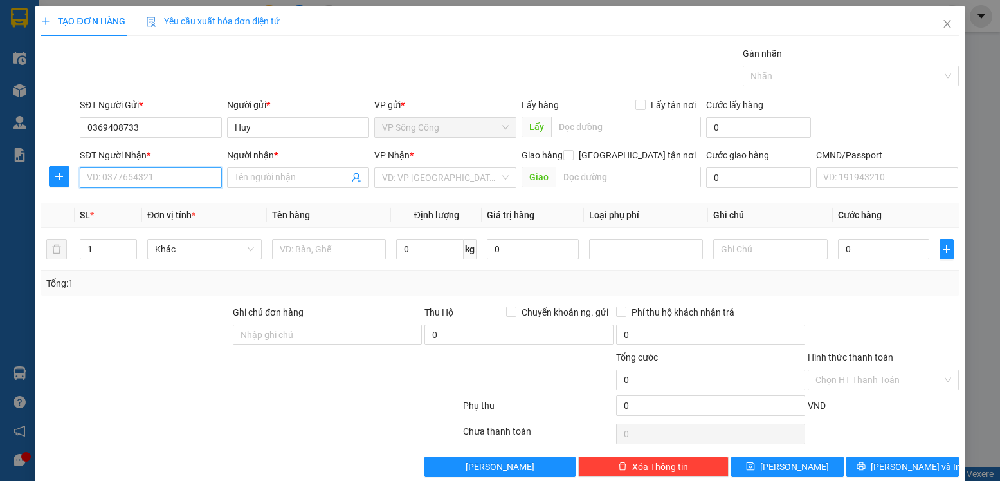
click at [115, 176] on input "SĐT Người Nhận *" at bounding box center [151, 177] width 142 height 21
click at [124, 204] on div "0978988245 - VI" at bounding box center [149, 203] width 125 height 14
type input "0978988245"
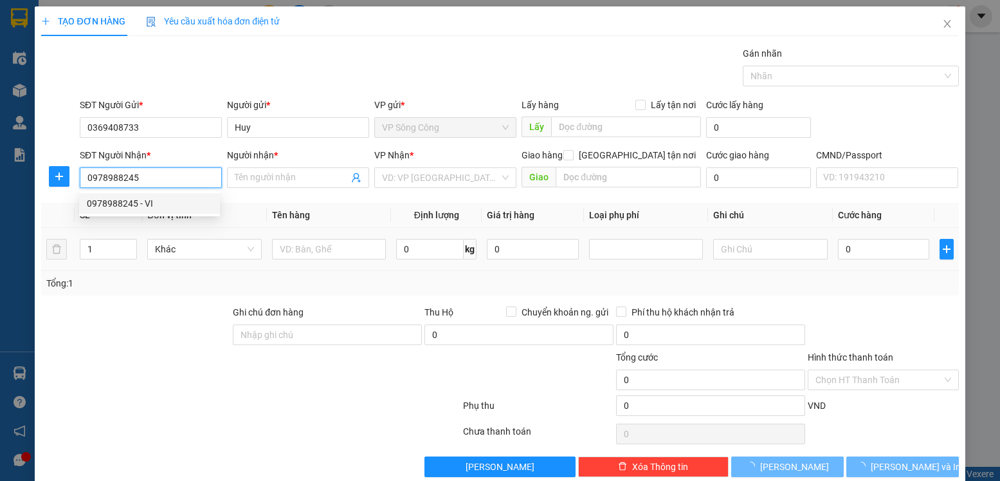
type input "VI"
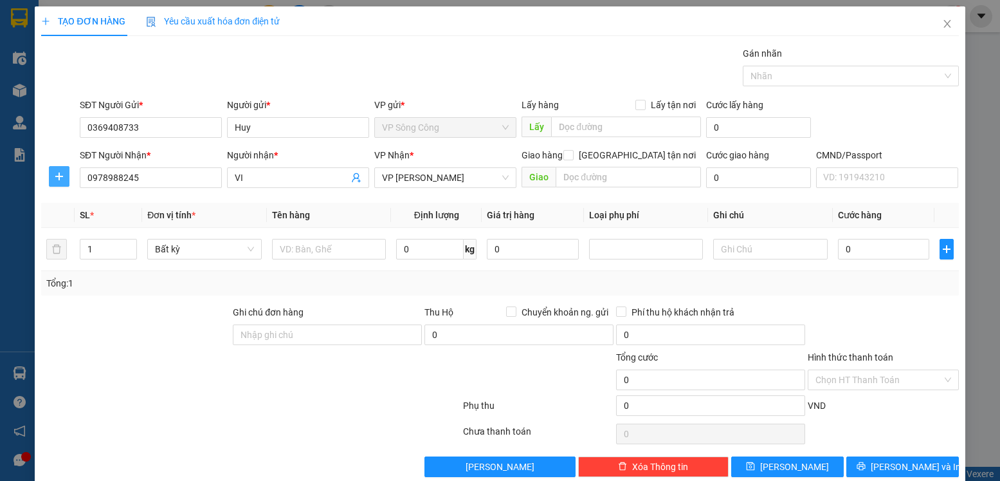
click at [57, 179] on icon "plus" at bounding box center [59, 176] width 10 height 10
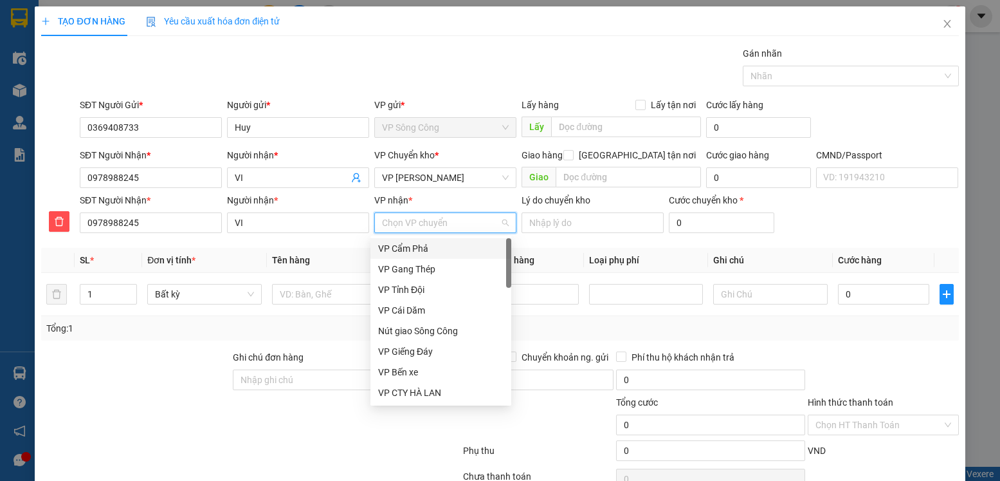
click at [419, 223] on input "VP nhận *" at bounding box center [441, 222] width 118 height 19
type input "vo"
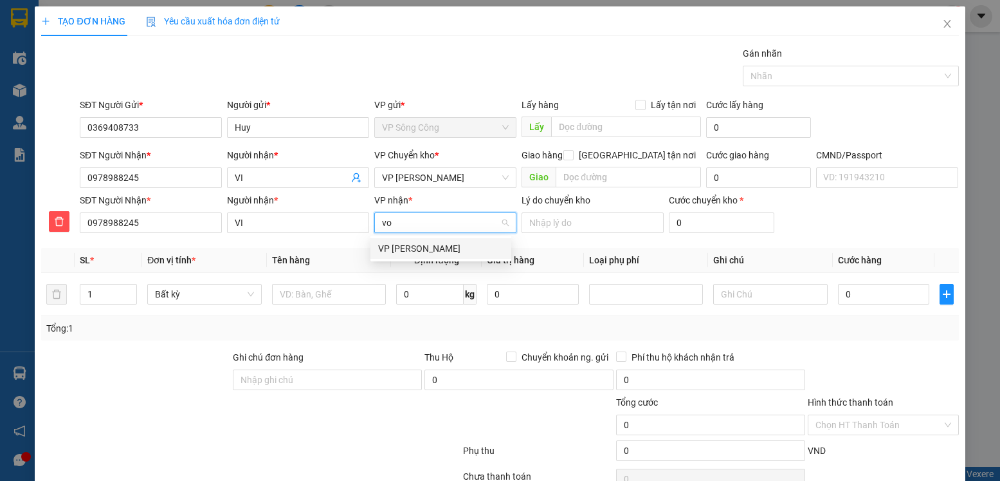
click at [417, 244] on div "VP [PERSON_NAME]" at bounding box center [440, 248] width 125 height 14
click at [450, 175] on span "VP [PERSON_NAME]" at bounding box center [445, 177] width 127 height 19
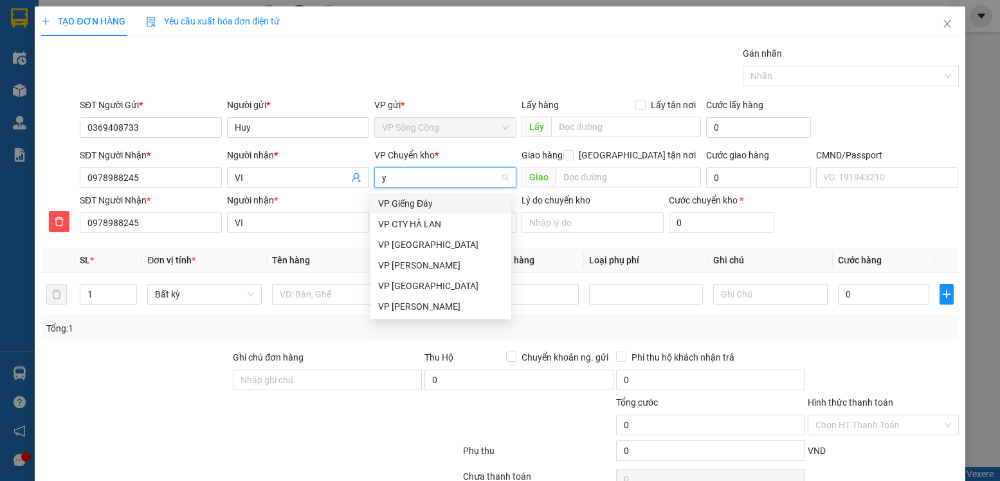
type input "yb"
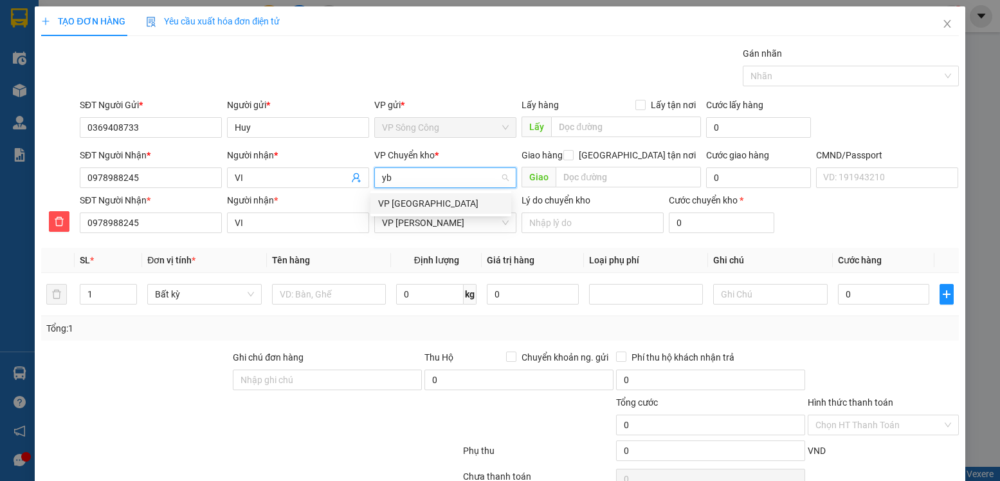
click at [404, 203] on div "VP [GEOGRAPHIC_DATA]" at bounding box center [440, 203] width 125 height 14
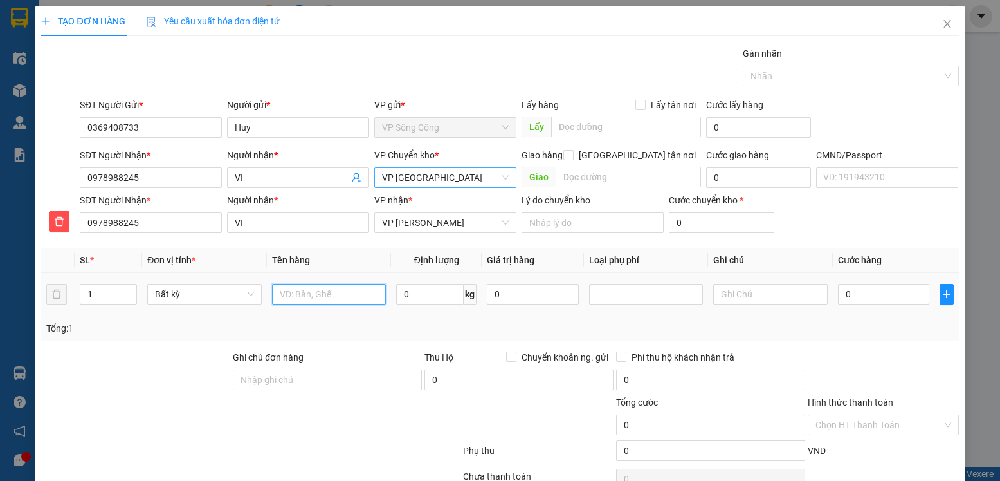
click at [299, 293] on input "text" at bounding box center [329, 294] width 115 height 21
type input "hộp lk"
click at [414, 298] on input "0" at bounding box center [430, 294] width 68 height 21
type input "1"
click at [881, 291] on input "0" at bounding box center [883, 294] width 91 height 21
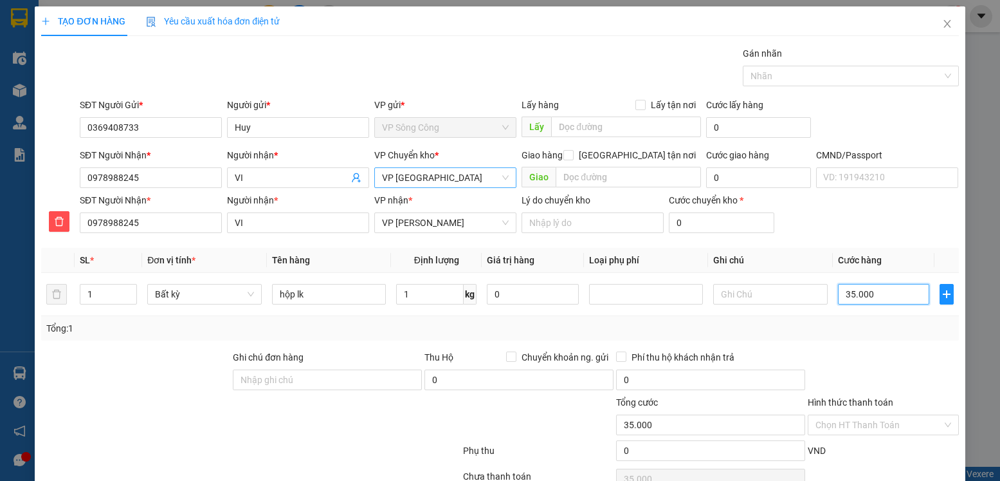
type input "35.000"
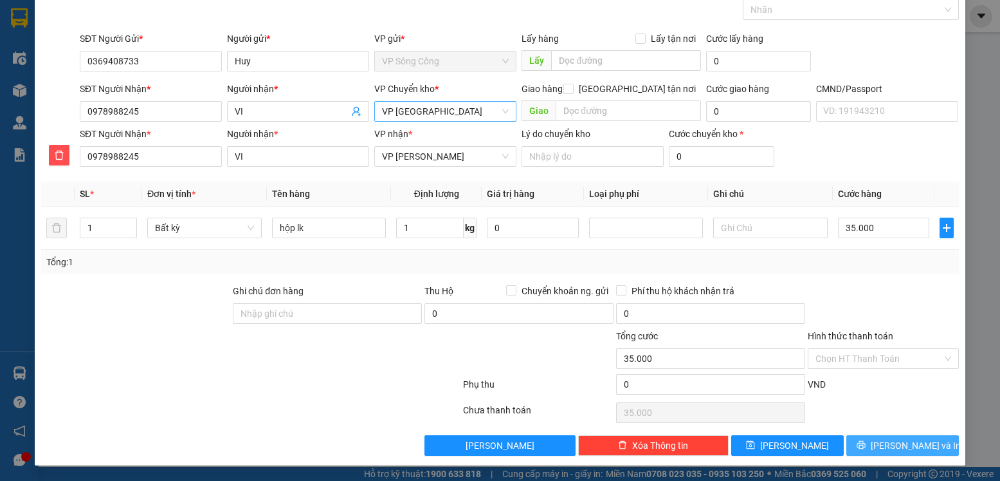
click at [907, 446] on span "Lưu và In" at bounding box center [916, 445] width 90 height 14
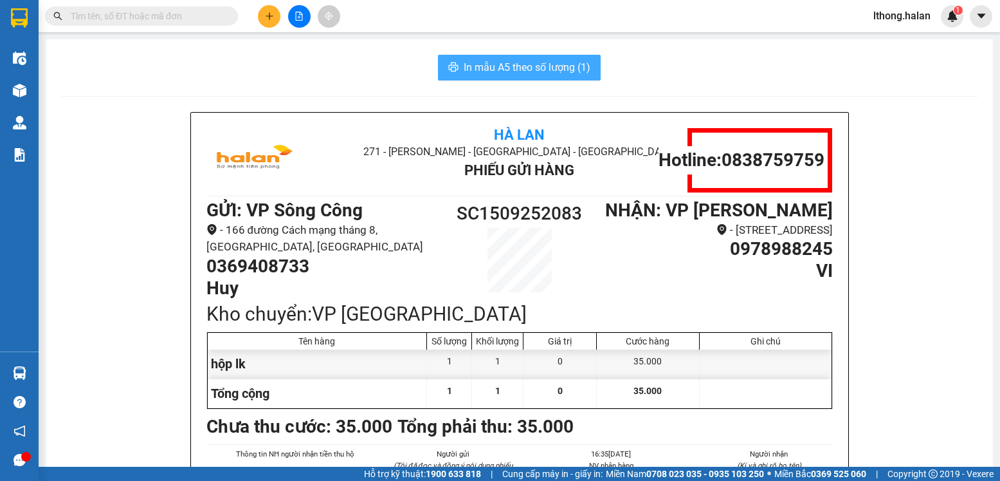
click at [563, 71] on span "In mẫu A5 theo số lượng (1)" at bounding box center [527, 67] width 127 height 16
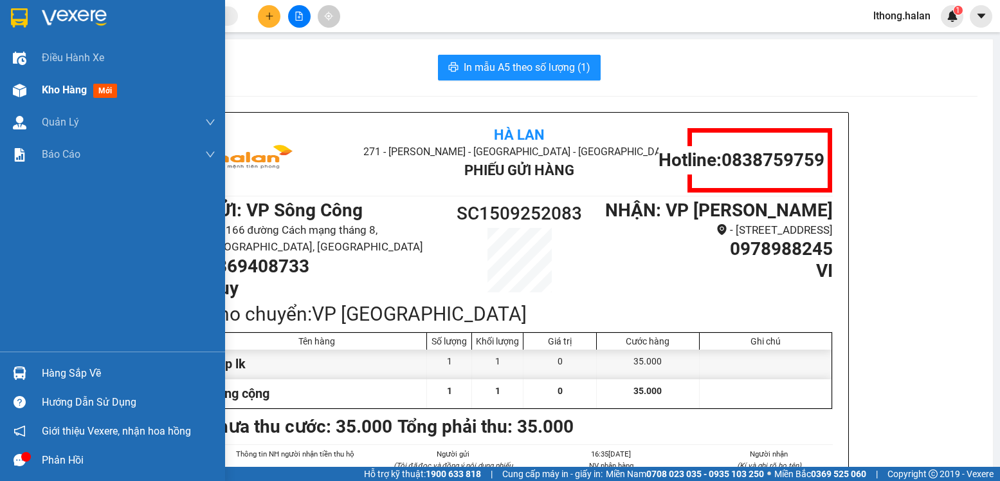
click at [42, 86] on span "Kho hàng" at bounding box center [64, 90] width 45 height 12
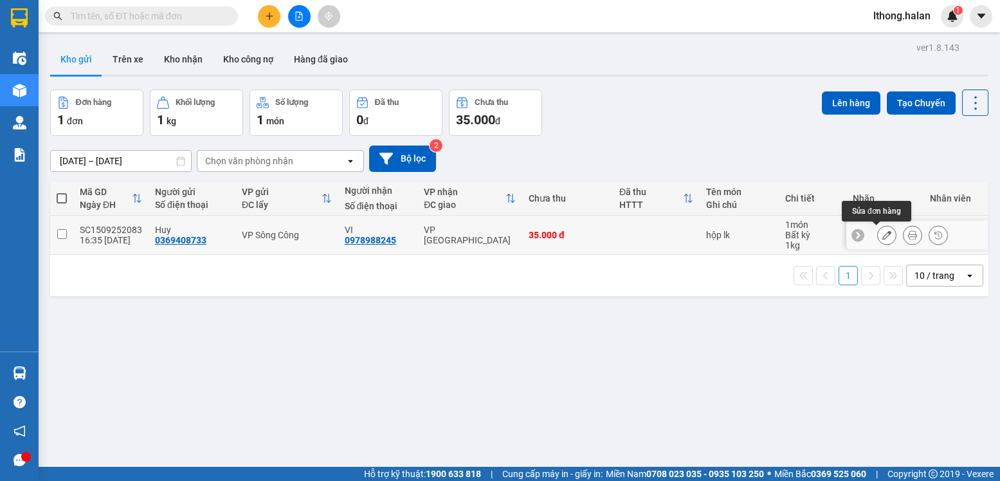
click at [883, 238] on icon at bounding box center [887, 234] width 9 height 9
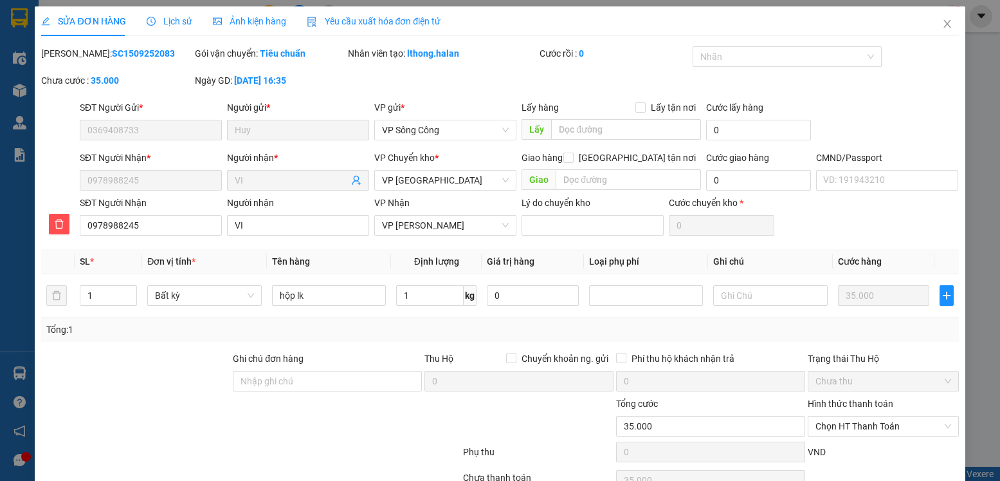
type input "0369408733"
type input "0978988245"
type input "35.000"
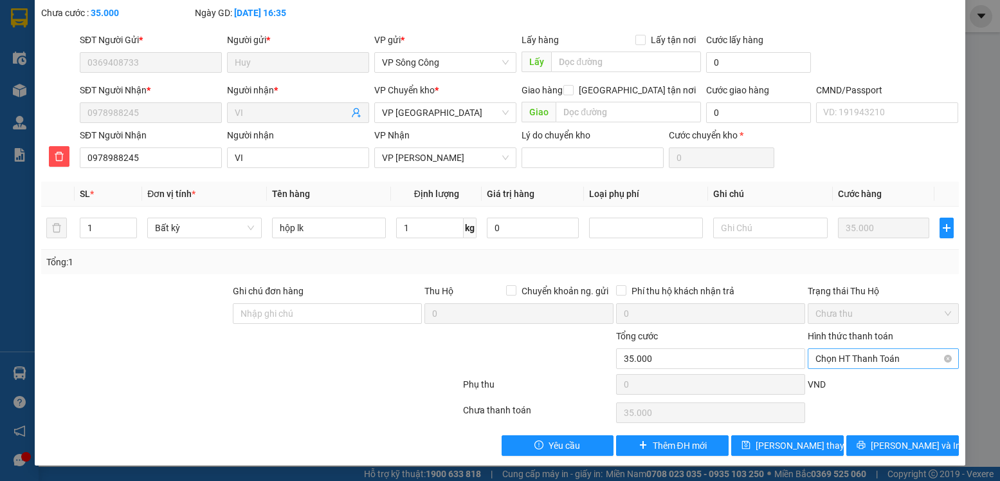
click at [892, 360] on span "Chọn HT Thanh Toán" at bounding box center [883, 358] width 135 height 19
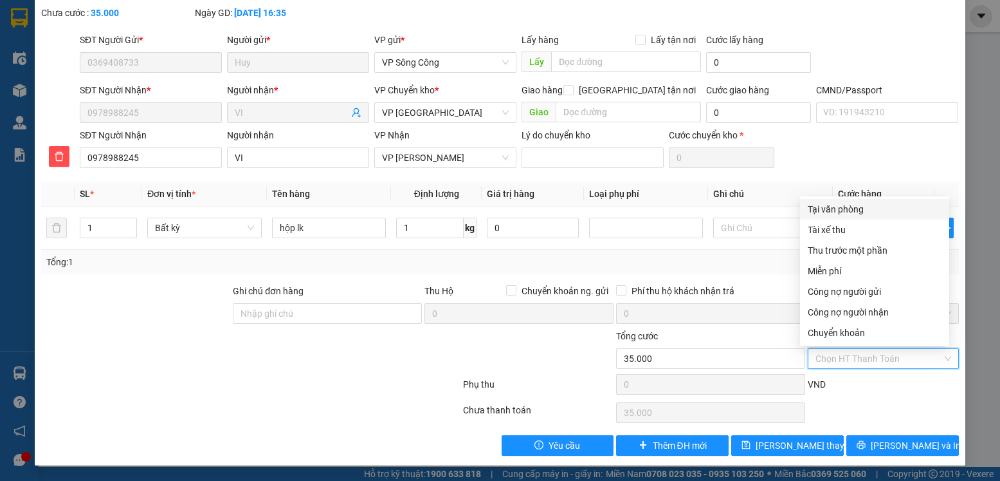
click at [855, 213] on div "Tại văn phòng" at bounding box center [875, 209] width 134 height 14
type input "0"
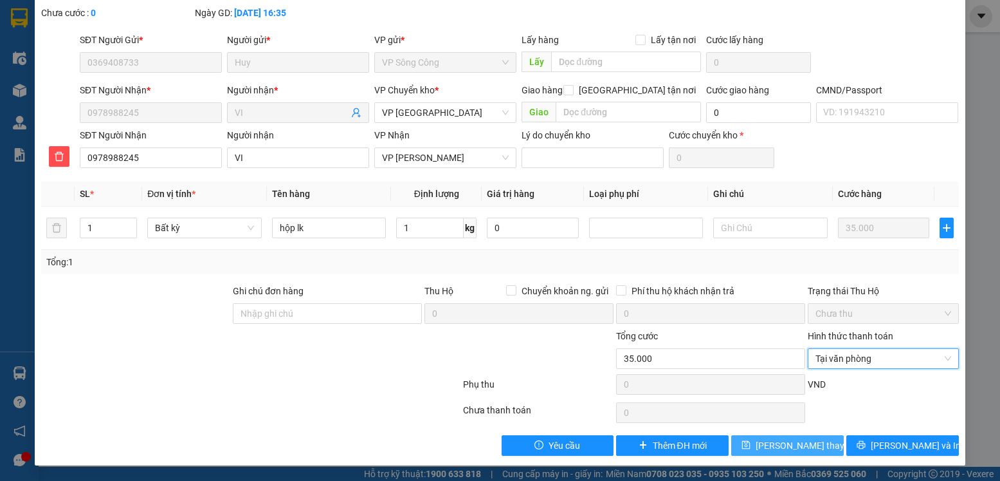
click at [795, 445] on span "Lưu thay đổi" at bounding box center [807, 445] width 103 height 14
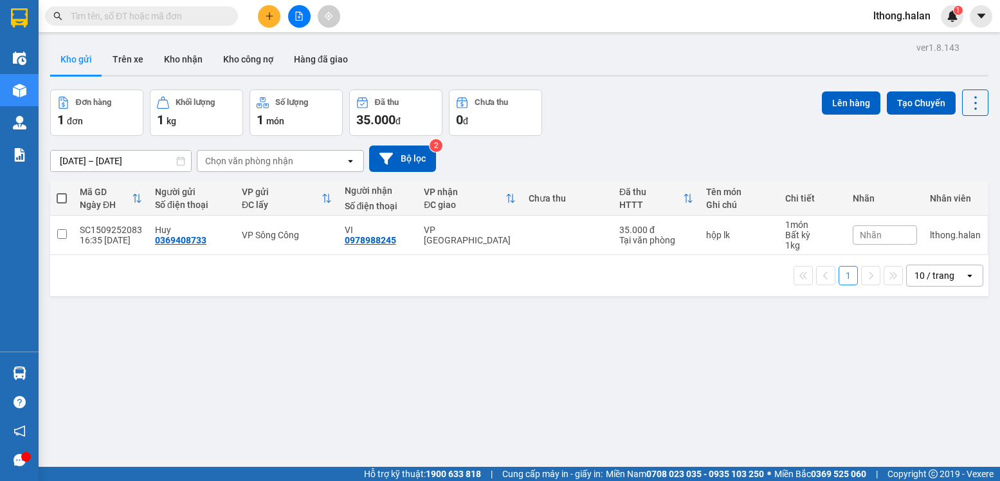
click at [870, 236] on span "Nhãn" at bounding box center [871, 235] width 22 height 10
click at [670, 371] on div "ver 1.8.143 Kho gửi Trên xe Kho nhận Kho công nợ Hàng đã giao Đơn hàng 1 đơn Kh…" at bounding box center [519, 279] width 949 height 481
click at [883, 236] on icon at bounding box center [887, 234] width 9 height 9
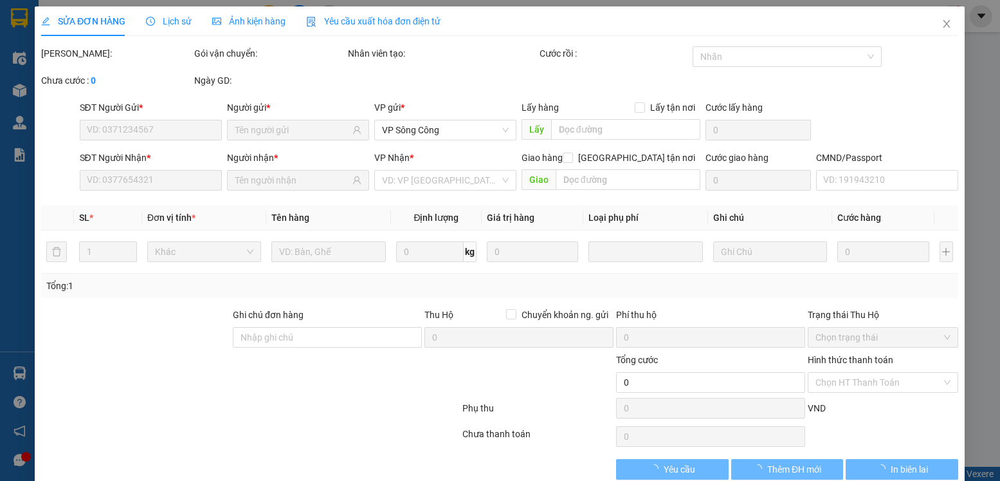
type input "0369408733"
type input "0978988245"
type input "35.000"
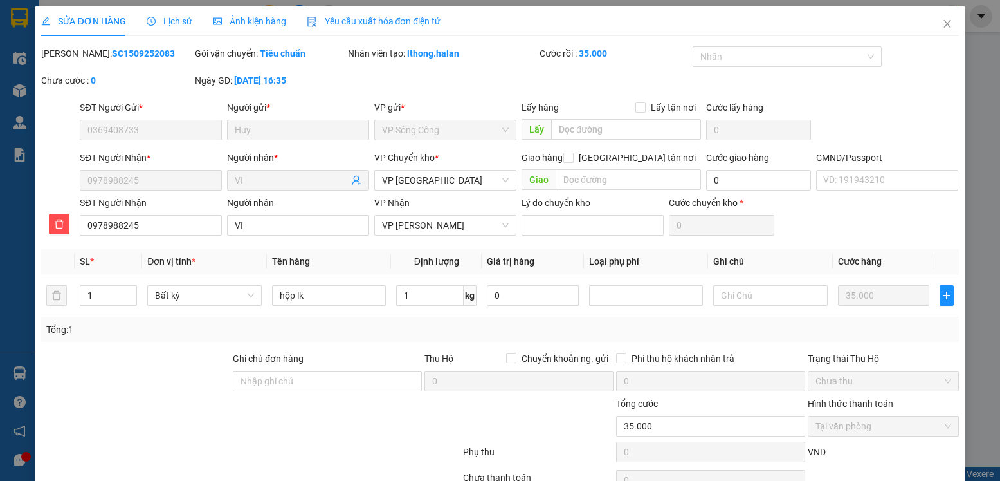
scroll to position [68, 0]
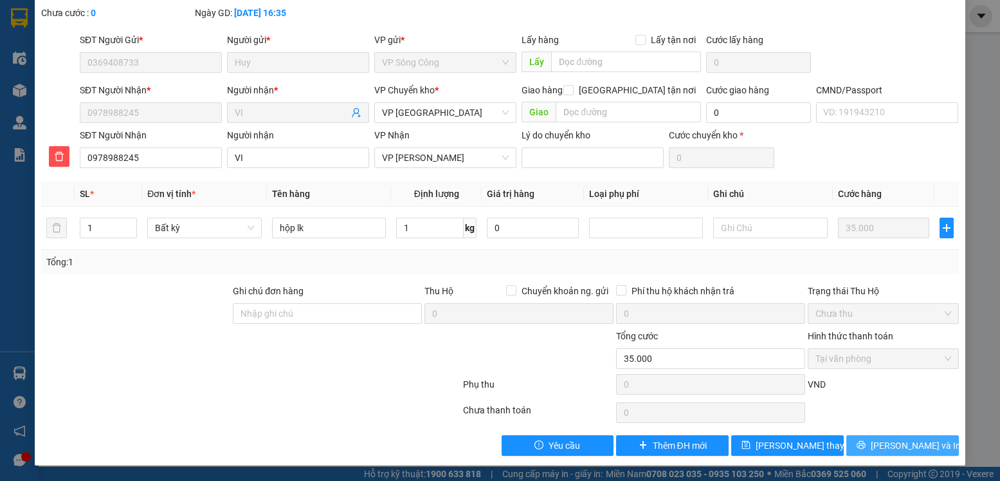
click at [892, 448] on span "Lưu và In" at bounding box center [916, 445] width 90 height 14
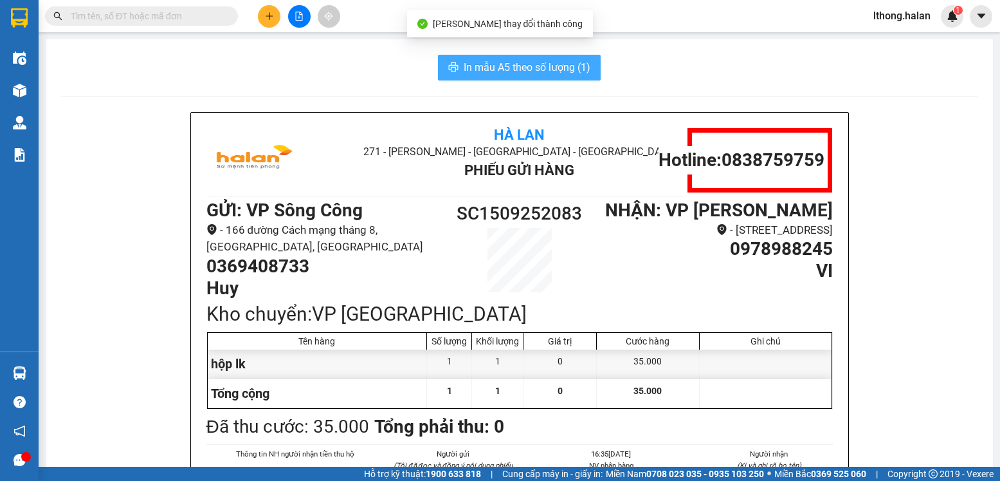
click at [569, 73] on span "In mẫu A5 theo số lượng (1)" at bounding box center [527, 67] width 127 height 16
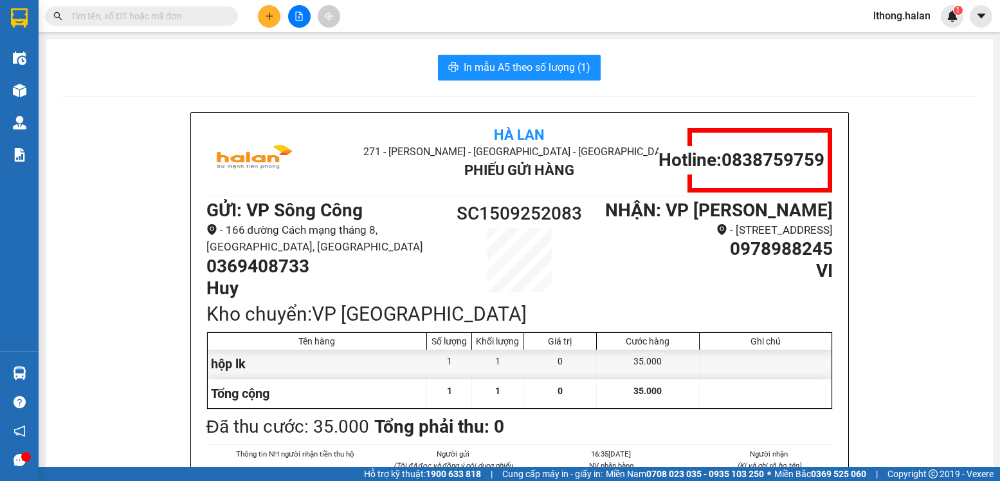
click at [187, 16] on input "text" at bounding box center [147, 16] width 152 height 14
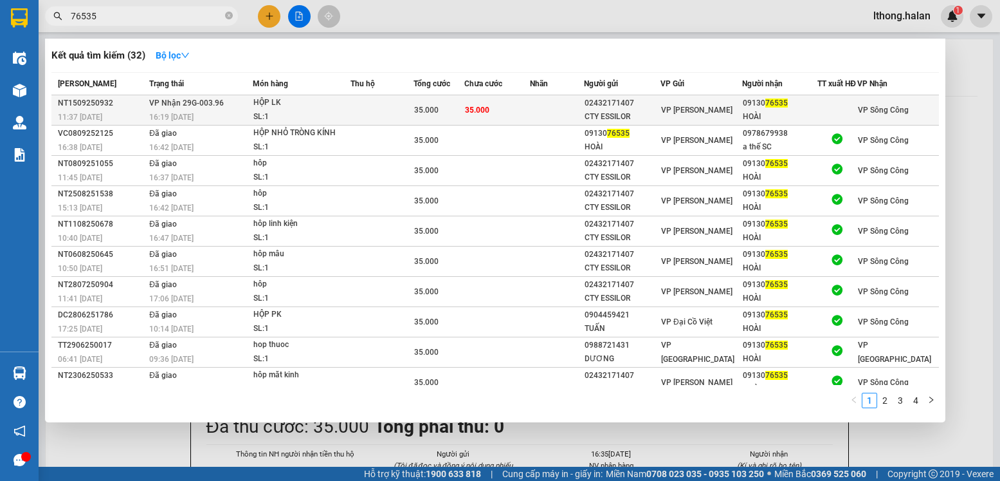
type input "76535"
click at [555, 106] on td at bounding box center [557, 110] width 54 height 30
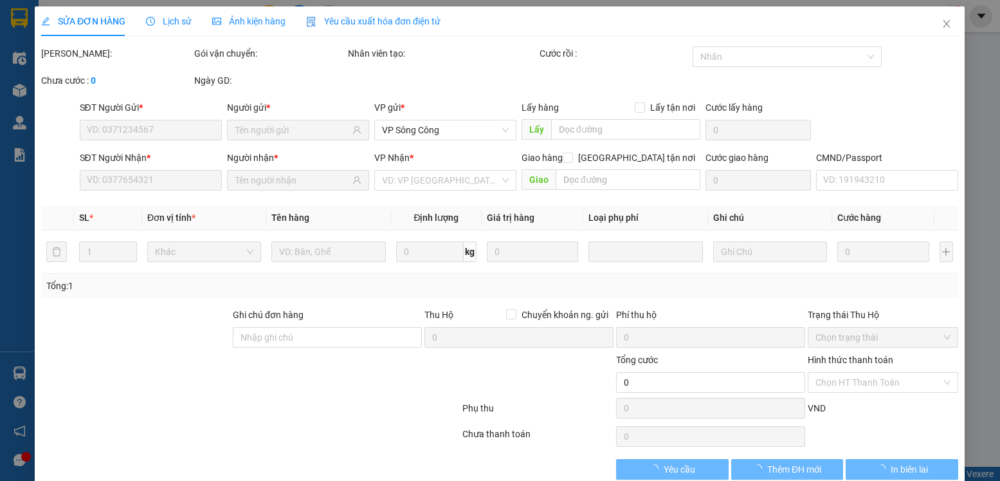
type input "02432171407"
type input "CTY ESSILOR"
type input "0913076535"
type input "HOÀI"
type input "35.000"
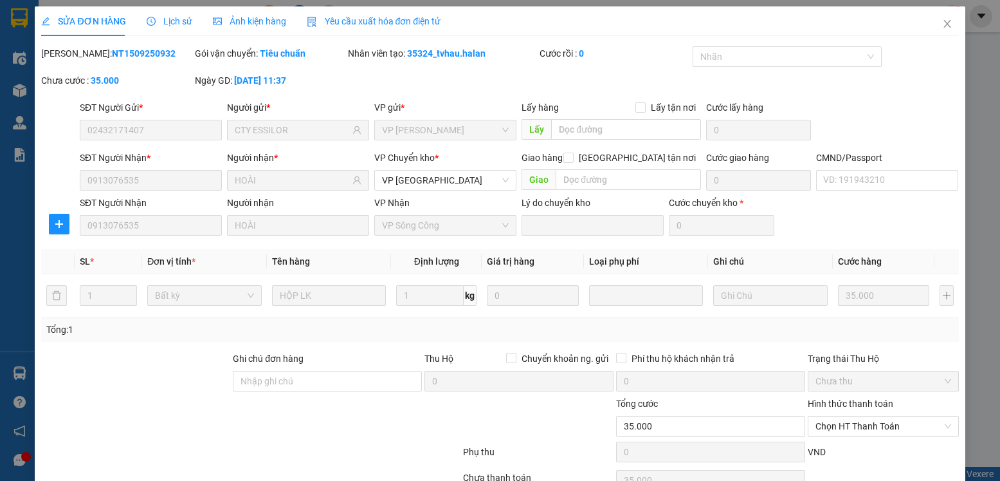
scroll to position [68, 0]
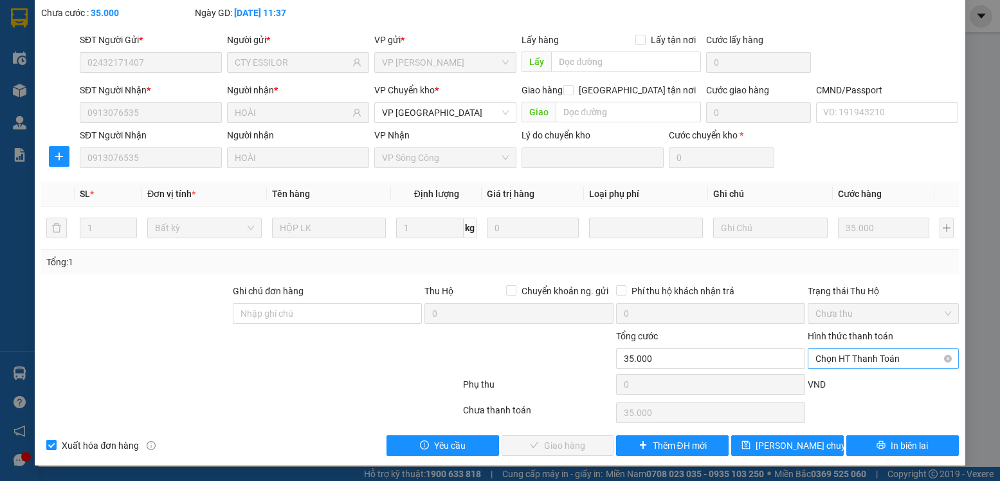
click at [907, 353] on span "Chọn HT Thanh Toán" at bounding box center [883, 358] width 135 height 19
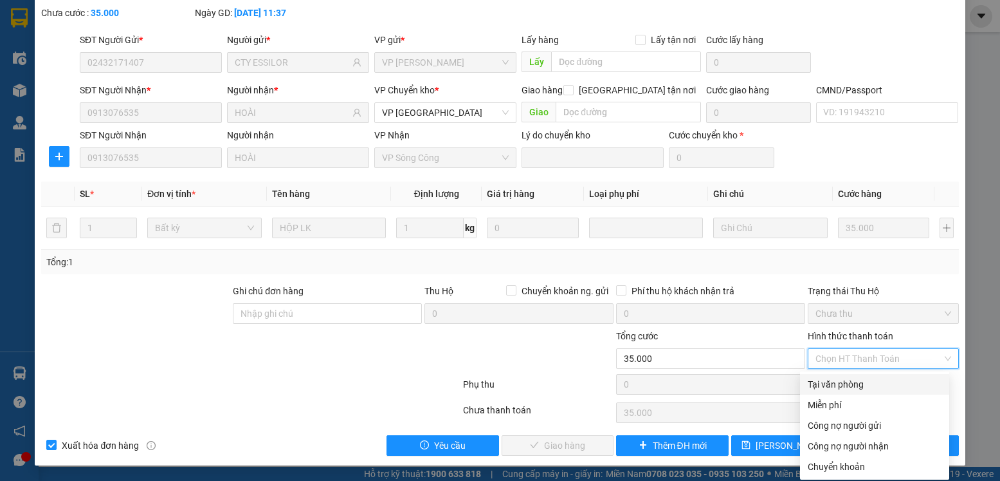
click at [863, 387] on div "Tại văn phòng" at bounding box center [875, 384] width 134 height 14
type input "0"
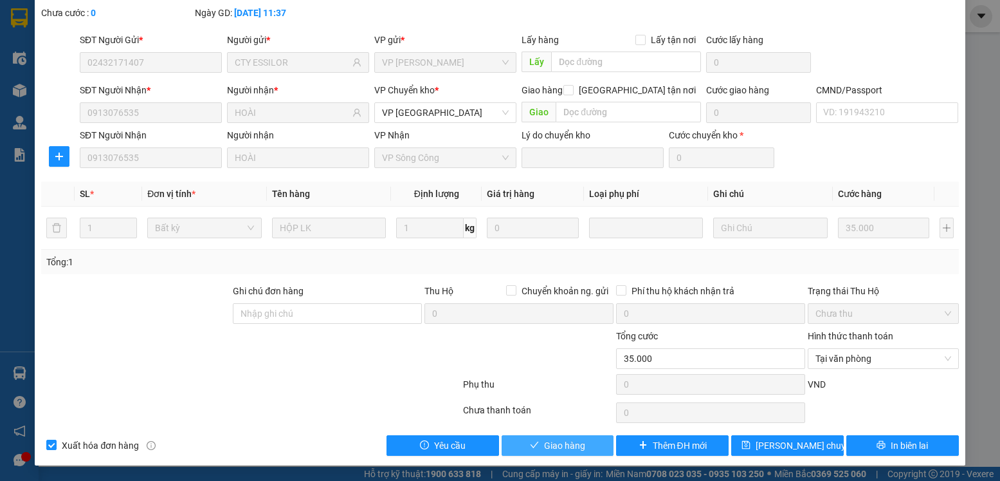
click at [579, 451] on span "Giao hàng" at bounding box center [564, 445] width 41 height 14
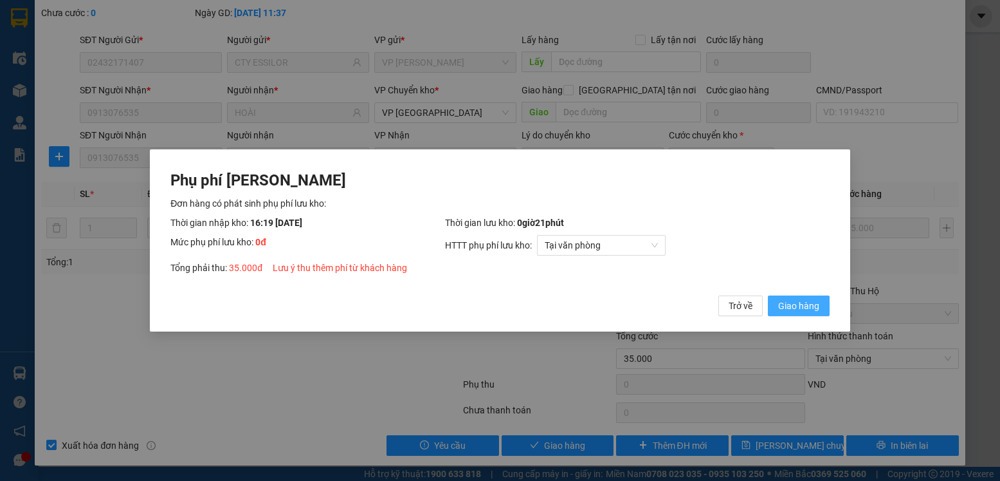
click at [781, 303] on span "Giao hàng" at bounding box center [798, 305] width 41 height 14
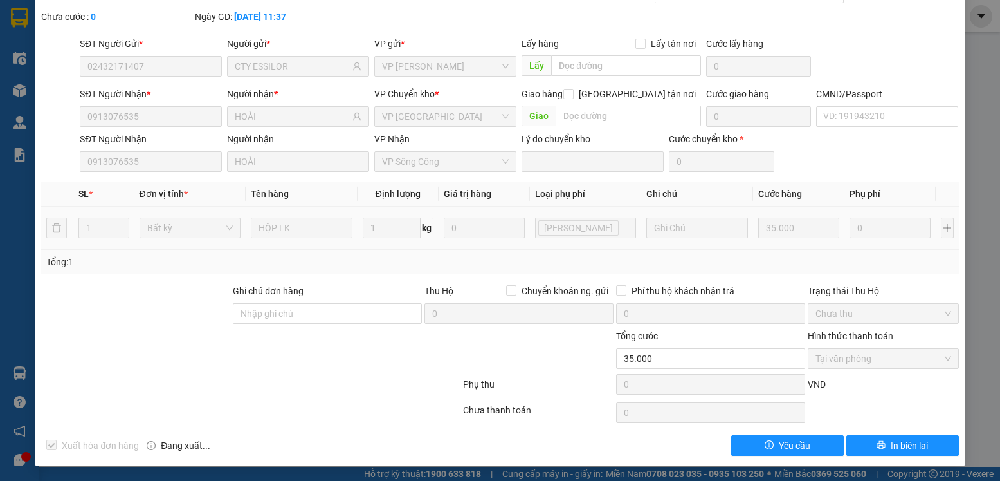
scroll to position [0, 0]
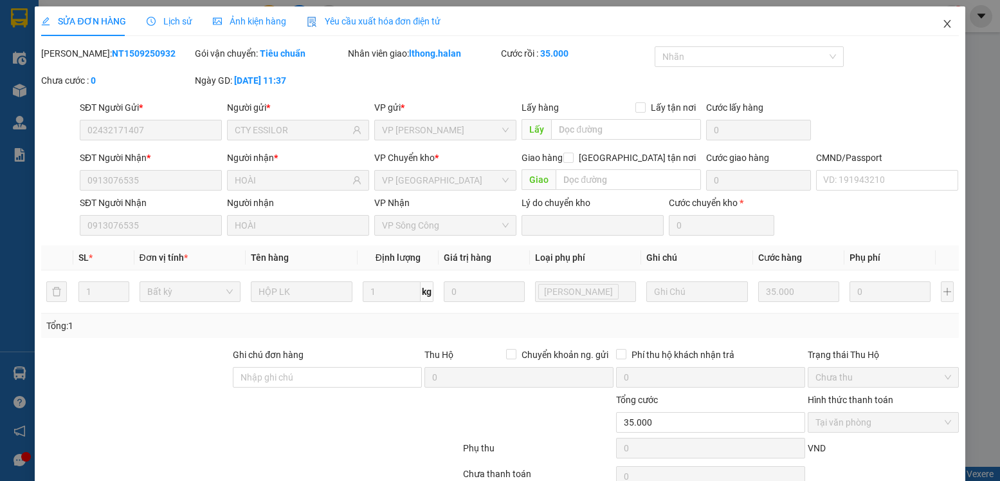
click at [942, 24] on icon "close" at bounding box center [947, 24] width 10 height 10
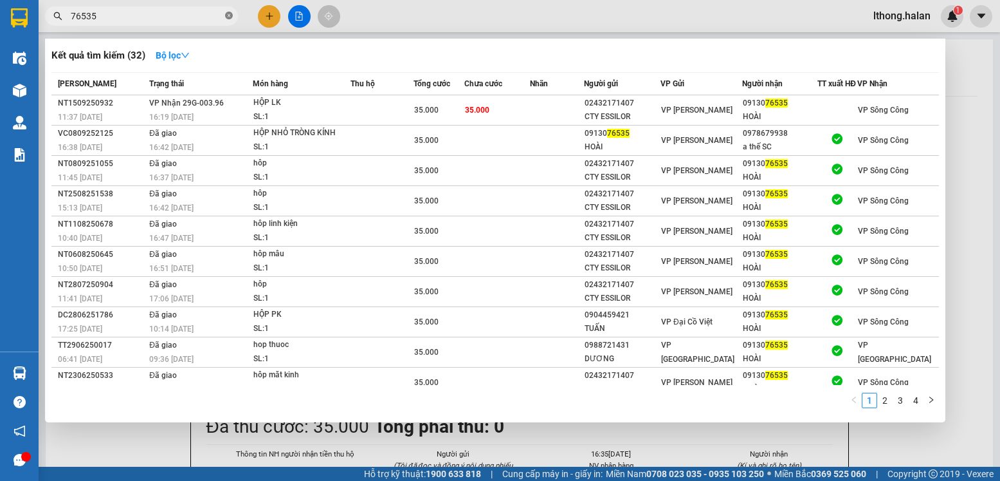
click at [230, 15] on icon "close-circle" at bounding box center [229, 16] width 8 height 8
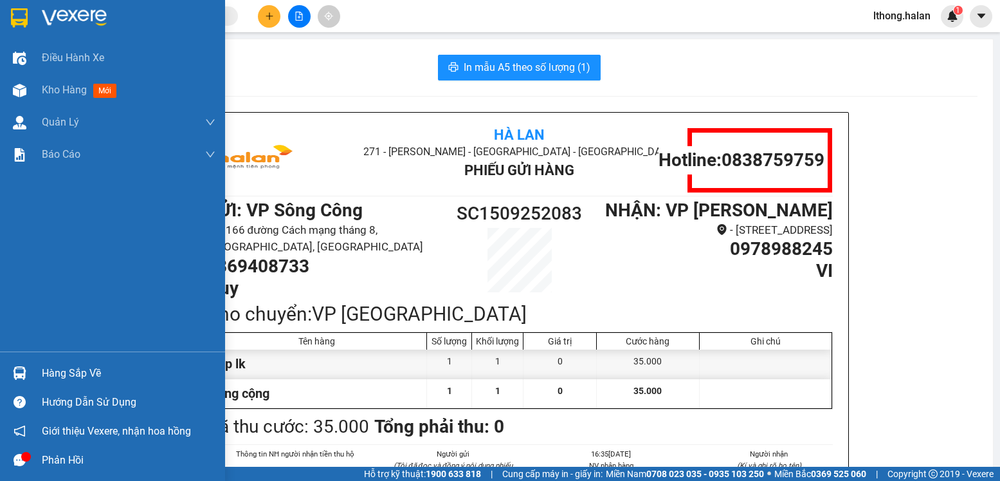
click at [84, 371] on div "Hàng sắp về" at bounding box center [129, 372] width 174 height 19
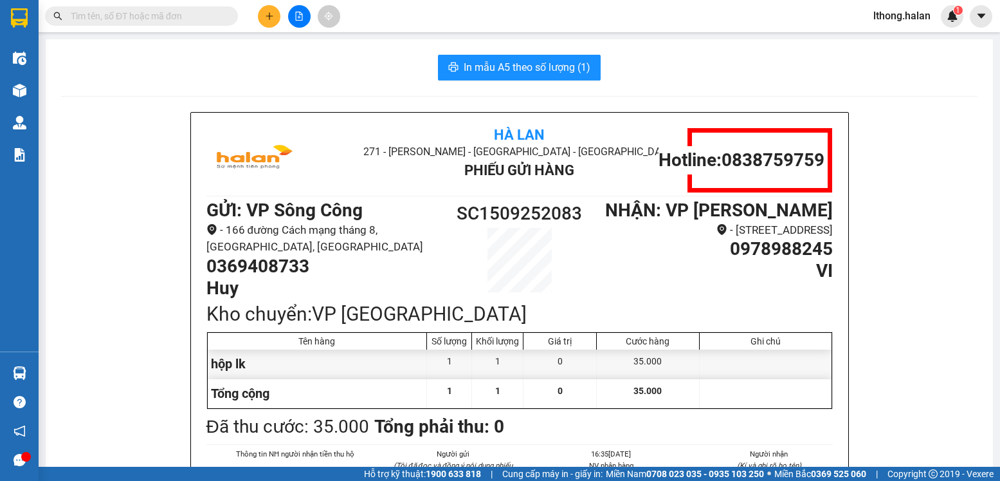
drag, startPoint x: 137, startPoint y: 183, endPoint x: 48, endPoint y: 133, distance: 102.0
click at [136, 182] on section "Kết quả tìm kiếm ( 32 ) Bộ lọc Mã ĐH Trạng thái Món hàng Thu hộ Tổng cước Chưa …" at bounding box center [500, 240] width 1000 height 481
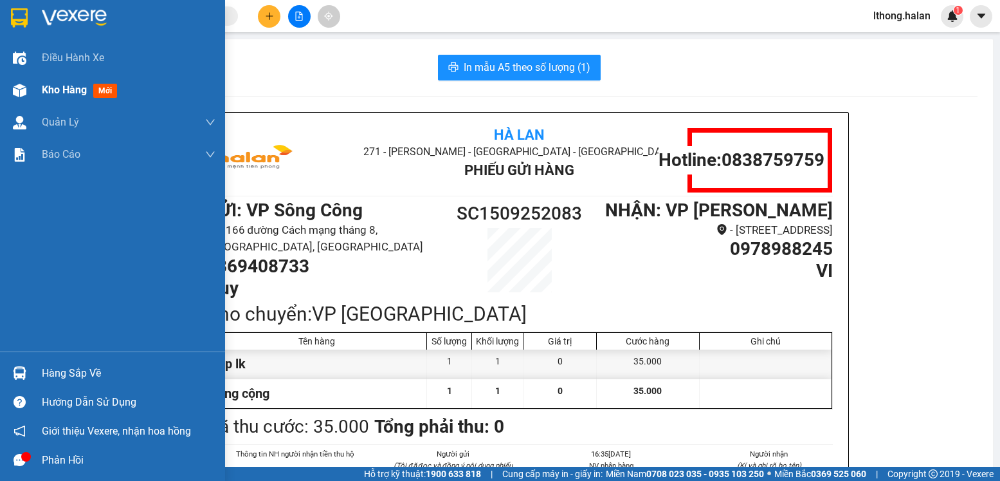
click at [61, 87] on span "Kho hàng" at bounding box center [64, 90] width 45 height 12
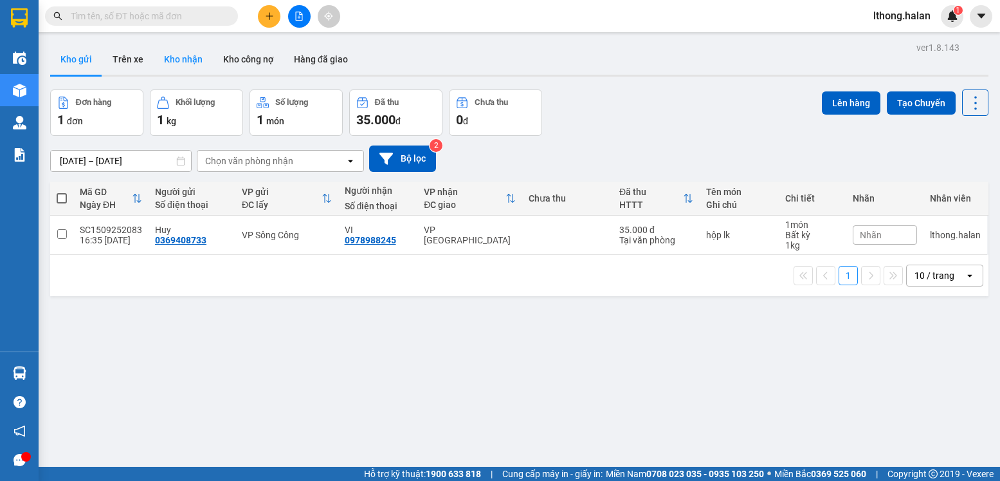
click at [178, 60] on button "Kho nhận" at bounding box center [183, 59] width 59 height 31
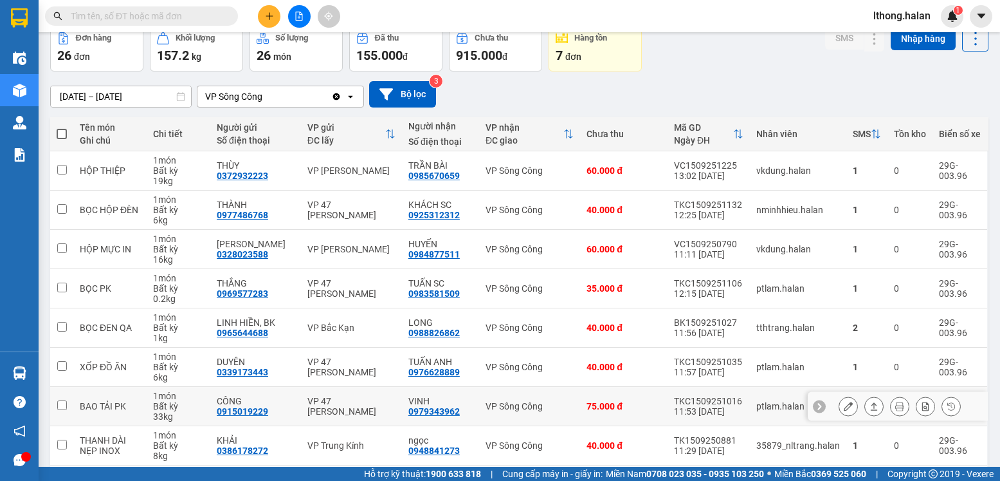
scroll to position [194, 0]
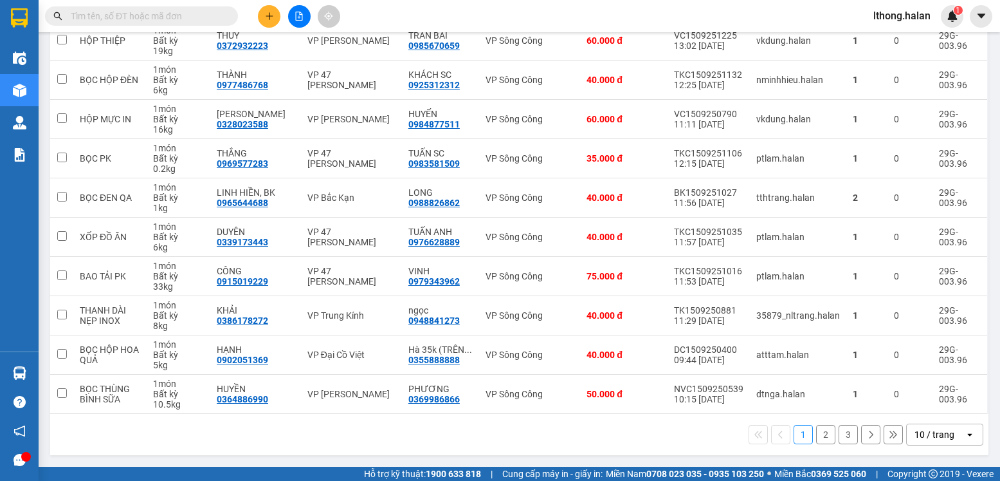
click at [819, 438] on button "2" at bounding box center [825, 434] width 19 height 19
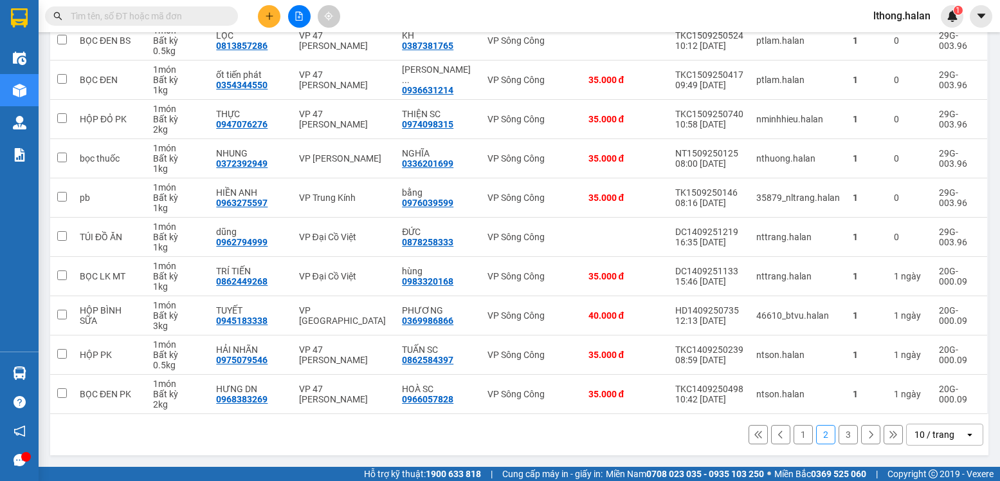
click at [839, 437] on button "3" at bounding box center [848, 434] width 19 height 19
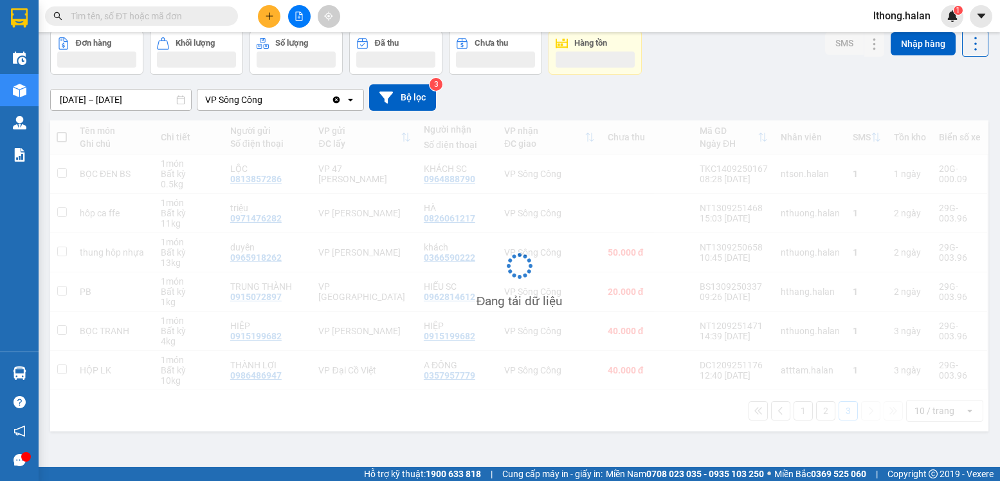
scroll to position [59, 0]
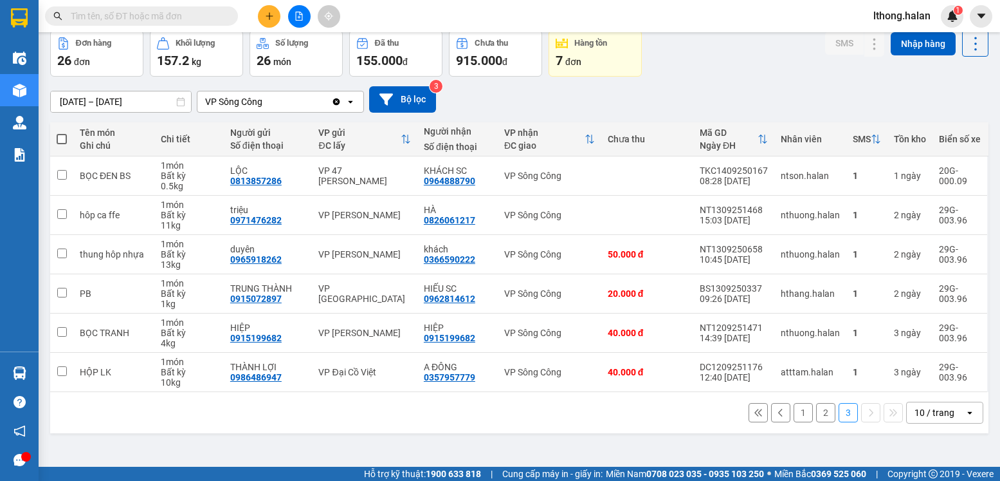
click at [816, 412] on button "2" at bounding box center [825, 412] width 19 height 19
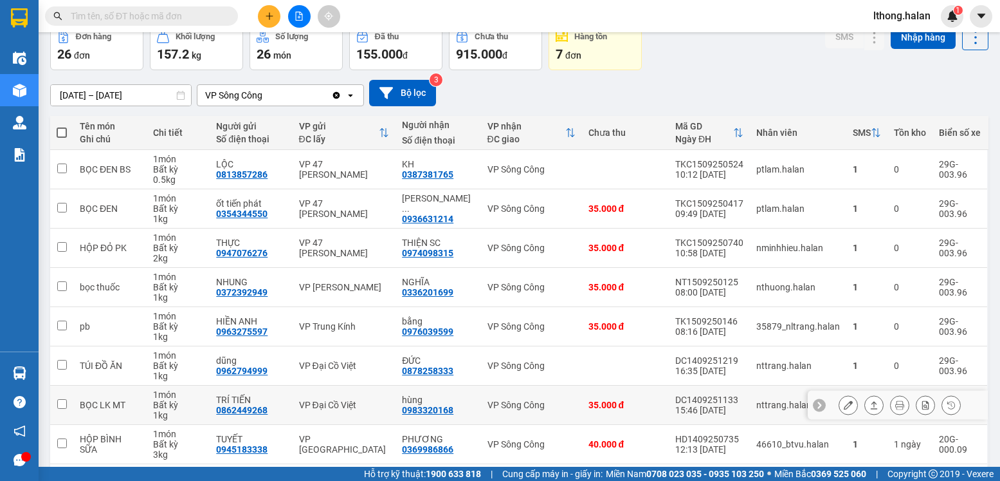
scroll to position [194, 0]
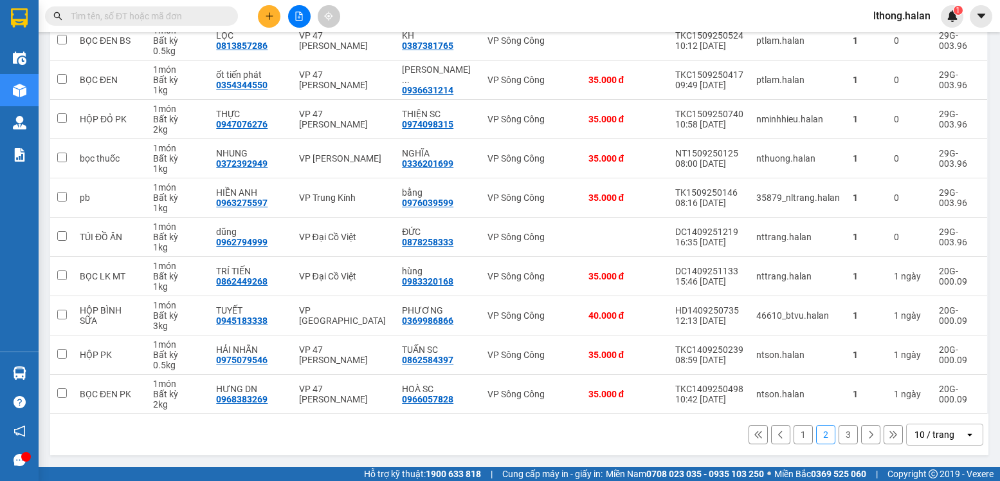
click at [185, 8] on span at bounding box center [141, 15] width 193 height 19
click at [179, 15] on input "text" at bounding box center [147, 16] width 152 height 14
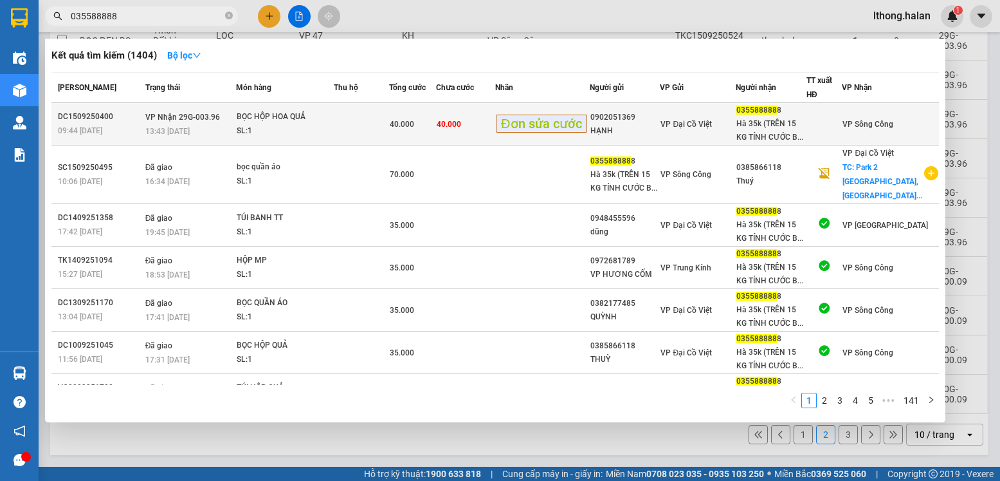
type input "035588888"
click at [749, 125] on div "Hà 35k (TRÊN 15 KG TÍNH CƯỚC B..." at bounding box center [771, 130] width 69 height 27
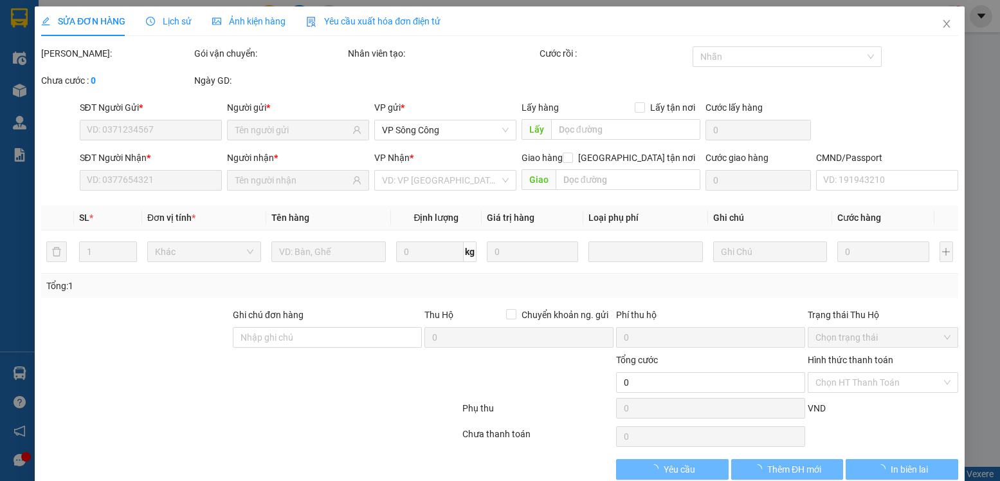
type input "0902051369"
type input "HẠNH"
type input "0355888888"
type input "Hà 35k (TRÊN 15 KG TÍNH CƯỚC BT)"
type input "40.000"
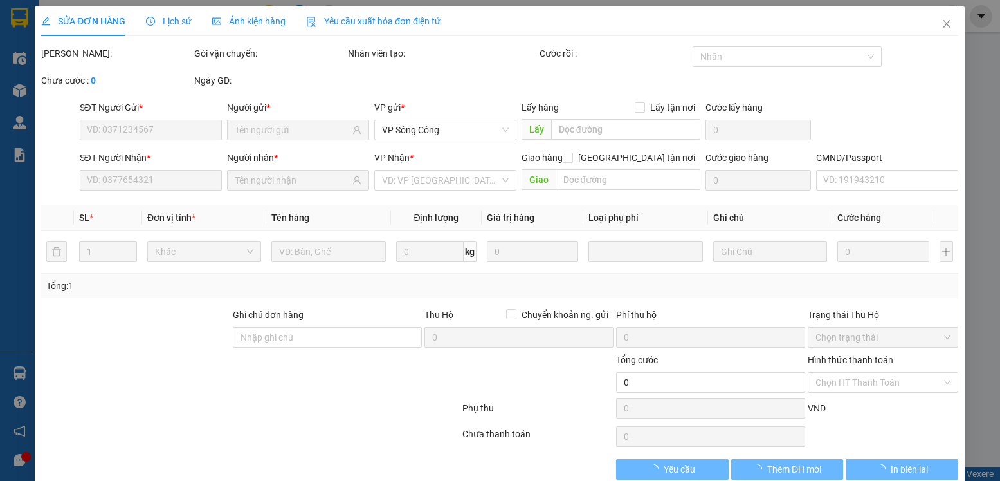
type input "40.000"
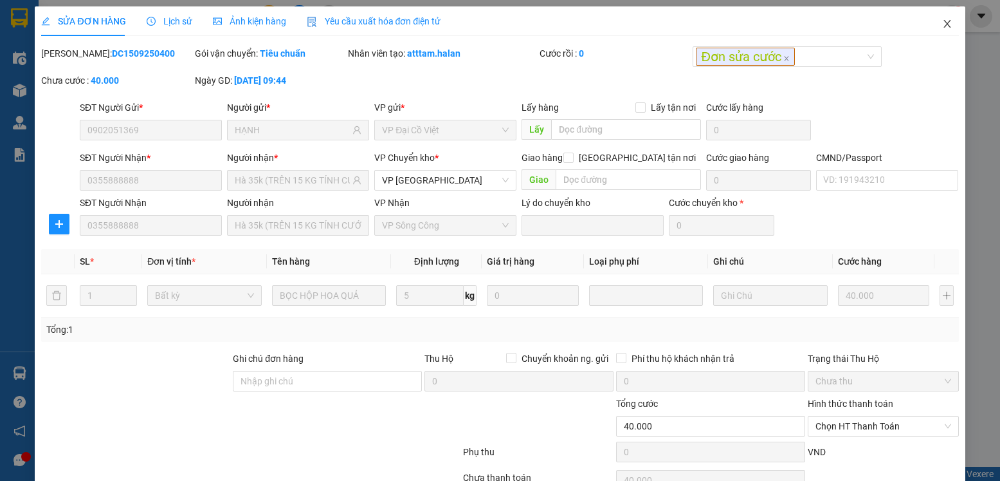
click at [944, 24] on icon "close" at bounding box center [947, 24] width 7 height 8
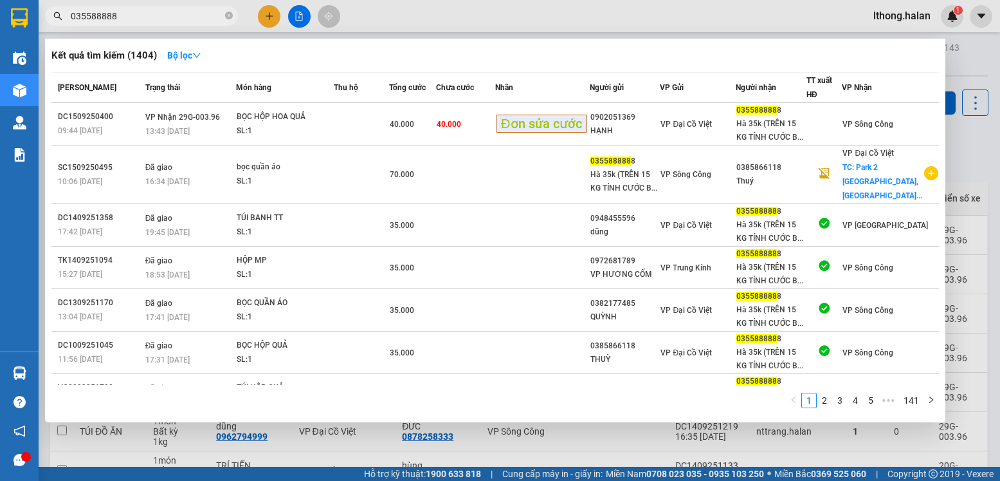
click at [142, 19] on input "035588888" at bounding box center [147, 16] width 152 height 14
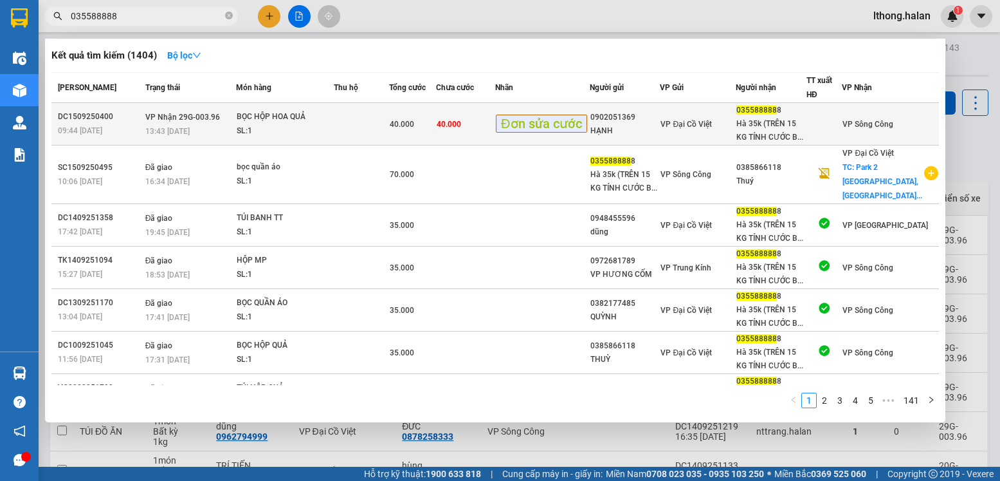
click at [660, 131] on div "HẠNH" at bounding box center [625, 131] width 69 height 14
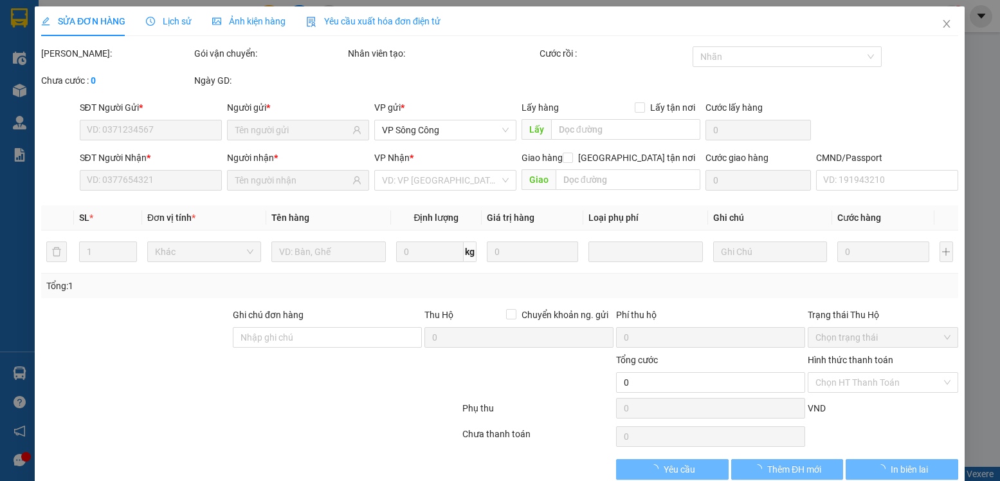
type input "0902051369"
type input "HẠNH"
type input "0355888888"
type input "Hà 35k (TRÊN 15 KG TÍNH CƯỚC BT)"
type input "40.000"
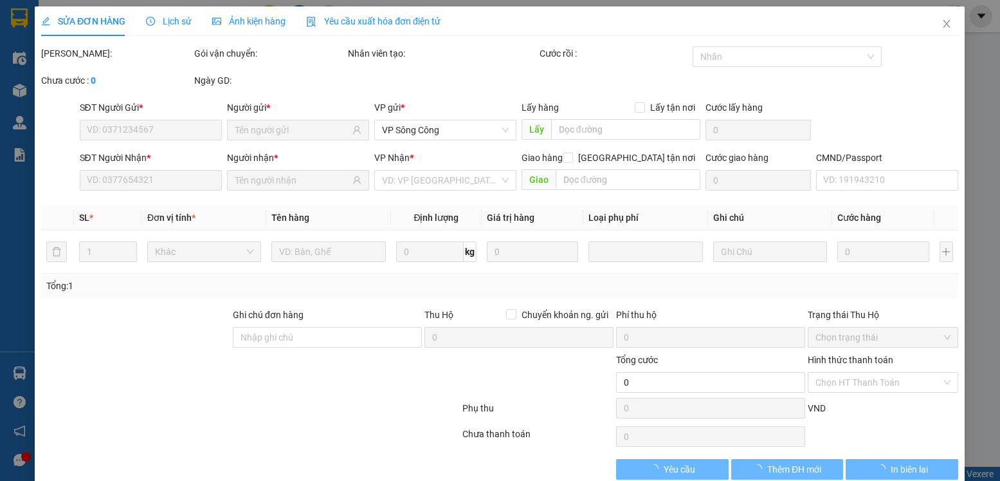
type input "40.000"
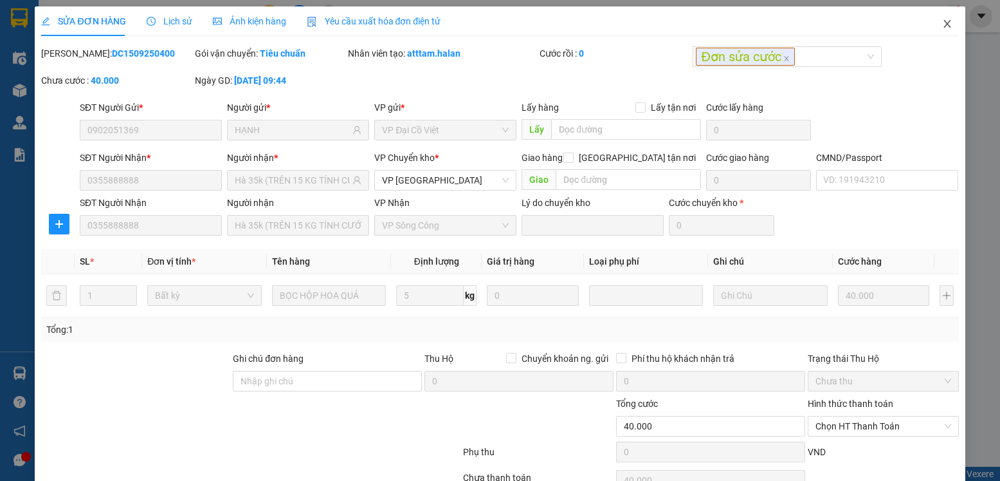
click at [944, 24] on icon "close" at bounding box center [947, 24] width 7 height 8
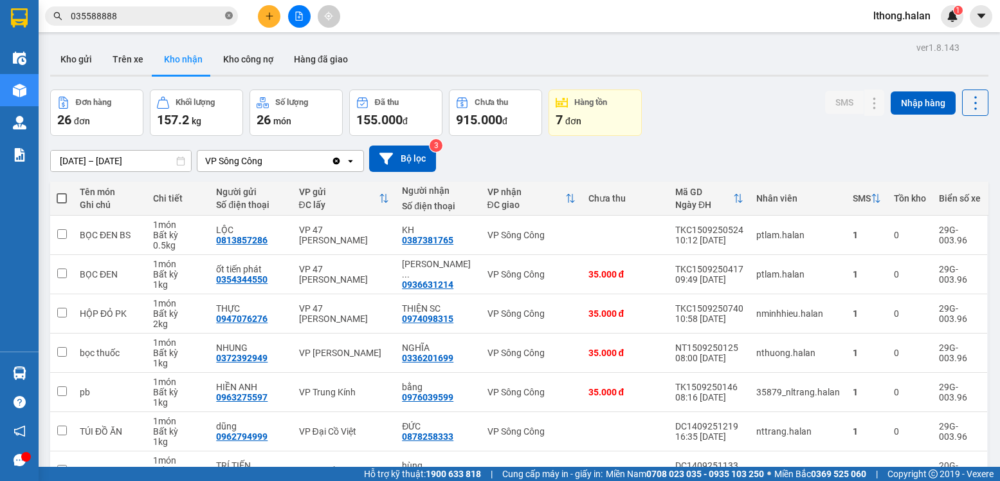
click at [228, 15] on icon "close-circle" at bounding box center [229, 16] width 8 height 8
click at [79, 64] on button "Kho gửi" at bounding box center [76, 59] width 52 height 31
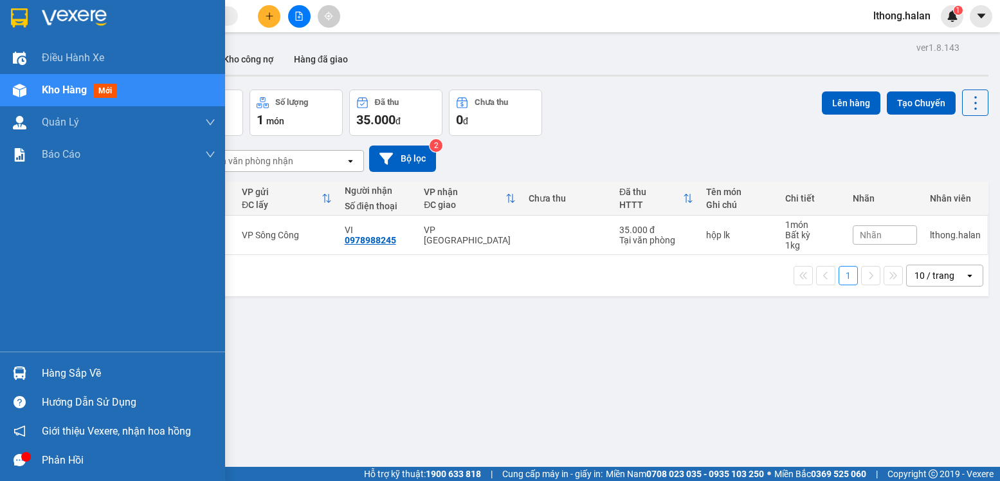
click at [71, 372] on div "Hàng sắp về" at bounding box center [129, 372] width 174 height 19
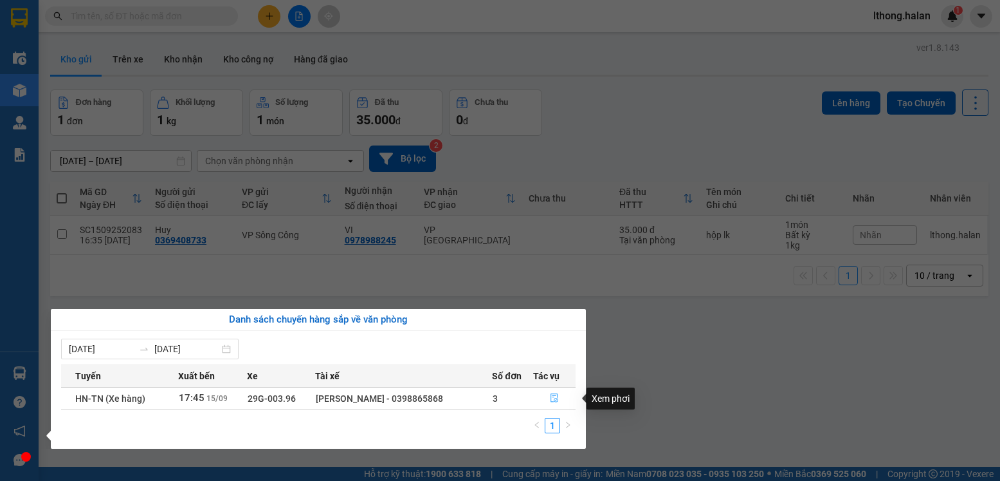
click at [553, 398] on icon "file-done" at bounding box center [554, 397] width 9 height 9
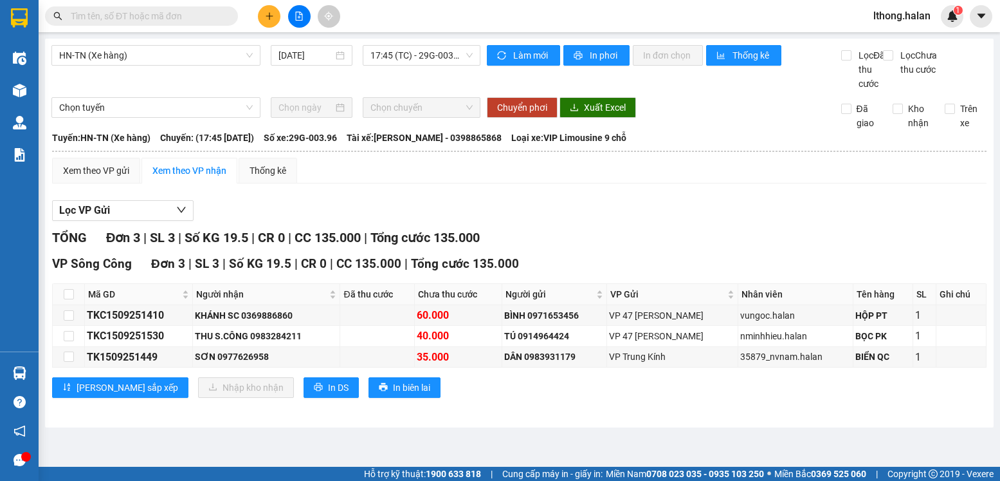
click at [177, 15] on input "text" at bounding box center [147, 16] width 152 height 14
type input "88"
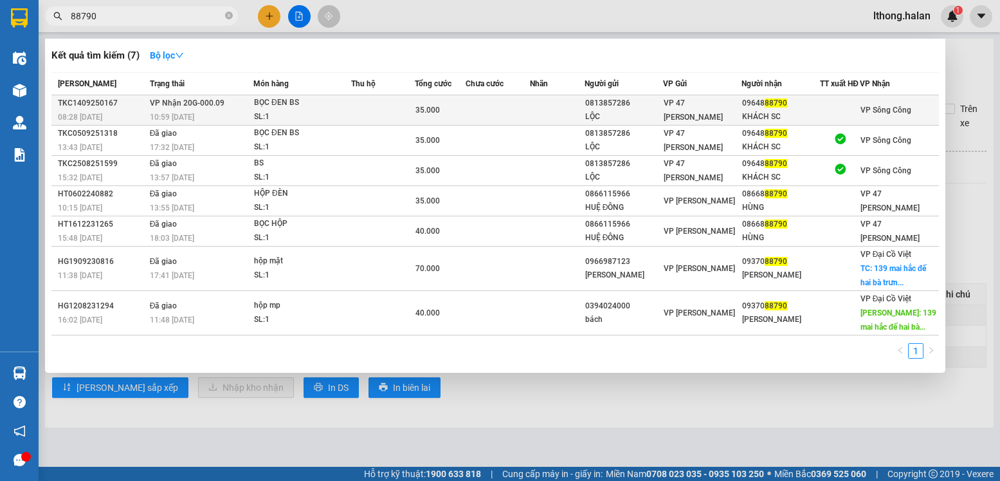
type input "88790"
click at [552, 120] on td at bounding box center [557, 110] width 55 height 30
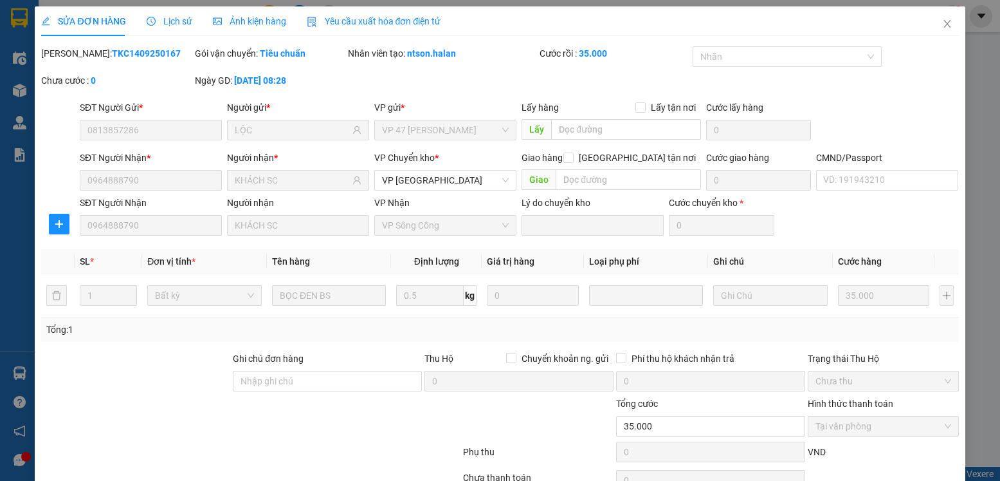
type input "0813857286"
type input "LỘC"
type input "0964888790"
type input "KHÁCH SC"
type input "35.000"
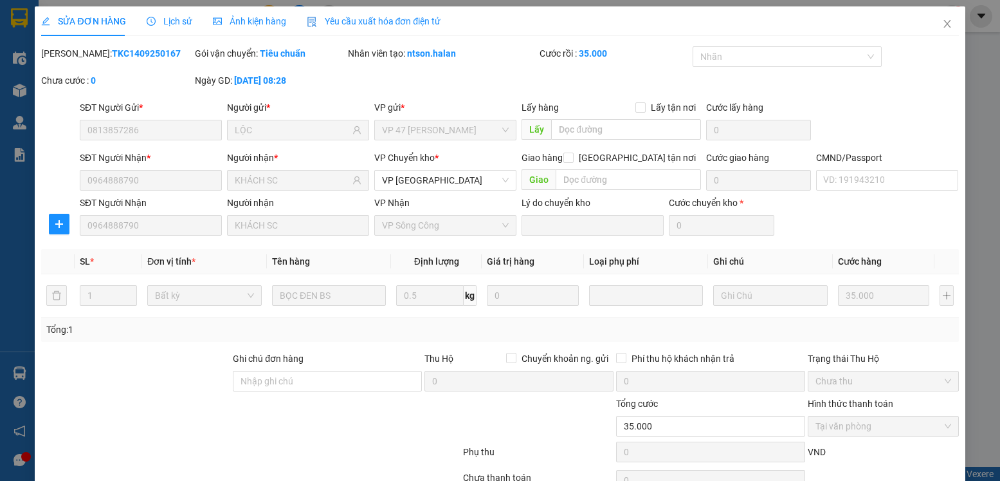
scroll to position [68, 0]
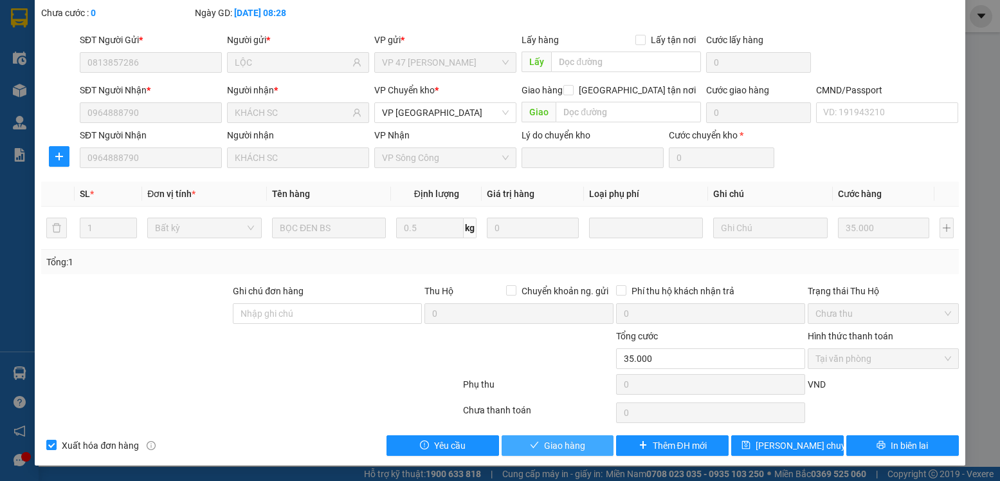
click at [556, 441] on span "Giao hàng" at bounding box center [564, 445] width 41 height 14
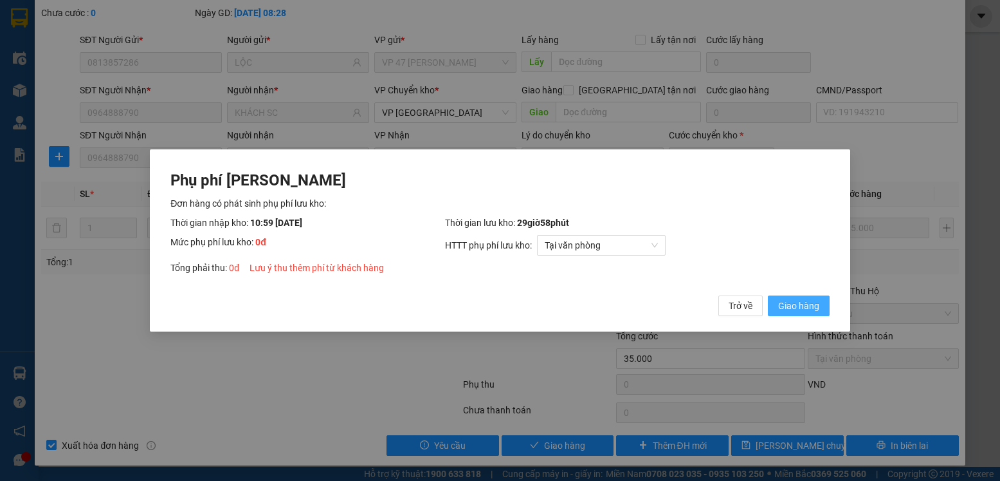
click at [790, 309] on span "Giao hàng" at bounding box center [798, 305] width 41 height 14
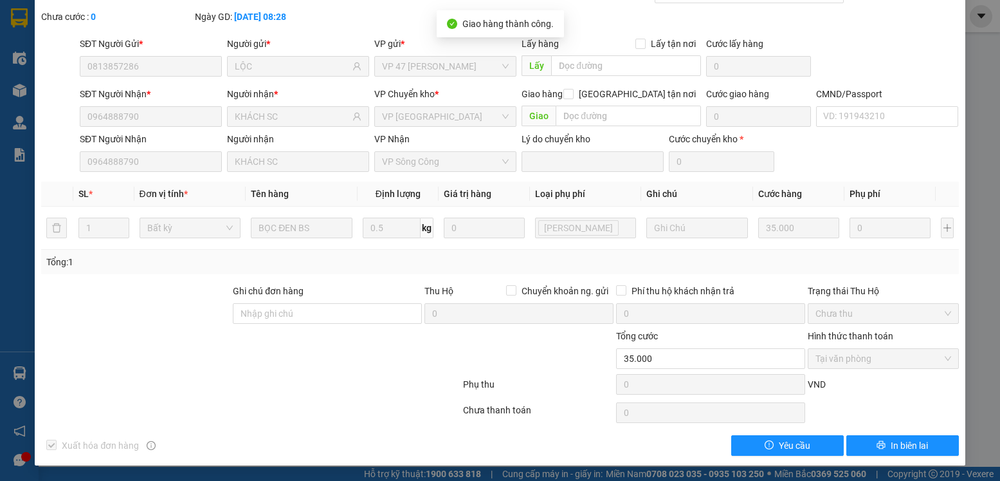
scroll to position [0, 0]
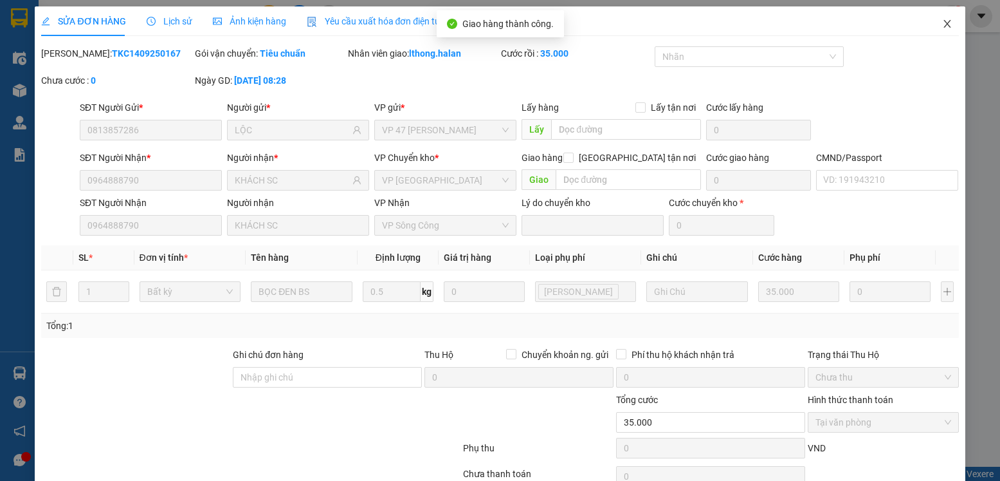
click at [942, 24] on icon "close" at bounding box center [947, 24] width 10 height 10
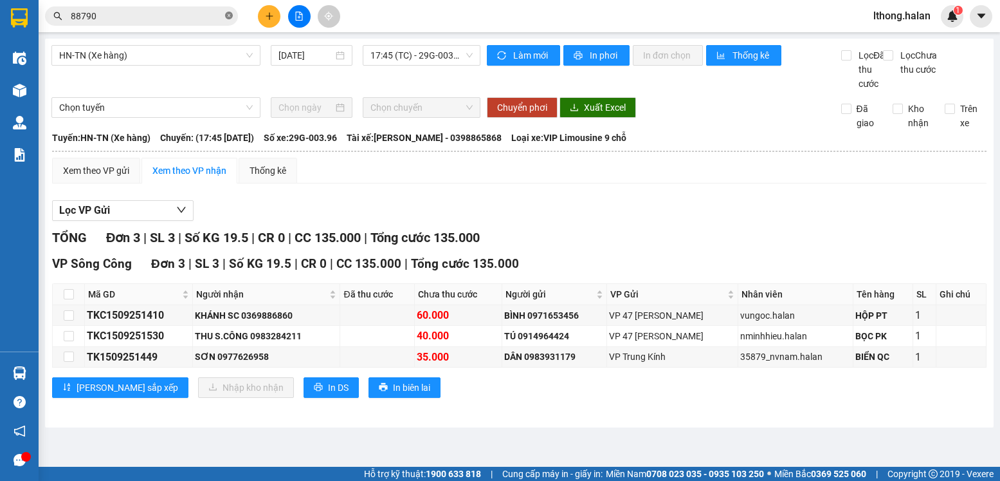
click at [226, 14] on icon "close-circle" at bounding box center [229, 16] width 8 height 8
click at [262, 15] on button at bounding box center [269, 16] width 23 height 23
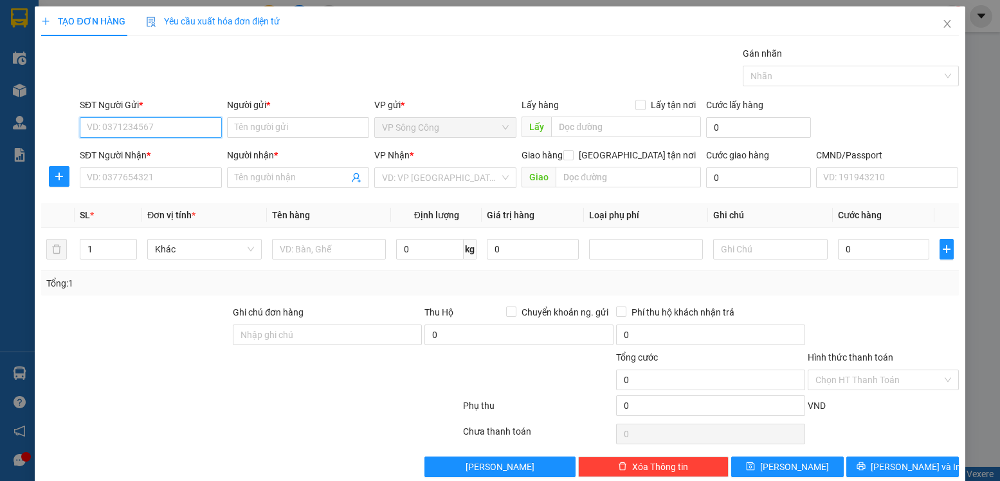
click at [163, 128] on input "SĐT Người Gửi *" at bounding box center [151, 127] width 142 height 21
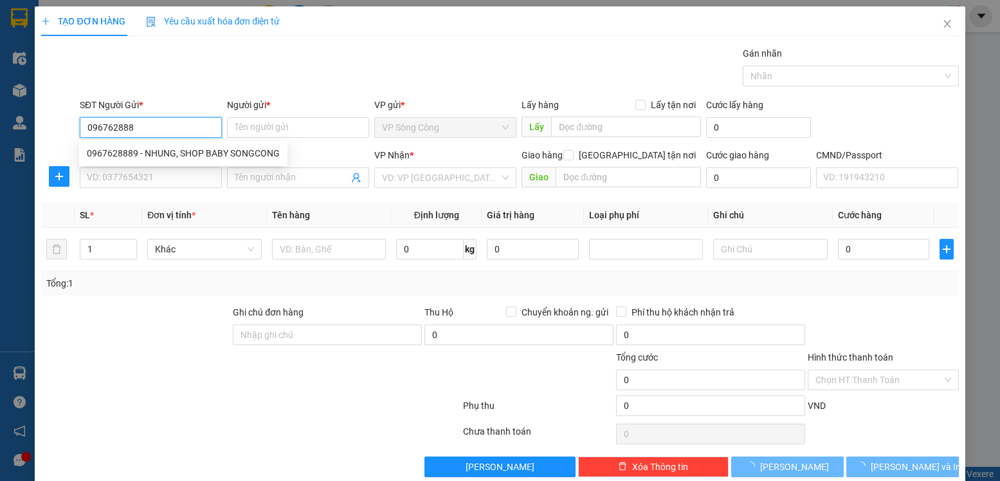
type input "0967628889"
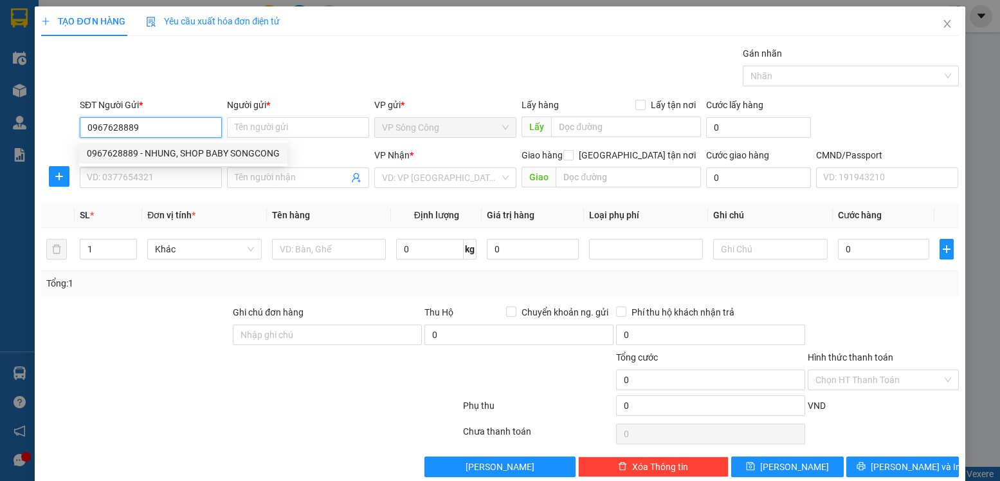
click at [197, 156] on div "0967628889 - NHUNG, SHOP BABY SONGCONG" at bounding box center [183, 153] width 193 height 14
type input "NHUNG, SHOP BABY SONGCONG"
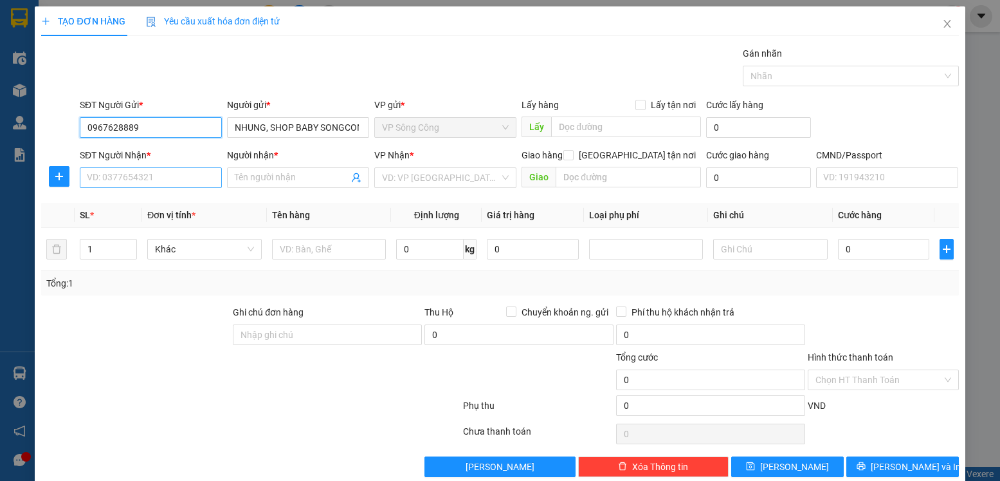
type input "0967628889"
click at [154, 174] on input "SĐT Người Nhận *" at bounding box center [151, 177] width 142 height 21
click at [115, 182] on input "09852111997" at bounding box center [151, 177] width 142 height 21
type input "0985211997"
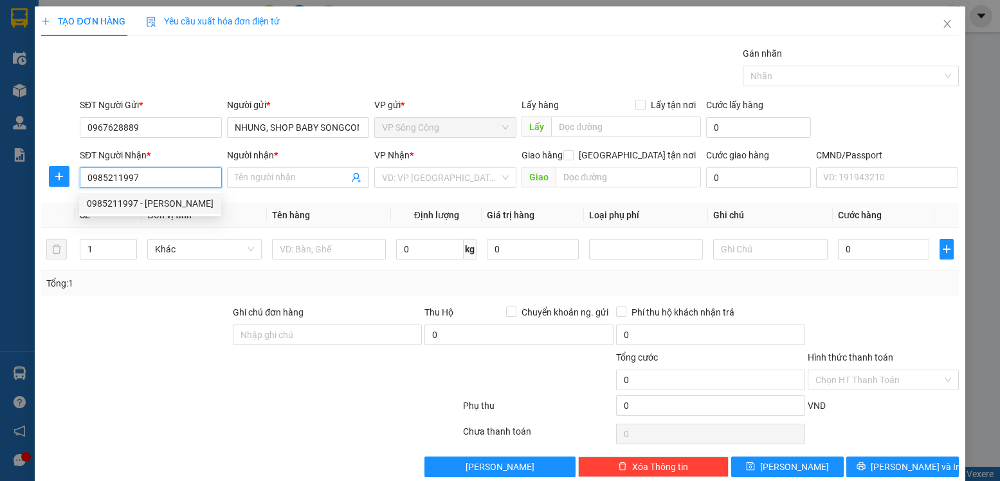
click at [135, 201] on div "0985211997 - [PERSON_NAME]" at bounding box center [150, 203] width 127 height 14
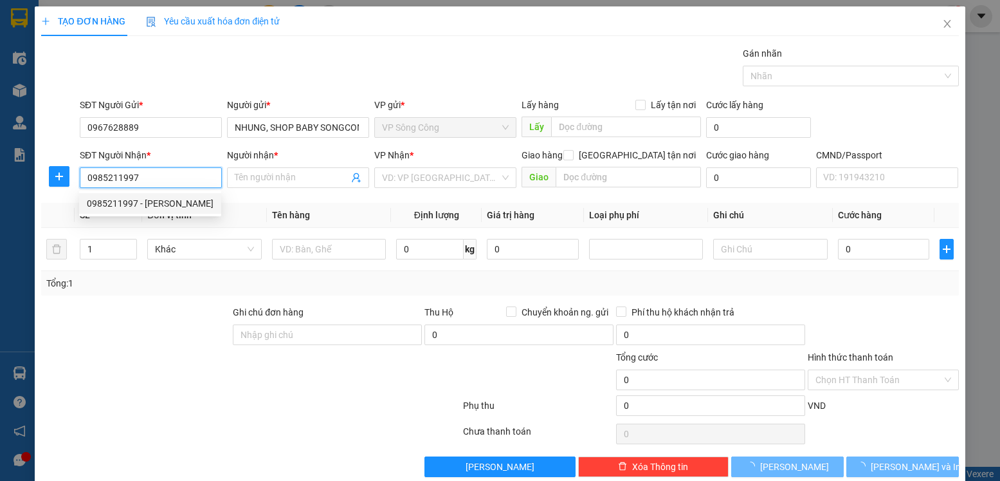
type input "[PERSON_NAME]"
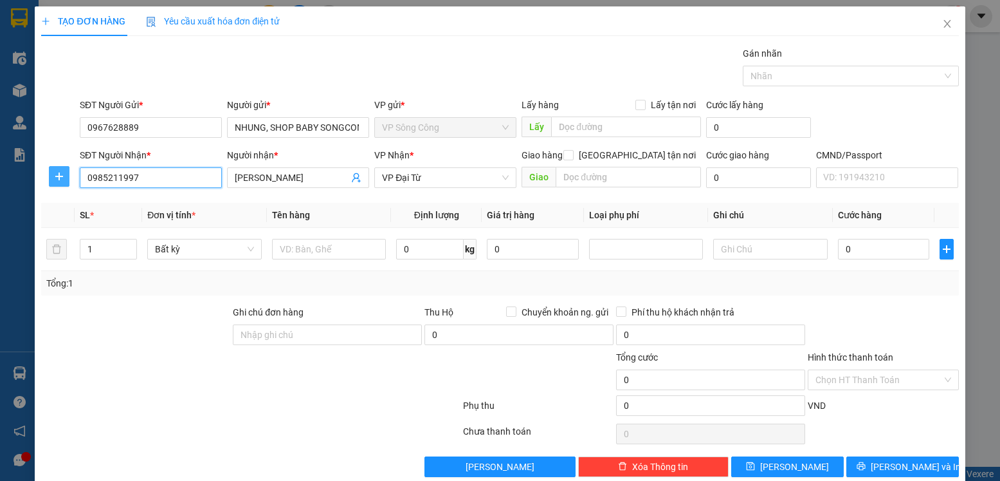
type input "0985211997"
click at [60, 177] on icon "plus" at bounding box center [59, 176] width 10 height 10
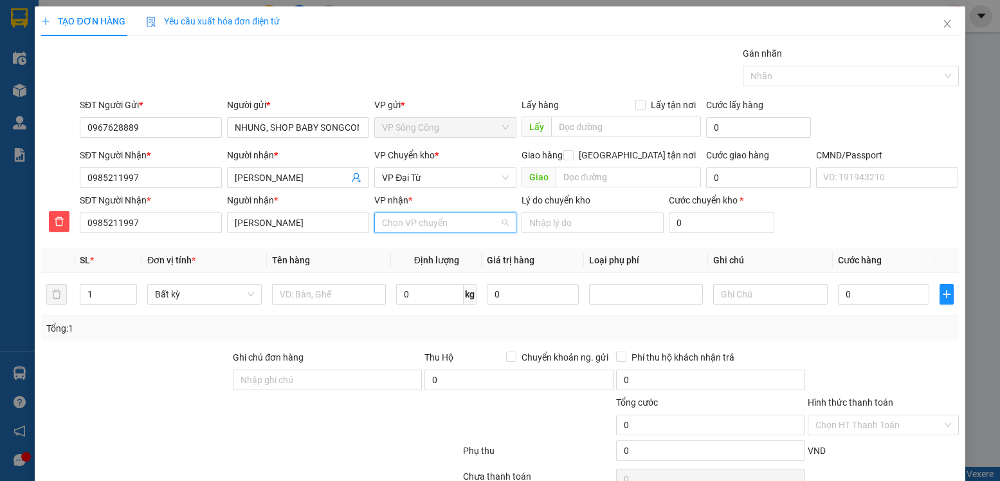
click at [423, 220] on input "VP nhận *" at bounding box center [441, 222] width 118 height 19
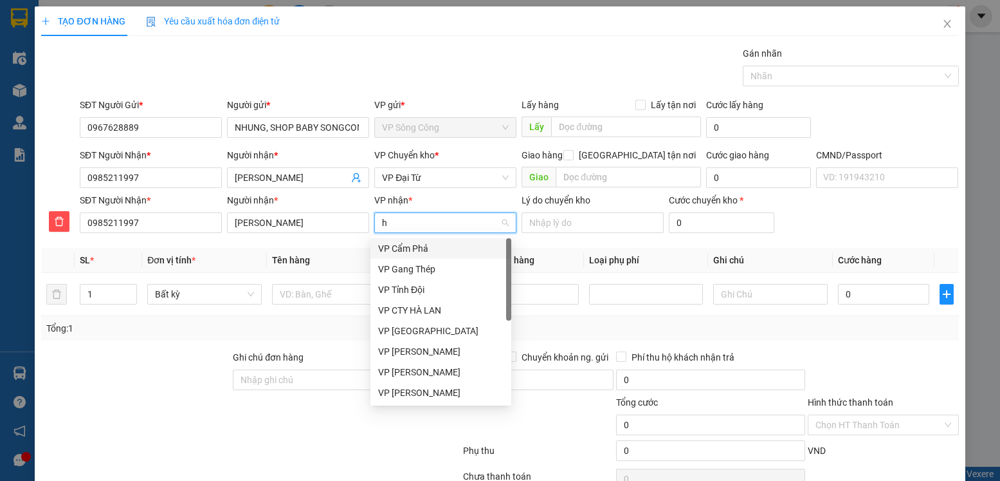
type input "hg"
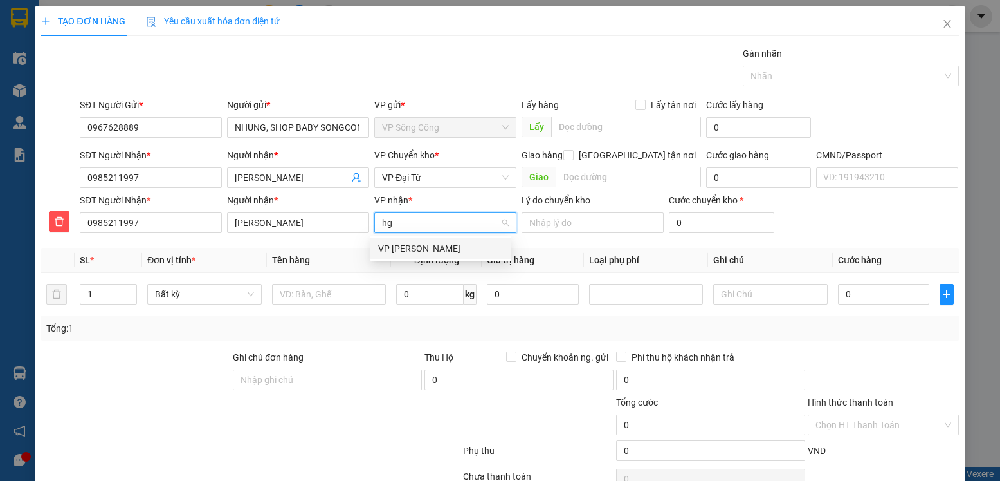
click at [422, 250] on div "VP [PERSON_NAME]" at bounding box center [440, 248] width 125 height 14
click at [433, 175] on span "VP Đại Từ" at bounding box center [445, 177] width 127 height 19
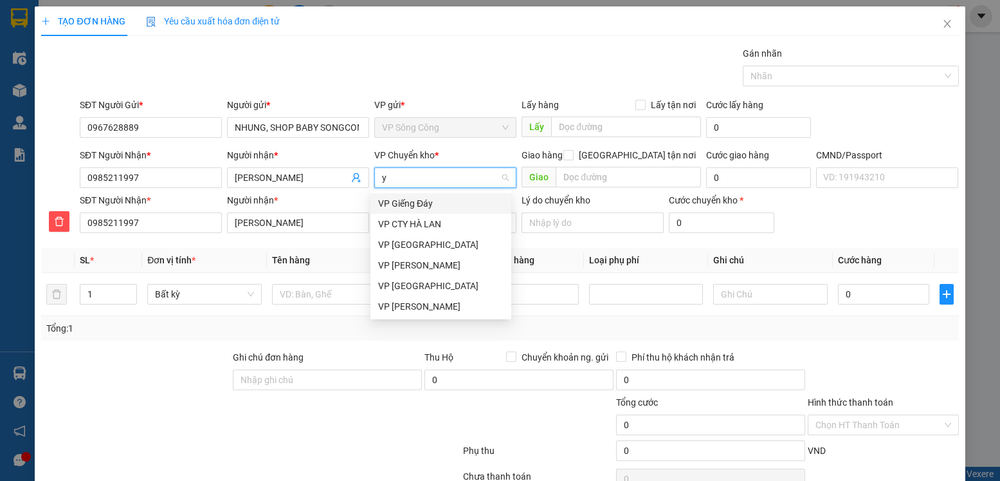
type input "yb"
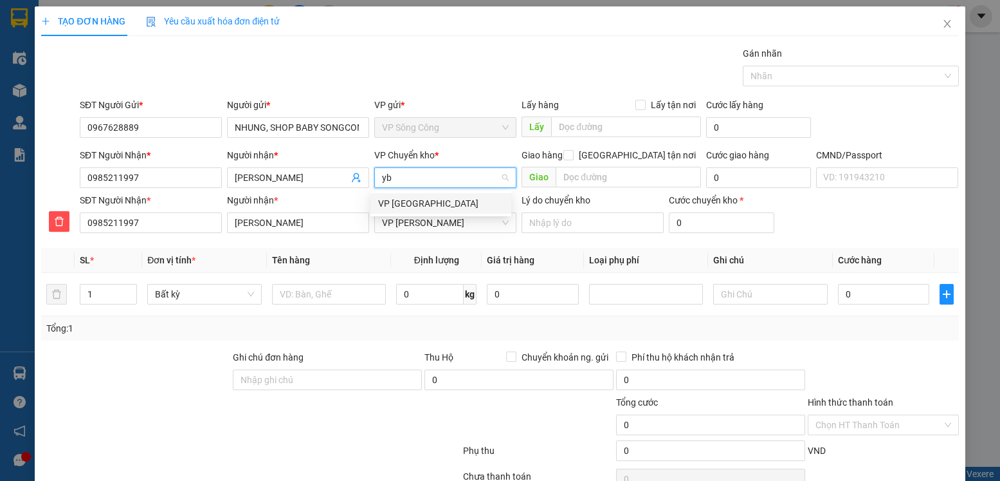
click at [416, 203] on div "VP [GEOGRAPHIC_DATA]" at bounding box center [440, 203] width 125 height 14
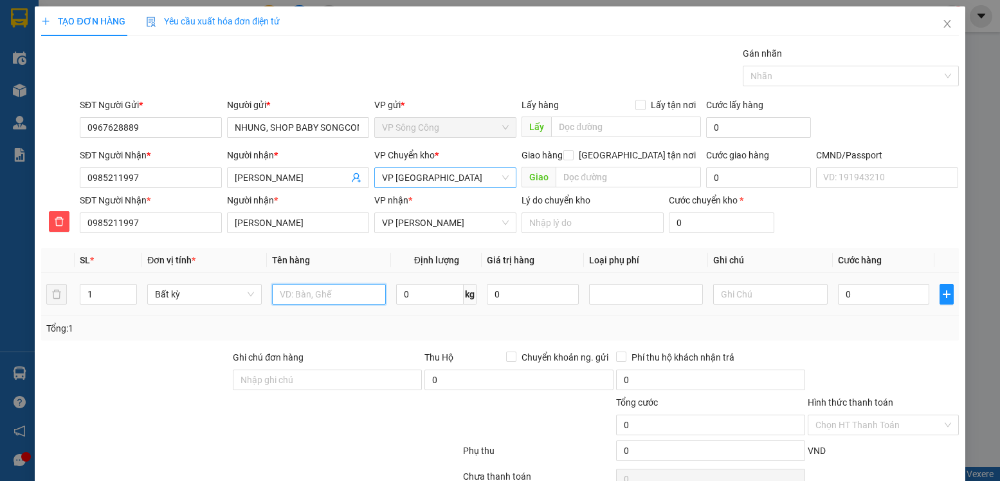
click at [311, 291] on input "text" at bounding box center [329, 294] width 115 height 21
type input "bọc hộp tpcn"
click at [406, 299] on input "0" at bounding box center [430, 294] width 68 height 21
type input "7"
click at [863, 297] on input "0" at bounding box center [883, 294] width 91 height 21
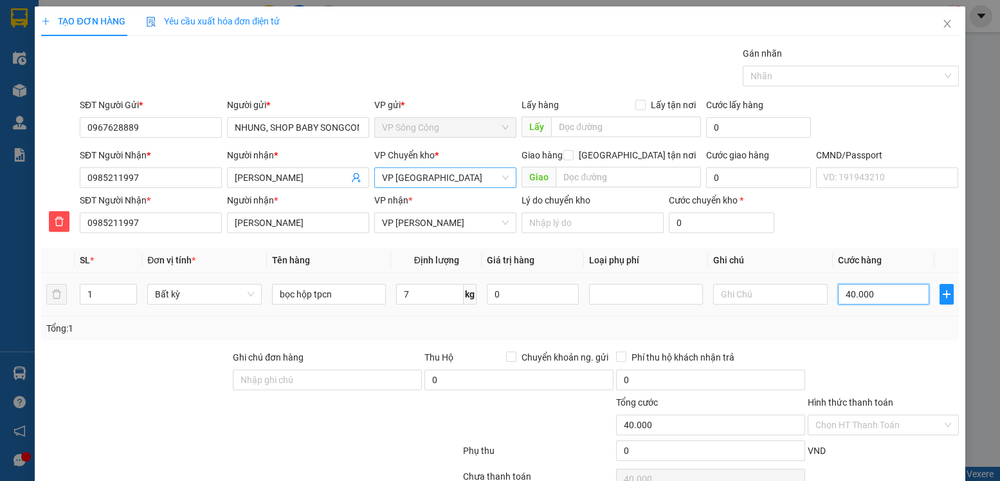
type input "40.000"
type input "4.000"
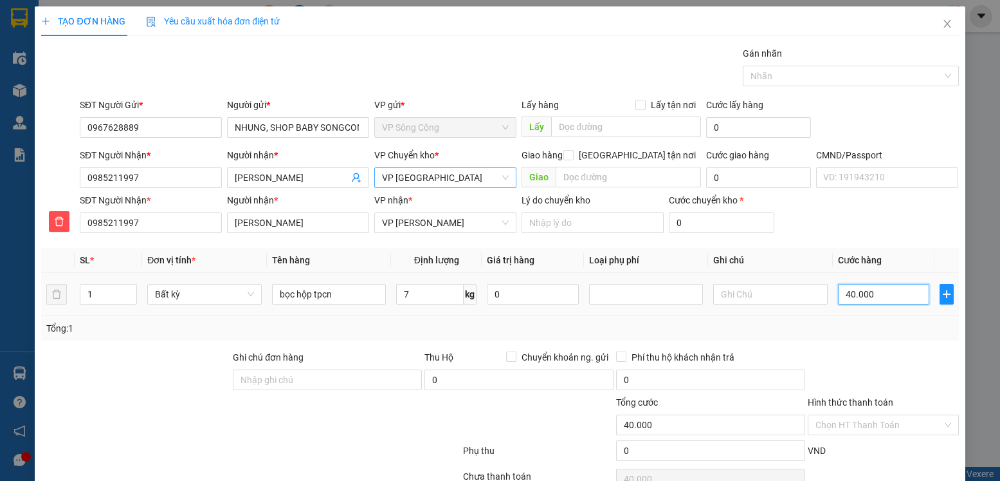
type input "4.000"
type input "0"
type input "02"
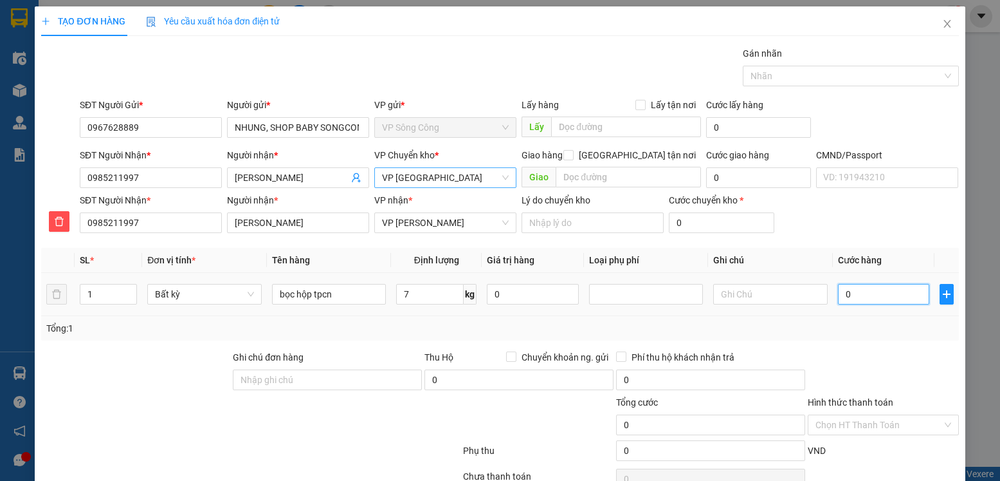
type input "2"
type input "020"
type input "20"
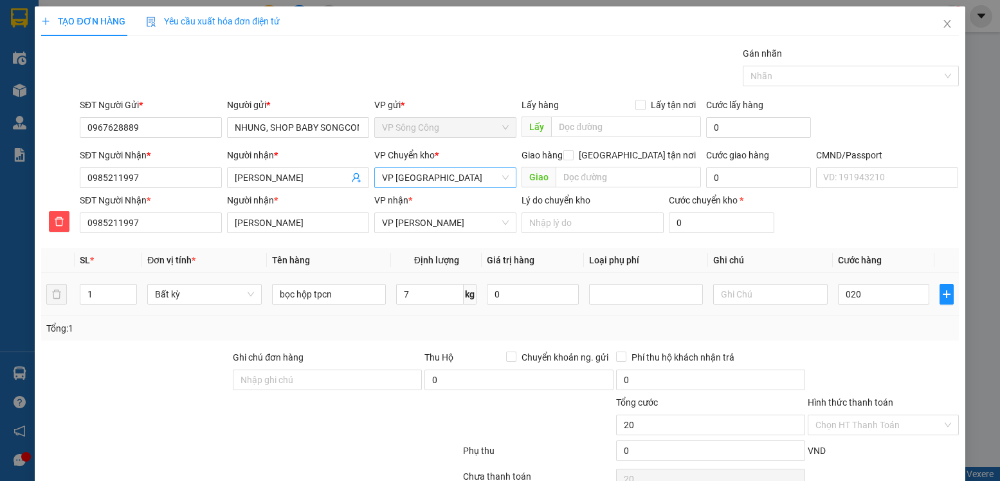
type input "20.000"
click at [885, 351] on div at bounding box center [883, 372] width 153 height 45
click at [762, 297] on input "text" at bounding box center [770, 294] width 115 height 21
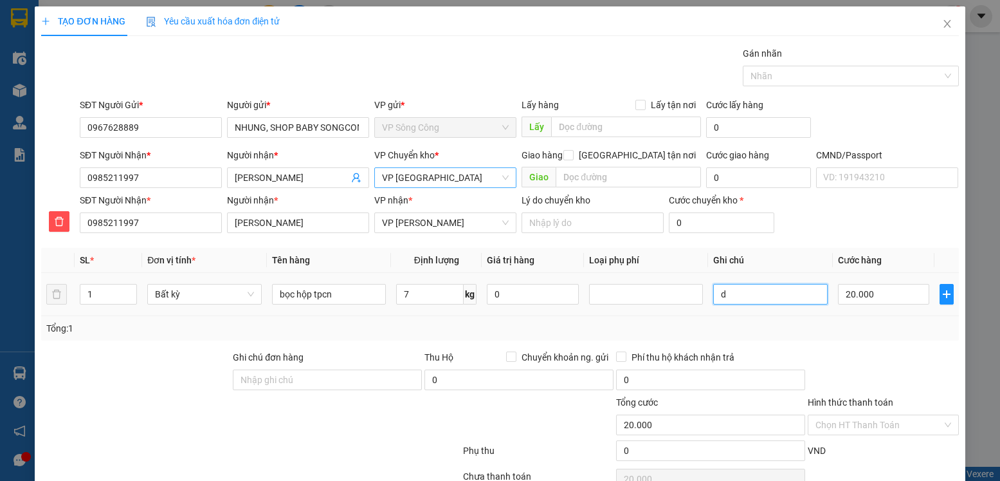
type input "d"
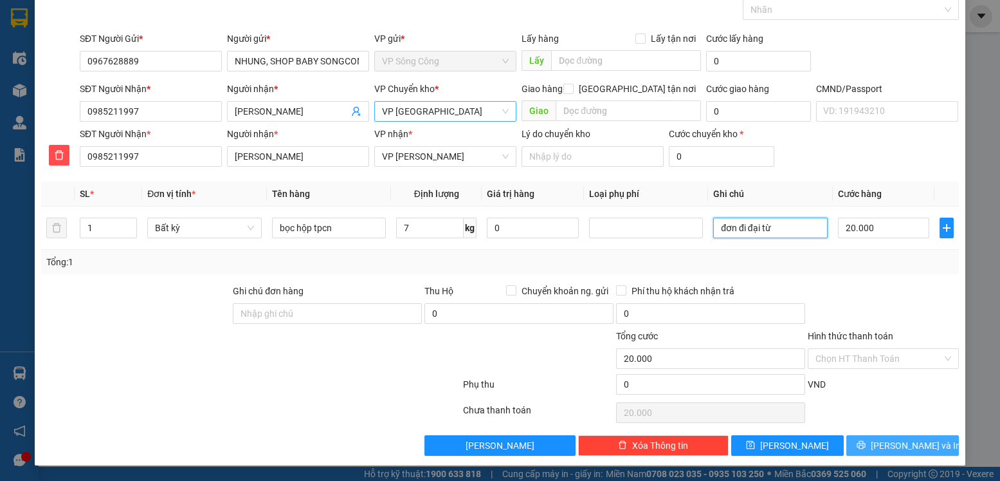
type input "đơn đi đại từ"
click at [906, 445] on span "[PERSON_NAME] và In" at bounding box center [916, 445] width 90 height 14
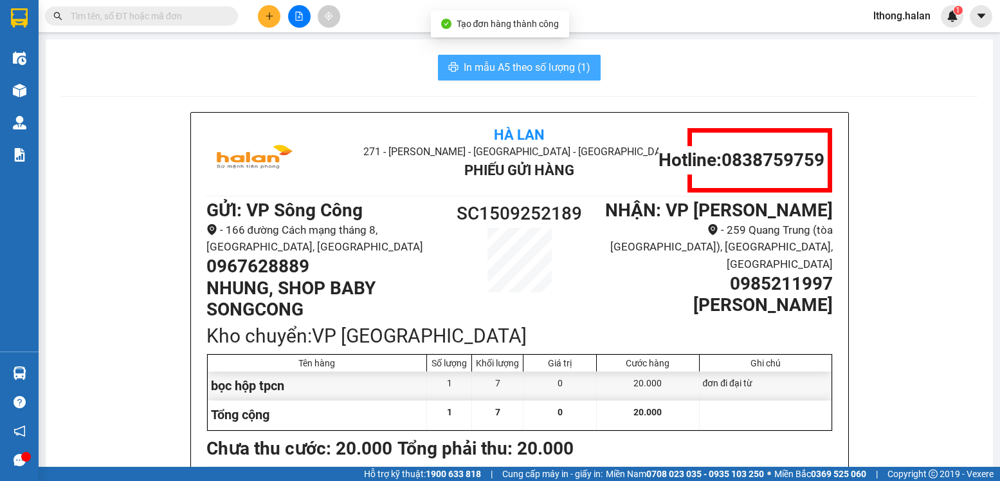
click at [573, 64] on span "In mẫu A5 theo số lượng (1)" at bounding box center [527, 67] width 127 height 16
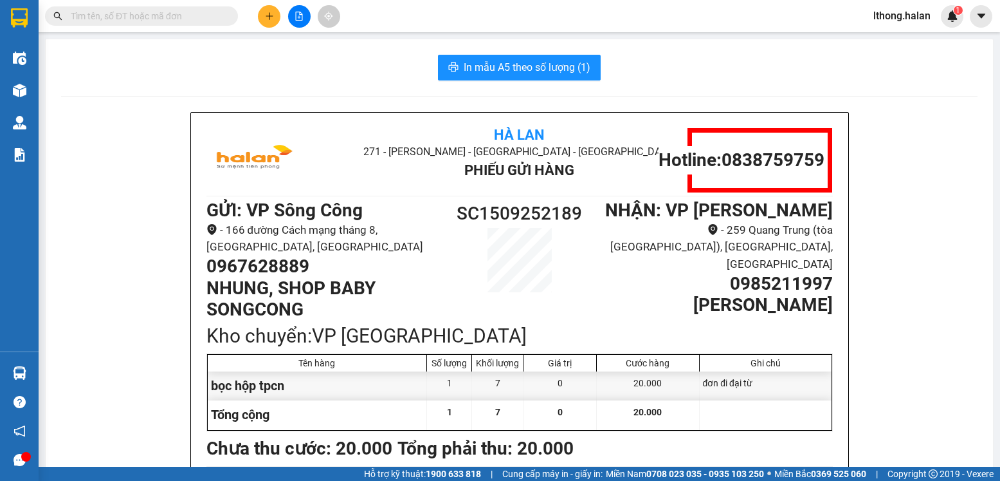
click at [181, 17] on input "text" at bounding box center [147, 16] width 152 height 14
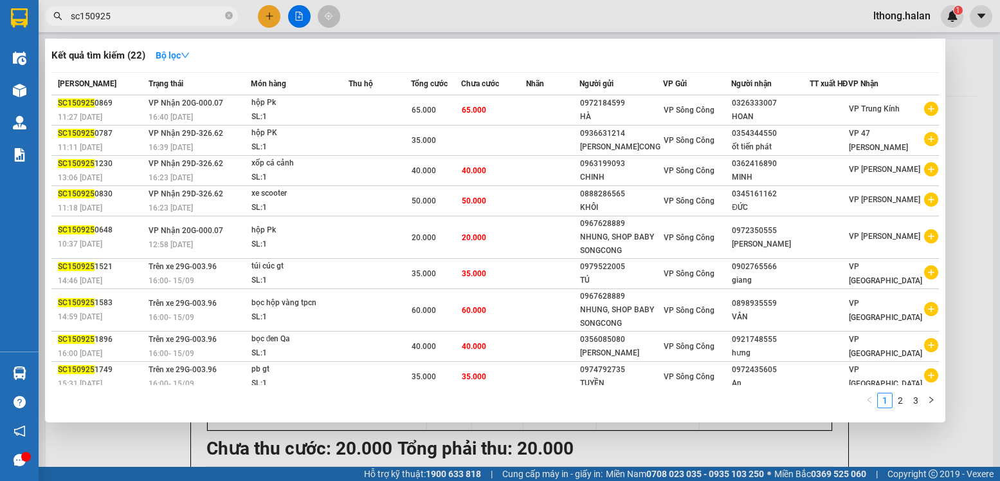
type input "sc150925"
click at [228, 17] on icon "close-circle" at bounding box center [229, 16] width 8 height 8
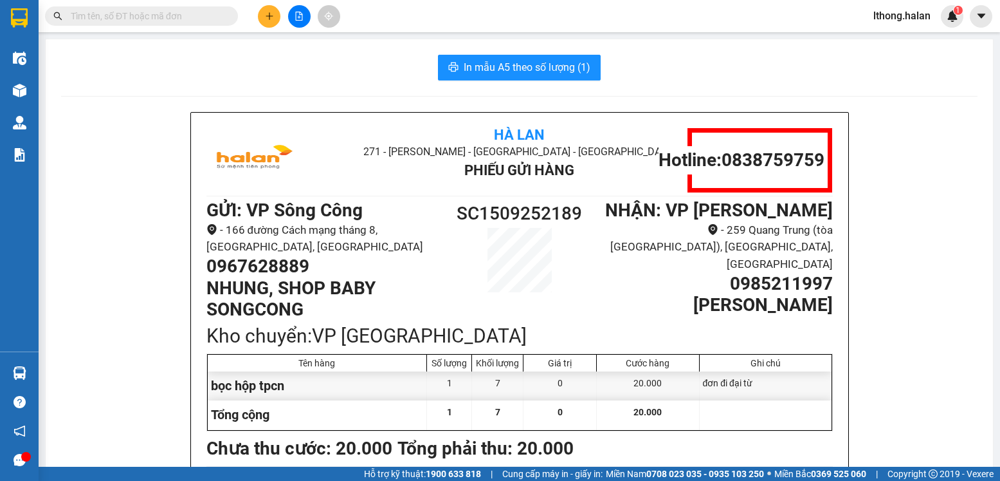
click at [503, 30] on div "Kết quả tìm kiếm ( 22 ) Bộ lọc Mã ĐH Trạng thái Món hàng Thu hộ Tổng cước Chưa …" at bounding box center [500, 16] width 1000 height 32
click at [190, 21] on input "text" at bounding box center [147, 16] width 152 height 14
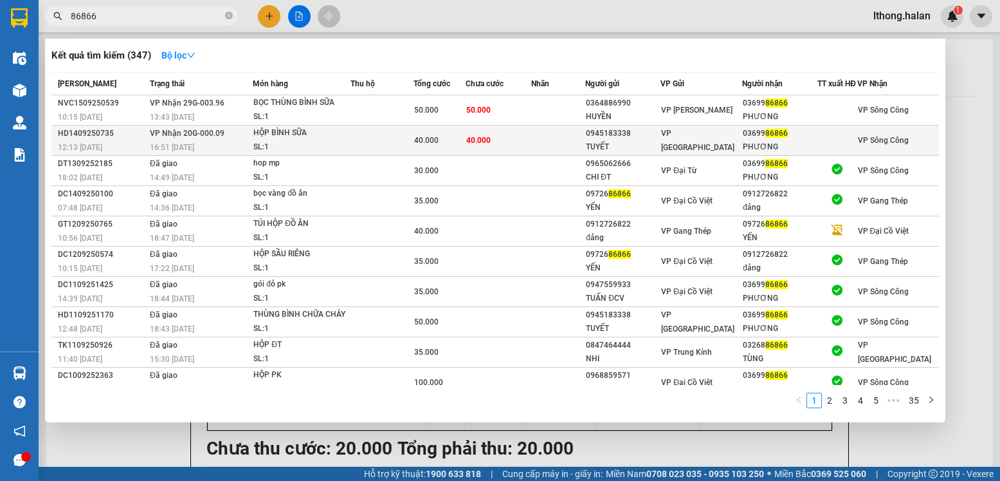
type input "86866"
click at [513, 150] on td "40.000" at bounding box center [499, 140] width 66 height 30
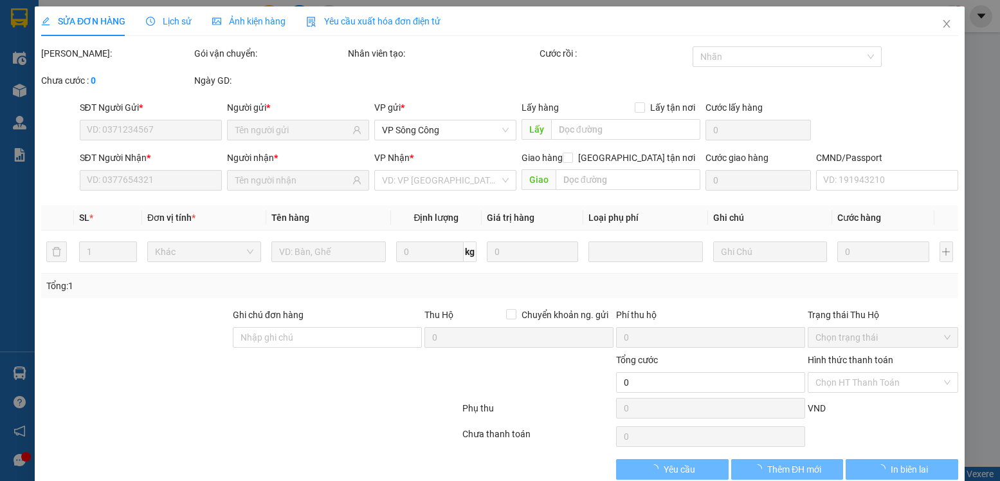
type input "0945183338"
type input "TUYẾT"
type input "0369986866"
type input "PHƯƠNG"
type input "40.000"
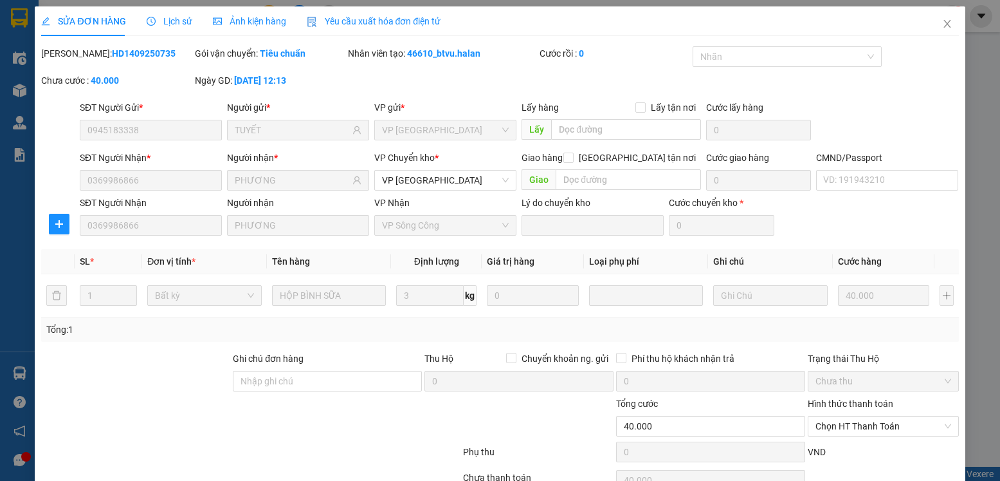
scroll to position [68, 0]
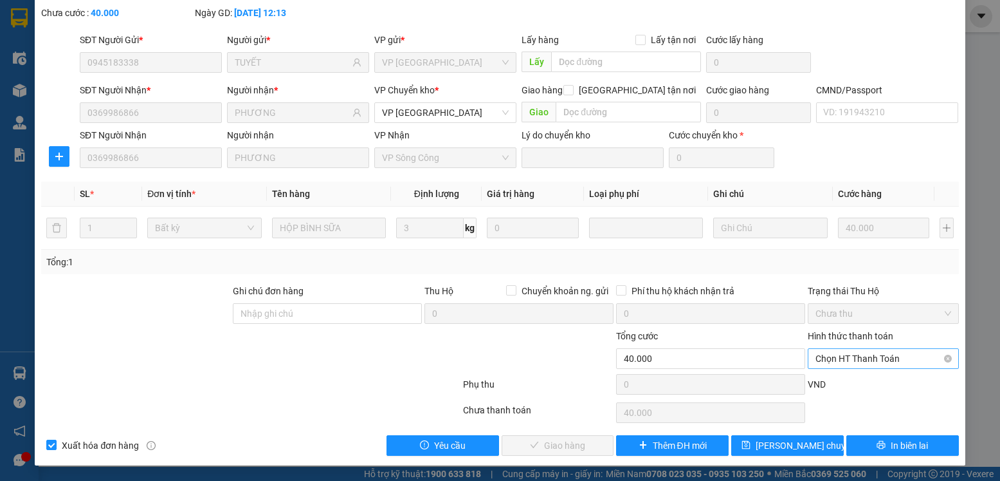
click at [902, 357] on span "Chọn HT Thanh Toán" at bounding box center [883, 358] width 135 height 19
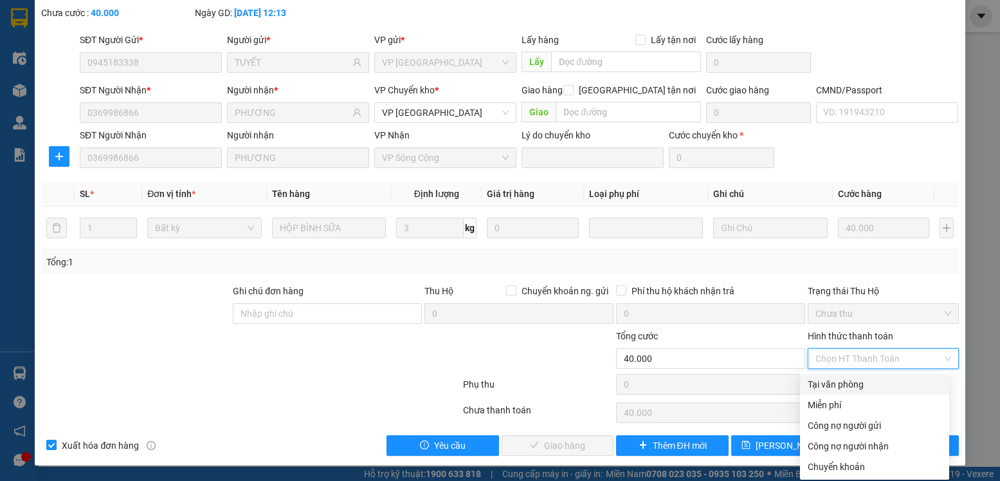
click at [849, 385] on div "Tại văn phòng" at bounding box center [875, 384] width 134 height 14
type input "0"
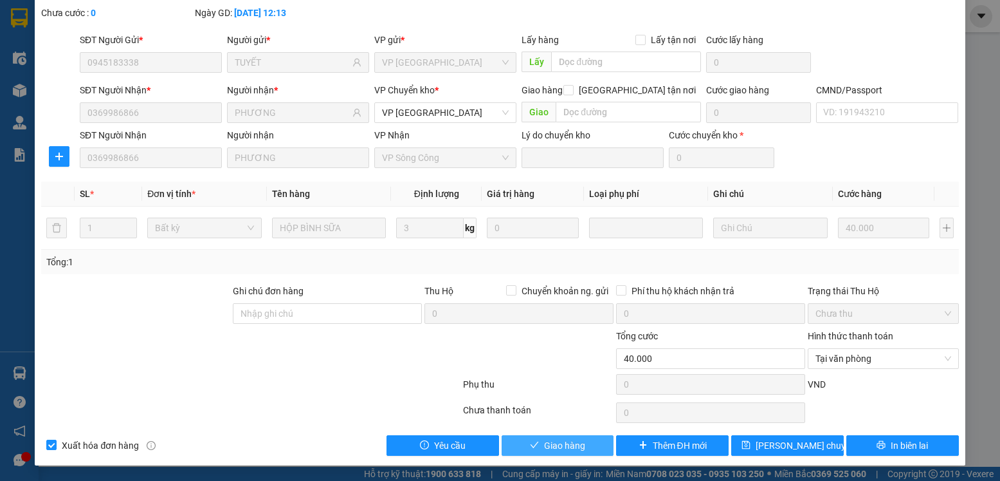
click at [551, 444] on span "Giao hàng" at bounding box center [564, 445] width 41 height 14
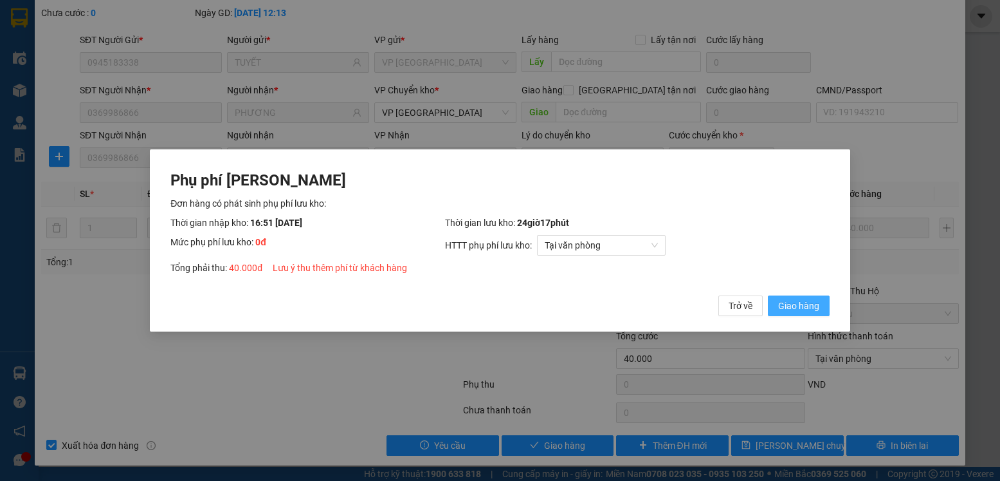
click at [795, 300] on span "Giao hàng" at bounding box center [798, 305] width 41 height 14
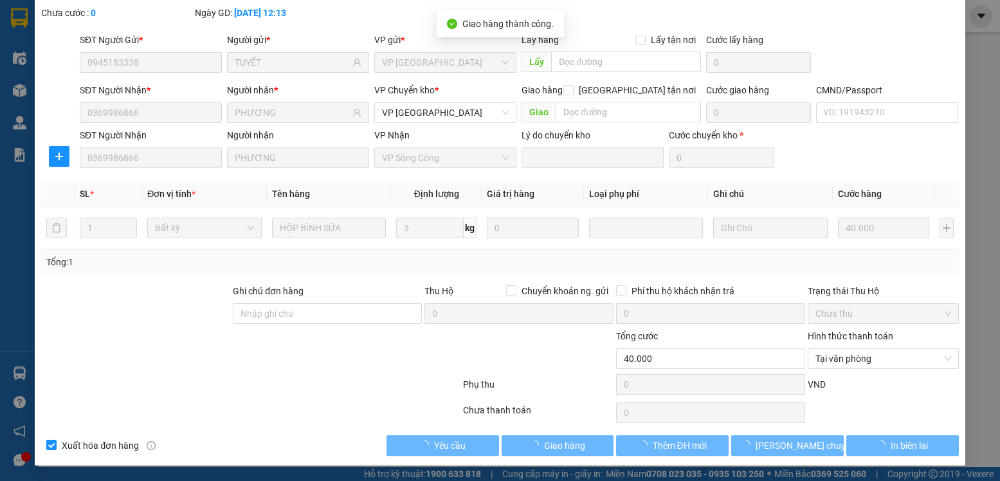
scroll to position [0, 0]
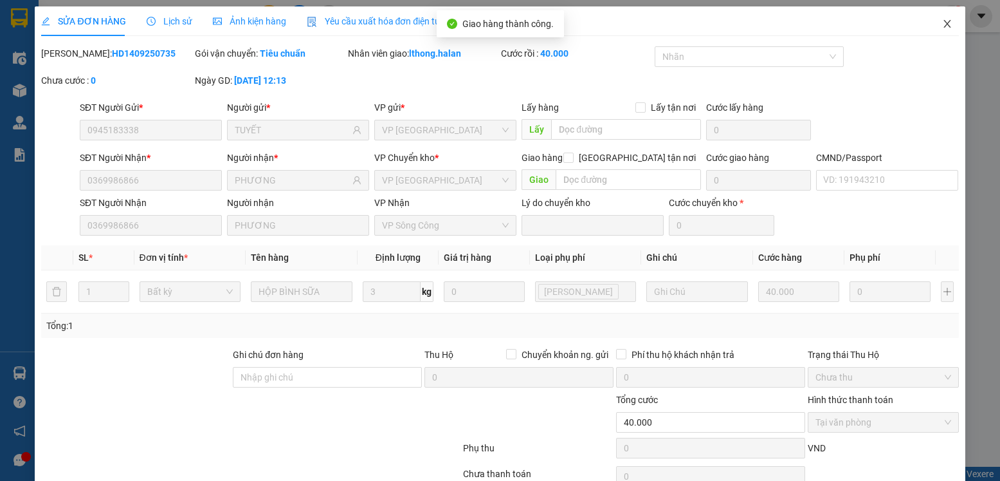
click at [942, 23] on icon "close" at bounding box center [947, 24] width 10 height 10
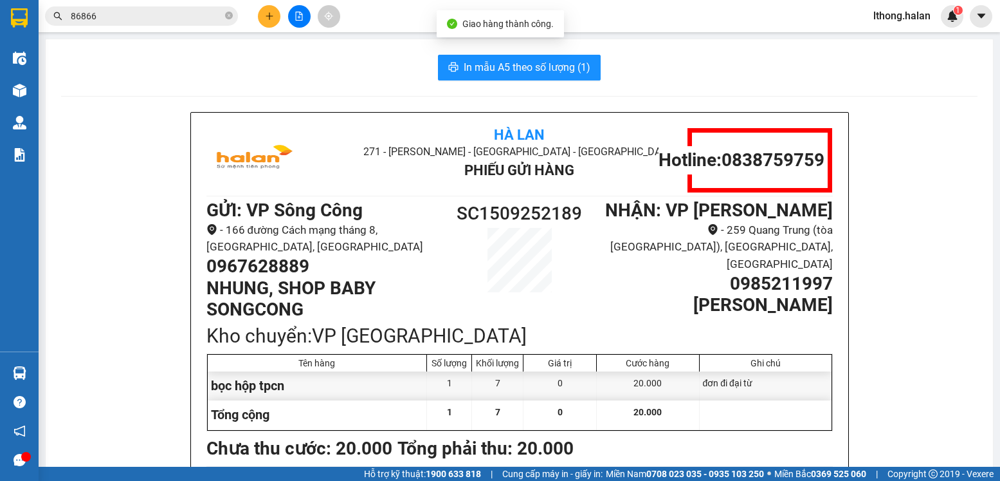
click at [193, 15] on input "86866" at bounding box center [147, 16] width 152 height 14
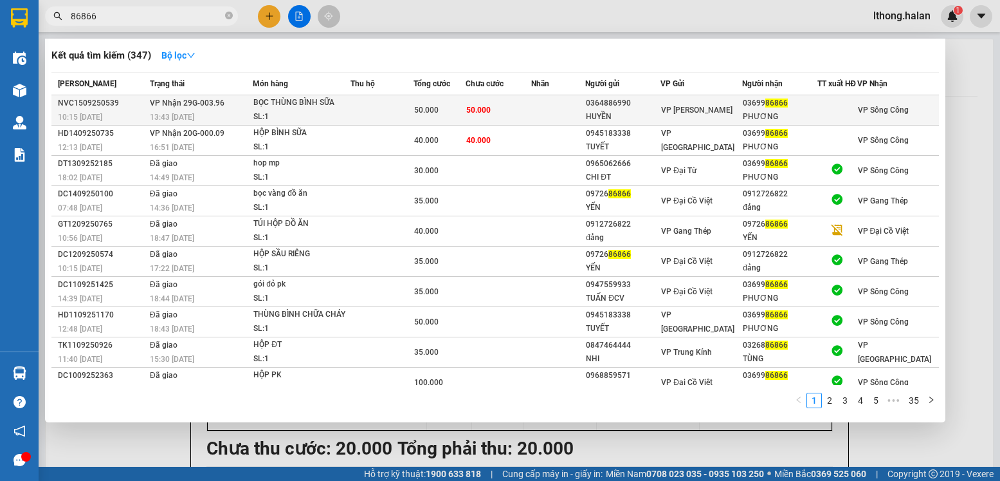
click at [531, 113] on td "50.000" at bounding box center [499, 110] width 66 height 30
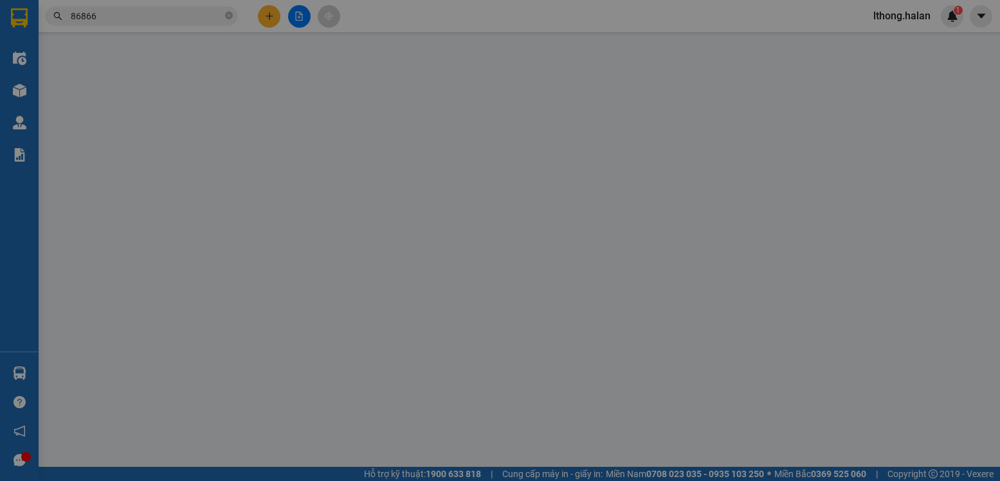
type input "0364886990"
type input "HUYỀN"
type input "0369986866"
type input "PHƯƠNG"
type input "50.000"
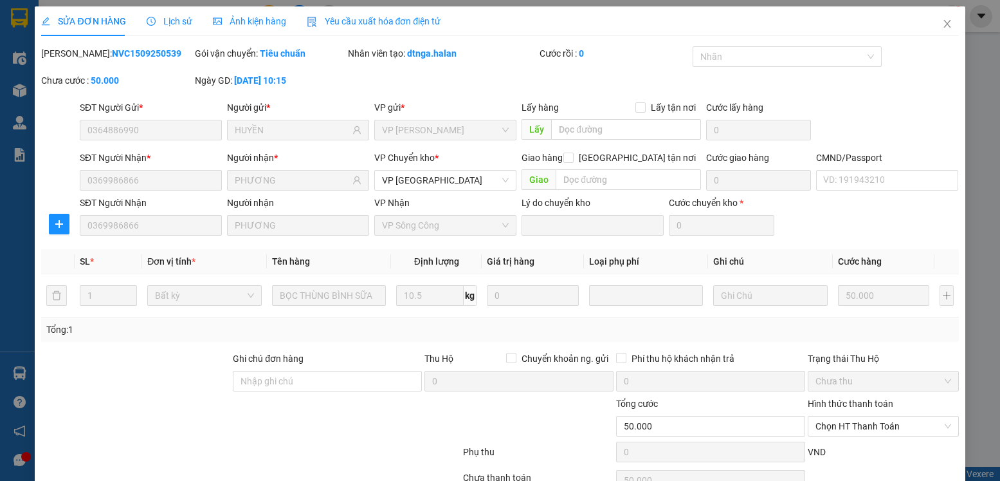
scroll to position [68, 0]
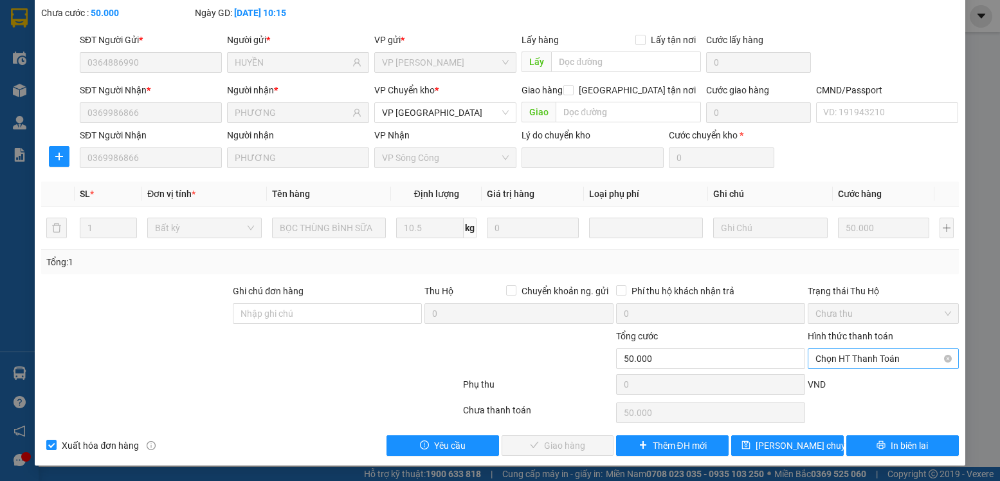
click at [897, 356] on span "Chọn HT Thanh Toán" at bounding box center [883, 358] width 135 height 19
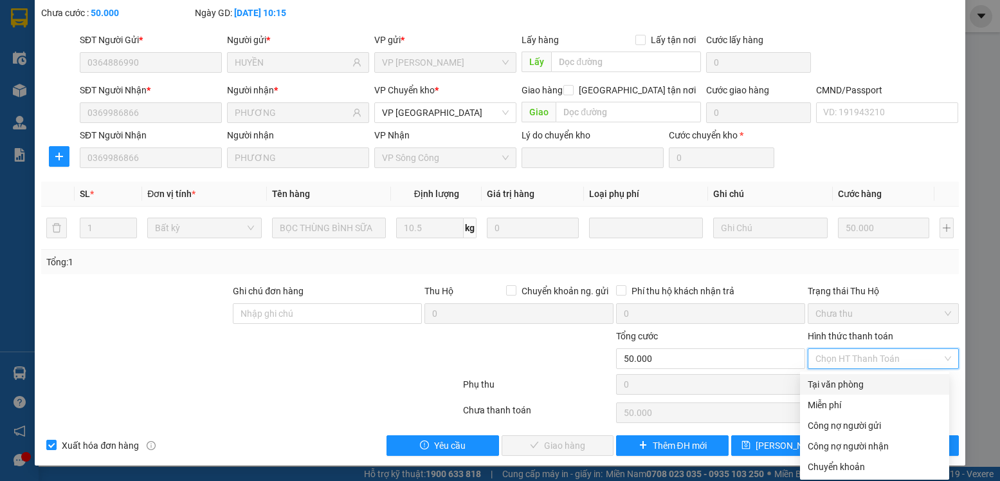
click at [844, 382] on div "Tại văn phòng" at bounding box center [875, 384] width 134 height 14
type input "0"
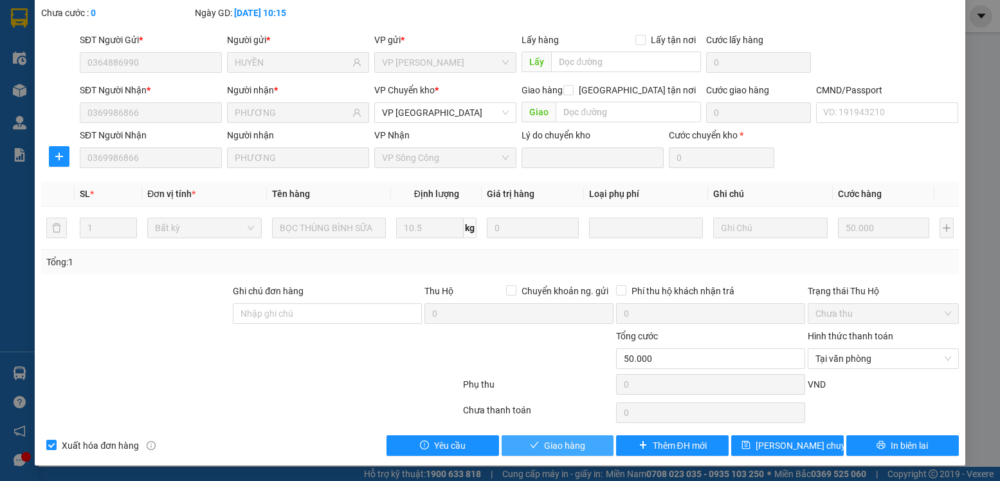
click at [549, 444] on span "Giao hàng" at bounding box center [564, 445] width 41 height 14
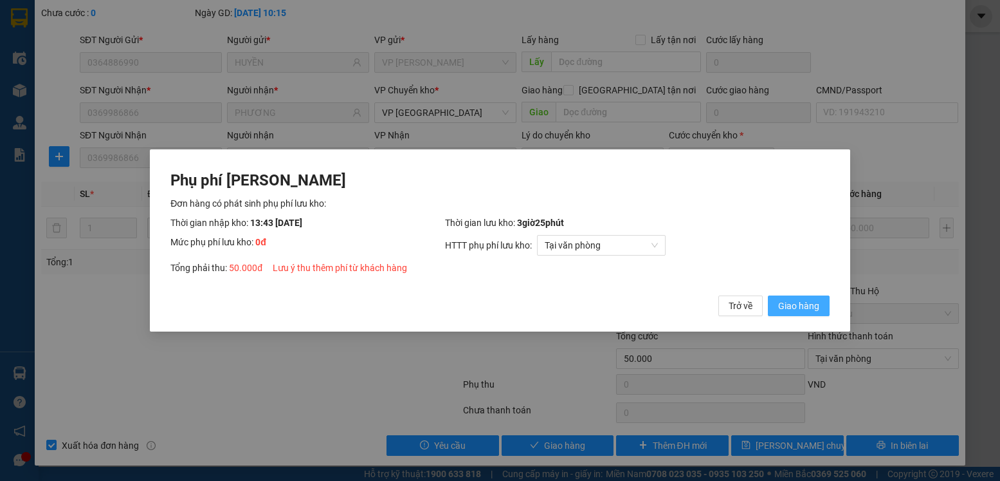
click at [791, 306] on span "Giao hàng" at bounding box center [798, 305] width 41 height 14
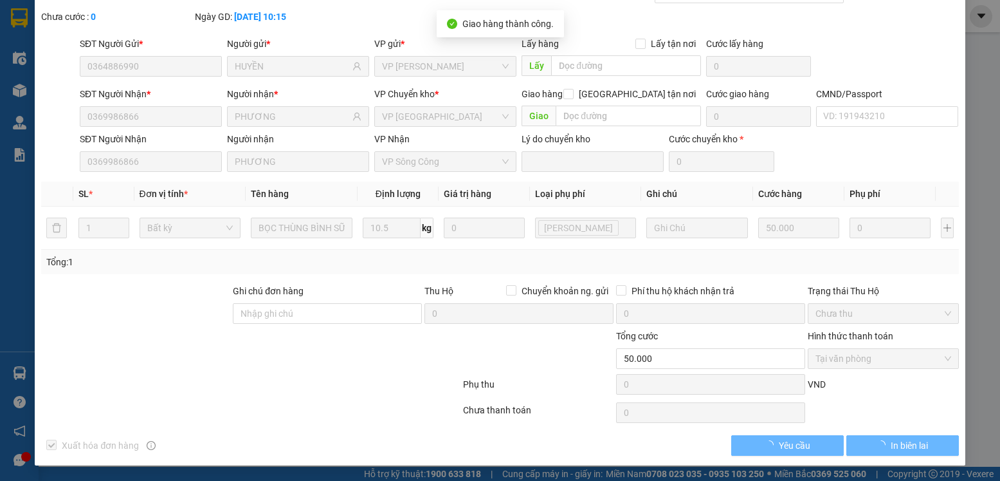
scroll to position [0, 0]
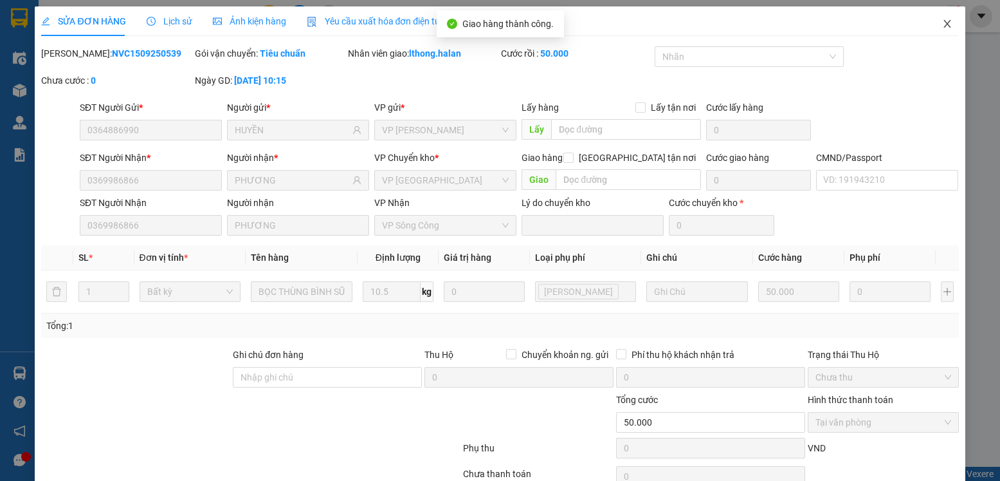
click at [942, 24] on icon "close" at bounding box center [947, 24] width 10 height 10
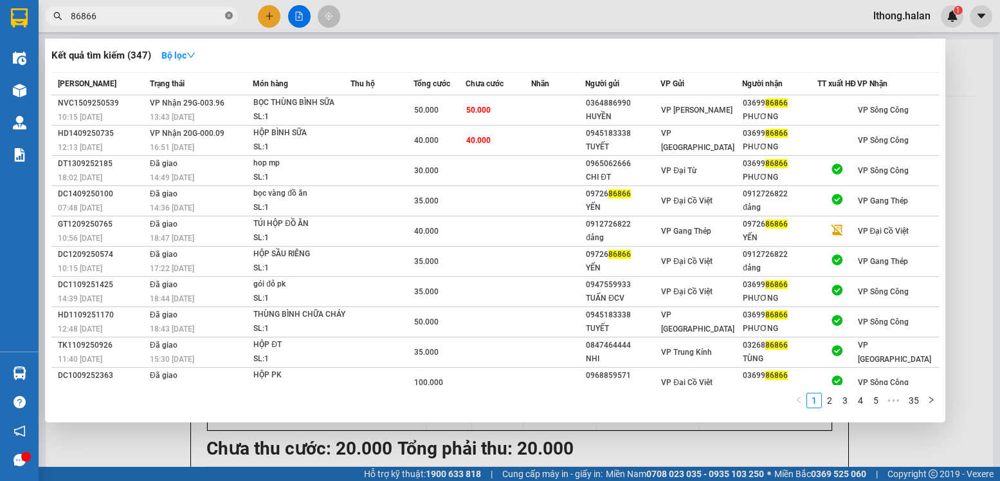
click at [232, 16] on icon "close-circle" at bounding box center [229, 16] width 8 height 8
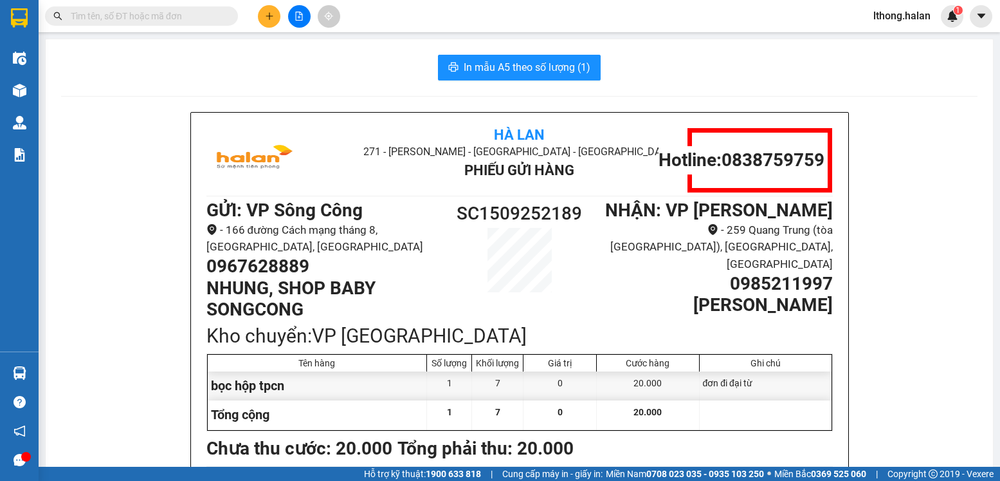
click at [205, 21] on input "text" at bounding box center [147, 16] width 152 height 14
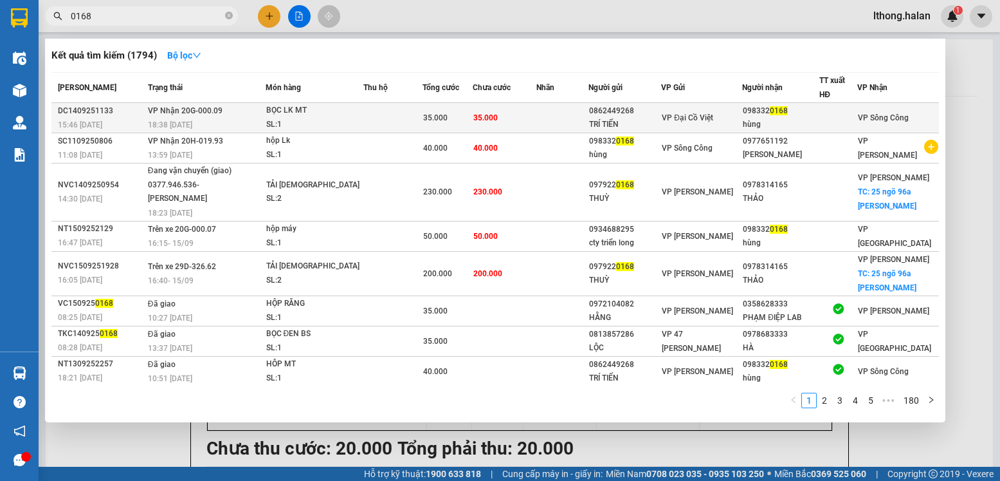
type input "0168"
click at [570, 117] on td at bounding box center [562, 118] width 51 height 30
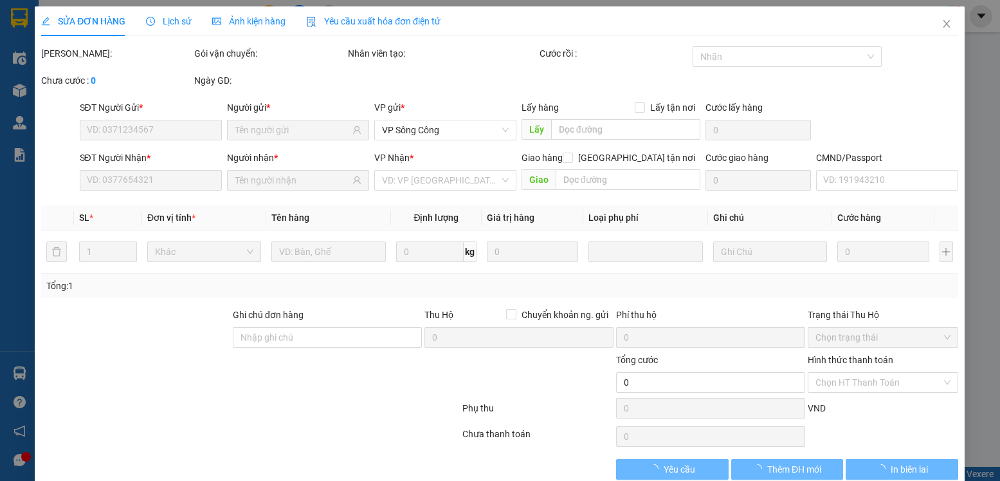
type input "0862449268"
type input "TRÍ TIẾN"
type input "0983320168"
type input "hùng"
type input "35.000"
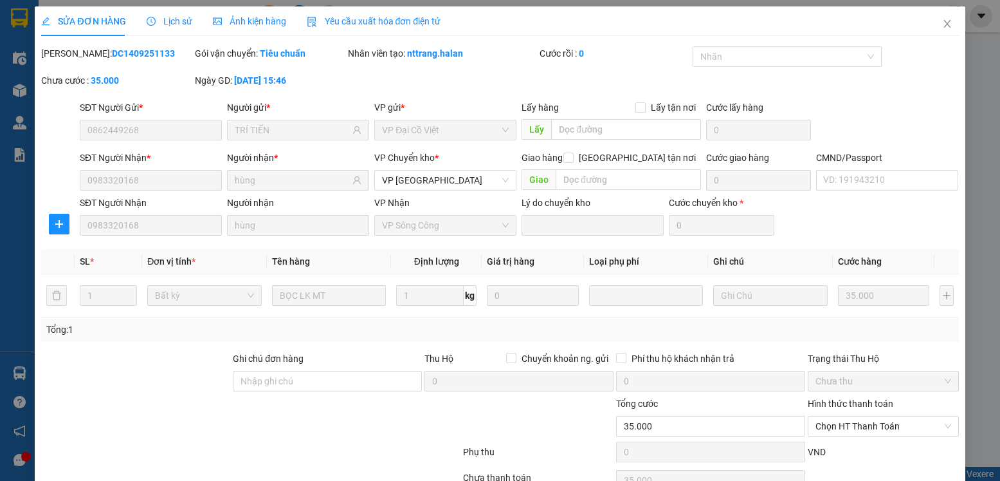
scroll to position [68, 0]
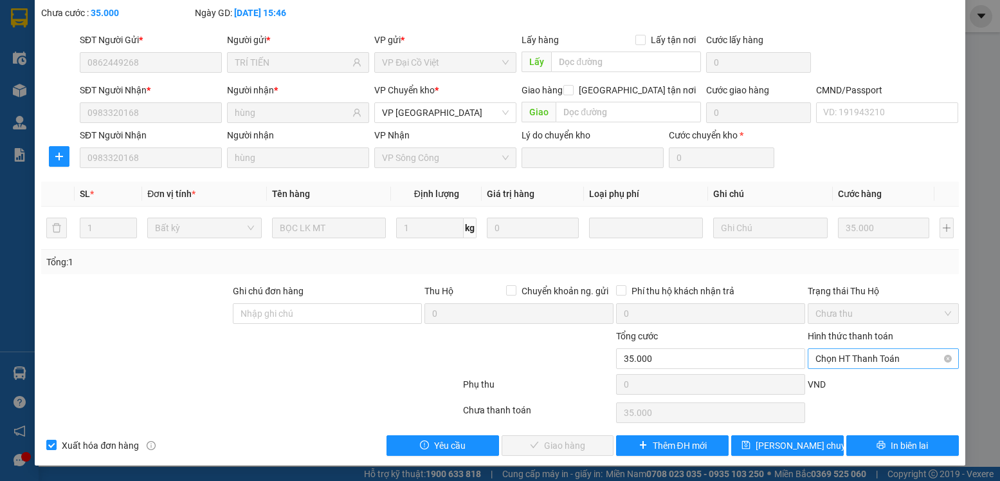
click at [893, 358] on span "Chọn HT Thanh Toán" at bounding box center [883, 358] width 135 height 19
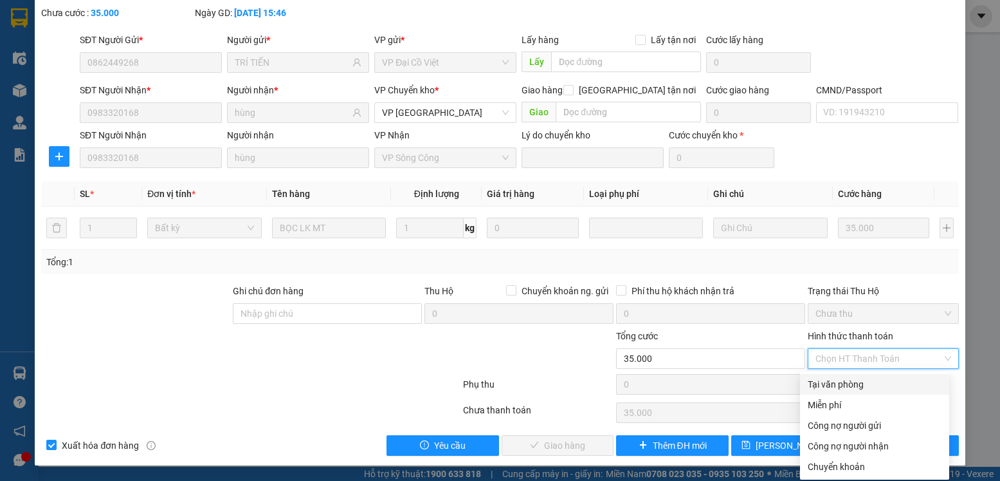
click at [861, 383] on div "Tại văn phòng" at bounding box center [875, 384] width 134 height 14
type input "0"
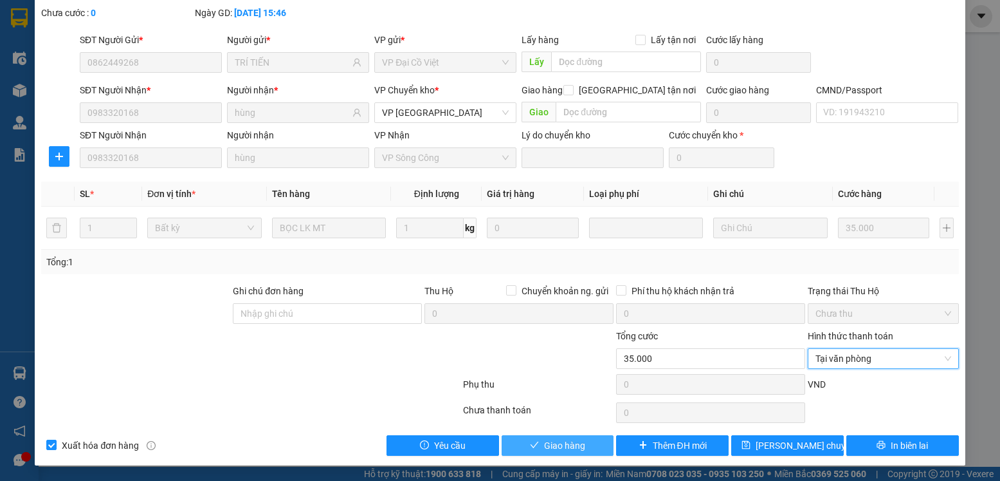
click at [555, 450] on span "Giao hàng" at bounding box center [564, 445] width 41 height 14
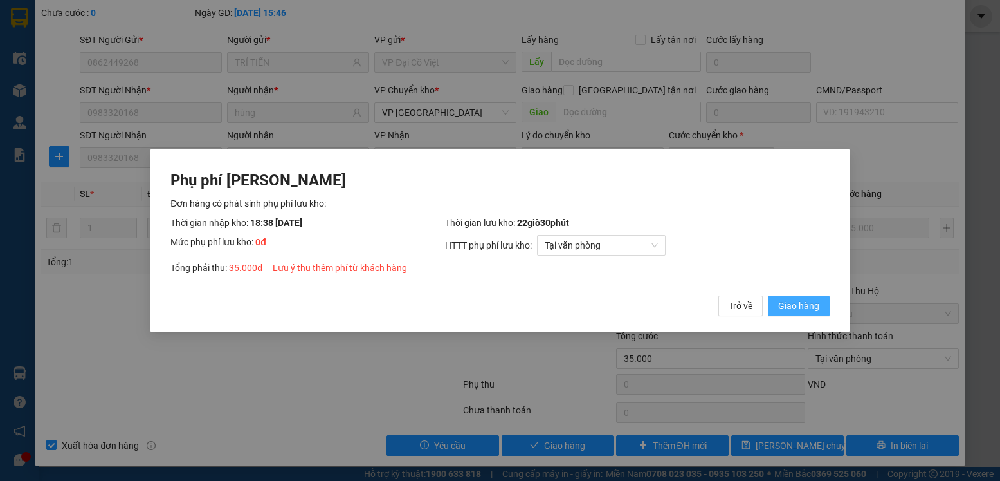
click at [783, 308] on span "Giao hàng" at bounding box center [798, 305] width 41 height 14
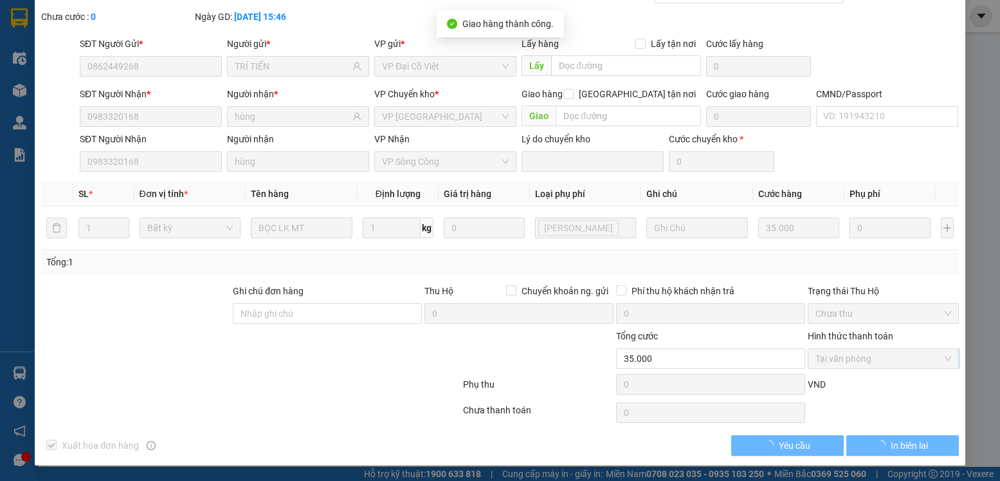
scroll to position [0, 0]
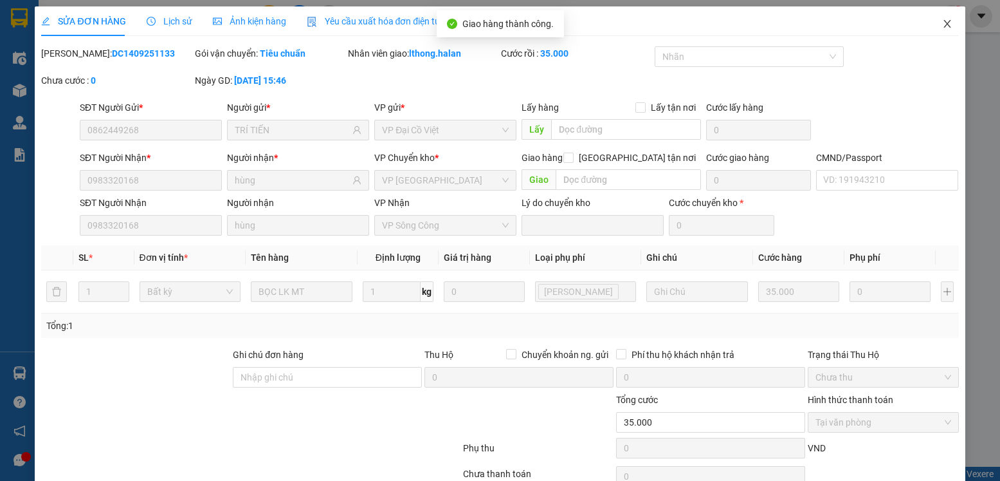
click at [942, 24] on icon "close" at bounding box center [947, 24] width 10 height 10
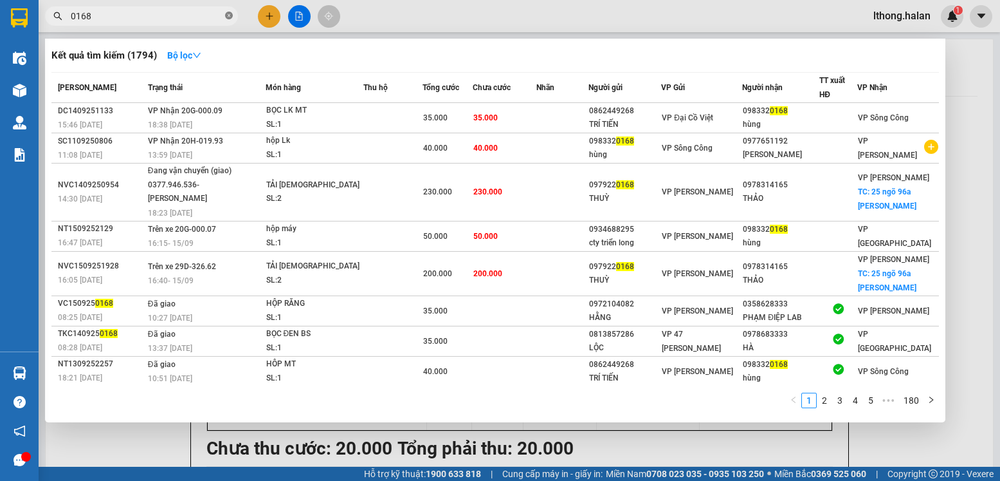
click at [226, 14] on icon "close-circle" at bounding box center [229, 16] width 8 height 8
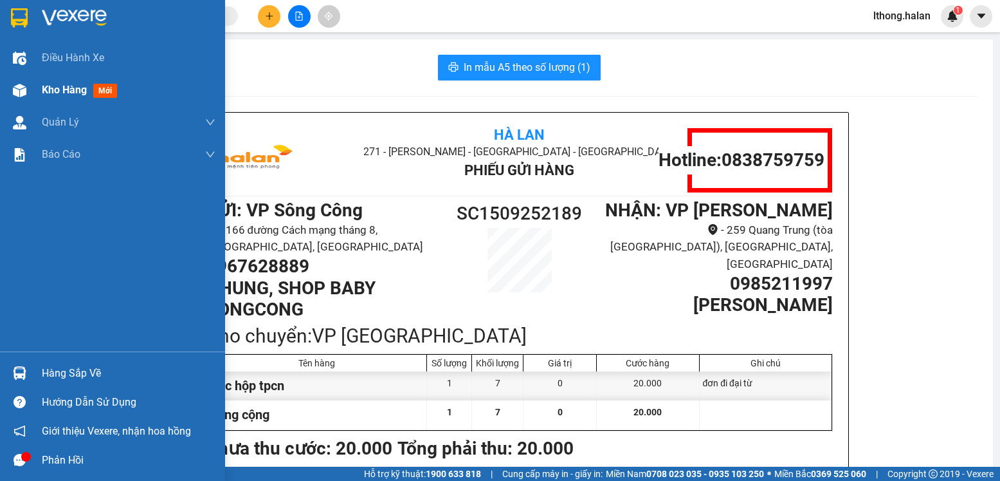
click at [62, 90] on span "Kho hàng" at bounding box center [64, 90] width 45 height 12
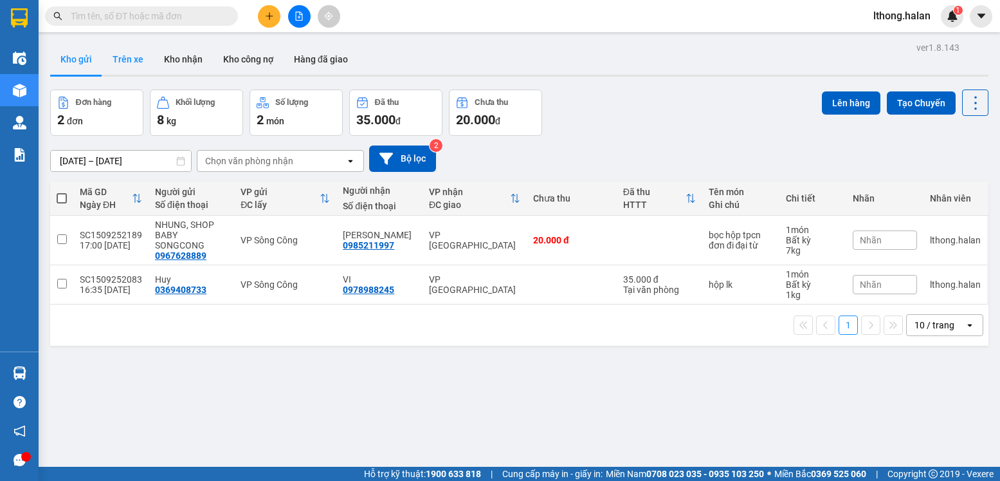
click at [129, 60] on button "Trên xe" at bounding box center [127, 59] width 51 height 31
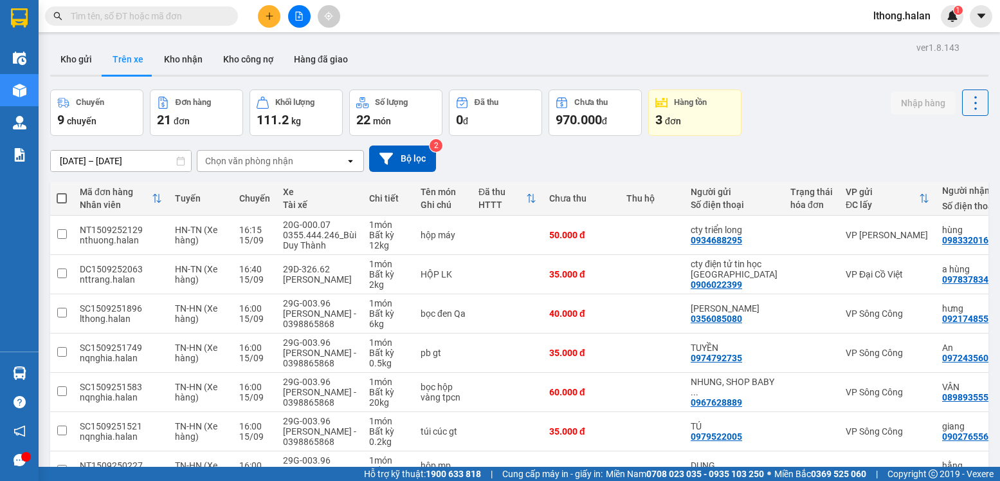
click at [208, 18] on input "text" at bounding box center [147, 16] width 152 height 14
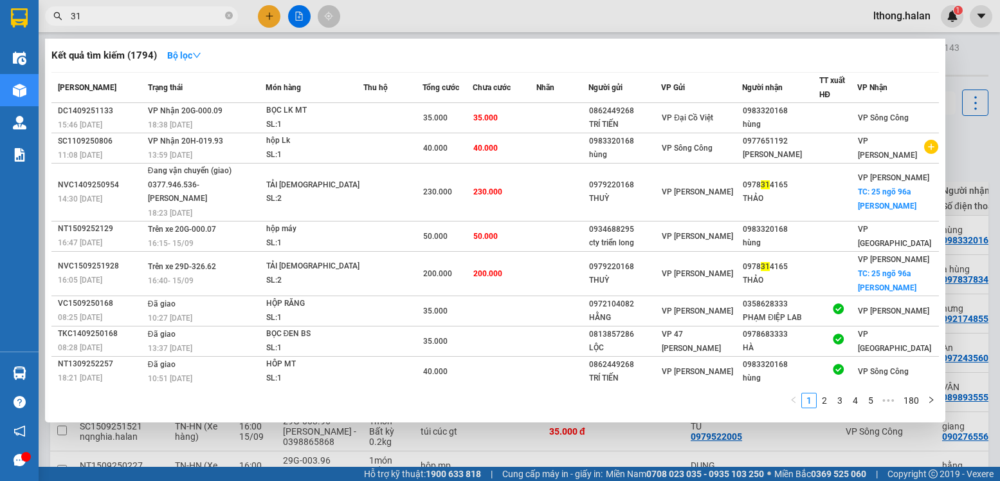
type input "315"
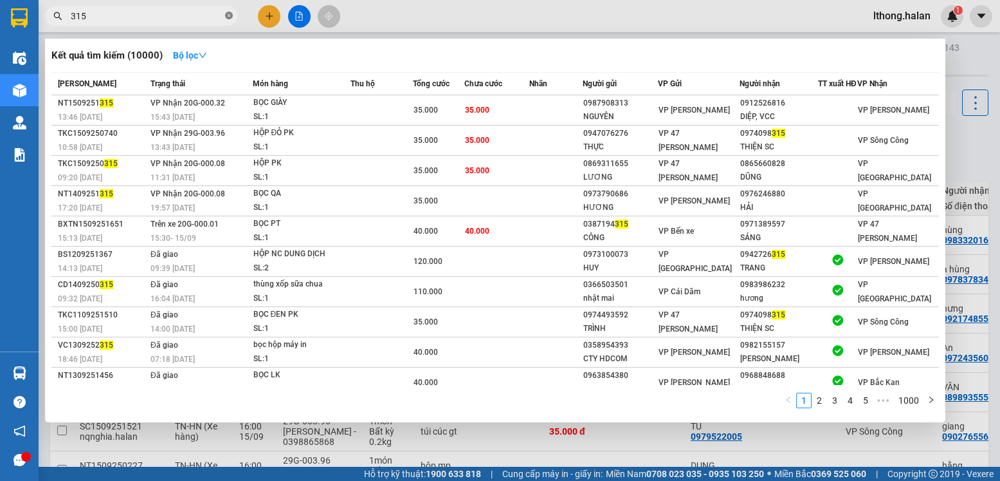
click at [231, 17] on icon "close-circle" at bounding box center [229, 16] width 8 height 8
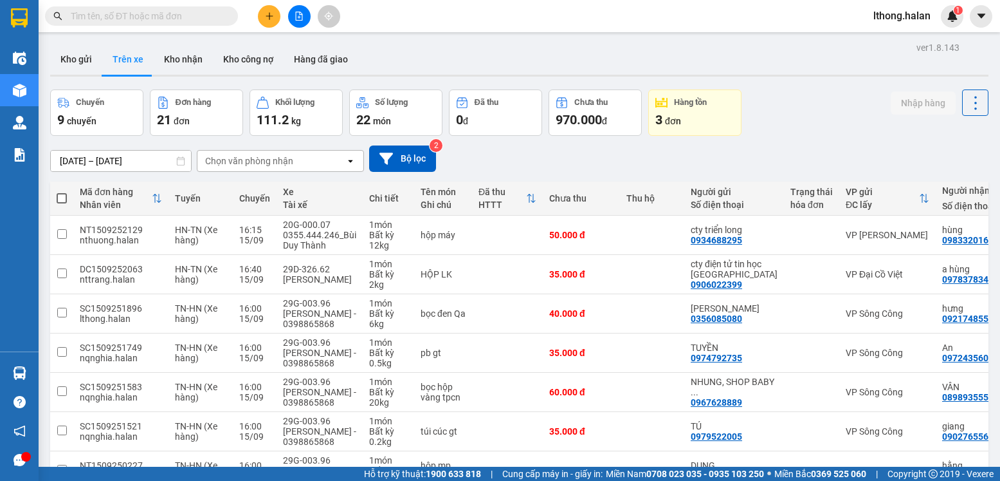
click at [186, 19] on input "text" at bounding box center [147, 16] width 152 height 14
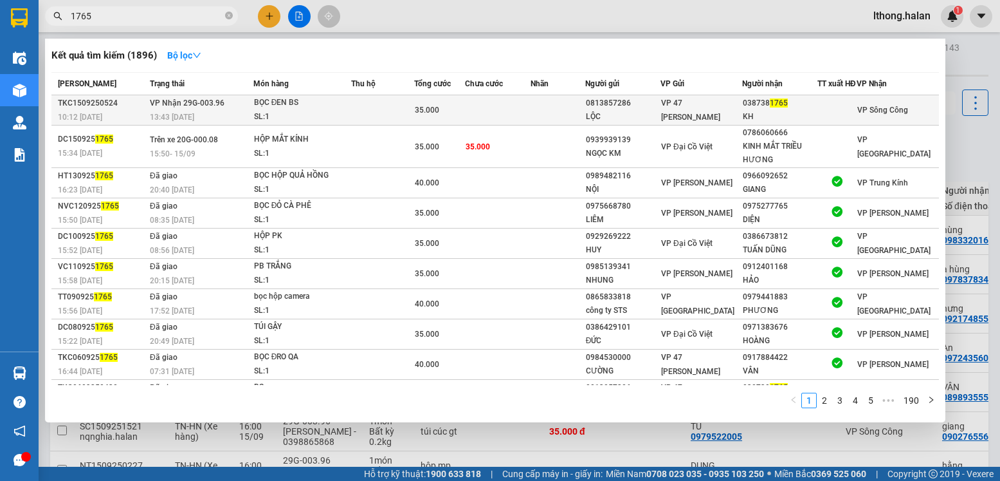
type input "1765"
click at [825, 116] on div at bounding box center [837, 111] width 38 height 14
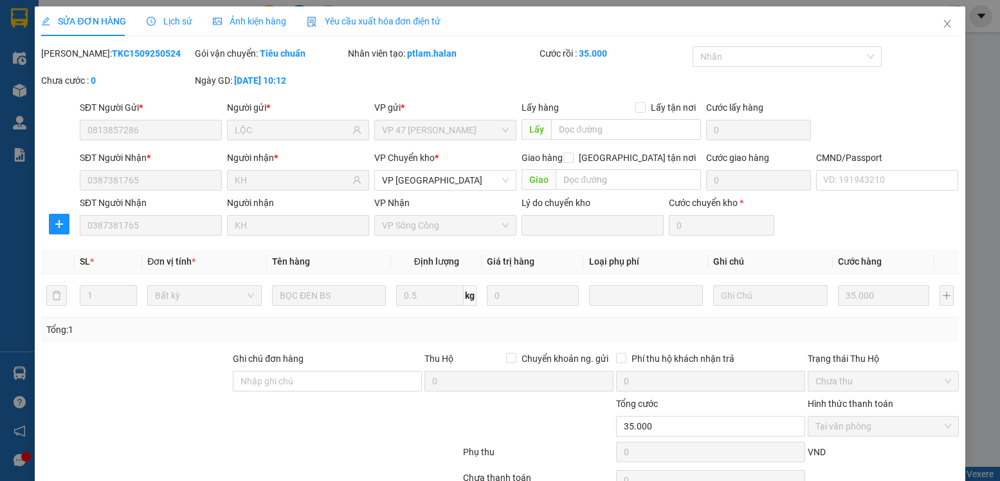
type input "0813857286"
type input "LỘC"
type input "0387381765"
type input "KH"
type input "35.000"
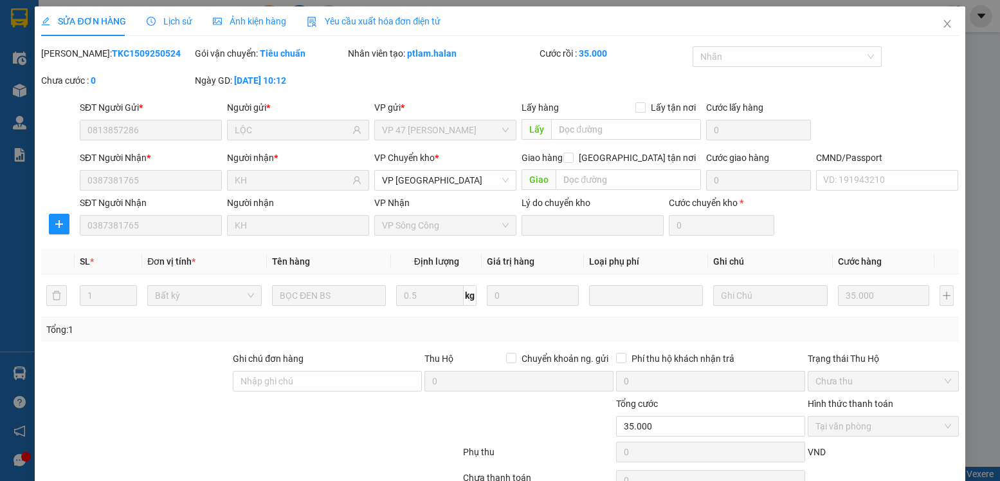
scroll to position [68, 0]
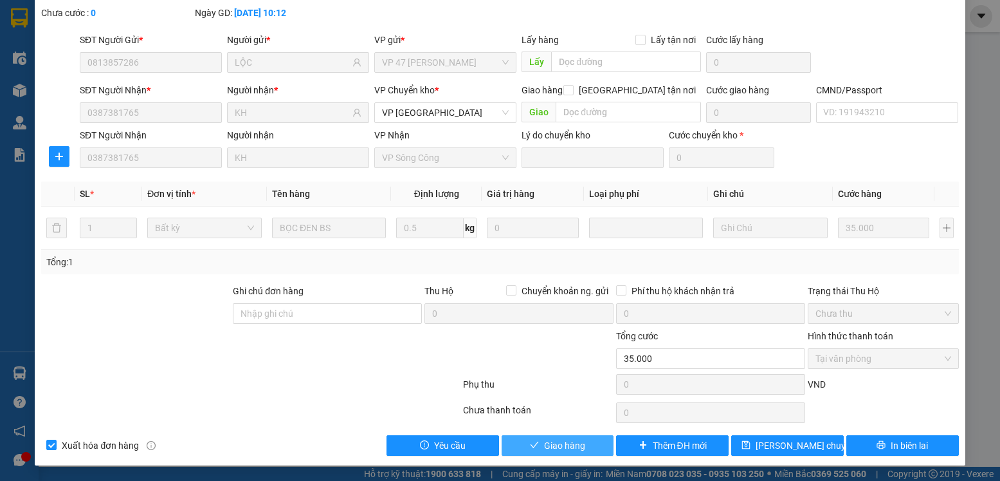
click at [549, 445] on span "Giao hàng" at bounding box center [564, 445] width 41 height 14
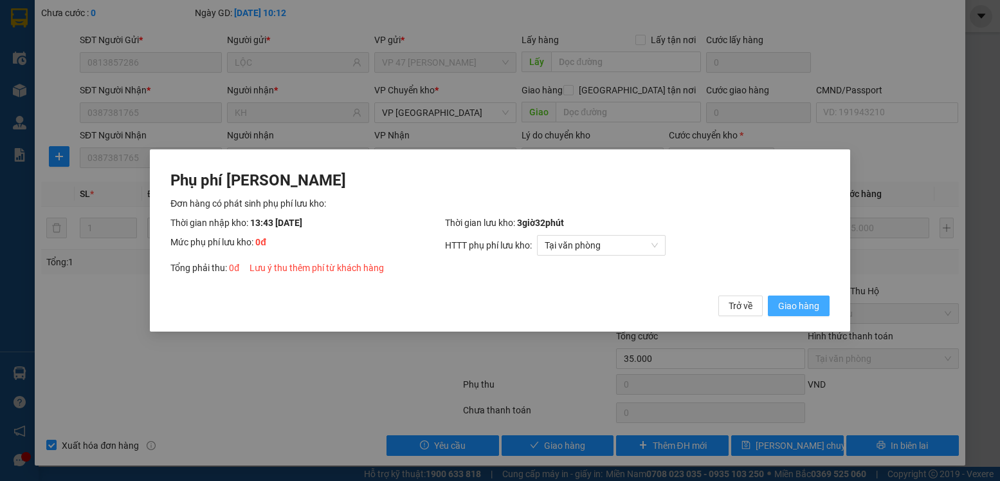
click at [789, 306] on span "Giao hàng" at bounding box center [798, 305] width 41 height 14
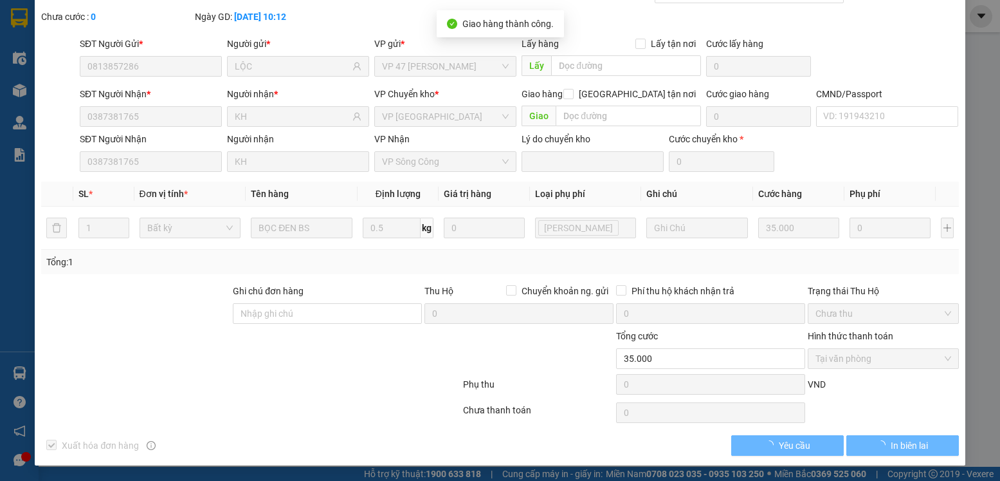
scroll to position [0, 0]
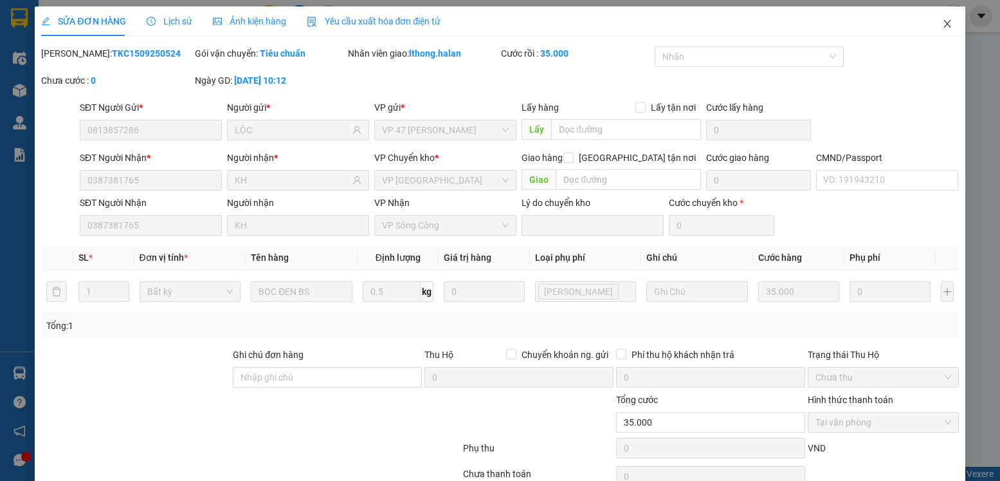
click at [944, 25] on icon "close" at bounding box center [947, 24] width 7 height 8
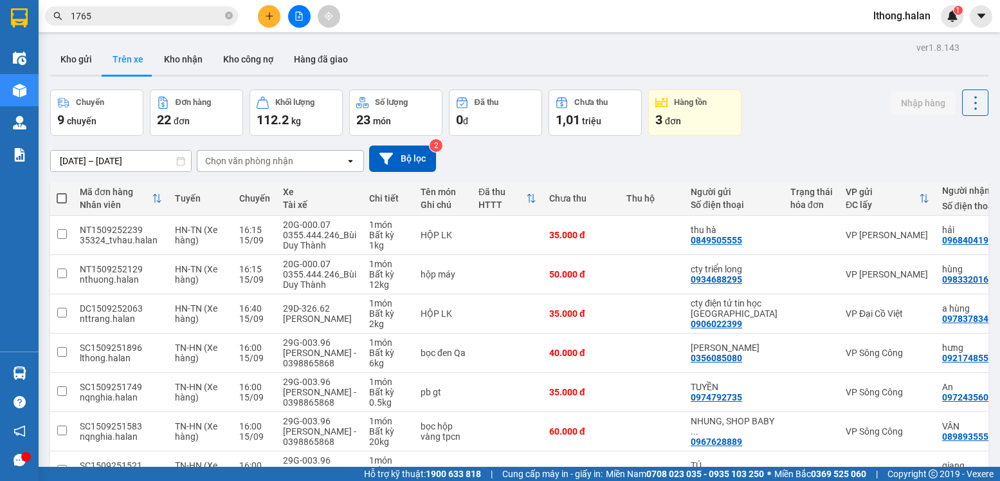
click at [227, 17] on icon "close-circle" at bounding box center [229, 16] width 8 height 8
click at [75, 57] on button "Kho gửi" at bounding box center [76, 59] width 52 height 31
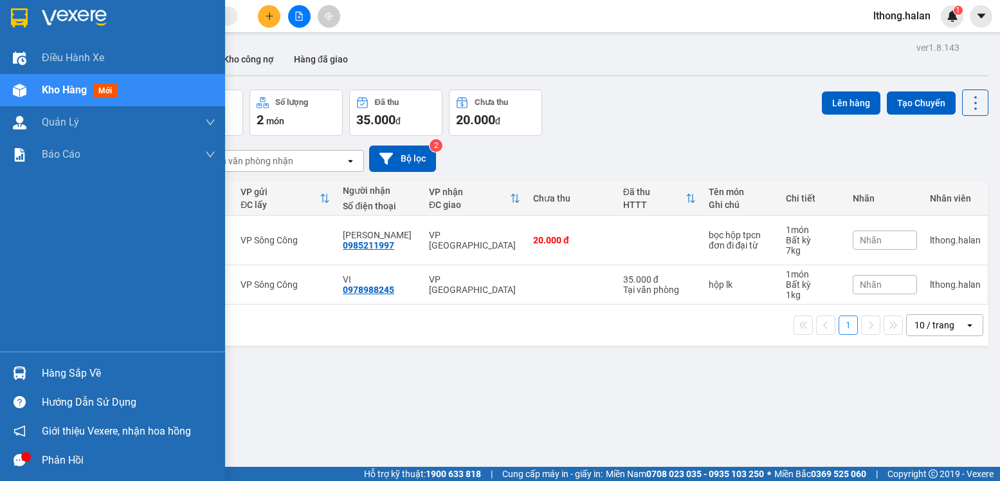
click at [64, 379] on div "Hàng sắp về" at bounding box center [129, 372] width 174 height 19
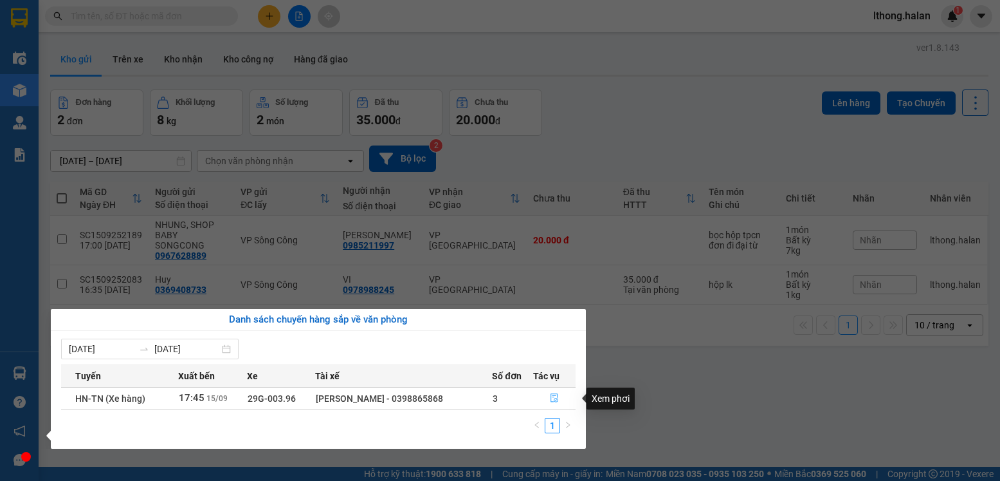
click at [553, 399] on icon "file-done" at bounding box center [554, 397] width 9 height 9
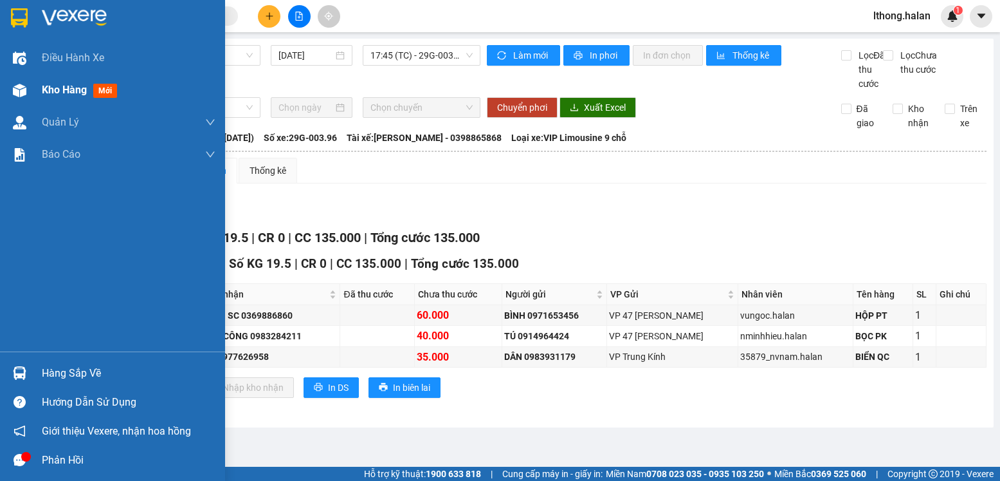
click at [56, 93] on span "Kho hàng" at bounding box center [64, 90] width 45 height 12
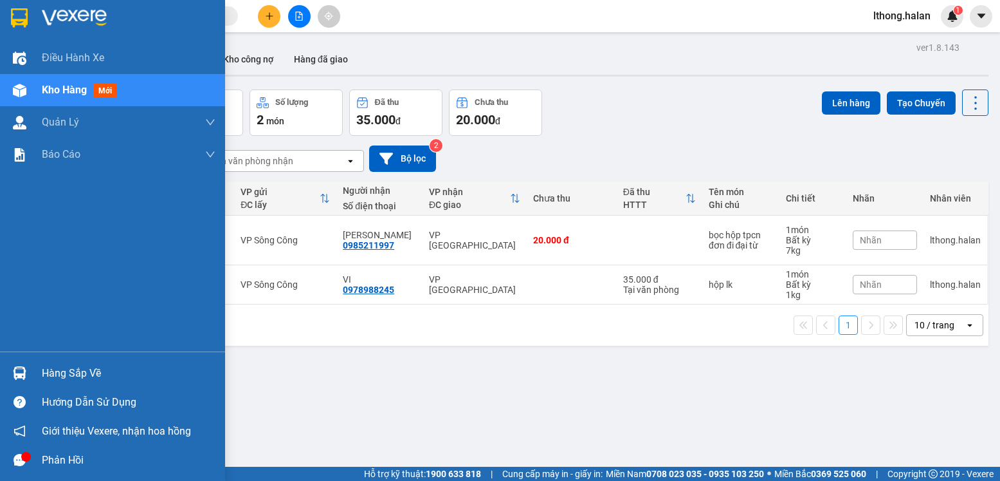
click at [80, 374] on div "Hàng sắp về" at bounding box center [129, 372] width 174 height 19
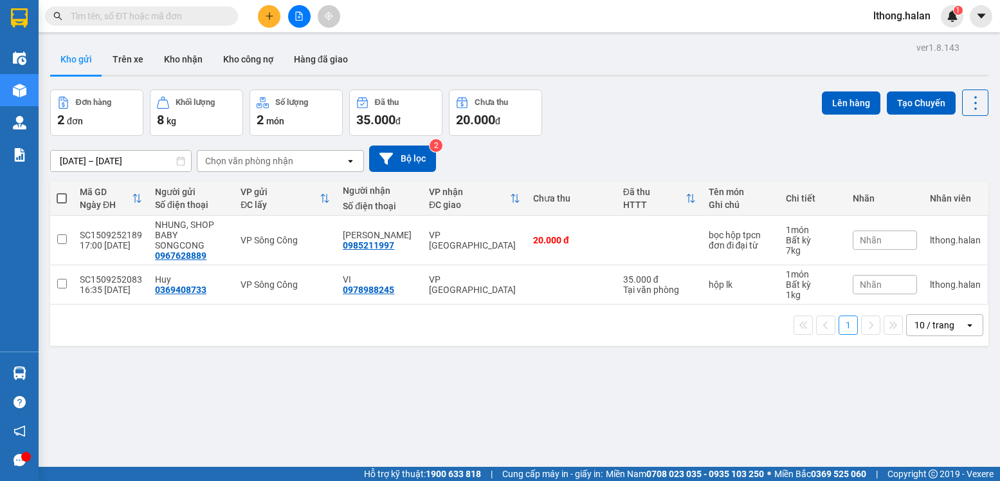
click at [631, 396] on section "Kết quả tìm kiếm ( 1896 ) Bộ lọc Mã ĐH Trạng thái Món hàng Thu hộ Tổng cước Chư…" at bounding box center [500, 240] width 1000 height 481
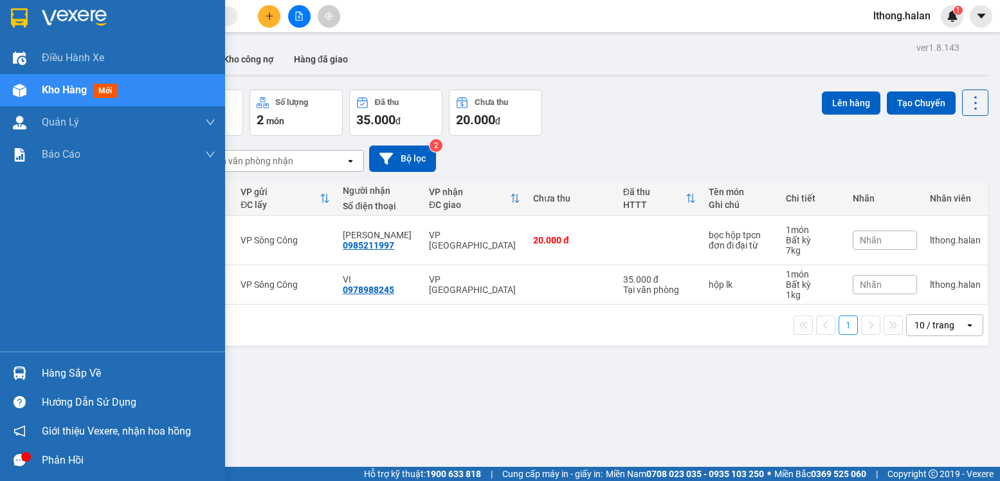
click at [76, 382] on div "Hàng sắp về" at bounding box center [129, 372] width 174 height 19
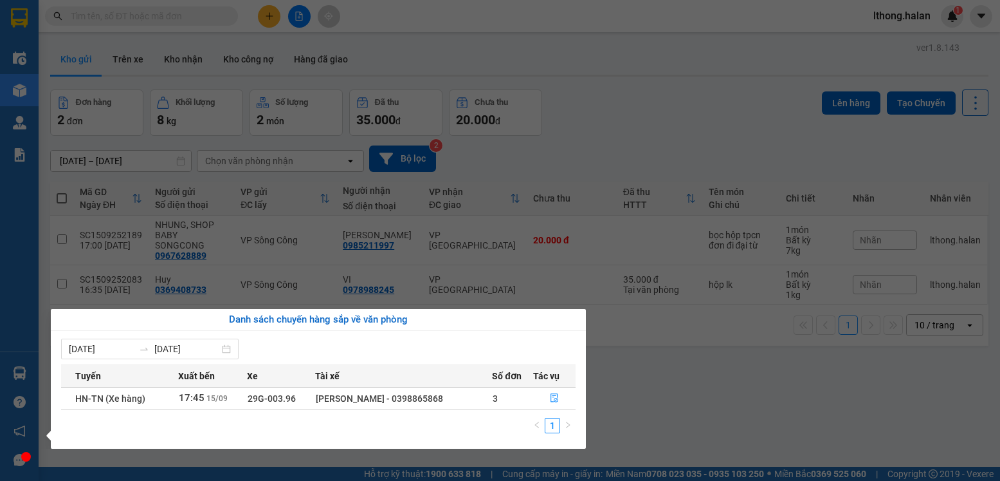
click at [649, 392] on section "Kết quả tìm kiếm ( 1896 ) Bộ lọc Mã ĐH Trạng thái Món hàng Thu hộ Tổng cước Chư…" at bounding box center [500, 240] width 1000 height 481
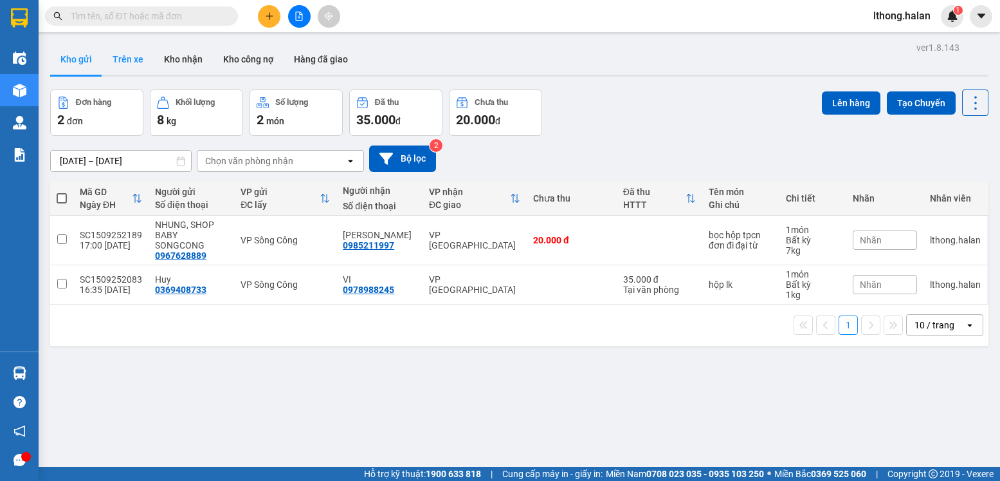
click at [133, 61] on button "Trên xe" at bounding box center [127, 59] width 51 height 31
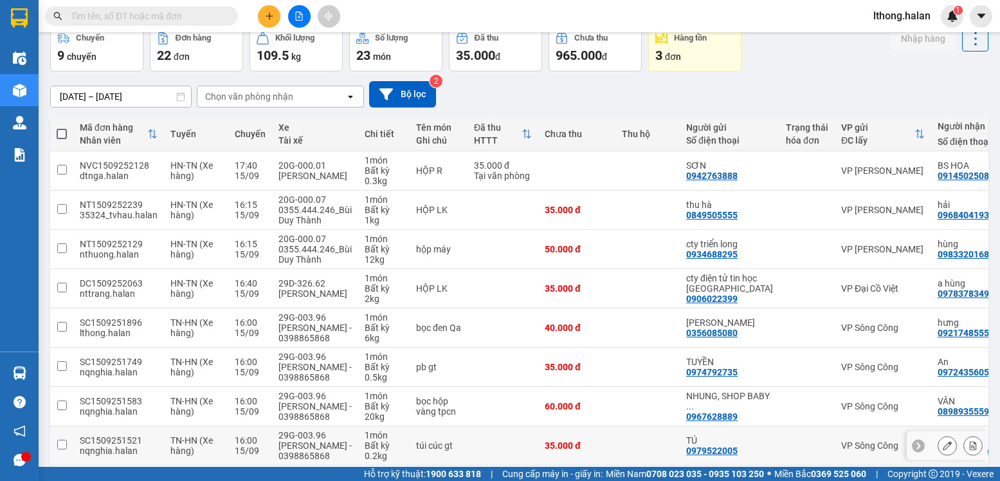
scroll to position [199, 0]
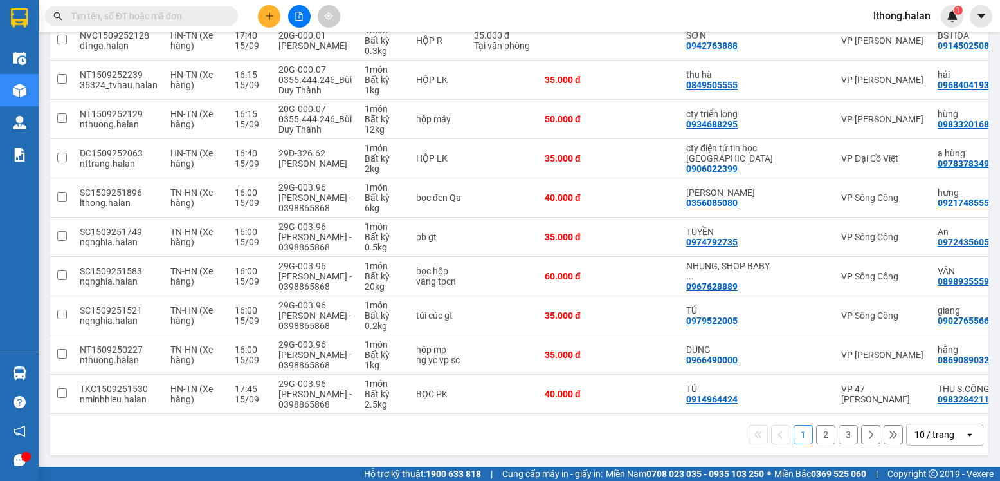
click at [816, 430] on button "2" at bounding box center [825, 434] width 19 height 19
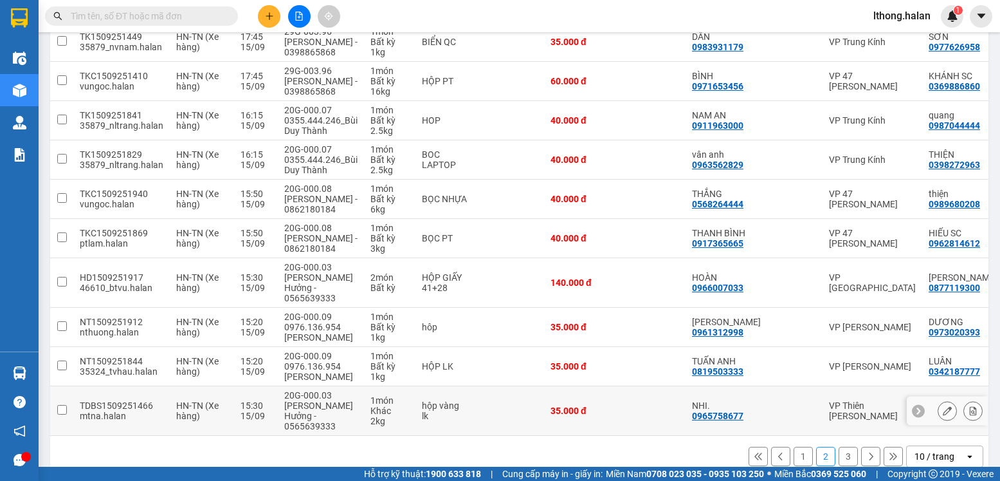
scroll to position [220, 0]
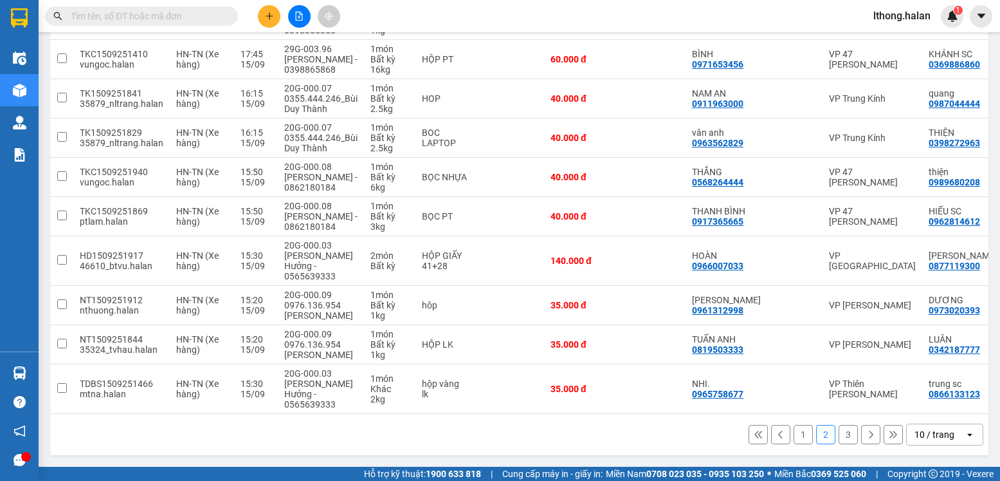
click at [840, 434] on button "3" at bounding box center [848, 434] width 19 height 19
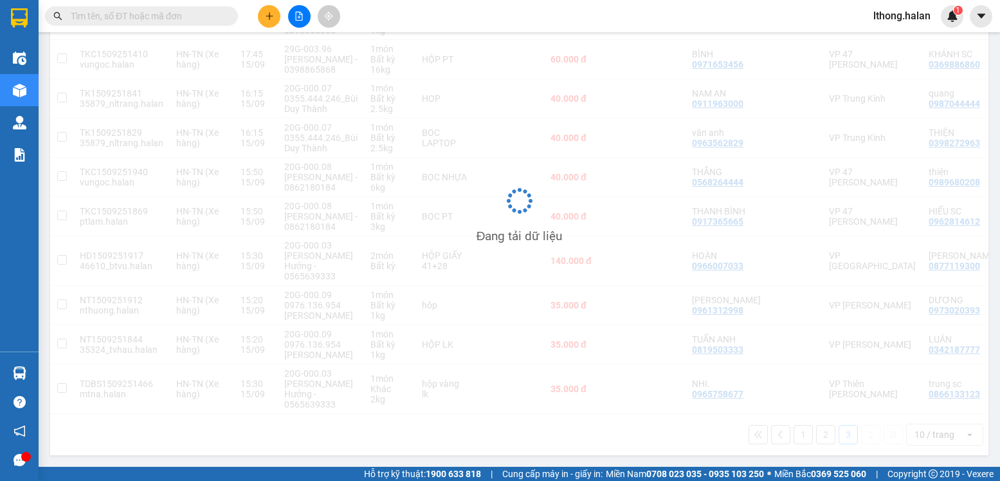
scroll to position [59, 0]
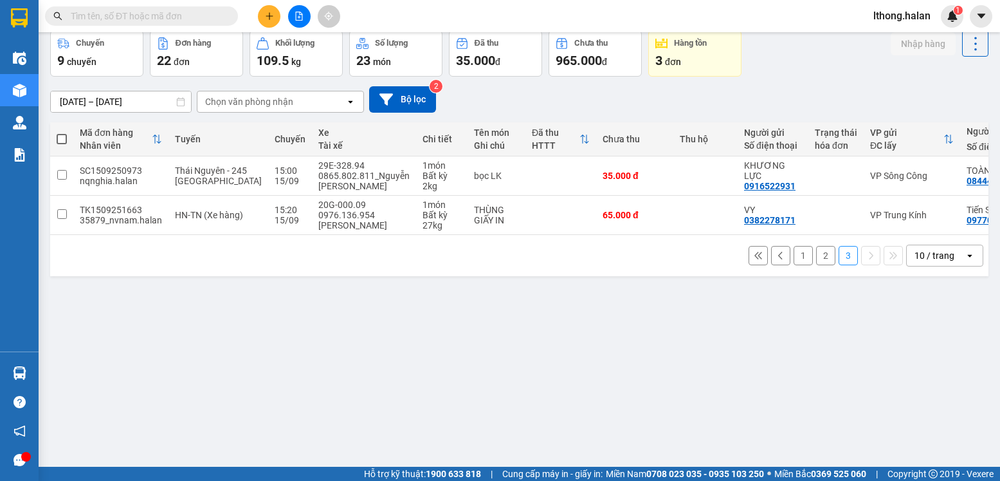
click at [818, 260] on button "2" at bounding box center [825, 255] width 19 height 19
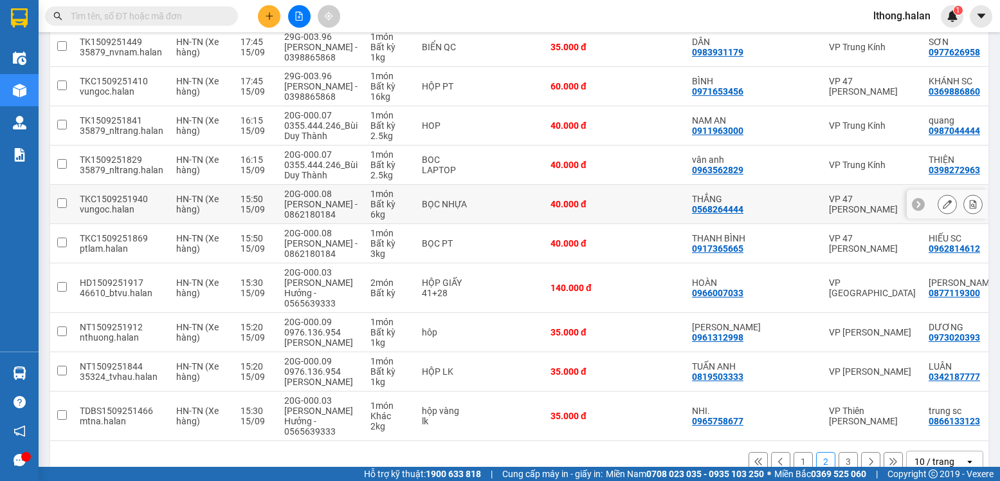
scroll to position [0, 0]
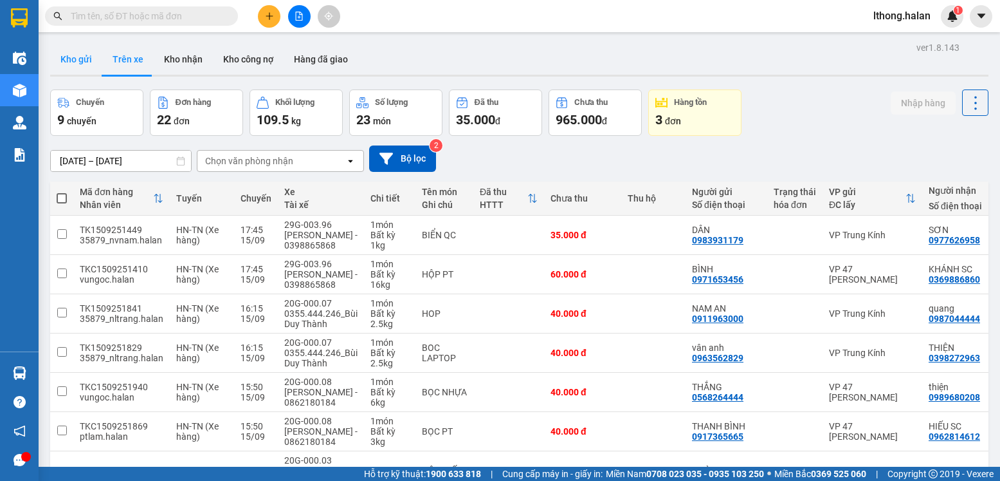
click at [68, 61] on button "Kho gửi" at bounding box center [76, 59] width 52 height 31
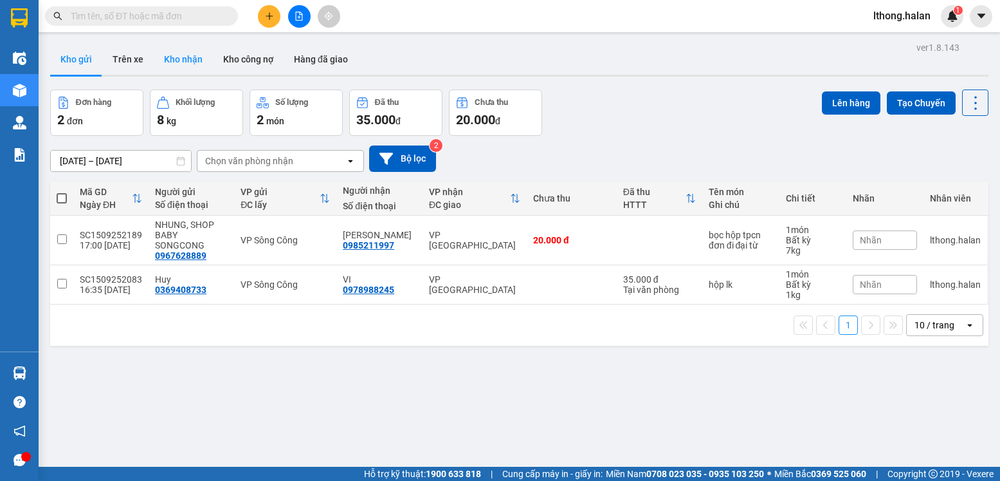
click at [177, 61] on button "Kho nhận" at bounding box center [183, 59] width 59 height 31
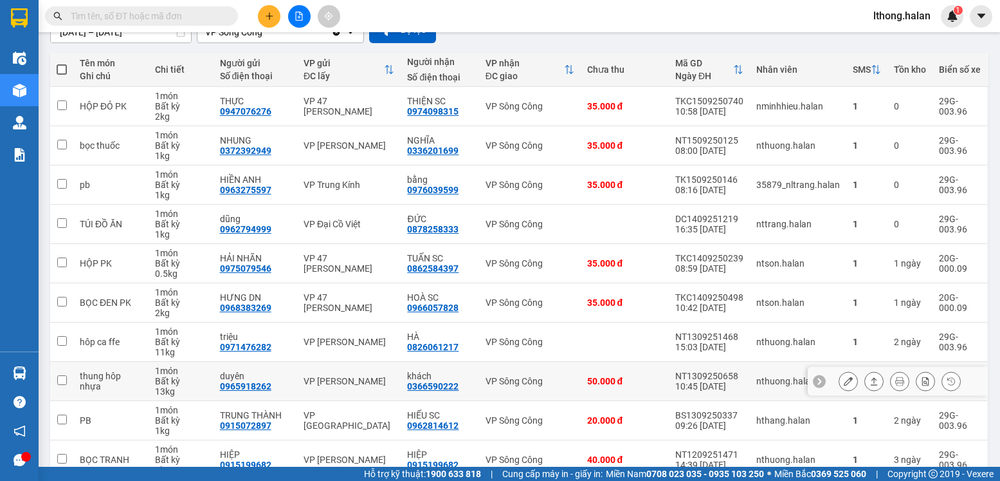
scroll to position [194, 0]
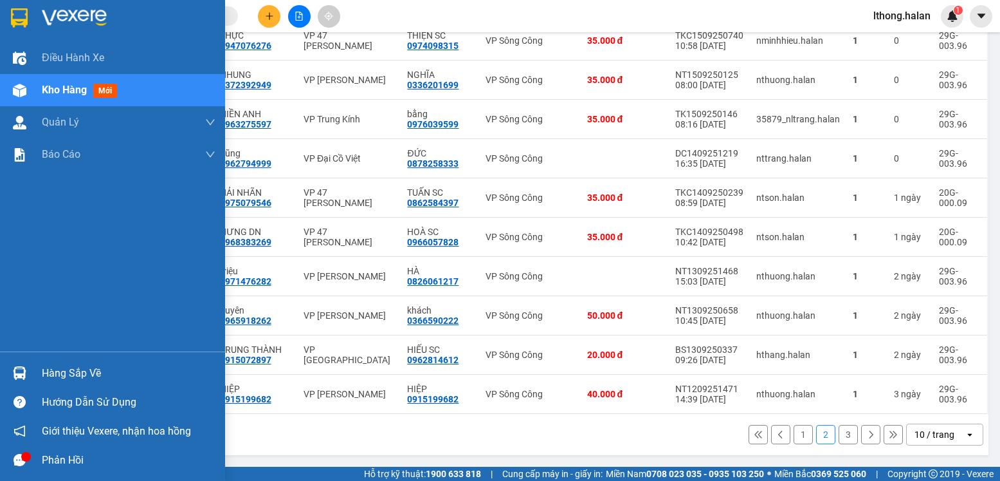
click at [90, 373] on div "Hàng sắp về" at bounding box center [129, 372] width 174 height 19
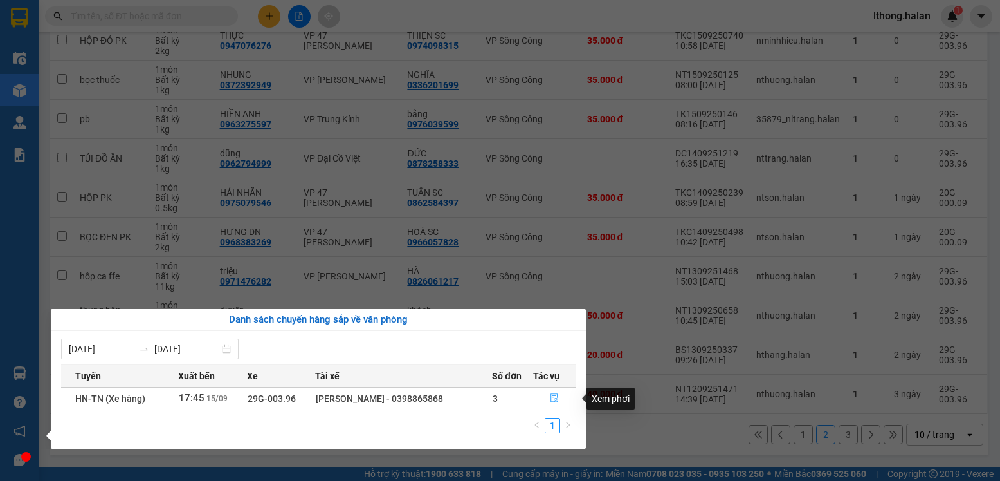
click at [553, 398] on icon "file-done" at bounding box center [554, 397] width 9 height 9
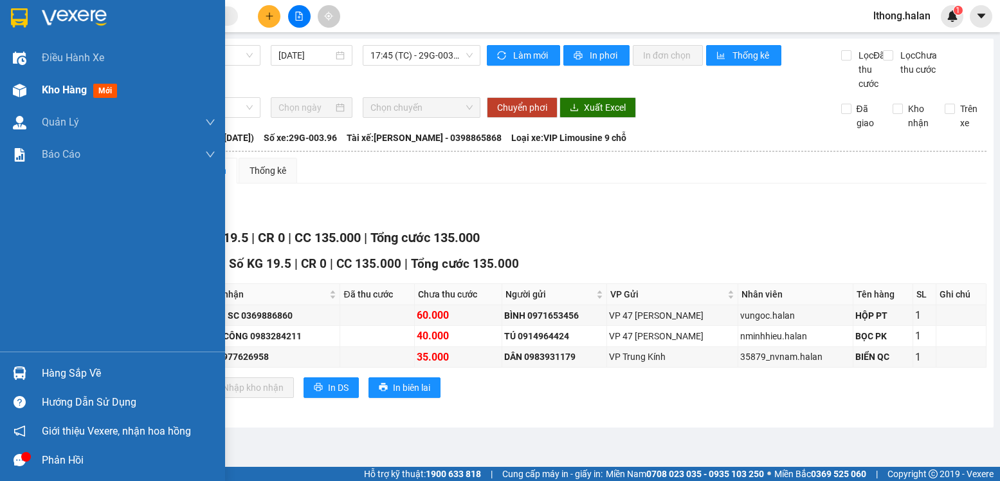
click at [71, 91] on span "Kho hàng" at bounding box center [64, 90] width 45 height 12
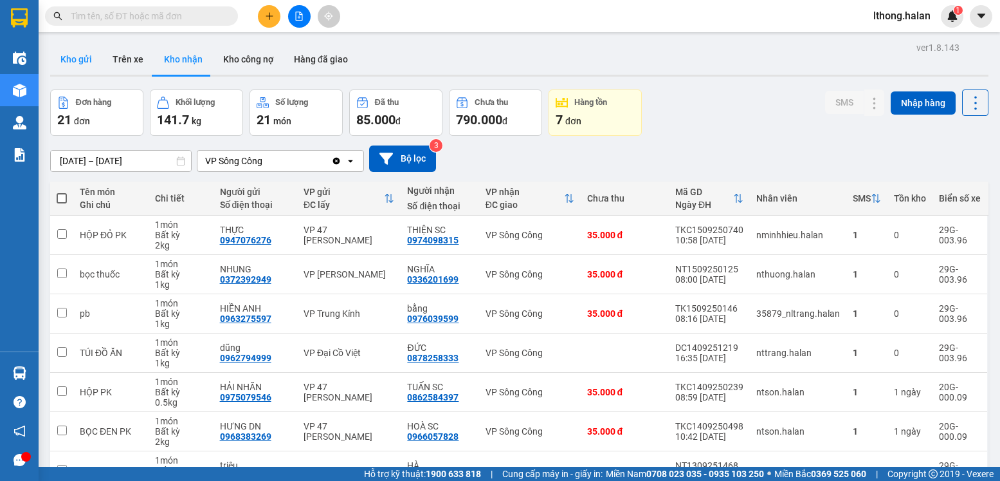
click at [73, 58] on button "Kho gửi" at bounding box center [76, 59] width 52 height 31
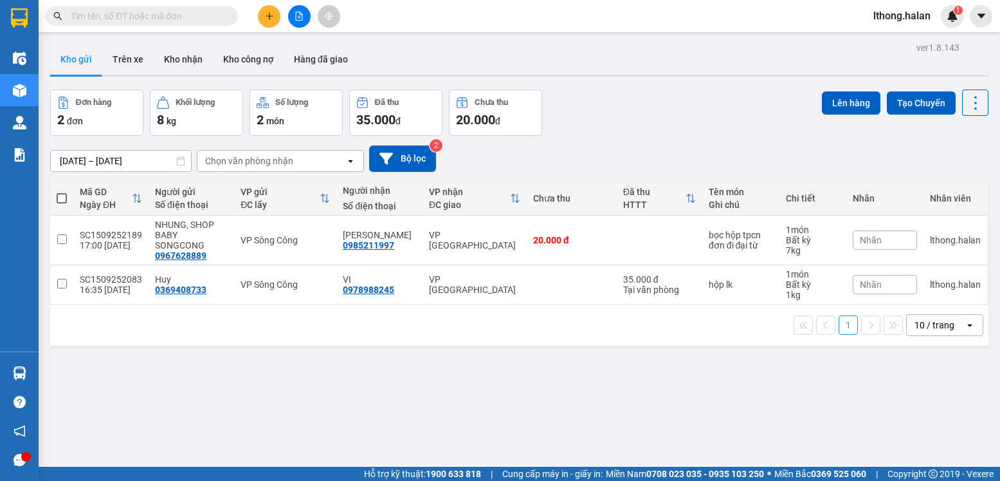
click at [170, 19] on input "text" at bounding box center [147, 16] width 152 height 14
click at [173, 14] on input "text" at bounding box center [147, 16] width 152 height 14
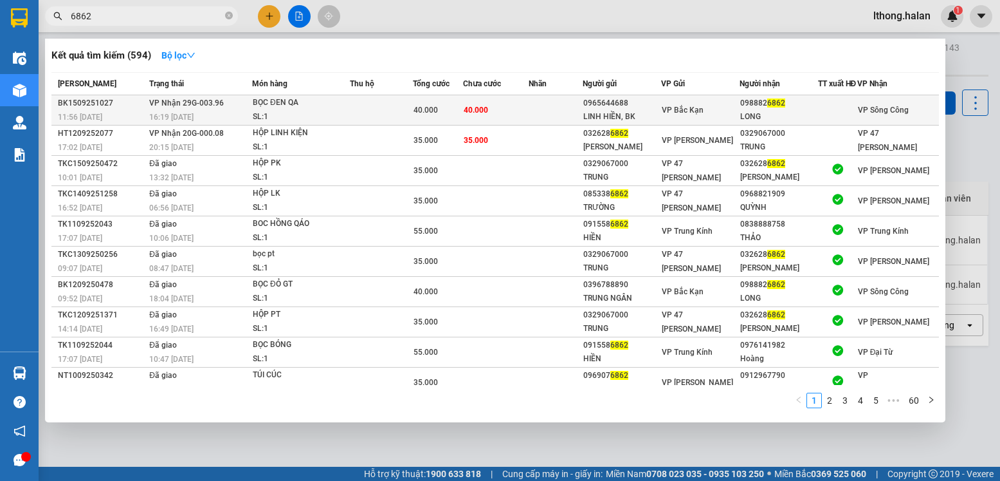
type input "6862"
click at [564, 111] on td at bounding box center [556, 110] width 54 height 30
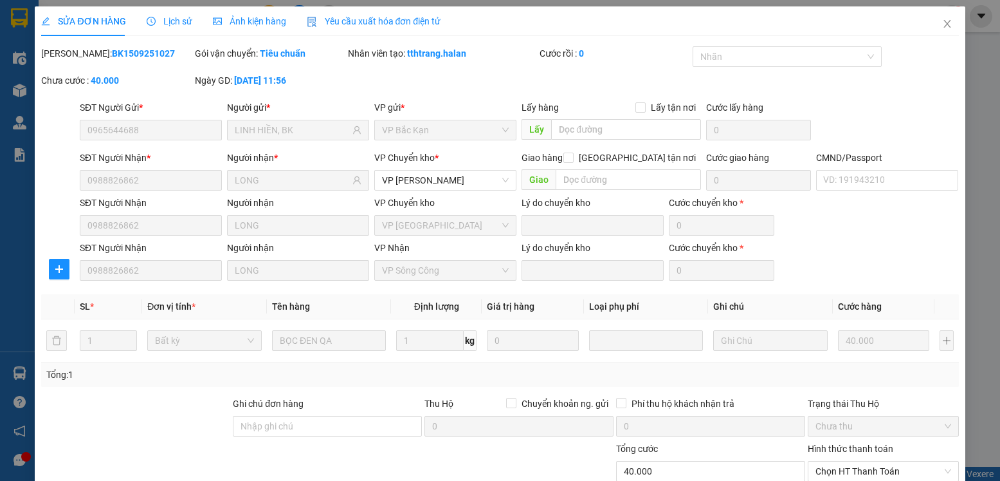
type input "0965644688"
type input "LINH HIỀN, BK"
type input "0988826862"
type input "LONG"
type input "40.000"
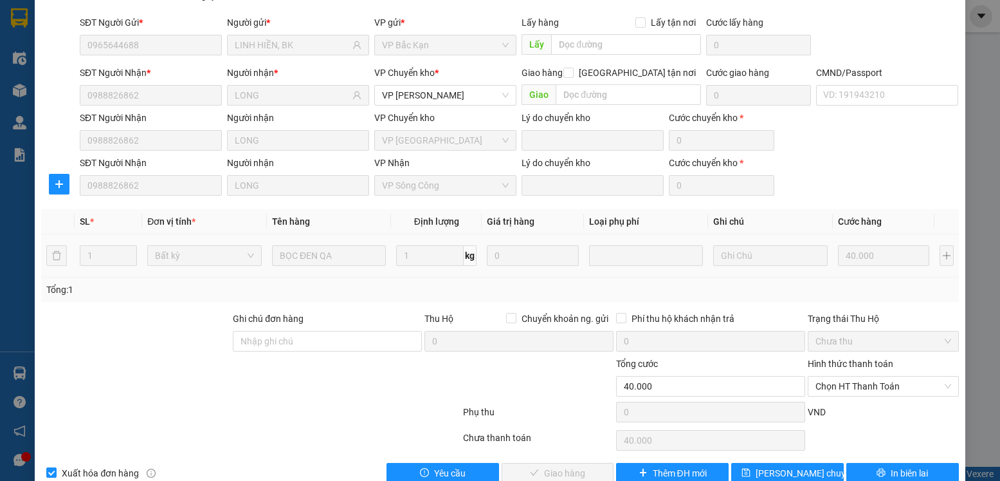
scroll to position [113, 0]
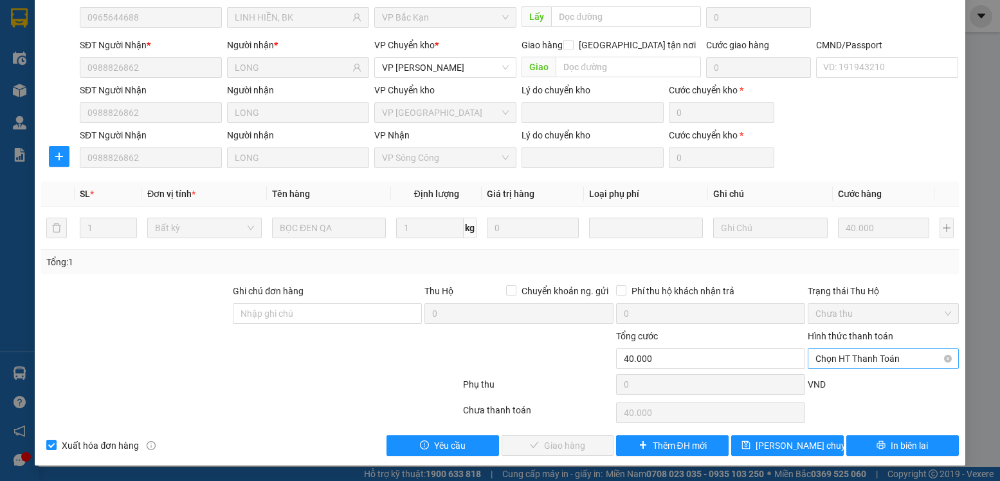
click at [898, 358] on span "Chọn HT Thanh Toán" at bounding box center [883, 358] width 135 height 19
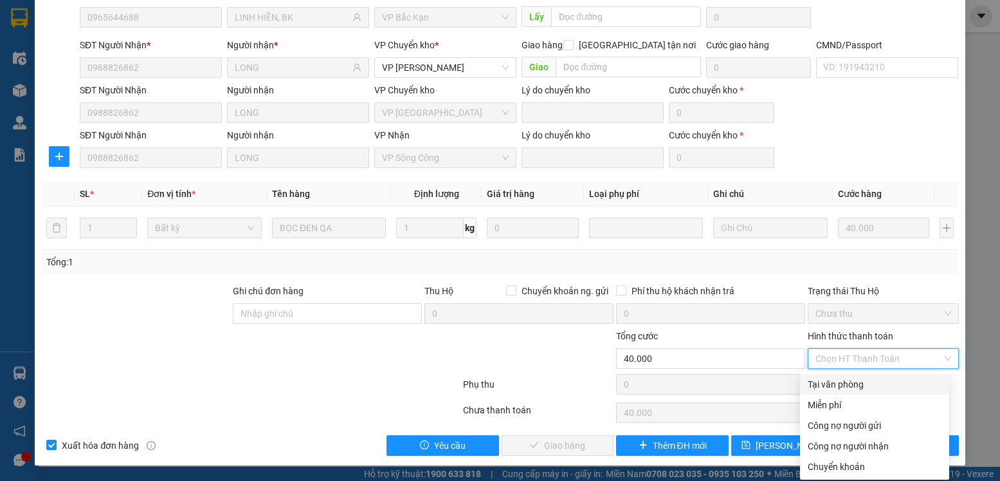
click at [858, 383] on div "Tại văn phòng" at bounding box center [875, 384] width 134 height 14
type input "0"
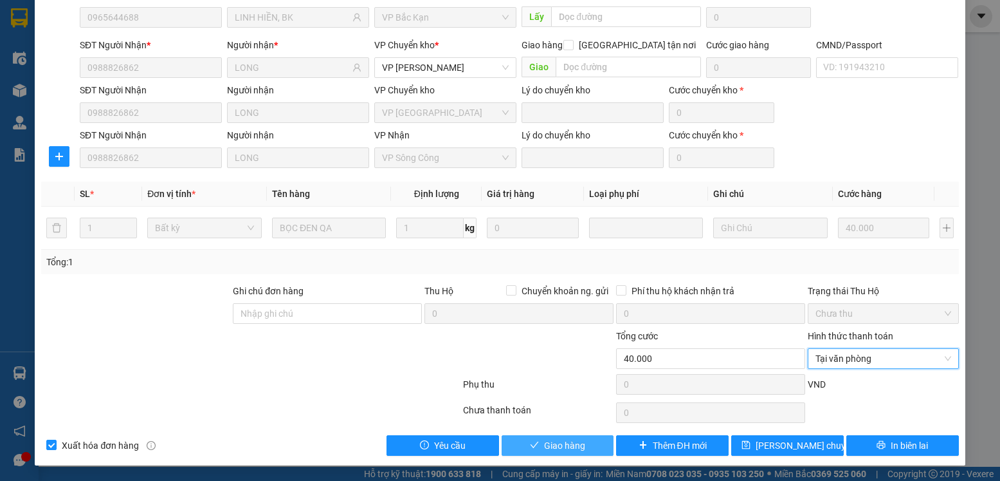
click at [573, 442] on span "Giao hàng" at bounding box center [564, 445] width 41 height 14
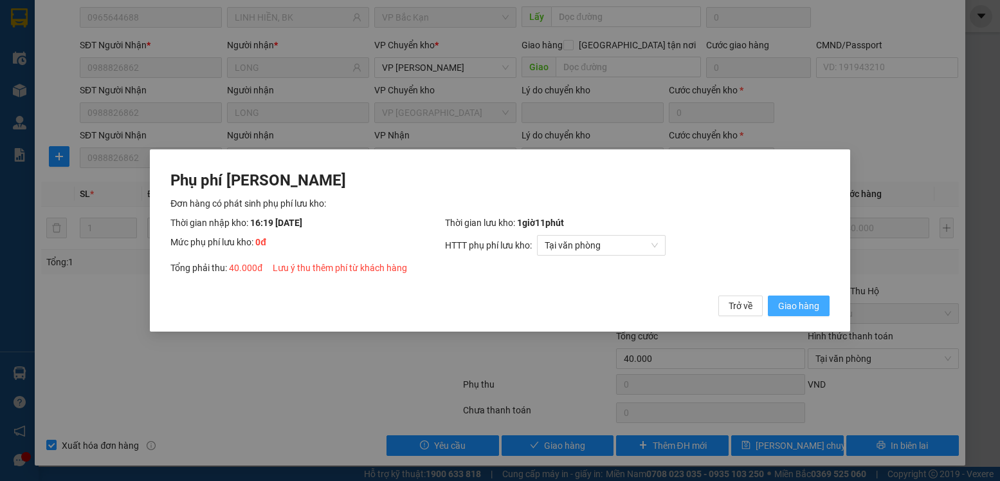
click at [782, 306] on span "Giao hàng" at bounding box center [798, 305] width 41 height 14
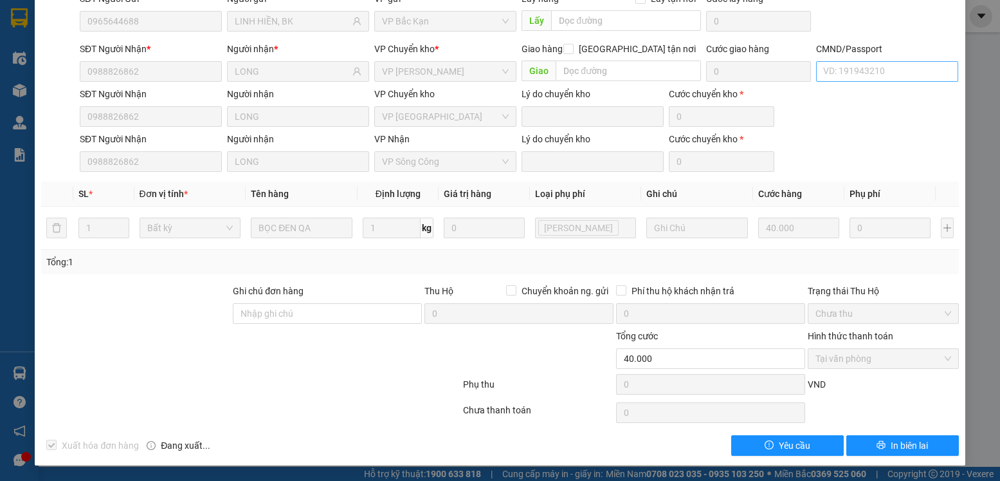
scroll to position [0, 0]
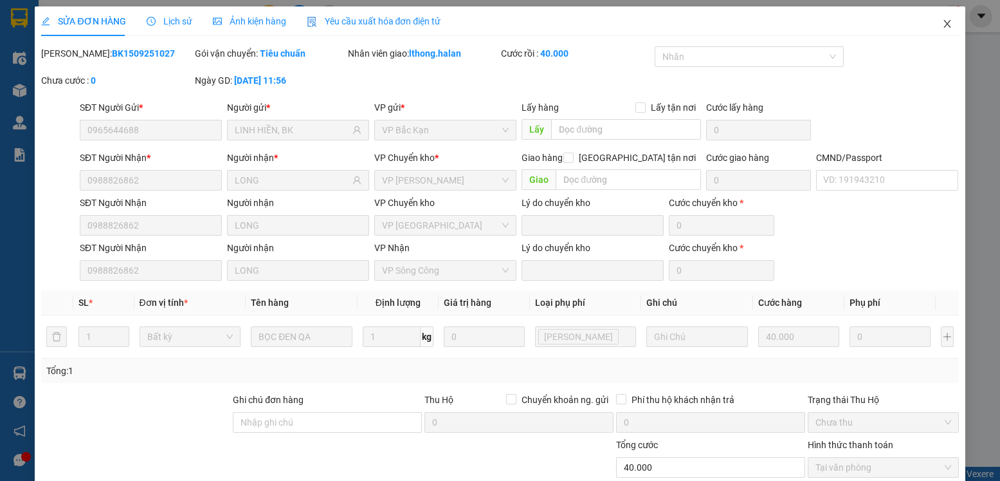
click at [944, 24] on icon "close" at bounding box center [947, 24] width 7 height 8
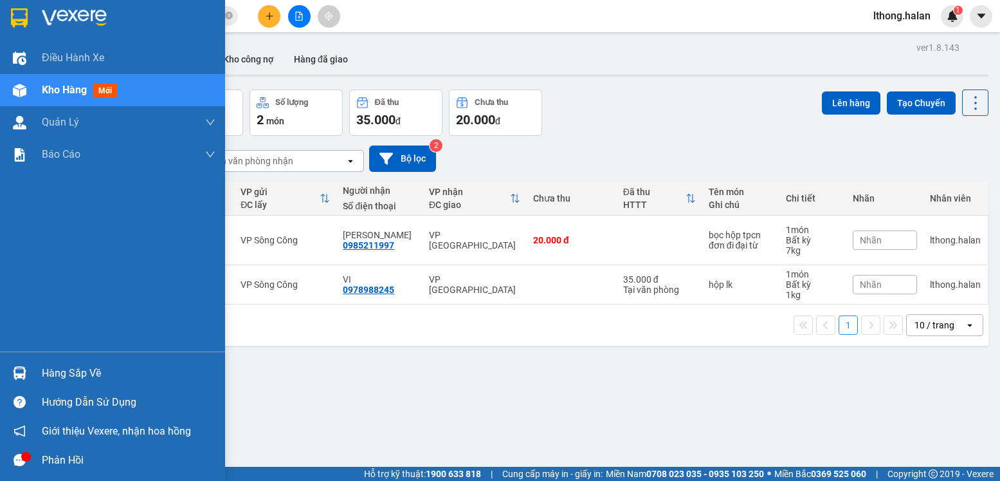
click at [57, 380] on div "Hàng sắp về" at bounding box center [129, 372] width 174 height 19
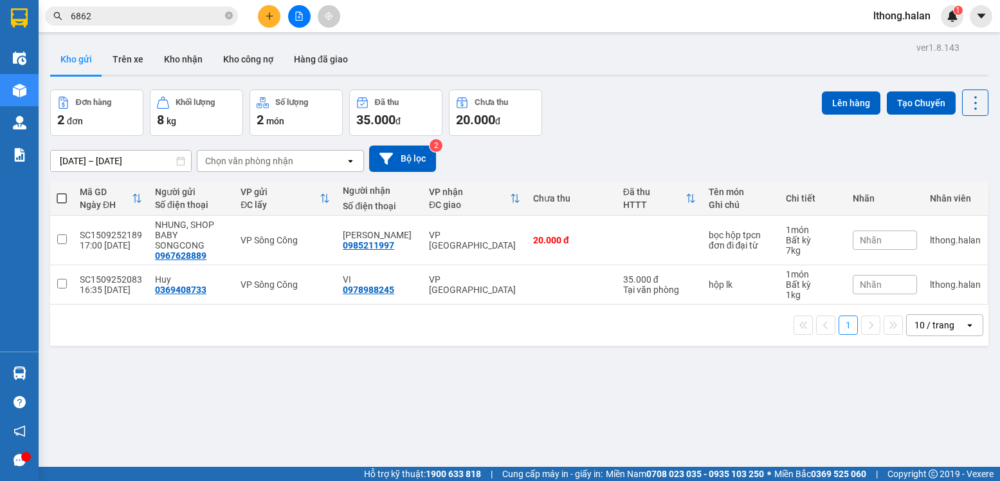
click at [737, 380] on section "Kết quả tìm kiếm ( 594 ) Bộ lọc Mã ĐH Trạng thái Món hàng Thu hộ Tổng cước Chưa…" at bounding box center [500, 240] width 1000 height 481
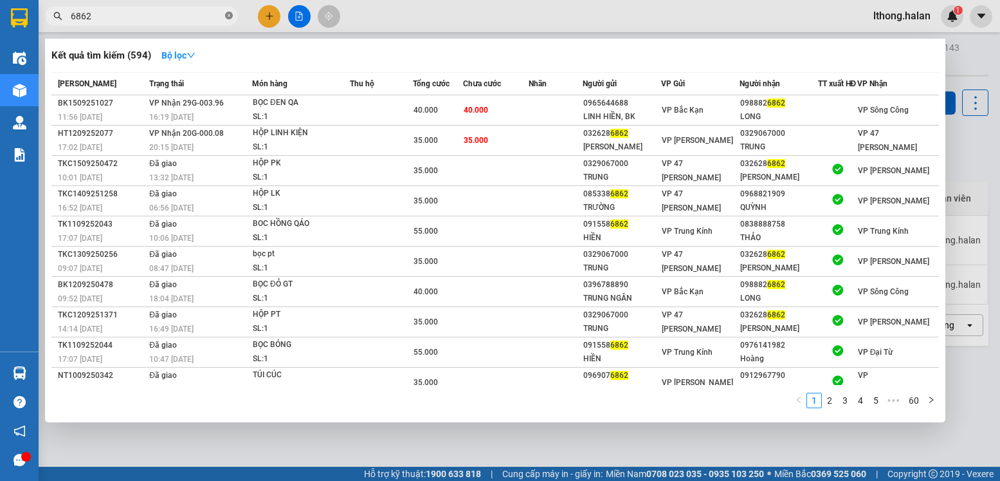
click at [226, 15] on icon "close-circle" at bounding box center [229, 16] width 8 height 8
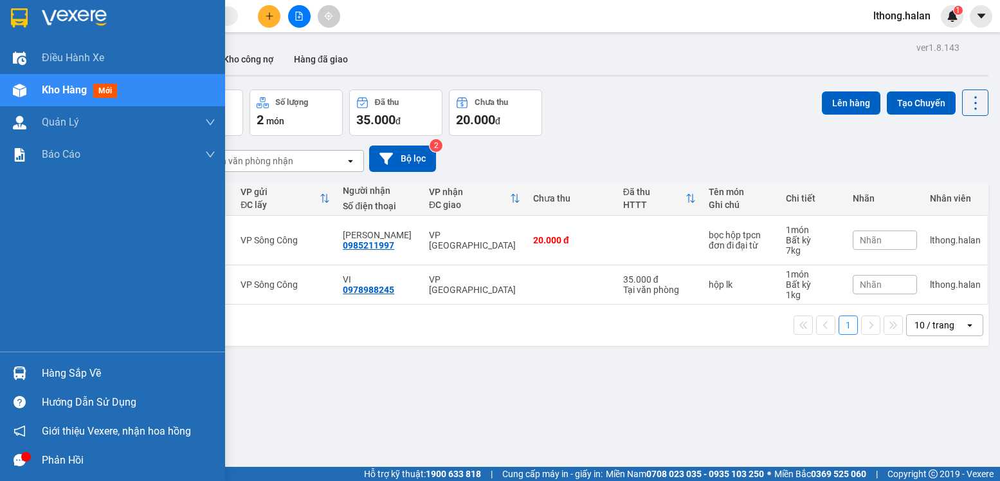
click at [64, 374] on div "Hàng sắp về" at bounding box center [129, 372] width 174 height 19
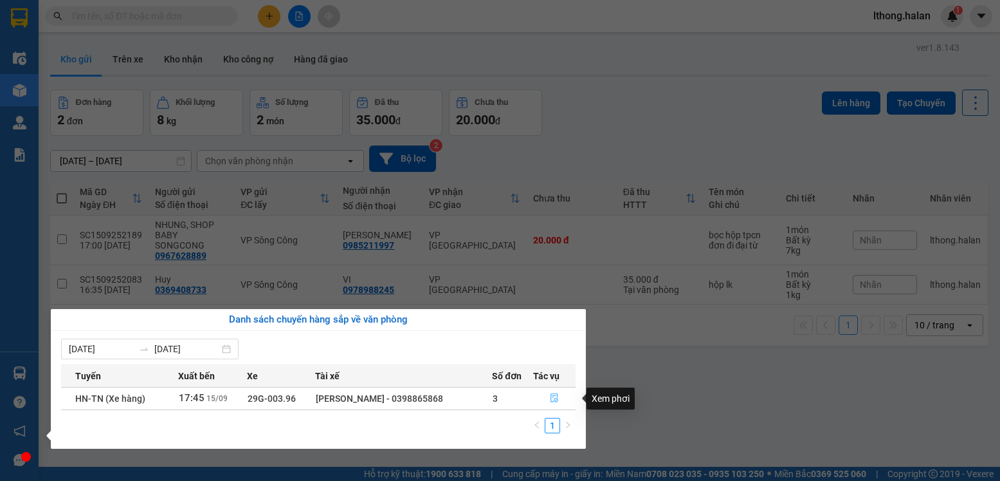
click at [553, 398] on icon "file-done" at bounding box center [554, 397] width 9 height 9
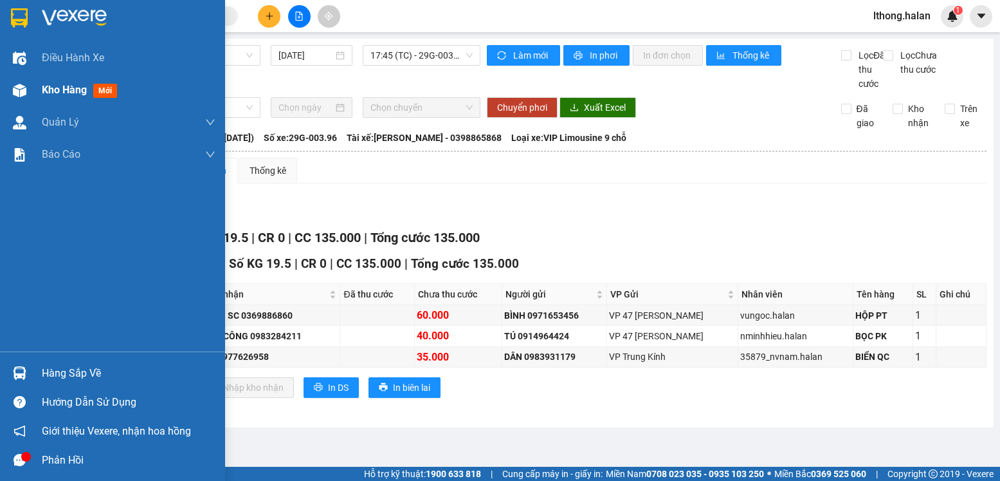
click at [64, 91] on span "Kho hàng" at bounding box center [64, 90] width 45 height 12
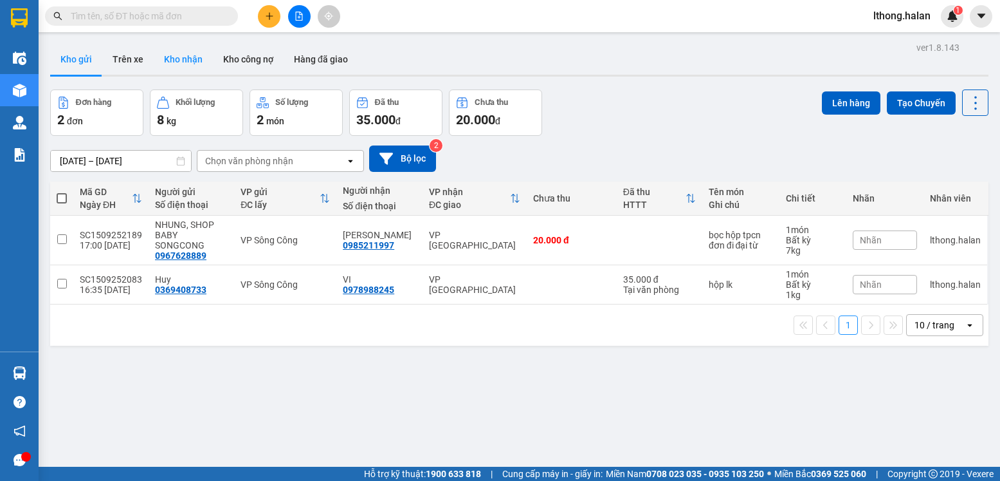
click at [189, 61] on button "Kho nhận" at bounding box center [183, 59] width 59 height 31
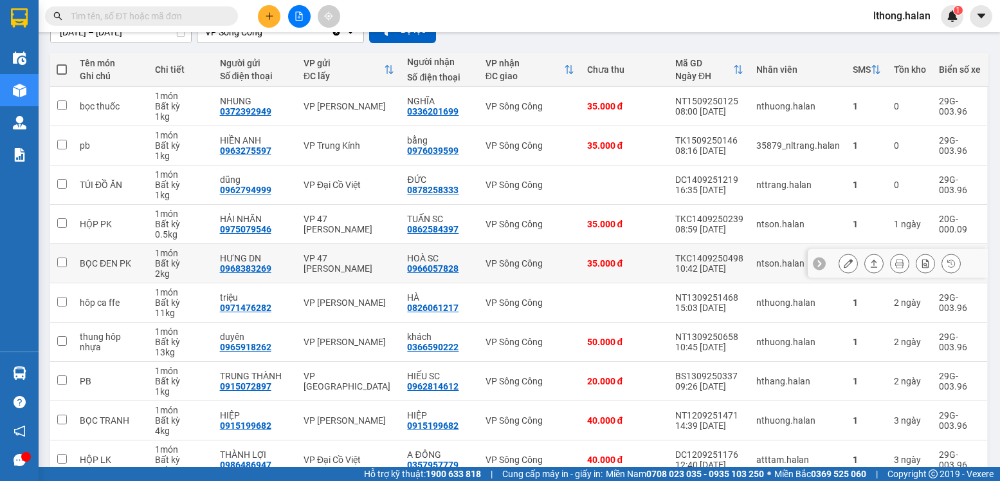
scroll to position [194, 0]
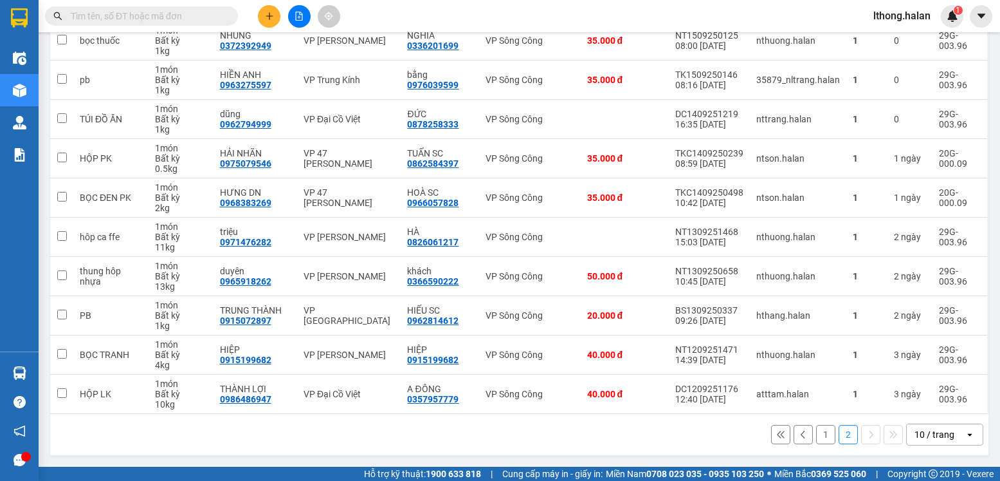
click at [816, 434] on button "1" at bounding box center [825, 434] width 19 height 19
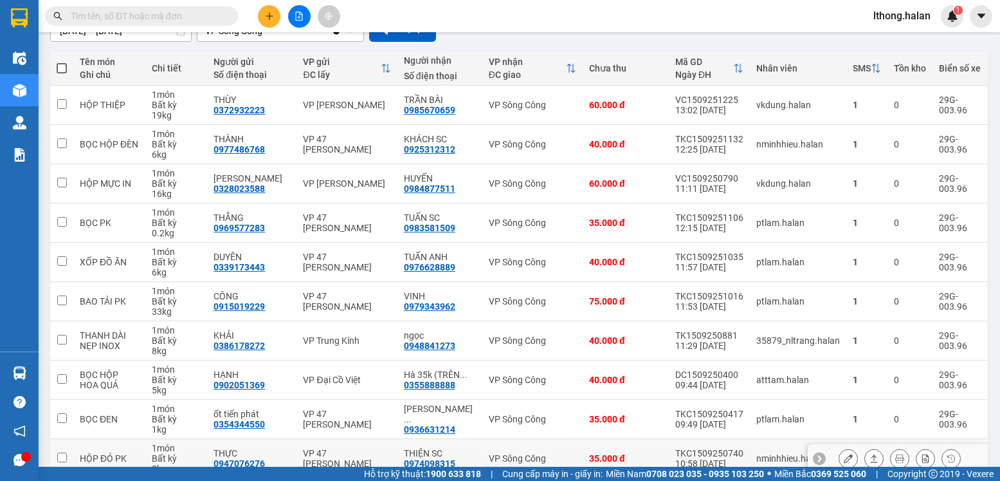
scroll to position [0, 0]
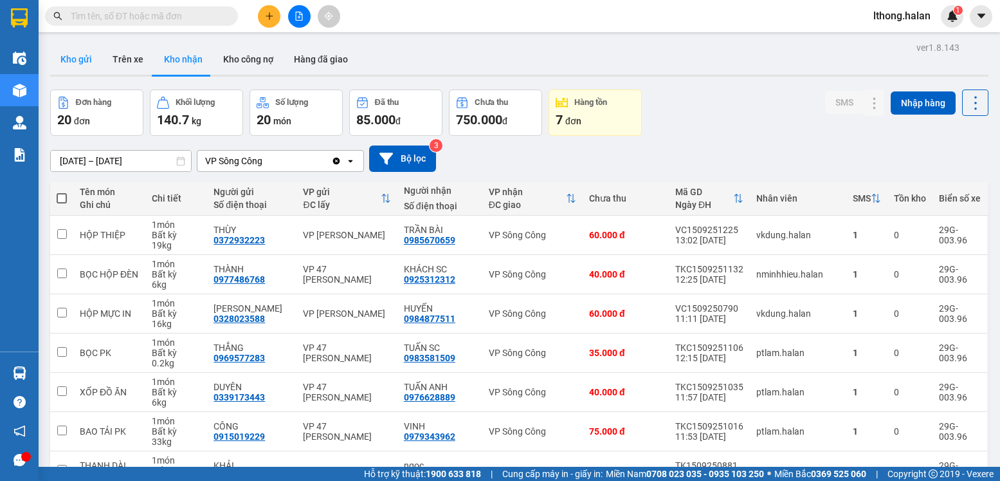
click at [65, 53] on button "Kho gửi" at bounding box center [76, 59] width 52 height 31
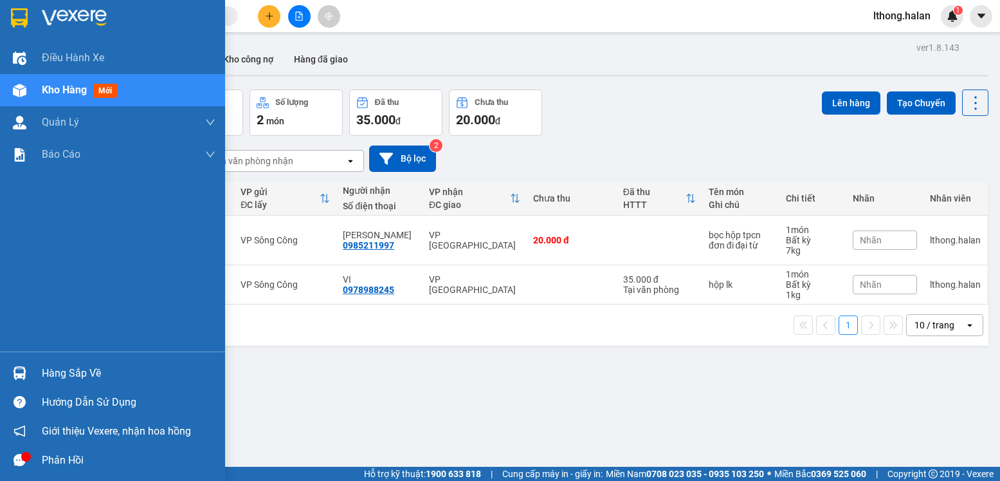
click at [55, 370] on div "Hàng sắp về" at bounding box center [129, 372] width 174 height 19
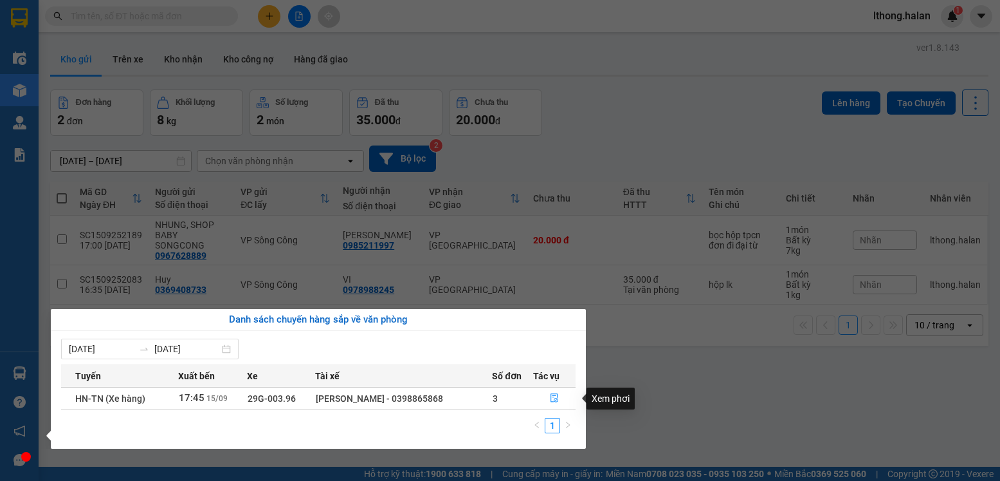
click at [654, 388] on section "Kết quả tìm kiếm ( 594 ) Bộ lọc Mã ĐH Trạng thái Món hàng Thu hộ Tổng cước Chưa…" at bounding box center [500, 240] width 1000 height 481
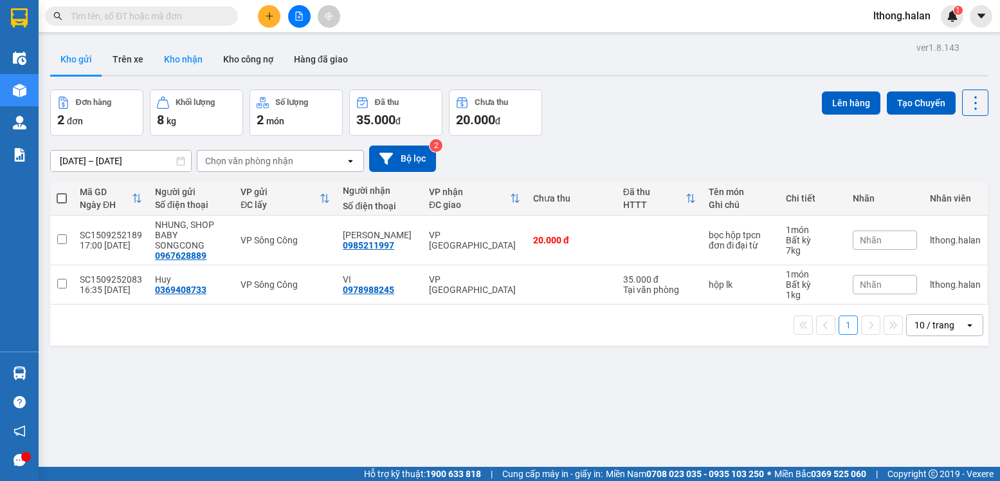
click at [188, 59] on button "Kho nhận" at bounding box center [183, 59] width 59 height 31
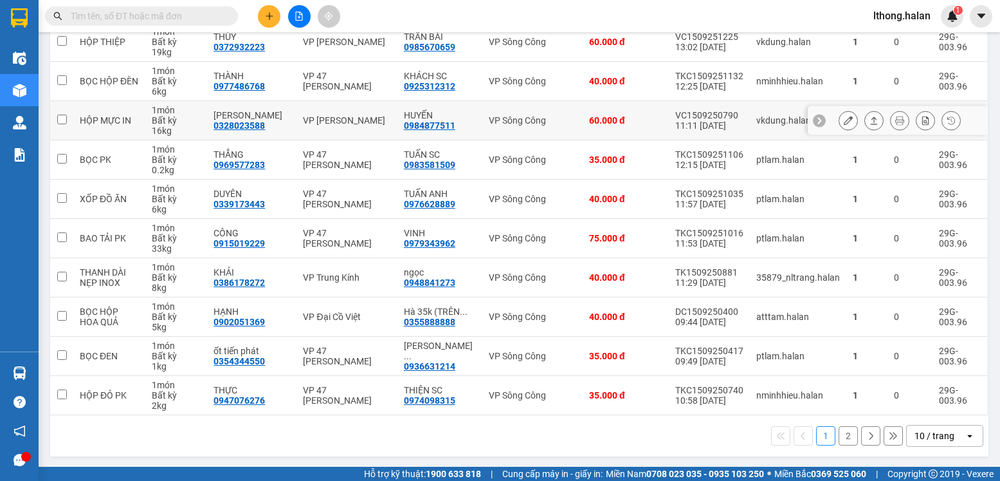
scroll to position [194, 0]
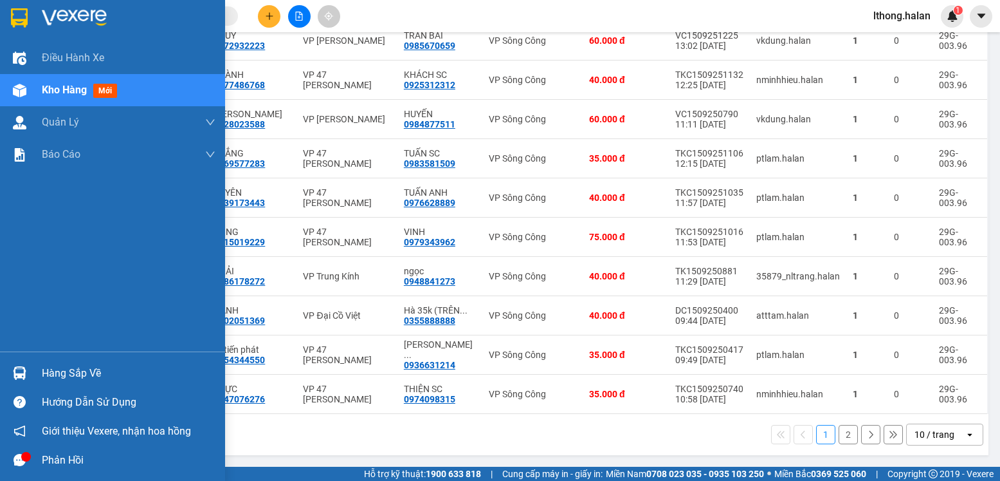
click at [77, 376] on div "Hàng sắp về" at bounding box center [129, 372] width 174 height 19
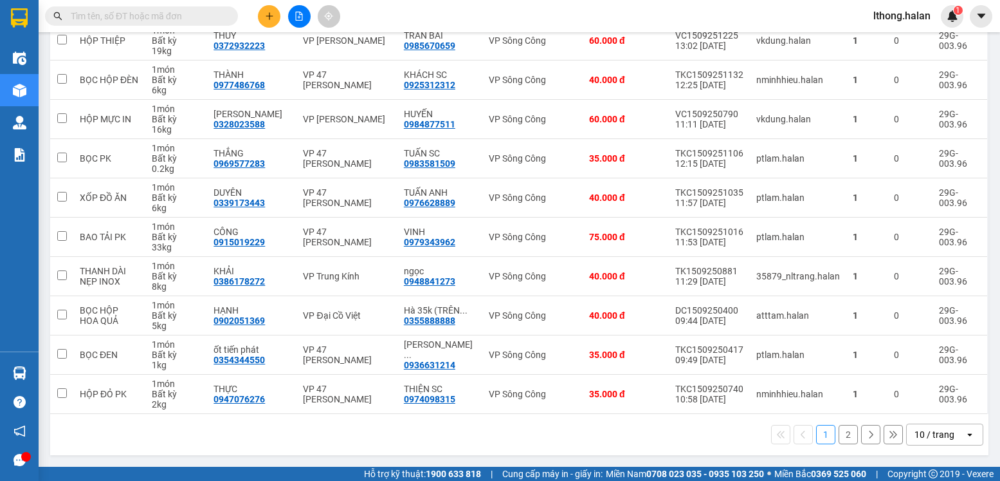
click at [654, 425] on section "Kết quả tìm kiếm ( 594 ) Bộ lọc Mã ĐH Trạng thái Món hàng Thu hộ Tổng cước Chưa…" at bounding box center [500, 240] width 1000 height 481
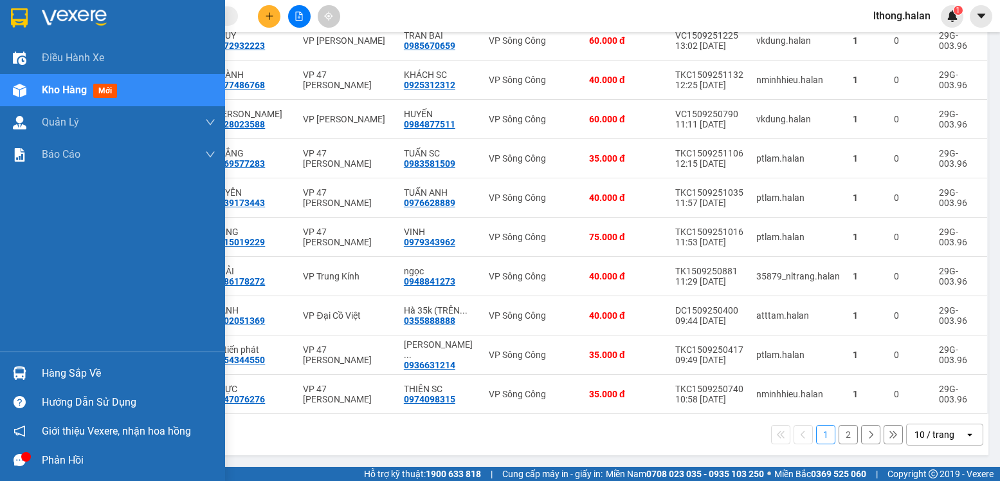
click at [64, 369] on div "Hàng sắp về" at bounding box center [129, 372] width 174 height 19
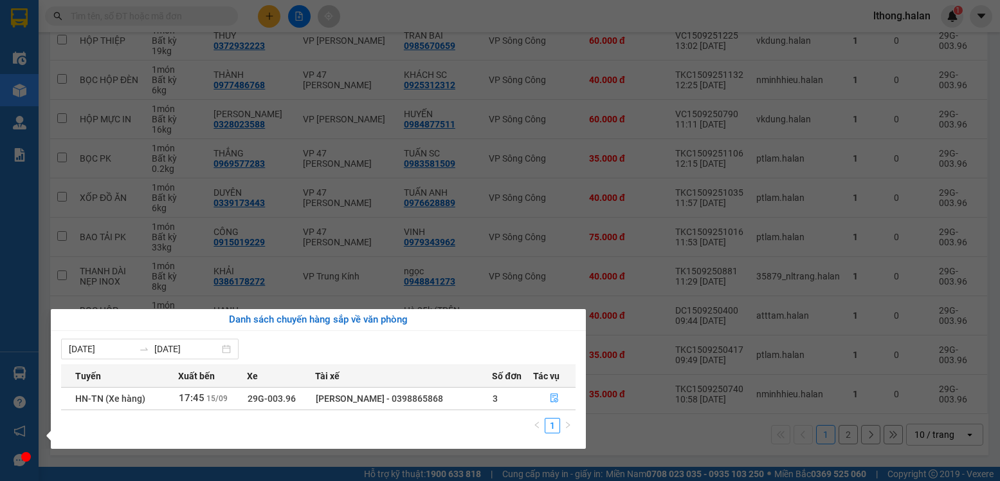
drag, startPoint x: 690, startPoint y: 436, endPoint x: 677, endPoint y: 424, distance: 17.3
click at [687, 432] on section "Kết quả tìm kiếm ( 594 ) Bộ lọc Mã ĐH Trạng thái Món hàng Thu hộ Tổng cước Chưa…" at bounding box center [500, 240] width 1000 height 481
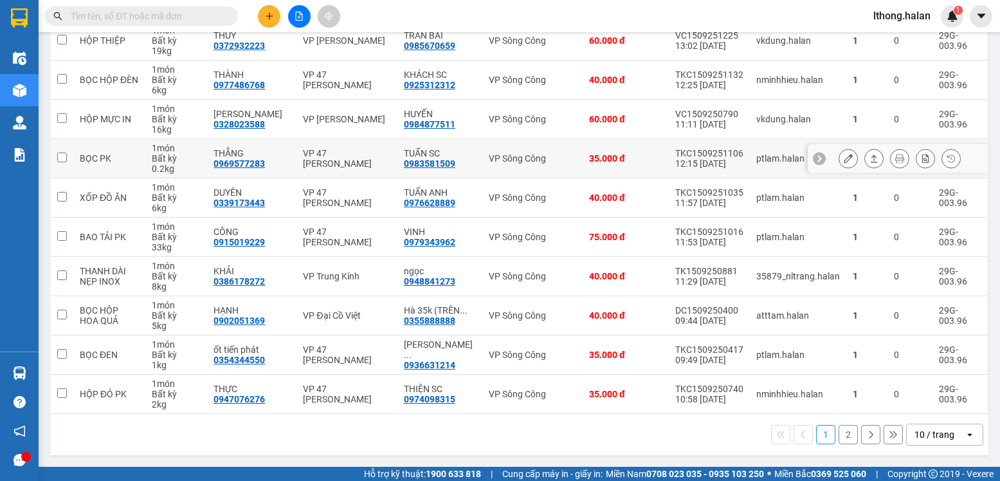
scroll to position [0, 0]
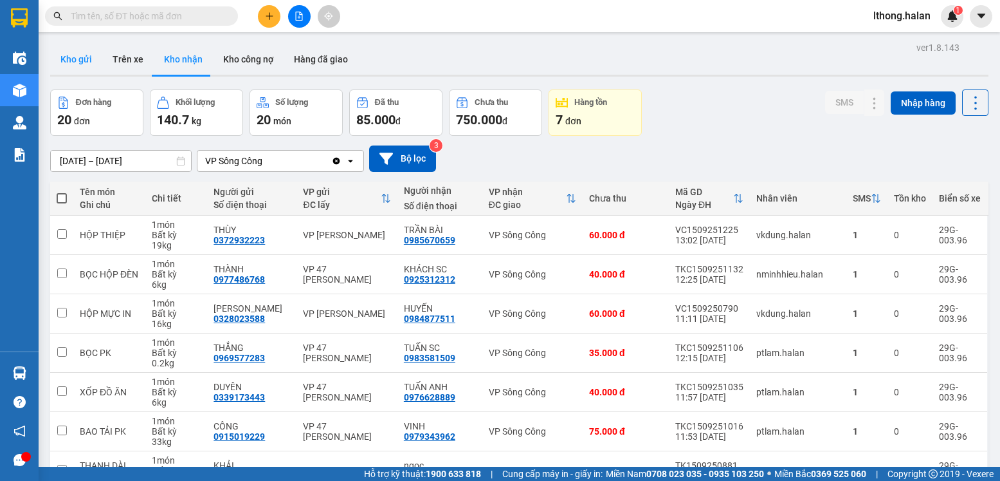
click at [71, 57] on button "Kho gửi" at bounding box center [76, 59] width 52 height 31
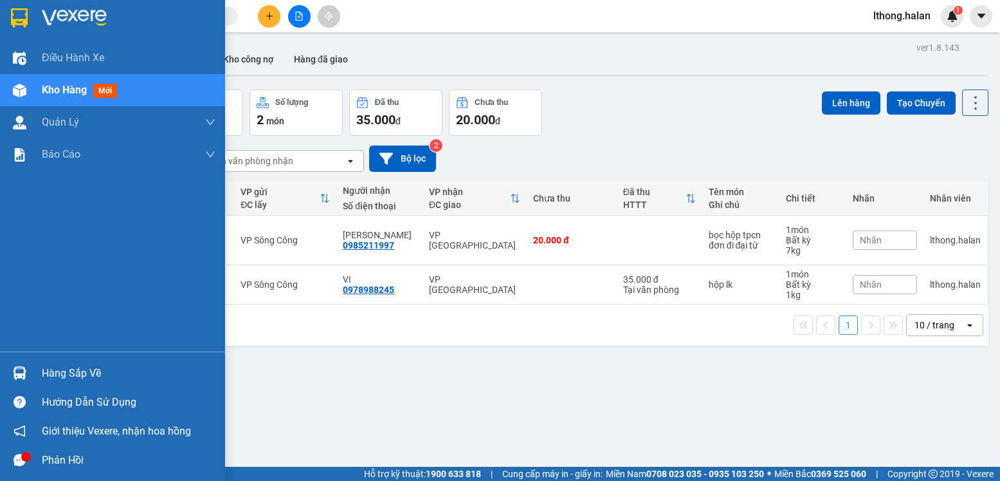
click at [69, 372] on div "Hàng sắp về" at bounding box center [129, 372] width 174 height 19
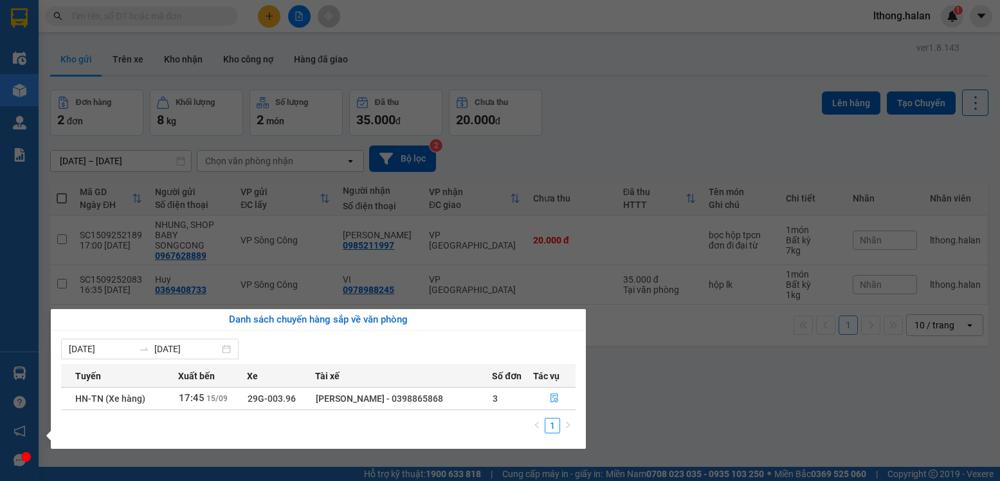
click at [650, 403] on section "Kết quả tìm kiếm ( 594 ) Bộ lọc Mã ĐH Trạng thái Món hàng Thu hộ Tổng cước Chưa…" at bounding box center [500, 240] width 1000 height 481
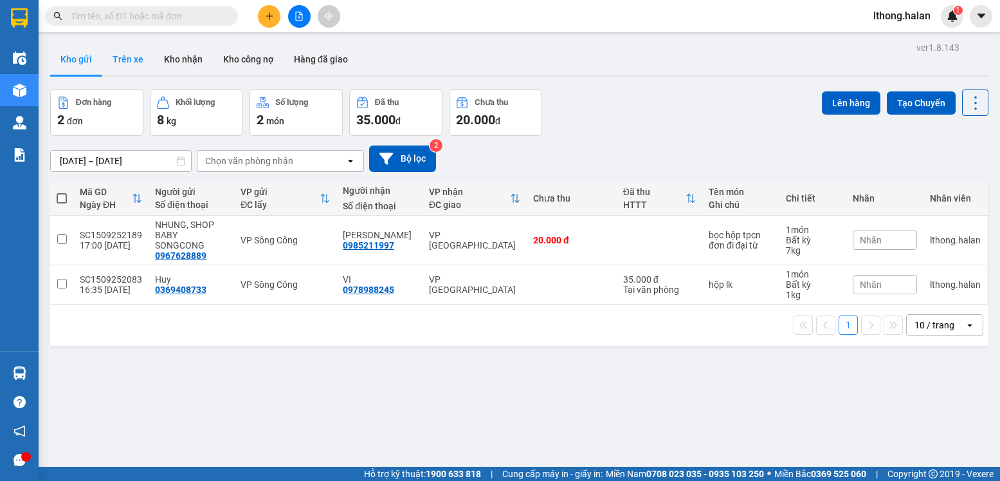
click at [118, 57] on button "Trên xe" at bounding box center [127, 59] width 51 height 31
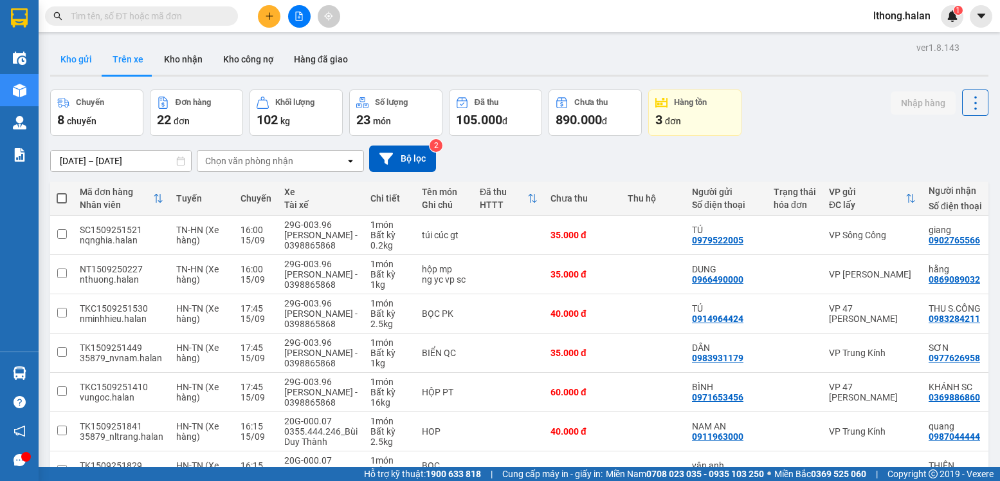
click at [68, 65] on button "Kho gửi" at bounding box center [76, 59] width 52 height 31
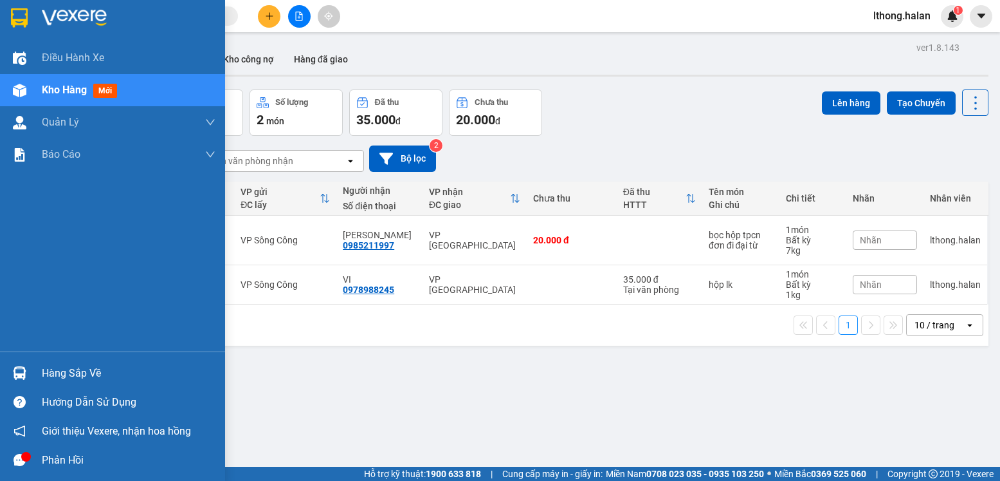
click at [78, 376] on div "Hàng sắp về" at bounding box center [129, 372] width 174 height 19
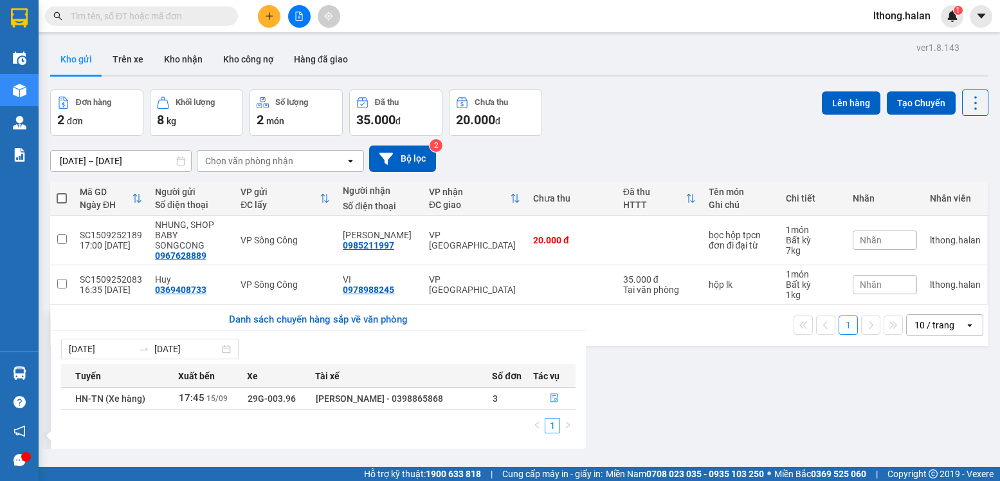
click at [696, 405] on section "Kết quả tìm kiếm ( 594 ) Bộ lọc Mã ĐH Trạng thái Món hàng Thu hộ Tổng cước Chưa…" at bounding box center [500, 240] width 1000 height 481
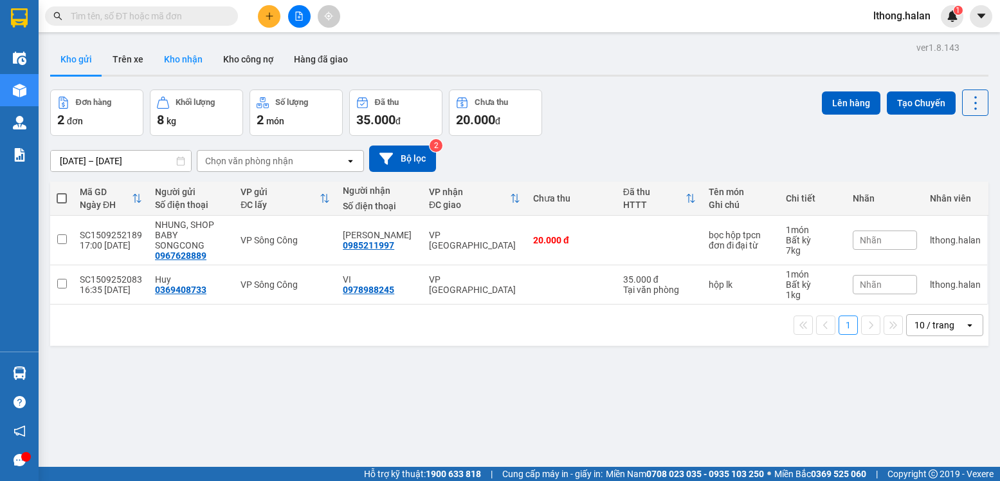
click at [181, 58] on button "Kho nhận" at bounding box center [183, 59] width 59 height 31
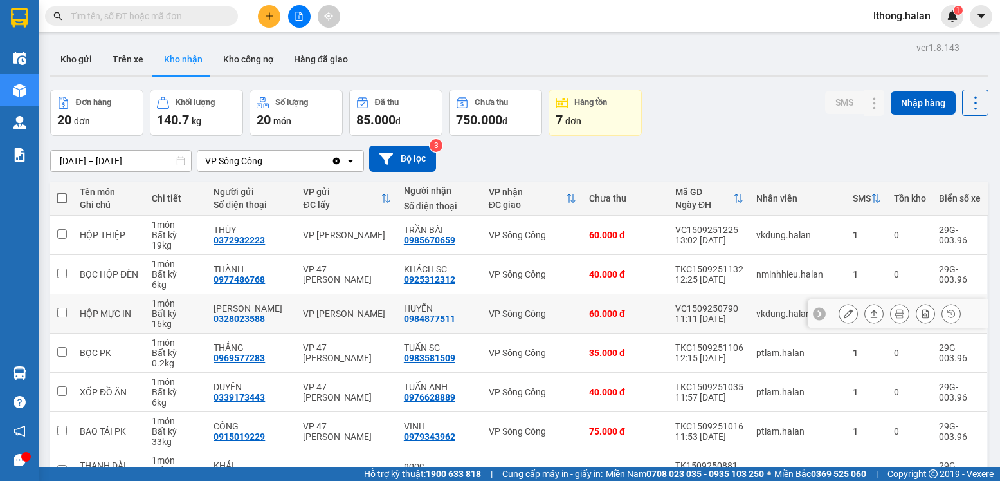
scroll to position [194, 0]
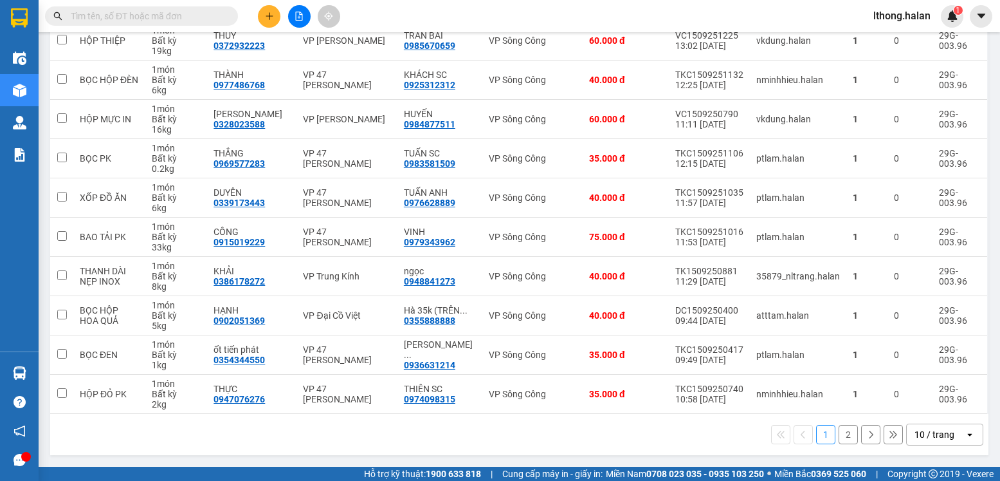
click at [817, 436] on button "1" at bounding box center [825, 434] width 19 height 19
click at [841, 433] on button "2" at bounding box center [848, 434] width 19 height 19
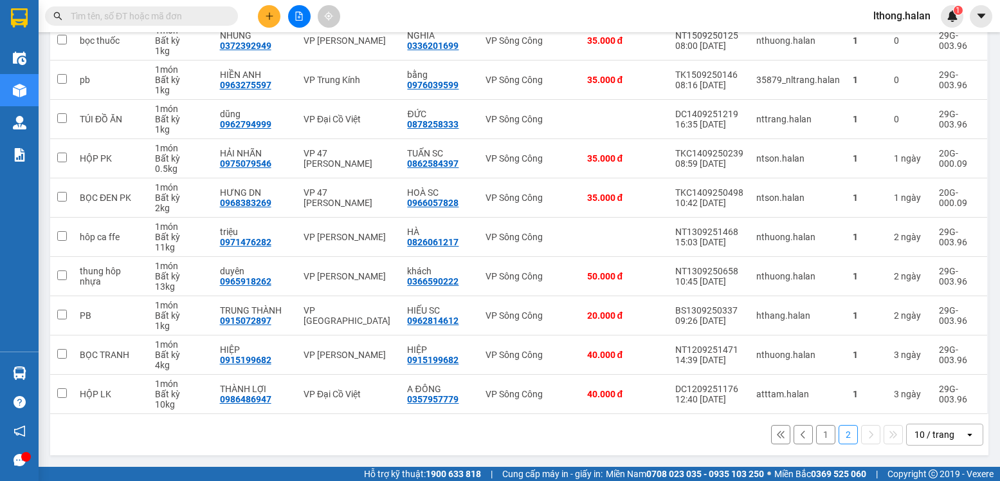
click at [816, 432] on button "1" at bounding box center [825, 434] width 19 height 19
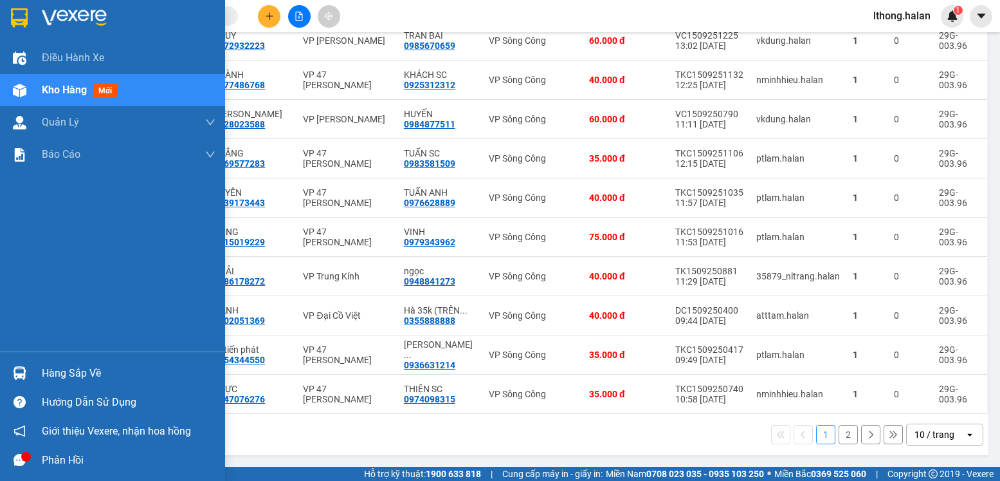
click at [84, 376] on div "Hàng sắp về" at bounding box center [129, 372] width 174 height 19
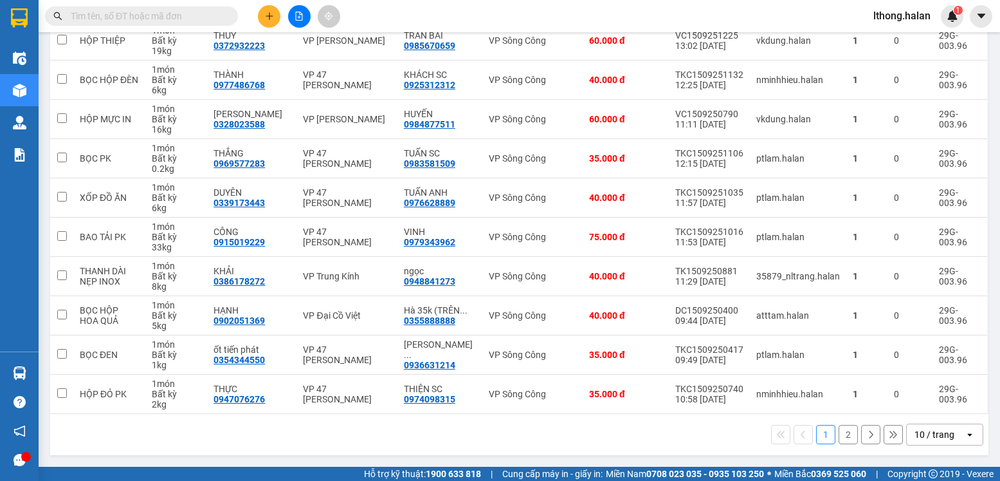
click at [670, 437] on section "Kết quả tìm kiếm ( 594 ) Bộ lọc Mã ĐH Trạng thái Món hàng Thu hộ Tổng cước Chưa…" at bounding box center [500, 240] width 1000 height 481
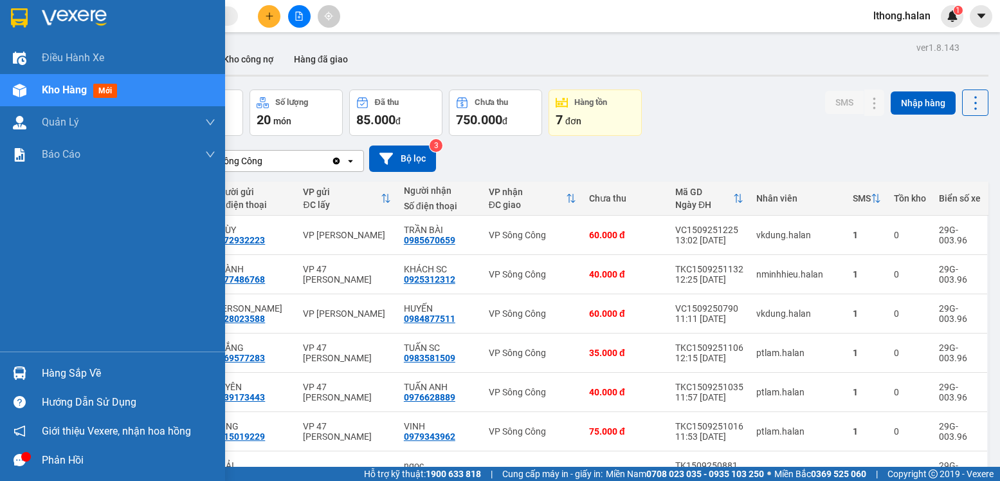
click at [67, 376] on div "Hàng sắp về" at bounding box center [129, 372] width 174 height 19
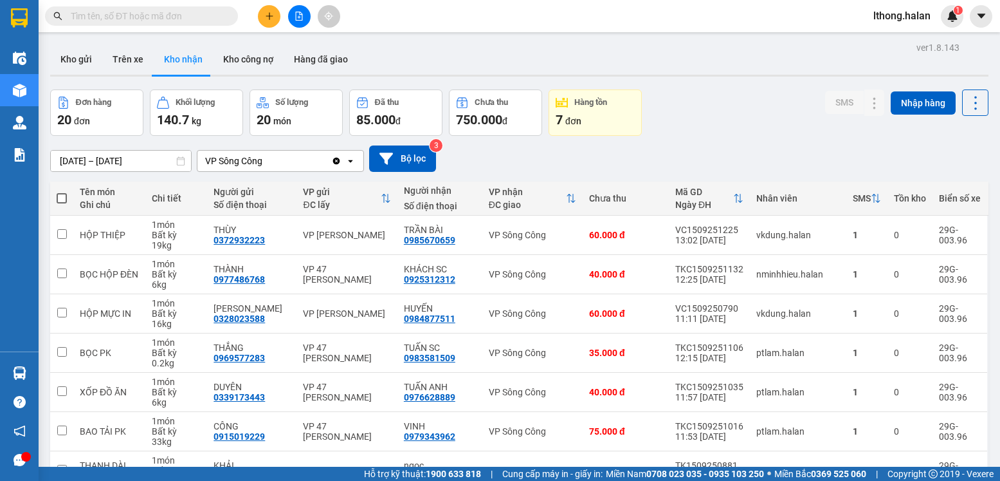
click at [695, 125] on section "Kết quả tìm kiếm ( 594 ) Bộ lọc Mã ĐH Trạng thái Món hàng Thu hộ Tổng cước Chưa…" at bounding box center [500, 240] width 1000 height 481
click at [67, 55] on button "Kho gửi" at bounding box center [76, 59] width 52 height 31
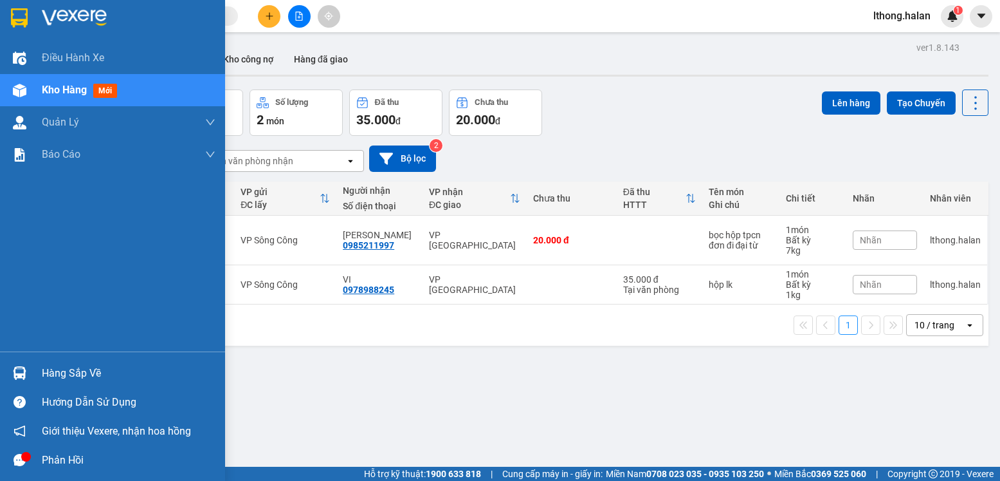
click at [77, 378] on div "Hàng sắp về" at bounding box center [129, 372] width 174 height 19
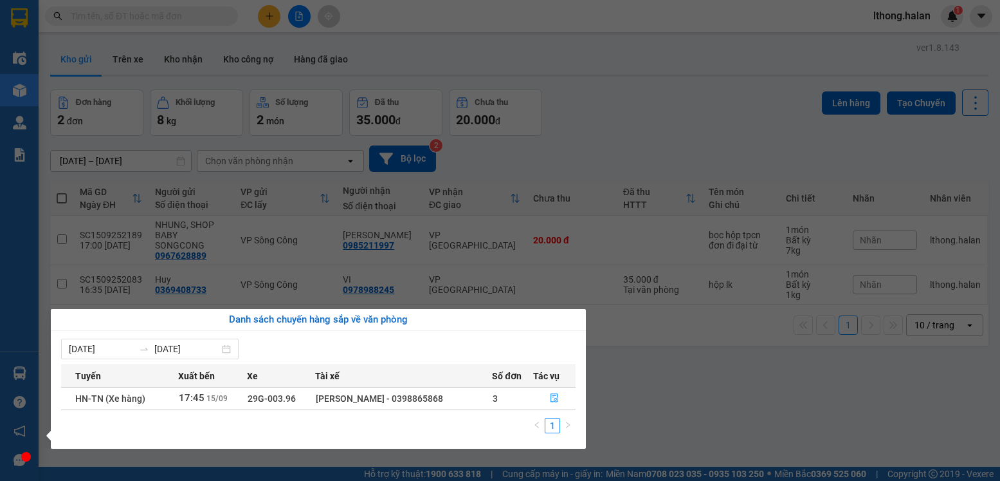
click at [692, 393] on section "Kết quả tìm kiếm ( 594 ) Bộ lọc Mã ĐH Trạng thái Món hàng Thu hộ Tổng cước Chưa…" at bounding box center [500, 240] width 1000 height 481
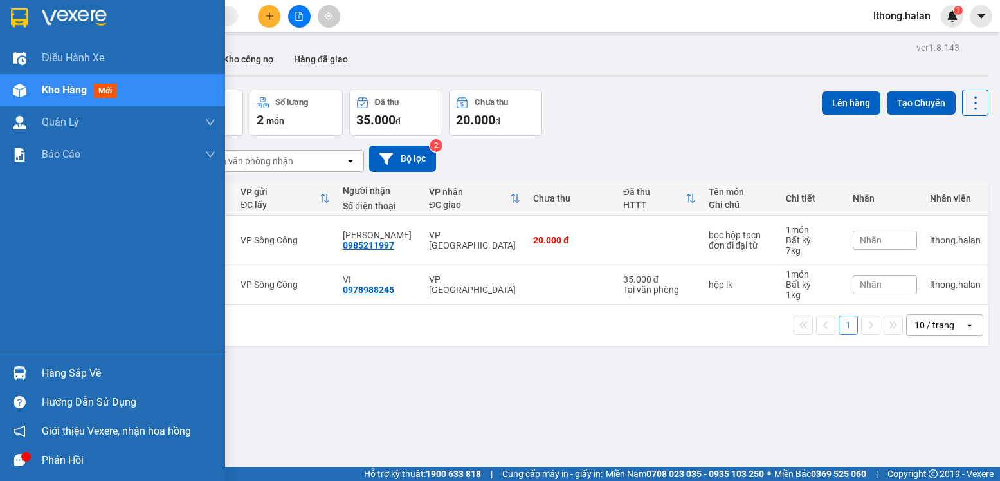
click at [52, 362] on div "Hàng sắp về" at bounding box center [112, 372] width 225 height 29
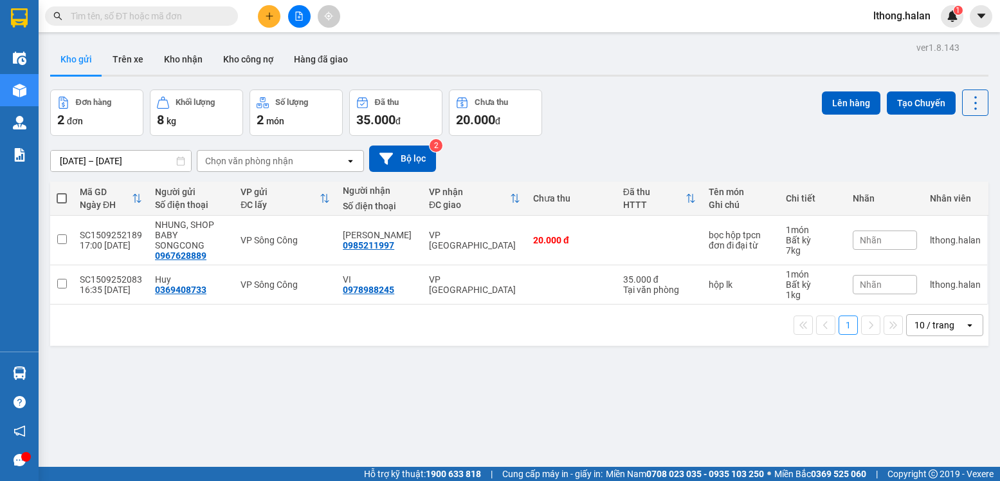
click at [677, 399] on section "Kết quả tìm kiếm ( 594 ) Bộ lọc Mã ĐH Trạng thái Món hàng Thu hộ Tổng cước Chưa…" at bounding box center [500, 240] width 1000 height 481
click at [122, 55] on button "Trên xe" at bounding box center [127, 59] width 51 height 31
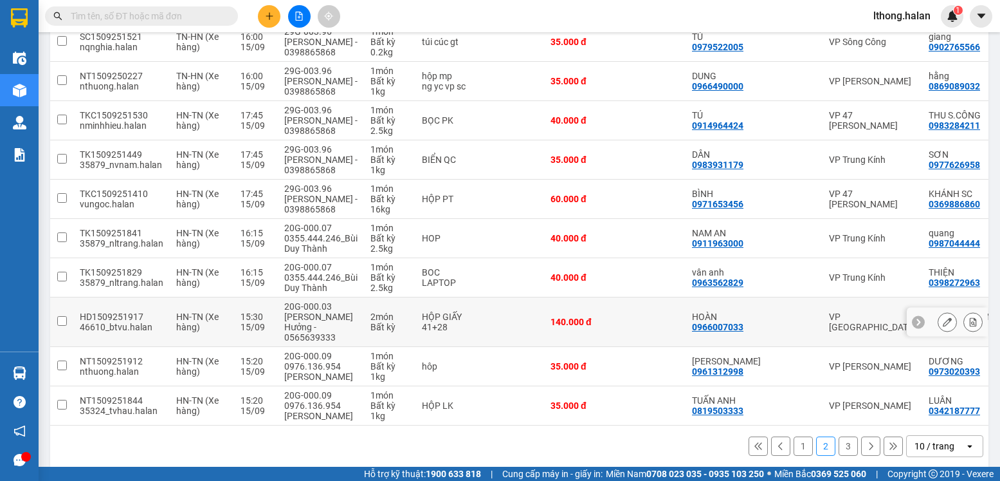
scroll to position [199, 0]
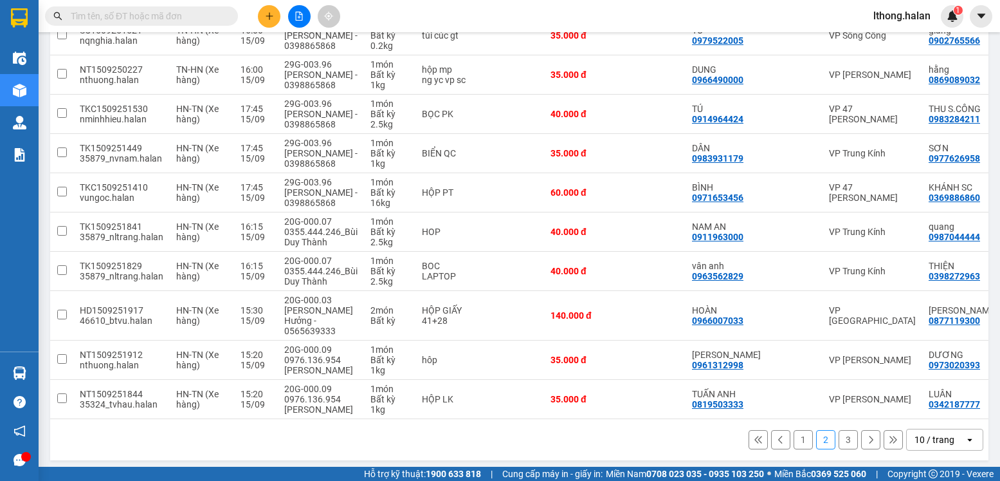
click at [839, 432] on button "3" at bounding box center [848, 439] width 19 height 19
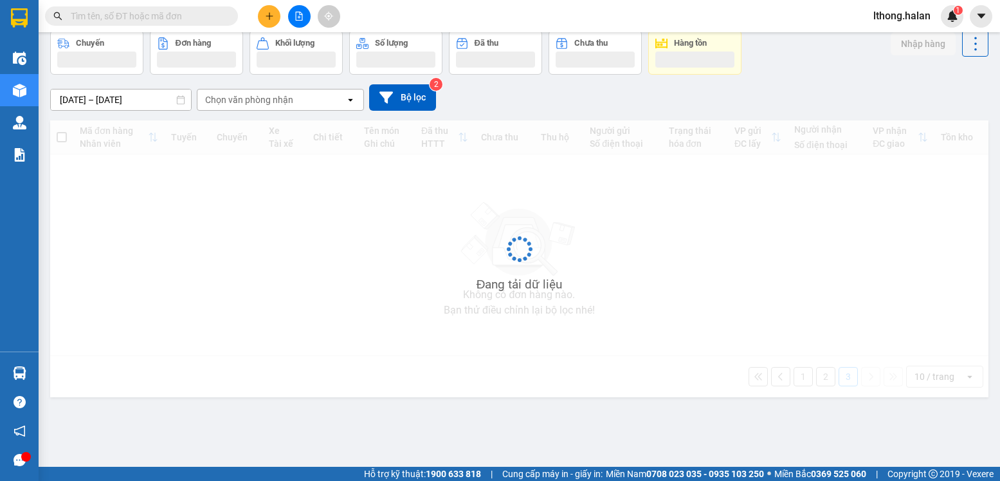
scroll to position [59, 0]
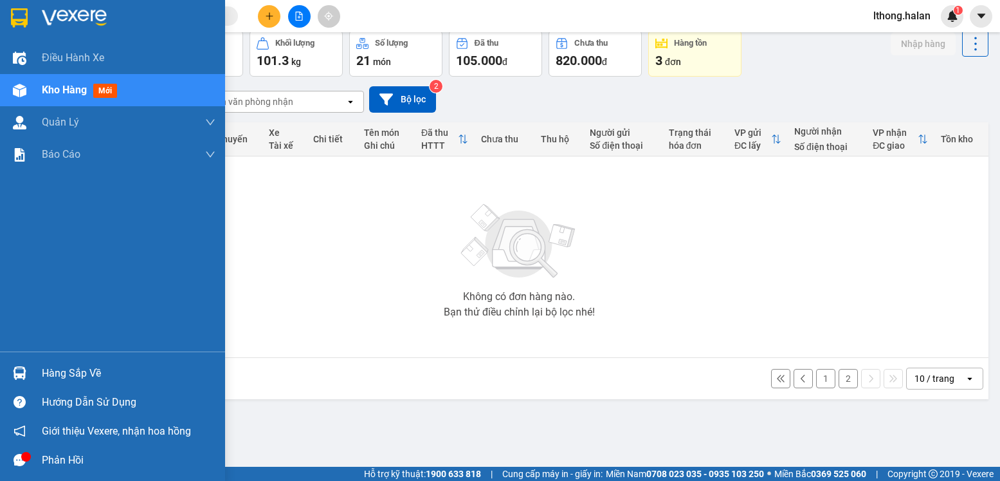
click at [78, 376] on div "Hàng sắp về" at bounding box center [129, 372] width 174 height 19
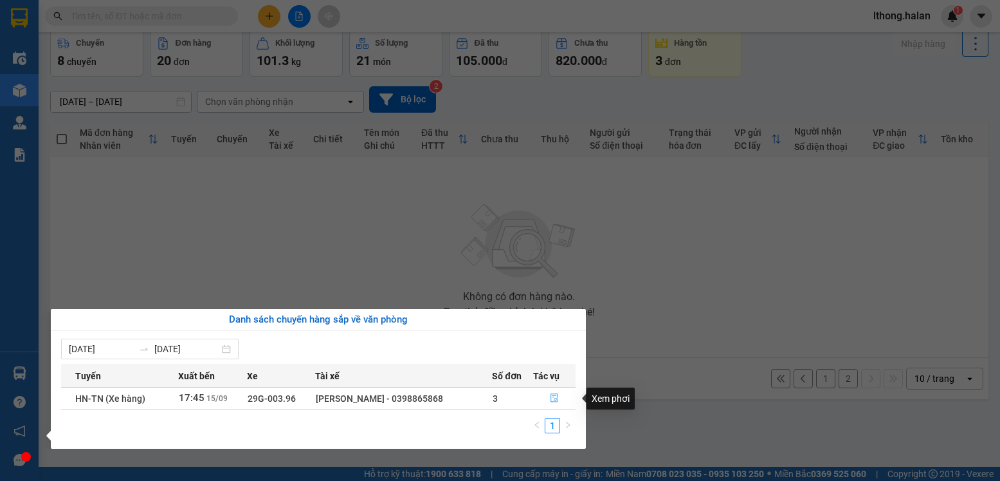
click at [557, 400] on icon "file-done" at bounding box center [554, 397] width 9 height 9
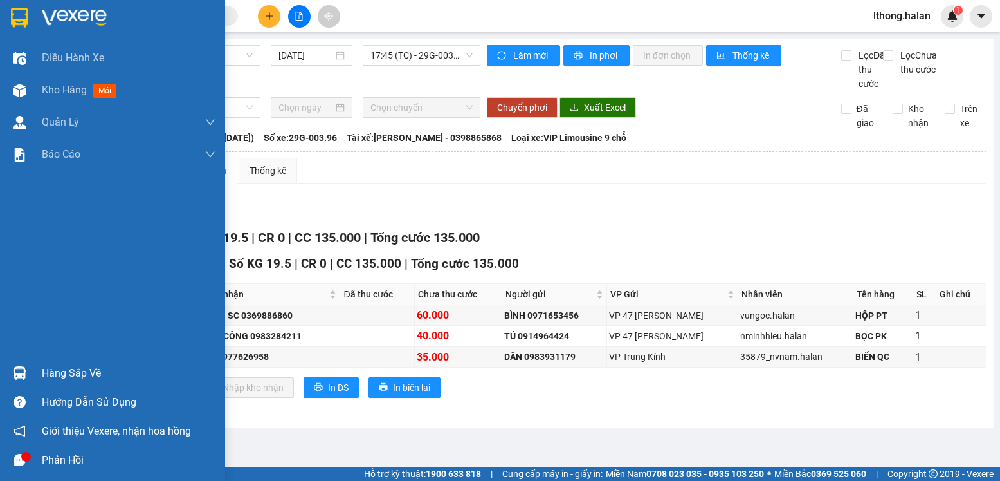
click at [65, 381] on div "Hàng sắp về" at bounding box center [129, 372] width 174 height 19
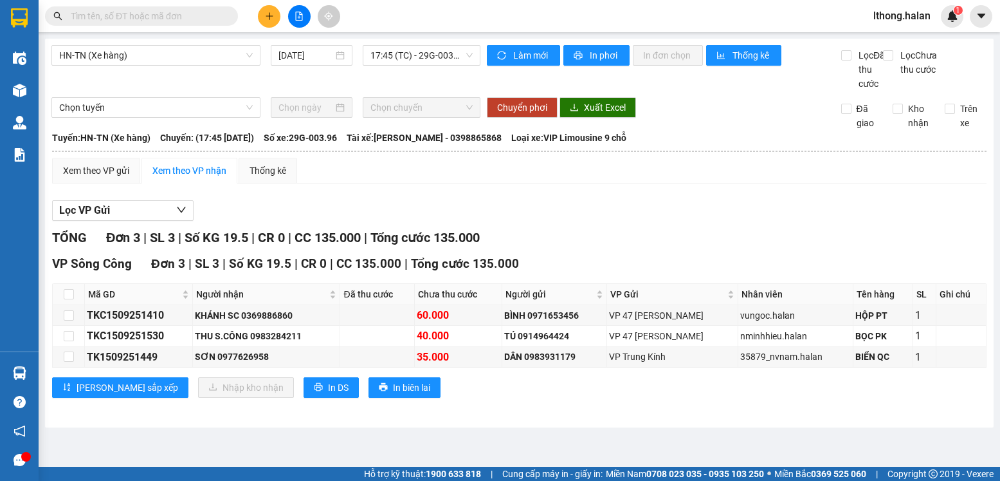
drag, startPoint x: 728, startPoint y: 255, endPoint x: 592, endPoint y: 95, distance: 209.5
click at [725, 245] on section "Kết quả tìm kiếm ( 594 ) Bộ lọc Mã ĐH Trạng thái Món hàng Thu hộ Tổng cước Chưa…" at bounding box center [500, 240] width 1000 height 481
click at [163, 18] on input "text" at bounding box center [147, 16] width 152 height 14
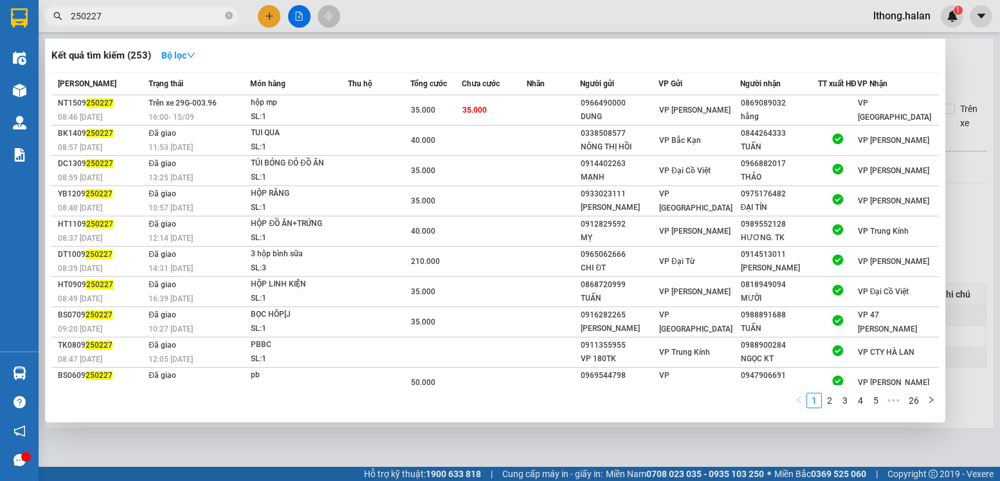
type input "250227"
click at [227, 14] on icon "close-circle" at bounding box center [229, 16] width 8 height 8
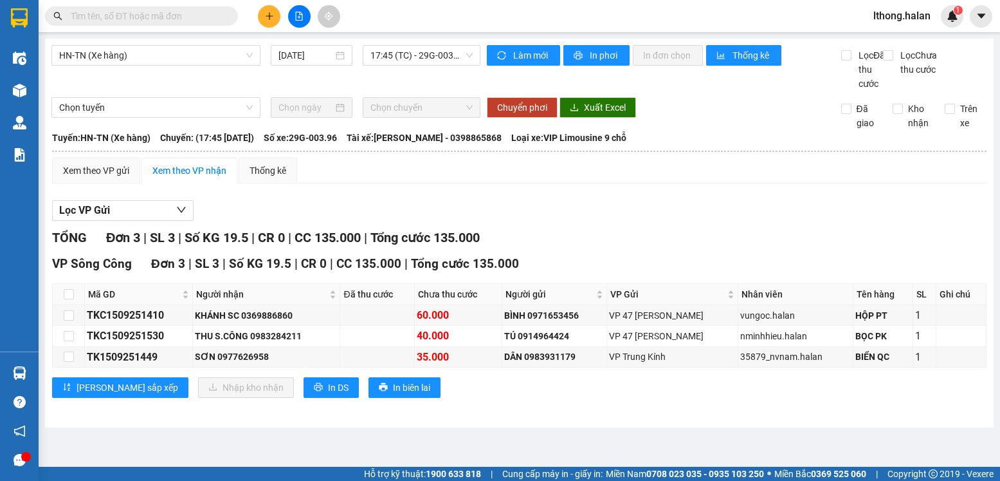
click at [208, 21] on input "text" at bounding box center [147, 16] width 152 height 14
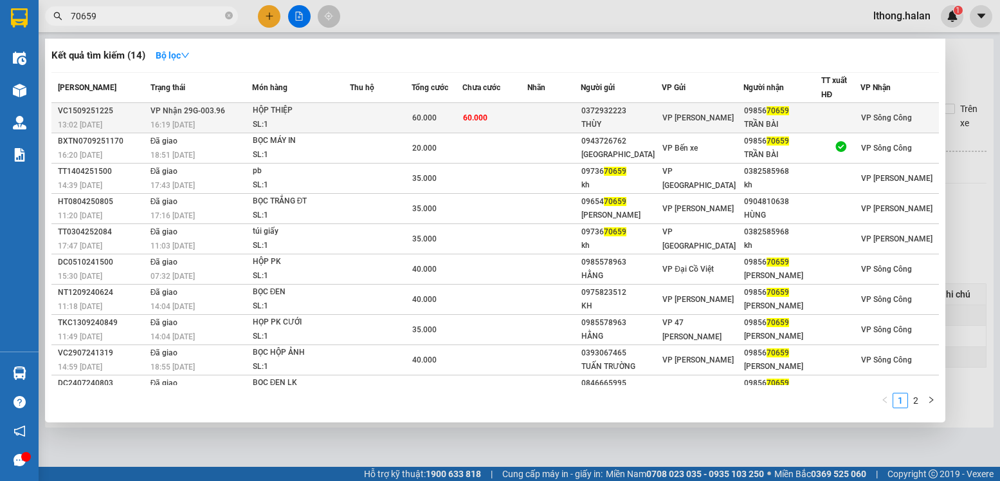
type input "70659"
click at [806, 115] on div "09856 70659" at bounding box center [782, 111] width 77 height 14
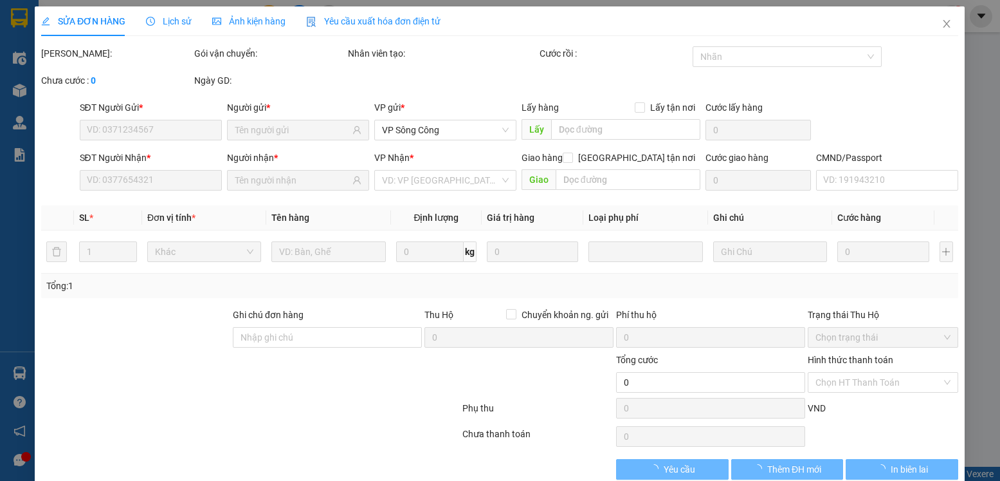
type input "0372932223"
type input "THÙY"
type input "0985670659"
type input "TRẦN BÀI"
type input "60.000"
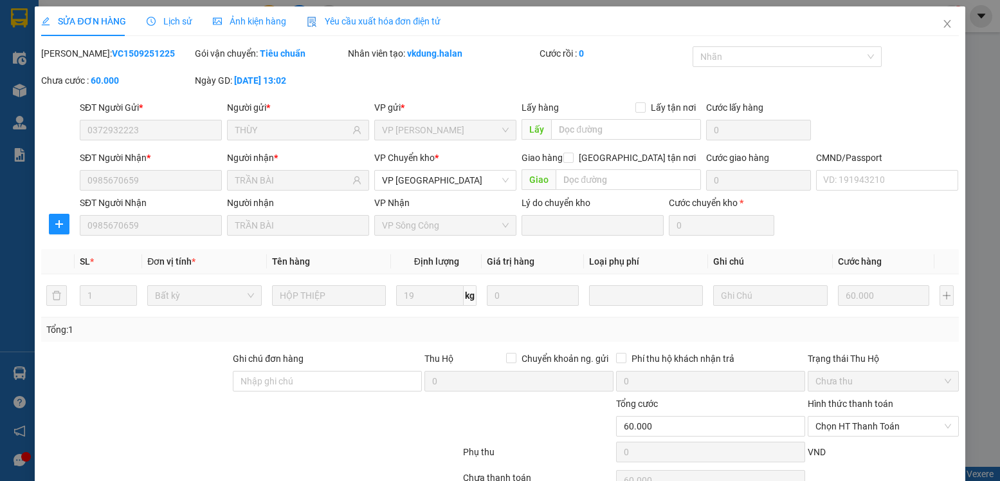
scroll to position [68, 0]
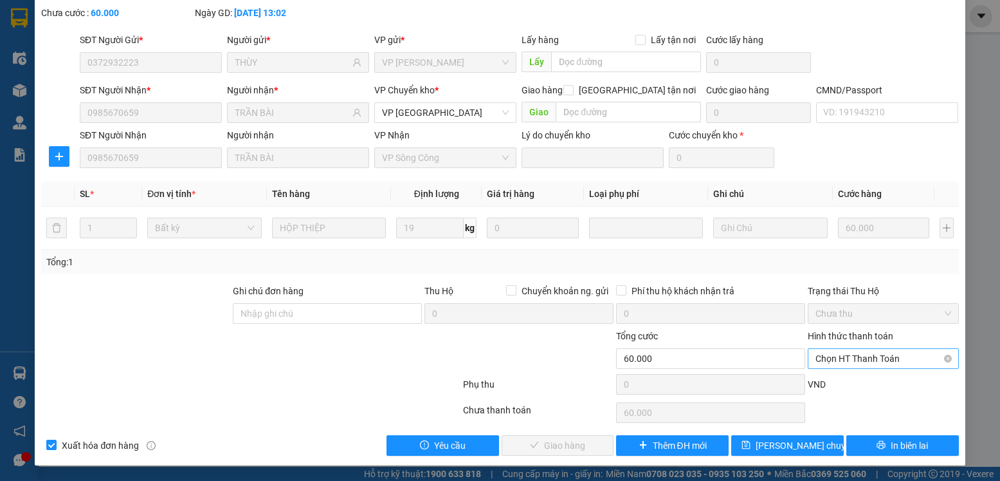
click at [891, 358] on span "Chọn HT Thanh Toán" at bounding box center [883, 358] width 135 height 19
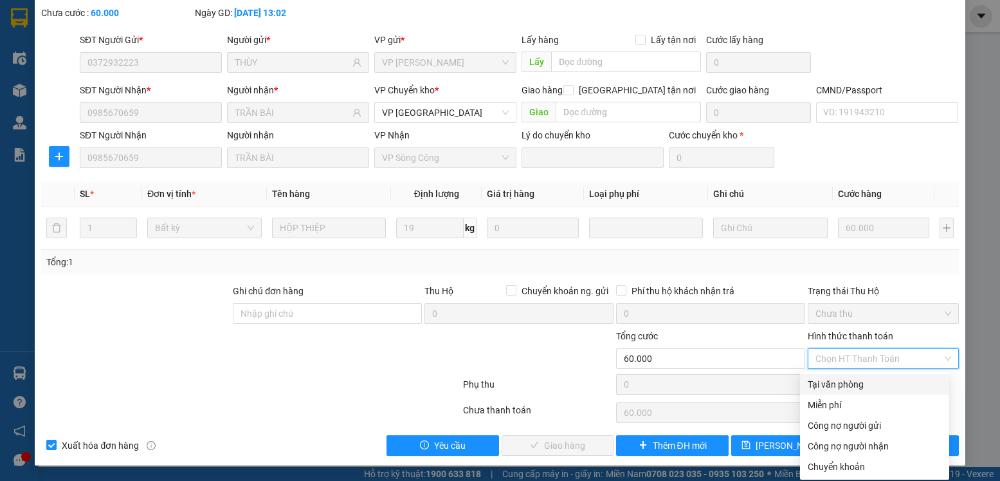
click at [817, 385] on div "Tại văn phòng" at bounding box center [875, 384] width 134 height 14
type input "0"
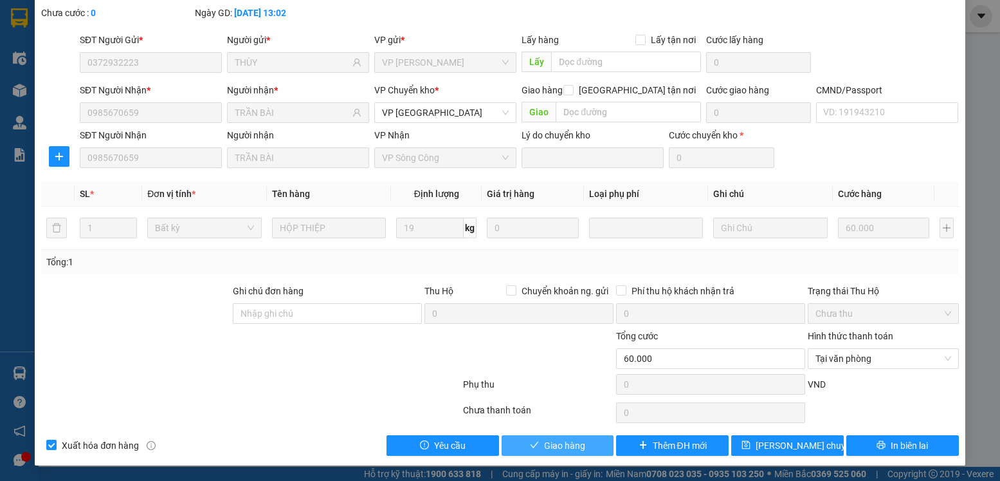
click at [549, 438] on span "Giao hàng" at bounding box center [564, 445] width 41 height 14
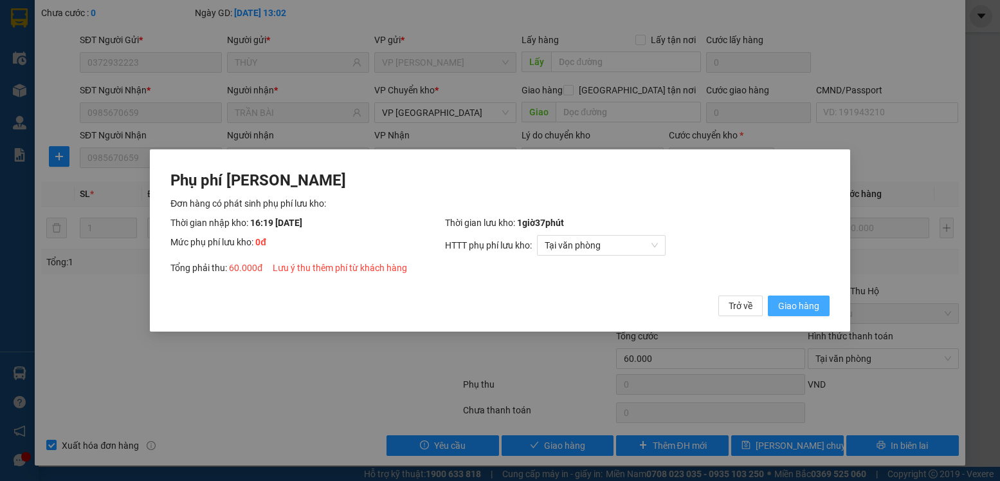
click at [796, 304] on span "Giao hàng" at bounding box center [798, 305] width 41 height 14
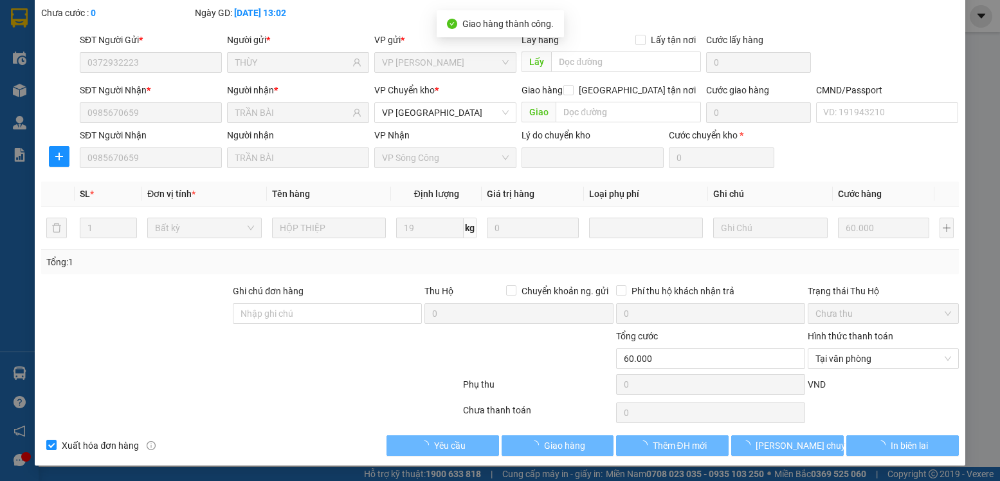
scroll to position [0, 0]
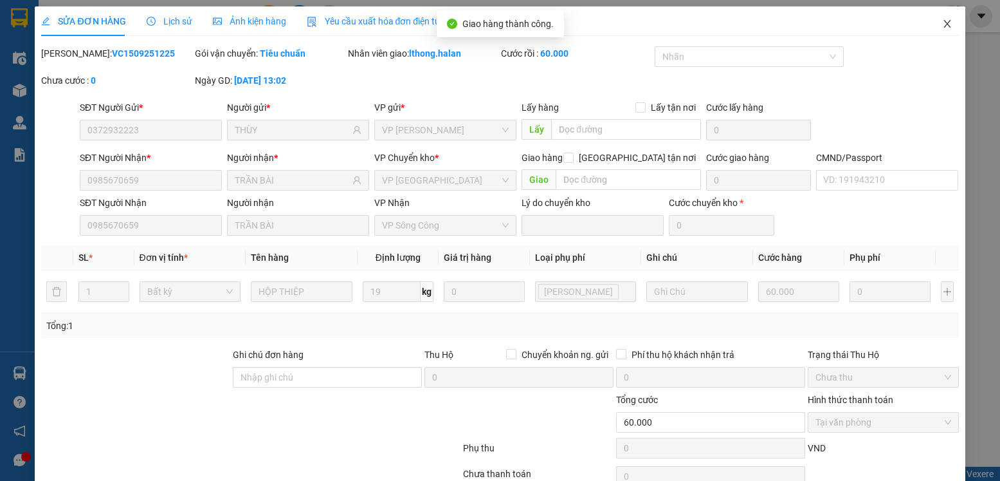
click at [944, 24] on icon "close" at bounding box center [947, 24] width 7 height 8
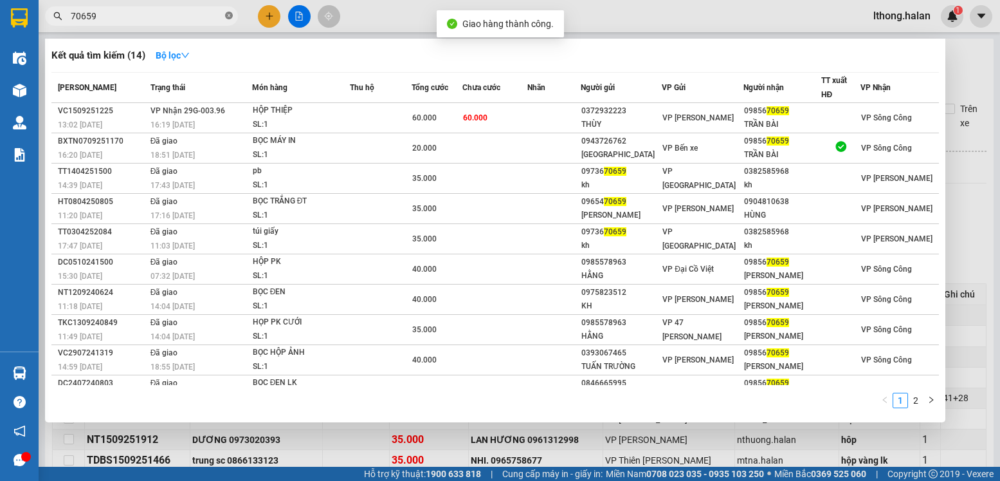
click at [230, 18] on icon "close-circle" at bounding box center [229, 16] width 8 height 8
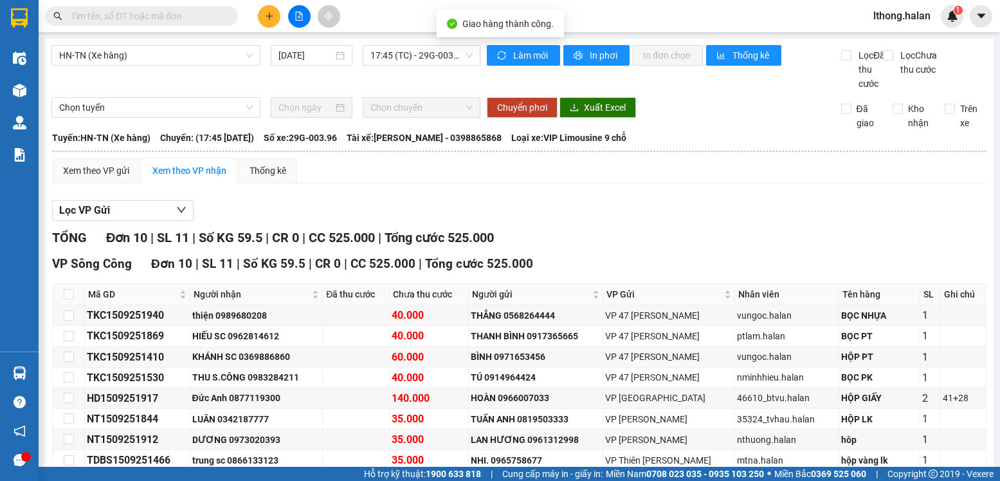
click at [197, 19] on input "text" at bounding box center [147, 16] width 152 height 14
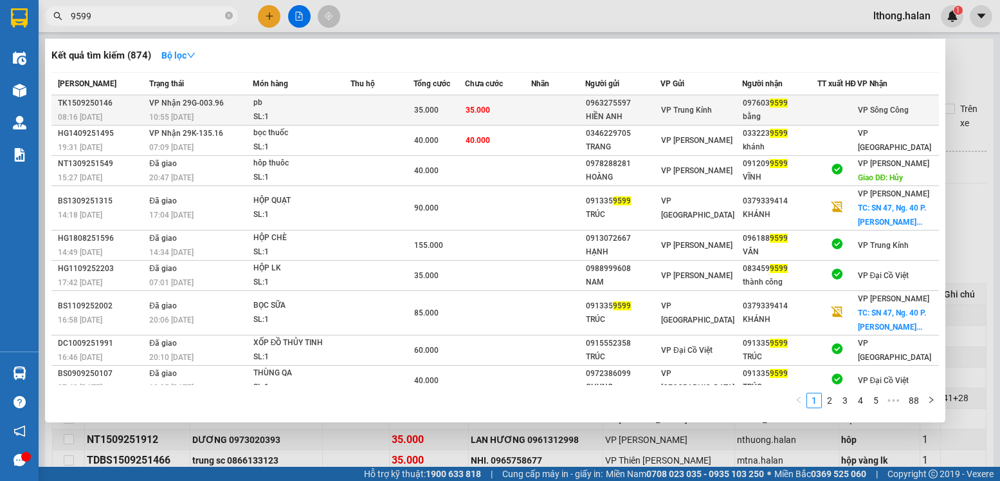
type input "9599"
click at [545, 116] on td at bounding box center [558, 110] width 54 height 30
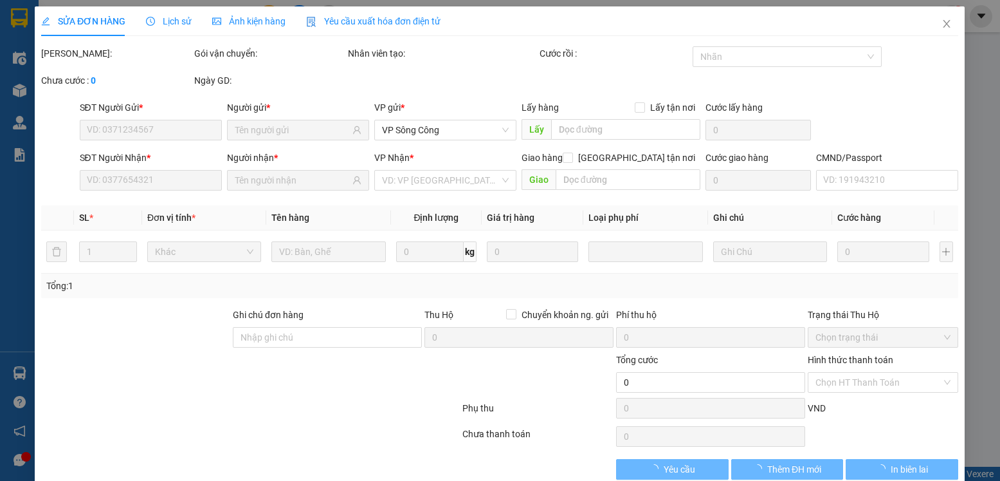
type input "0963275597"
type input "HIỀN ANH"
type input "0976039599"
type input "bằng"
type input "35.000"
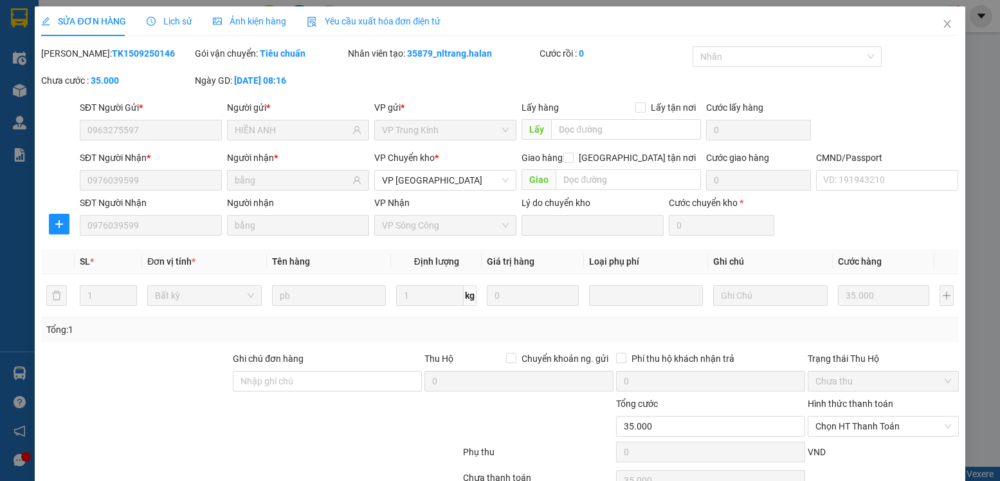
scroll to position [68, 0]
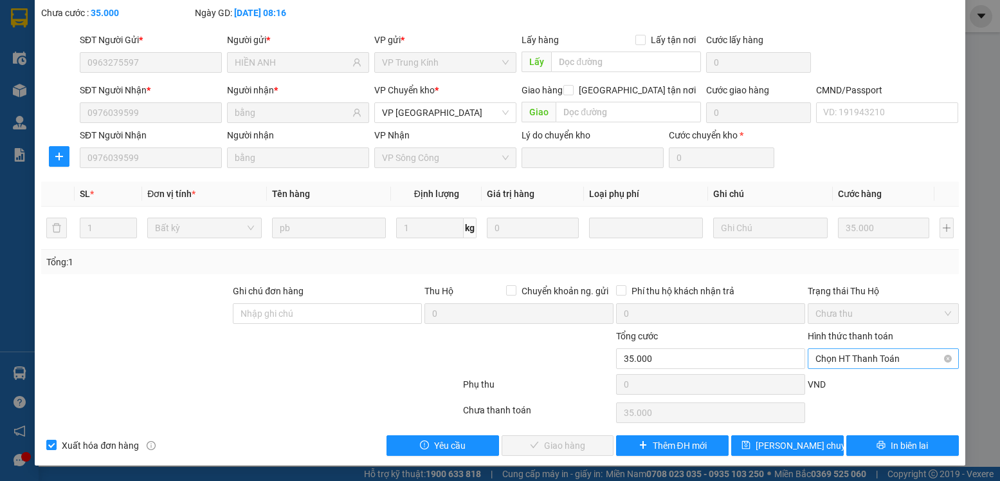
click at [883, 357] on span "Chọn HT Thanh Toán" at bounding box center [883, 358] width 135 height 19
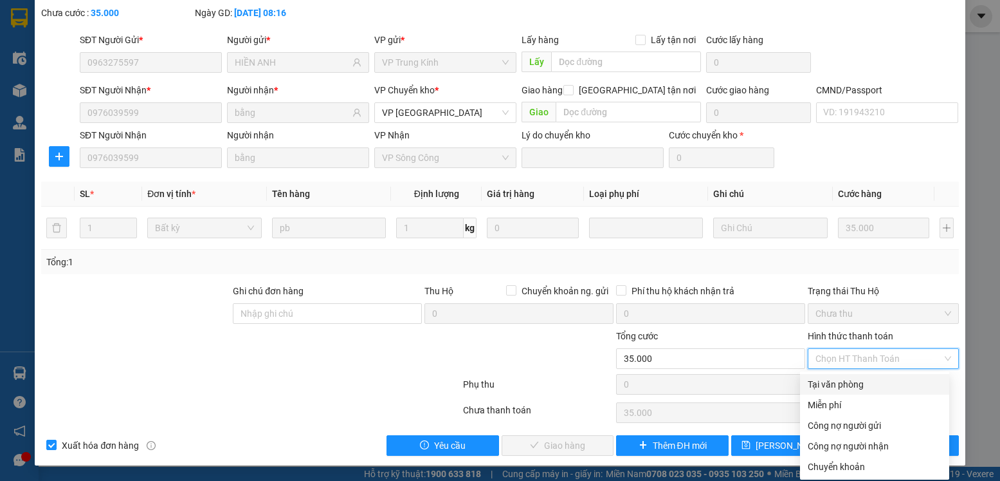
click at [839, 386] on div "Tại văn phòng" at bounding box center [875, 384] width 134 height 14
type input "0"
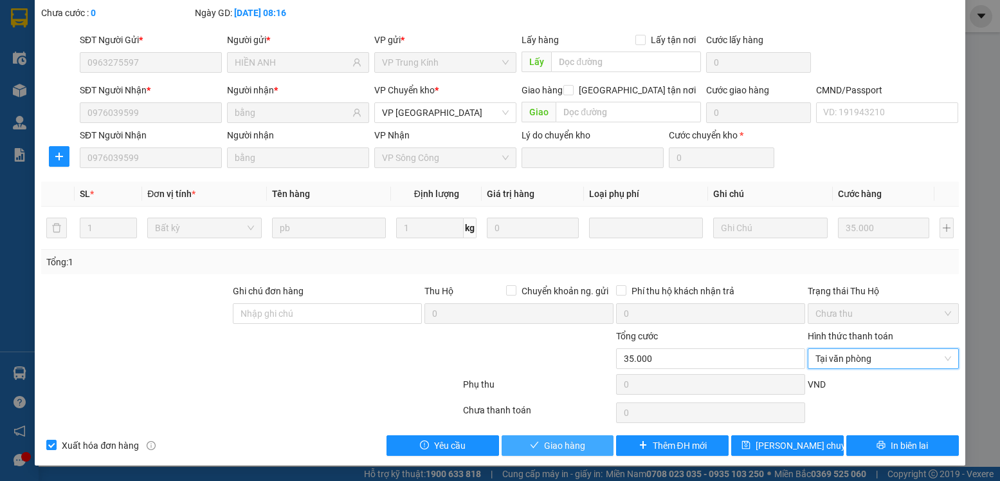
click at [585, 441] on button "Giao hàng" at bounding box center [558, 445] width 113 height 21
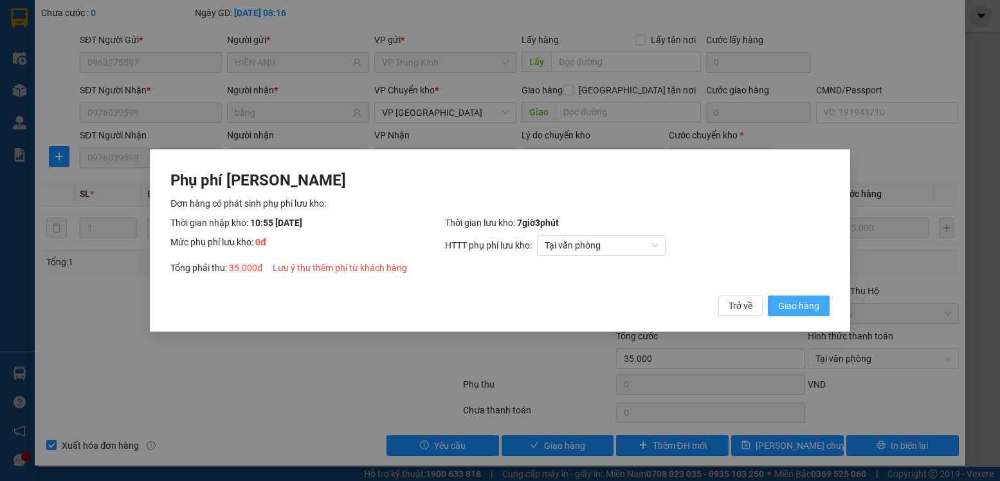
click at [802, 306] on span "Giao hàng" at bounding box center [798, 305] width 41 height 14
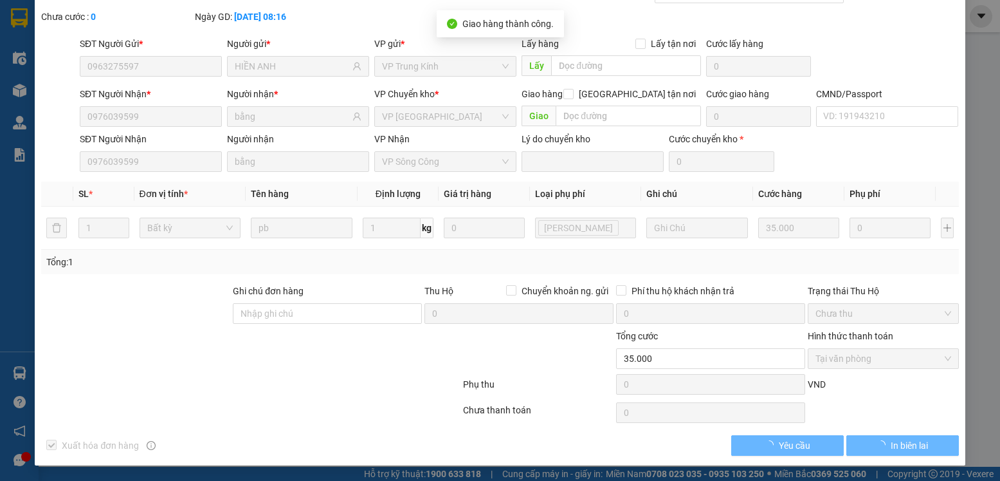
scroll to position [0, 0]
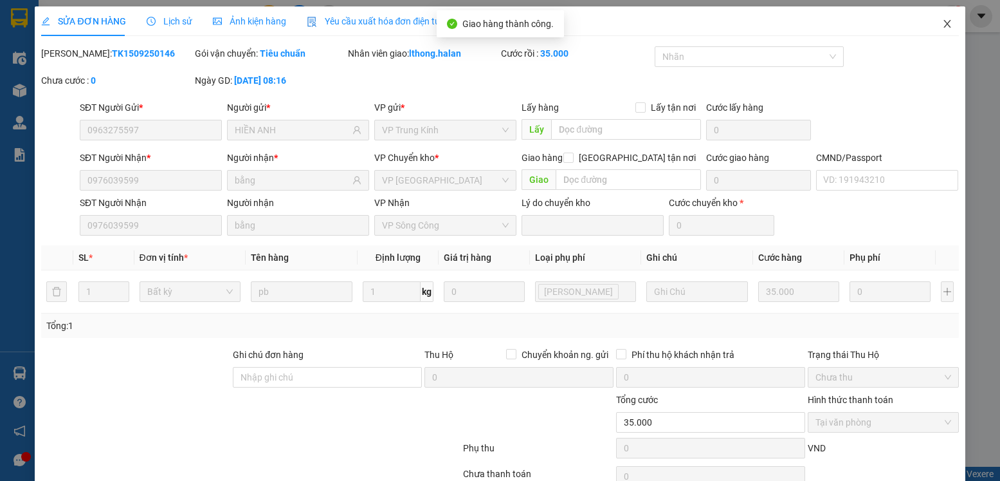
click at [942, 24] on icon "close" at bounding box center [947, 24] width 10 height 10
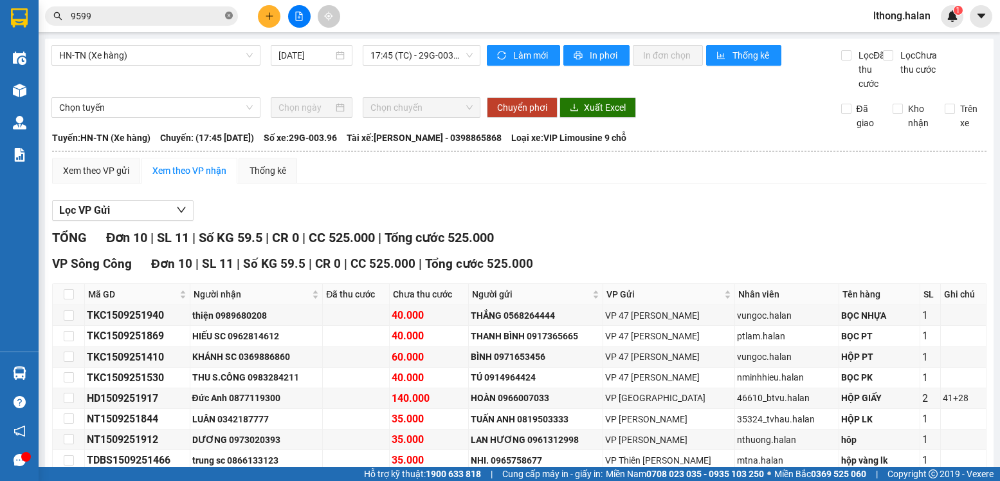
click at [230, 15] on icon "close-circle" at bounding box center [229, 16] width 8 height 8
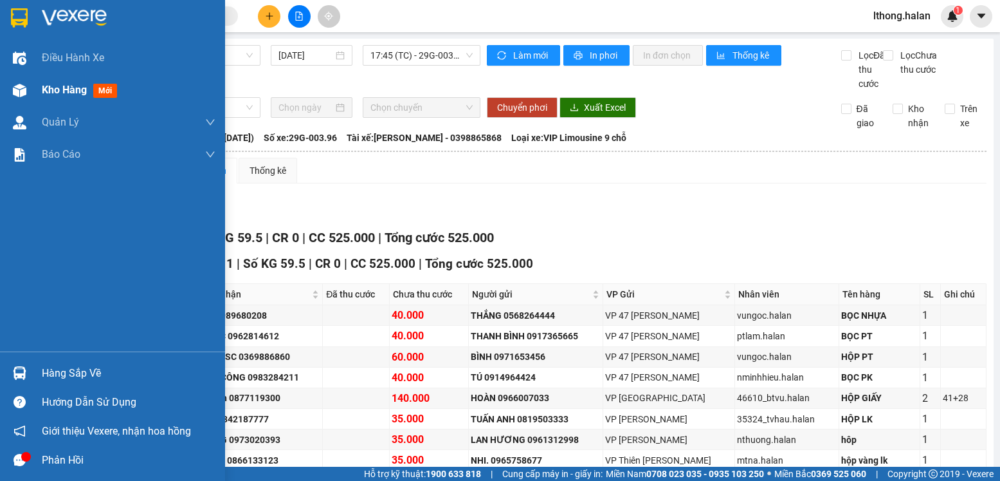
click at [66, 91] on span "Kho hàng" at bounding box center [64, 90] width 45 height 12
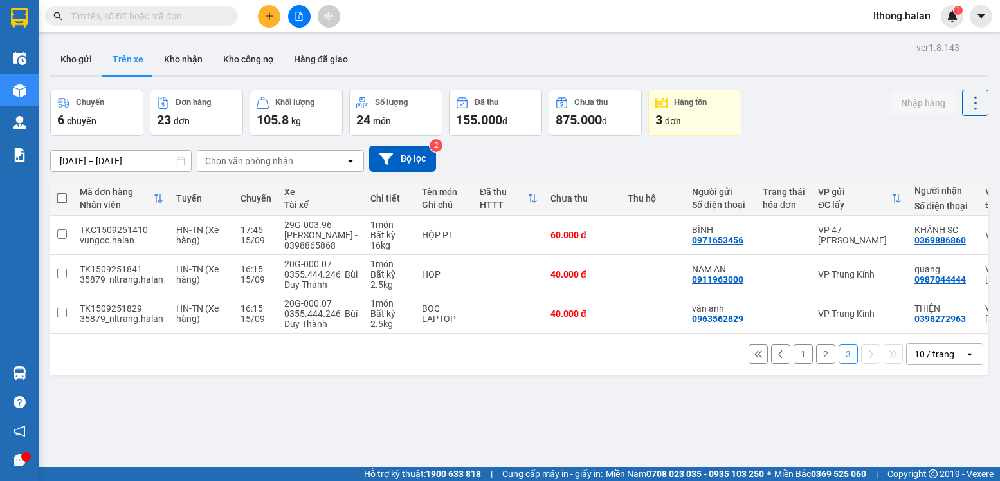
click at [192, 18] on input "text" at bounding box center [147, 16] width 152 height 14
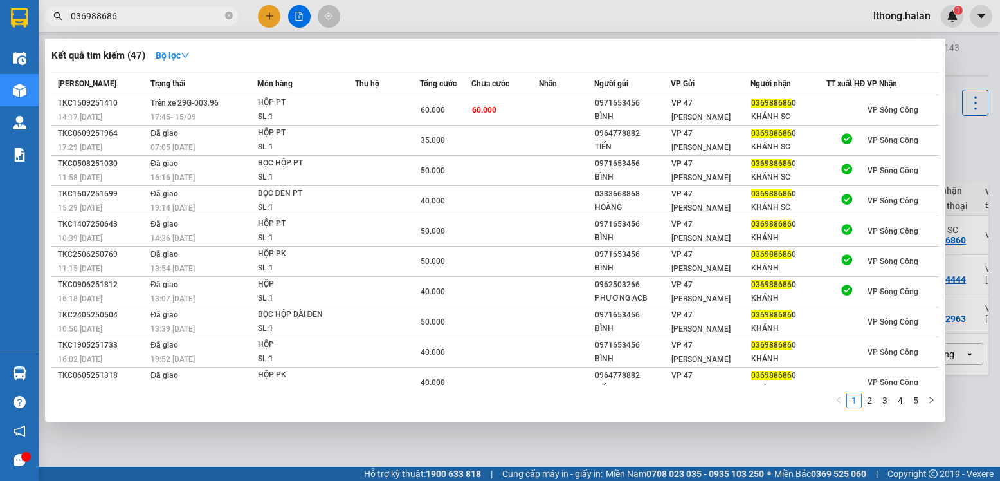
type input "0369886860"
click at [232, 14] on icon "close-circle" at bounding box center [229, 16] width 8 height 8
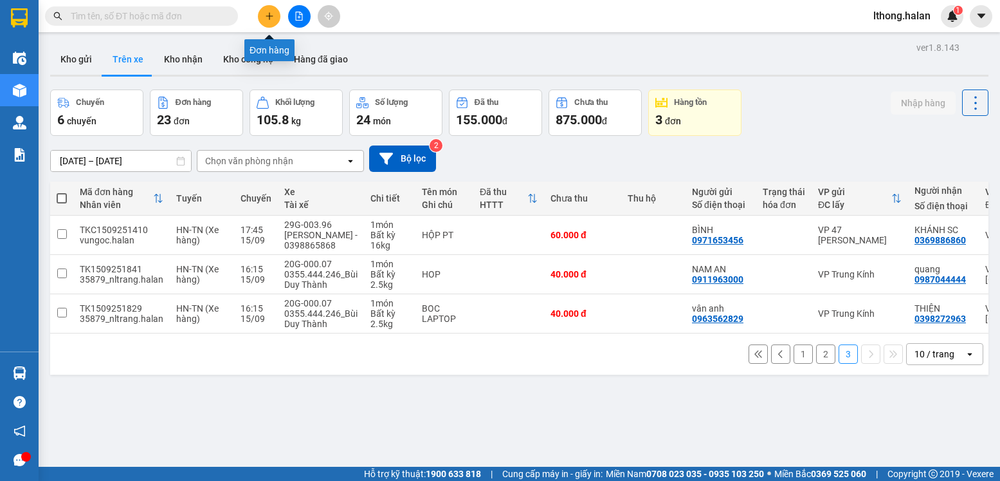
click at [268, 12] on icon "plus" at bounding box center [269, 16] width 9 height 9
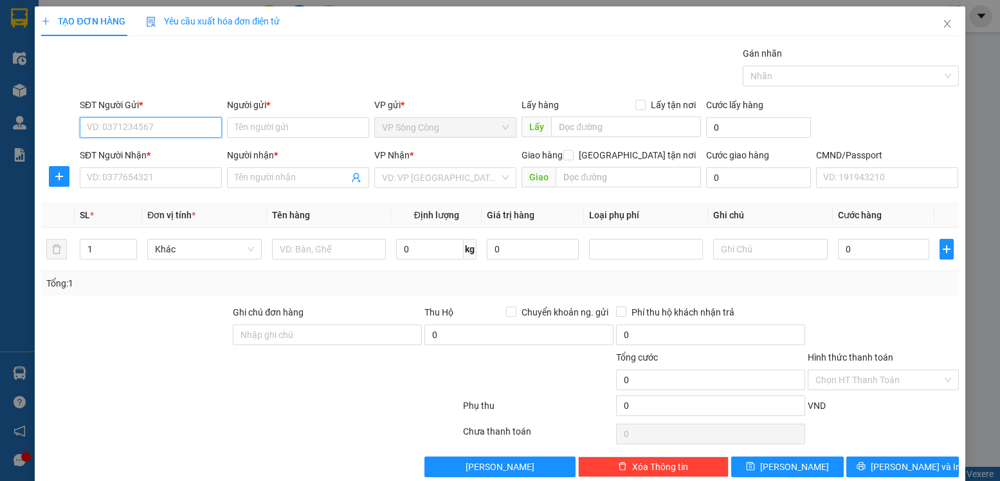
click at [159, 132] on input "SĐT Người Gửi *" at bounding box center [151, 127] width 142 height 21
type input "0947299166"
click at [158, 151] on div "0947299166 - khiển SC" at bounding box center [149, 153] width 125 height 14
type input "khiển SC"
type input "0947299166"
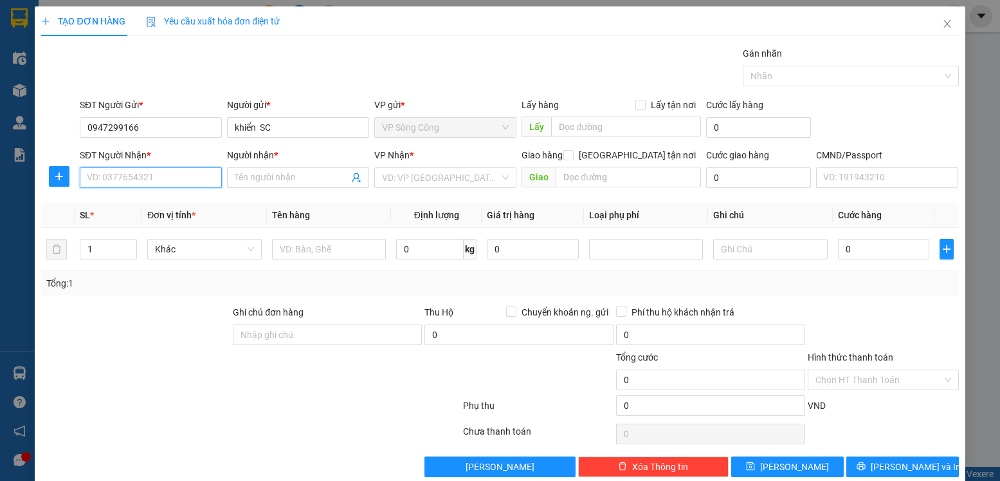
click at [136, 183] on input "SĐT Người Nhận *" at bounding box center [151, 177] width 142 height 21
click at [152, 177] on input "SĐT Người Nhận *" at bounding box center [151, 177] width 142 height 21
type input "0763826889"
click at [309, 173] on input "Người nhận *" at bounding box center [292, 177] width 114 height 14
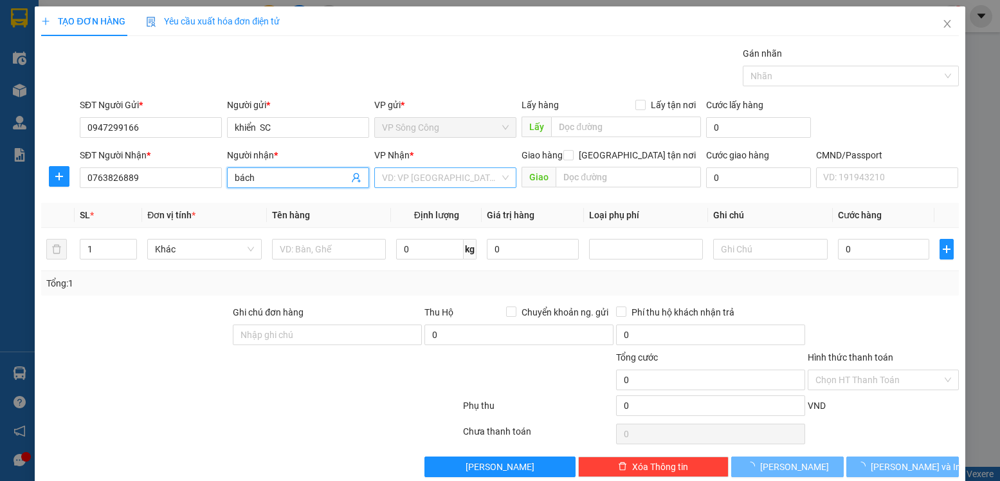
type input "bách"
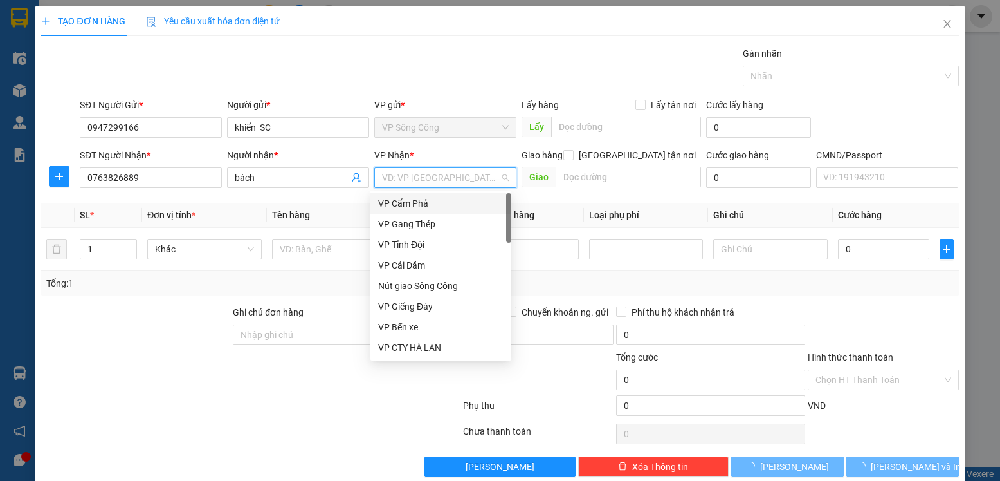
click at [409, 172] on input "search" at bounding box center [441, 177] width 118 height 19
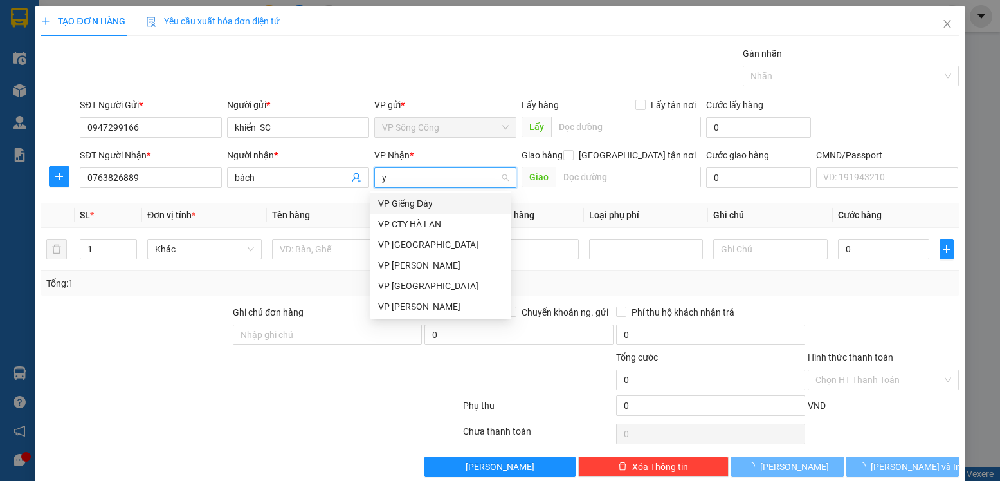
type input "yb"
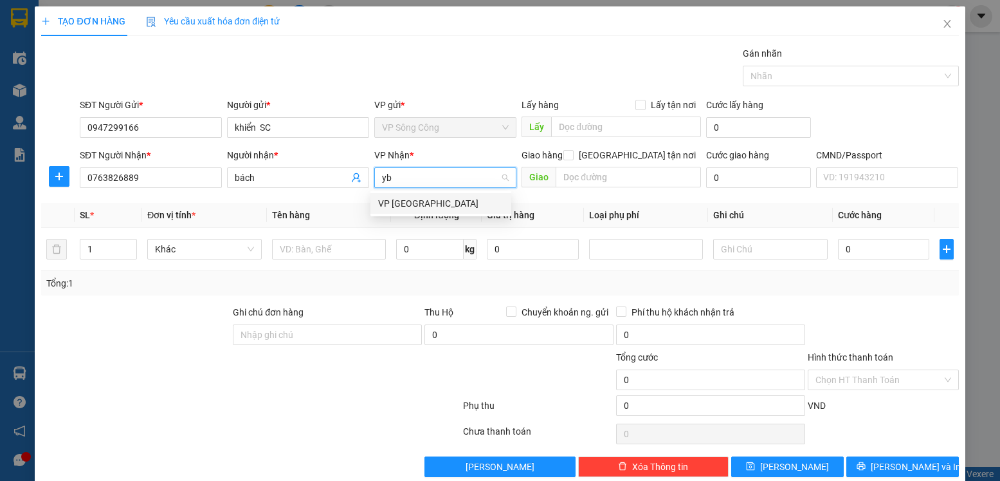
click at [406, 204] on div "VP [GEOGRAPHIC_DATA]" at bounding box center [440, 203] width 125 height 14
click at [58, 177] on icon "plus" at bounding box center [59, 176] width 10 height 10
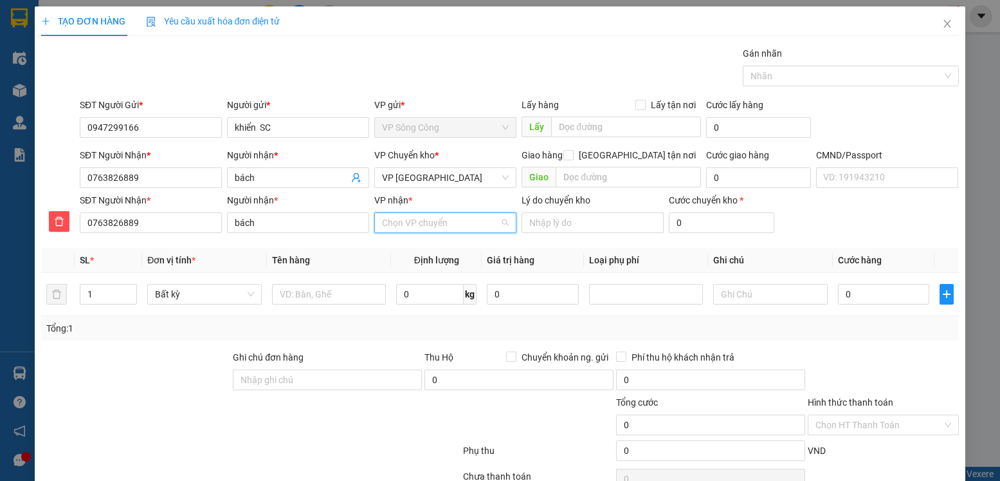
click at [434, 223] on input "VP nhận *" at bounding box center [441, 222] width 118 height 19
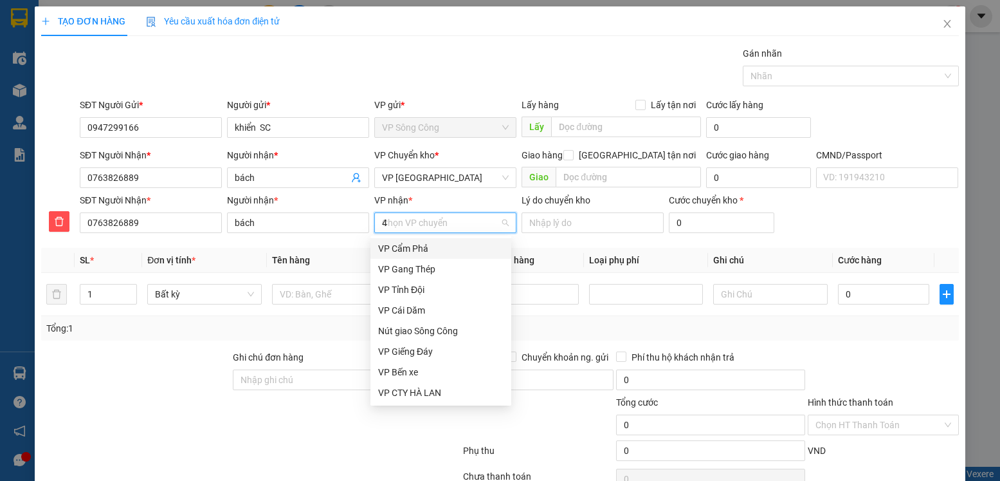
type input "47"
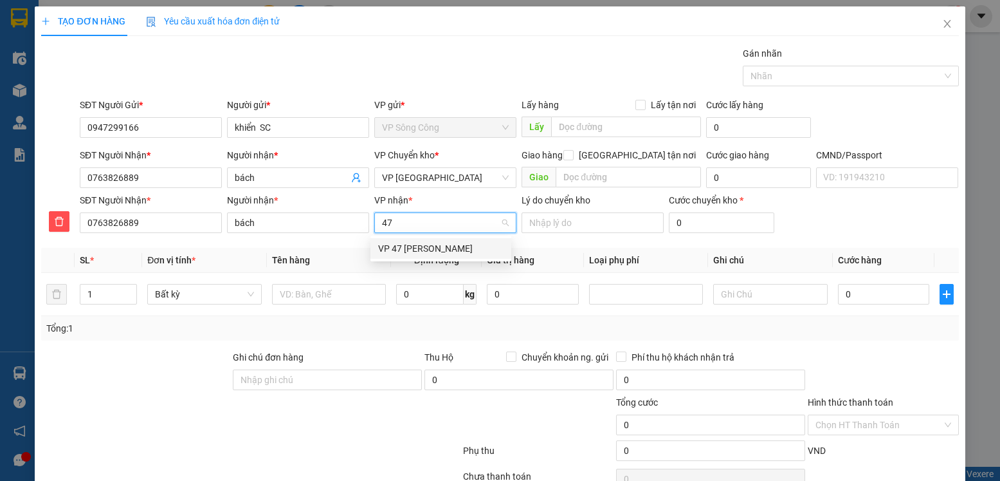
click at [439, 241] on div "VP 47 [PERSON_NAME]" at bounding box center [440, 248] width 125 height 14
click at [326, 286] on input "text" at bounding box center [329, 294] width 115 height 21
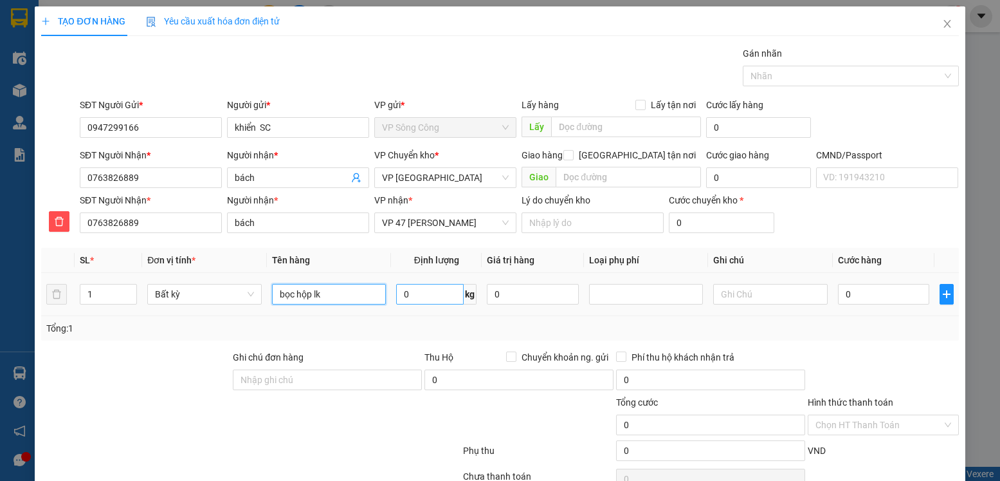
type input "bọc hộp lk"
click at [420, 286] on input "0" at bounding box center [430, 294] width 68 height 21
type input "1"
click at [870, 295] on input "0" at bounding box center [883, 294] width 91 height 21
type input "35.000"
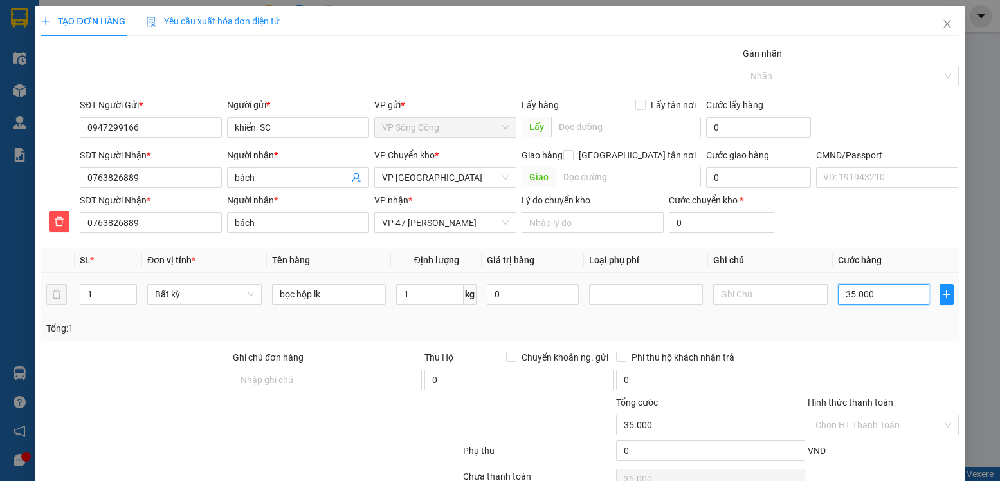
type input "35.000"
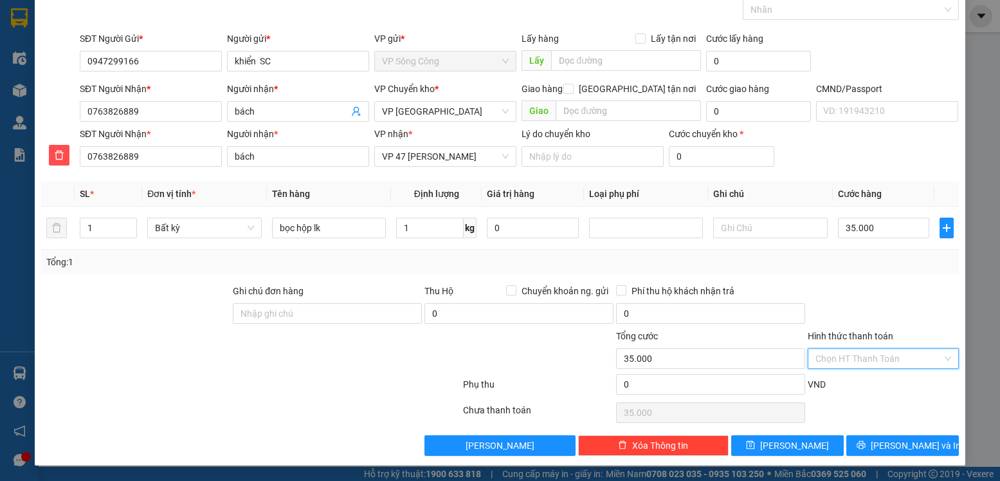
click at [896, 355] on input "Hình thức thanh toán" at bounding box center [879, 358] width 126 height 19
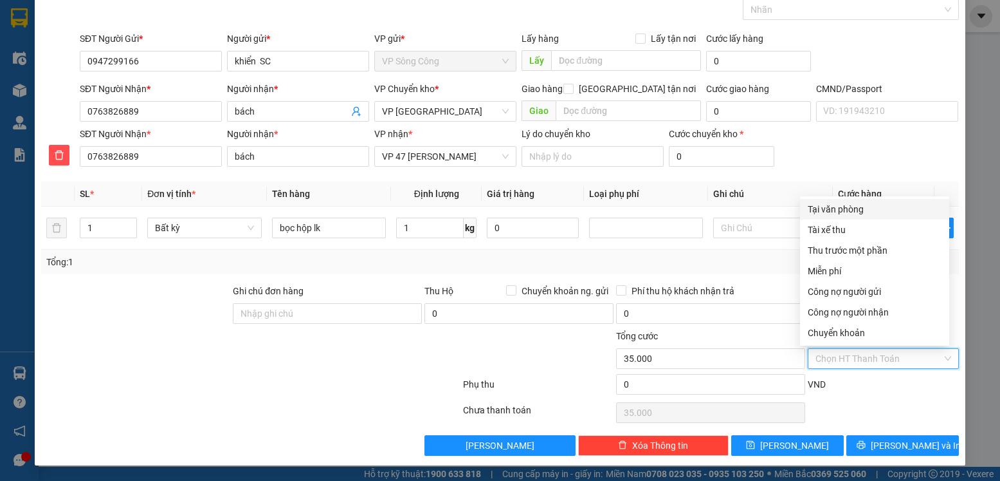
click at [863, 208] on div "Tại văn phòng" at bounding box center [875, 209] width 134 height 14
type input "0"
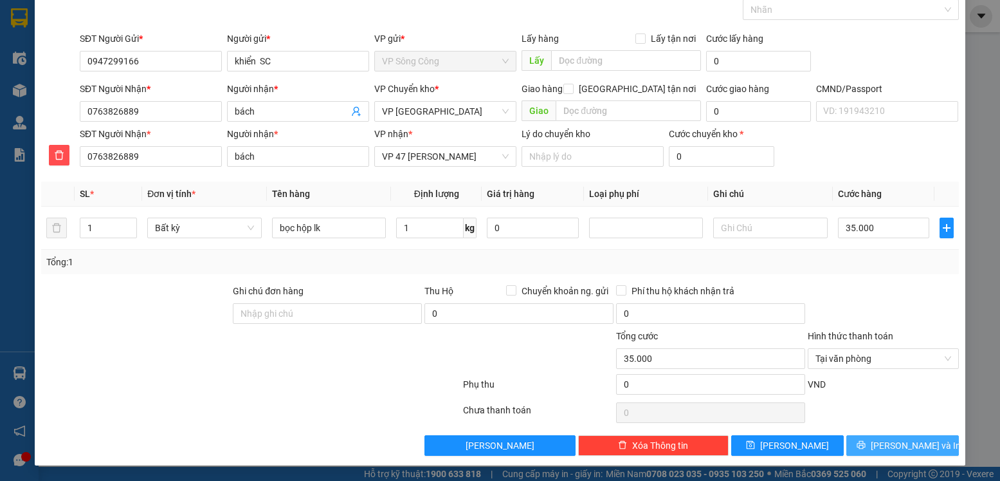
click at [905, 445] on span "Lưu và In" at bounding box center [916, 445] width 90 height 14
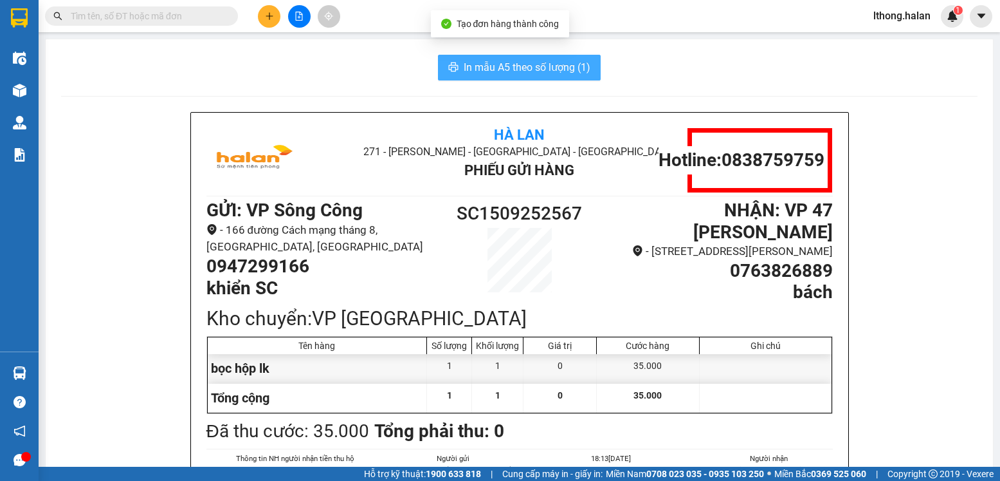
click at [544, 68] on span "In mẫu A5 theo số lượng (1)" at bounding box center [527, 67] width 127 height 16
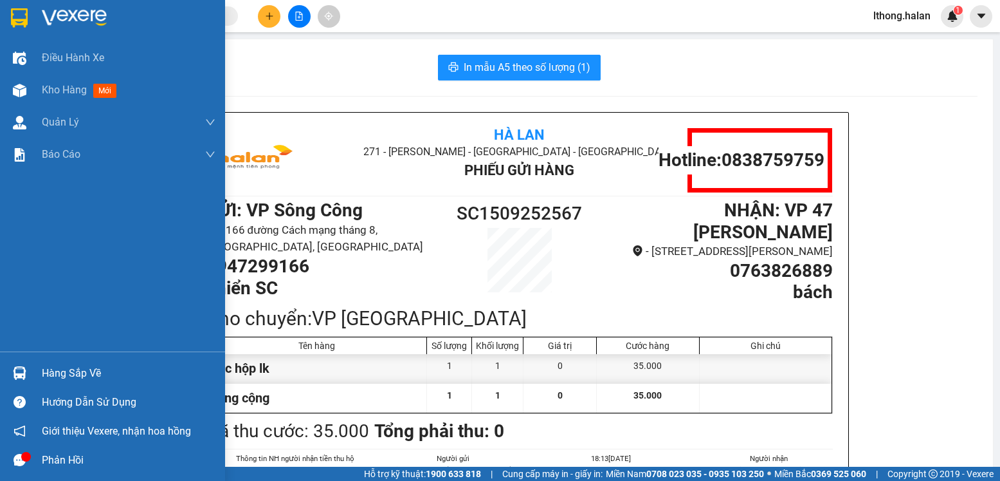
click at [60, 373] on div "Hàng sắp về" at bounding box center [129, 372] width 174 height 19
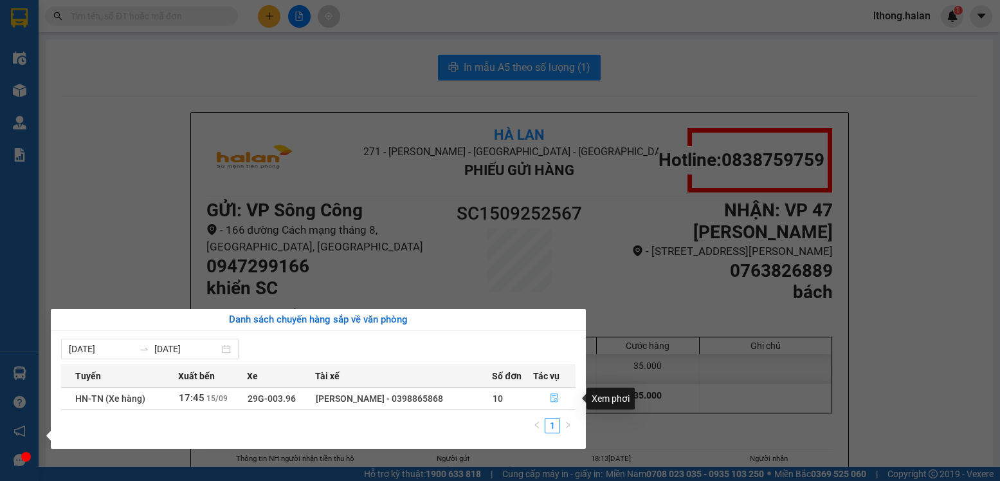
click at [556, 398] on icon "file-done" at bounding box center [554, 397] width 9 height 9
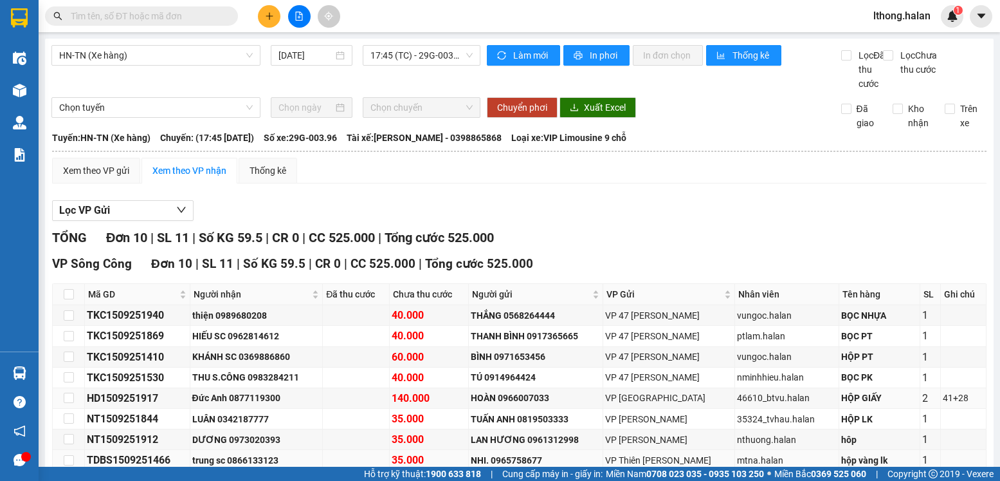
scroll to position [126, 0]
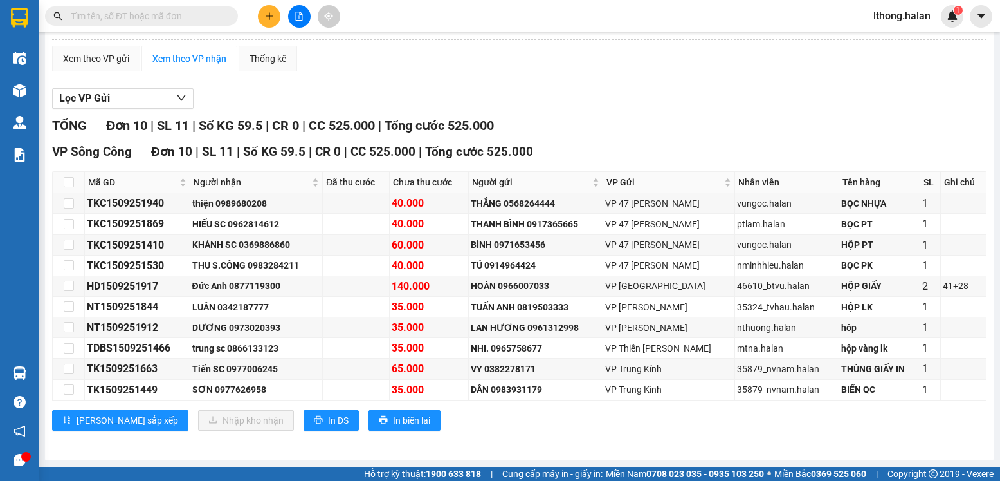
click at [211, 12] on input "text" at bounding box center [147, 16] width 152 height 14
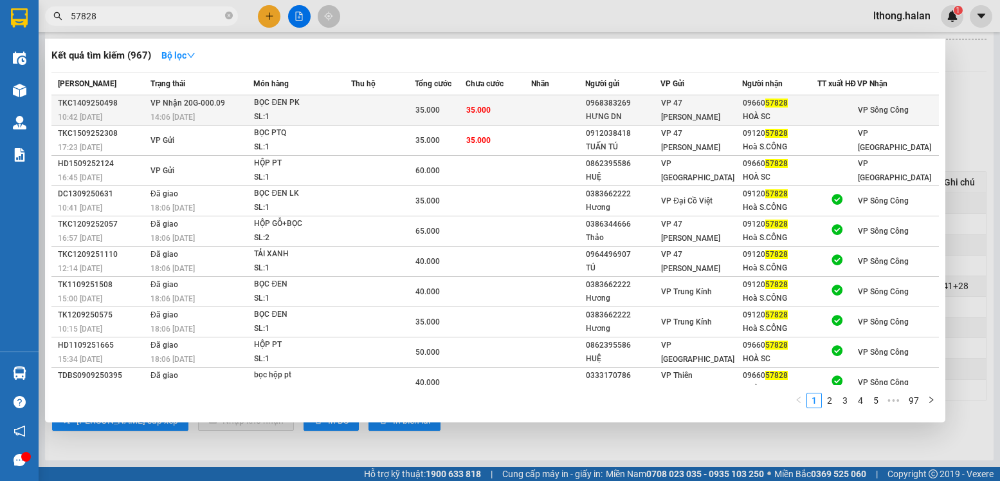
type input "57828"
click at [545, 120] on td at bounding box center [558, 110] width 54 height 30
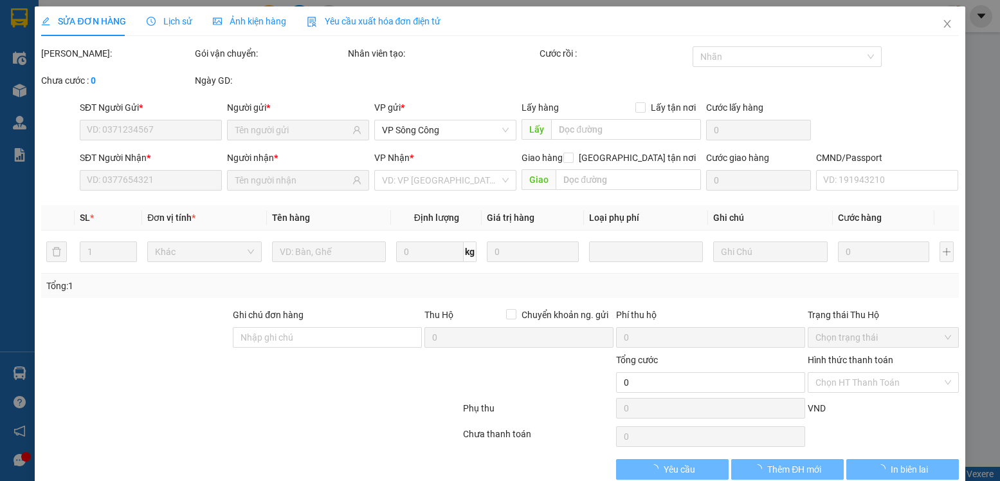
type input "0968383269"
type input "HƯNG DN"
type input "0966057828"
type input "HOÀ SC"
type input "35.000"
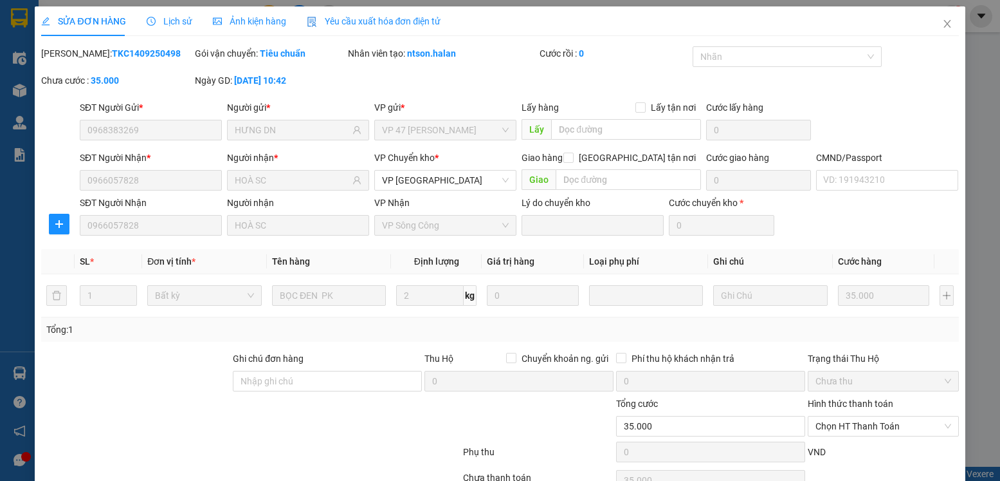
scroll to position [68, 0]
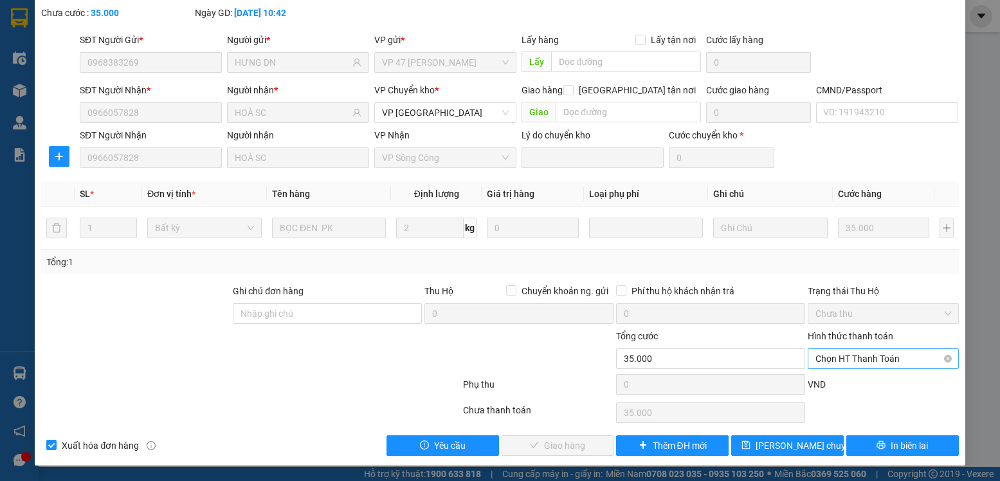
click at [915, 359] on span "Chọn HT Thanh Toán" at bounding box center [883, 358] width 135 height 19
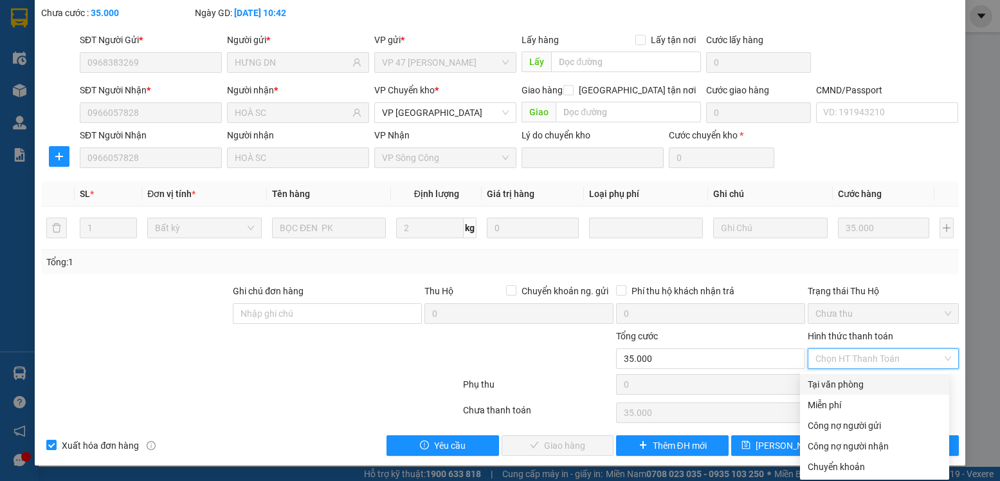
click at [850, 387] on div "Tại văn phòng" at bounding box center [875, 384] width 134 height 14
type input "0"
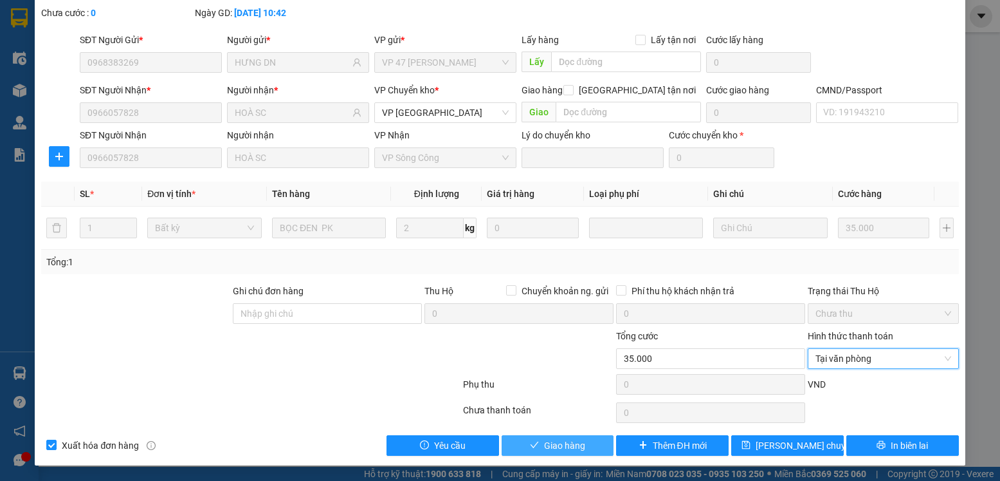
click at [563, 442] on span "Giao hàng" at bounding box center [564, 445] width 41 height 14
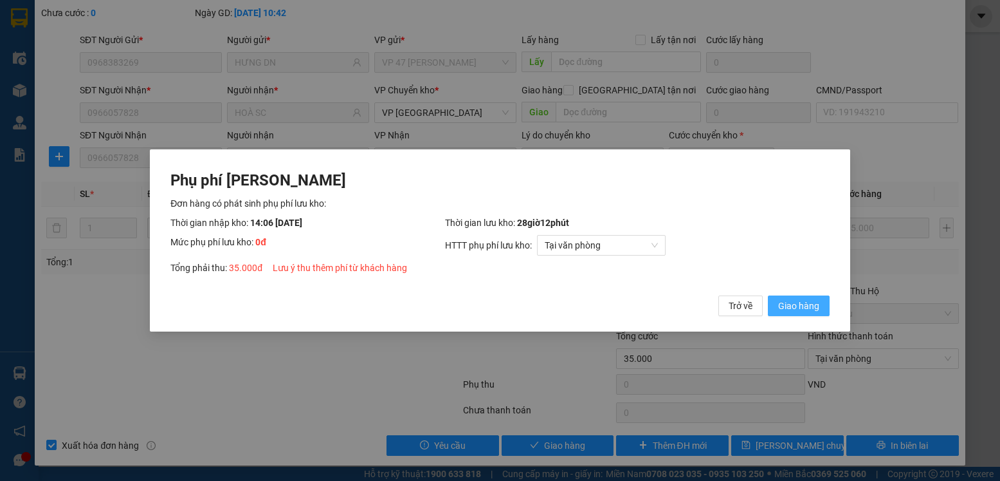
click at [798, 306] on span "Giao hàng" at bounding box center [798, 305] width 41 height 14
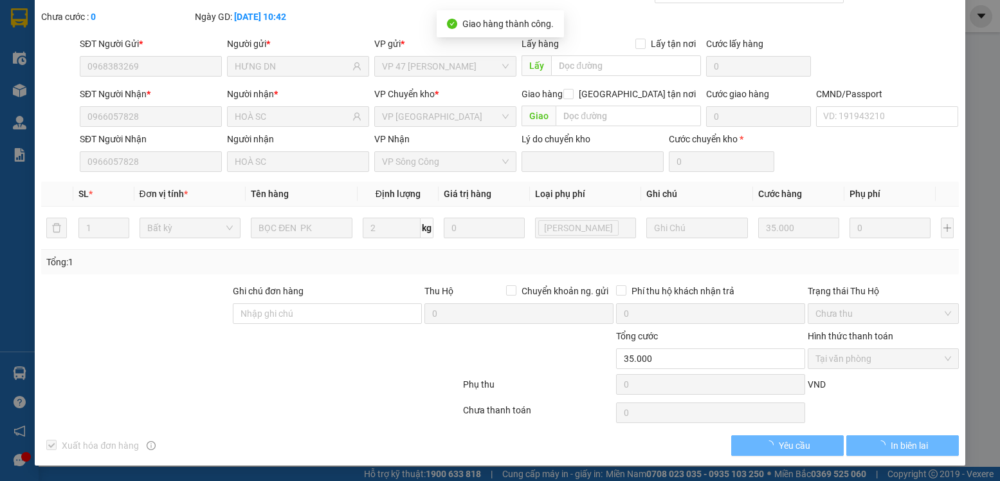
scroll to position [0, 0]
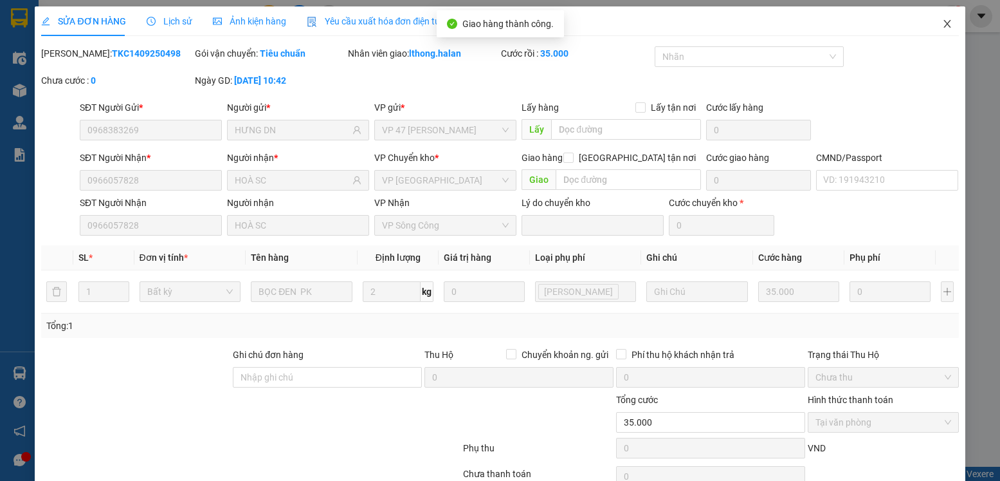
click at [942, 26] on icon "close" at bounding box center [947, 24] width 10 height 10
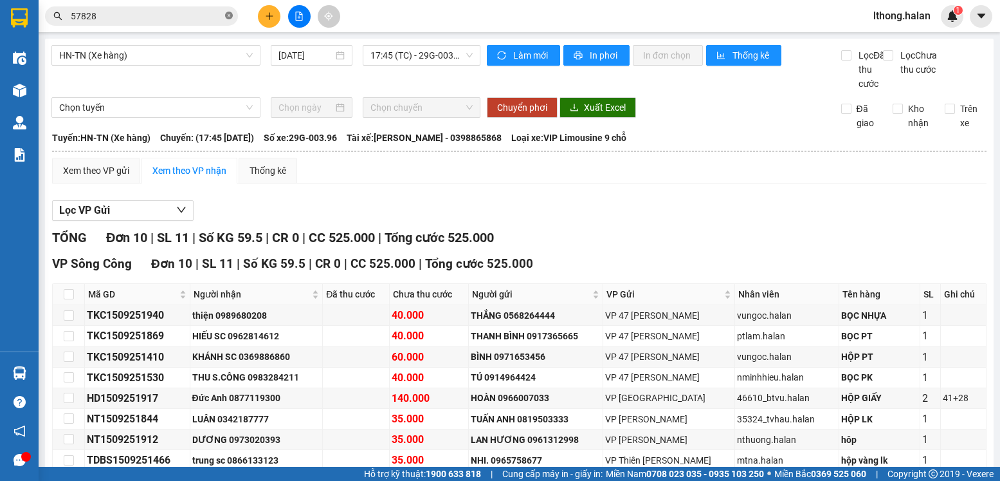
click at [229, 16] on icon "close-circle" at bounding box center [229, 16] width 8 height 8
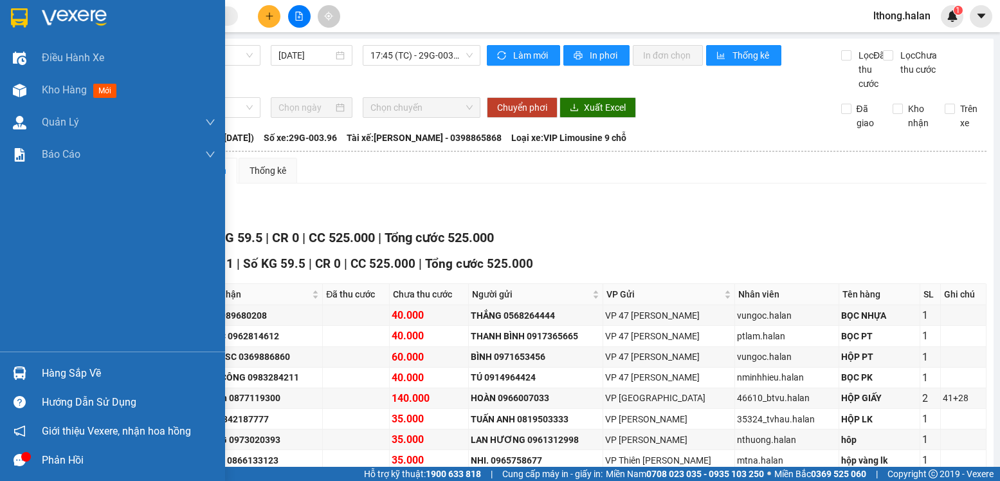
click at [79, 376] on div "Hàng sắp về" at bounding box center [129, 372] width 174 height 19
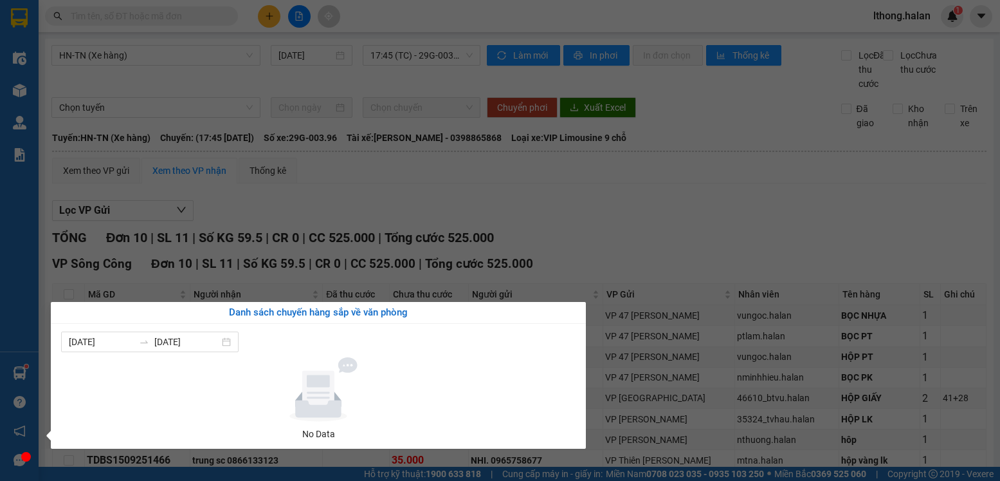
click at [616, 230] on section "Kết quả tìm kiếm ( 967 ) Bộ lọc Mã ĐH Trạng thái Món hàng Thu hộ Tổng cước Chưa…" at bounding box center [500, 240] width 1000 height 481
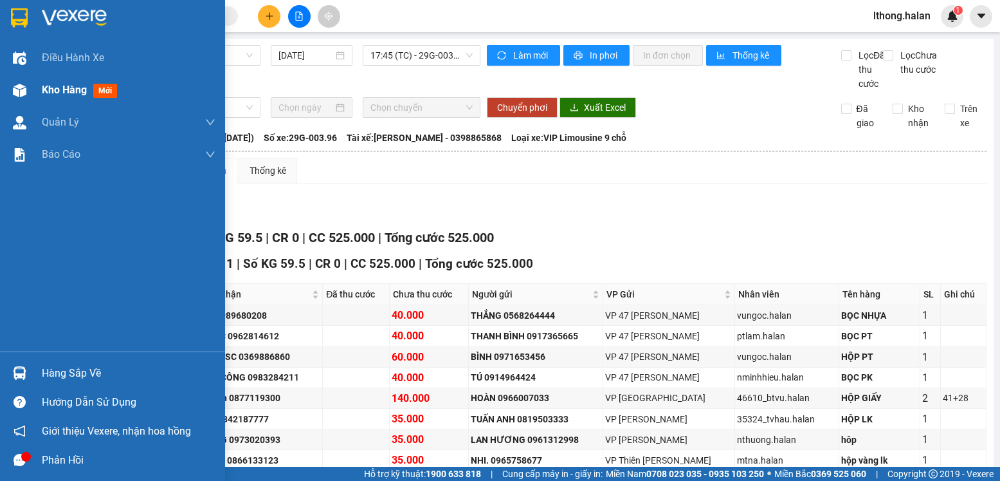
click at [38, 89] on div "Kho hàng mới" at bounding box center [112, 90] width 225 height 32
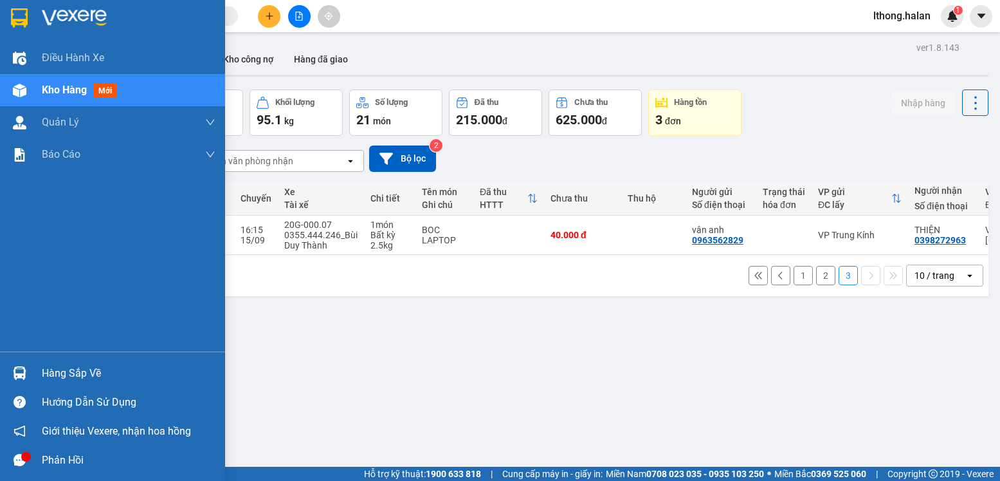
click at [48, 378] on div "Hàng sắp về" at bounding box center [129, 372] width 174 height 19
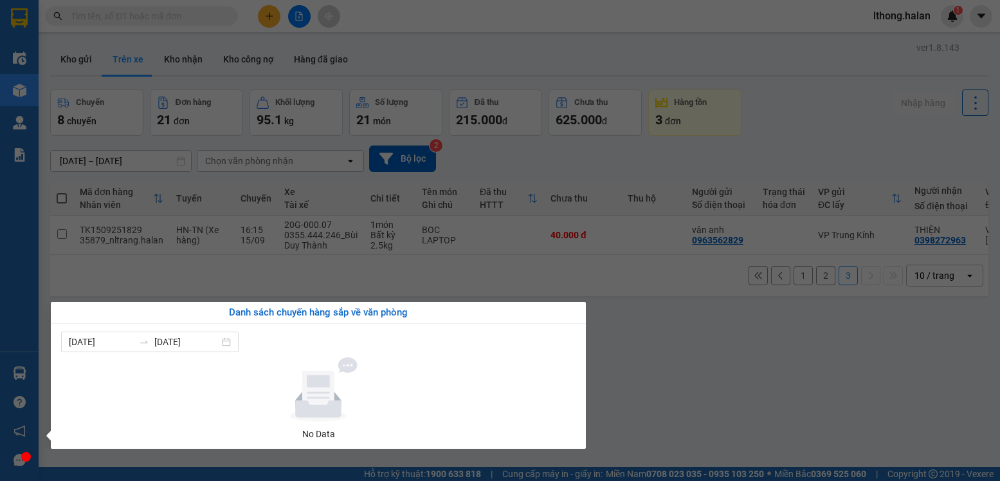
click at [892, 433] on section "Kết quả tìm kiếm ( 967 ) Bộ lọc Mã ĐH Trạng thái Món hàng Thu hộ Tổng cước Chưa…" at bounding box center [500, 240] width 1000 height 481
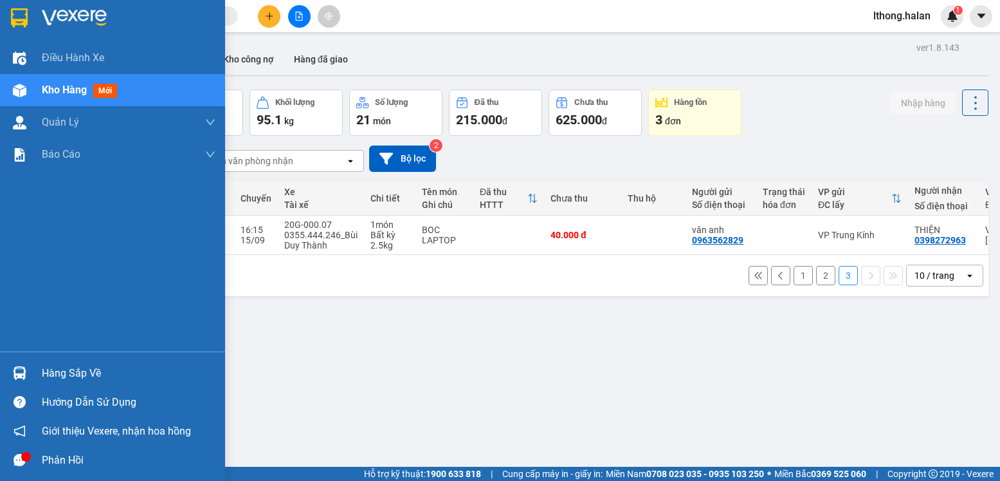
click at [91, 373] on div "Hàng sắp về" at bounding box center [129, 372] width 174 height 19
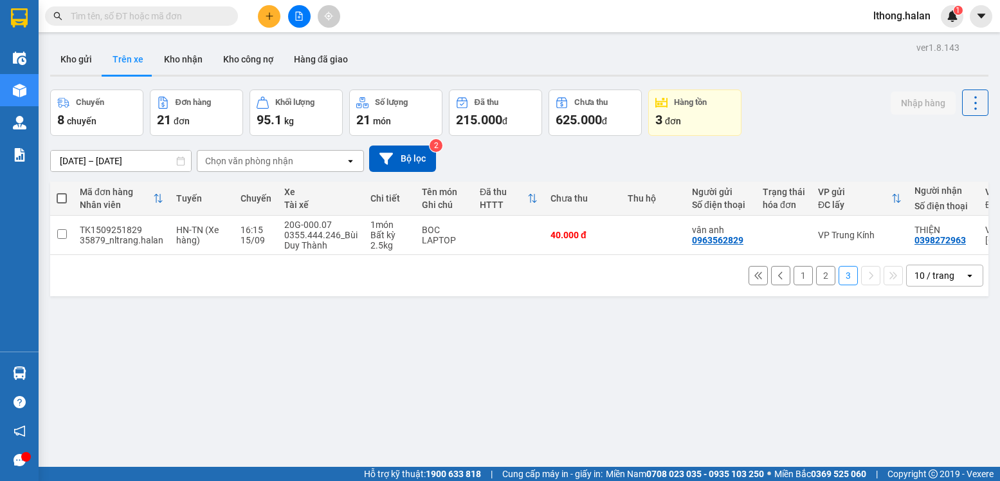
click at [778, 398] on section "Kết quả tìm kiếm ( 967 ) Bộ lọc Mã ĐH Trạng thái Món hàng Thu hộ Tổng cước Chưa…" at bounding box center [500, 240] width 1000 height 481
click at [60, 55] on button "Kho gửi" at bounding box center [76, 59] width 52 height 31
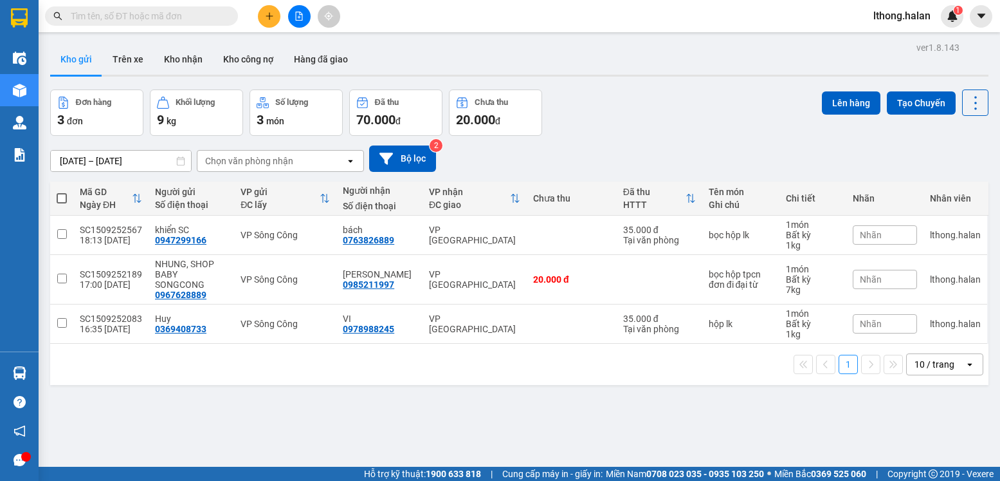
click at [62, 194] on span at bounding box center [62, 198] width 10 height 10
click at [62, 192] on input "checkbox" at bounding box center [62, 192] width 0 height 0
checkbox input "true"
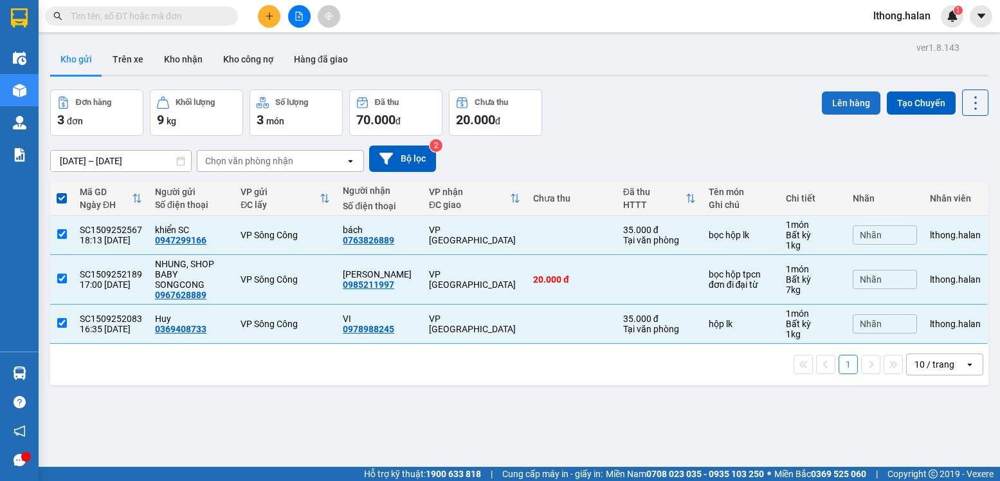
click at [827, 104] on button "Lên hàng" at bounding box center [851, 102] width 59 height 23
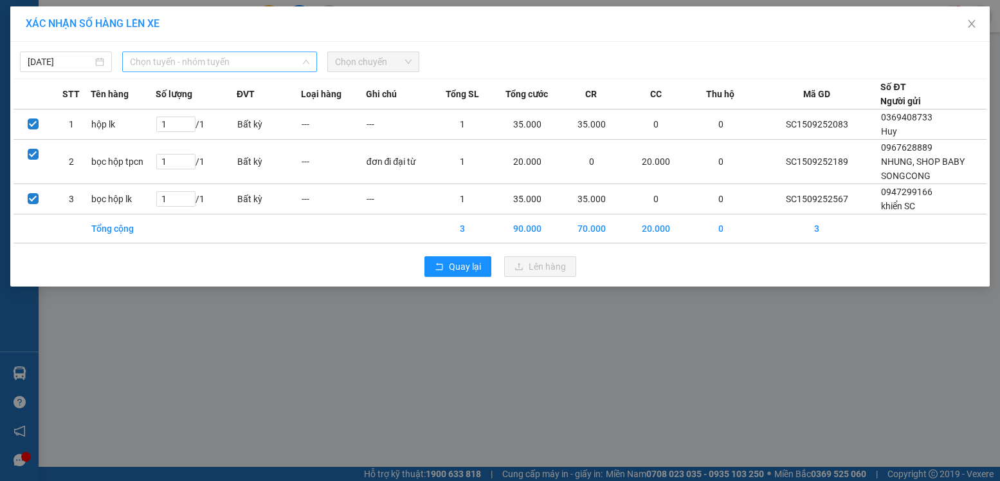
click at [223, 60] on span "Chọn tuyến - nhóm tuyến" at bounding box center [219, 61] width 179 height 19
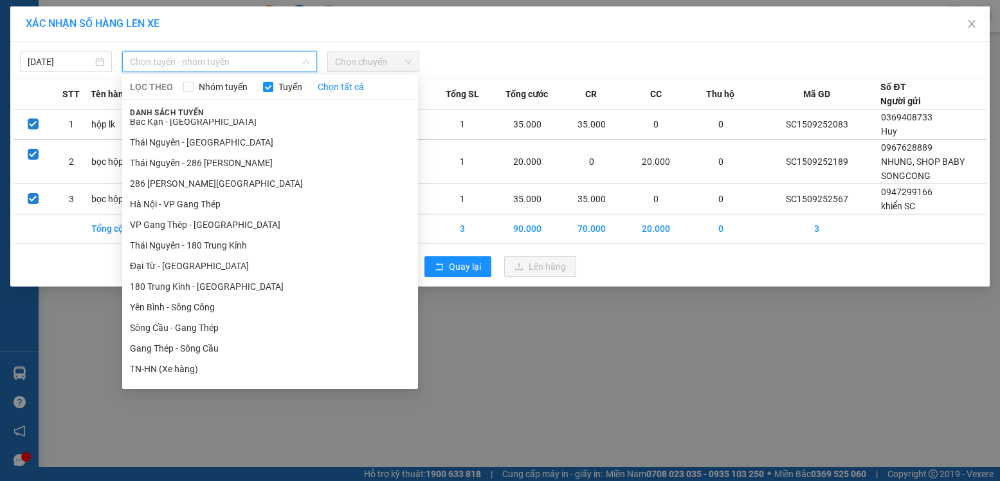
scroll to position [322, 0]
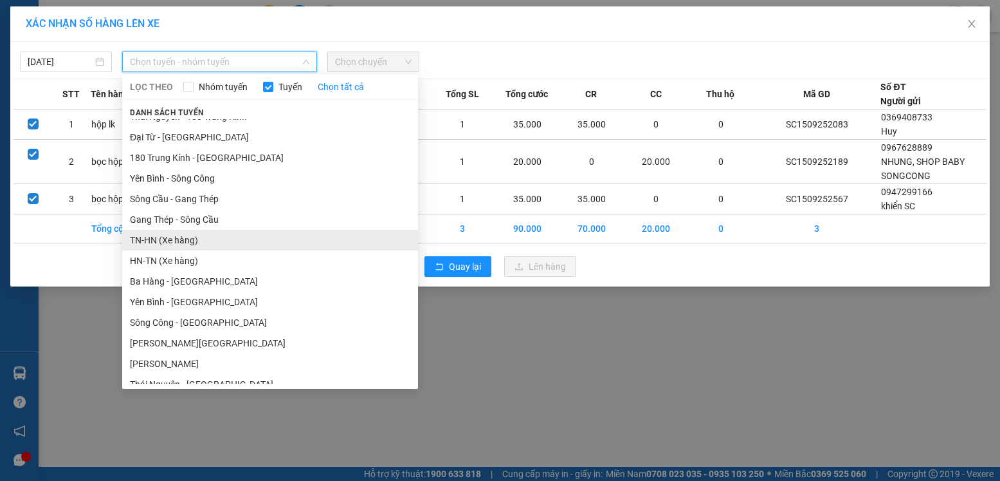
click at [183, 244] on li "TN-HN (Xe hàng)" at bounding box center [270, 240] width 296 height 21
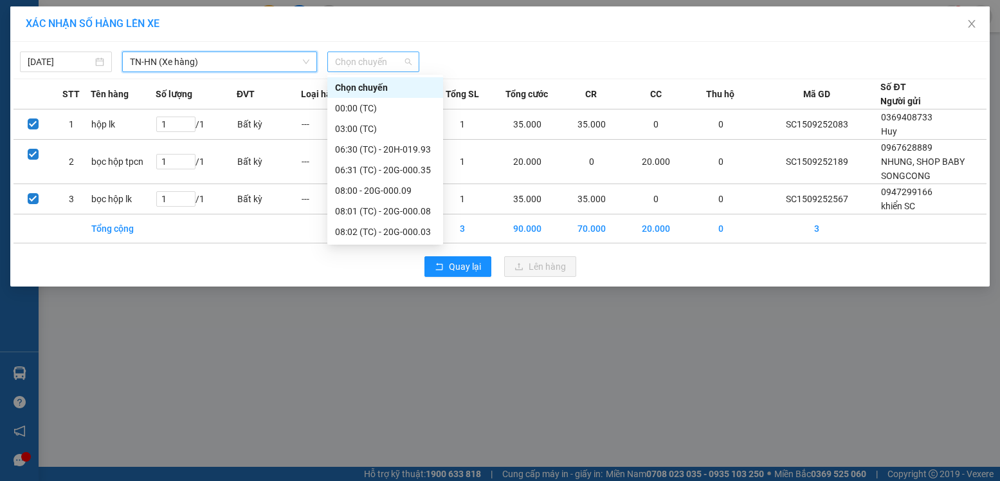
click at [388, 59] on span "Chọn chuyến" at bounding box center [373, 61] width 77 height 19
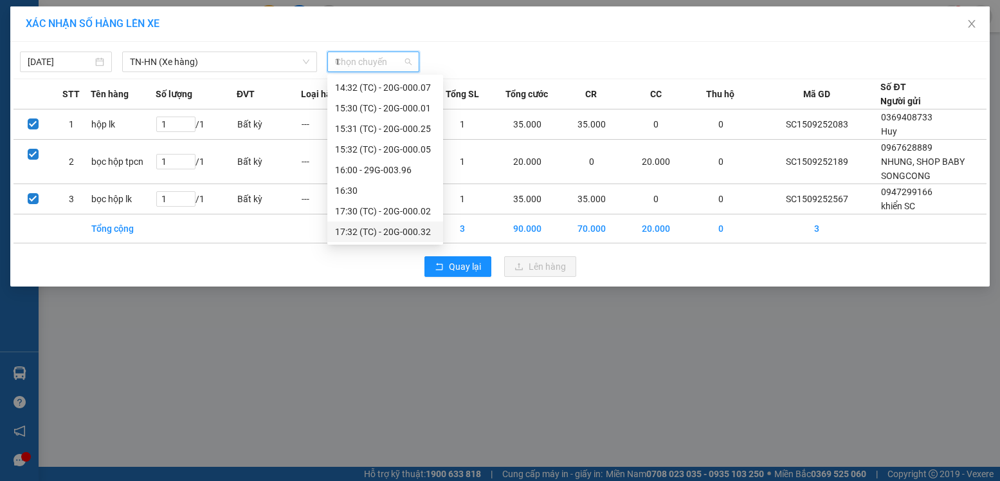
scroll to position [391, 0]
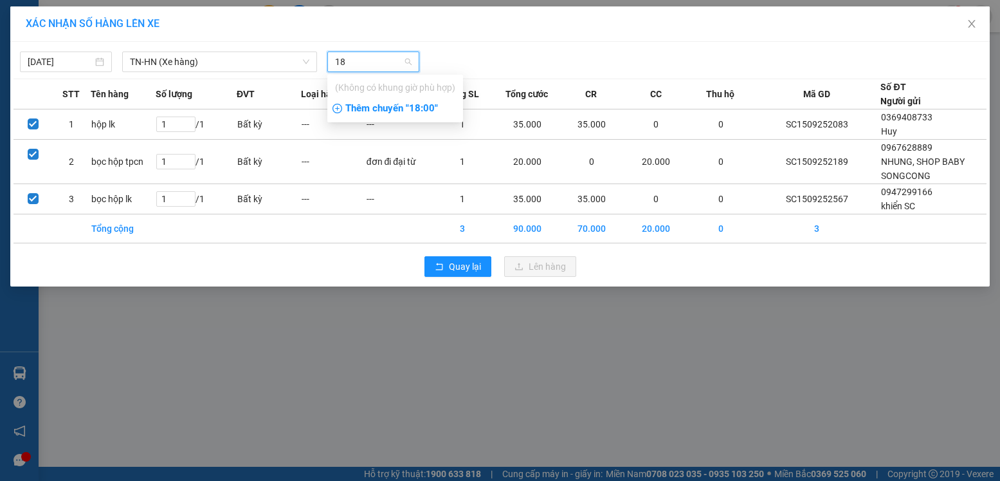
type input "18"
click at [423, 109] on div "Thêm chuyến " 18:00 "" at bounding box center [395, 109] width 136 height 22
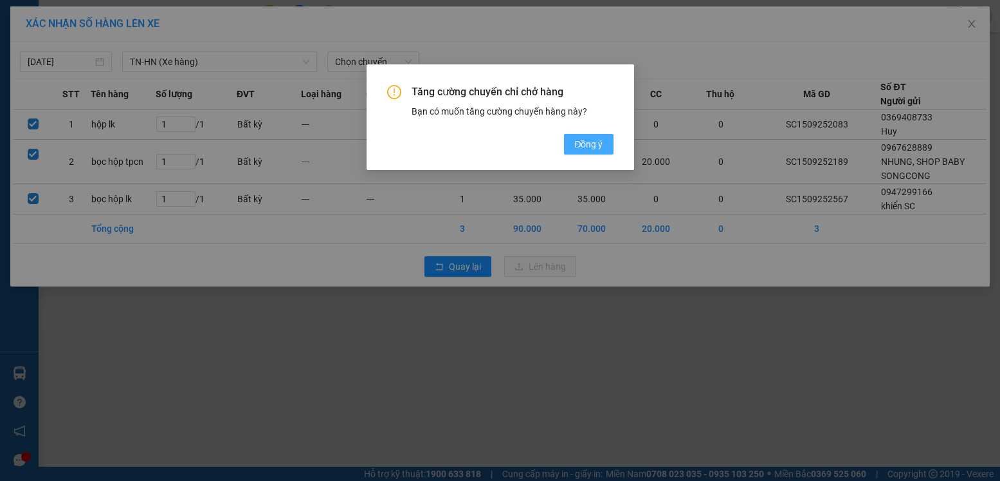
click at [587, 146] on span "Đồng ý" at bounding box center [588, 144] width 28 height 14
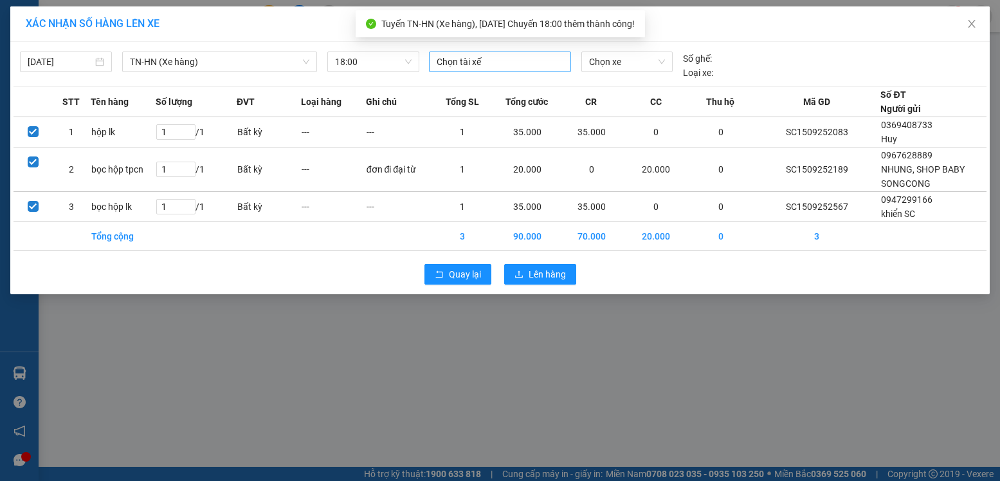
click at [472, 62] on div at bounding box center [500, 61] width 136 height 15
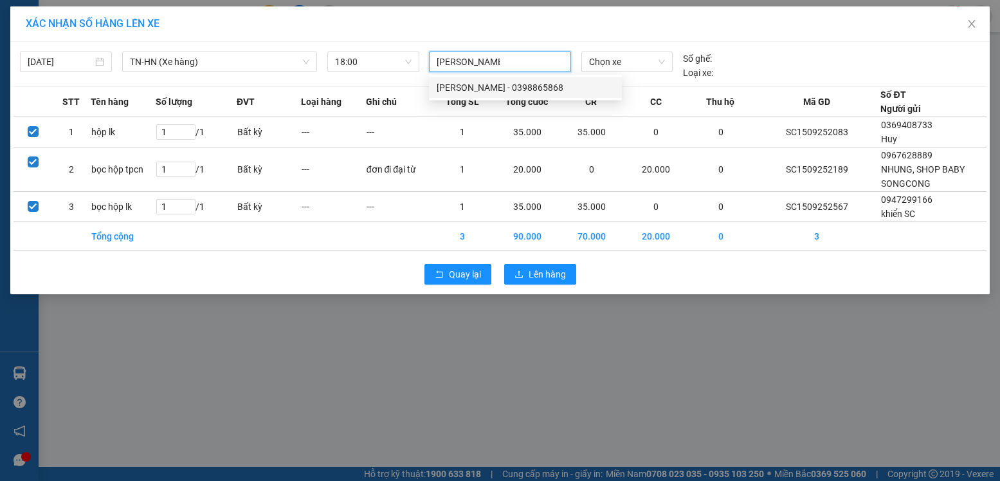
type input "dương văn hoà"
click at [482, 87] on div "[PERSON_NAME] - 0398865868" at bounding box center [526, 87] width 178 height 14
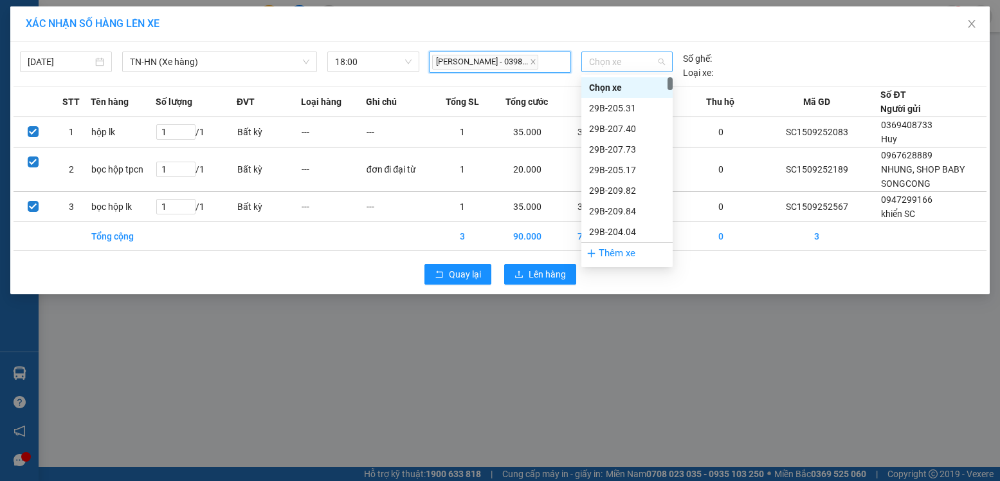
click at [632, 58] on span "Chọn xe" at bounding box center [627, 61] width 76 height 19
type input "396"
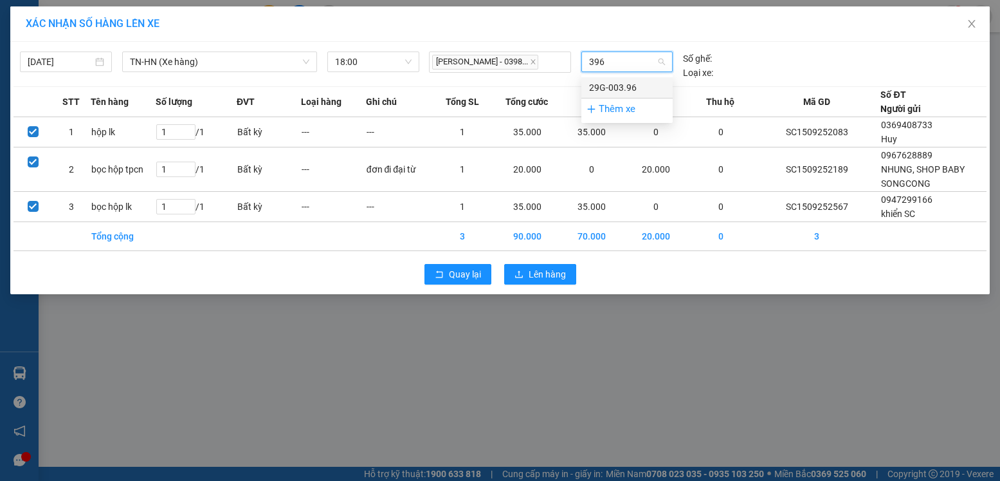
click at [632, 86] on div "29G-003.96" at bounding box center [627, 87] width 76 height 14
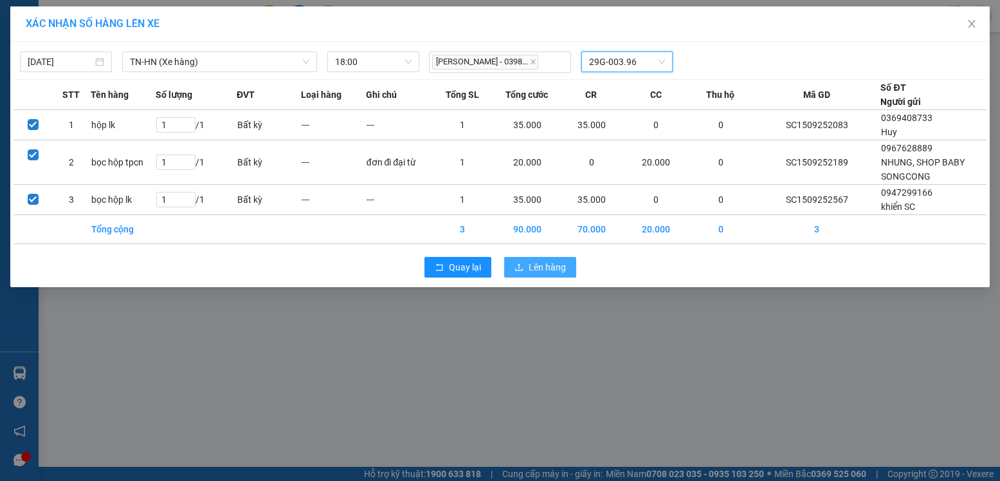
click at [534, 265] on span "Lên hàng" at bounding box center [547, 267] width 37 height 14
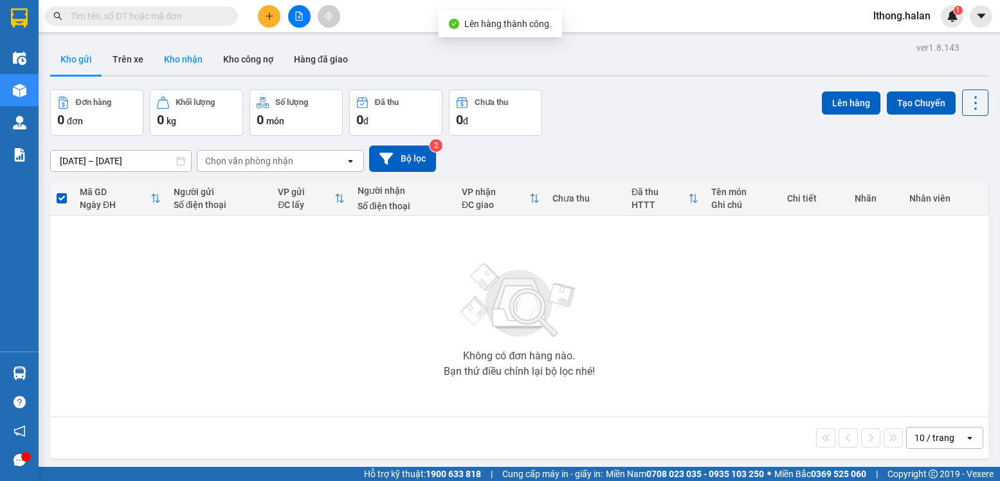
click at [178, 55] on button "Kho nhận" at bounding box center [183, 59] width 59 height 31
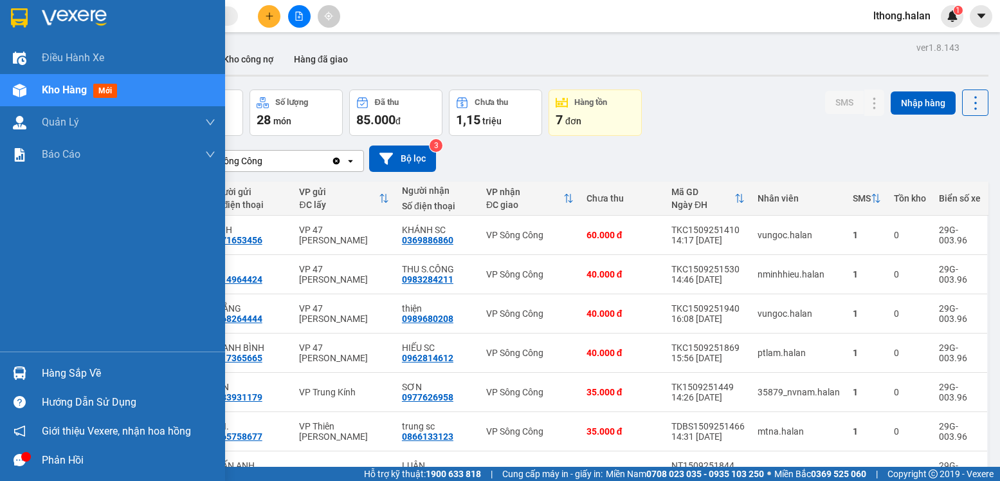
click at [50, 377] on div "Hàng sắp về" at bounding box center [129, 372] width 174 height 19
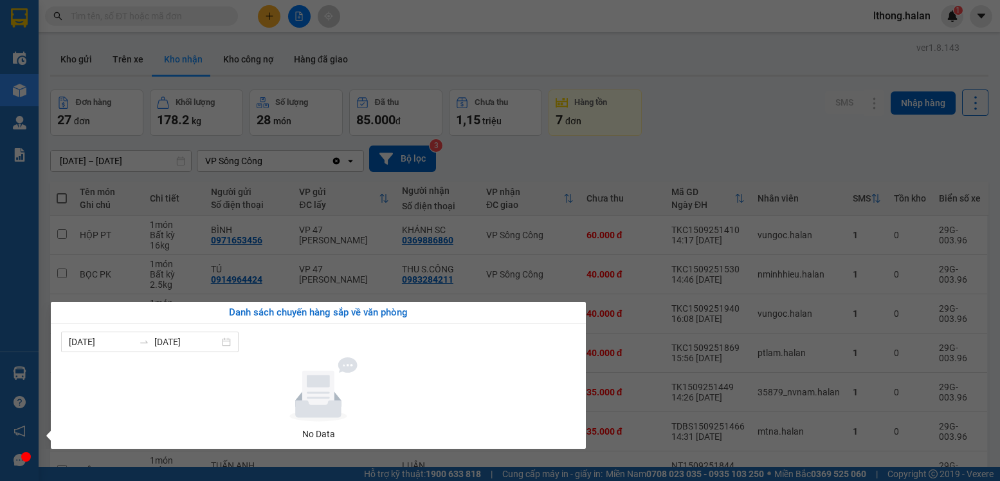
click at [787, 133] on section "Kết quả tìm kiếm ( 967 ) Bộ lọc Mã ĐH Trạng thái Món hàng Thu hộ Tổng cước Chưa…" at bounding box center [500, 240] width 1000 height 481
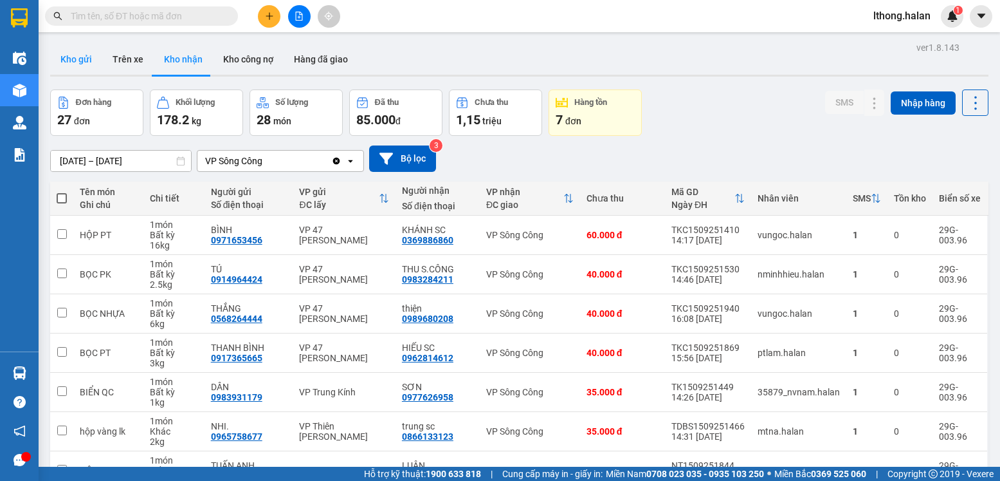
click at [66, 55] on button "Kho gửi" at bounding box center [76, 59] width 52 height 31
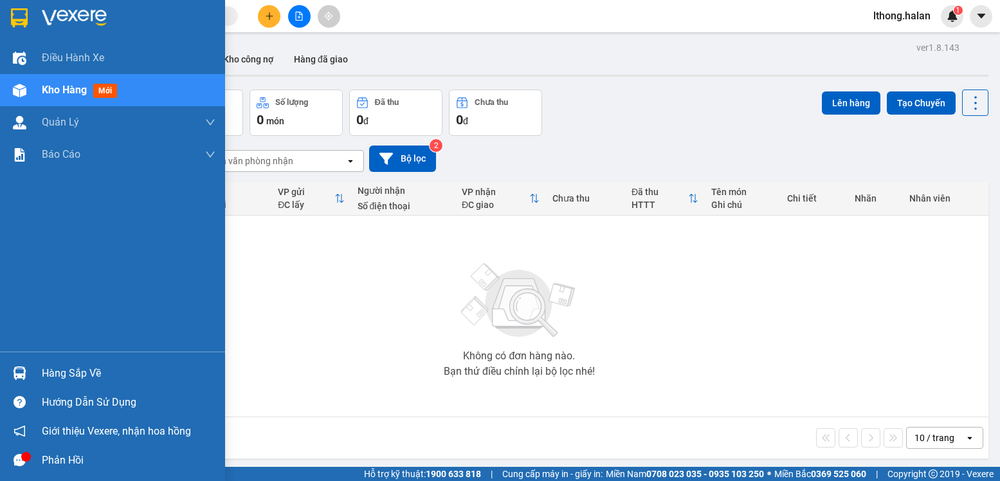
click at [68, 373] on div "Hàng sắp về" at bounding box center [129, 372] width 174 height 19
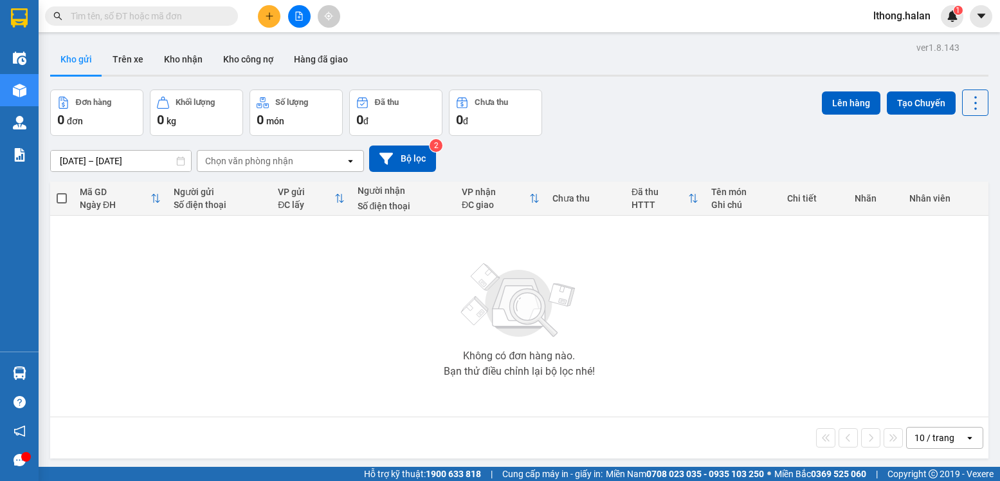
click at [684, 318] on section "Kết quả tìm kiếm ( 967 ) Bộ lọc Mã ĐH Trạng thái Món hàng Thu hộ Tổng cước Chưa…" at bounding box center [500, 240] width 1000 height 481
click at [179, 66] on button "Kho nhận" at bounding box center [183, 59] width 59 height 31
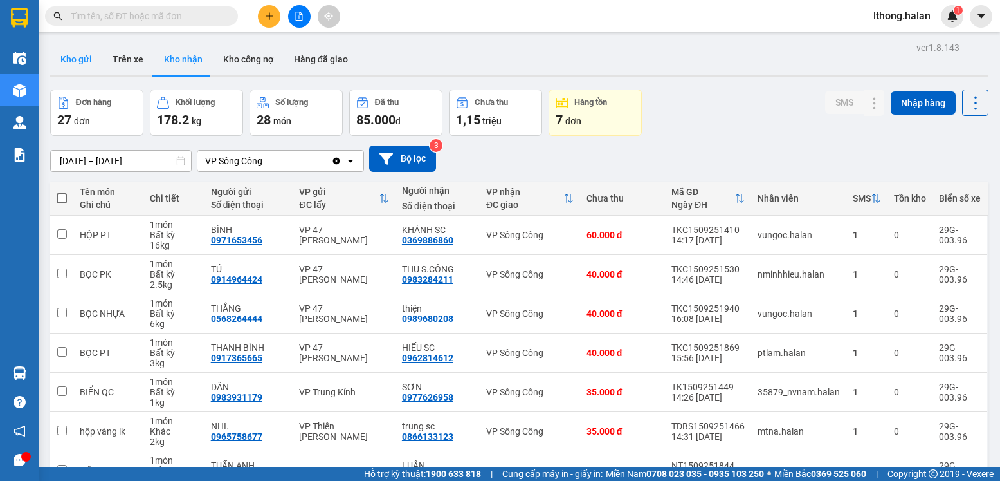
click at [60, 52] on button "Kho gửi" at bounding box center [76, 59] width 52 height 31
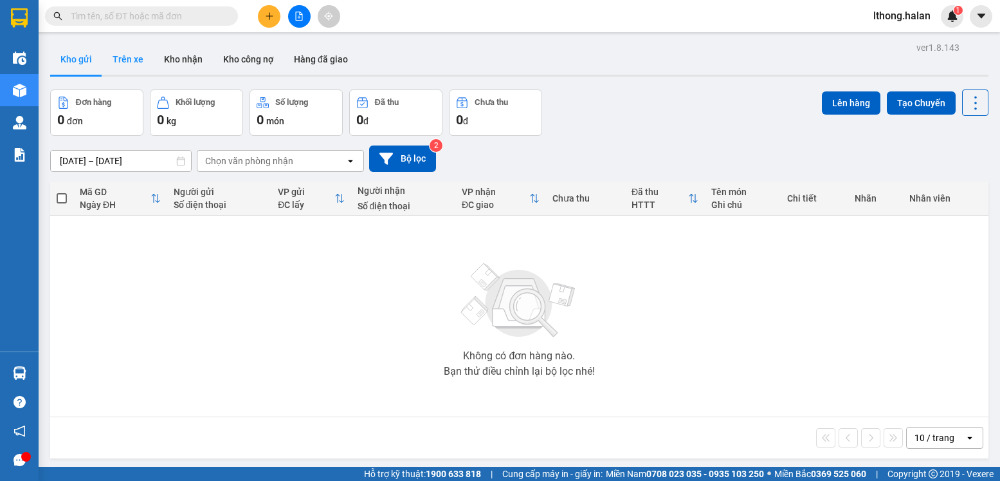
click at [129, 62] on button "Trên xe" at bounding box center [127, 59] width 51 height 31
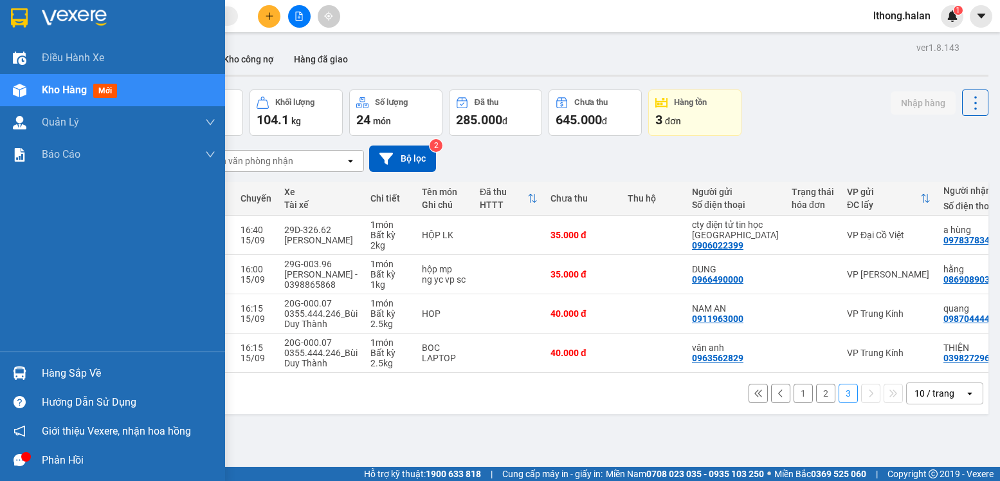
click at [52, 378] on div "Hàng sắp về" at bounding box center [129, 372] width 174 height 19
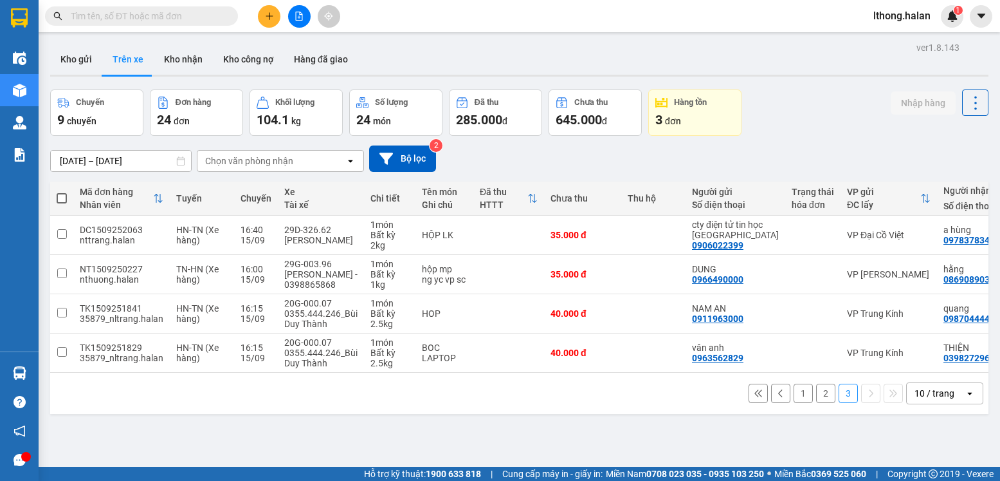
click at [649, 424] on section "Kết quả tìm kiếm ( 967 ) Bộ lọc Mã ĐH Trạng thái Món hàng Thu hộ Tổng cước Chưa…" at bounding box center [500, 240] width 1000 height 481
click at [196, 59] on button "Kho nhận" at bounding box center [183, 59] width 59 height 31
type input "[DATE] – [DATE]"
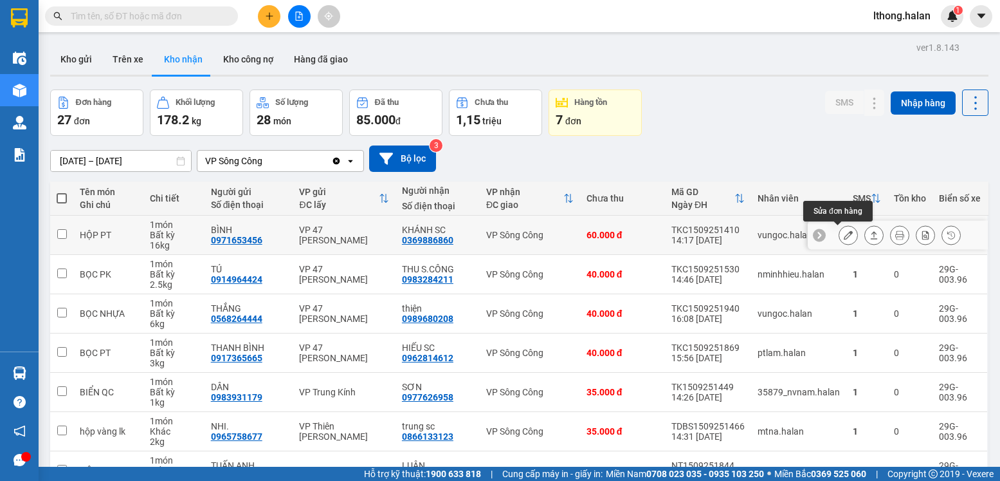
click at [844, 237] on icon at bounding box center [848, 234] width 9 height 9
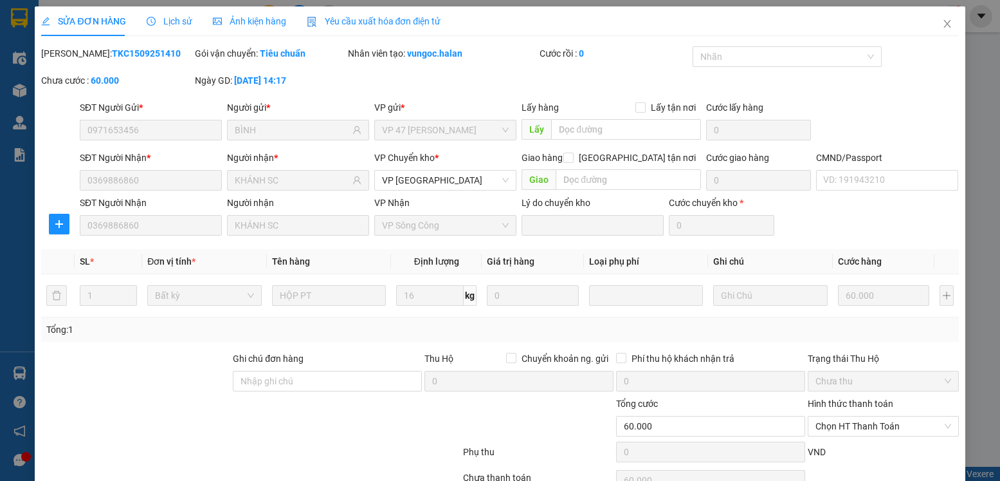
type input "0971653456"
type input "BÌNH"
type input "0369886860"
type input "KHÁNH SC"
type input "60.000"
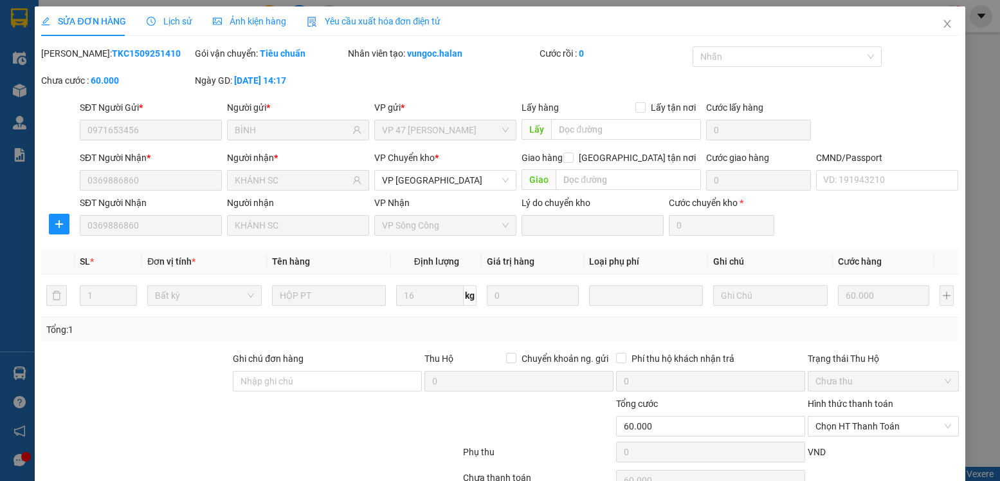
scroll to position [68, 0]
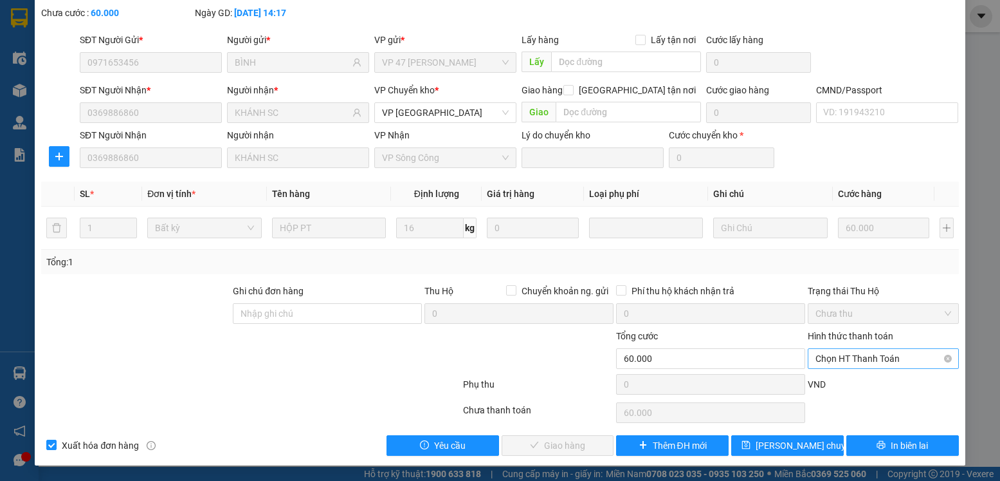
click at [902, 360] on span "Chọn HT Thanh Toán" at bounding box center [883, 358] width 135 height 19
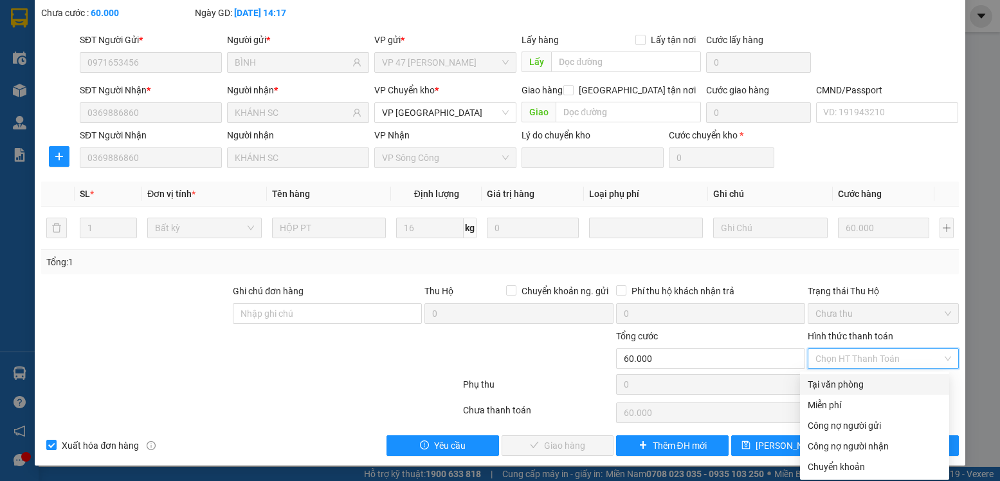
click at [846, 388] on div "Tại văn phòng" at bounding box center [875, 384] width 134 height 14
type input "0"
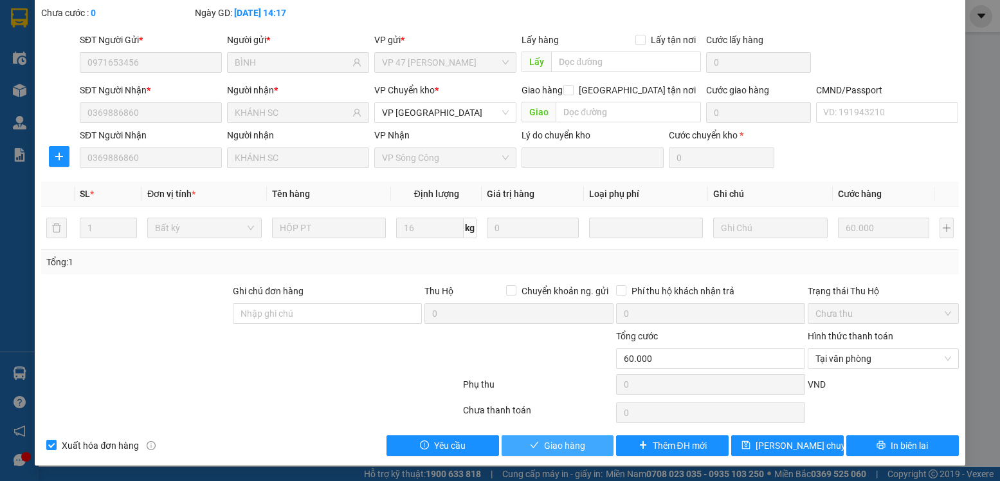
click at [582, 446] on button "Giao hàng" at bounding box center [558, 445] width 113 height 21
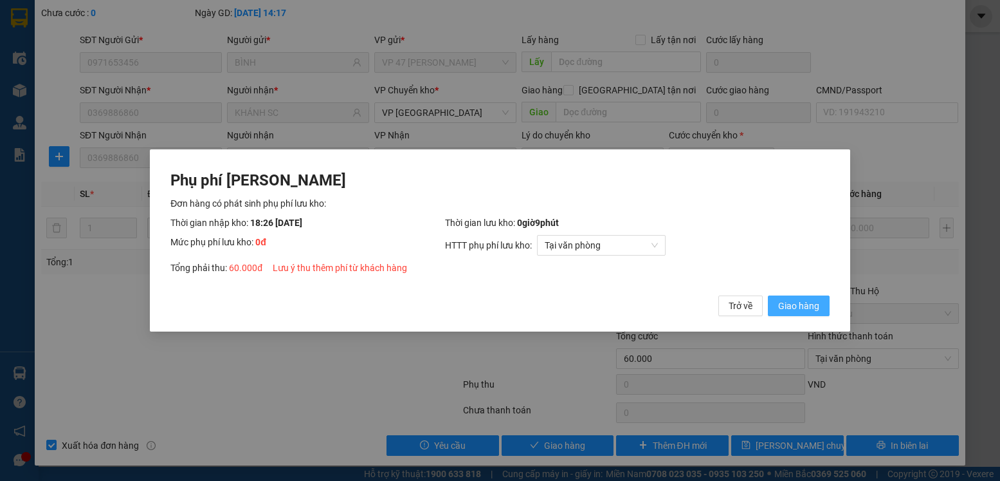
click at [785, 302] on span "Giao hàng" at bounding box center [798, 305] width 41 height 14
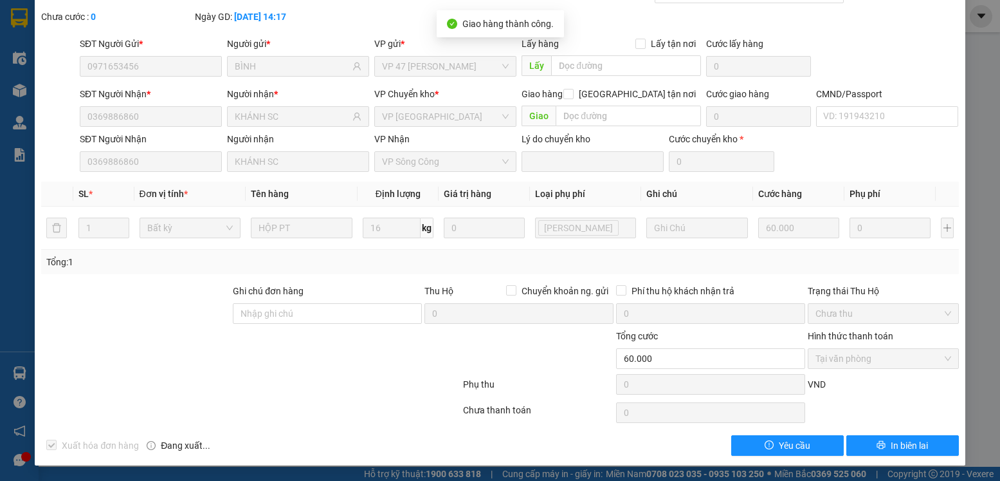
scroll to position [0, 0]
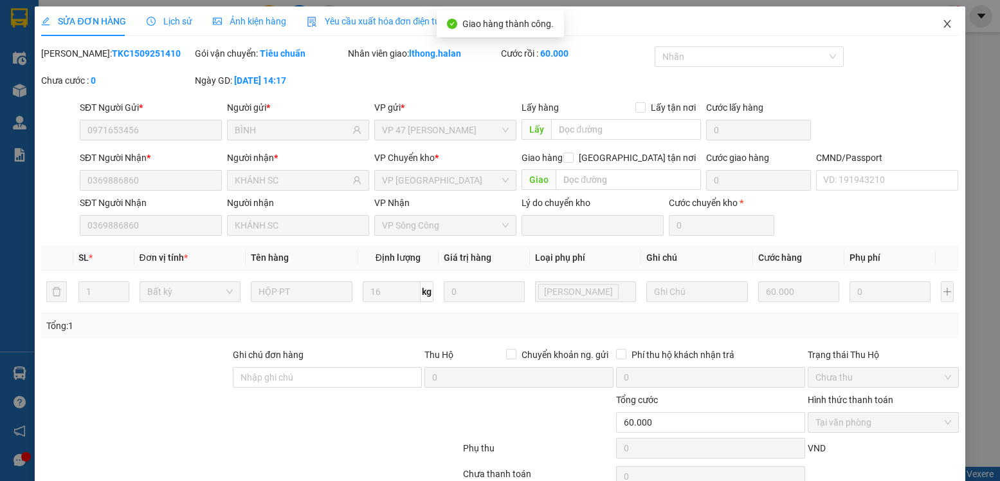
click at [944, 24] on icon "close" at bounding box center [947, 24] width 7 height 8
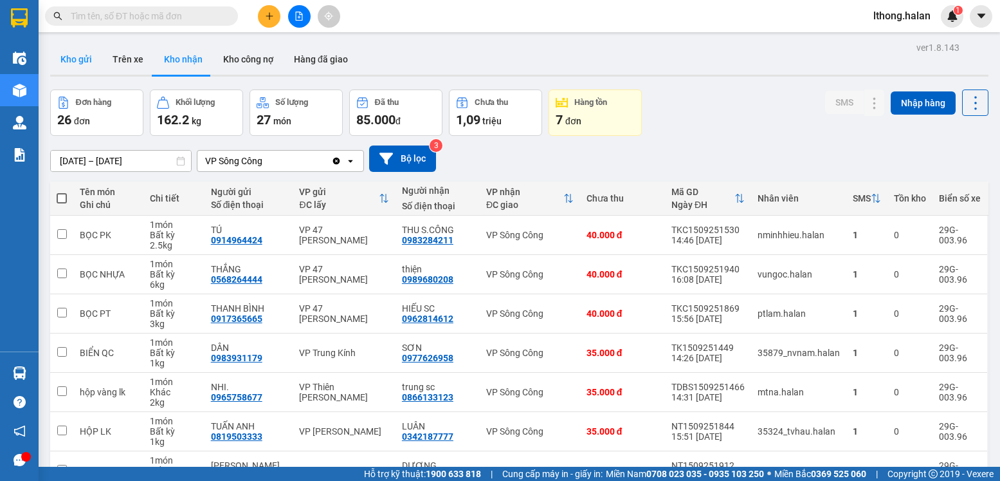
click at [69, 58] on button "Kho gửi" at bounding box center [76, 59] width 52 height 31
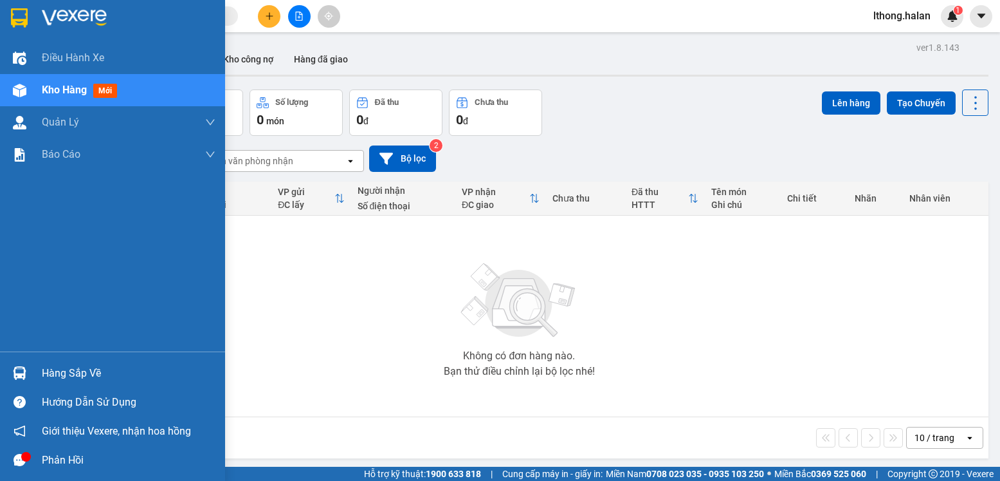
click at [50, 371] on div "Hàng sắp về" at bounding box center [129, 372] width 174 height 19
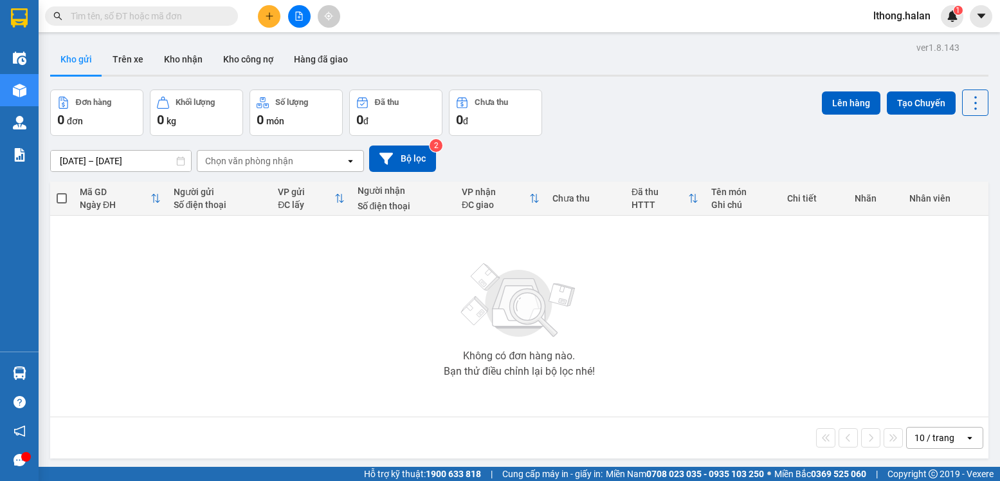
click at [739, 349] on section "Kết quả tìm kiếm ( 967 ) Bộ lọc Mã ĐH Trạng thái Món hàng Thu hộ Tổng cước Chưa…" at bounding box center [500, 240] width 1000 height 481
click at [180, 64] on button "Kho nhận" at bounding box center [183, 59] width 59 height 31
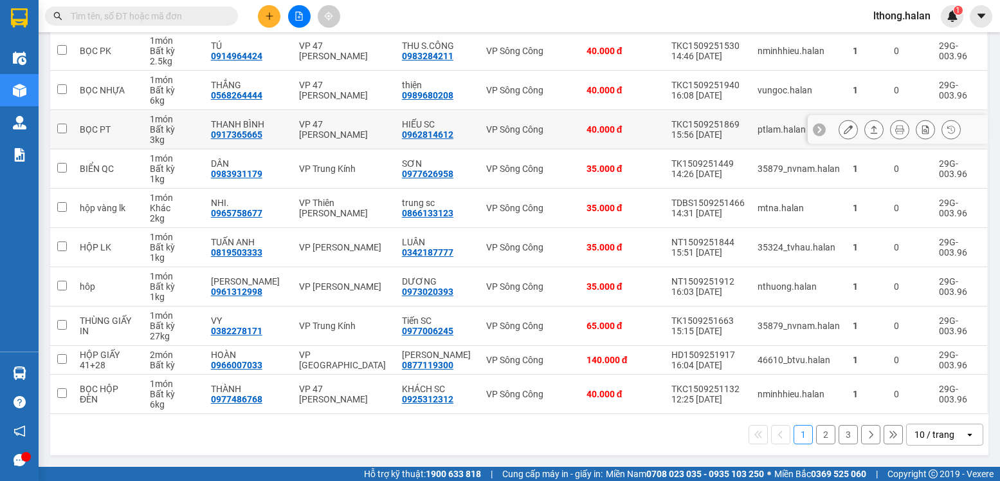
scroll to position [120, 0]
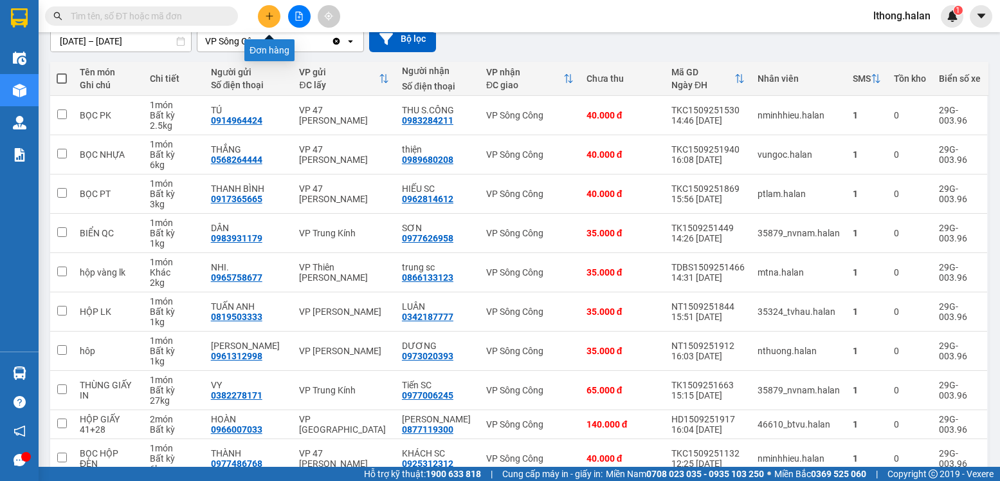
click at [261, 17] on button at bounding box center [269, 16] width 23 height 23
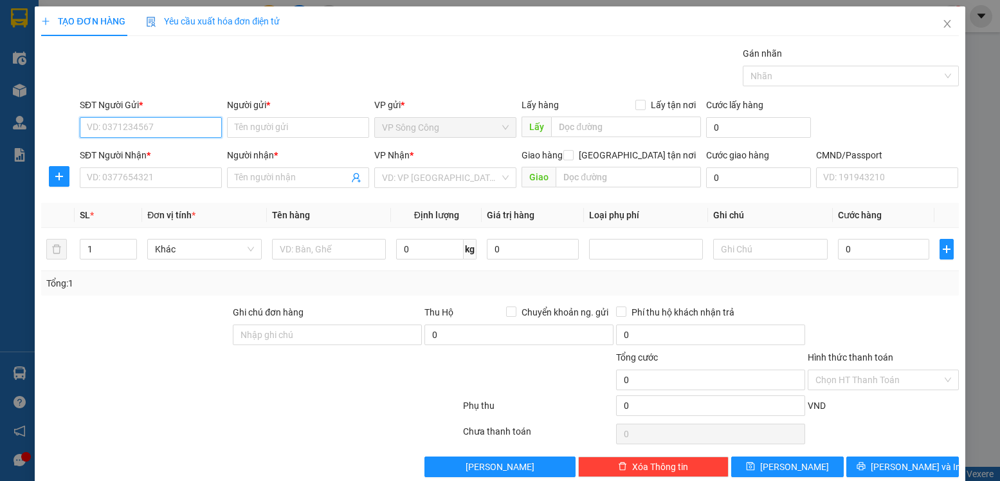
click at [160, 124] on input "SĐT Người Gửi *" at bounding box center [151, 127] width 142 height 21
click at [120, 154] on div "0796188666 - sinh" at bounding box center [149, 153] width 125 height 14
type input "0796188666"
type input "sinh"
type input "0796188666"
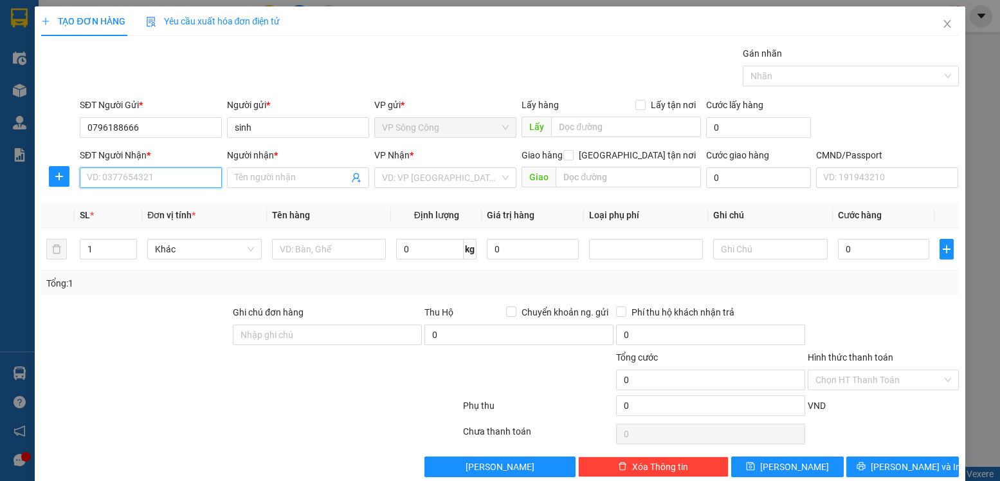
click at [132, 175] on input "SĐT Người Nhận *" at bounding box center [151, 177] width 142 height 21
click at [125, 207] on div "0915199682 - HIỆP" at bounding box center [149, 203] width 125 height 14
type input "0915199682"
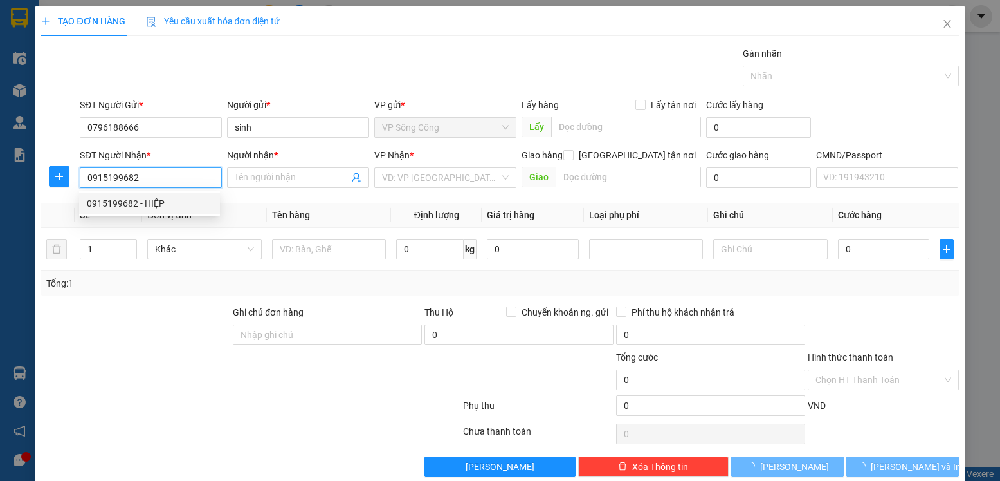
type input "HIỆP"
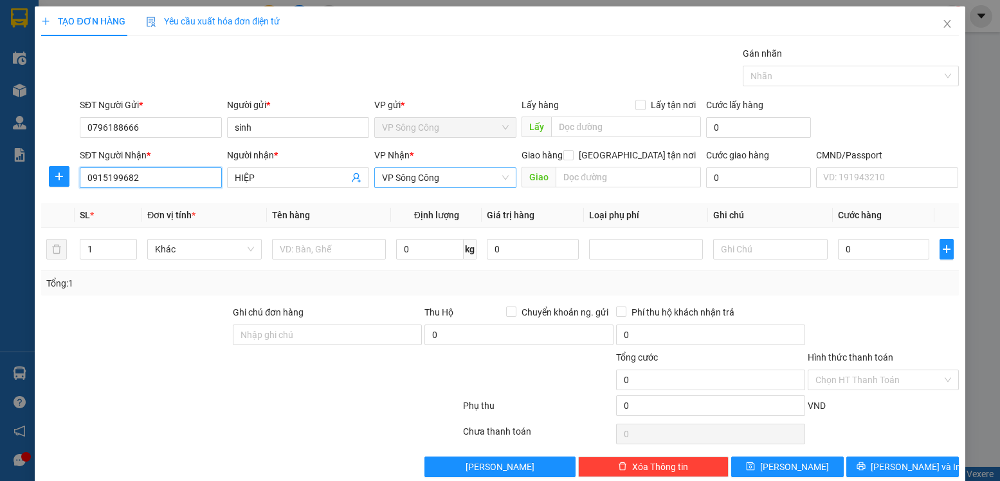
click at [446, 176] on span "VP Sông Công" at bounding box center [445, 177] width 127 height 19
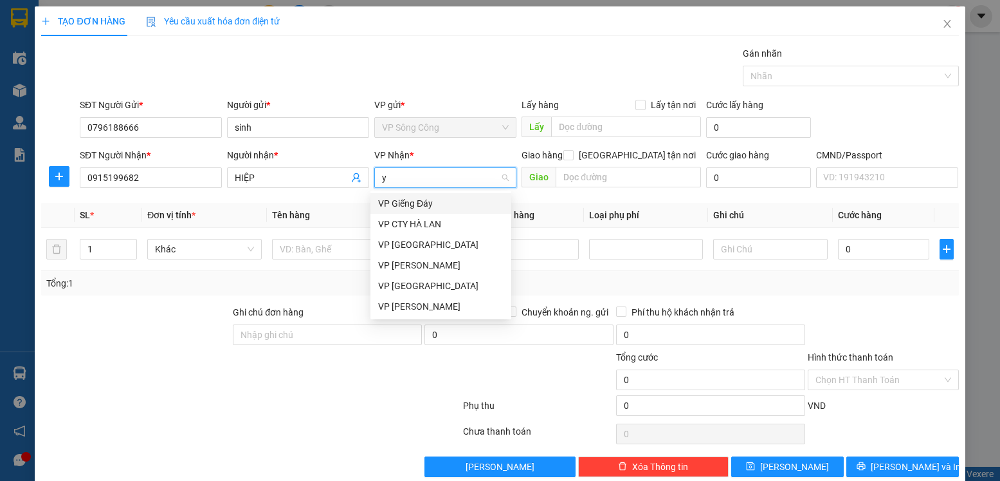
type input "yb"
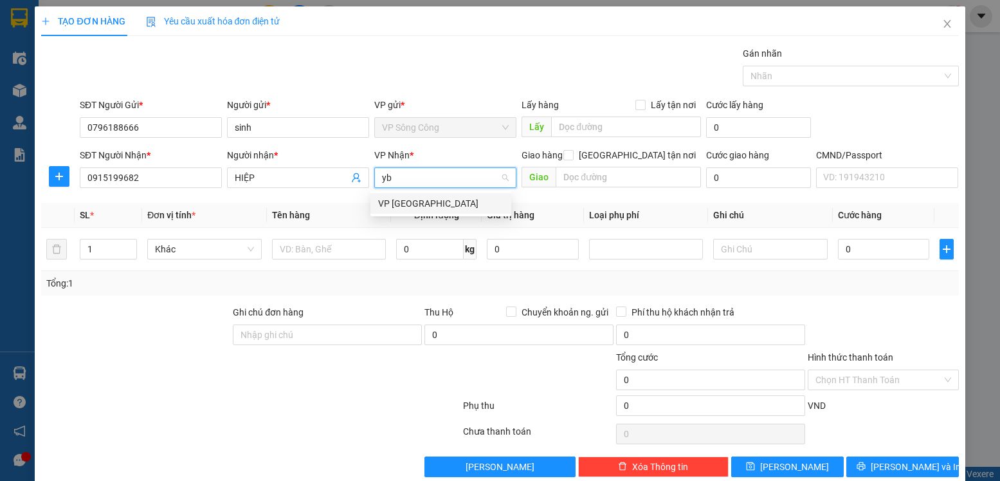
click at [405, 201] on div "VP [GEOGRAPHIC_DATA]" at bounding box center [440, 203] width 125 height 14
click at [63, 174] on icon "plus" at bounding box center [59, 176] width 10 height 10
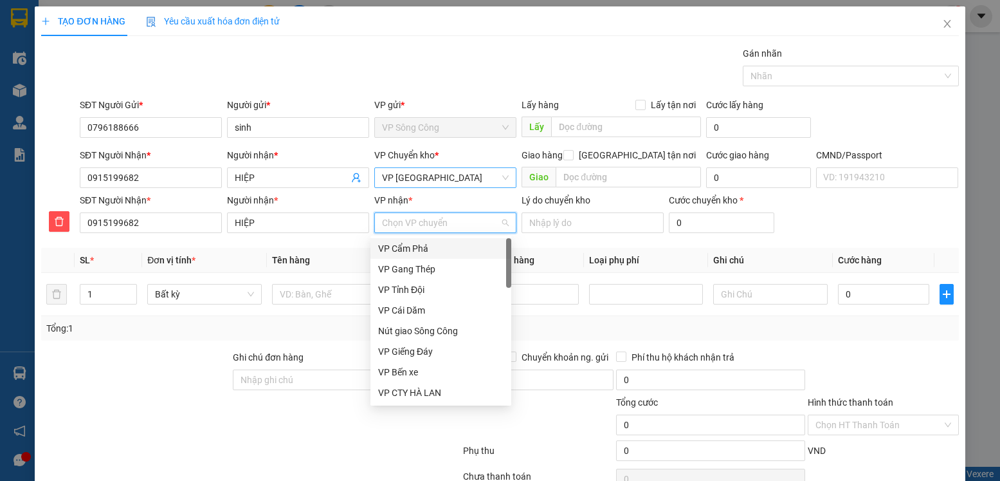
click at [408, 222] on input "VP nhận *" at bounding box center [441, 222] width 118 height 19
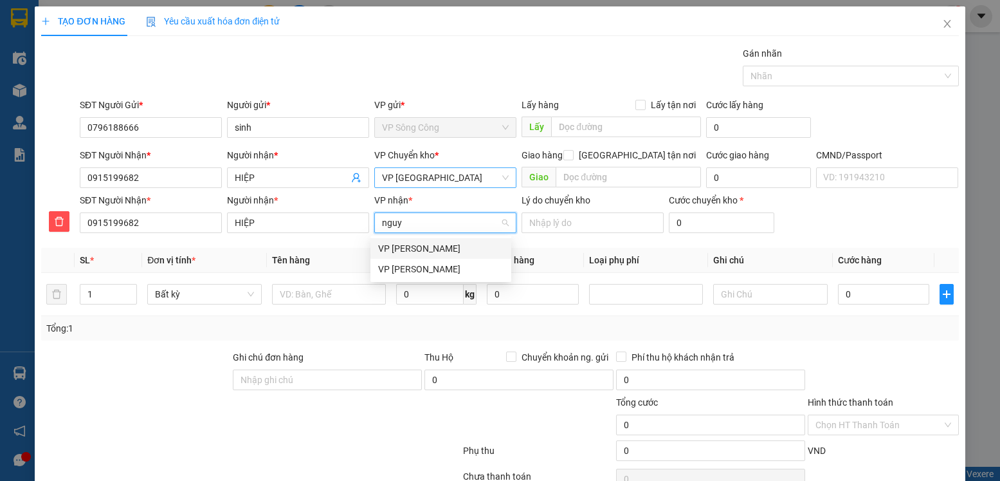
type input "nguye"
click at [413, 253] on div "VP [PERSON_NAME]" at bounding box center [440, 248] width 125 height 14
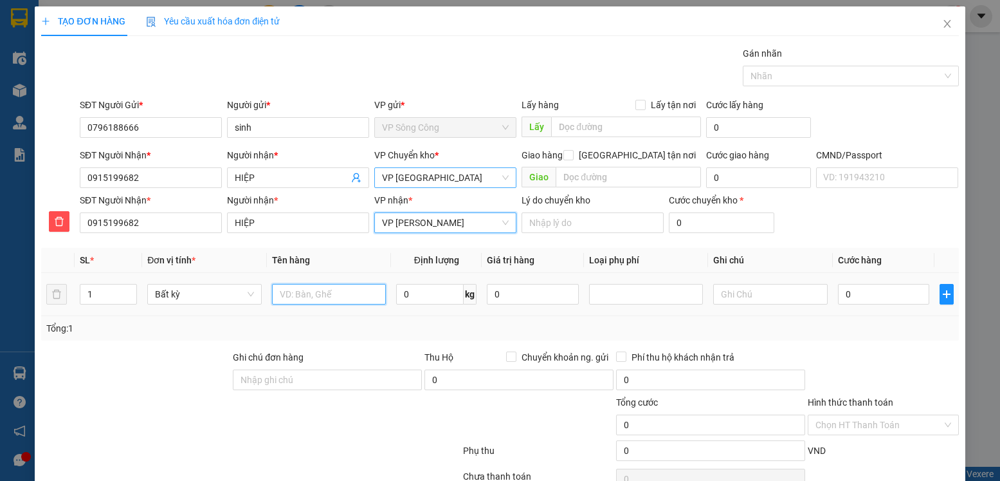
click at [300, 290] on input "text" at bounding box center [329, 294] width 115 height 21
type input "bọc lk"
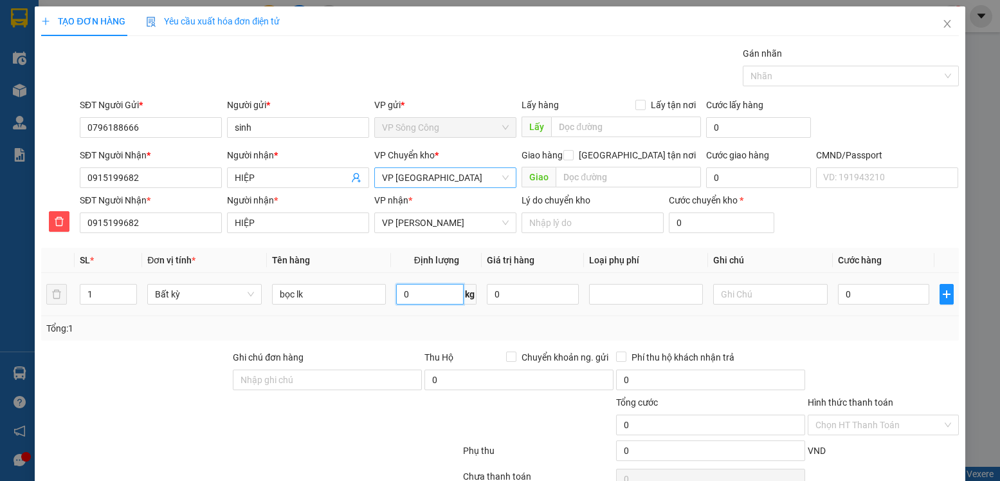
click at [426, 288] on input "0" at bounding box center [430, 294] width 68 height 21
type input "0.5"
click at [858, 293] on input "0" at bounding box center [883, 294] width 91 height 21
type input "35.000"
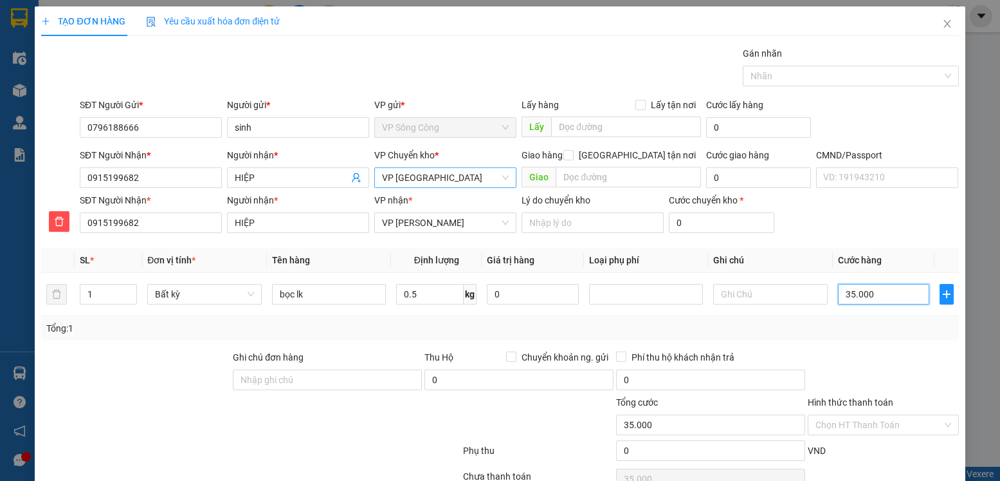
scroll to position [64, 0]
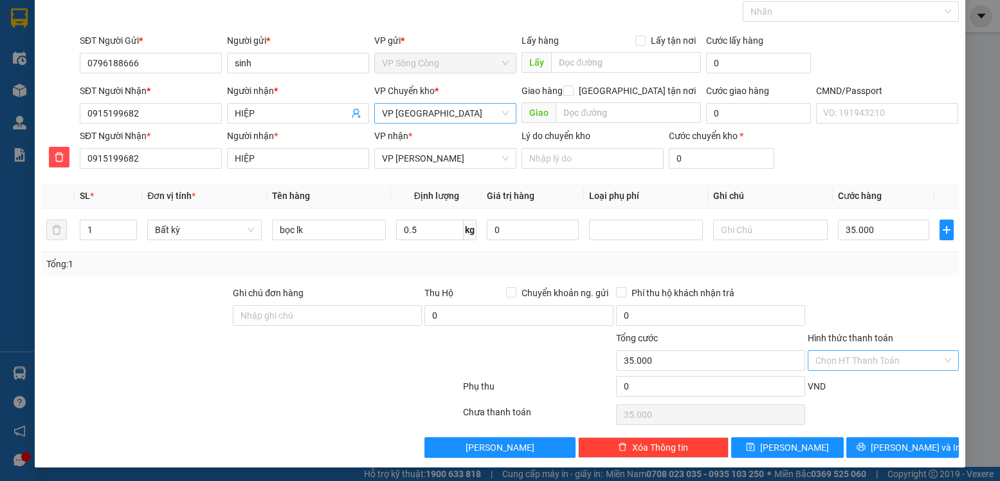
click at [897, 358] on input "Hình thức thanh toán" at bounding box center [879, 360] width 126 height 19
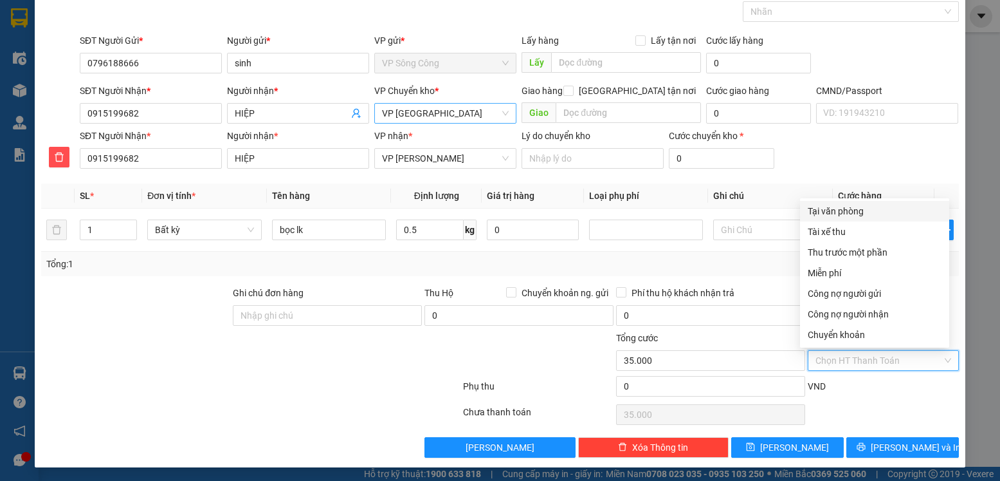
click at [856, 214] on div "Tại văn phòng" at bounding box center [875, 211] width 134 height 14
type input "0"
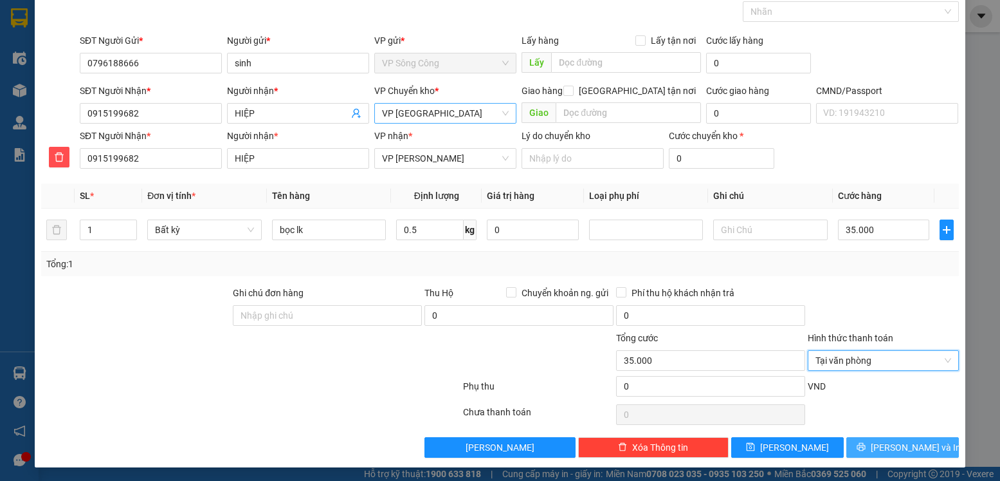
scroll to position [66, 0]
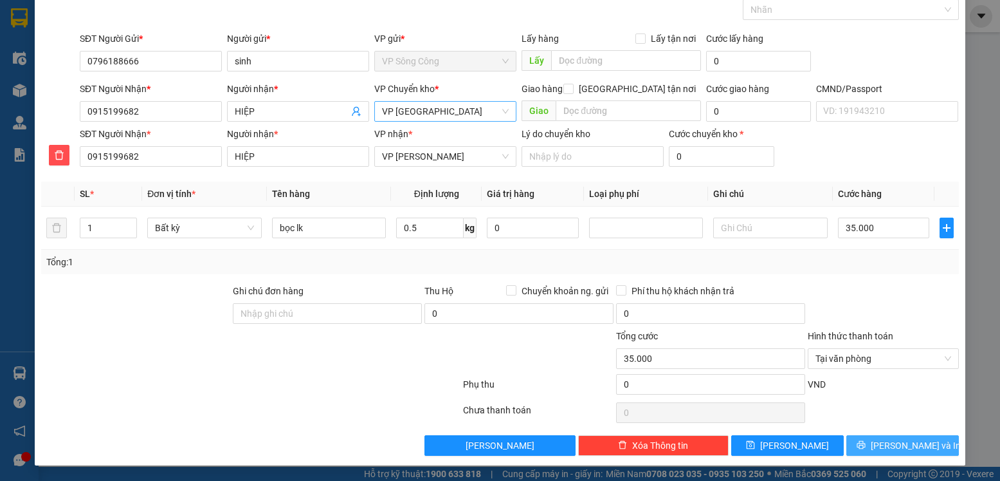
click at [897, 439] on span "Lưu và In" at bounding box center [916, 445] width 90 height 14
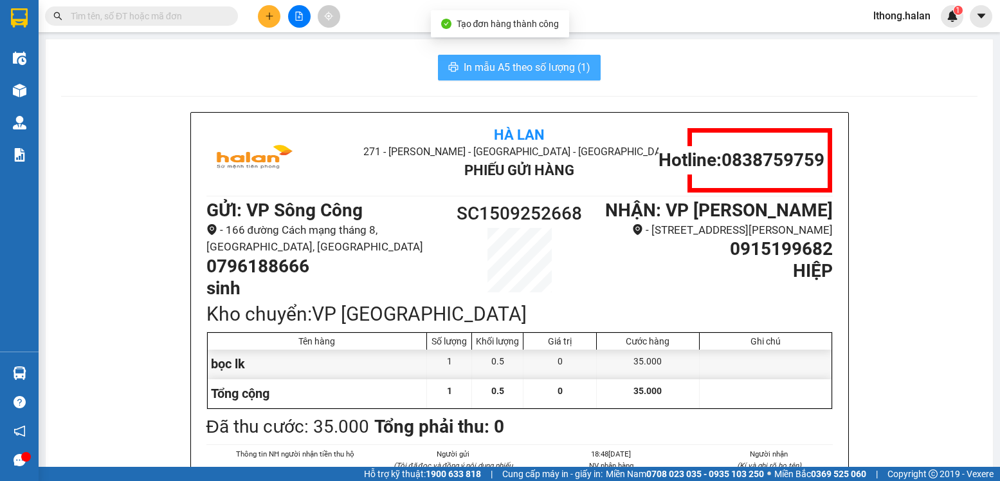
click at [553, 70] on span "In mẫu A5 theo số lượng (1)" at bounding box center [527, 67] width 127 height 16
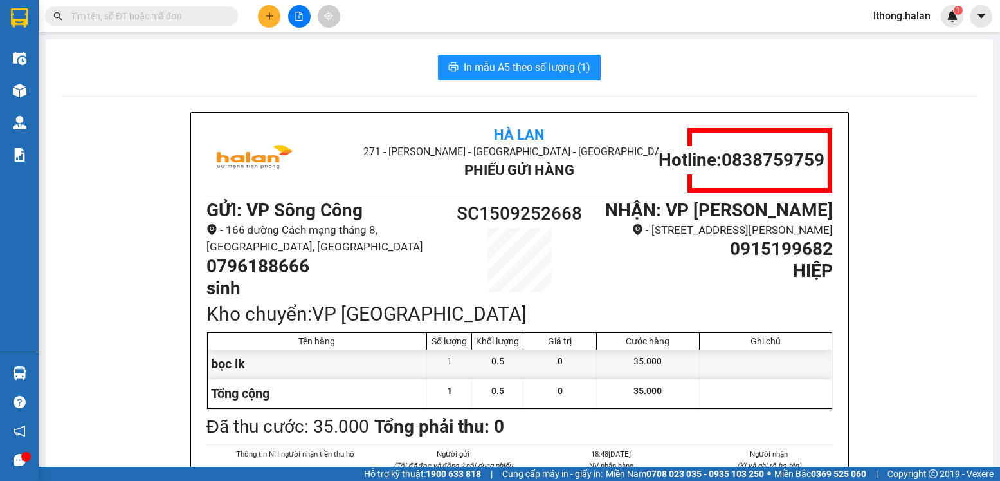
click at [841, 76] on div "In mẫu A5 theo số lượng (1)" at bounding box center [519, 68] width 917 height 26
click at [191, 14] on input "text" at bounding box center [147, 16] width 152 height 14
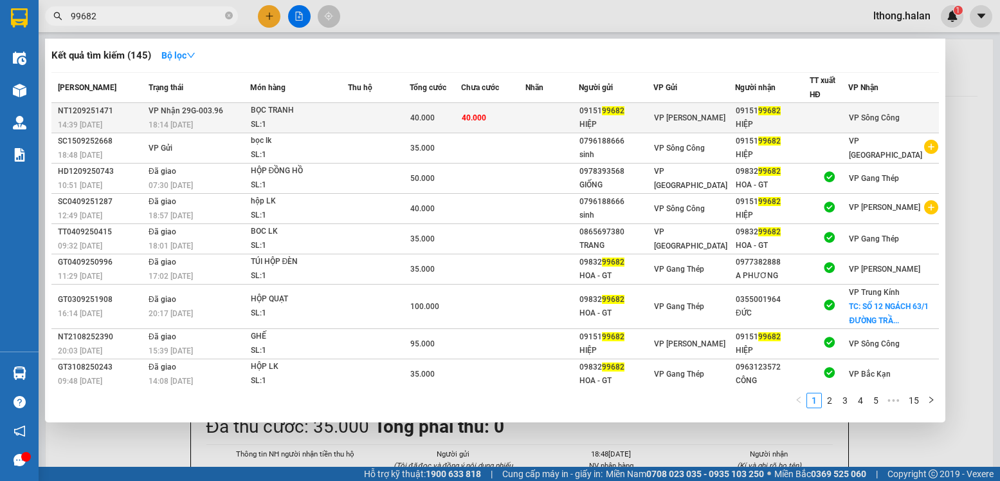
type input "99682"
click at [511, 118] on td "40.000" at bounding box center [493, 118] width 65 height 30
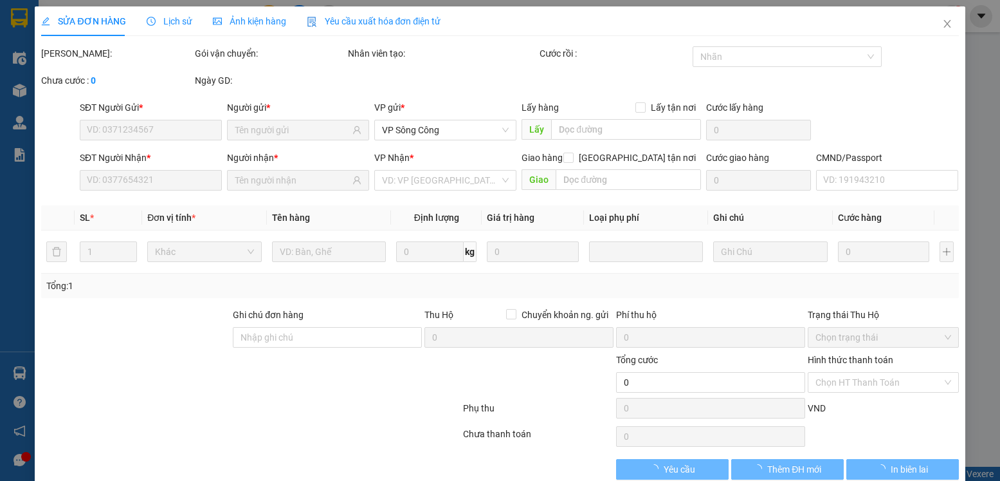
type input "0915199682"
type input "HIỆP"
type input "0915199682"
type input "HIỆP"
type input "40.000"
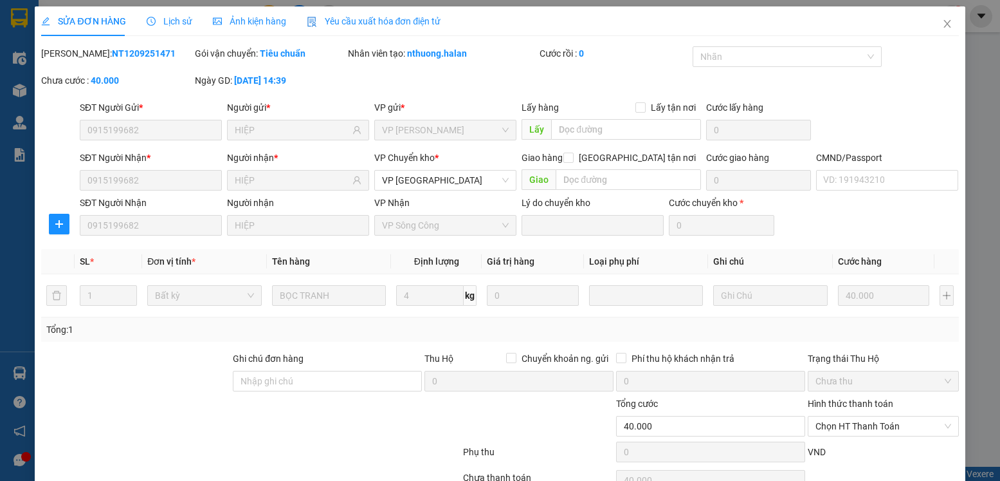
scroll to position [68, 0]
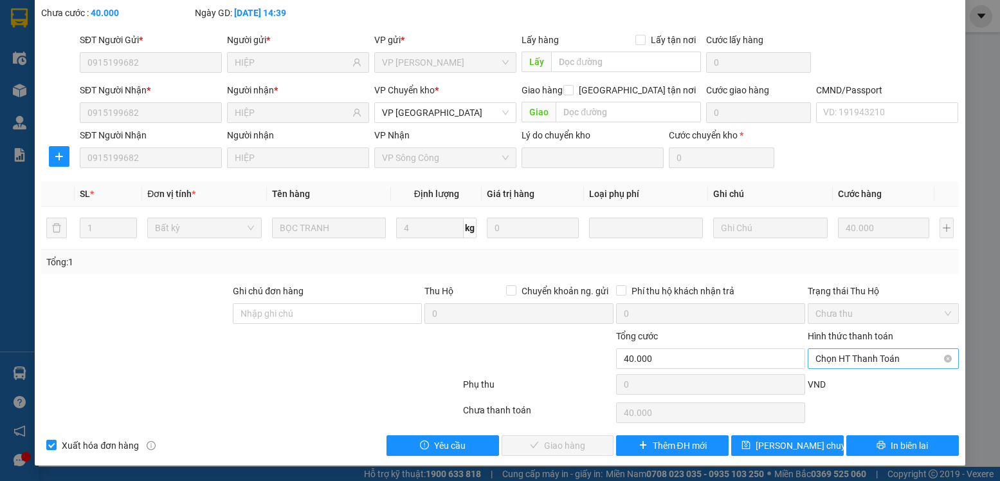
click at [892, 356] on span "Chọn HT Thanh Toán" at bounding box center [883, 358] width 135 height 19
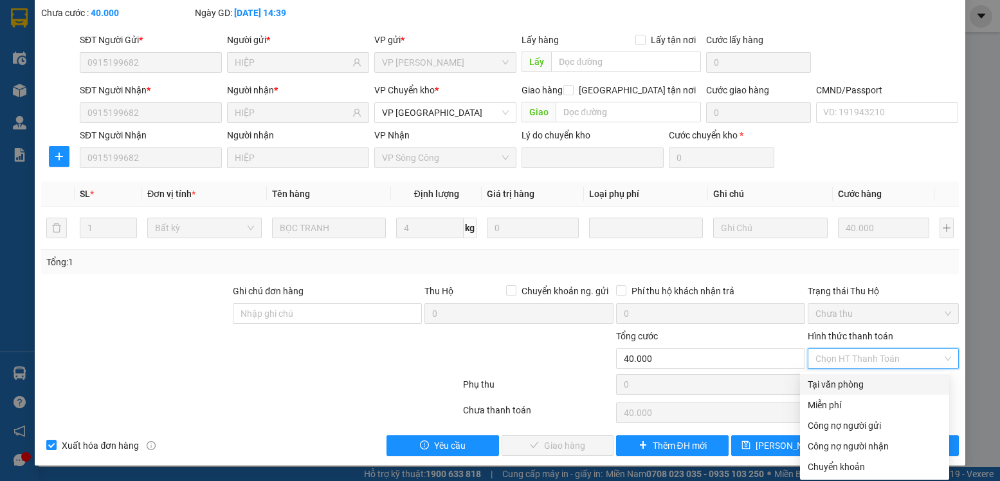
click at [840, 380] on div "Tại văn phòng" at bounding box center [875, 384] width 134 height 14
type input "0"
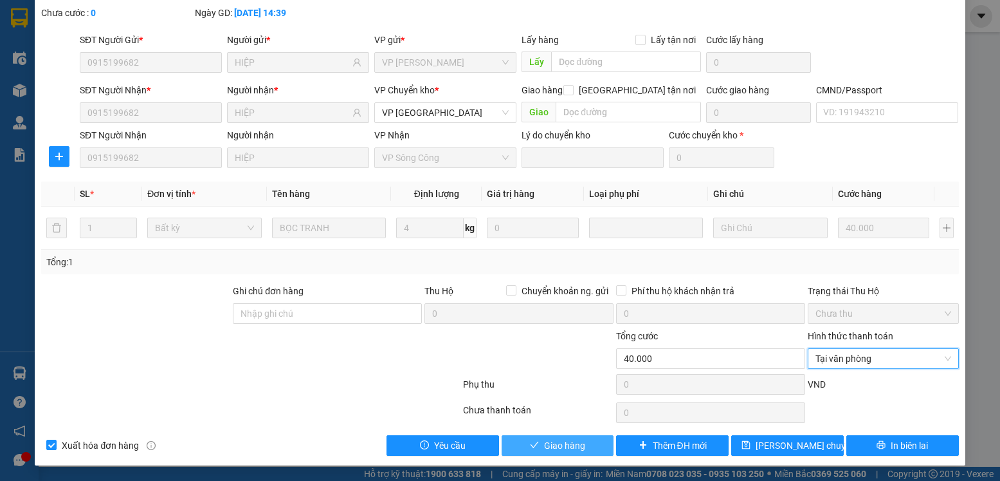
click at [564, 439] on span "Giao hàng" at bounding box center [564, 445] width 41 height 14
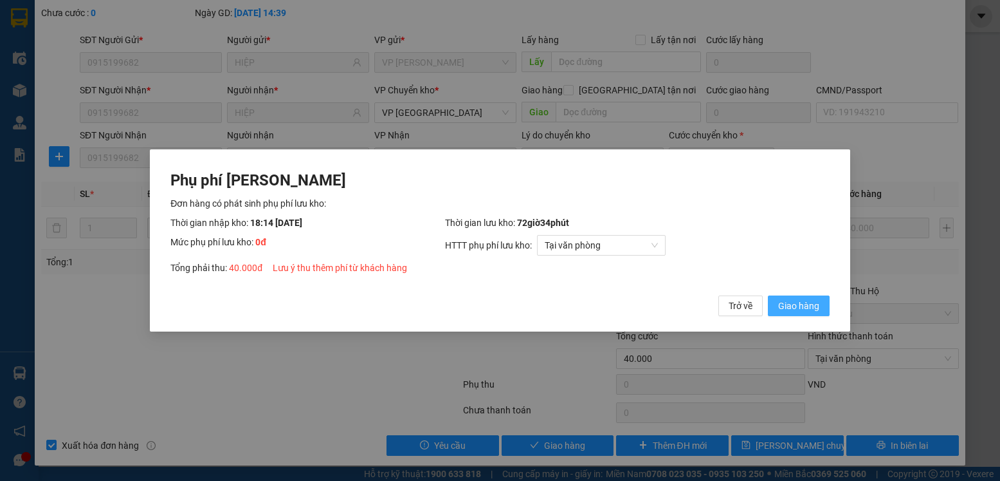
click at [796, 304] on span "Giao hàng" at bounding box center [798, 305] width 41 height 14
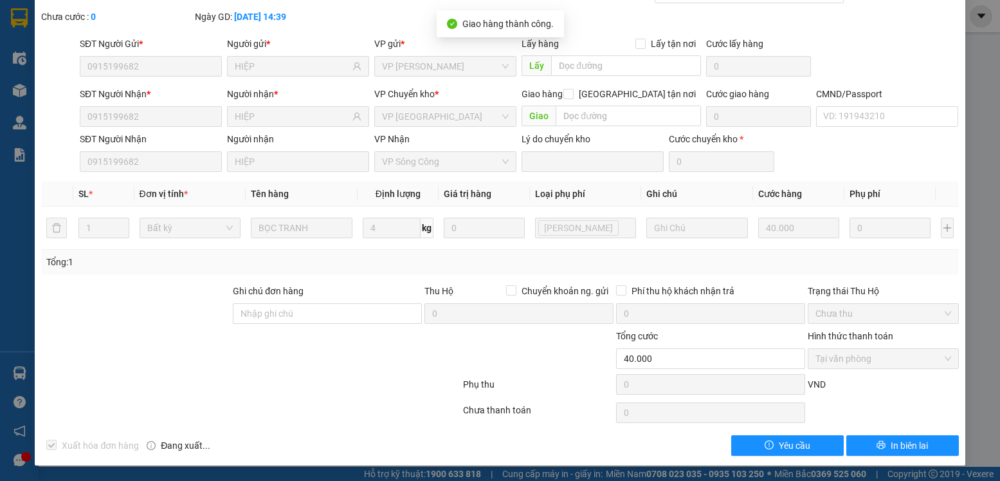
scroll to position [0, 0]
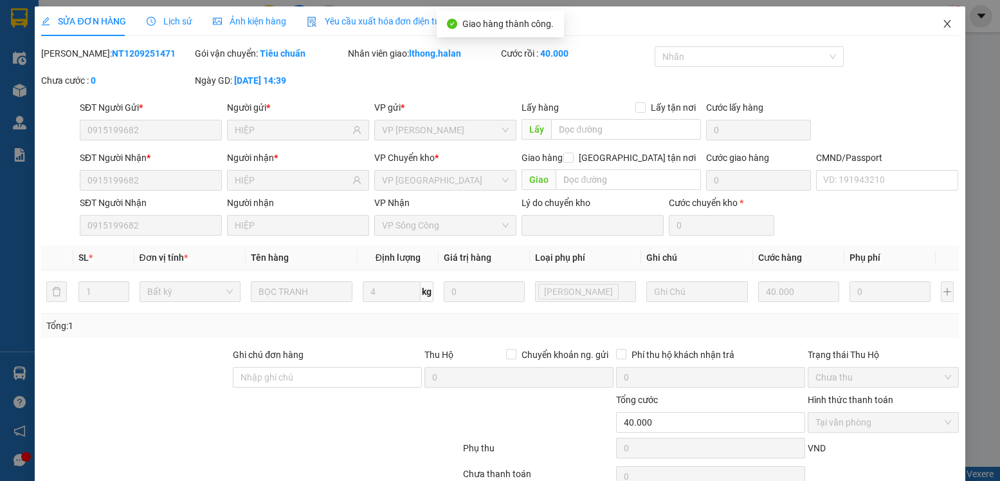
click at [944, 24] on icon "close" at bounding box center [947, 24] width 7 height 8
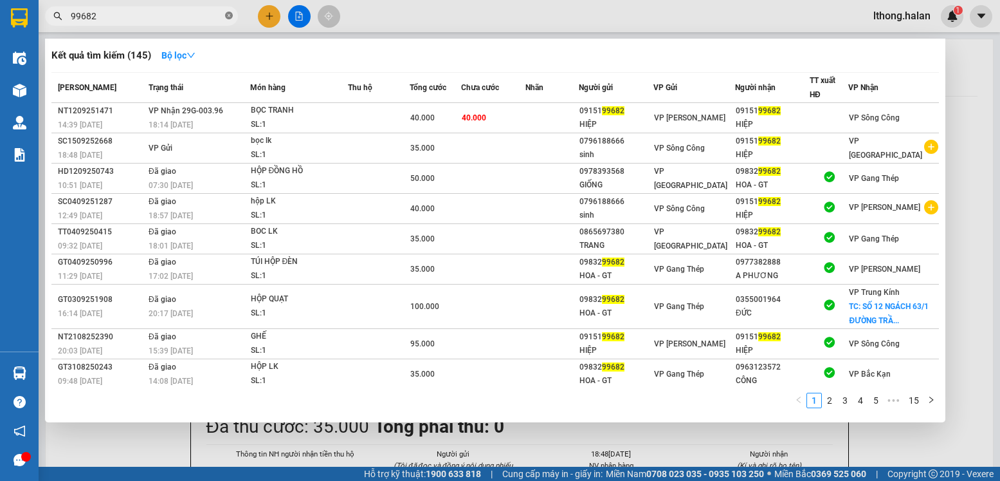
click at [226, 17] on icon "close-circle" at bounding box center [229, 16] width 8 height 8
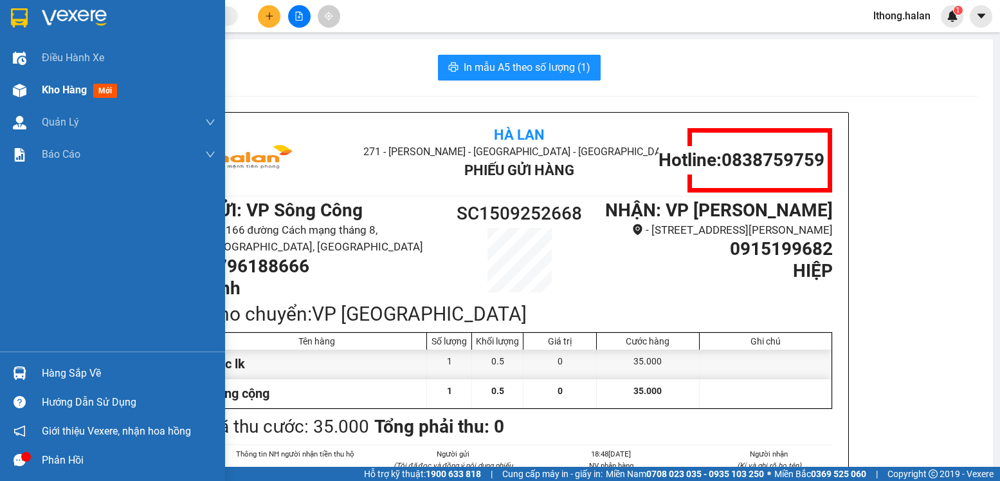
click at [44, 95] on span "Kho hàng" at bounding box center [64, 90] width 45 height 12
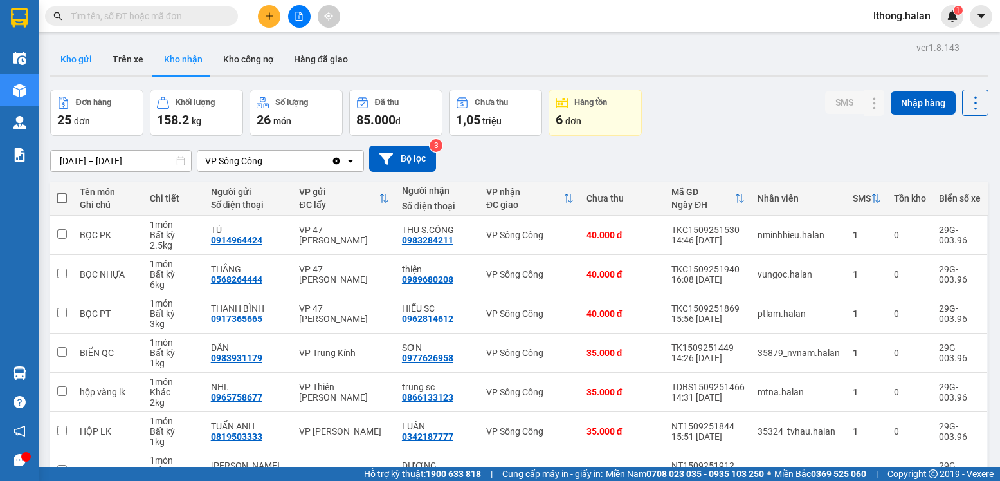
click at [74, 56] on button "Kho gửi" at bounding box center [76, 59] width 52 height 31
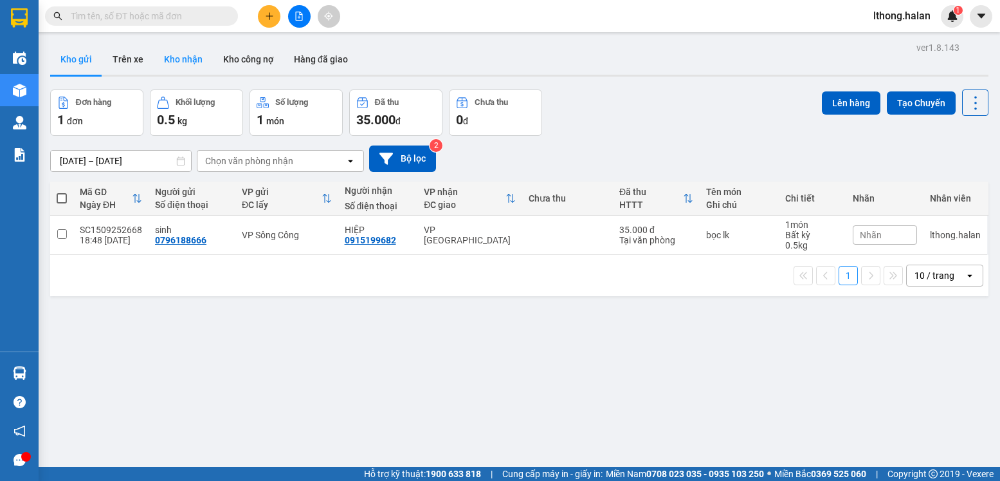
click at [176, 57] on button "Kho nhận" at bounding box center [183, 59] width 59 height 31
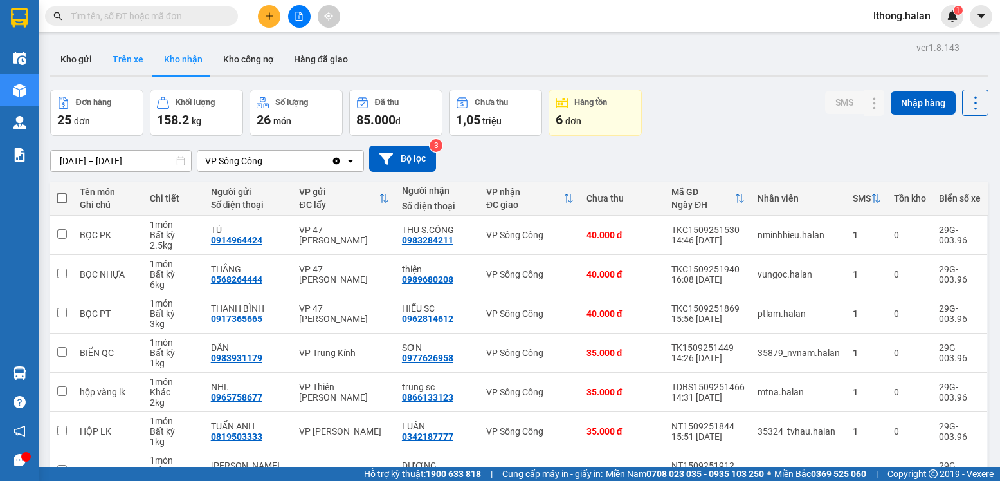
click at [122, 62] on button "Trên xe" at bounding box center [127, 59] width 51 height 31
type input "[DATE] – [DATE]"
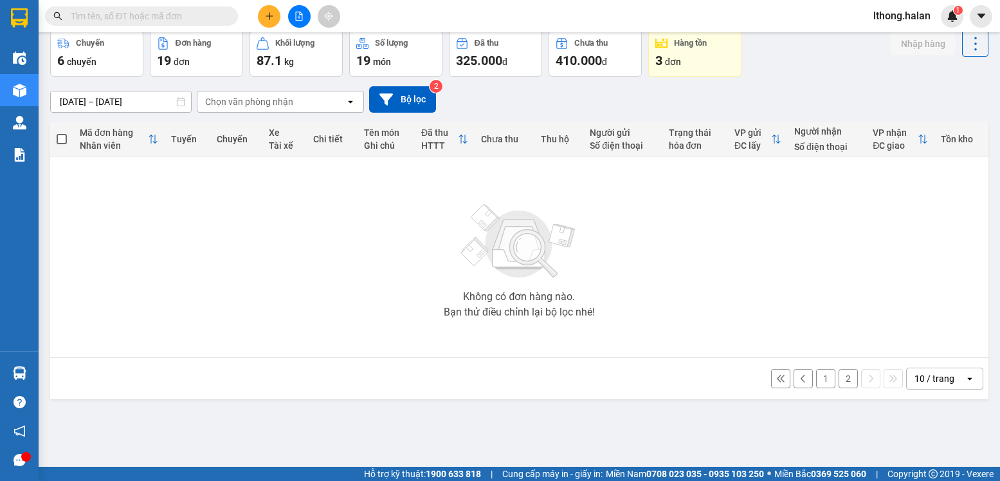
click at [842, 383] on button "2" at bounding box center [848, 378] width 19 height 19
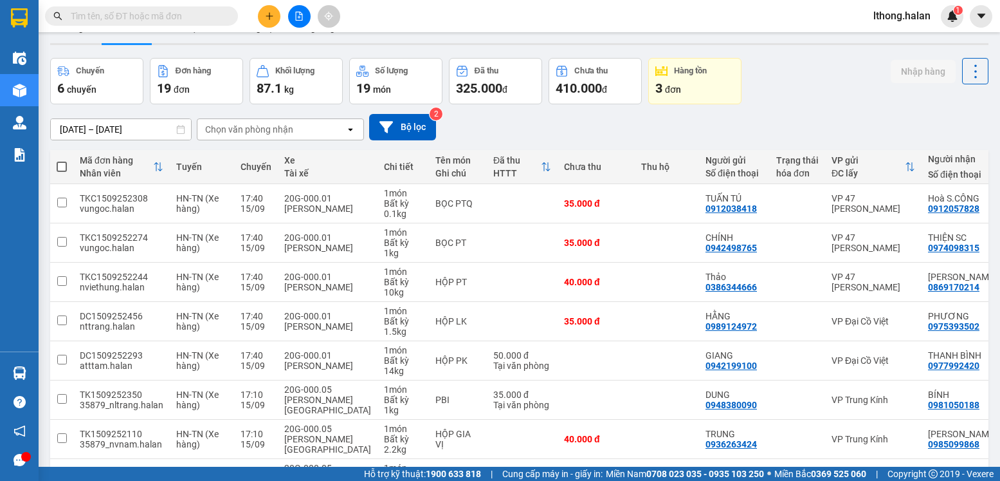
scroll to position [160, 0]
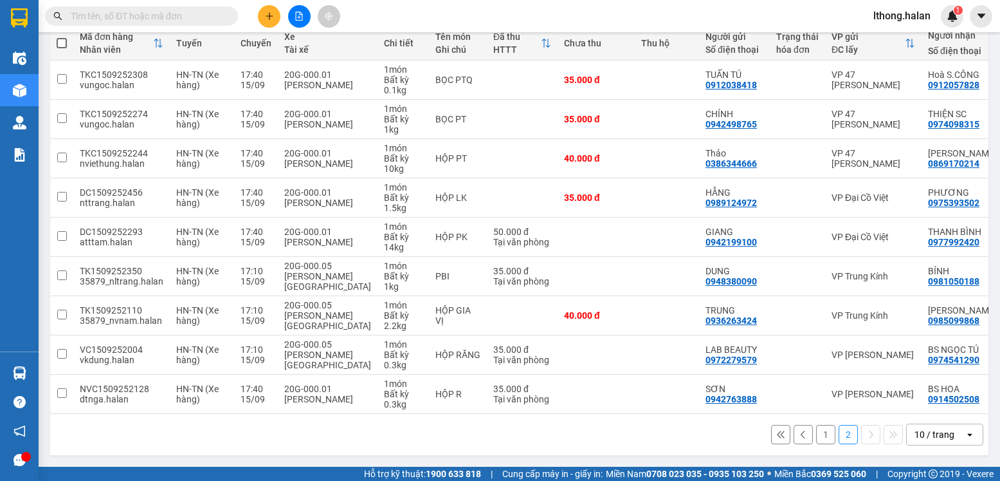
click at [816, 434] on button "1" at bounding box center [825, 434] width 19 height 19
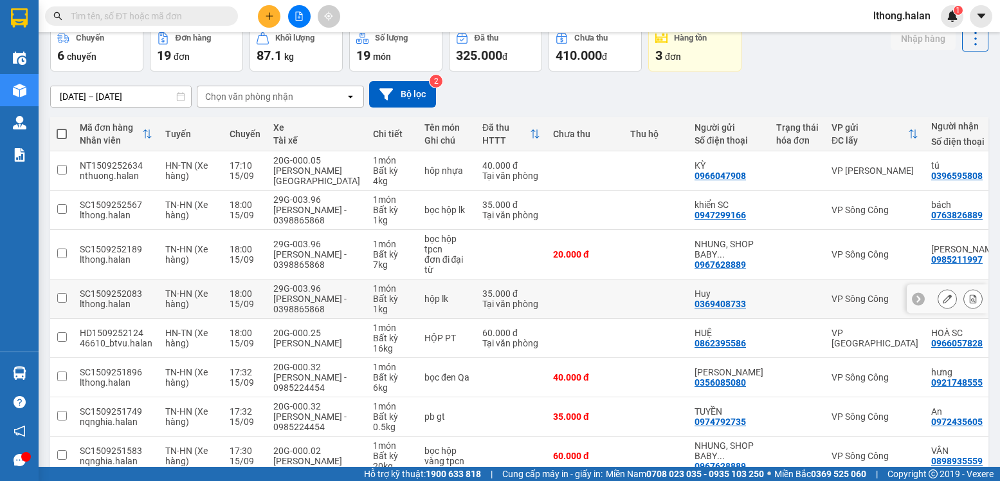
scroll to position [0, 0]
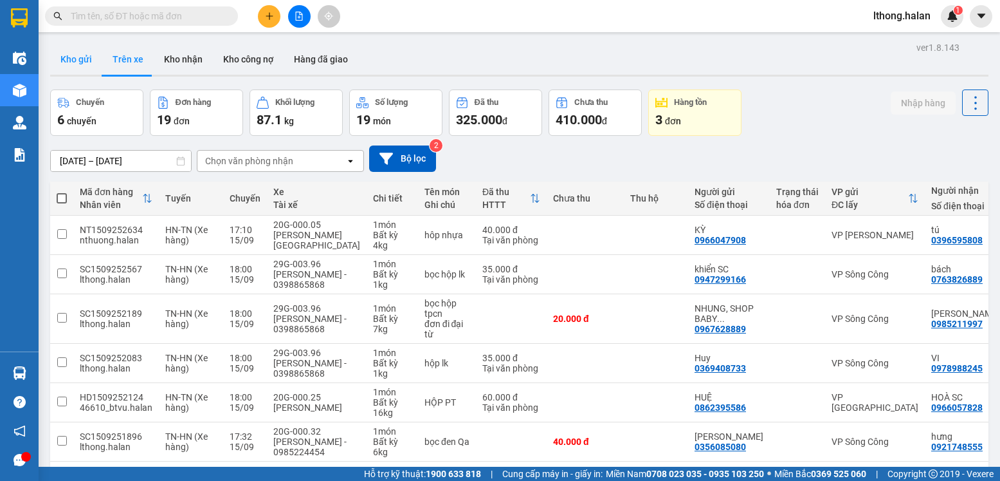
click at [82, 64] on button "Kho gửi" at bounding box center [76, 59] width 52 height 31
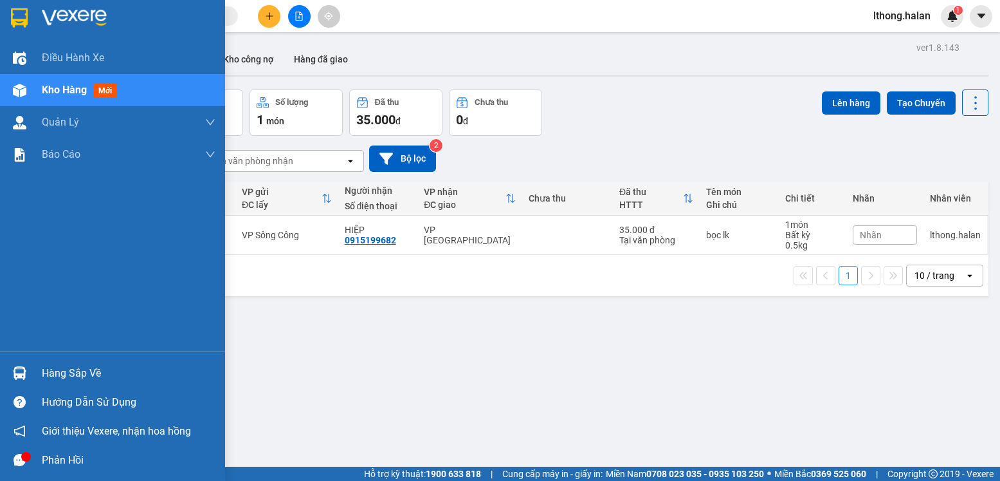
click at [60, 381] on div "Hàng sắp về" at bounding box center [129, 372] width 174 height 19
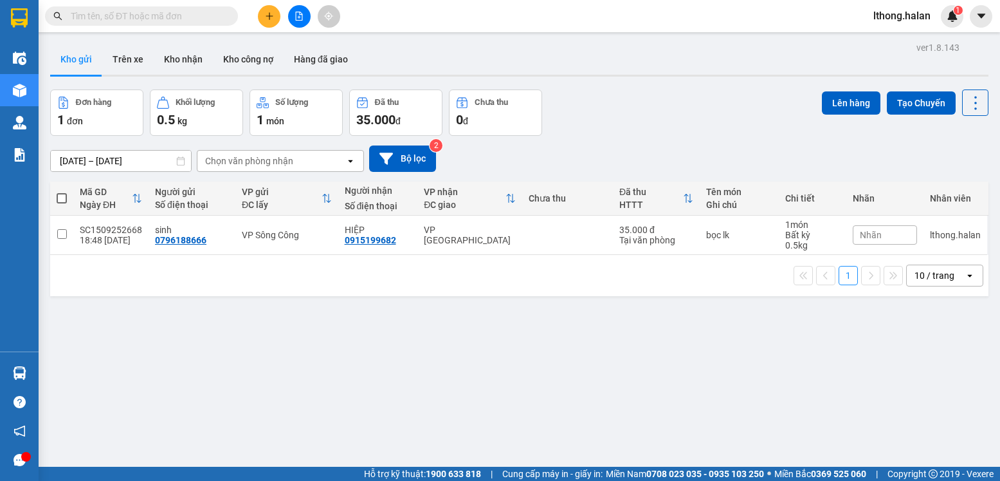
drag, startPoint x: 782, startPoint y: 369, endPoint x: 527, endPoint y: 256, distance: 279.1
click at [782, 368] on section "Kết quả tìm kiếm ( 145 ) Bộ lọc Mã ĐH Trạng thái Món hàng Thu hộ Tổng cước Chưa…" at bounding box center [500, 240] width 1000 height 481
click at [185, 57] on button "Kho nhận" at bounding box center [183, 59] width 59 height 31
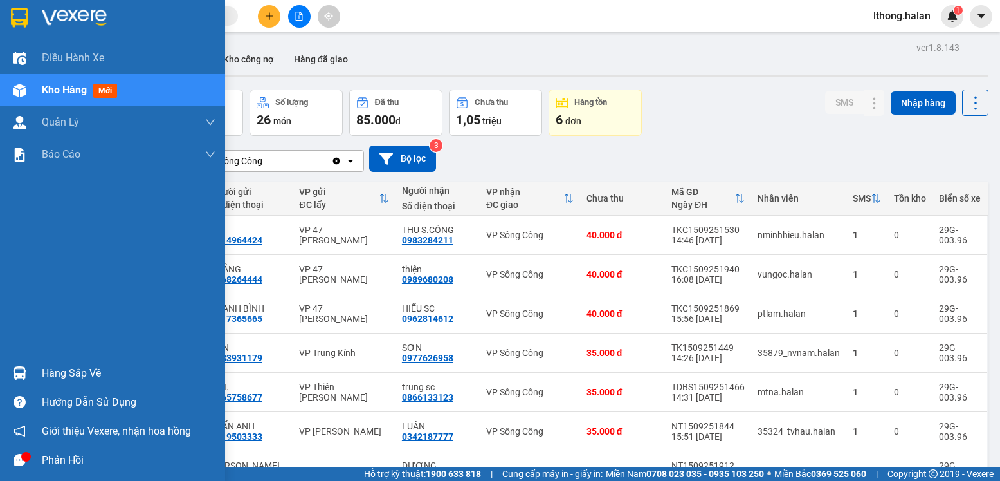
click at [62, 374] on div "Hàng sắp về" at bounding box center [129, 372] width 174 height 19
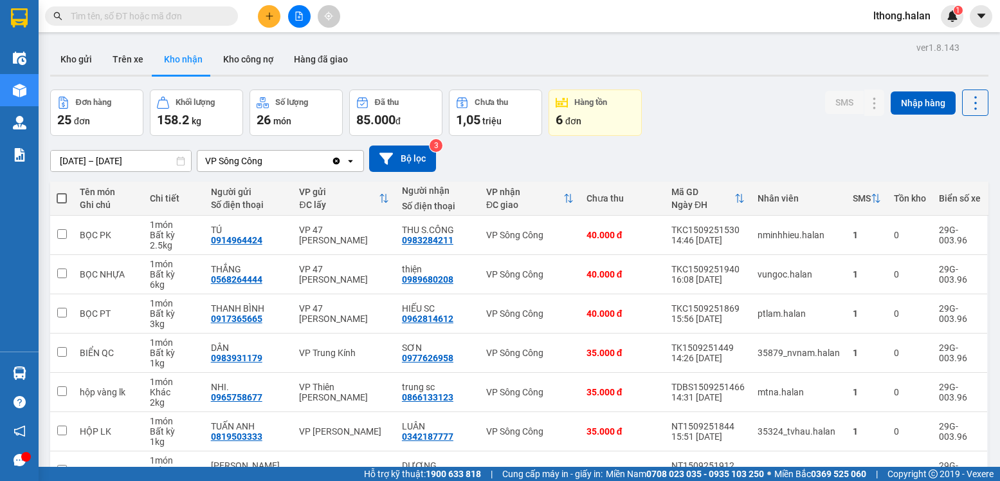
click at [722, 121] on section "Kết quả tìm kiếm ( 145 ) Bộ lọc Mã ĐH Trạng thái Món hàng Thu hộ Tổng cước Chưa…" at bounding box center [500, 240] width 1000 height 481
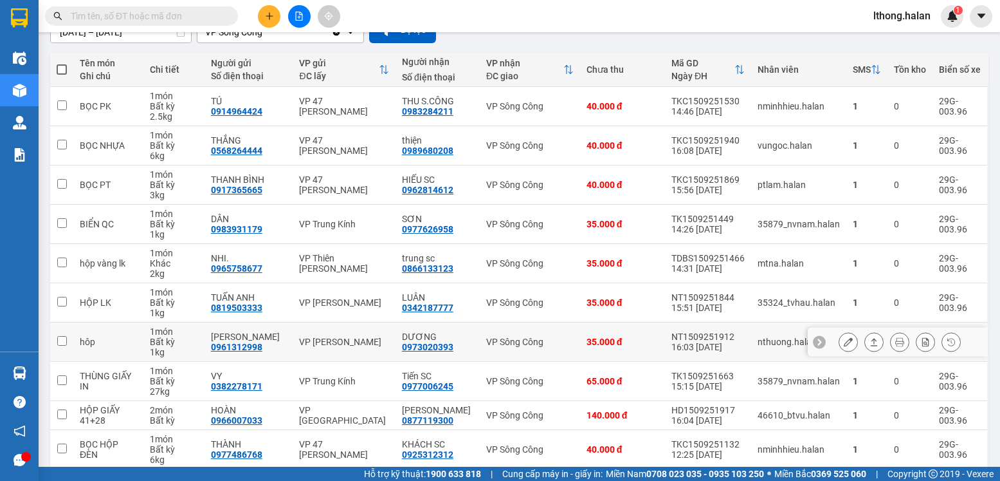
scroll to position [184, 0]
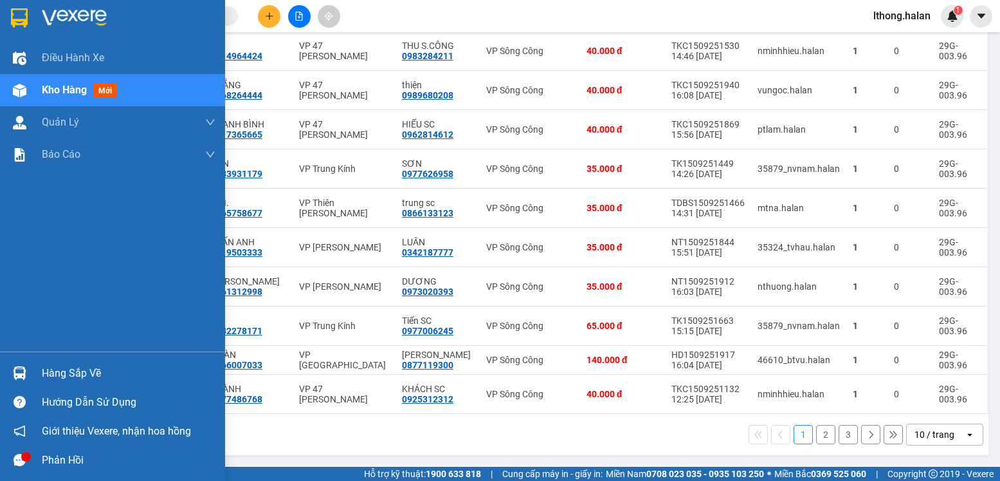
click at [66, 372] on div "Hàng sắp về" at bounding box center [129, 372] width 174 height 19
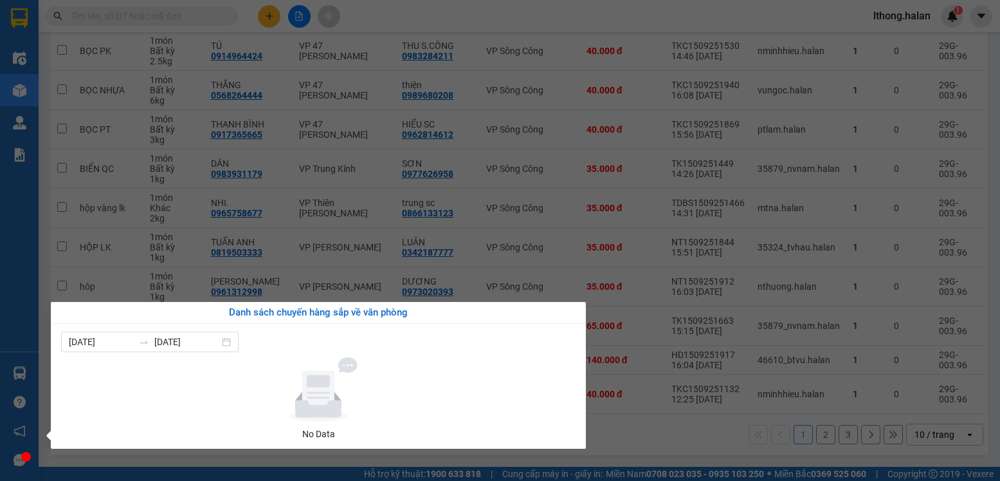
click at [623, 414] on section "Kết quả tìm kiếm ( 145 ) Bộ lọc Mã ĐH Trạng thái Món hàng Thu hộ Tổng cước Chưa…" at bounding box center [500, 240] width 1000 height 481
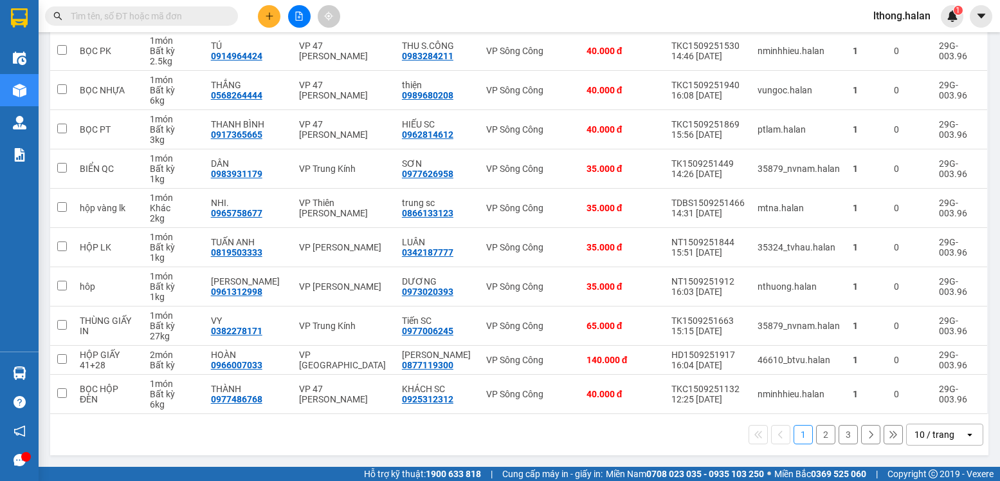
scroll to position [0, 0]
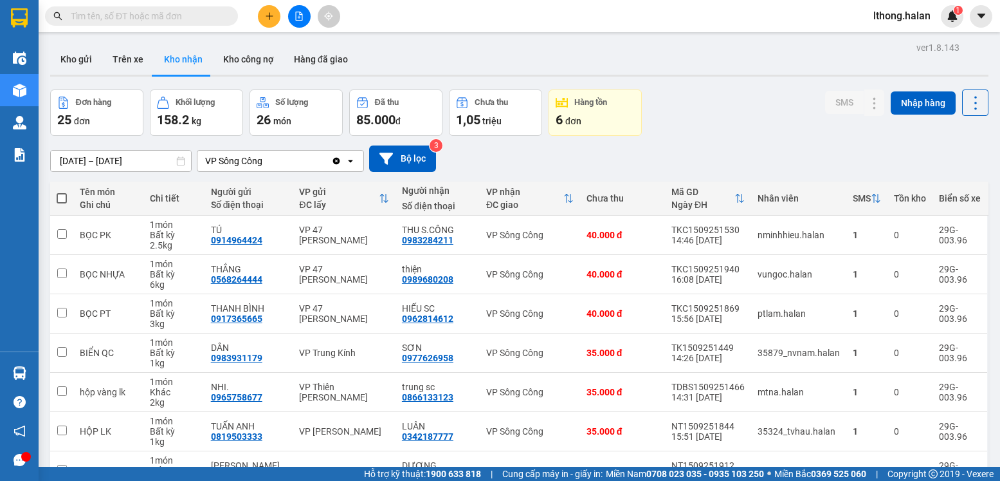
click at [204, 15] on input "text" at bounding box center [147, 16] width 152 height 14
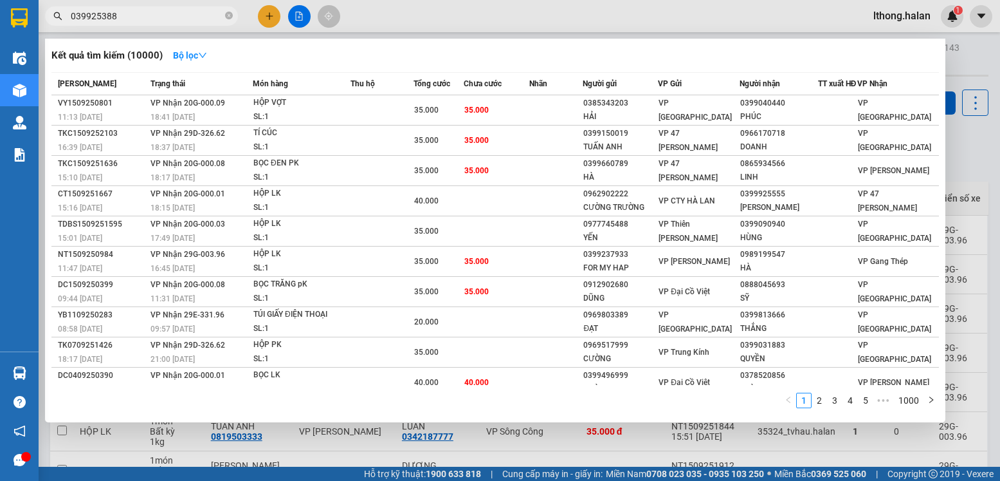
type input "0399253880"
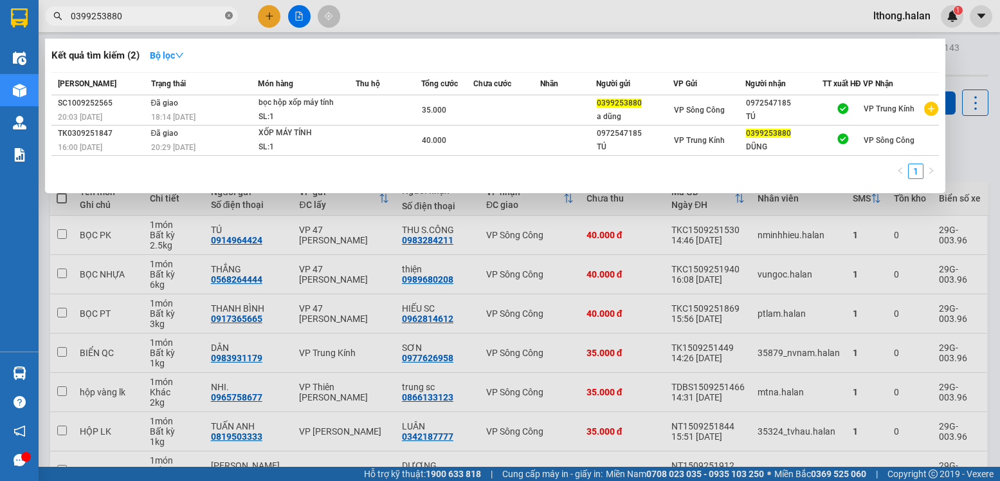
click at [228, 17] on icon "close-circle" at bounding box center [229, 16] width 8 height 8
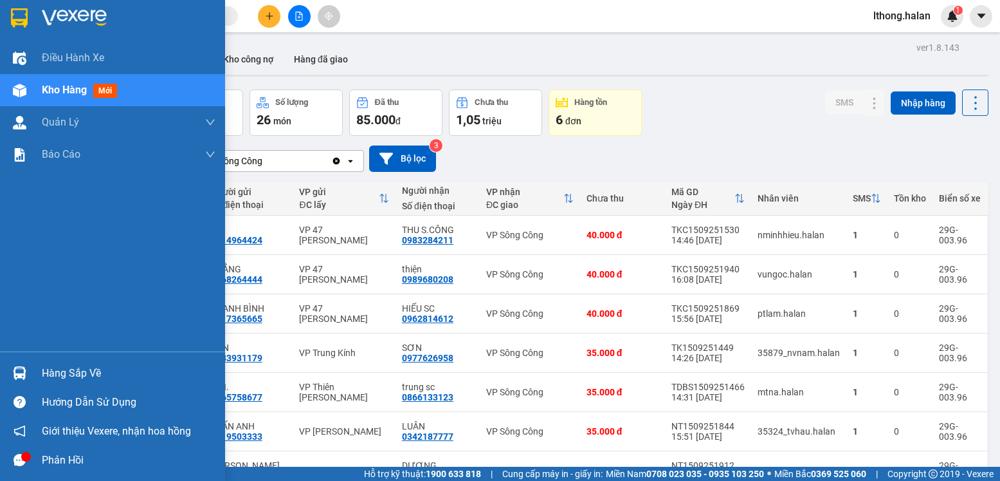
click at [59, 373] on div "Hàng sắp về" at bounding box center [129, 372] width 174 height 19
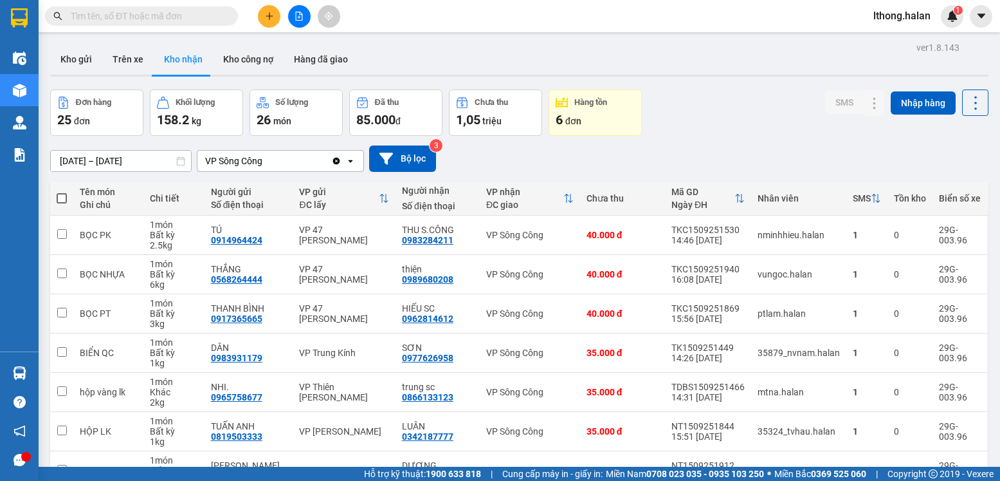
click at [687, 120] on section "Kết quả tìm kiếm ( 2 ) Bộ lọc Mã ĐH Trạng thái Món hàng Thu hộ Tổng cước Chưa c…" at bounding box center [500, 240] width 1000 height 481
click at [67, 59] on button "Kho gửi" at bounding box center [76, 59] width 52 height 31
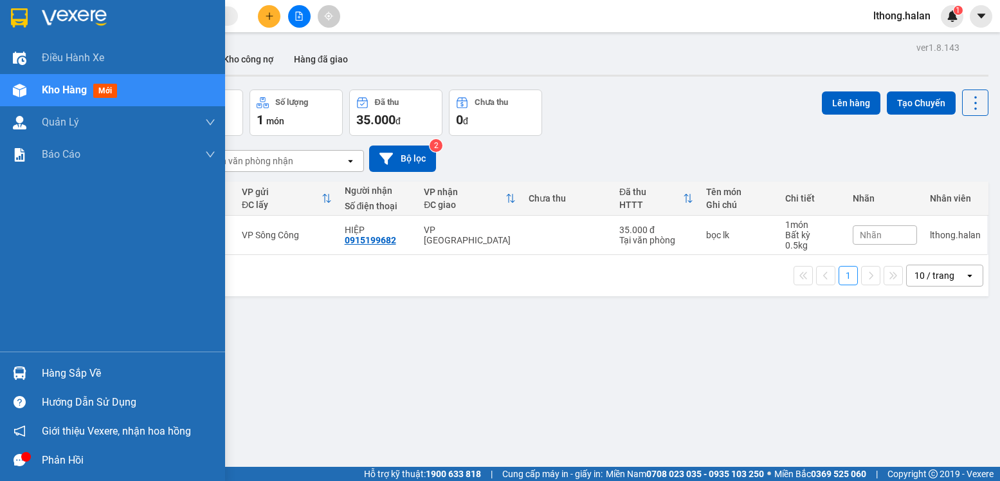
click at [59, 386] on div "Hàng sắp về" at bounding box center [112, 372] width 225 height 29
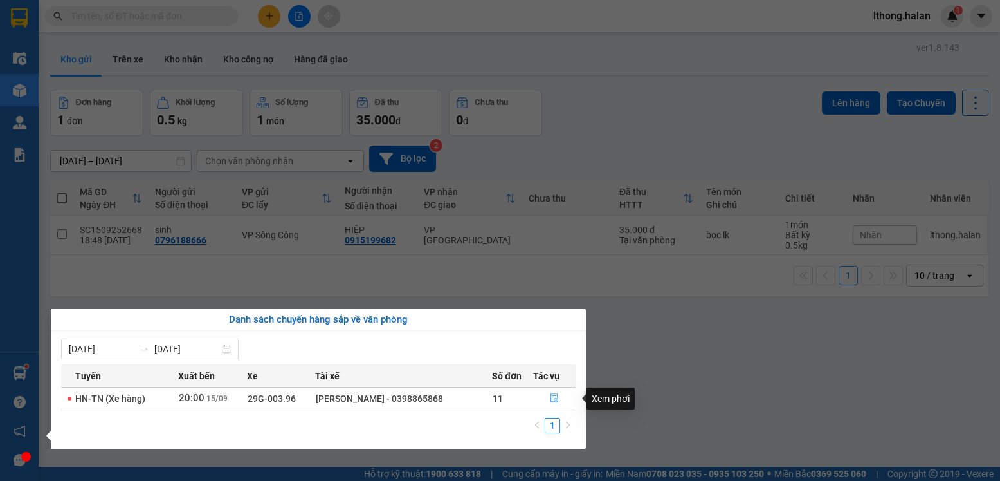
click at [553, 396] on icon "file-done" at bounding box center [554, 397] width 9 height 9
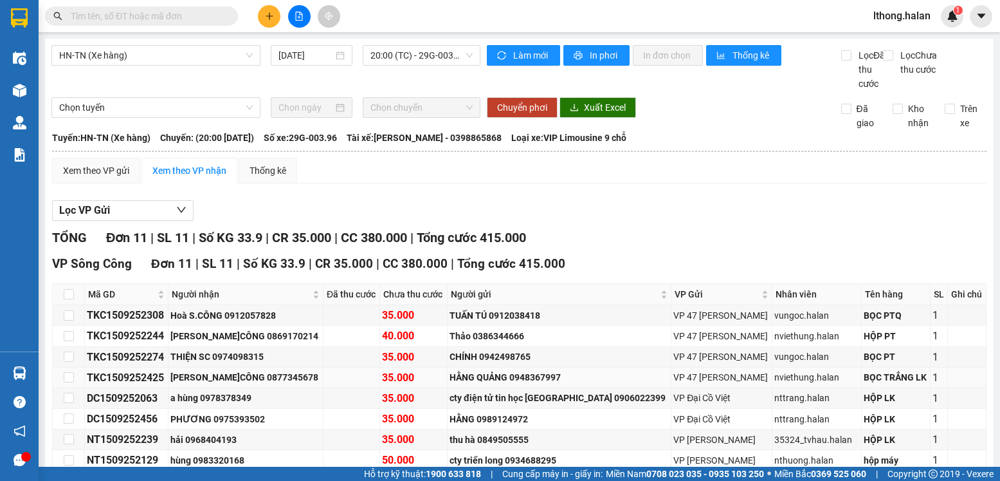
scroll to position [147, 0]
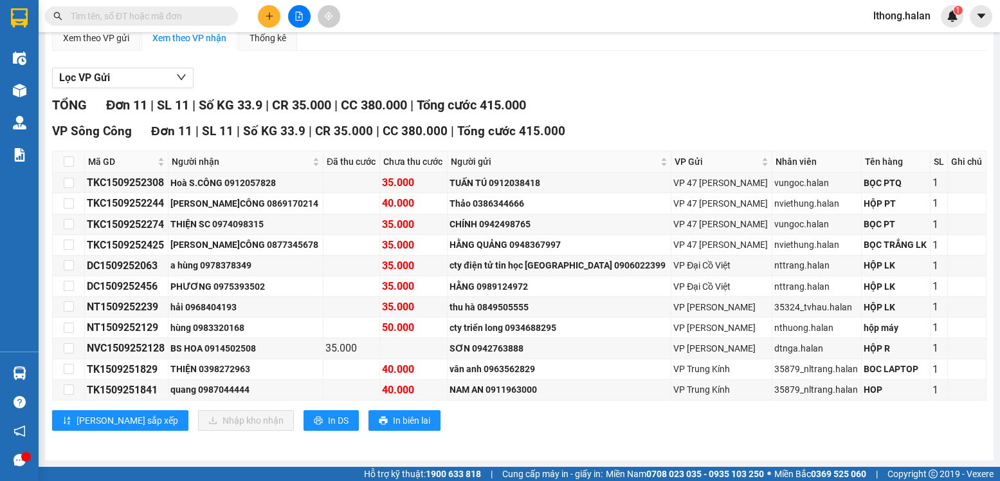
click at [463, 53] on div "Xem theo VP gửi Xem theo VP nhận Thống kê Lọc VP Gửi TỔNG Đơn 11 | SL 11 | Số …" at bounding box center [519, 235] width 935 height 421
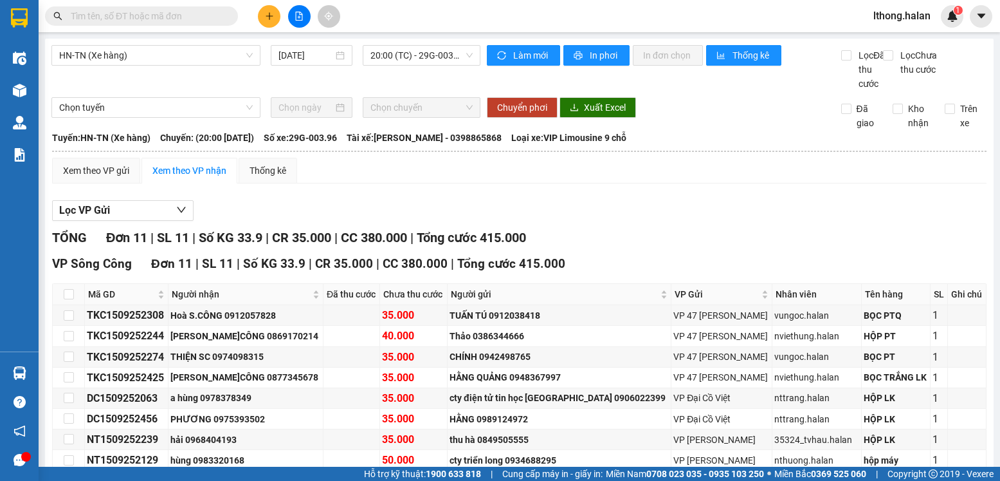
click at [192, 13] on input "text" at bounding box center [147, 16] width 152 height 14
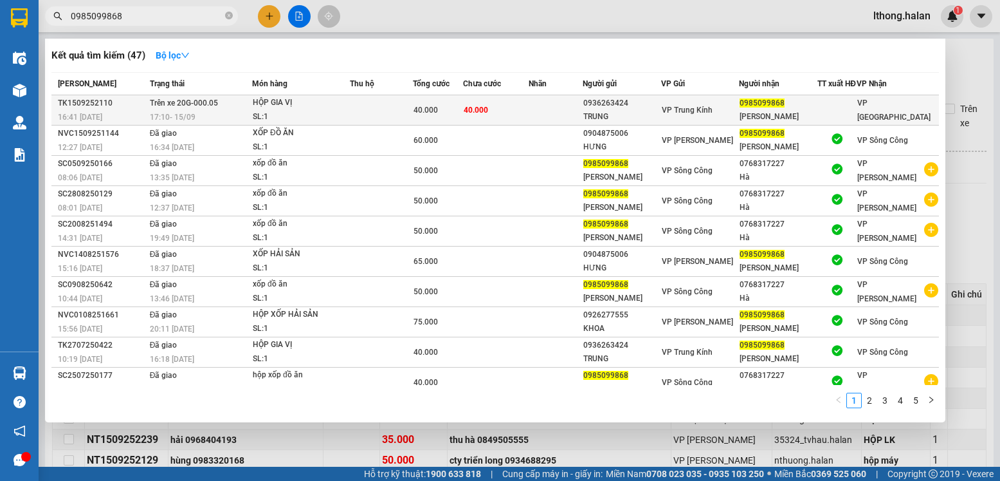
type input "0985099868"
click at [695, 115] on span "VP Trung Kính" at bounding box center [687, 110] width 51 height 9
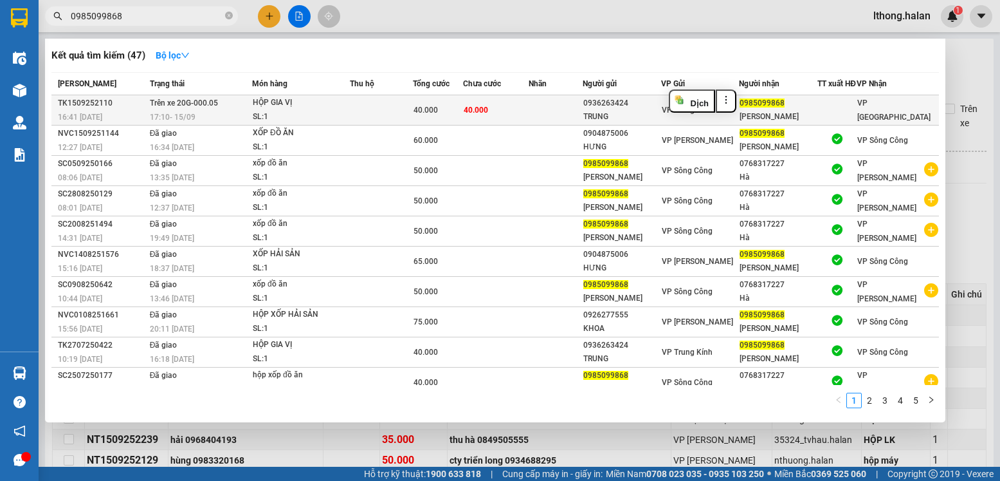
click at [551, 125] on td at bounding box center [556, 110] width 54 height 30
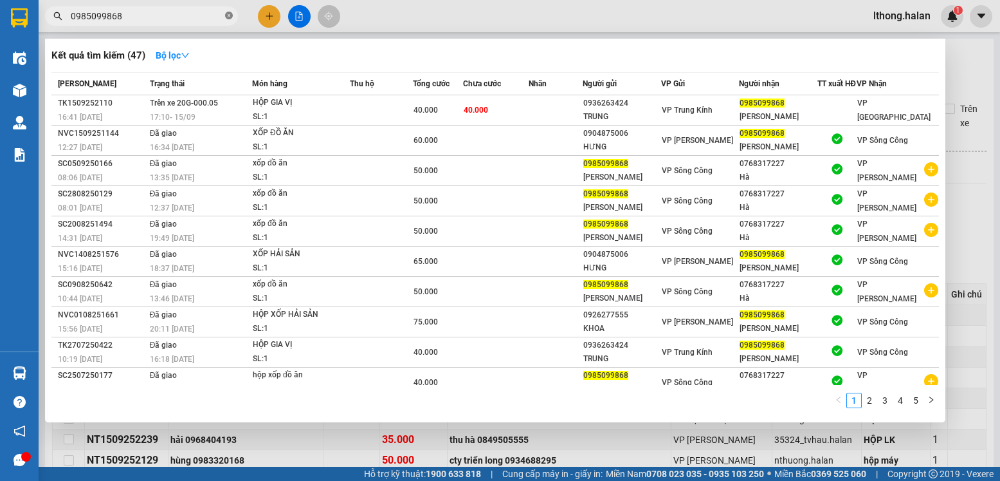
click at [230, 14] on icon "close-circle" at bounding box center [229, 16] width 8 height 8
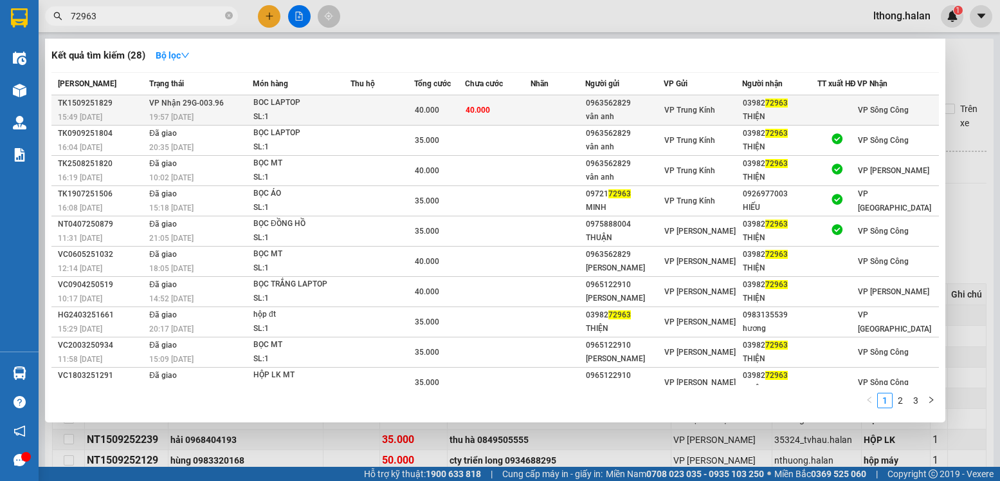
type input "72963"
click at [549, 113] on td at bounding box center [558, 110] width 54 height 30
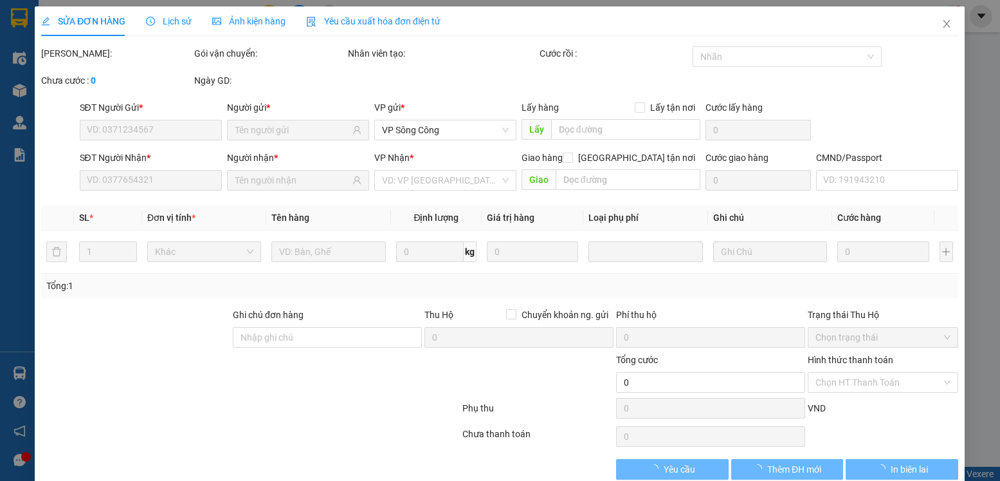
type input "0963562829"
type input "vân anh"
type input "0398272963"
type input "THIỆN"
type input "40.000"
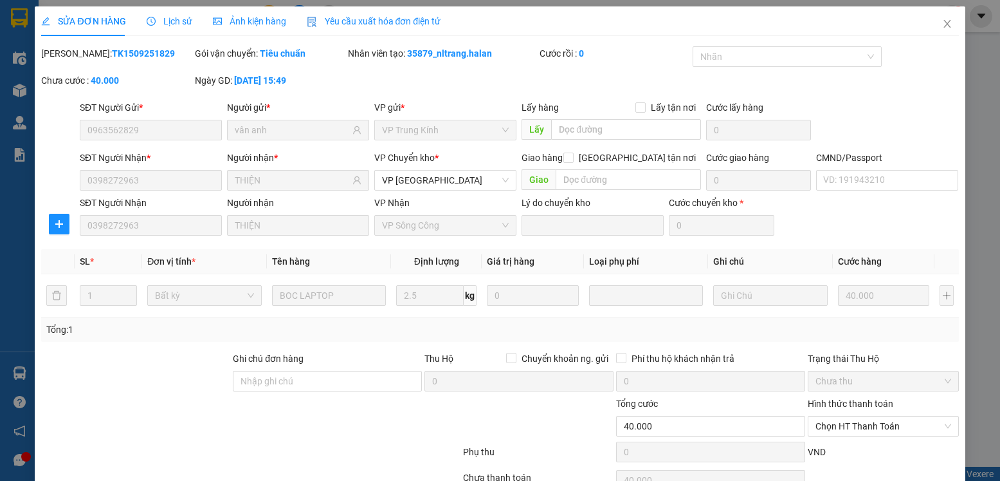
scroll to position [68, 0]
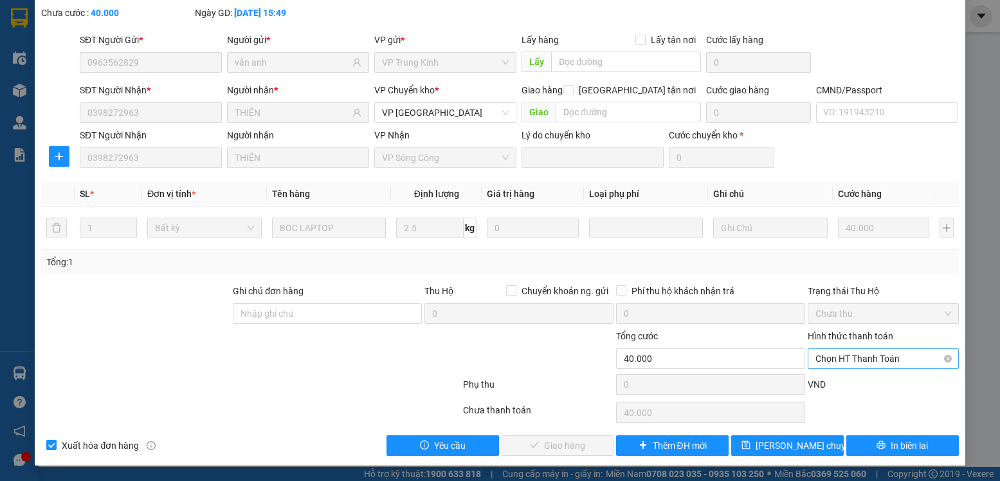
click at [902, 356] on span "Chọn HT Thanh Toán" at bounding box center [883, 358] width 135 height 19
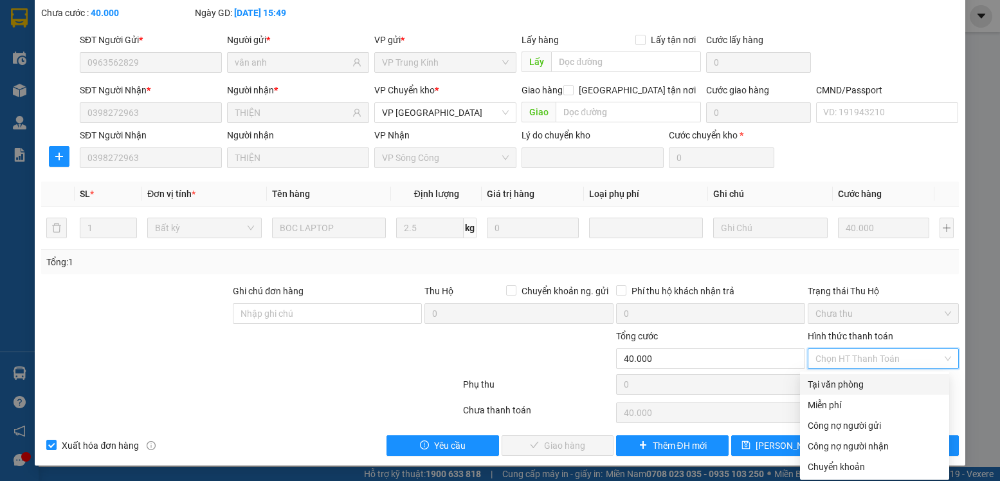
click at [854, 381] on div "Tại văn phòng" at bounding box center [875, 384] width 134 height 14
type input "0"
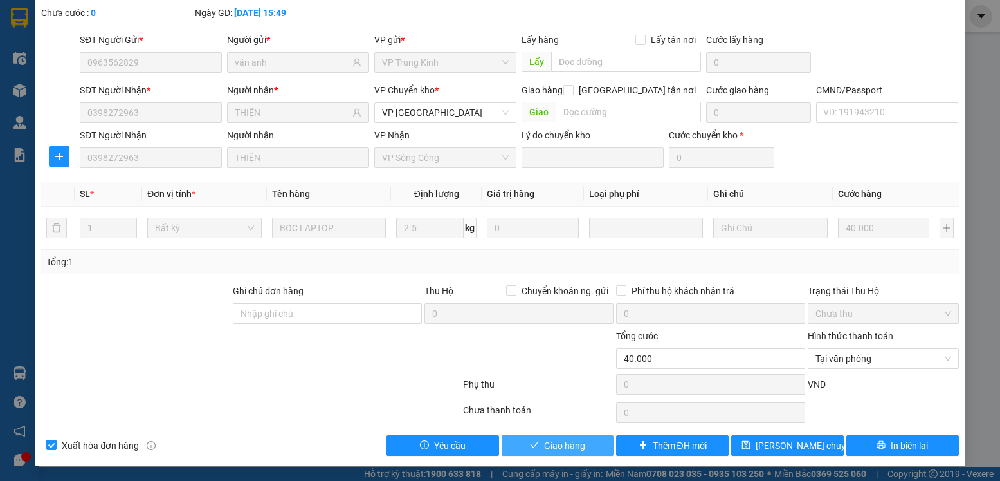
click at [571, 439] on span "Giao hàng" at bounding box center [564, 445] width 41 height 14
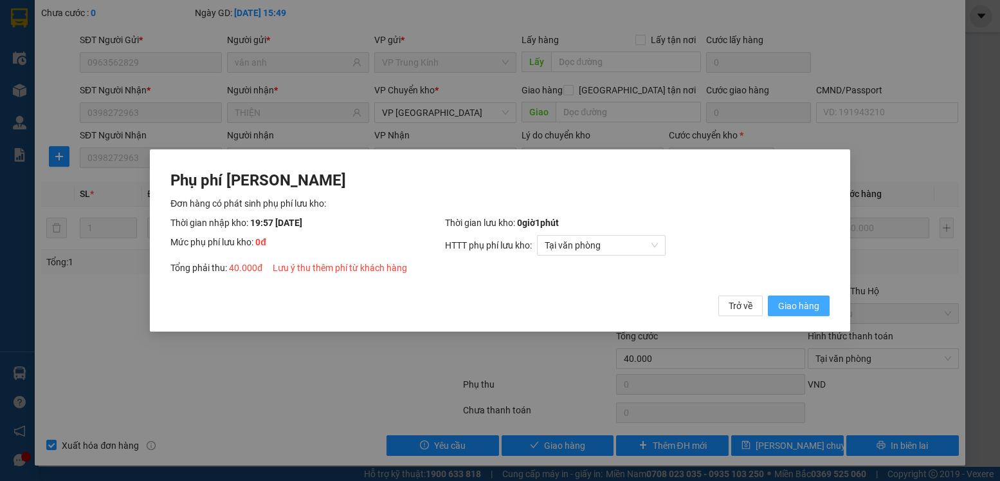
click at [785, 309] on span "Giao hàng" at bounding box center [798, 305] width 41 height 14
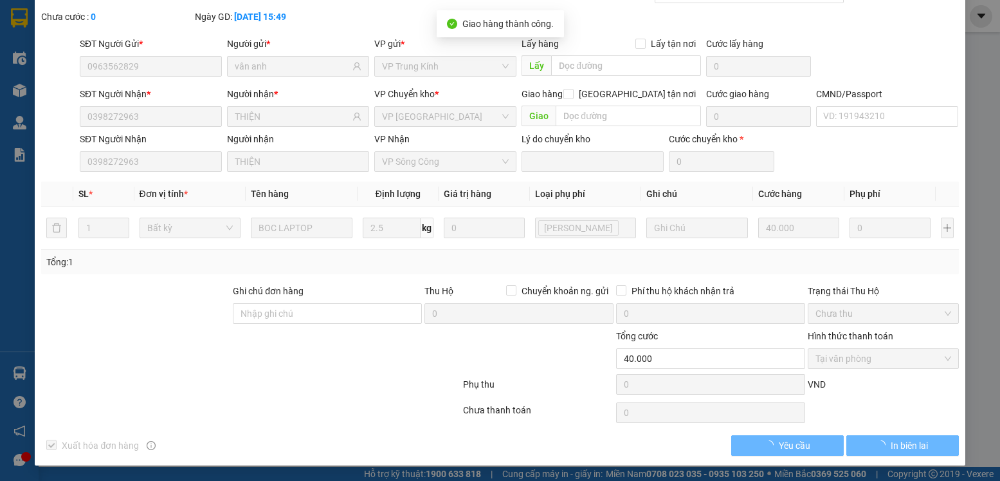
scroll to position [0, 0]
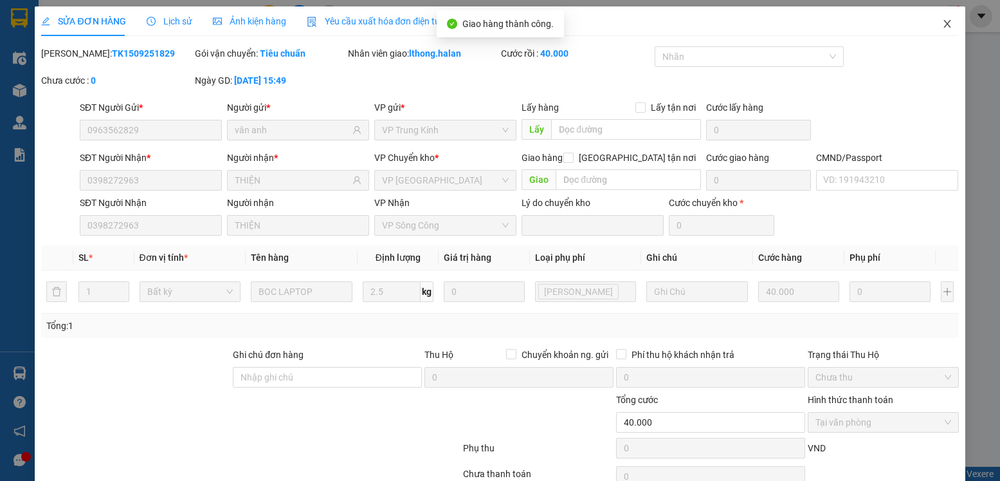
click at [942, 24] on icon "close" at bounding box center [947, 24] width 10 height 10
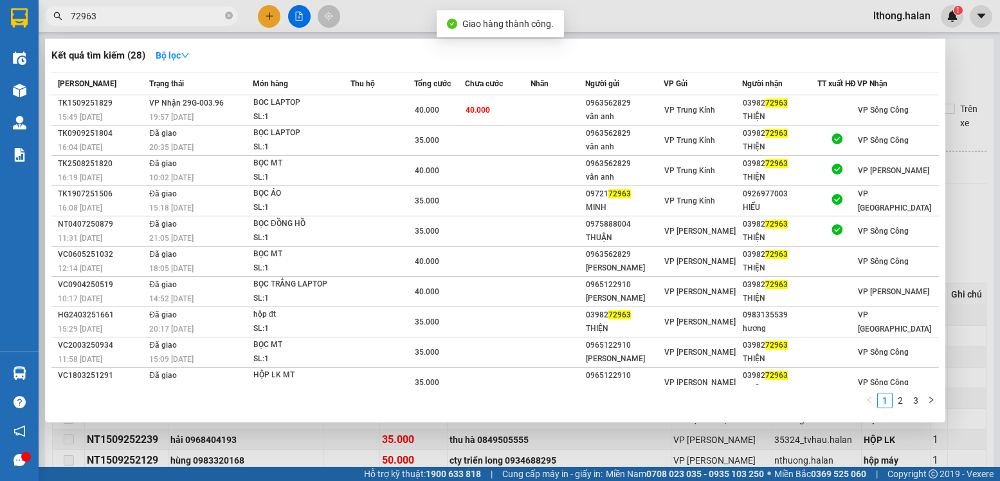
click at [233, 15] on span "72963" at bounding box center [141, 15] width 193 height 19
click at [232, 19] on icon "close-circle" at bounding box center [229, 16] width 8 height 8
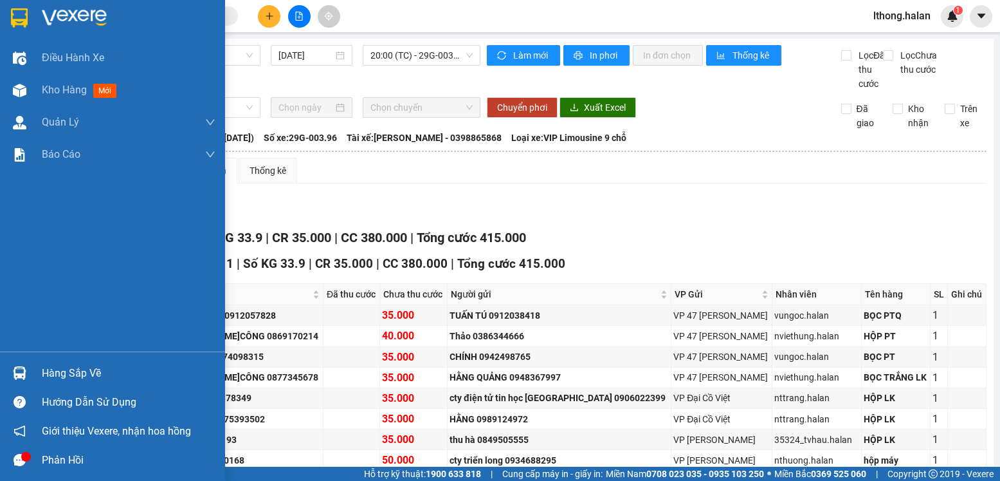
click at [75, 381] on div "Hàng sắp về" at bounding box center [129, 372] width 174 height 19
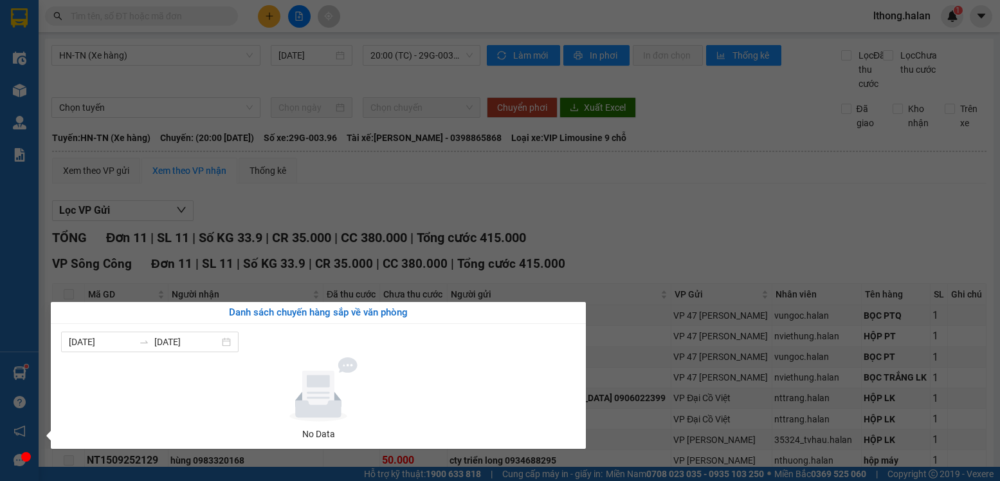
click at [749, 214] on section "Kết quả tìm kiếm ( 28 ) Bộ lọc Mã ĐH Trạng thái Món hàng Thu hộ Tổng cước Chưa …" at bounding box center [500, 240] width 1000 height 481
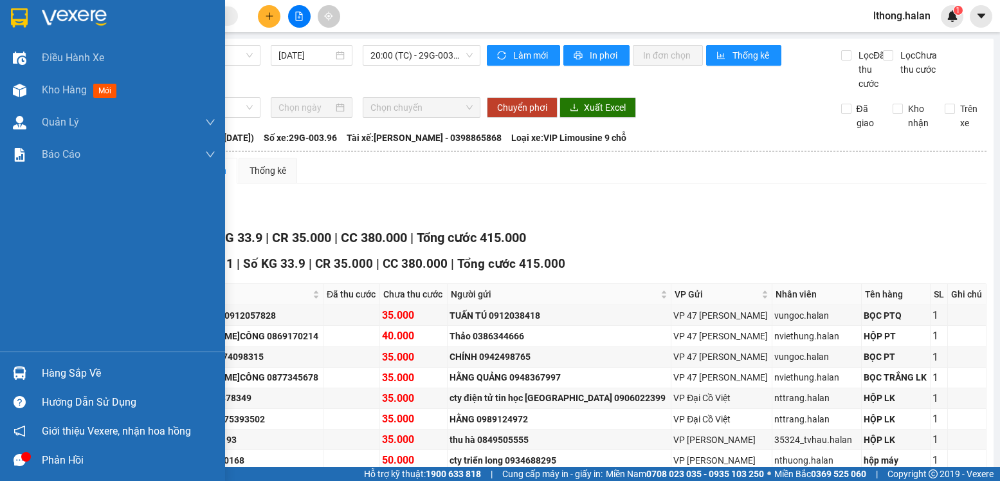
click at [37, 382] on div "Hàng sắp về" at bounding box center [112, 372] width 225 height 29
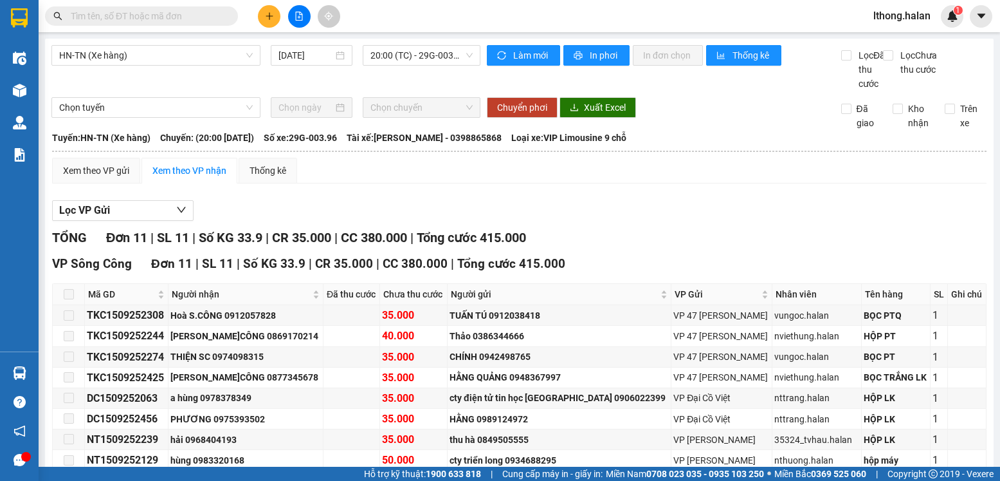
click at [618, 236] on section "Kết quả tìm kiếm ( 28 ) Bộ lọc Mã ĐH Trạng thái Món hàng Thu hộ Tổng cước Chưa …" at bounding box center [500, 240] width 1000 height 481
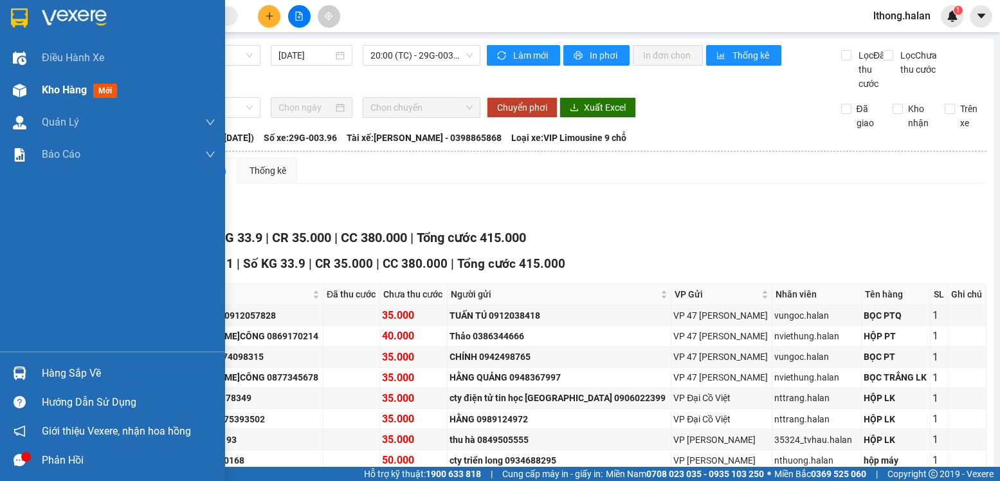
click at [44, 89] on span "Kho hàng" at bounding box center [64, 90] width 45 height 12
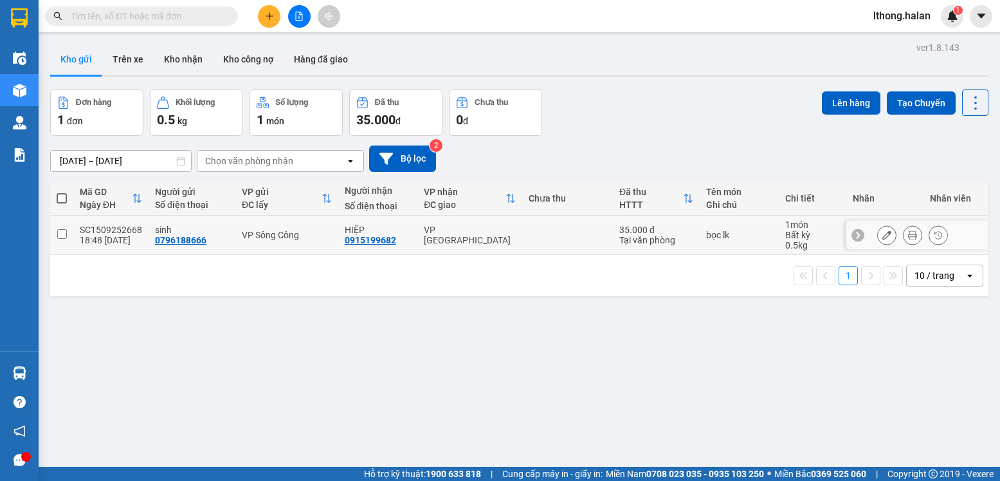
click at [57, 231] on input "checkbox" at bounding box center [62, 234] width 10 height 10
checkbox input "true"
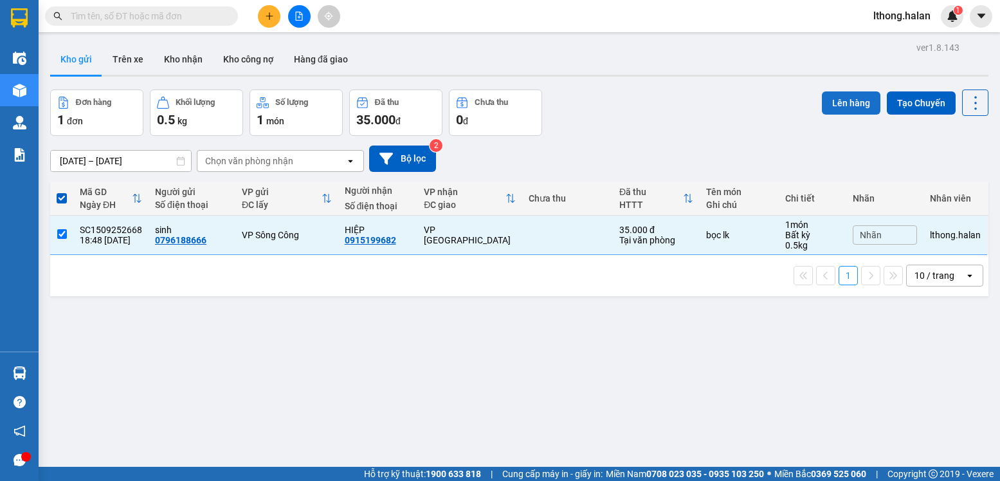
click at [825, 103] on button "Lên hàng" at bounding box center [851, 102] width 59 height 23
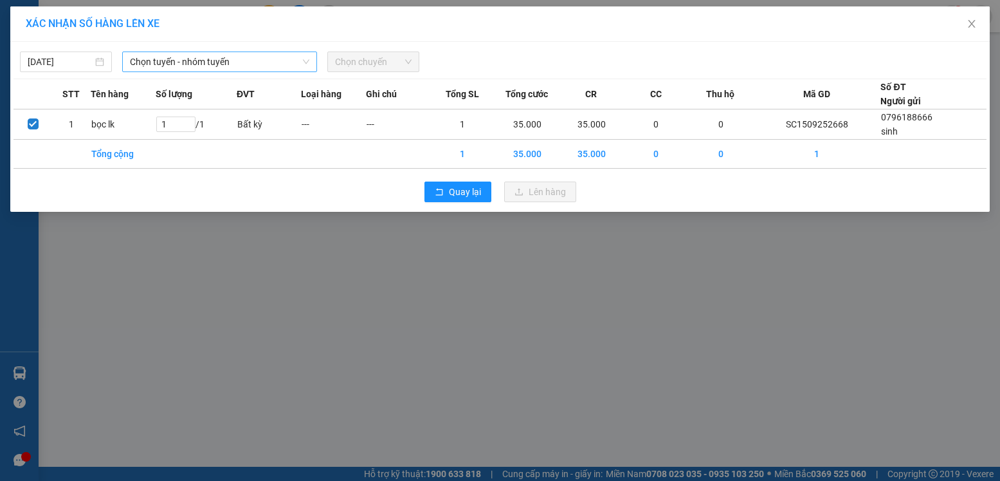
click at [192, 55] on span "Chọn tuyến - nhóm tuyến" at bounding box center [219, 61] width 179 height 19
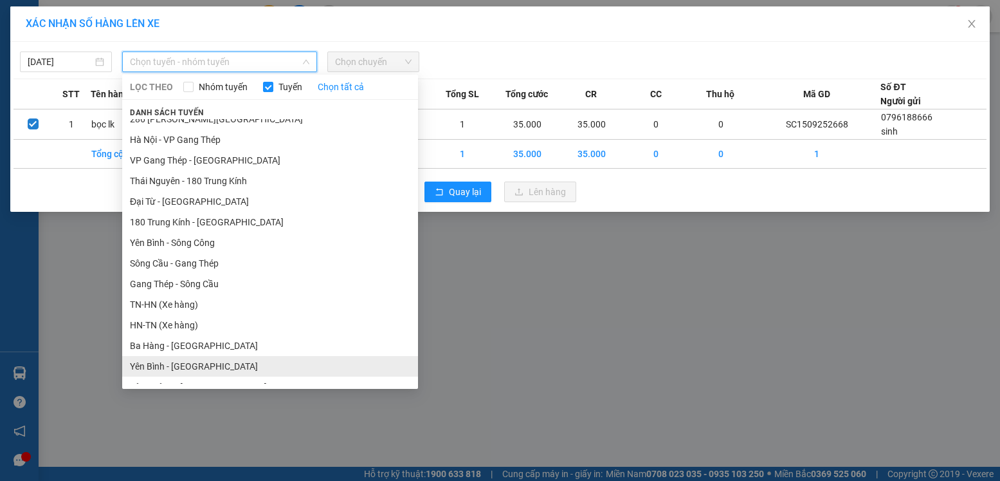
scroll to position [322, 0]
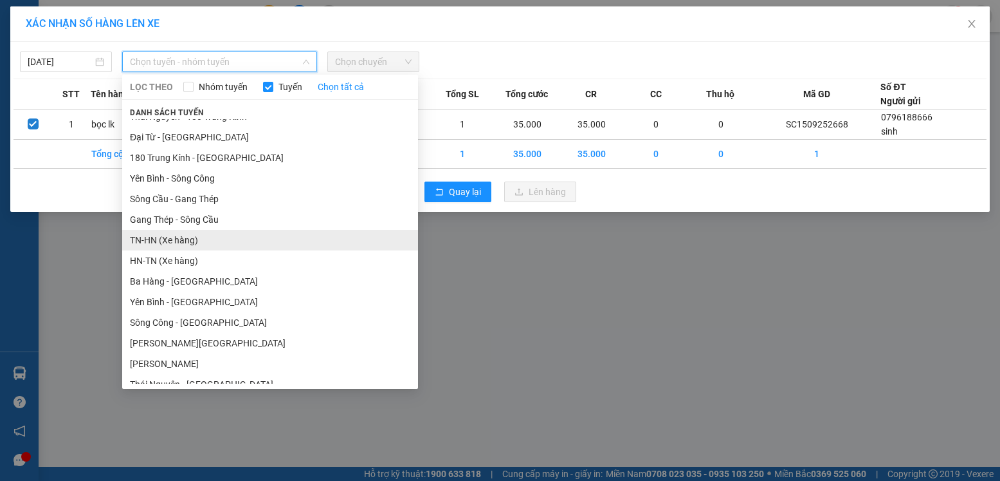
click at [161, 238] on li "TN-HN (Xe hàng)" at bounding box center [270, 240] width 296 height 21
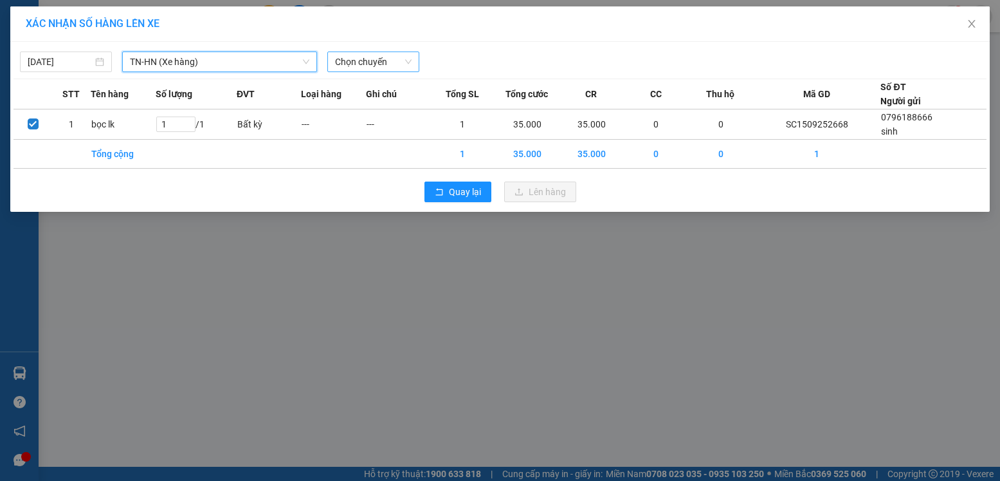
click at [399, 62] on span "Chọn chuyến" at bounding box center [373, 61] width 77 height 19
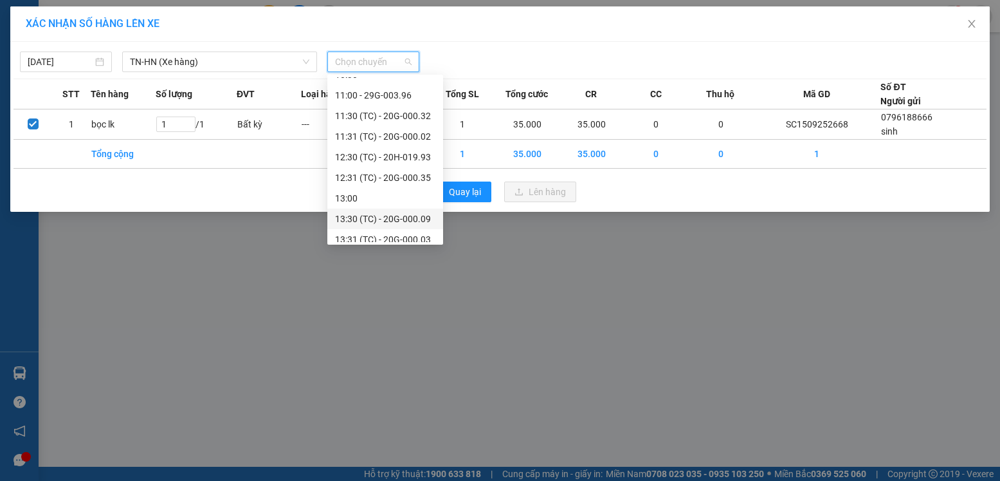
scroll to position [576, 0]
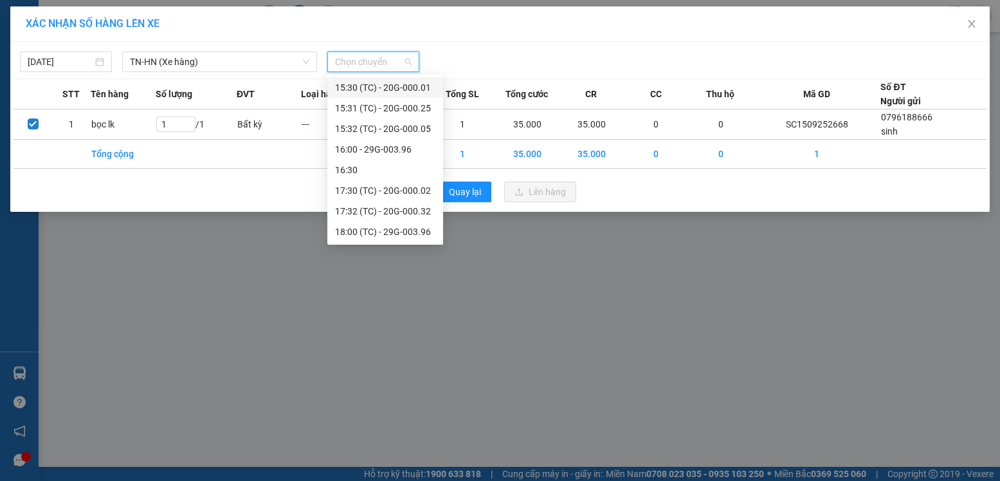
click at [348, 62] on span "Chọn chuyến" at bounding box center [373, 61] width 77 height 19
type input "20"
click at [380, 252] on div "Thêm chuyến " 20:00 "" at bounding box center [385, 253] width 116 height 22
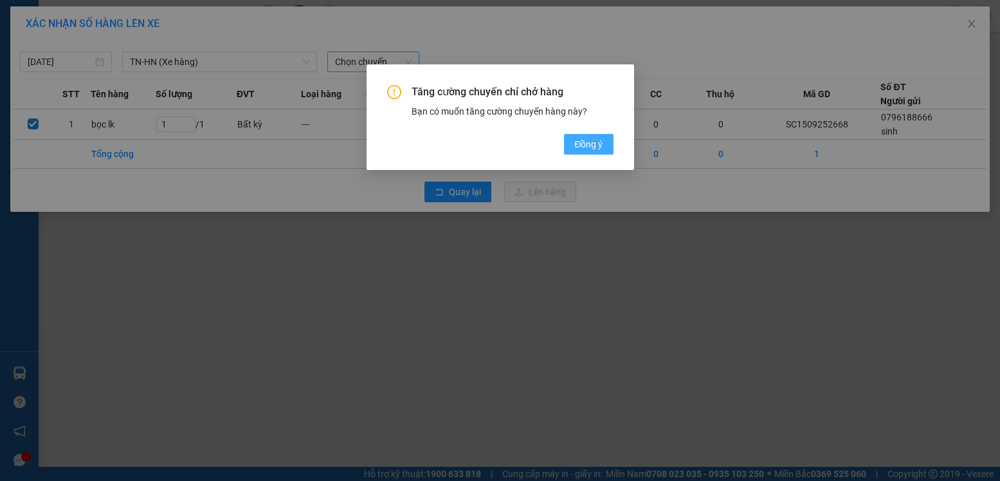
click at [591, 147] on span "Đồng ý" at bounding box center [588, 144] width 28 height 14
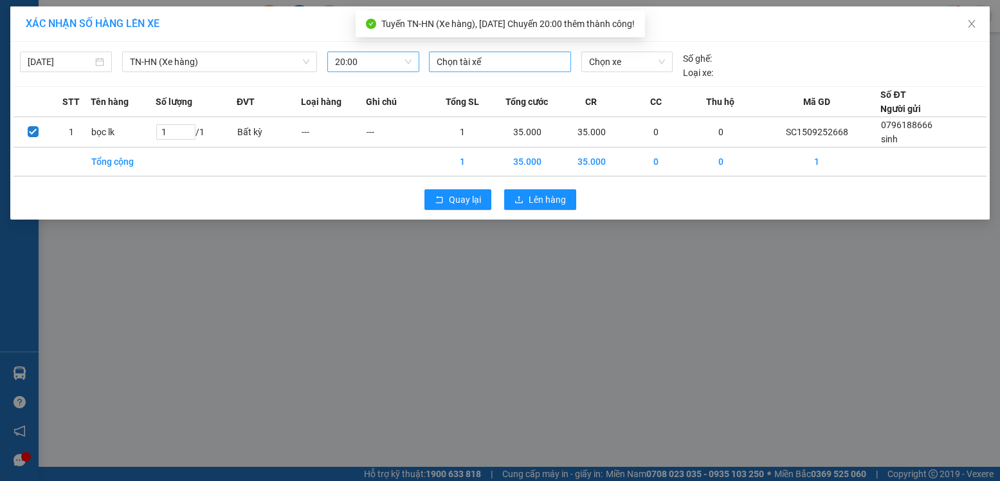
click at [479, 62] on div at bounding box center [500, 61] width 136 height 15
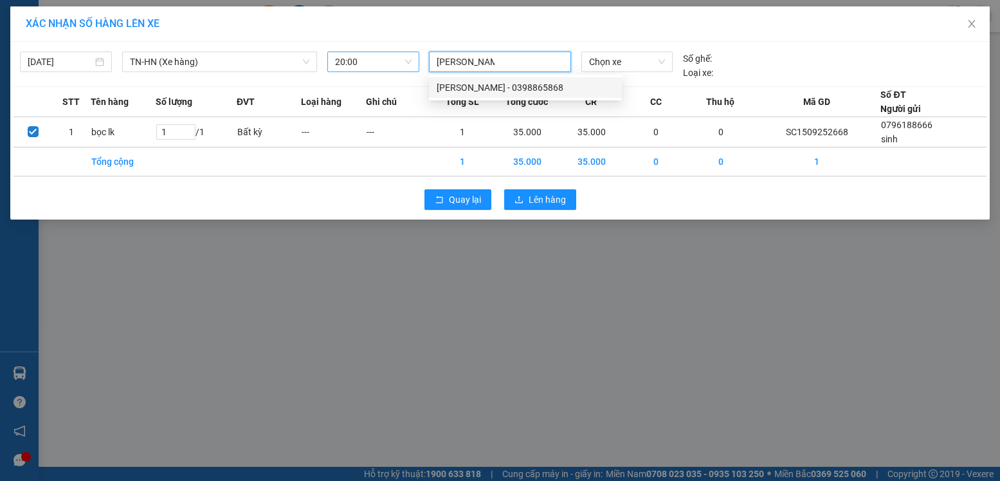
type input "[PERSON_NAME]"
click at [496, 87] on div "[PERSON_NAME] - 0398865868" at bounding box center [526, 87] width 178 height 14
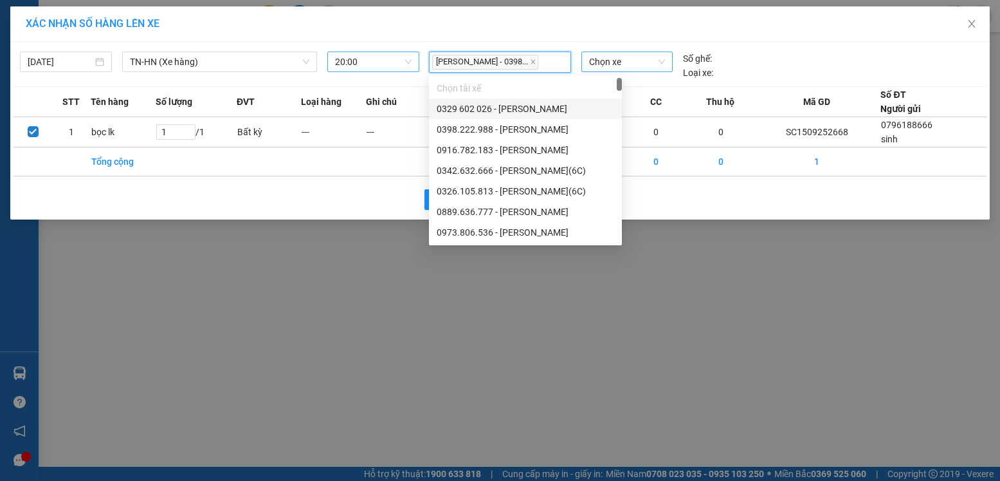
click at [634, 55] on span "Chọn xe" at bounding box center [627, 61] width 76 height 19
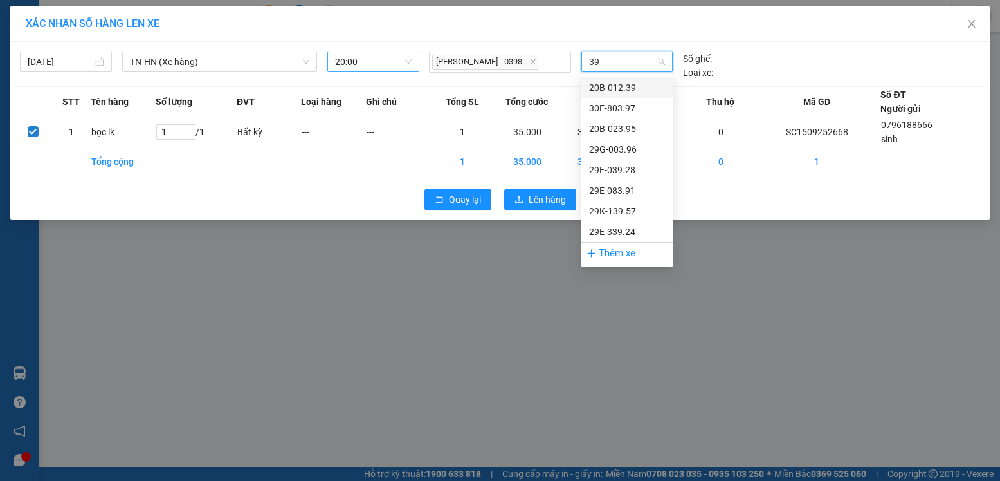
type input "396"
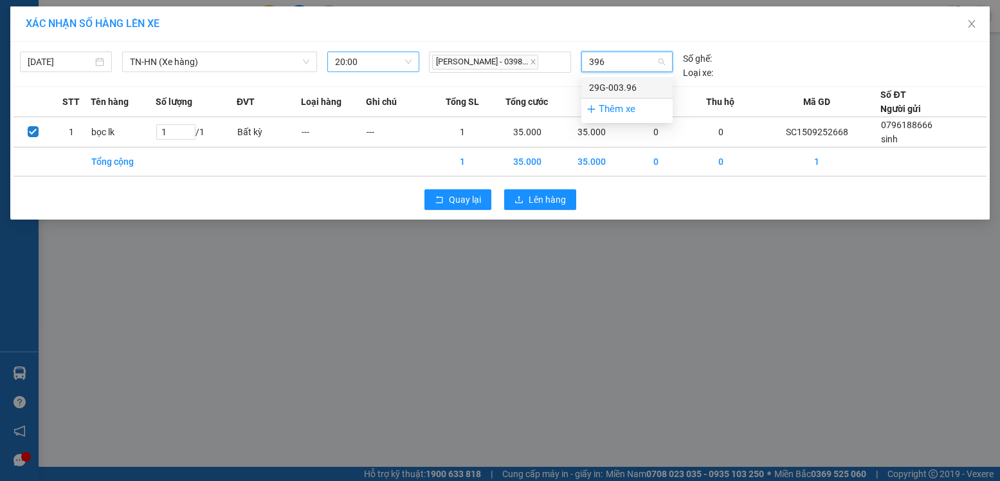
click at [625, 86] on div "29G-003.96" at bounding box center [627, 87] width 76 height 14
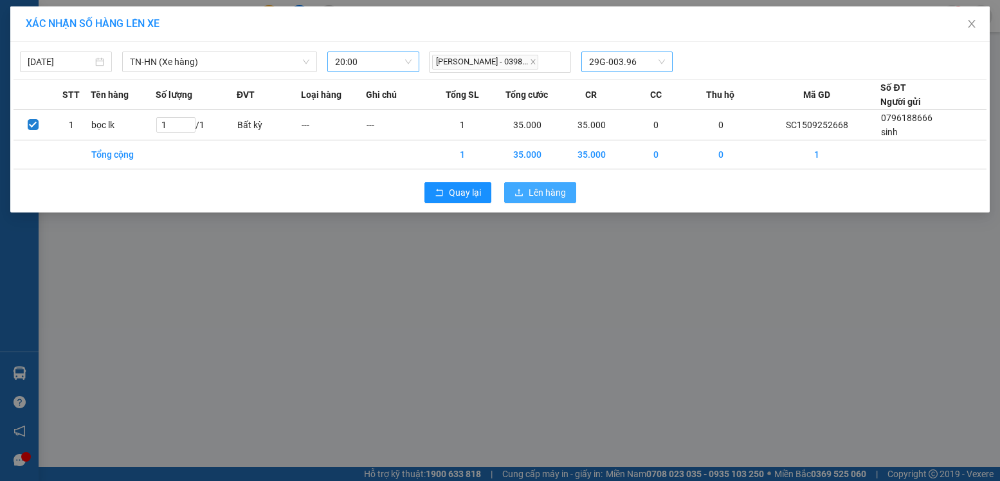
click at [548, 190] on span "Lên hàng" at bounding box center [547, 192] width 37 height 14
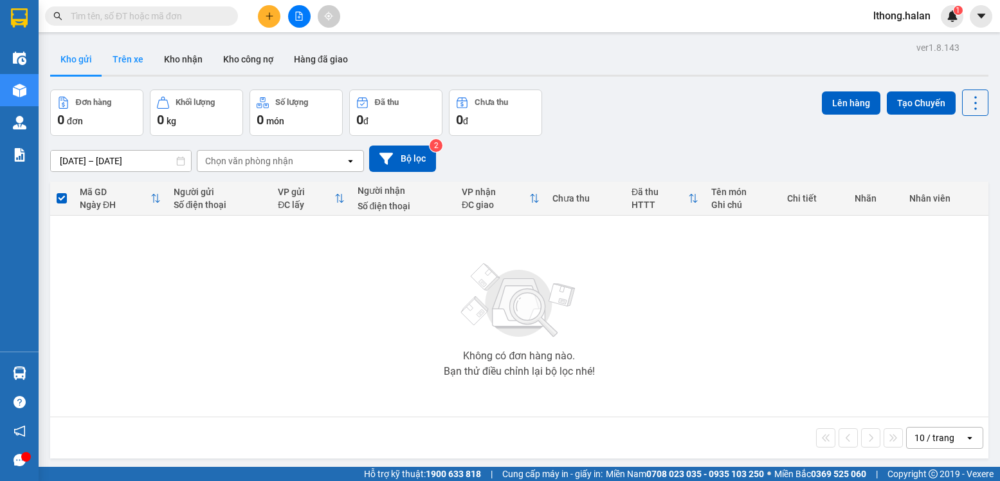
click at [133, 62] on button "Trên xe" at bounding box center [127, 59] width 51 height 31
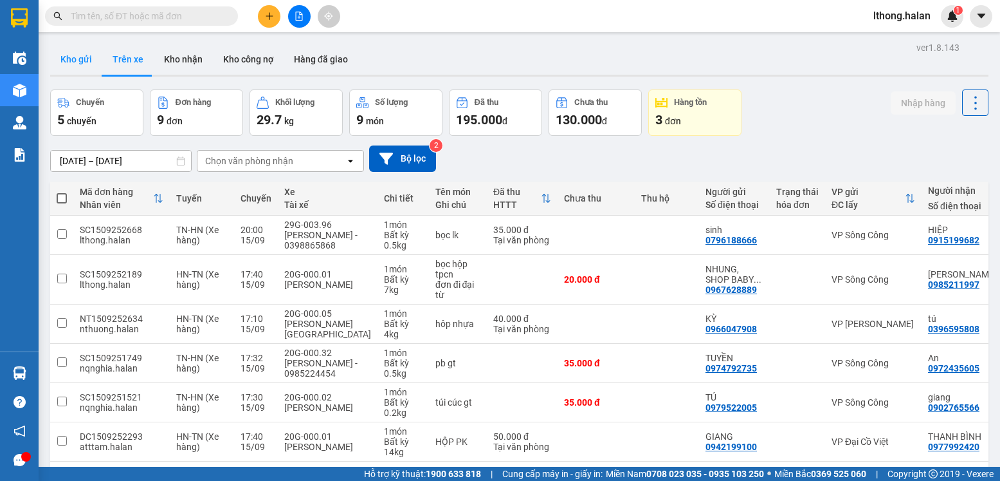
click at [79, 63] on button "Kho gửi" at bounding box center [76, 59] width 52 height 31
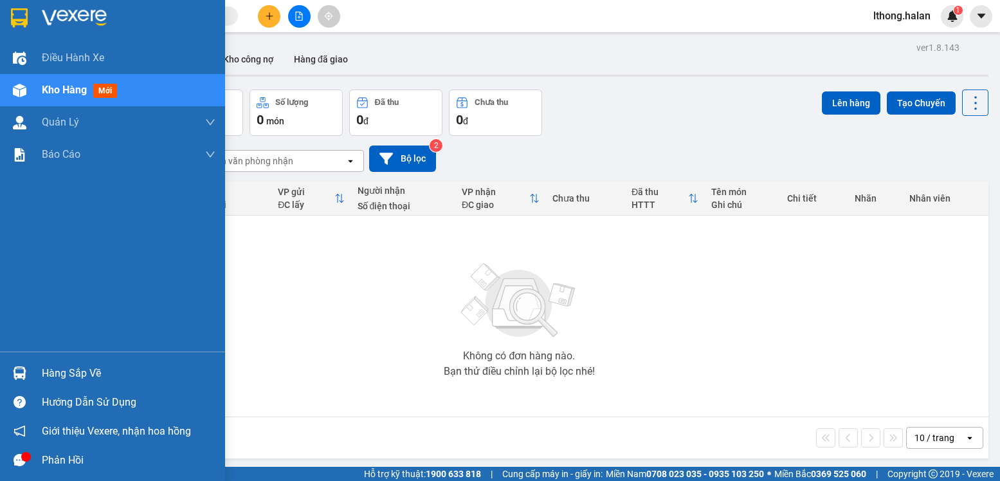
click at [57, 378] on div "Hàng sắp về" at bounding box center [129, 372] width 174 height 19
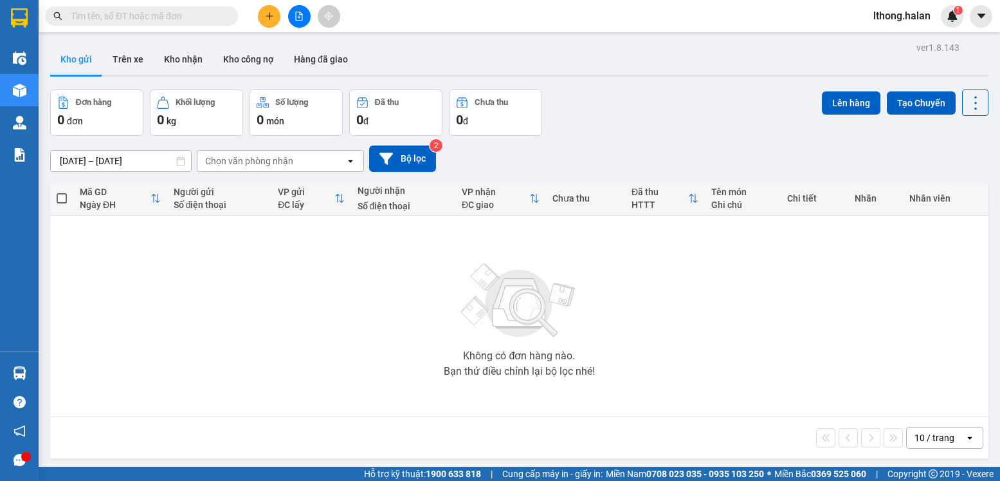
click at [755, 294] on section "Kết quả tìm kiếm ( 28 ) Bộ lọc Mã ĐH Trạng thái Món hàng Thu hộ Tổng cước Chưa …" at bounding box center [500, 240] width 1000 height 481
click at [194, 17] on input "text" at bounding box center [147, 16] width 152 height 14
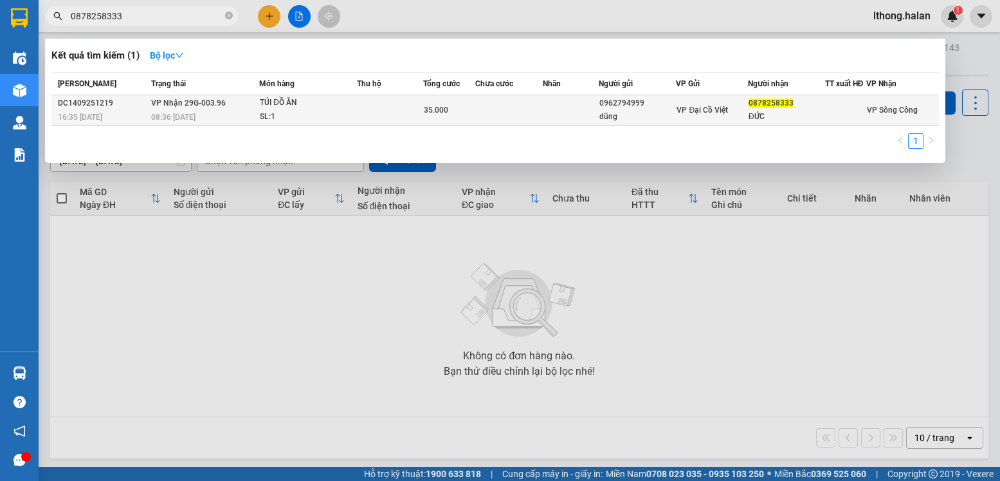
type input "0878258333"
click at [555, 115] on td at bounding box center [571, 110] width 57 height 30
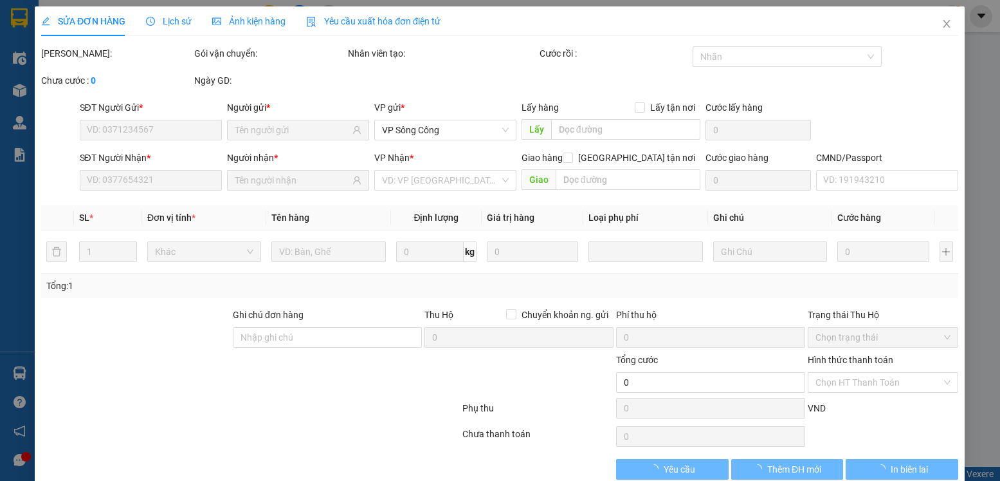
type input "0962794999"
type input "dũng"
type input "0878258333"
type input "ĐỨC"
type input "35.000"
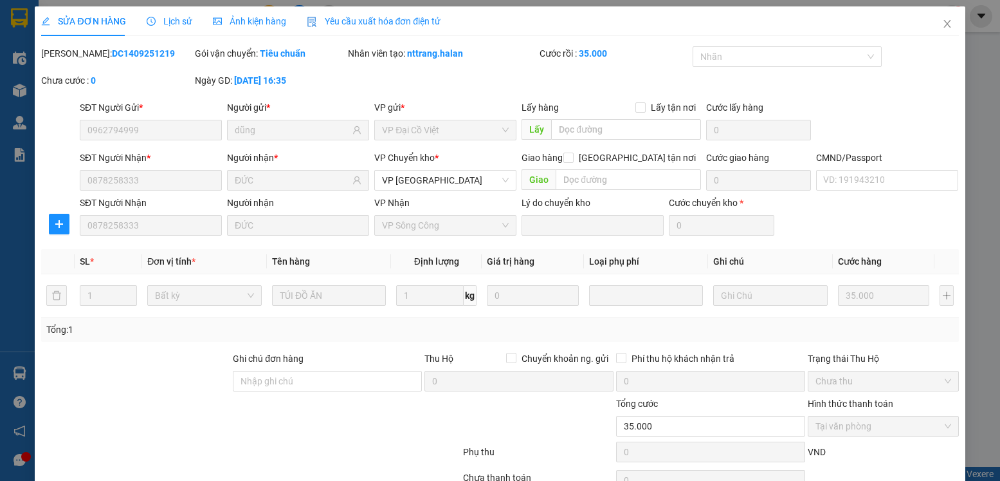
scroll to position [68, 0]
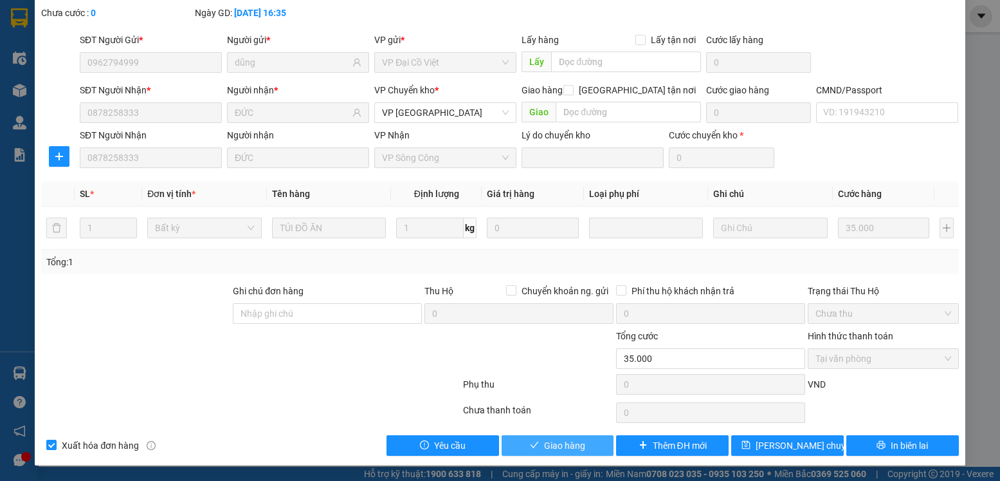
click at [587, 442] on button "Giao hàng" at bounding box center [558, 445] width 113 height 21
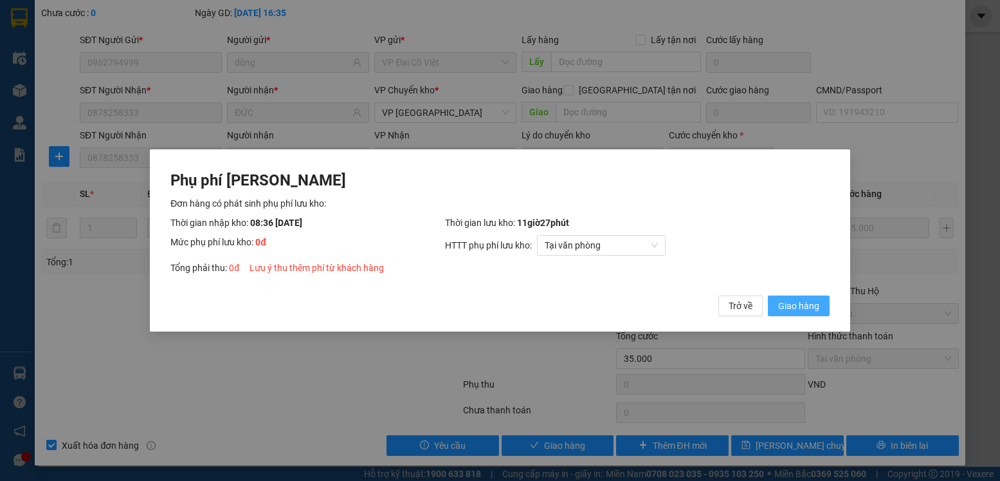
click at [796, 304] on span "Giao hàng" at bounding box center [798, 305] width 41 height 14
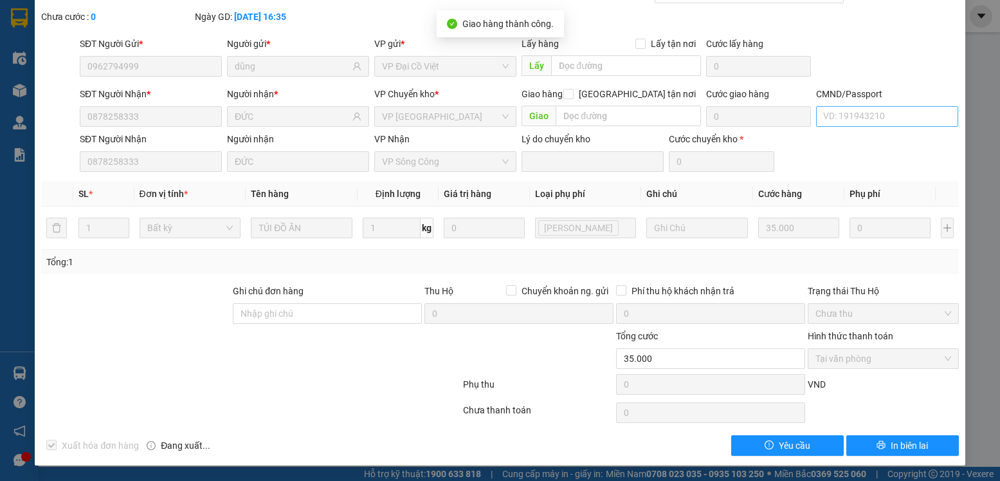
scroll to position [0, 0]
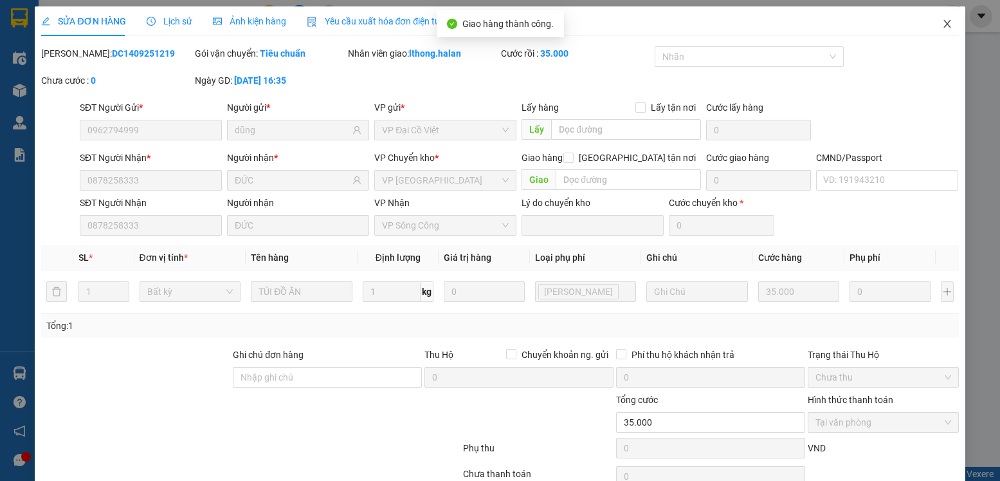
click at [942, 23] on icon "close" at bounding box center [947, 24] width 10 height 10
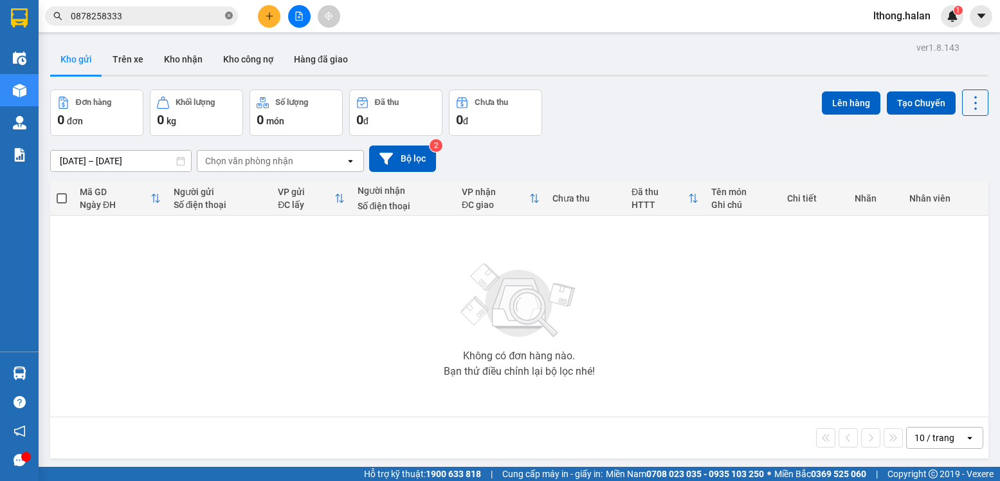
click at [230, 12] on icon "close-circle" at bounding box center [229, 16] width 8 height 8
click at [172, 59] on button "Kho nhận" at bounding box center [183, 59] width 59 height 31
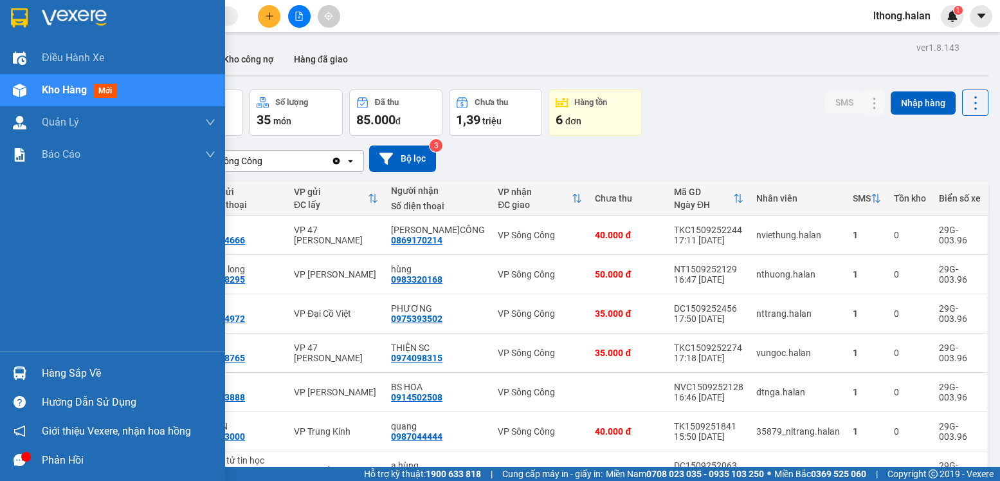
click at [47, 373] on div "Hàng sắp về" at bounding box center [129, 372] width 174 height 19
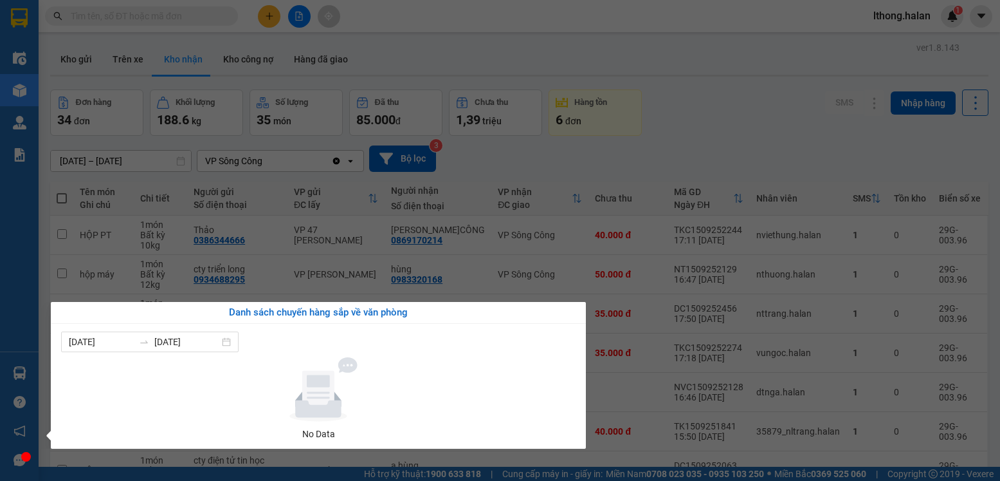
click at [749, 132] on section "Kết quả tìm kiếm ( 1 ) Bộ lọc Mã ĐH Trạng thái Món hàng Thu hộ Tổng cước Chưa c…" at bounding box center [500, 240] width 1000 height 481
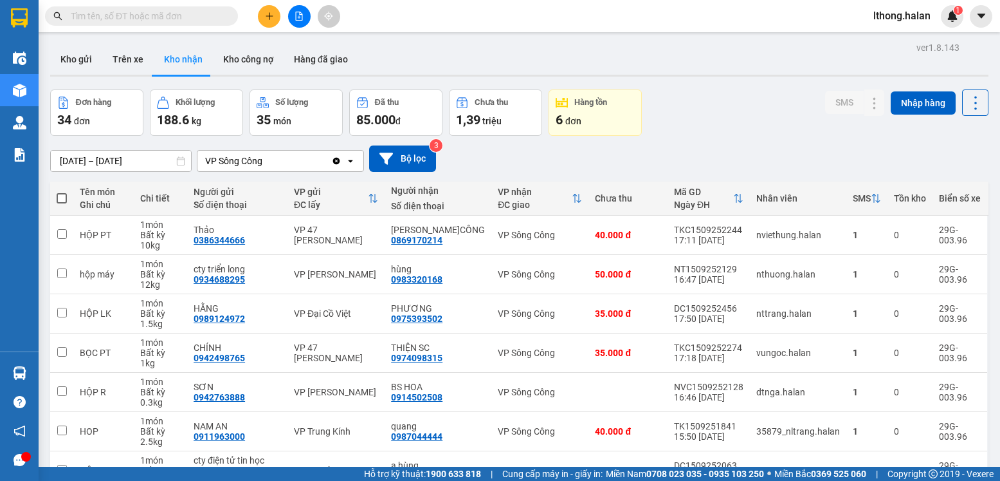
click at [198, 19] on input "text" at bounding box center [147, 16] width 152 height 14
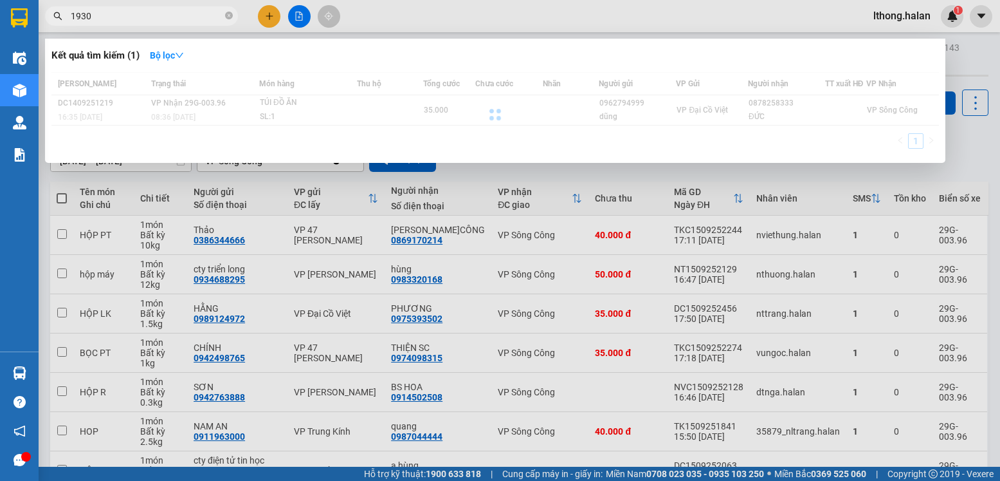
type input "19300"
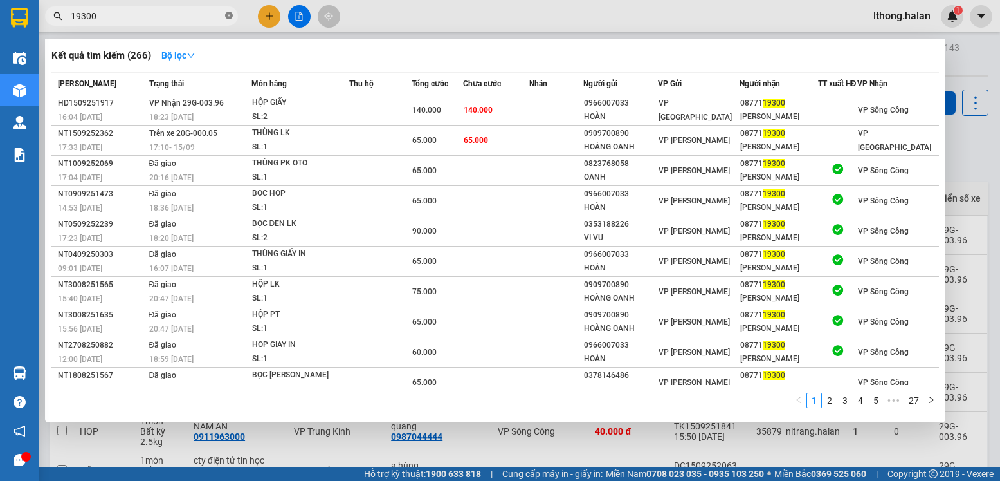
click at [228, 16] on icon "close-circle" at bounding box center [229, 16] width 8 height 8
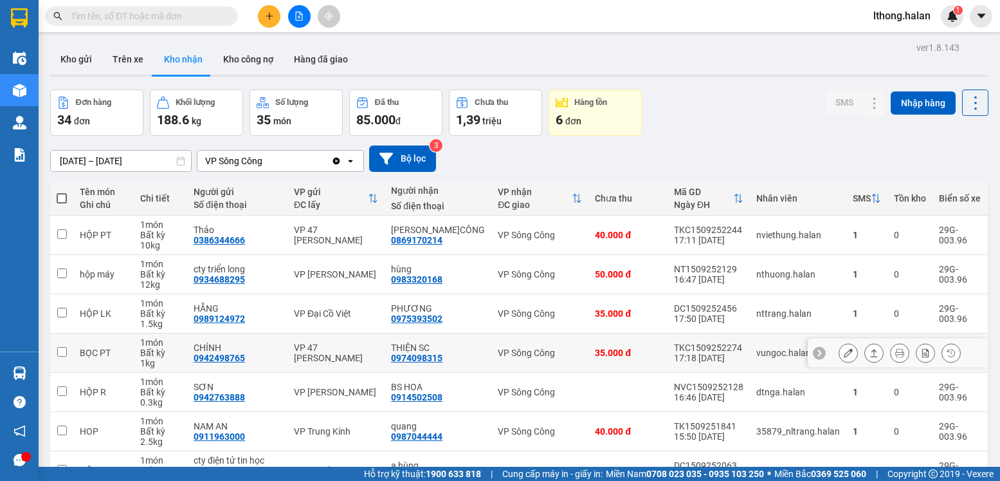
scroll to position [194, 0]
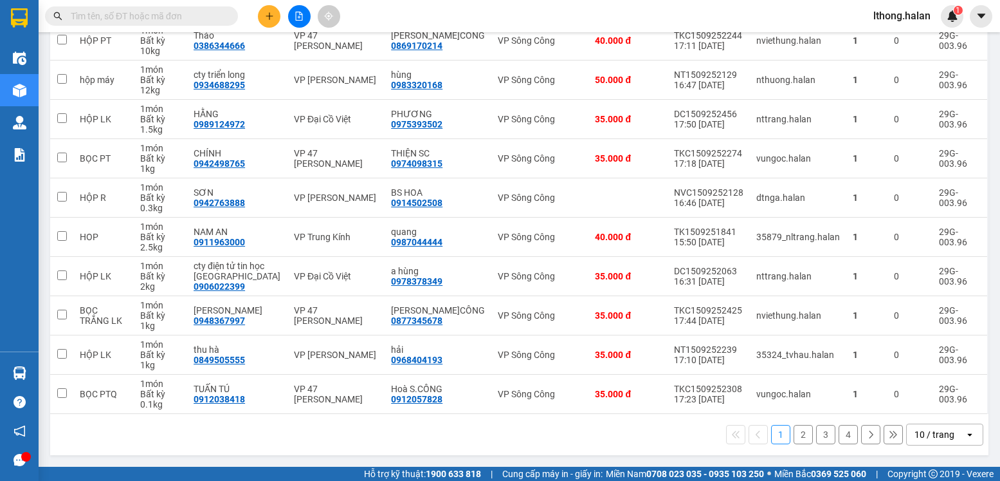
click at [794, 432] on button "2" at bounding box center [803, 434] width 19 height 19
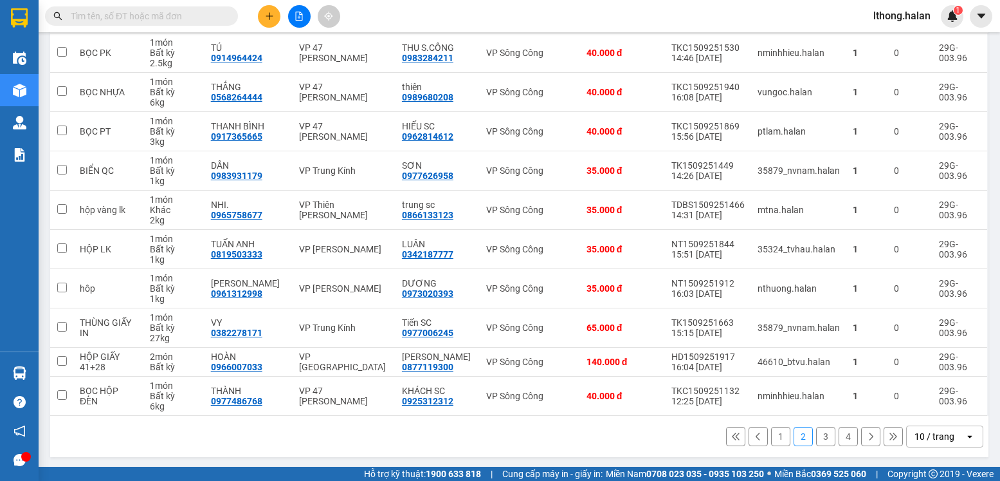
scroll to position [184, 0]
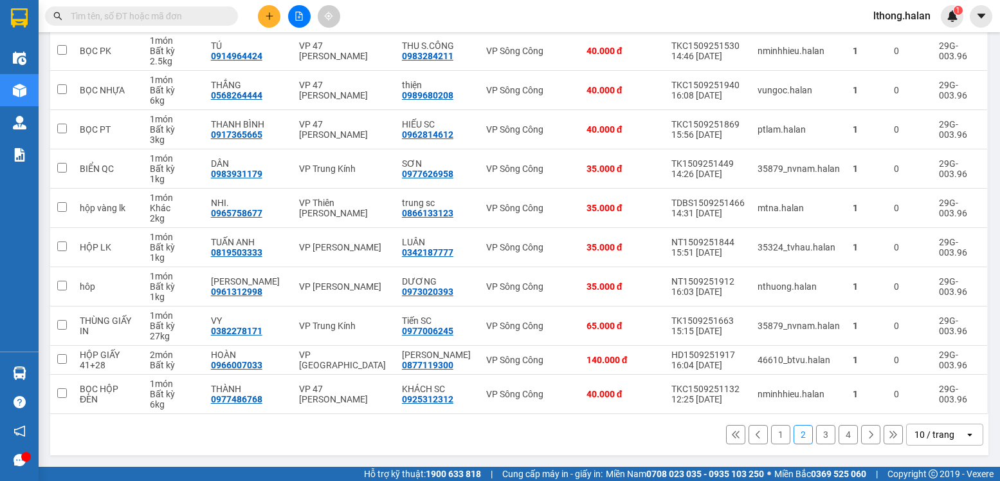
click at [816, 435] on button "3" at bounding box center [825, 434] width 19 height 19
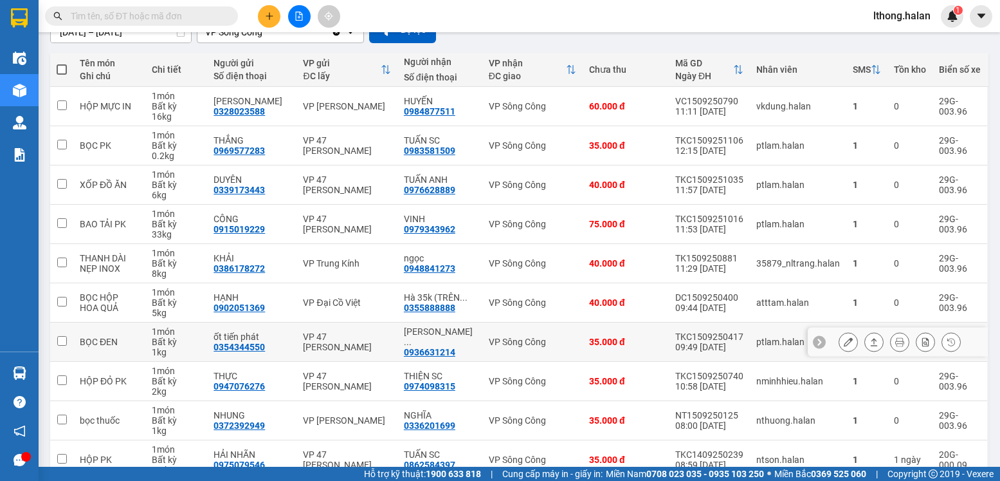
scroll to position [194, 0]
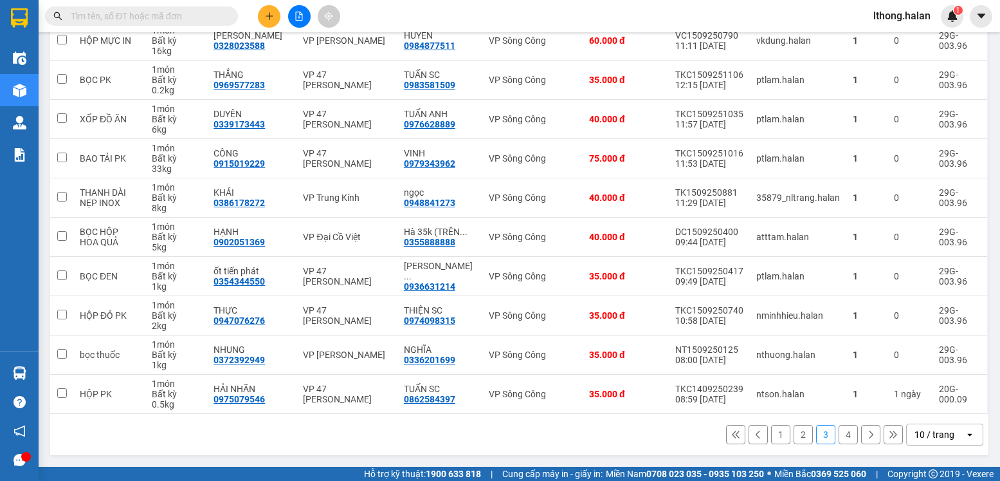
click at [771, 432] on button "1" at bounding box center [780, 434] width 19 height 19
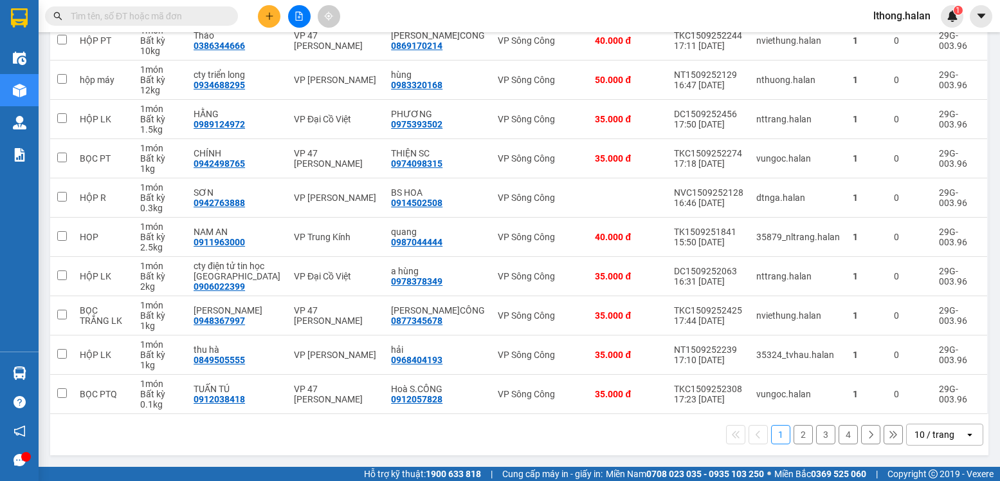
click at [794, 429] on button "2" at bounding box center [803, 434] width 19 height 19
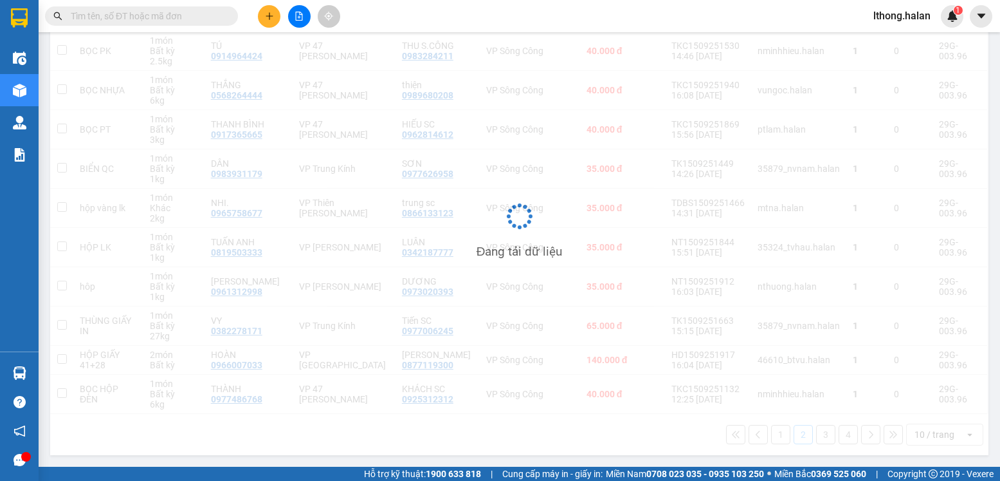
scroll to position [184, 0]
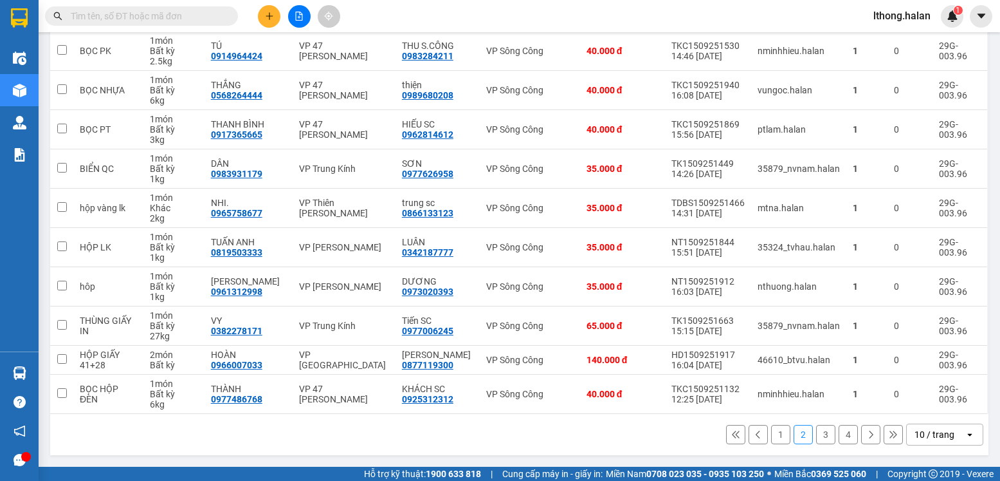
click at [773, 432] on button "1" at bounding box center [780, 434] width 19 height 19
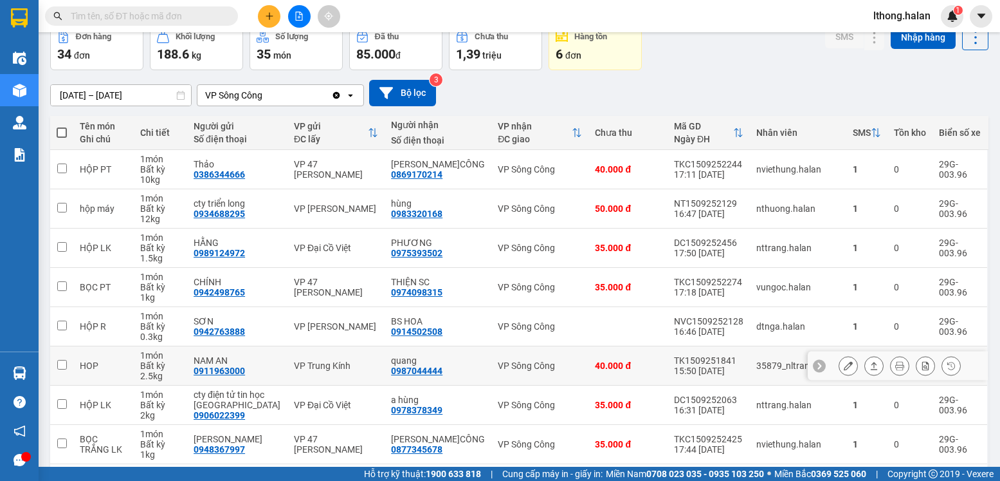
scroll to position [194, 0]
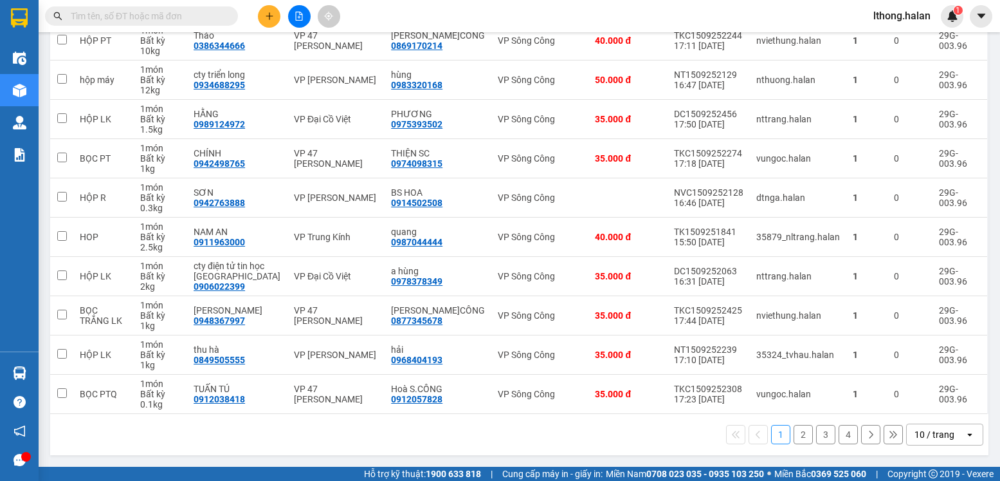
click at [794, 432] on button "2" at bounding box center [803, 434] width 19 height 19
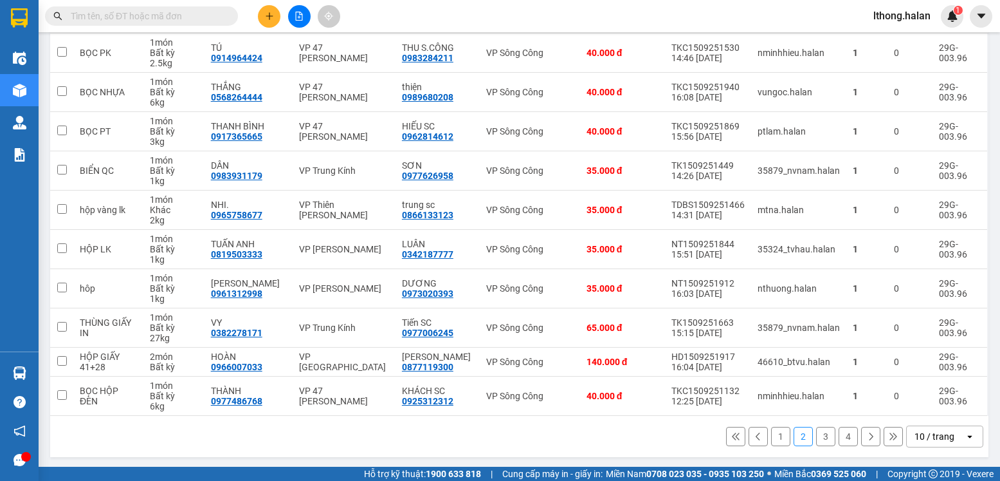
scroll to position [184, 0]
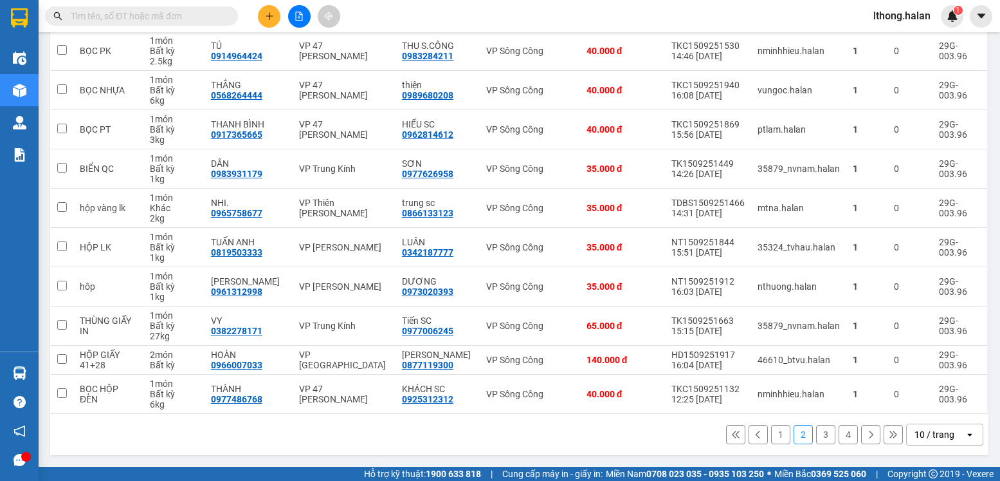
click at [816, 436] on button "3" at bounding box center [825, 434] width 19 height 19
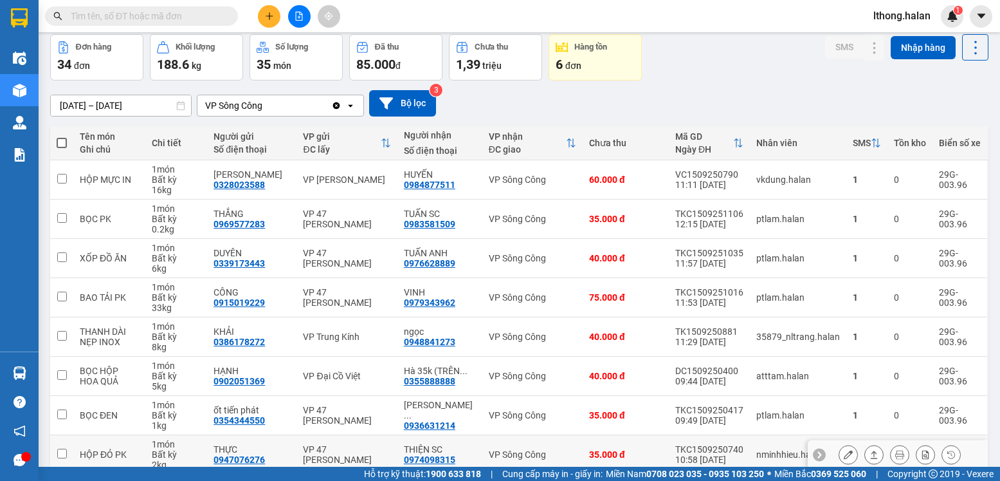
scroll to position [0, 0]
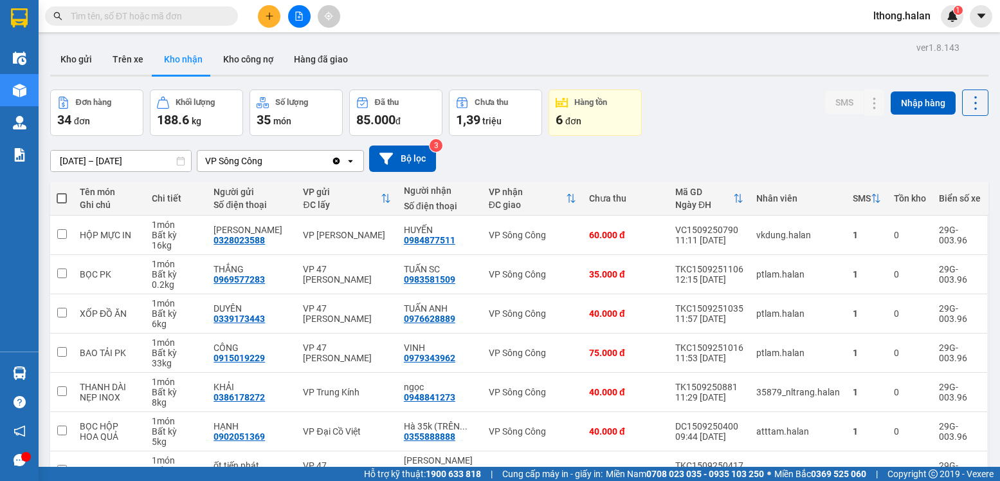
click at [171, 17] on input "text" at bounding box center [147, 16] width 152 height 14
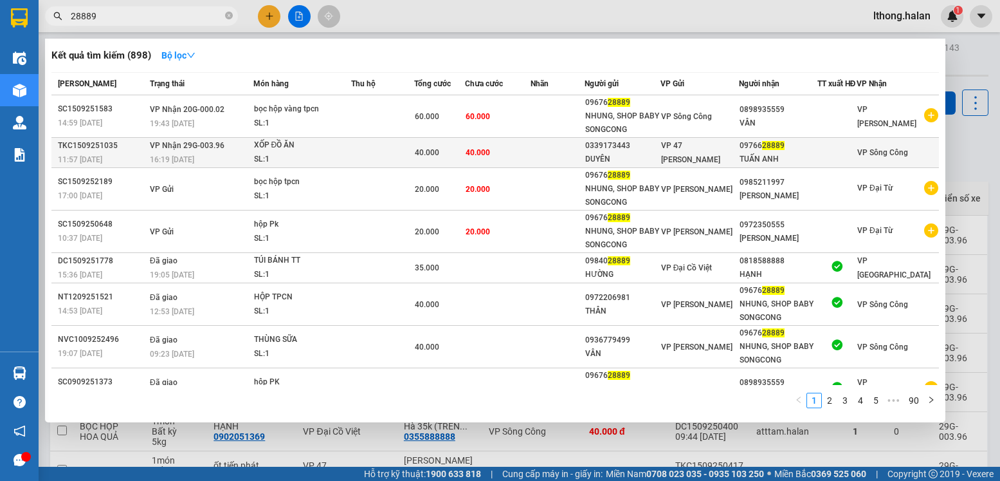
type input "28889"
click at [834, 158] on div at bounding box center [837, 153] width 38 height 14
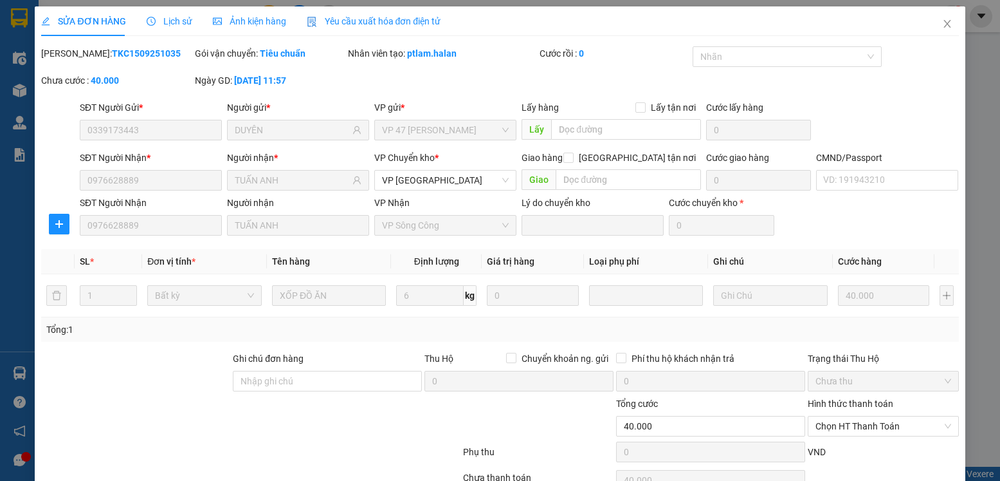
type input "0339173443"
type input "DUYÊN"
type input "0976628889"
type input "TUẤN ANH"
type input "40.000"
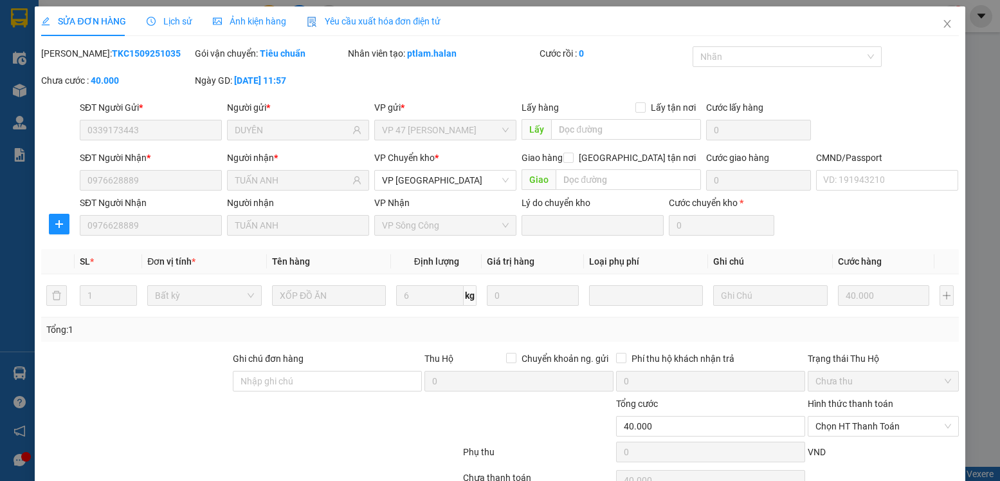
scroll to position [68, 0]
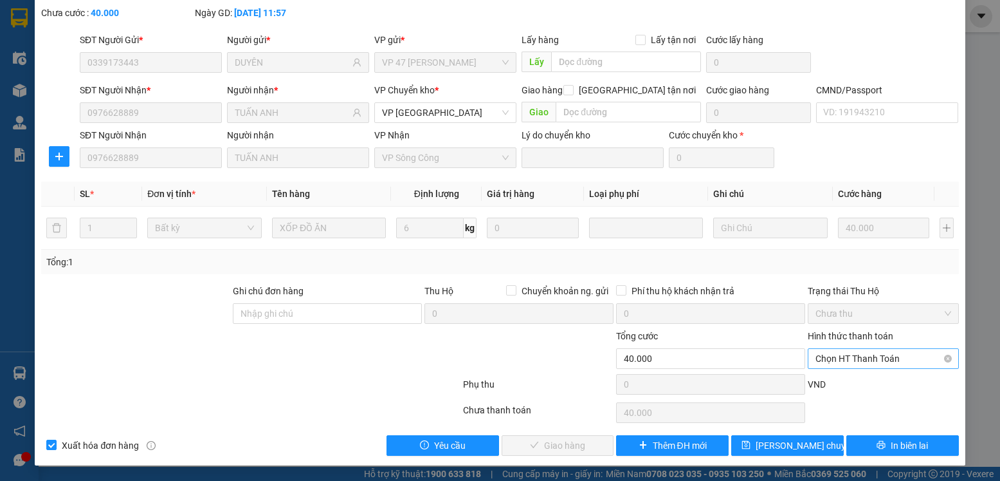
click at [894, 353] on span "Chọn HT Thanh Toán" at bounding box center [883, 358] width 135 height 19
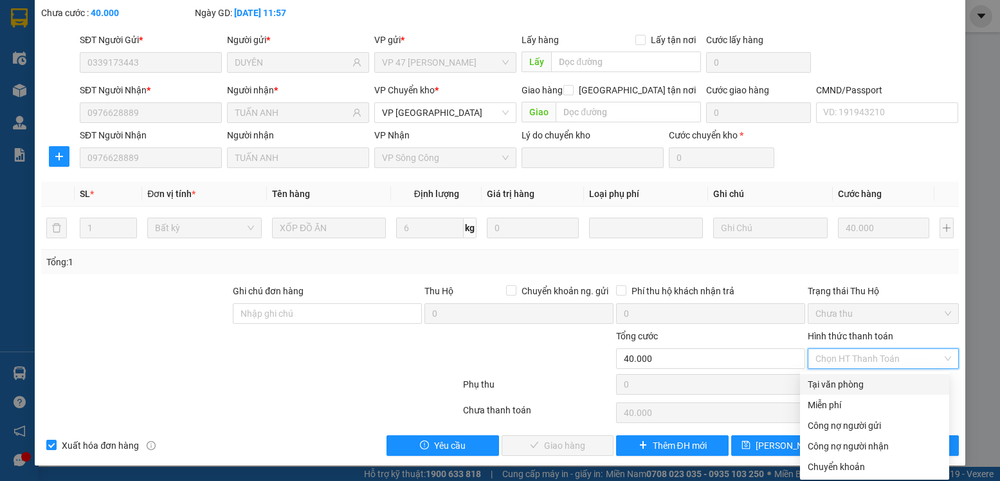
click at [834, 385] on div "Tại văn phòng" at bounding box center [875, 384] width 134 height 14
type input "0"
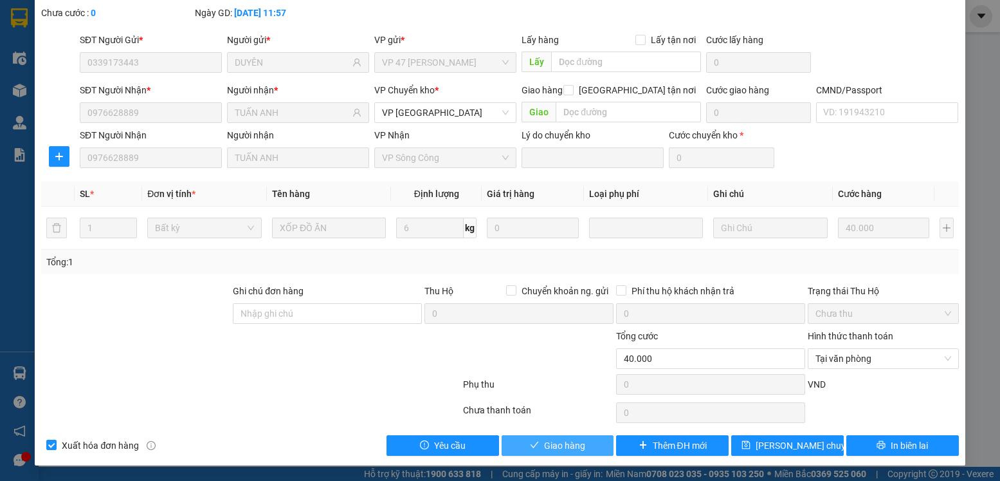
click at [591, 439] on button "Giao hàng" at bounding box center [558, 445] width 113 height 21
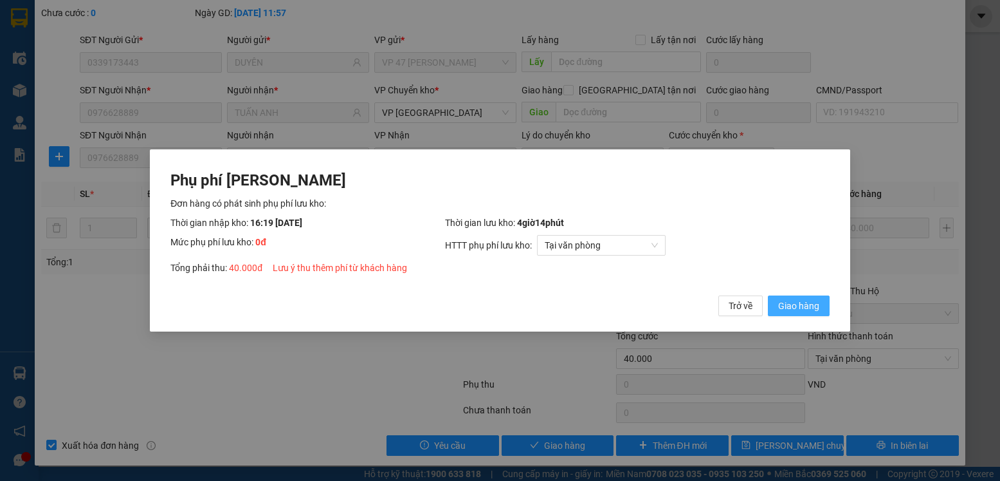
click at [794, 302] on span "Giao hàng" at bounding box center [798, 305] width 41 height 14
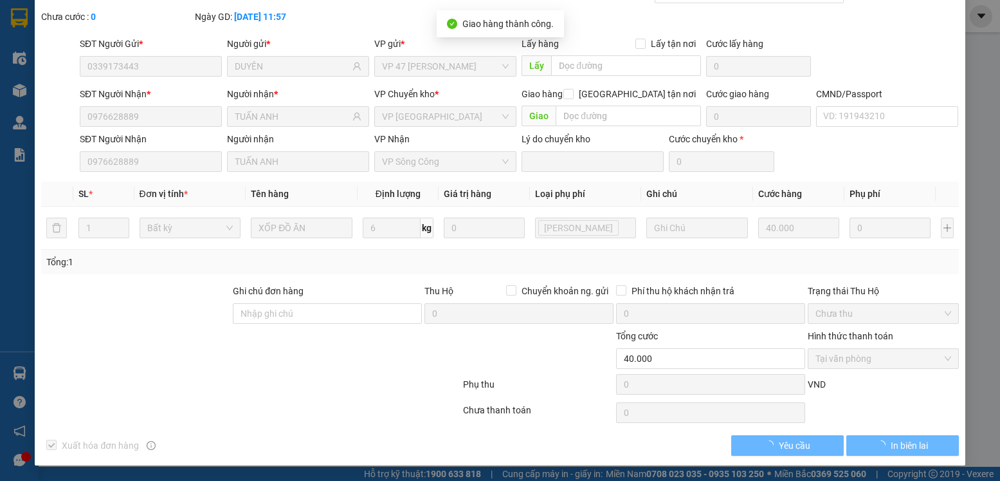
scroll to position [0, 0]
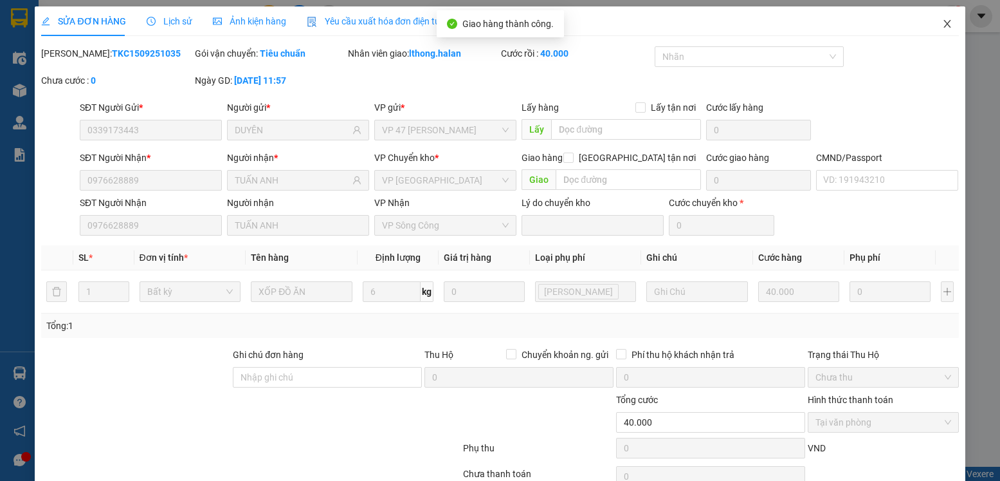
click at [944, 23] on icon "close" at bounding box center [947, 24] width 7 height 8
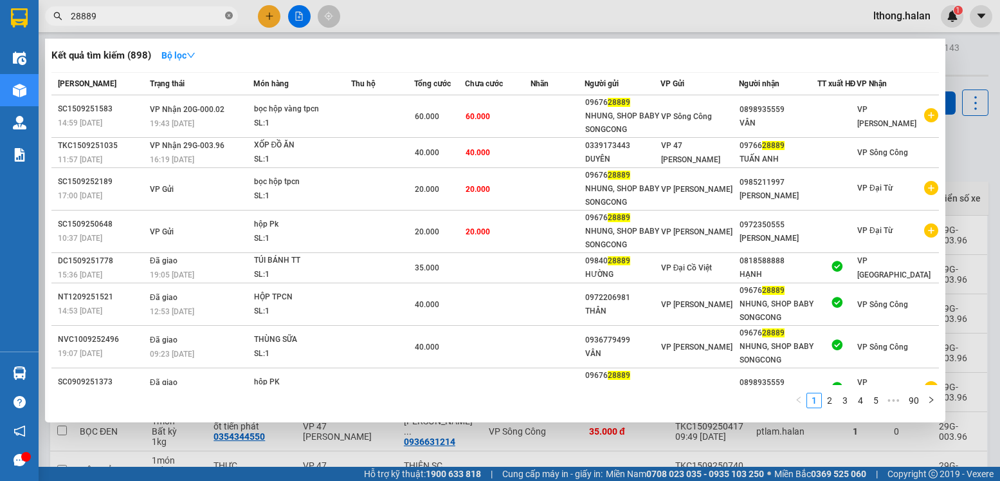
click at [230, 18] on icon "close-circle" at bounding box center [229, 16] width 8 height 8
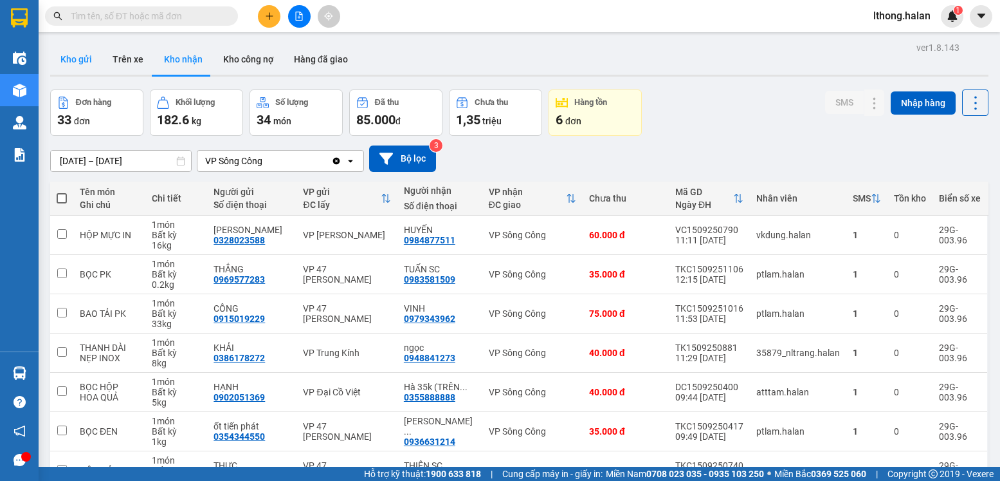
click at [75, 56] on button "Kho gửi" at bounding box center [76, 59] width 52 height 31
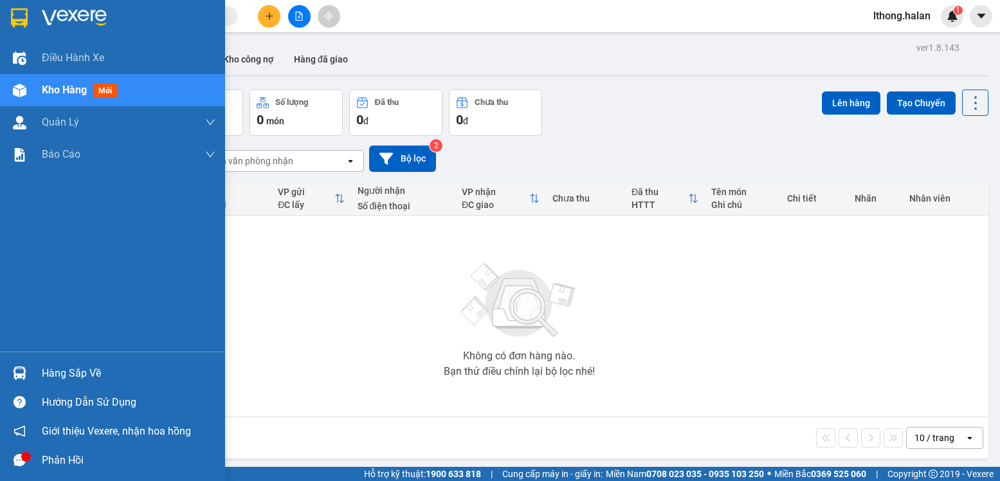
click at [68, 371] on div "Hàng sắp về" at bounding box center [129, 372] width 174 height 19
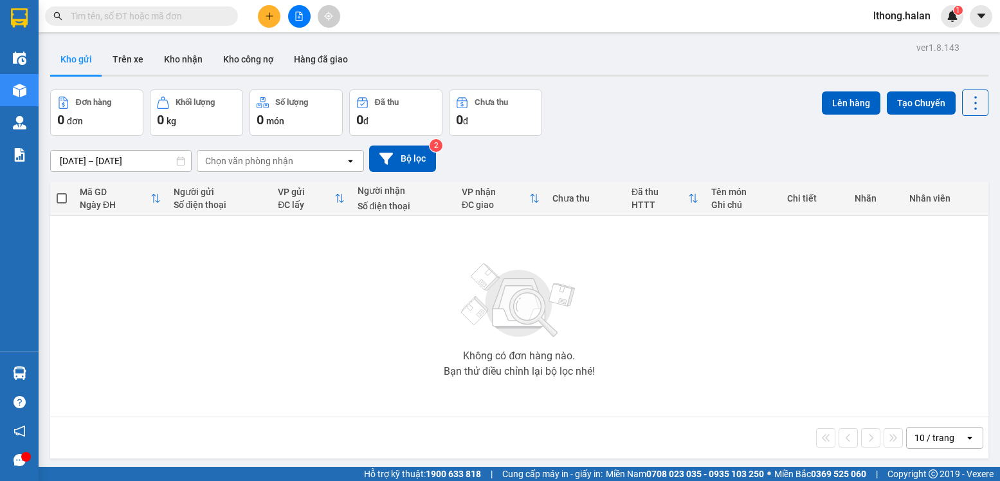
drag, startPoint x: 774, startPoint y: 288, endPoint x: 648, endPoint y: 178, distance: 167.3
click at [774, 288] on section "Kết quả tìm kiếm ( 898 ) Bộ lọc Mã ĐH Trạng thái Món hàng Thu hộ Tổng cước Chưa…" at bounding box center [500, 240] width 1000 height 481
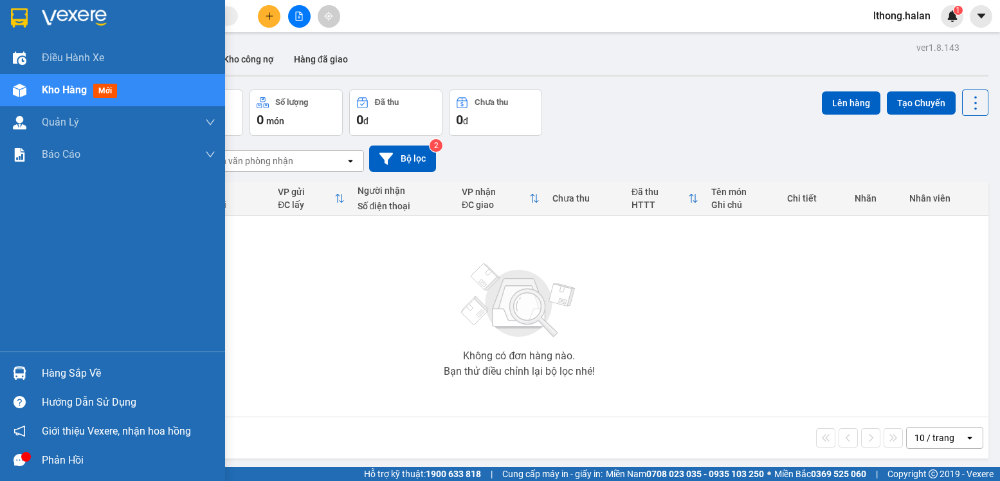
click at [69, 372] on div "Hàng sắp về" at bounding box center [129, 372] width 174 height 19
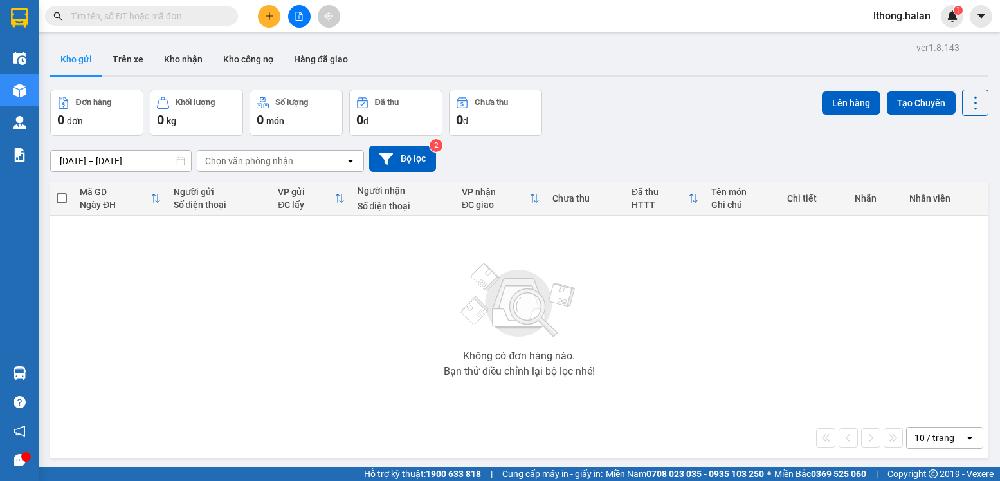
click at [806, 381] on section "Kết quả tìm kiếm ( 898 ) Bộ lọc Mã ĐH Trạng thái Món hàng Thu hộ Tổng cước Chưa…" at bounding box center [500, 240] width 1000 height 481
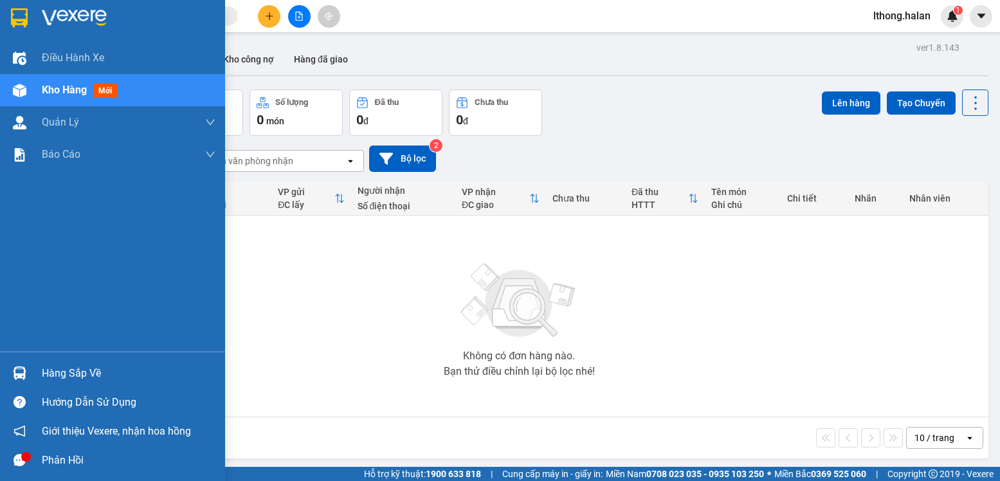
click at [92, 381] on div "Hàng sắp về" at bounding box center [129, 372] width 174 height 19
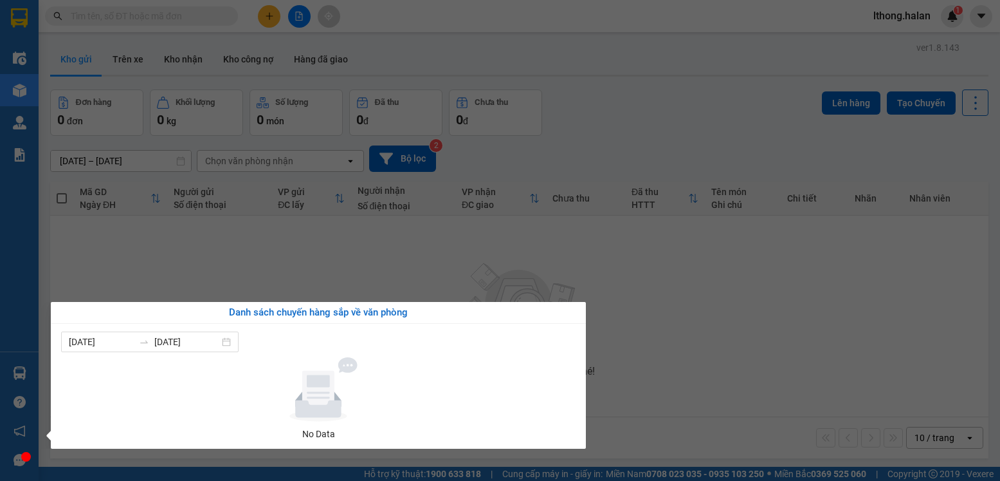
drag, startPoint x: 731, startPoint y: 356, endPoint x: 727, endPoint y: 349, distance: 8.1
click at [731, 355] on section "Kết quả tìm kiếm ( 898 ) Bộ lọc Mã ĐH Trạng thái Món hàng Thu hộ Tổng cước Chưa…" at bounding box center [500, 240] width 1000 height 481
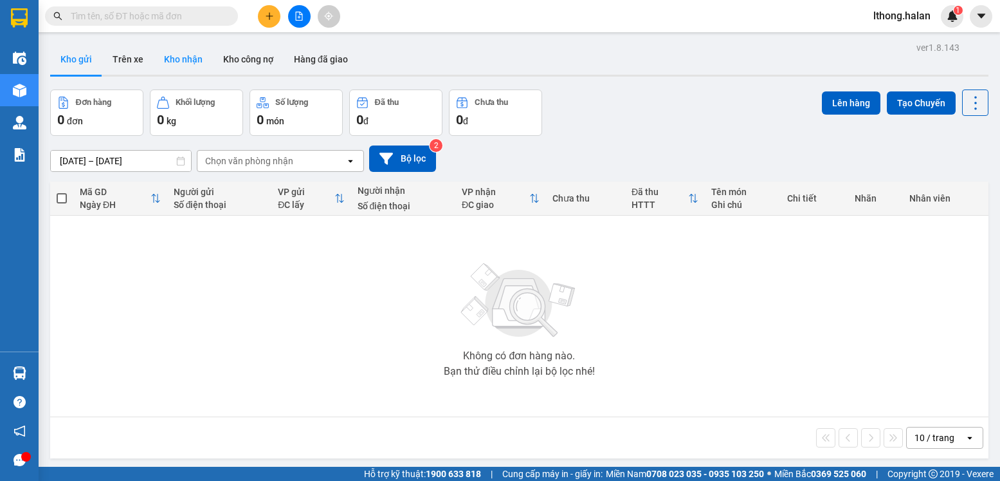
click at [172, 59] on button "Kho nhận" at bounding box center [183, 59] width 59 height 31
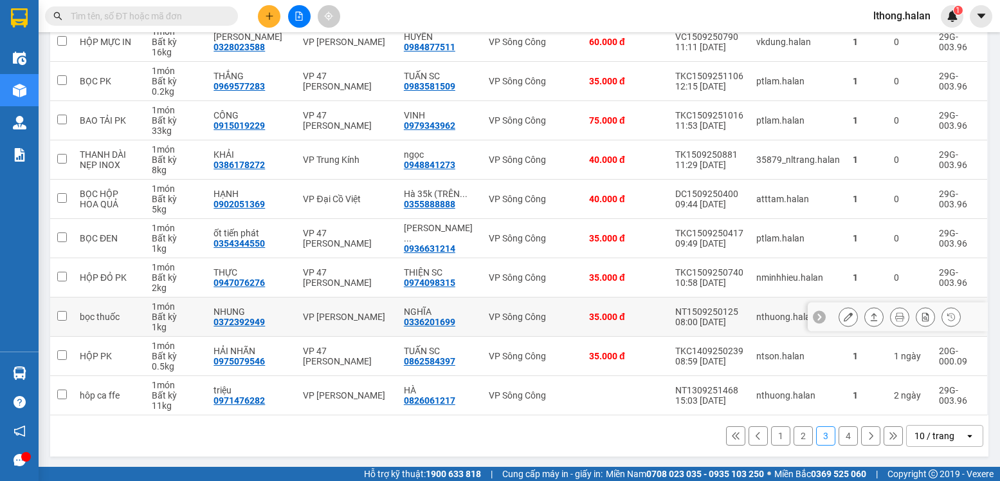
scroll to position [194, 0]
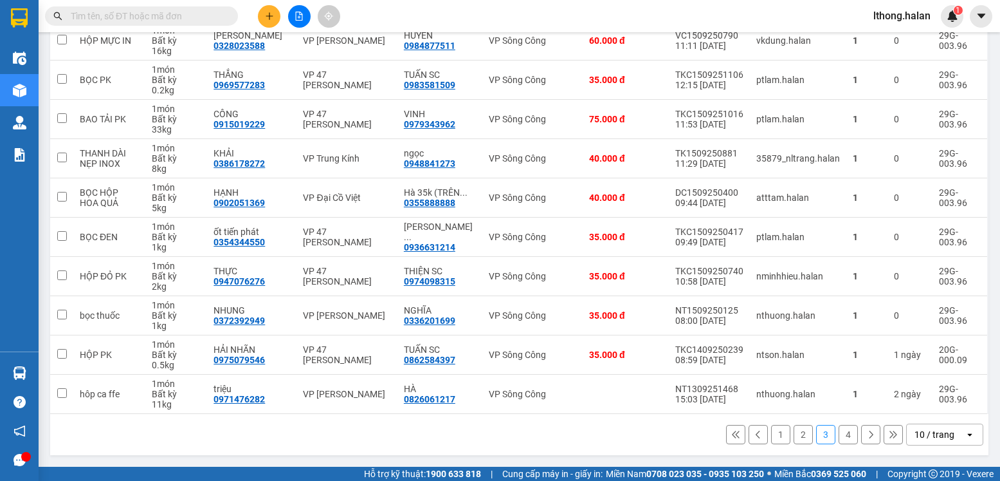
click at [771, 437] on button "1" at bounding box center [780, 434] width 19 height 19
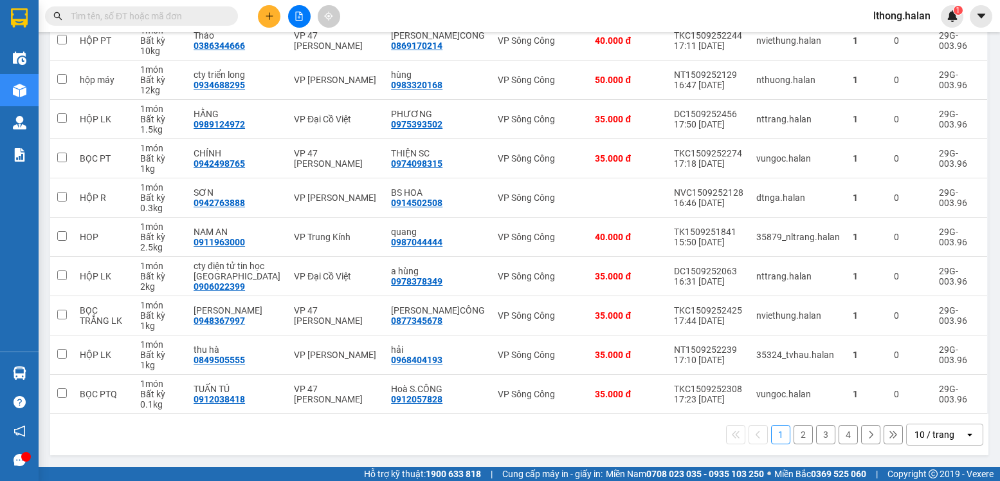
click at [794, 436] on button "2" at bounding box center [803, 434] width 19 height 19
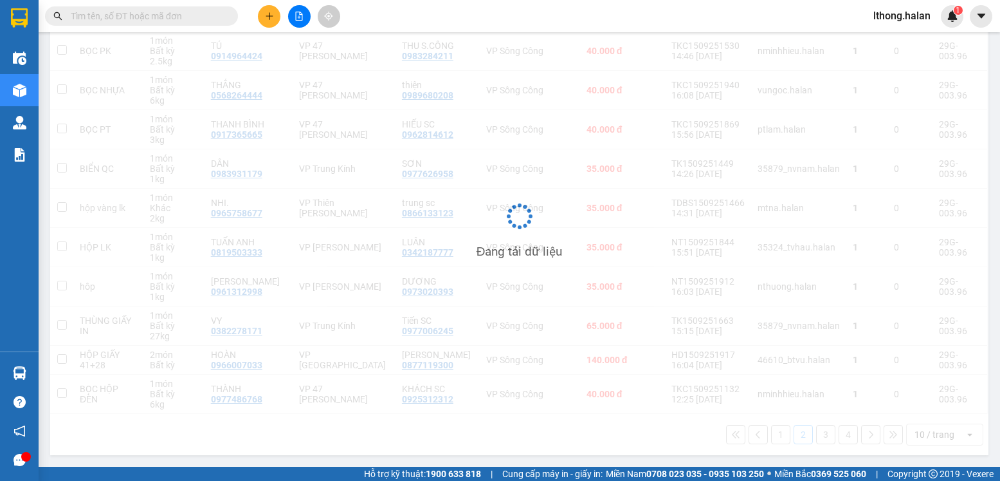
scroll to position [184, 0]
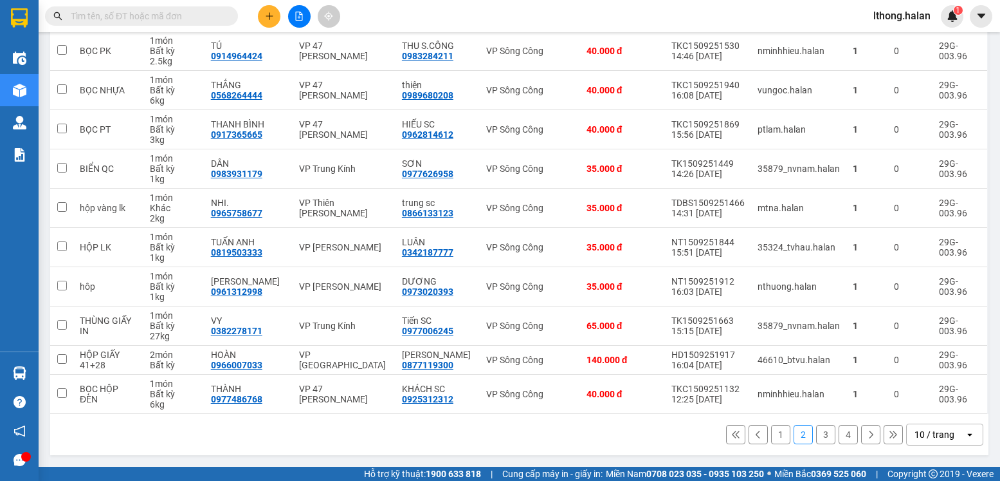
click at [771, 432] on button "1" at bounding box center [780, 434] width 19 height 19
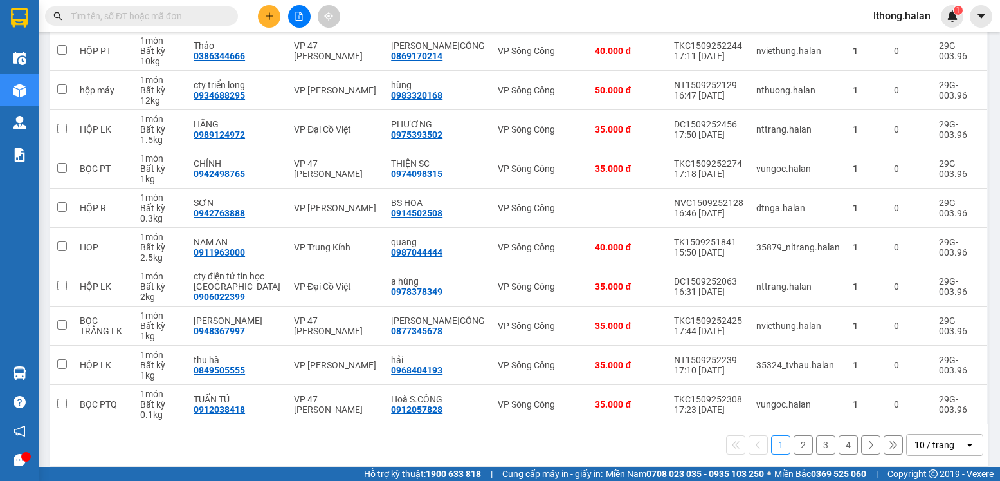
click at [794, 446] on button "2" at bounding box center [803, 444] width 19 height 19
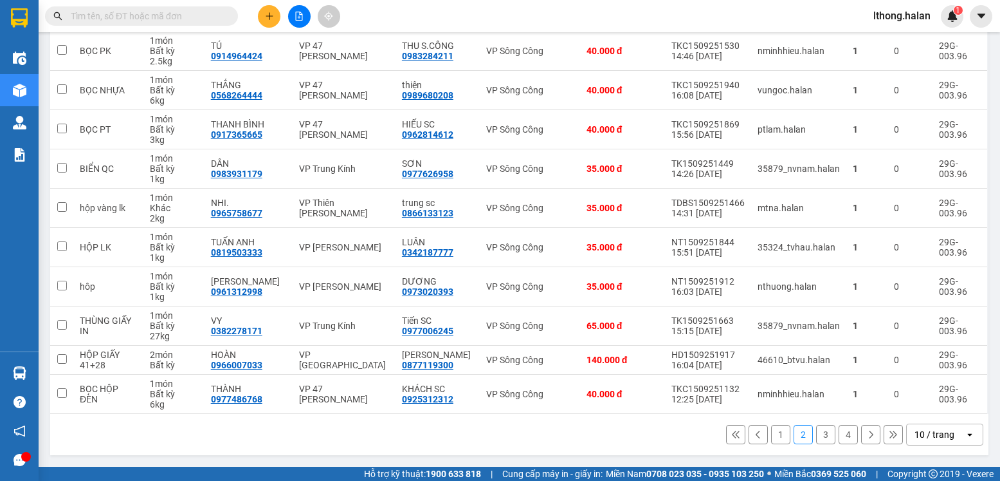
click at [771, 435] on button "1" at bounding box center [780, 434] width 19 height 19
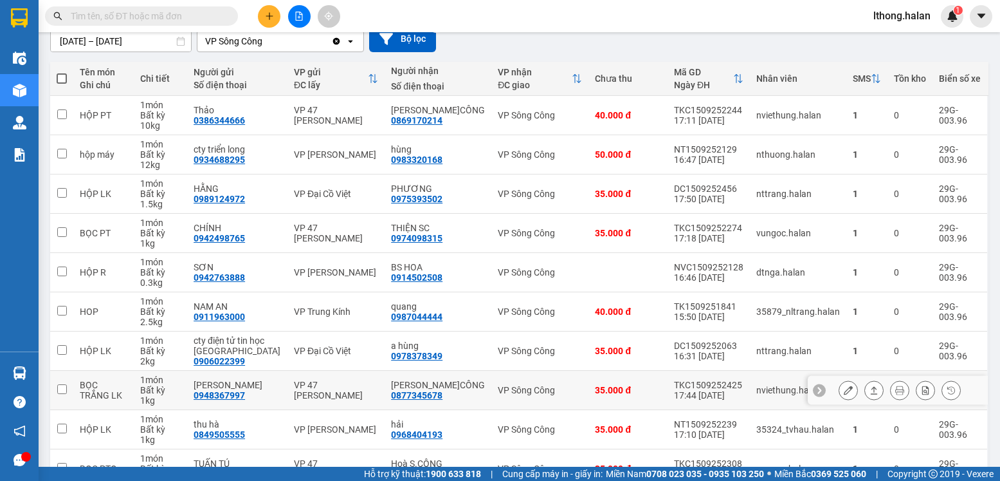
scroll to position [194, 0]
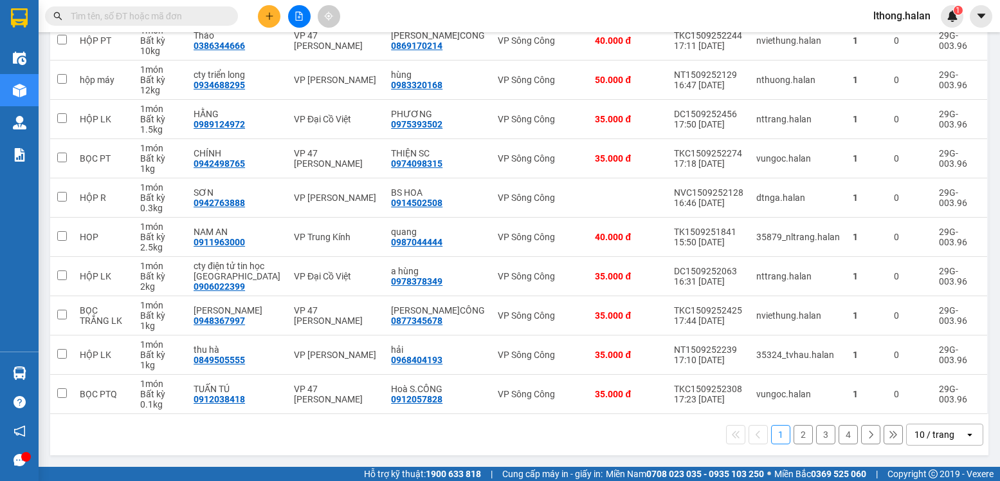
click at [796, 433] on button "2" at bounding box center [803, 434] width 19 height 19
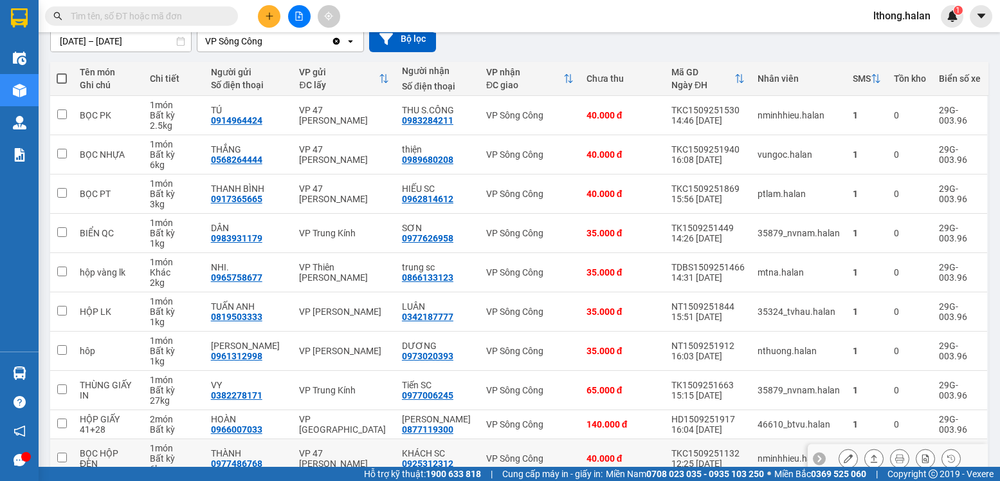
scroll to position [184, 0]
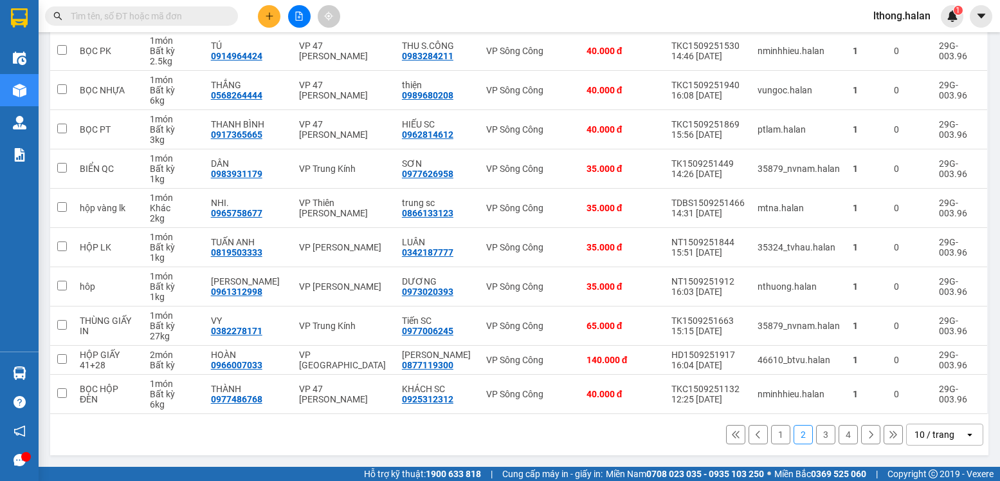
click at [818, 436] on button "3" at bounding box center [825, 434] width 19 height 19
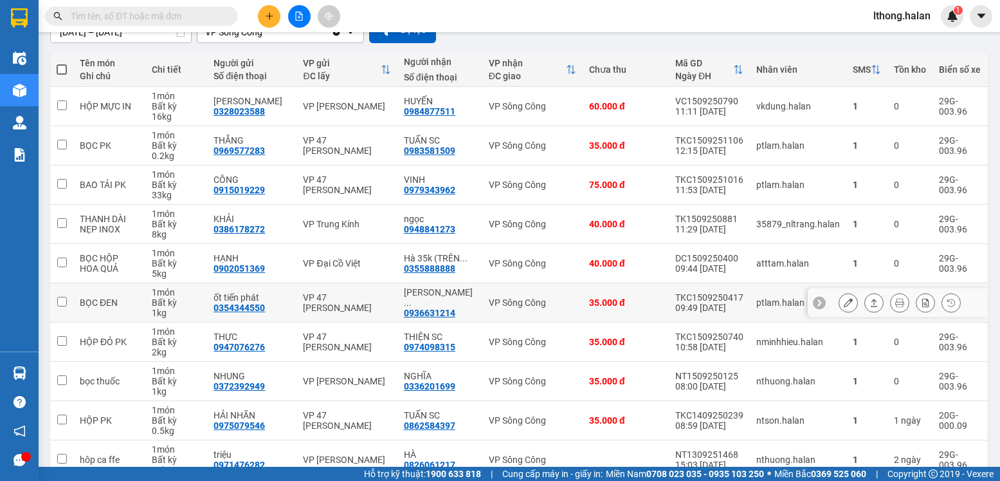
scroll to position [0, 0]
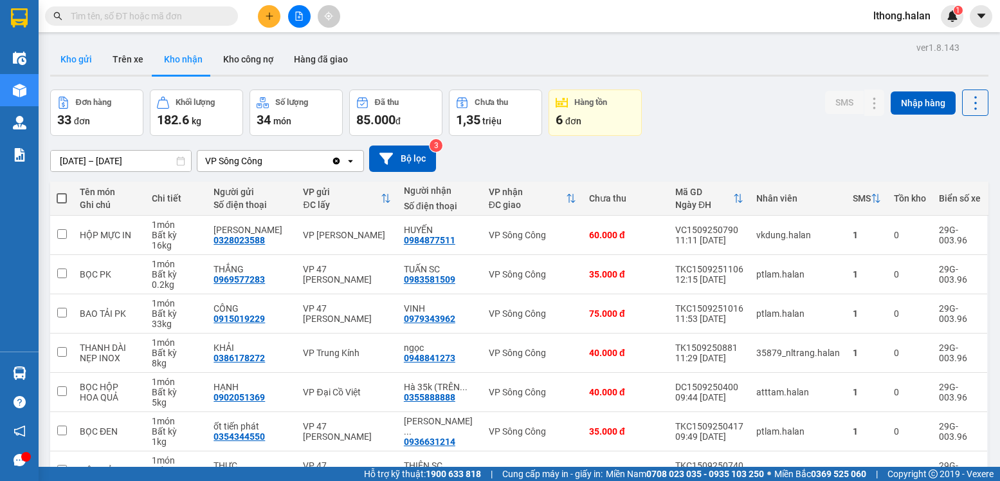
click at [80, 60] on button "Kho gửi" at bounding box center [76, 59] width 52 height 31
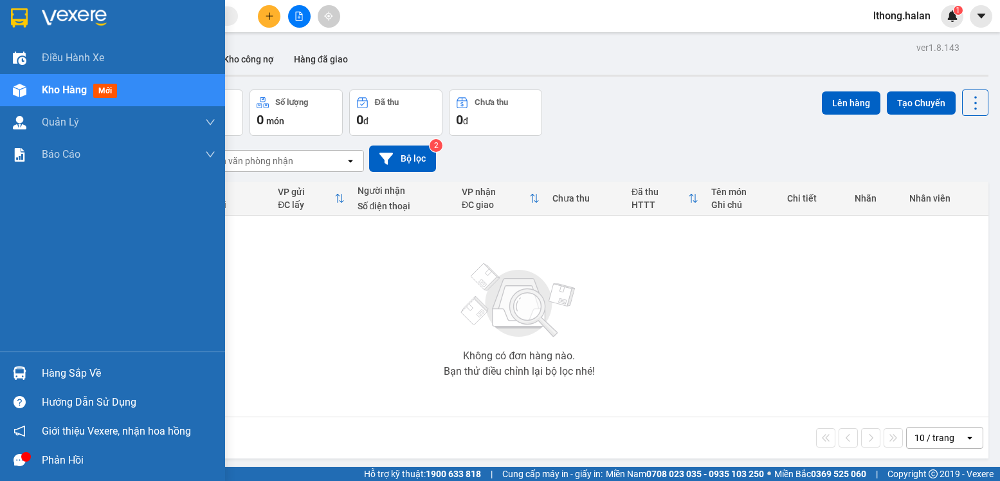
click at [86, 367] on div "Hàng sắp về" at bounding box center [129, 372] width 174 height 19
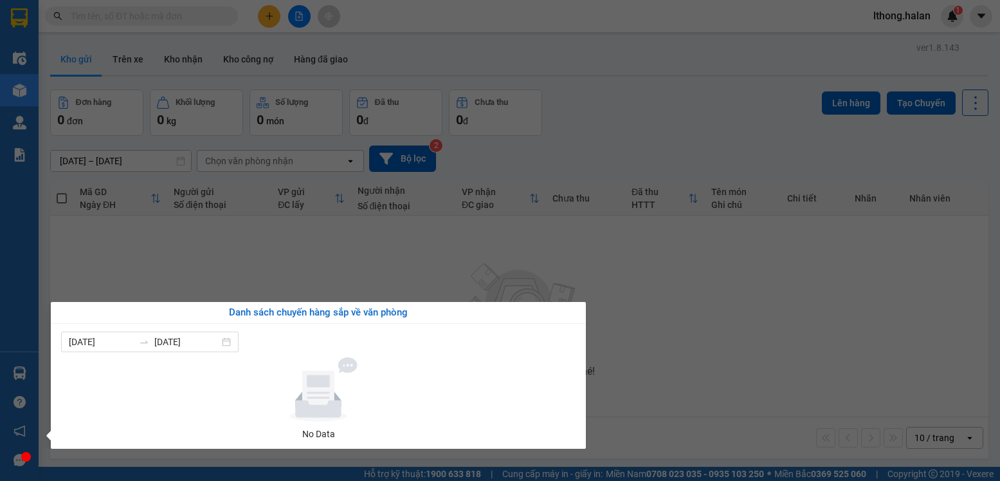
click at [794, 353] on section "Kết quả tìm kiếm ( 898 ) Bộ lọc Mã ĐH Trạng thái Món hàng Thu hộ Tổng cước Chưa…" at bounding box center [500, 240] width 1000 height 481
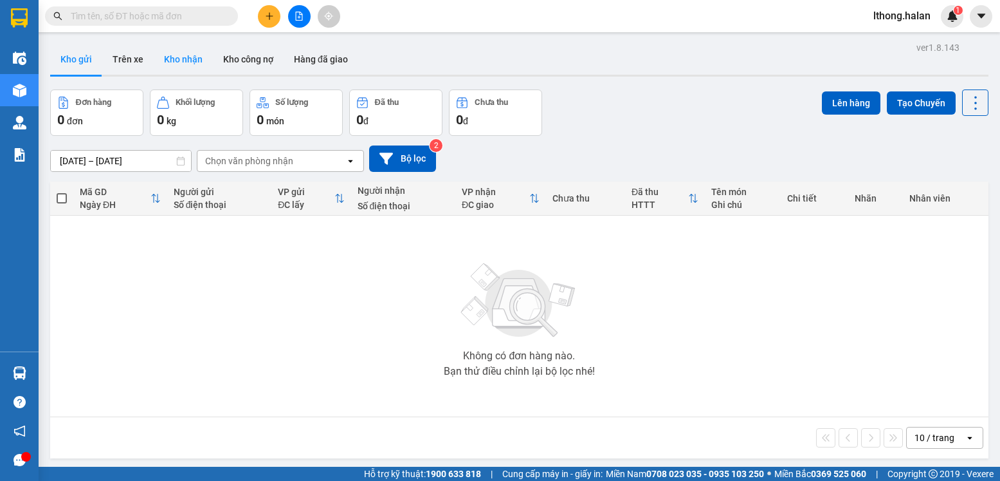
click at [178, 50] on button "Kho nhận" at bounding box center [183, 59] width 59 height 31
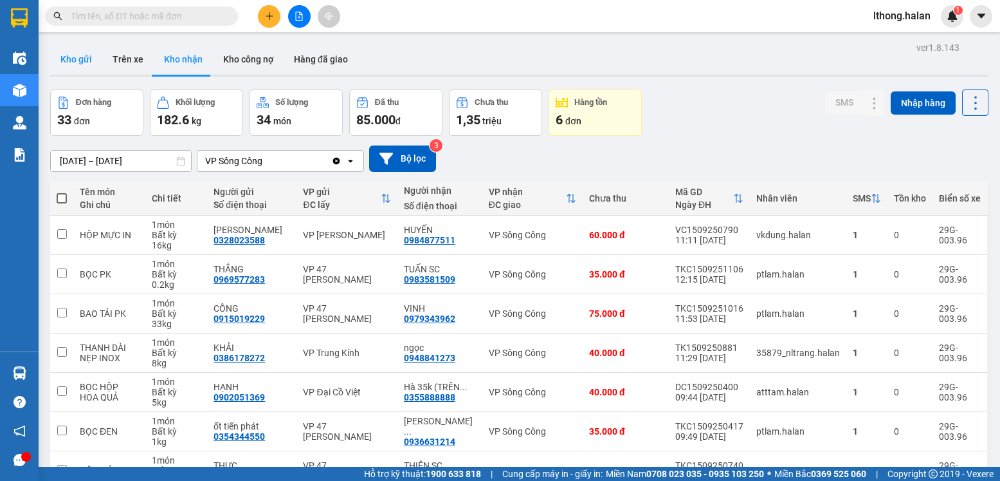
click at [74, 55] on button "Kho gửi" at bounding box center [76, 59] width 52 height 31
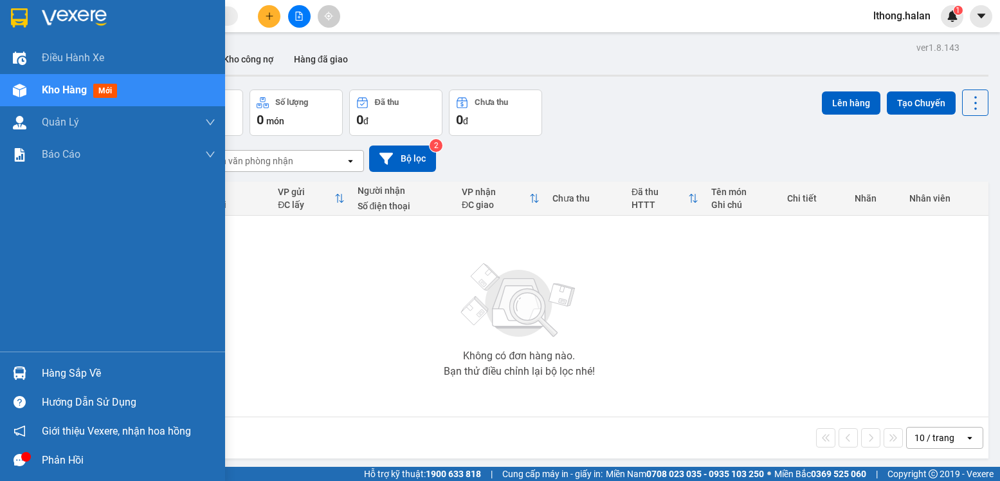
click at [77, 376] on div "Hàng sắp về" at bounding box center [129, 372] width 174 height 19
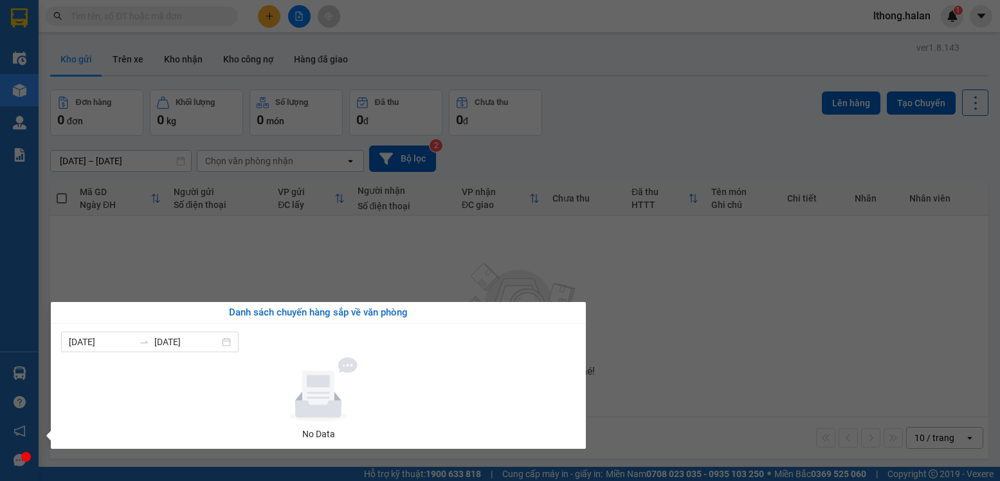
click at [686, 332] on section "Kết quả tìm kiếm ( 898 ) Bộ lọc Mã ĐH Trạng thái Món hàng Thu hộ Tổng cước Chưa…" at bounding box center [500, 240] width 1000 height 481
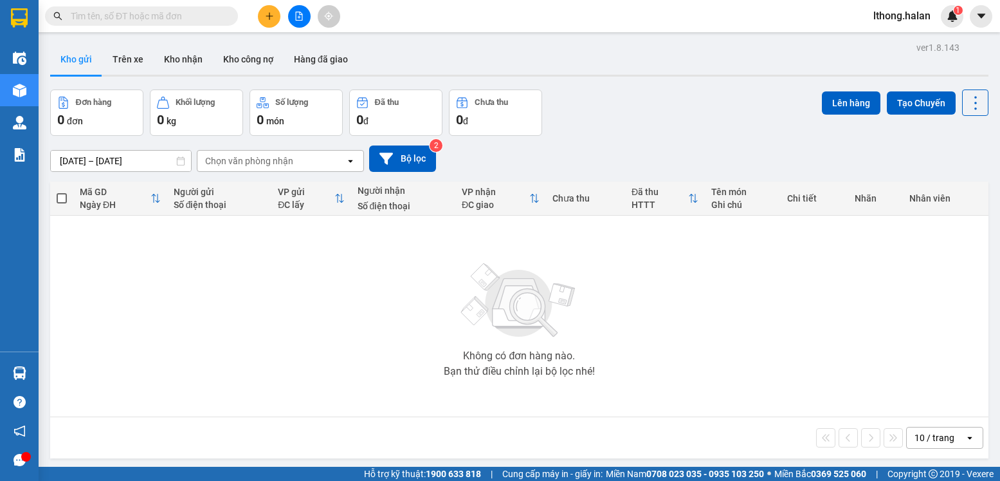
click at [194, 14] on input "text" at bounding box center [147, 16] width 152 height 14
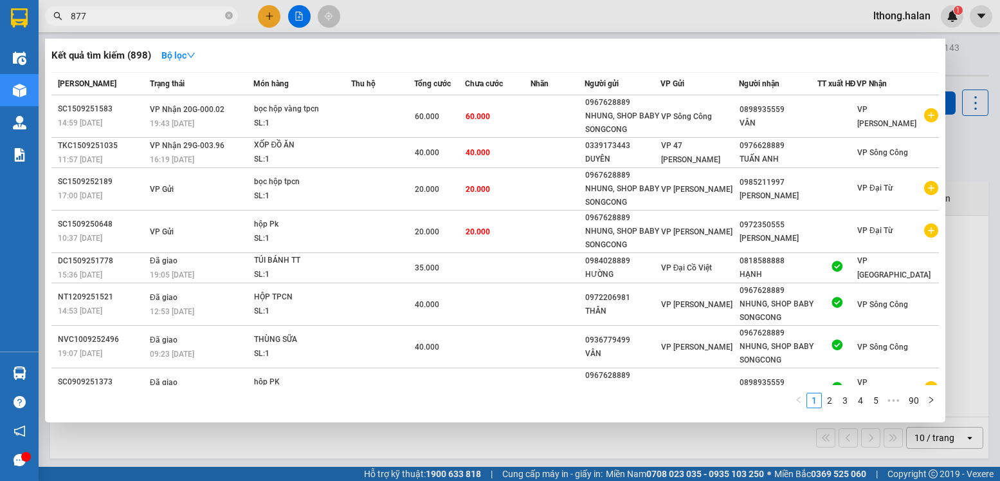
type input "8777"
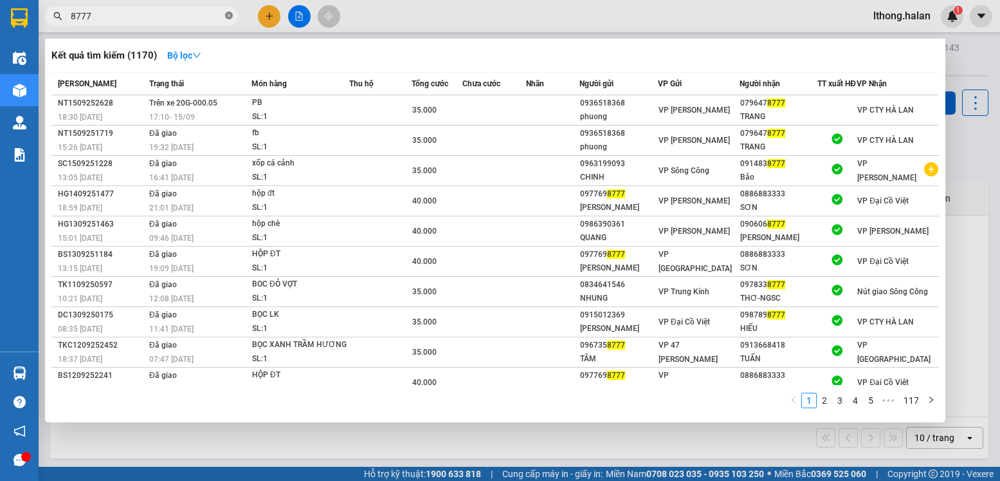
click at [229, 17] on icon "close-circle" at bounding box center [229, 16] width 8 height 8
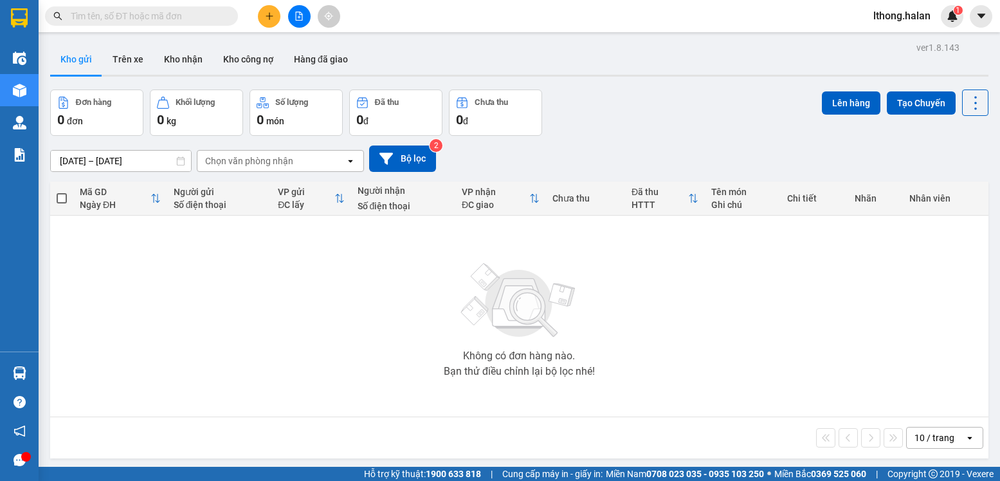
click at [196, 17] on input "text" at bounding box center [147, 16] width 152 height 14
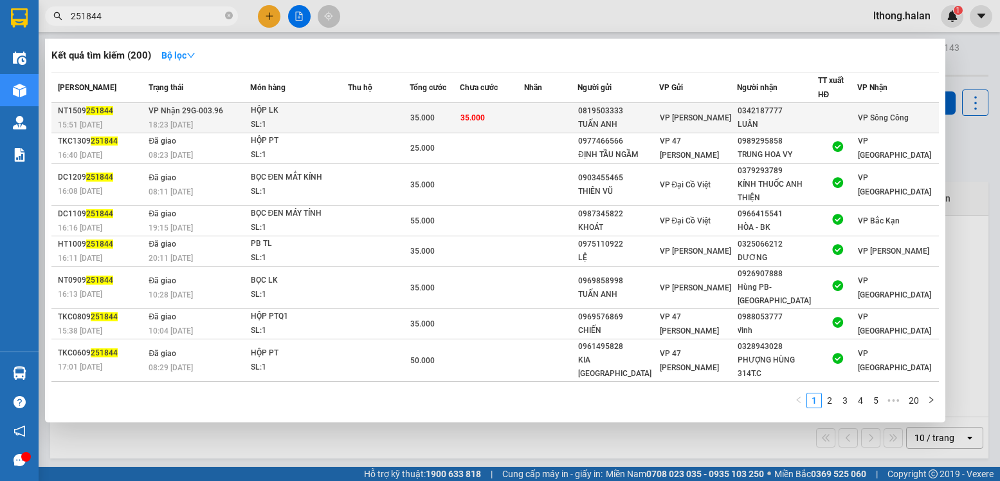
type input "251844"
click at [522, 120] on td "35.000" at bounding box center [492, 118] width 65 height 30
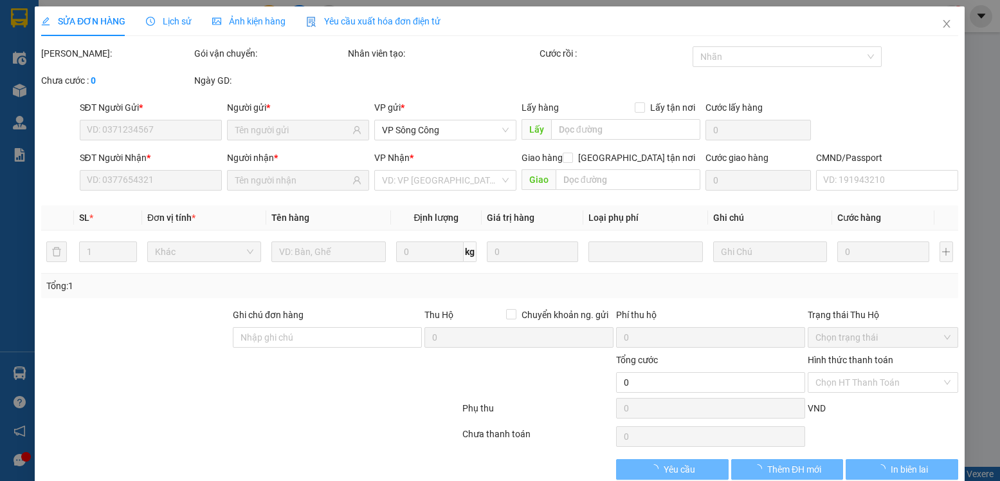
type input "0819503333"
type input "TUẤN ANH"
type input "0342187777"
type input "LUÂN"
type input "35.000"
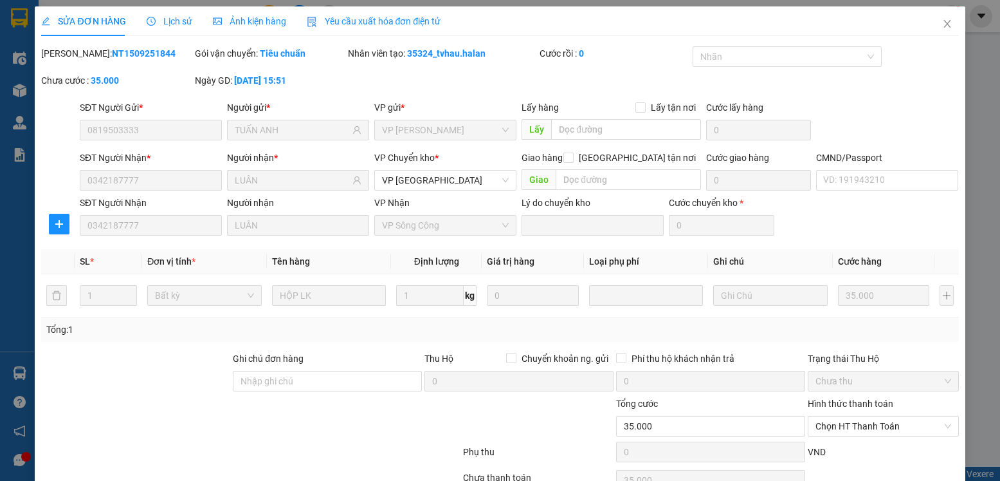
scroll to position [68, 0]
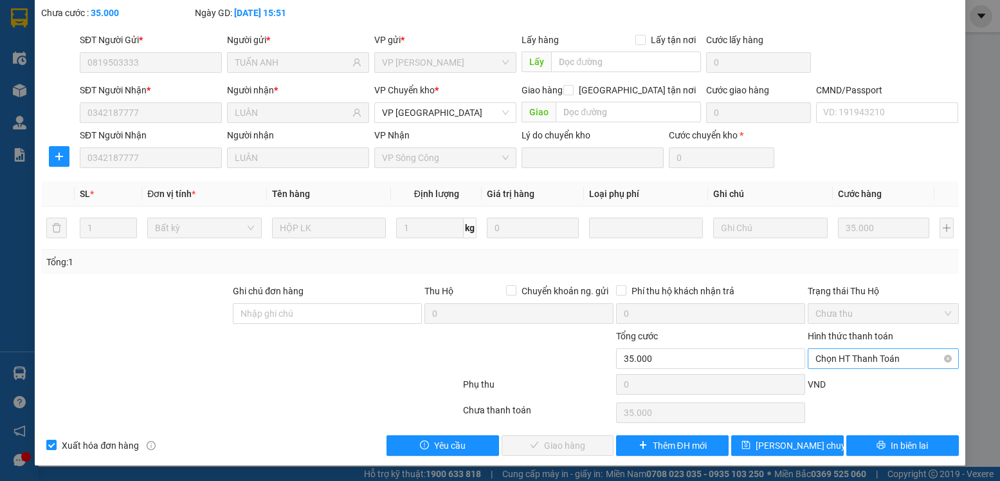
click at [886, 356] on span "Chọn HT Thanh Toán" at bounding box center [883, 358] width 135 height 19
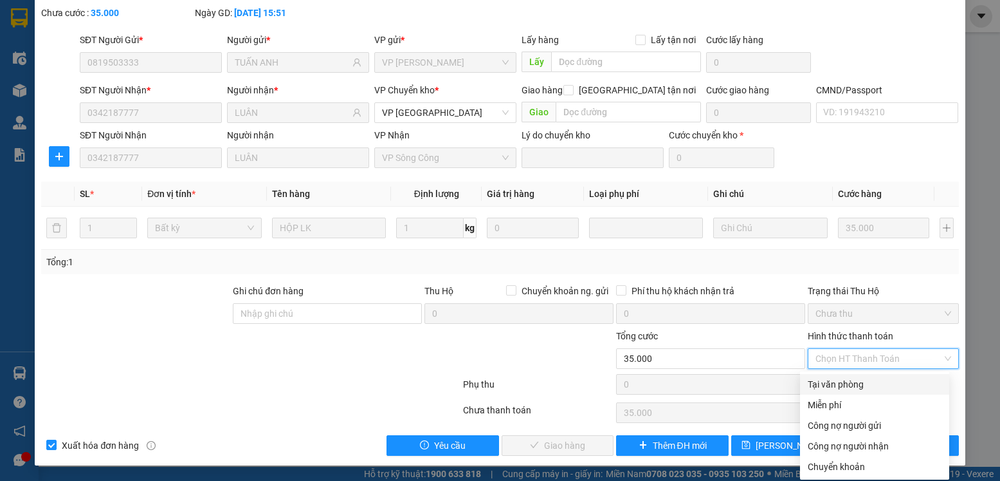
click at [850, 385] on div "Tại văn phòng" at bounding box center [875, 384] width 134 height 14
type input "0"
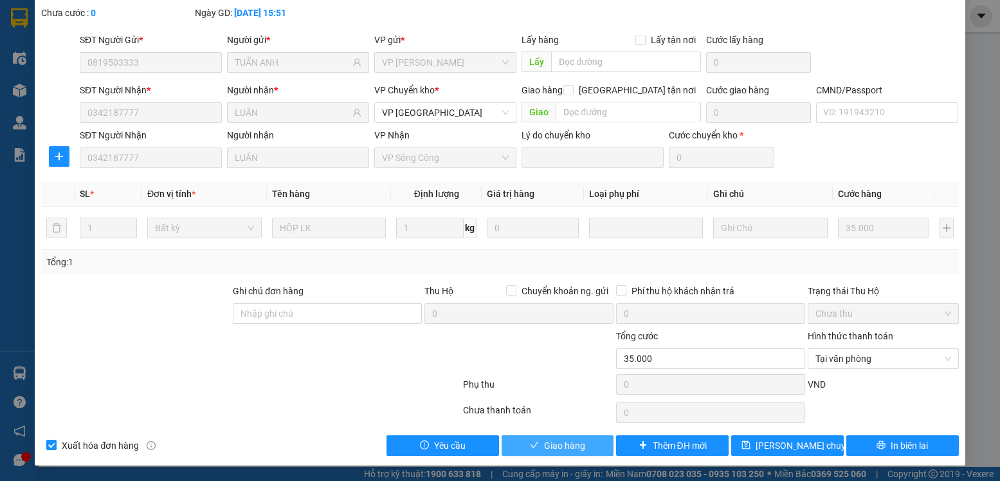
click at [547, 443] on span "Giao hàng" at bounding box center [564, 445] width 41 height 14
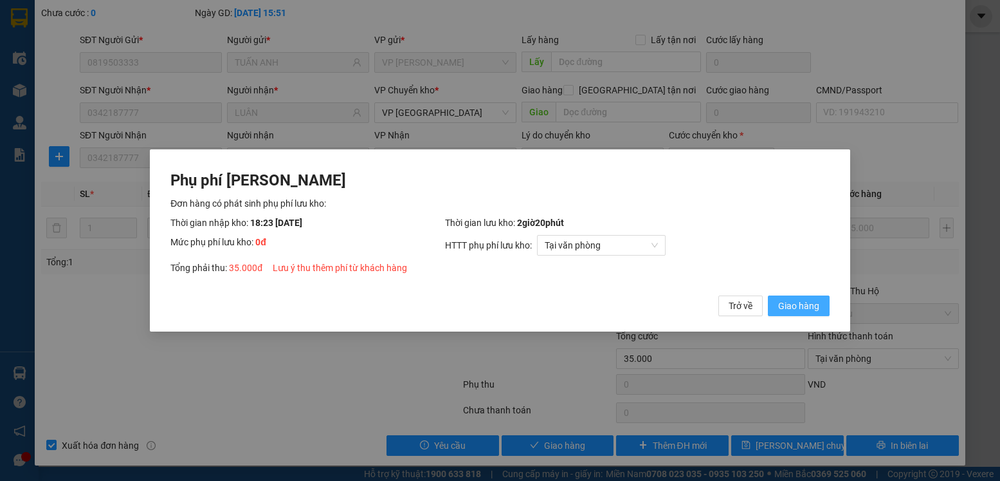
click at [799, 304] on span "Giao hàng" at bounding box center [798, 305] width 41 height 14
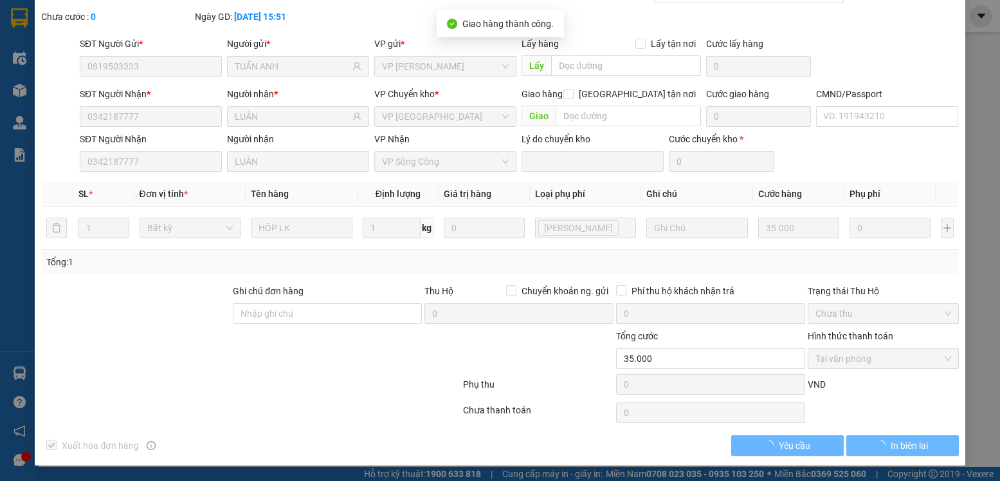
scroll to position [0, 0]
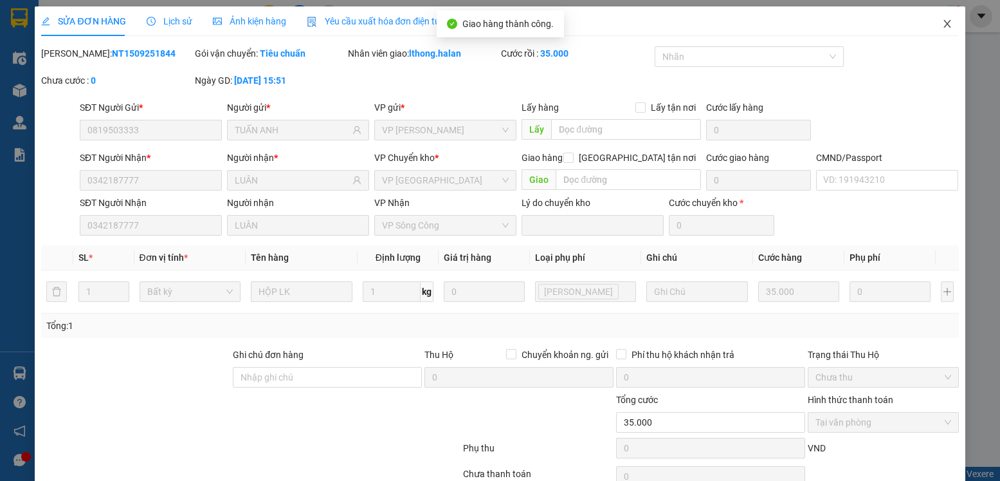
click at [942, 22] on icon "close" at bounding box center [947, 24] width 10 height 10
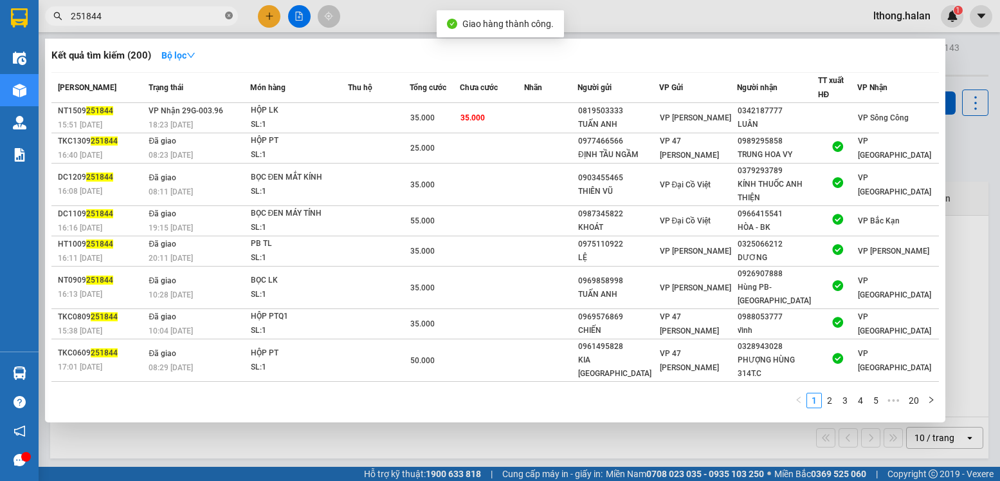
click at [230, 15] on icon "close-circle" at bounding box center [229, 16] width 8 height 8
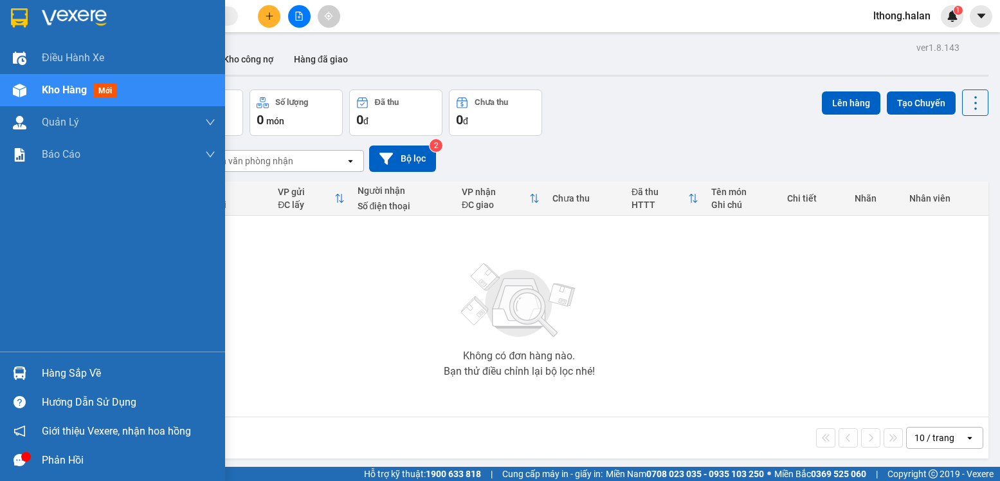
click at [55, 376] on div "Hàng sắp về" at bounding box center [129, 372] width 174 height 19
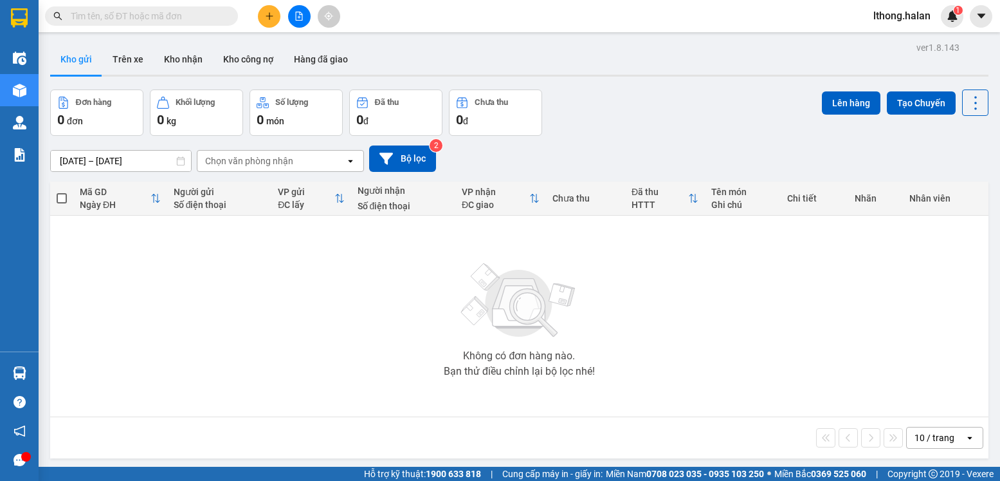
click at [692, 308] on section "Kết quả tìm kiếm ( 200 ) Bộ lọc Mã ĐH Trạng thái Món hàng Thu hộ Tổng cước Chưa…" at bounding box center [500, 240] width 1000 height 481
click at [188, 14] on input "text" at bounding box center [147, 16] width 152 height 14
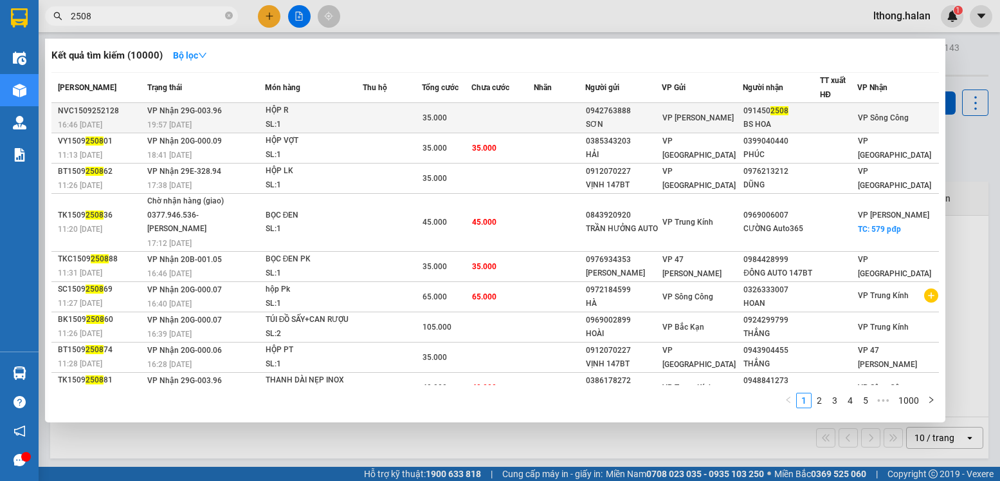
type input "2508"
click at [534, 115] on td at bounding box center [503, 118] width 62 height 30
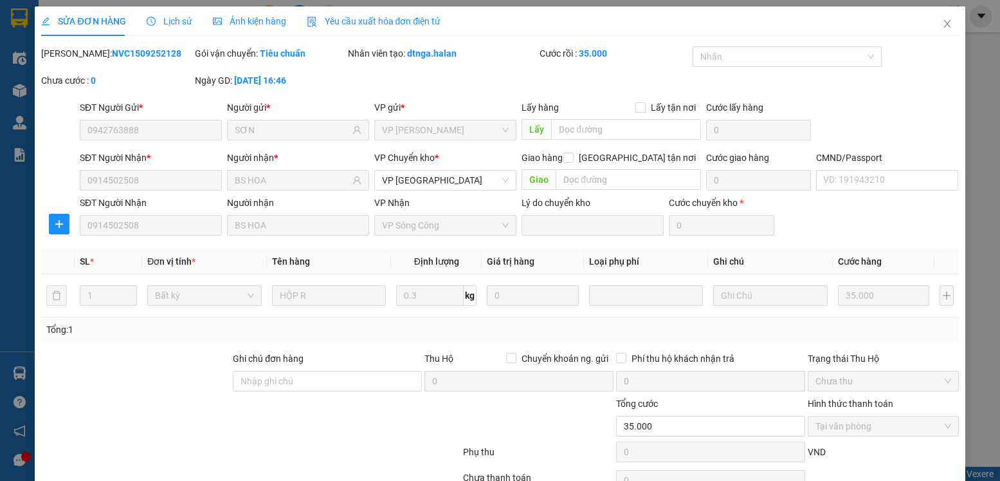
type input "0942763888"
type input "SƠN"
type input "0914502508"
type input "BS HOA"
type input "35.000"
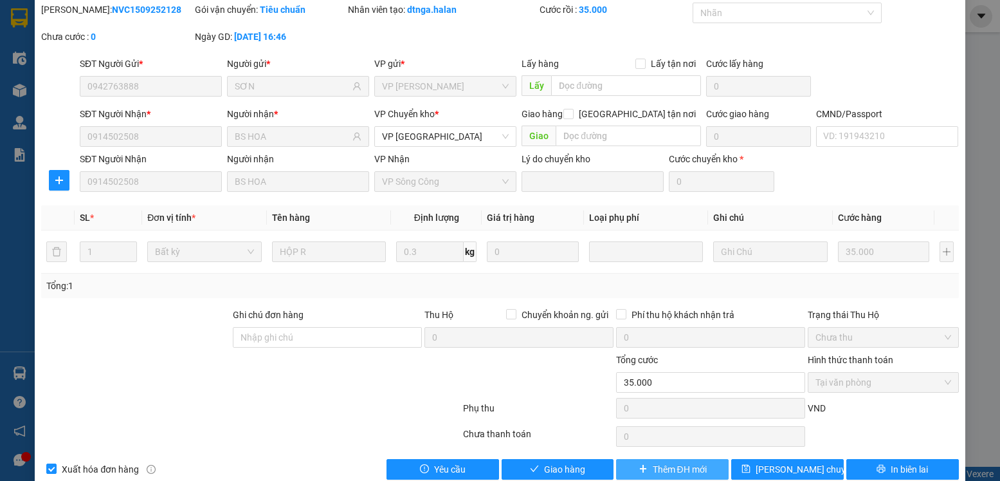
scroll to position [68, 0]
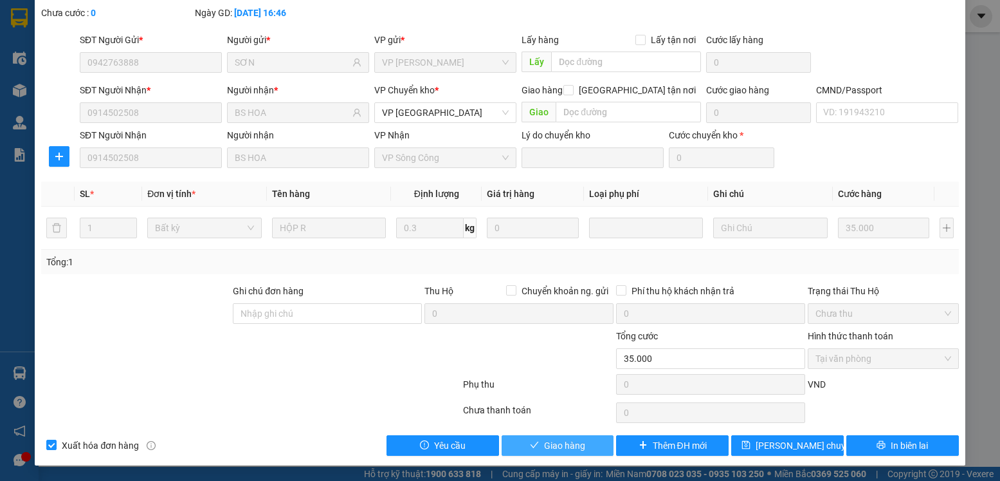
click at [558, 447] on span "Giao hàng" at bounding box center [564, 445] width 41 height 14
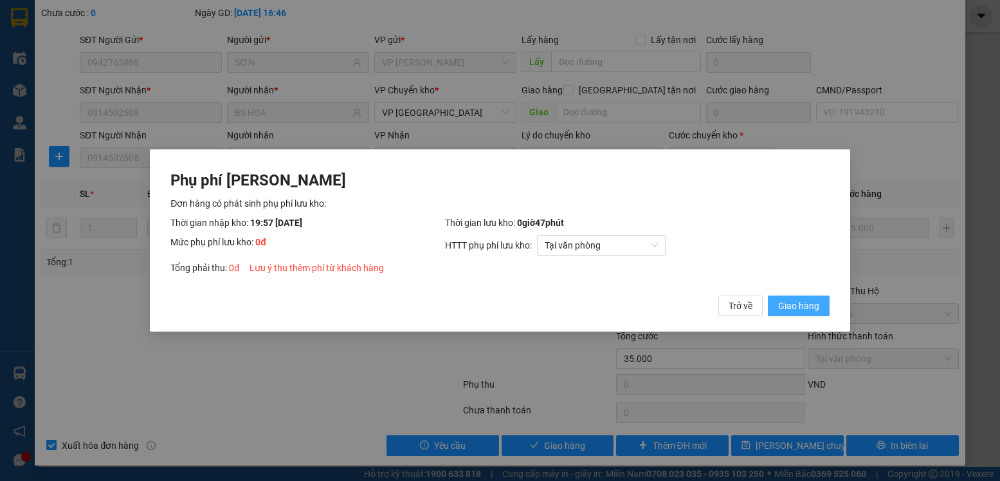
click at [783, 311] on span "Giao hàng" at bounding box center [798, 305] width 41 height 14
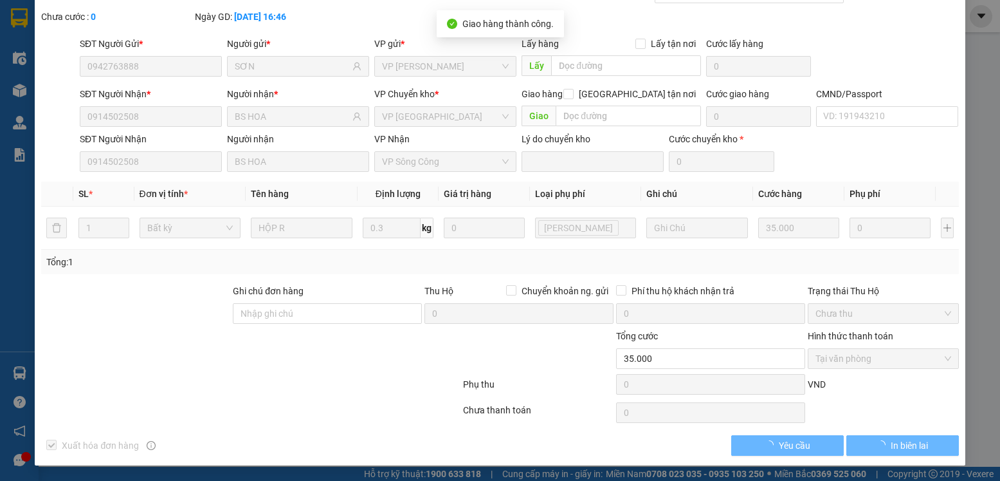
scroll to position [0, 0]
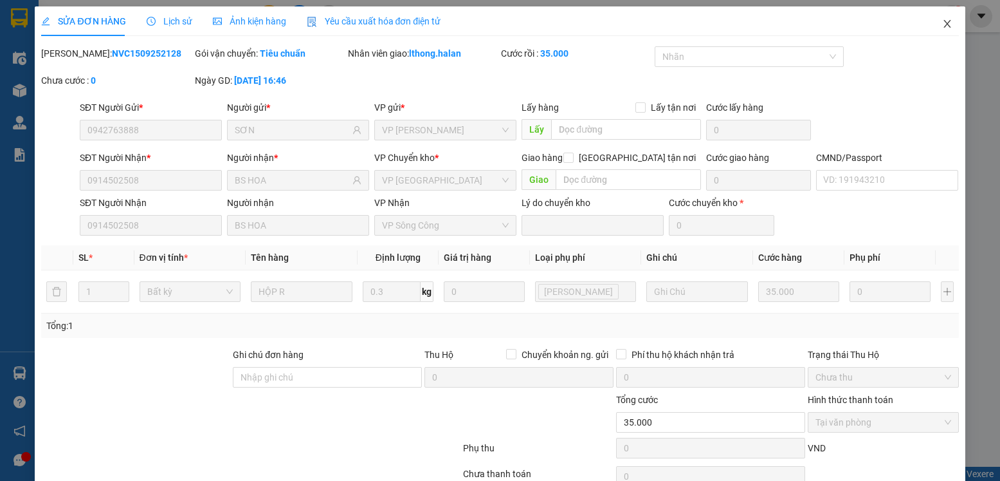
click at [942, 24] on icon "close" at bounding box center [947, 24] width 10 height 10
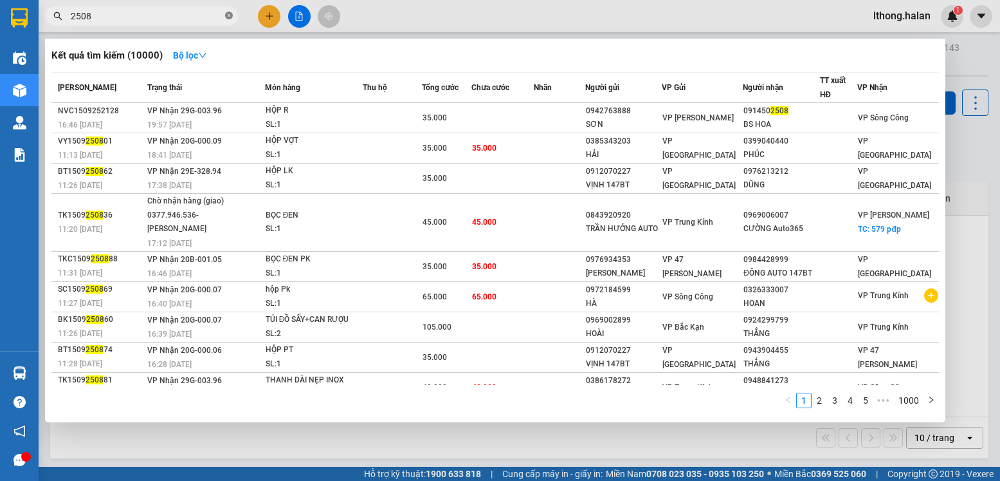
click at [225, 15] on icon "close-circle" at bounding box center [229, 16] width 8 height 8
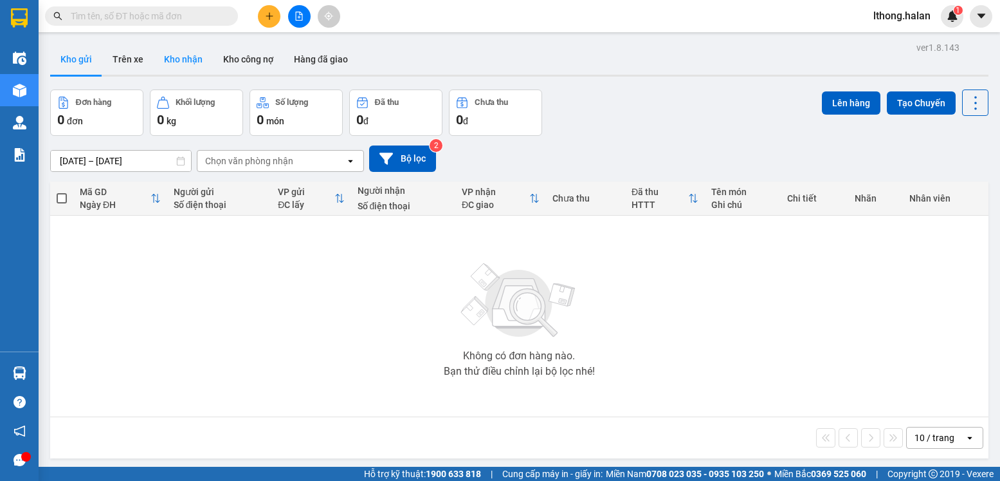
click at [183, 63] on button "Kho nhận" at bounding box center [183, 59] width 59 height 31
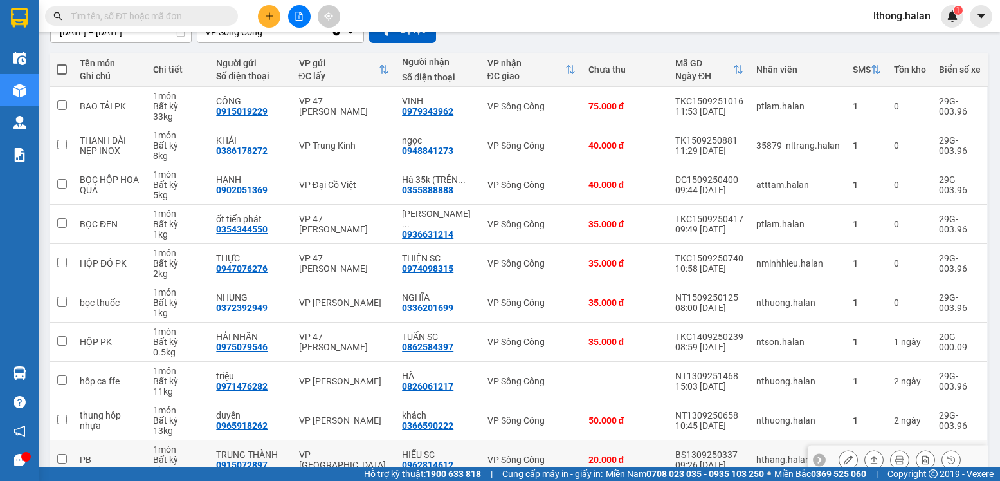
scroll to position [193, 0]
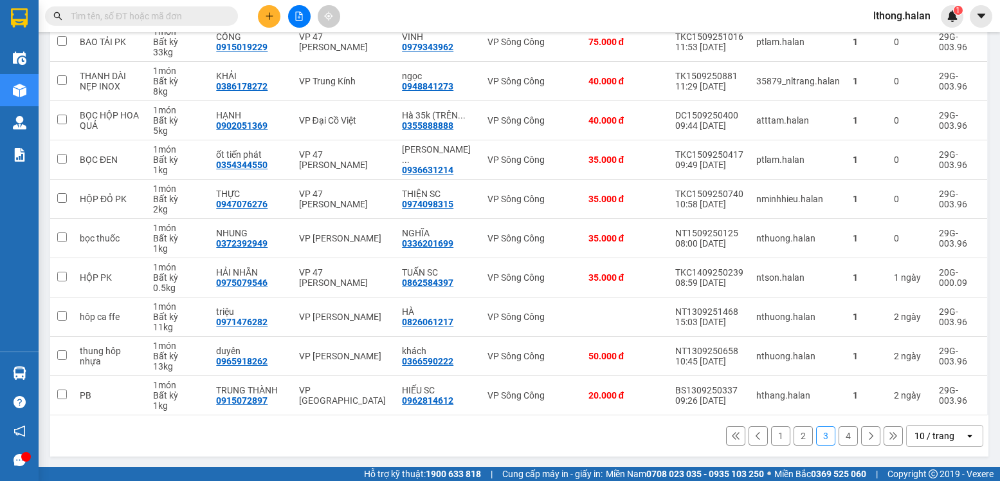
click at [841, 437] on button "4" at bounding box center [848, 435] width 19 height 19
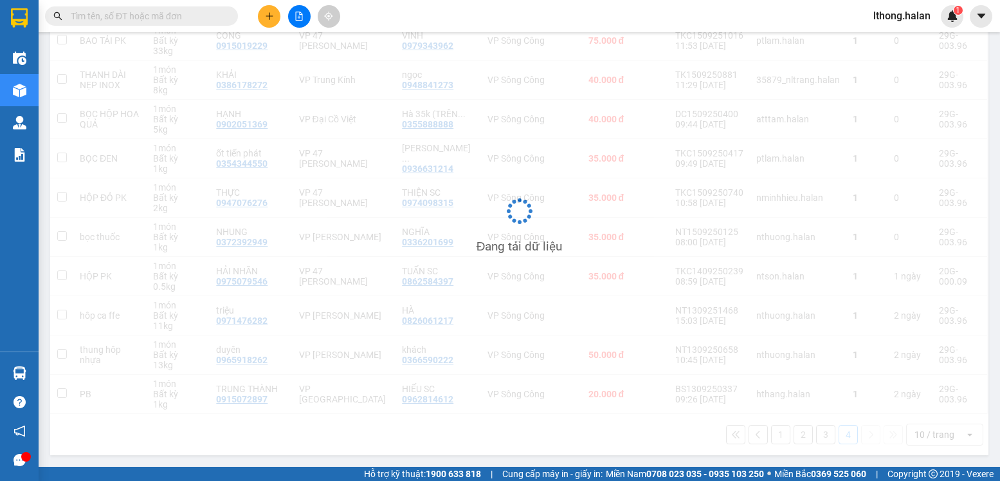
scroll to position [59, 0]
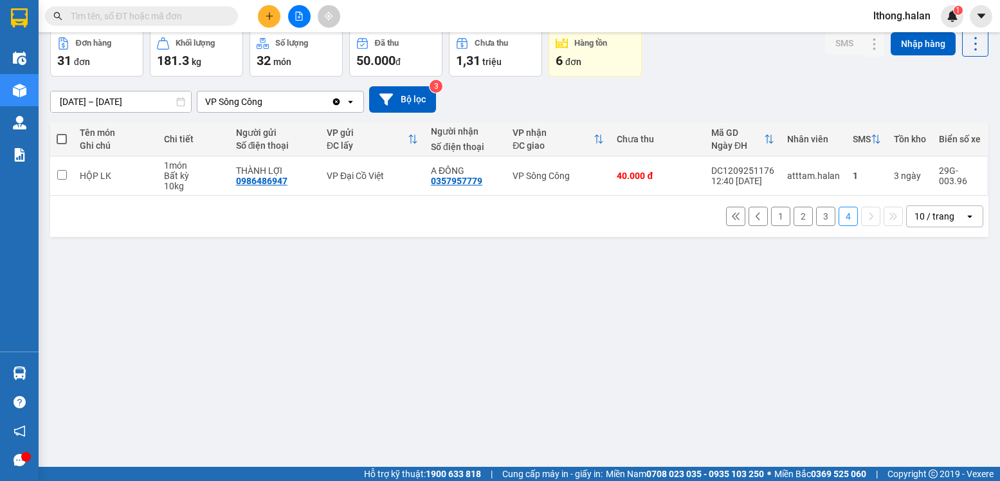
click at [816, 213] on button "3" at bounding box center [825, 216] width 19 height 19
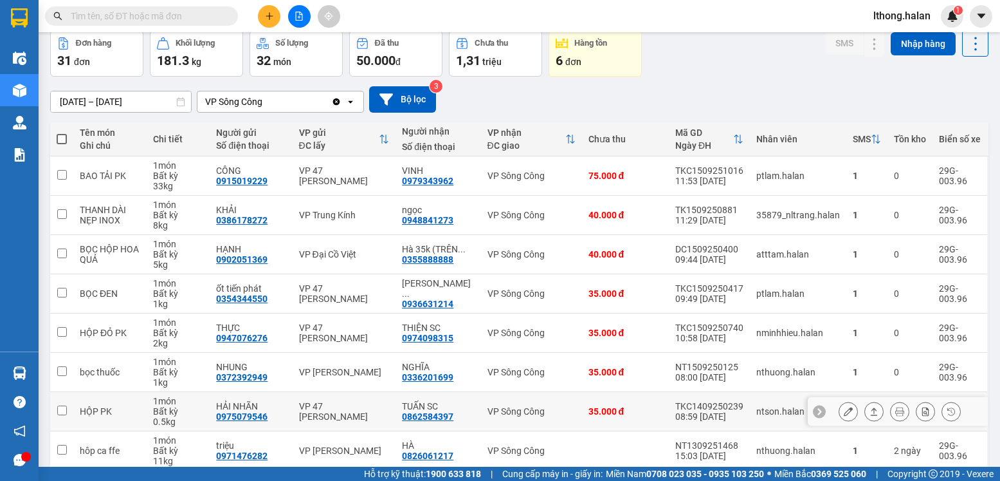
scroll to position [188, 0]
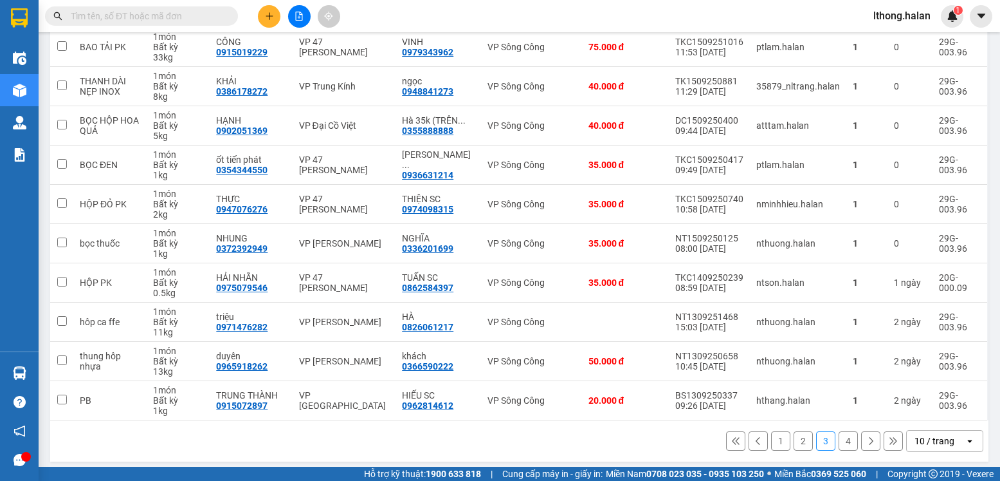
click at [771, 443] on button "1" at bounding box center [780, 440] width 19 height 19
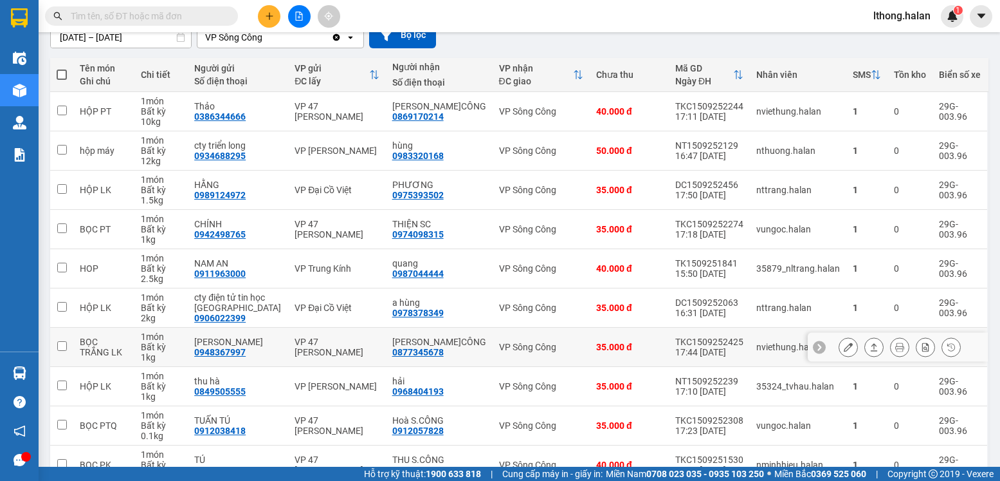
scroll to position [194, 0]
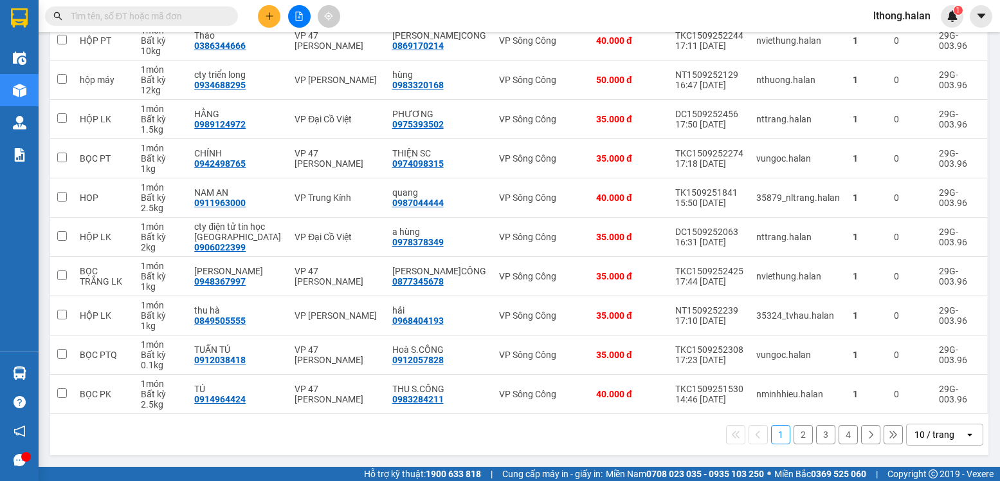
click at [794, 436] on button "2" at bounding box center [803, 434] width 19 height 19
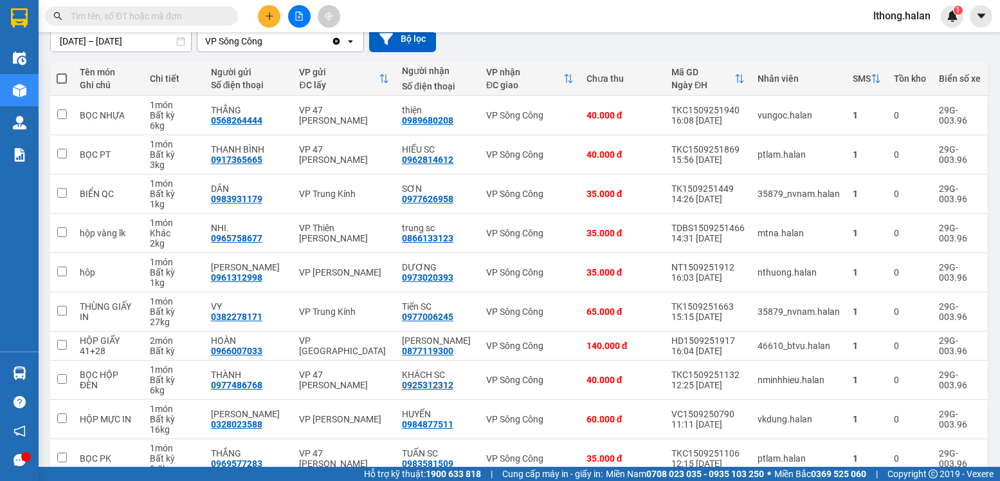
scroll to position [0, 0]
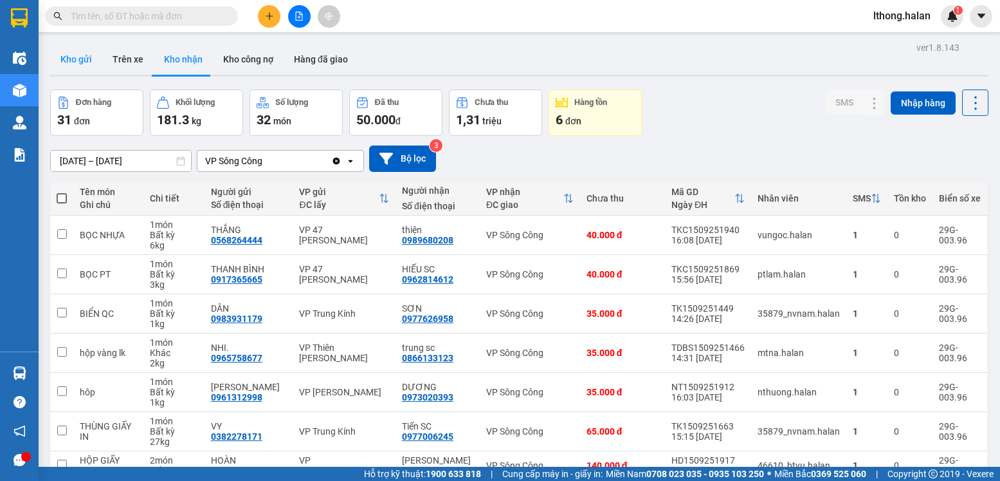
click at [70, 61] on button "Kho gửi" at bounding box center [76, 59] width 52 height 31
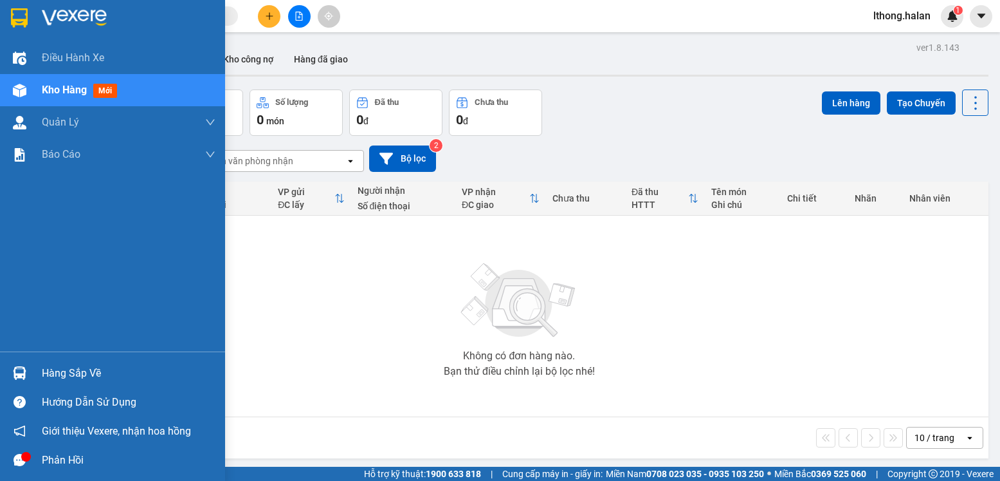
click at [66, 377] on div "Hàng sắp về" at bounding box center [129, 372] width 174 height 19
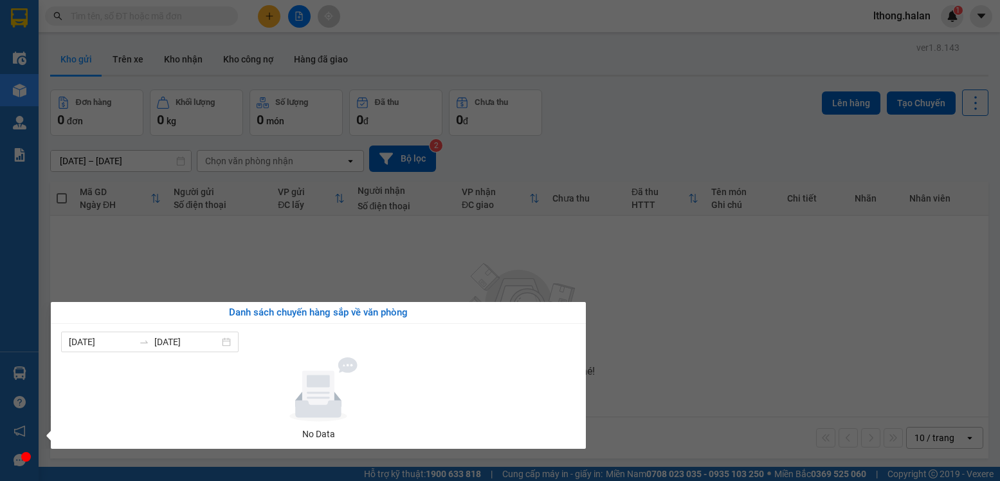
drag, startPoint x: 805, startPoint y: 345, endPoint x: 749, endPoint y: 295, distance: 75.2
click at [805, 345] on section "Kết quả tìm kiếm ( 10000 ) Bộ lọc Mã ĐH Trạng thái Món hàng Thu hộ Tổng cước Ch…" at bounding box center [500, 240] width 1000 height 481
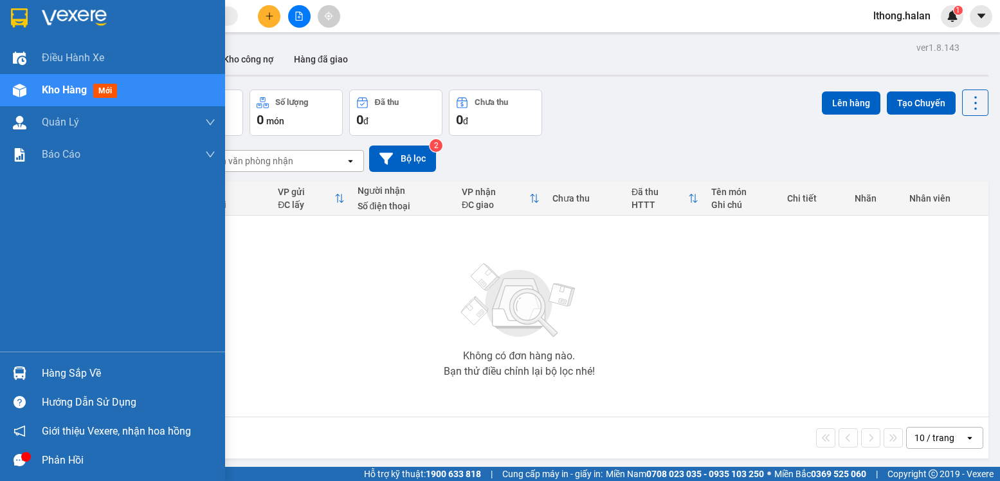
click at [91, 378] on div "Hàng sắp về" at bounding box center [129, 372] width 174 height 19
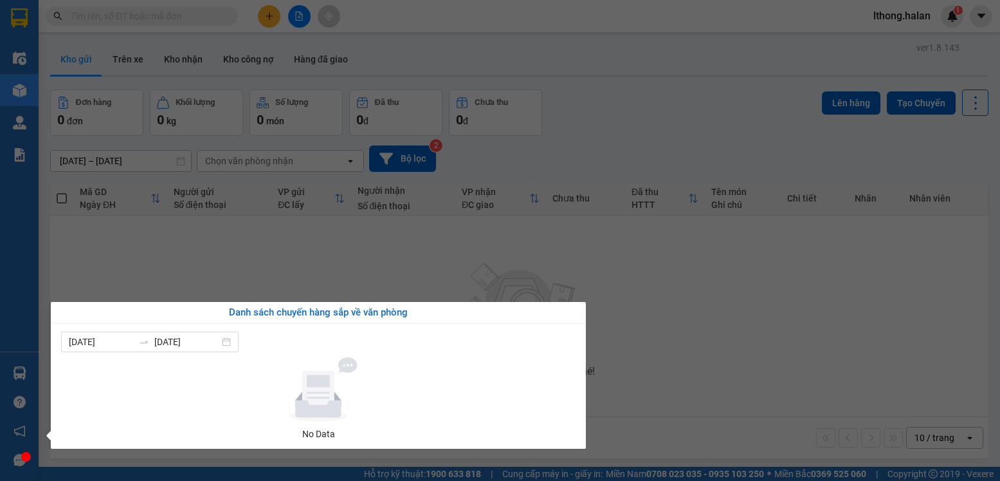
drag, startPoint x: 825, startPoint y: 346, endPoint x: 618, endPoint y: 153, distance: 283.1
click at [822, 342] on section "Kết quả tìm kiếm ( 10000 ) Bộ lọc Mã ĐH Trạng thái Món hàng Thu hộ Tổng cước Ch…" at bounding box center [500, 240] width 1000 height 481
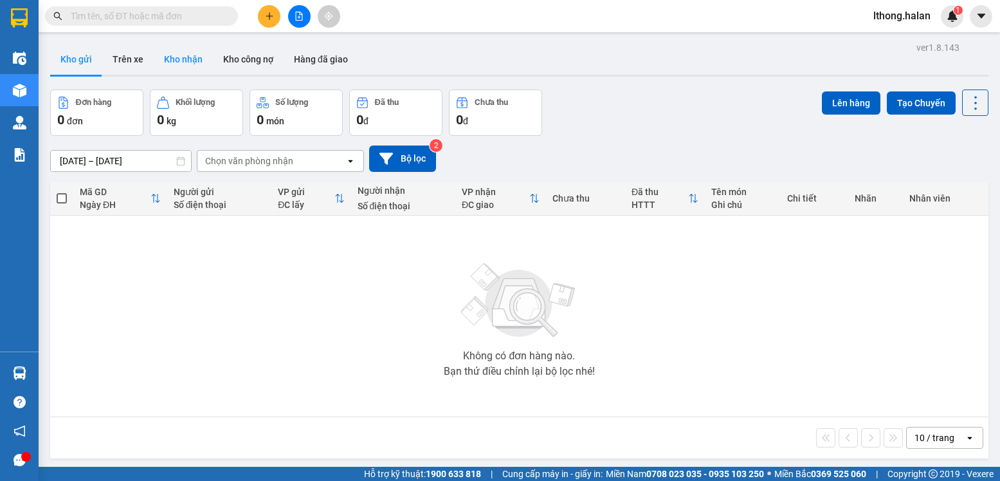
click at [178, 51] on button "Kho nhận" at bounding box center [183, 59] width 59 height 31
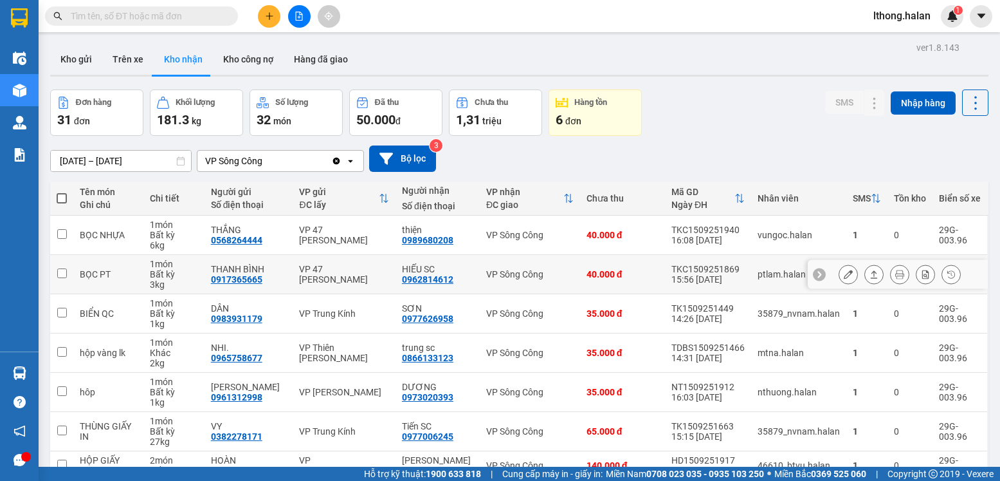
scroll to position [184, 0]
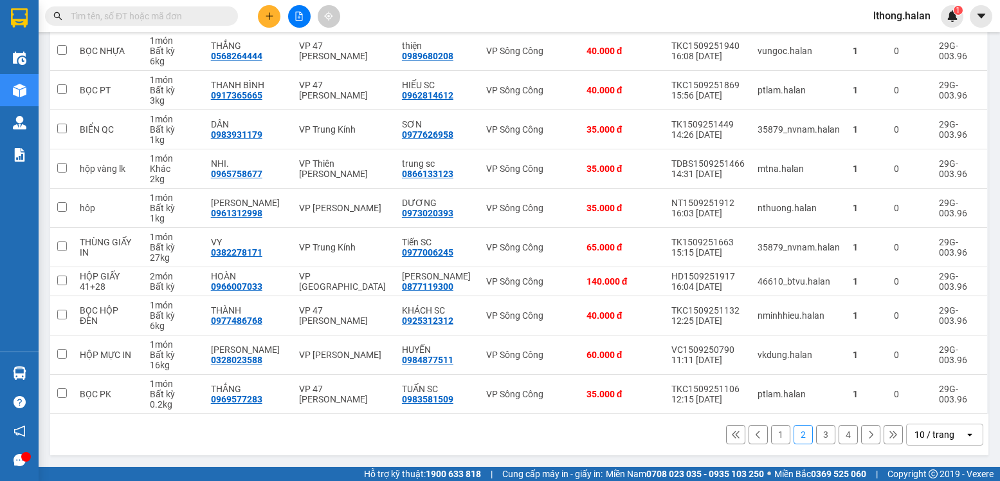
click at [771, 437] on button "1" at bounding box center [780, 434] width 19 height 19
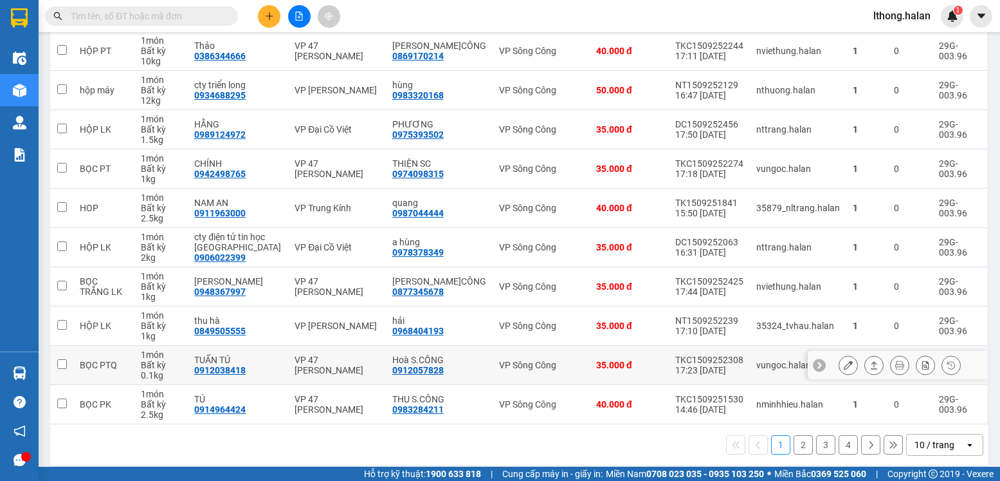
scroll to position [0, 0]
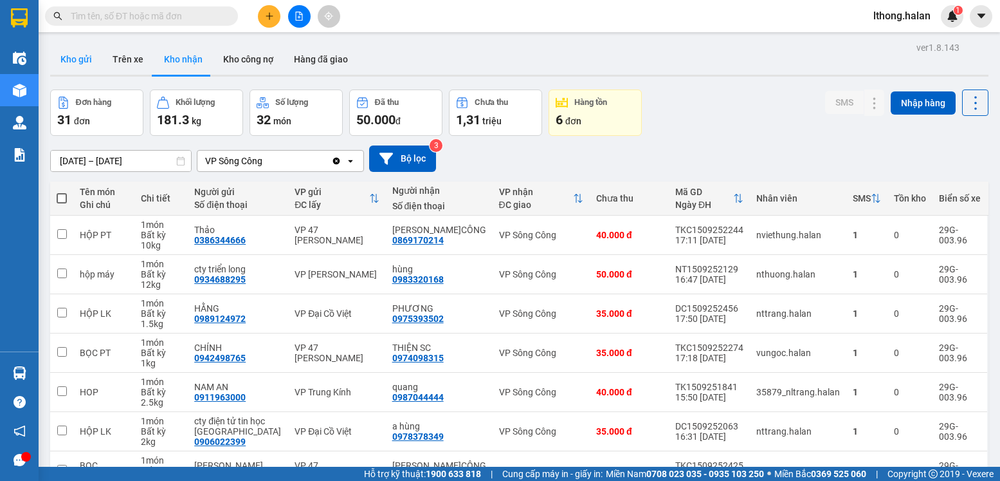
click at [83, 57] on button "Kho gửi" at bounding box center [76, 59] width 52 height 31
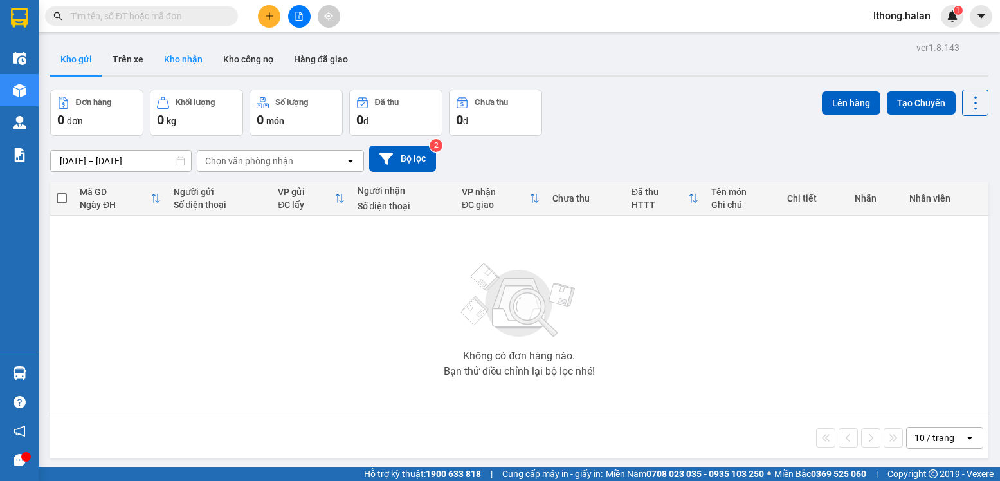
click at [165, 57] on button "Kho nhận" at bounding box center [183, 59] width 59 height 31
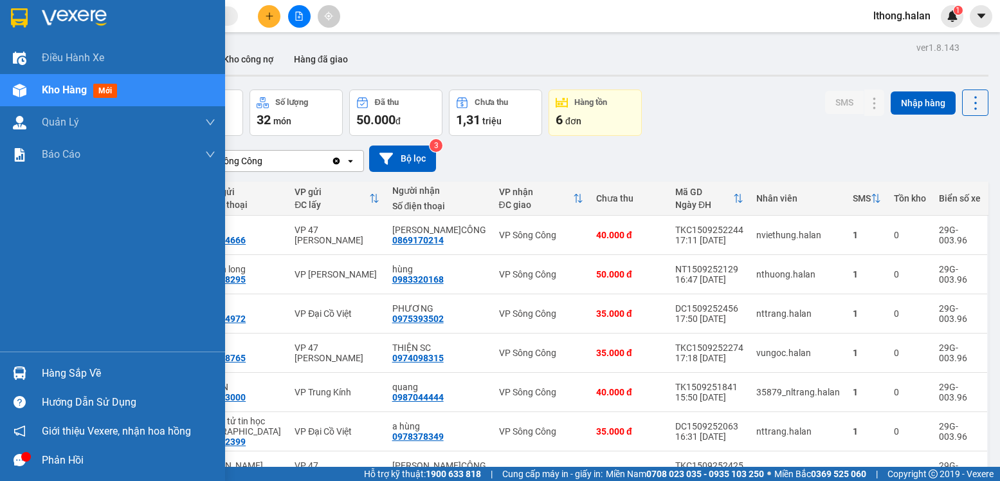
click at [73, 375] on div "Hàng sắp về" at bounding box center [129, 372] width 174 height 19
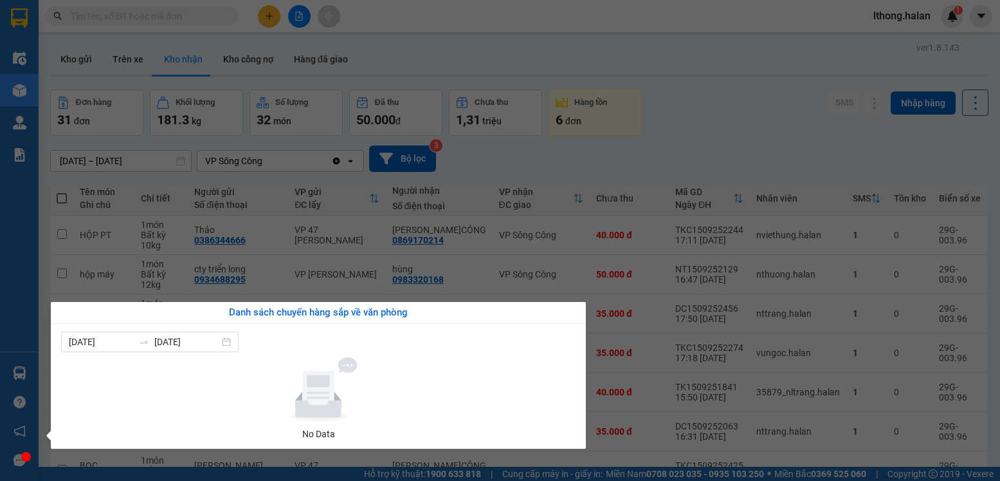
click at [715, 147] on section "Kết quả tìm kiếm ( 10000 ) Bộ lọc Mã ĐH Trạng thái Món hàng Thu hộ Tổng cước Ch…" at bounding box center [500, 240] width 1000 height 481
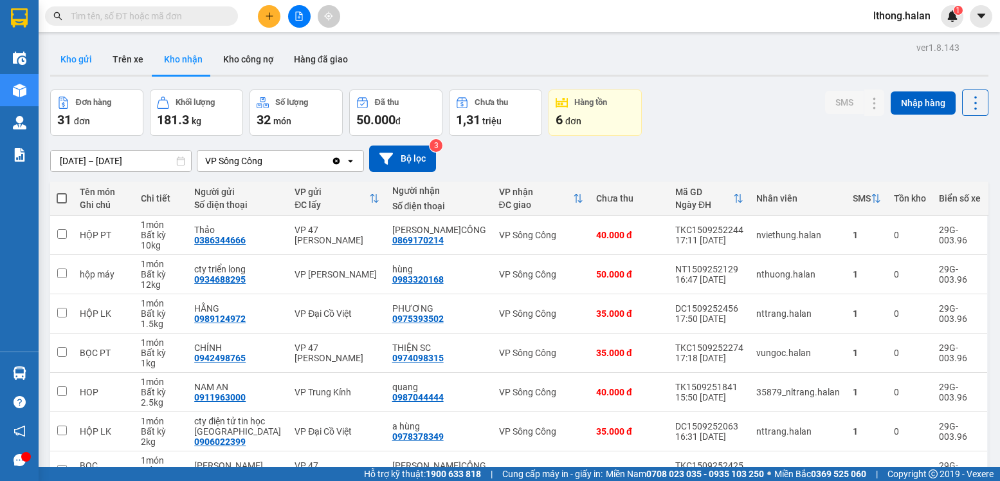
click at [62, 59] on button "Kho gửi" at bounding box center [76, 59] width 52 height 31
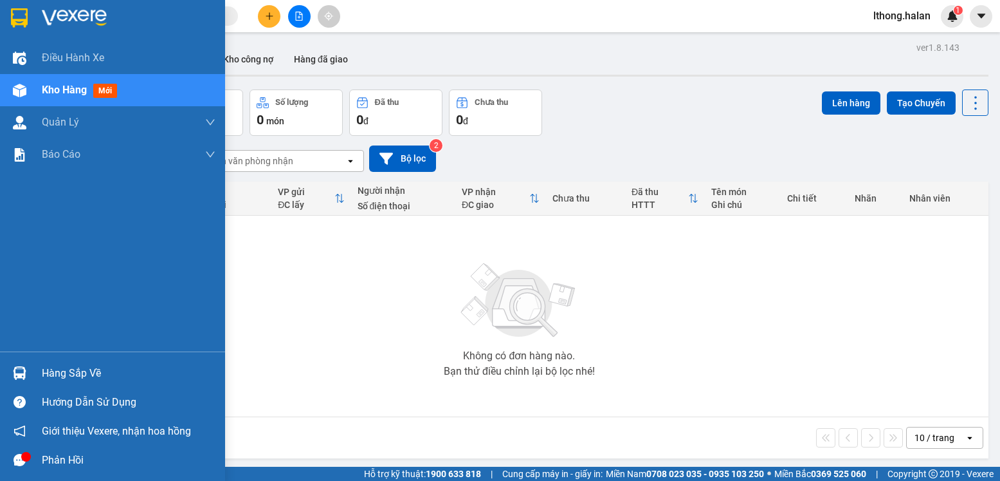
click at [54, 375] on div "Hàng sắp về" at bounding box center [129, 372] width 174 height 19
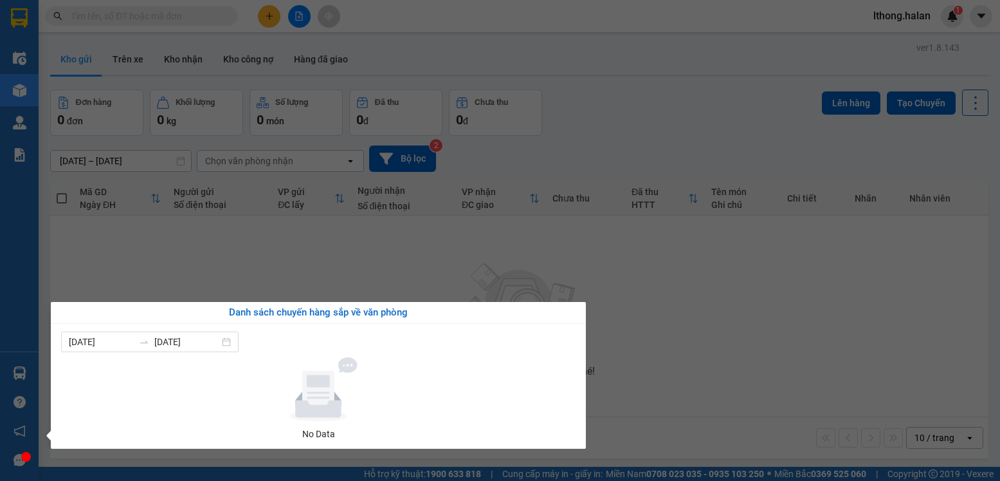
click at [706, 280] on section "Kết quả tìm kiếm ( 10000 ) Bộ lọc Mã ĐH Trạng thái Món hàng Thu hộ Tổng cước Ch…" at bounding box center [500, 240] width 1000 height 481
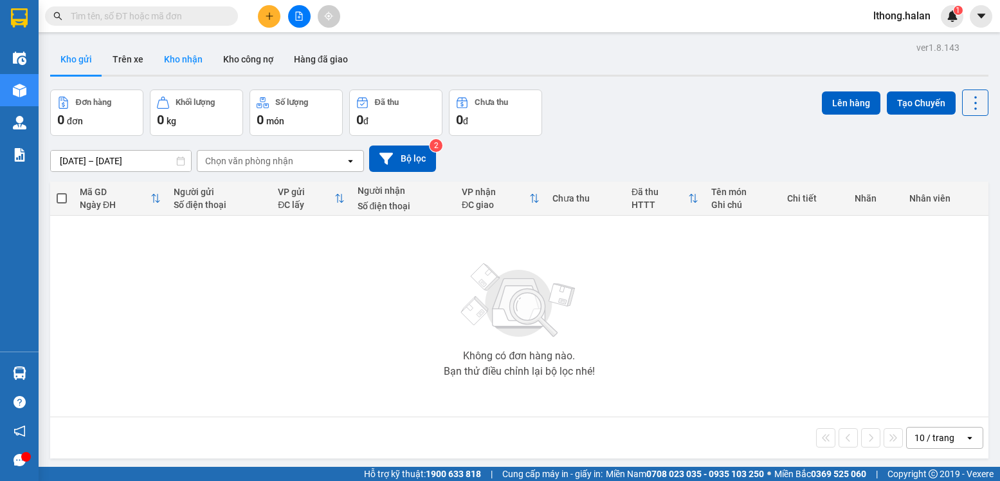
click at [179, 59] on button "Kho nhận" at bounding box center [183, 59] width 59 height 31
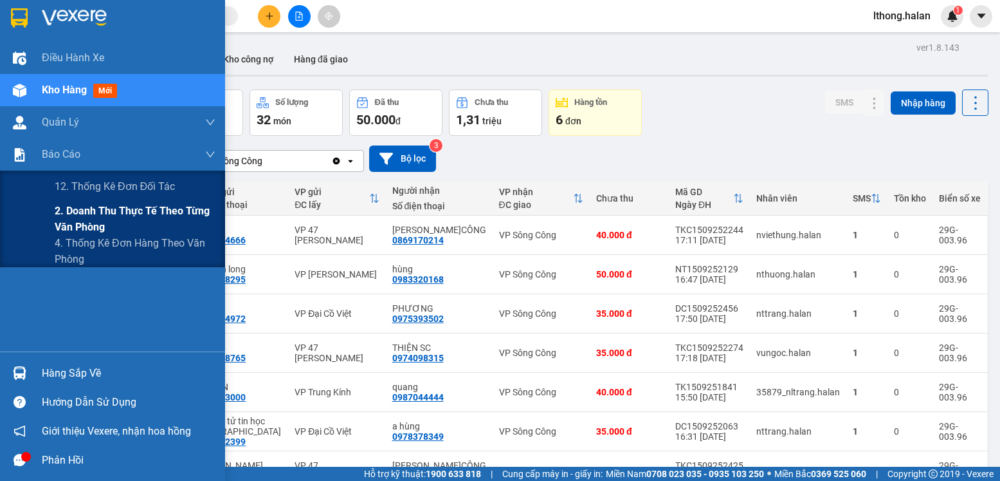
click at [99, 219] on span "2. Doanh thu thực tế theo từng văn phòng" at bounding box center [135, 219] width 161 height 32
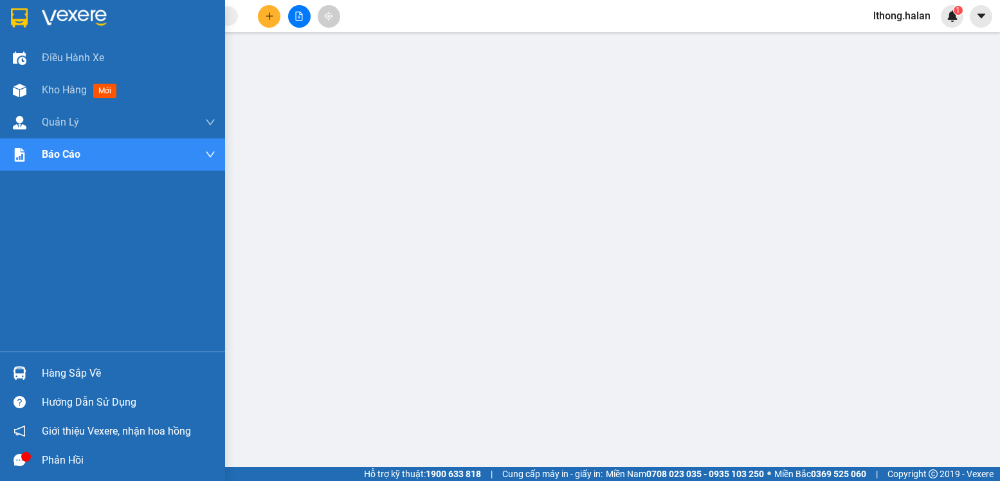
click at [64, 378] on div "Hàng sắp về" at bounding box center [129, 372] width 174 height 19
click at [46, 90] on span "Kho hàng" at bounding box center [64, 90] width 45 height 12
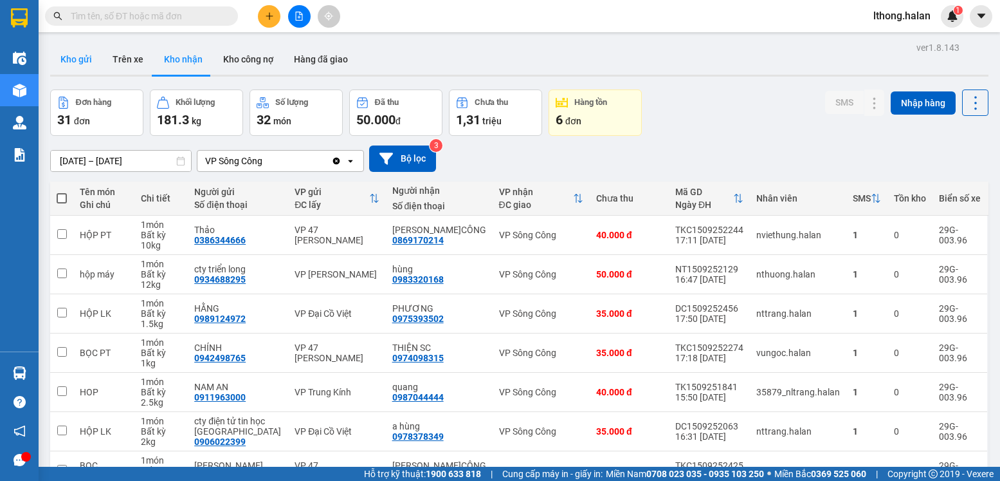
click at [66, 60] on button "Kho gửi" at bounding box center [76, 59] width 52 height 31
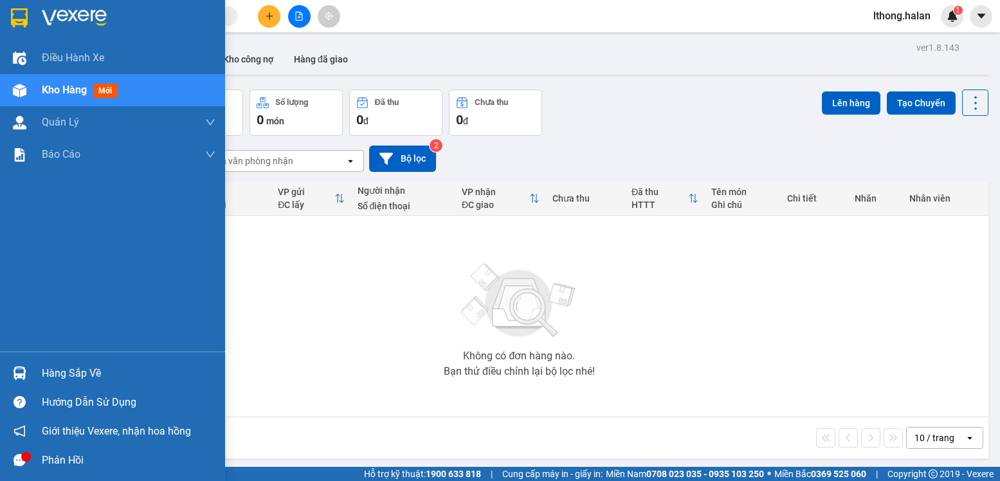
click at [50, 377] on div "Hàng sắp về" at bounding box center [129, 372] width 174 height 19
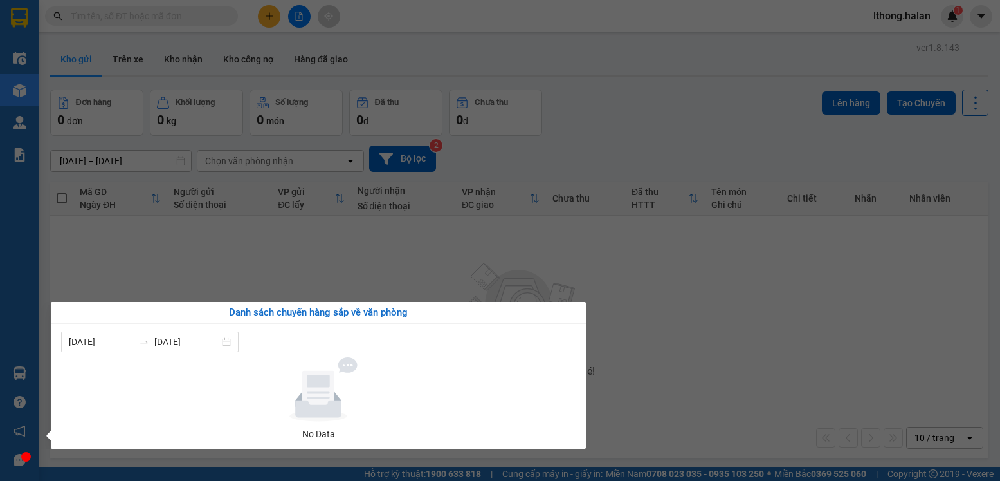
click at [756, 351] on section "Kết quả tìm kiếm ( 10000 ) Bộ lọc Mã ĐH Trạng thái Món hàng Thu hộ Tổng cước Ch…" at bounding box center [500, 240] width 1000 height 481
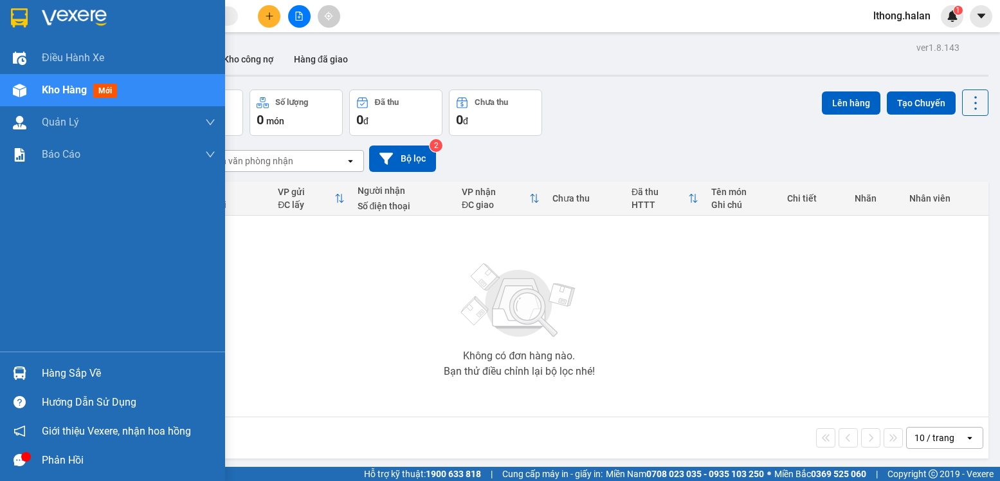
click at [85, 380] on div "Hàng sắp về" at bounding box center [129, 372] width 174 height 19
